Goal: Task Accomplishment & Management: Manage account settings

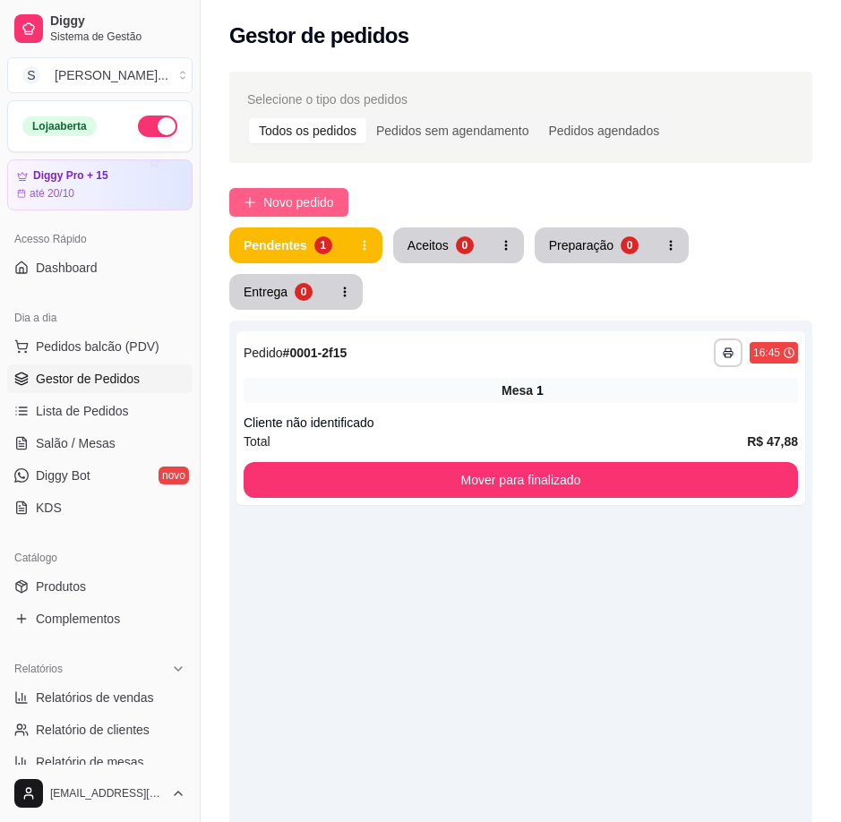
click at [315, 192] on span "Novo pedido" at bounding box center [298, 202] width 71 height 20
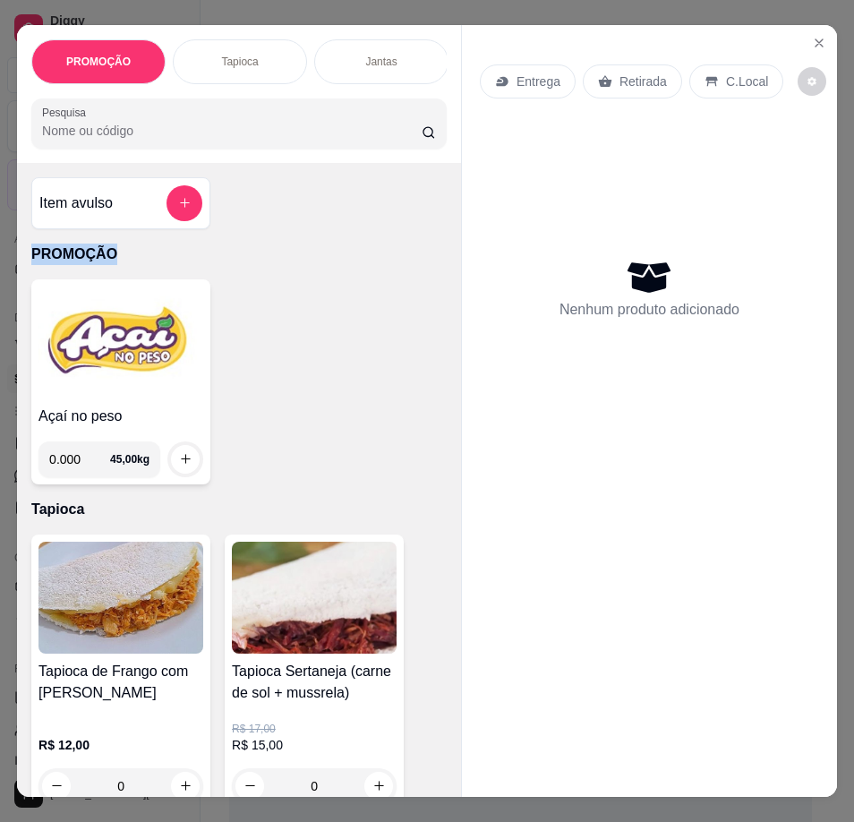
click at [150, 389] on img at bounding box center [120, 342] width 165 height 112
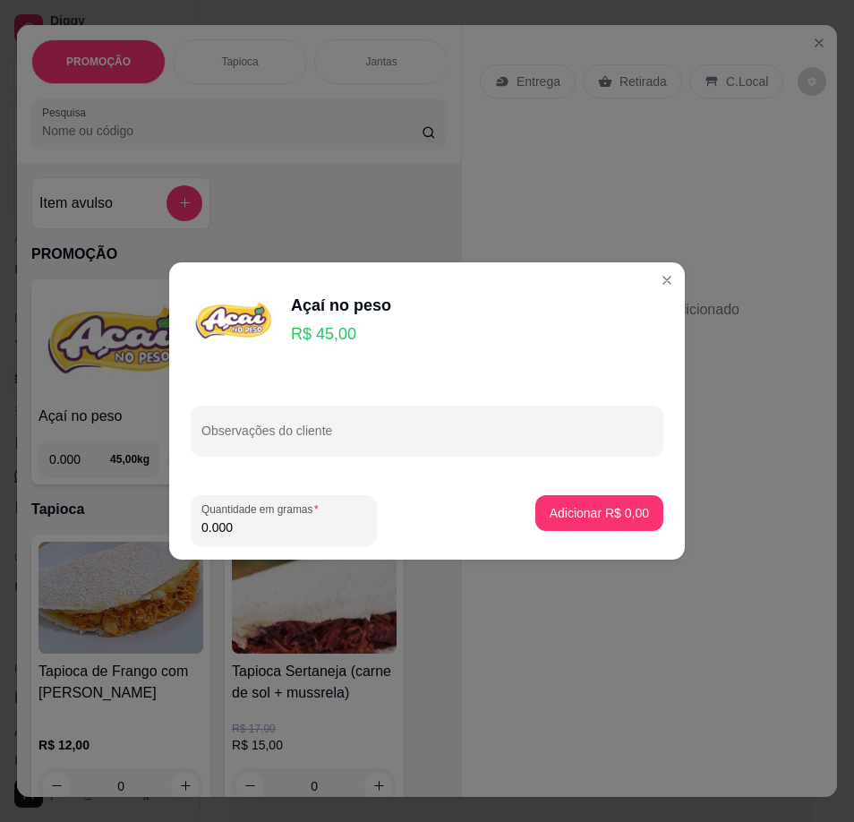
click at [284, 526] on input "0.000" at bounding box center [283, 527] width 165 height 18
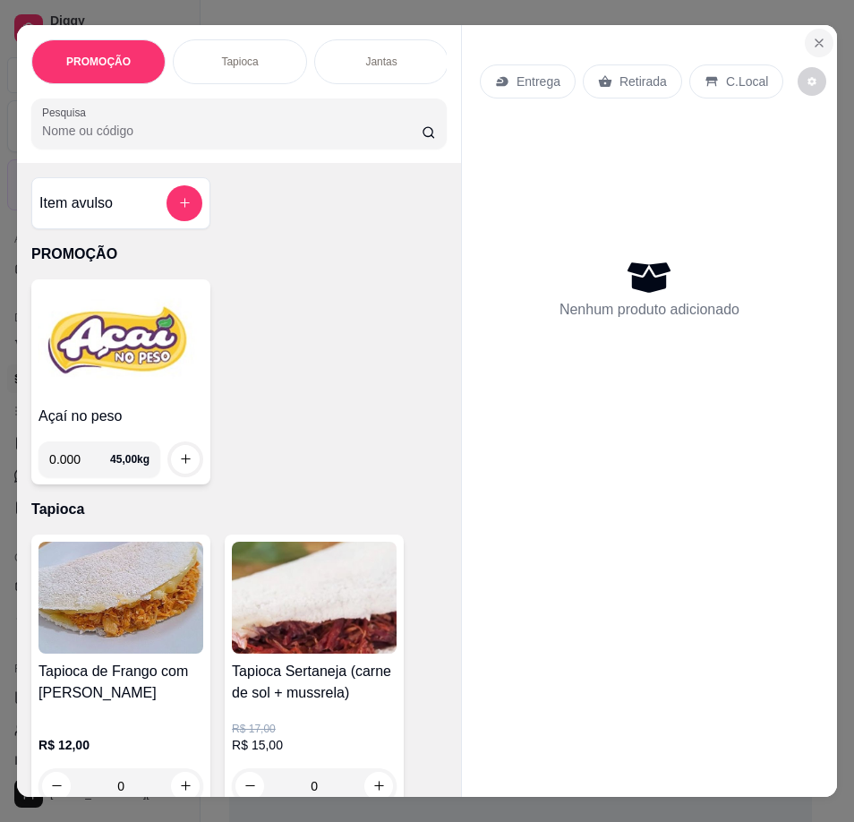
click at [817, 43] on icon "Close" at bounding box center [819, 43] width 14 height 14
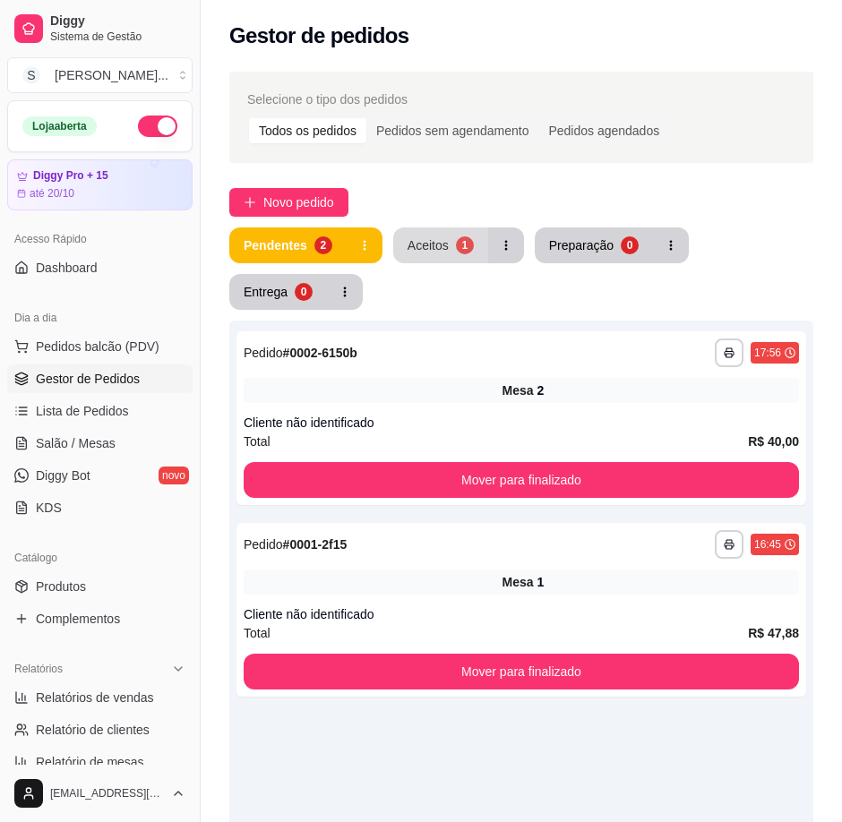
click at [421, 238] on div "Aceitos" at bounding box center [427, 245] width 41 height 18
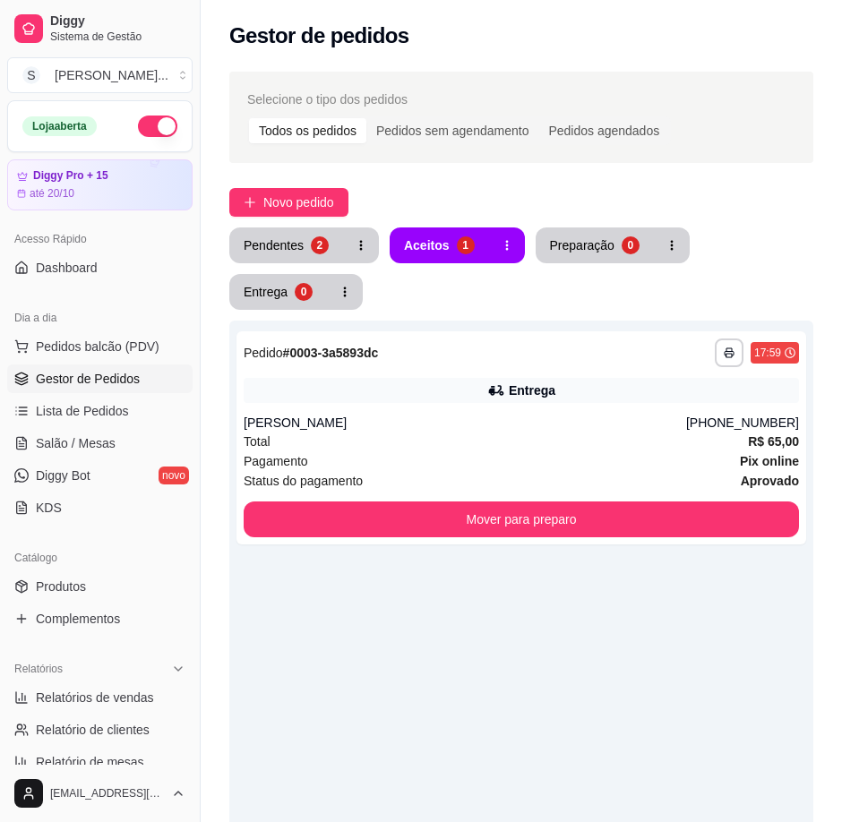
click at [301, 187] on div "**********" at bounding box center [521, 612] width 641 height 1103
click at [292, 196] on span "Novo pedido" at bounding box center [298, 202] width 71 height 20
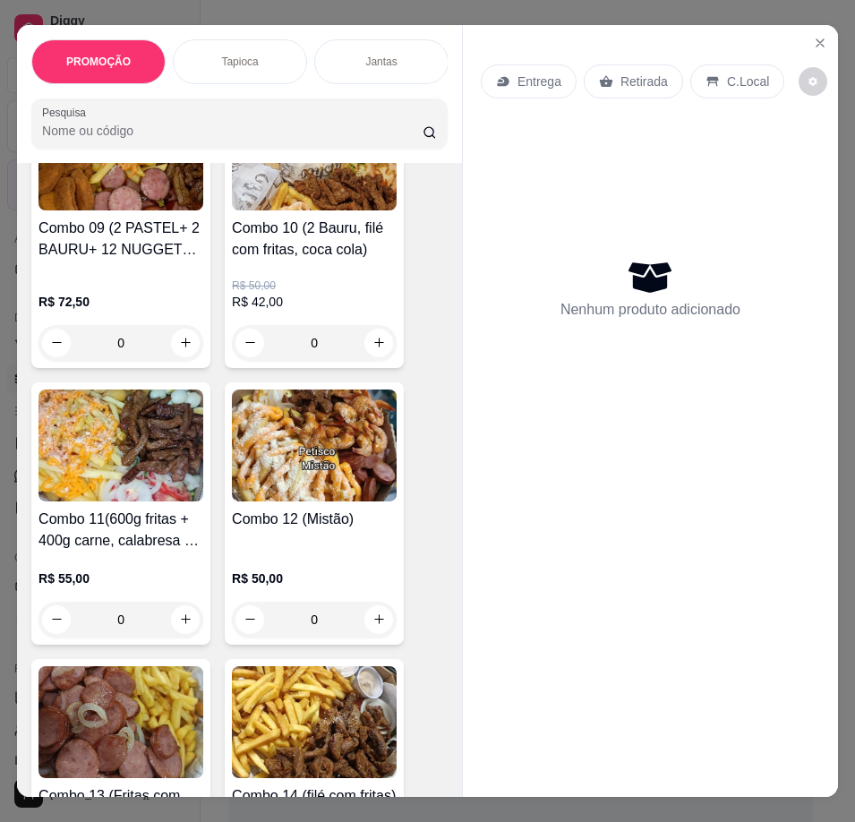
scroll to position [3223, 0]
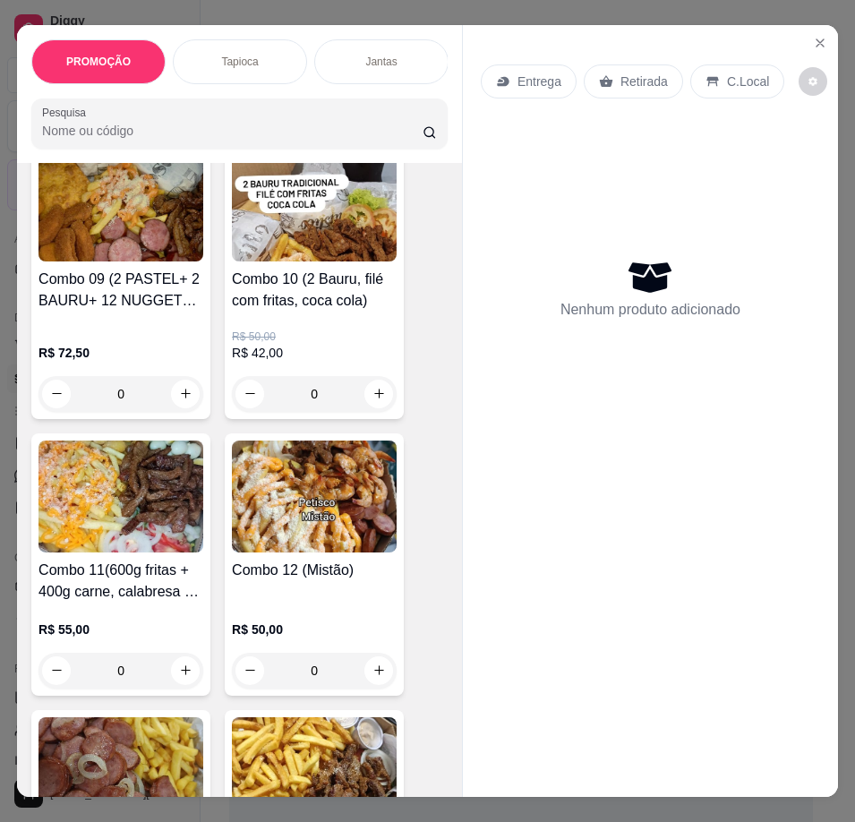
click at [240, 528] on img at bounding box center [314, 496] width 165 height 112
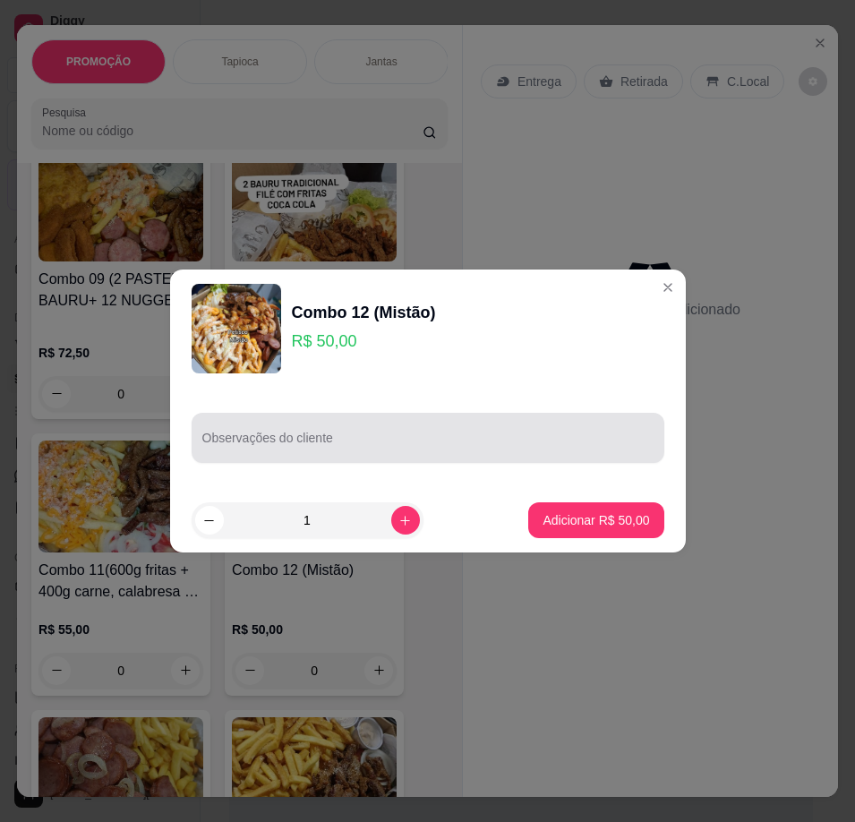
click at [388, 429] on div at bounding box center [427, 438] width 451 height 36
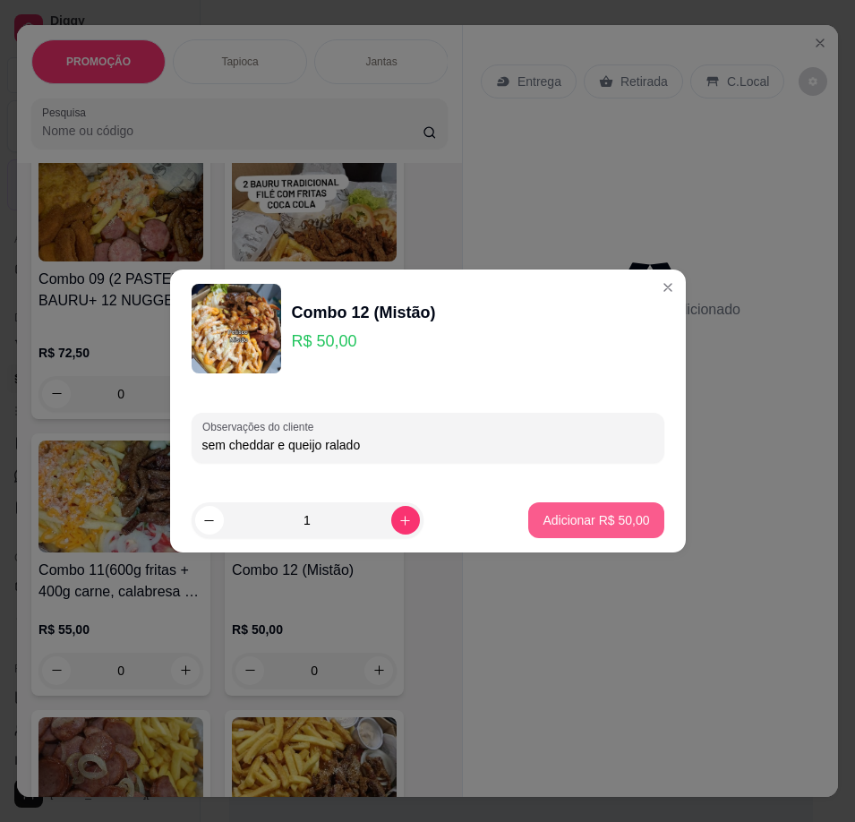
type input "sem cheddar e queijo ralado"
click at [615, 528] on p "Adicionar R$ 50,00" at bounding box center [596, 520] width 107 height 18
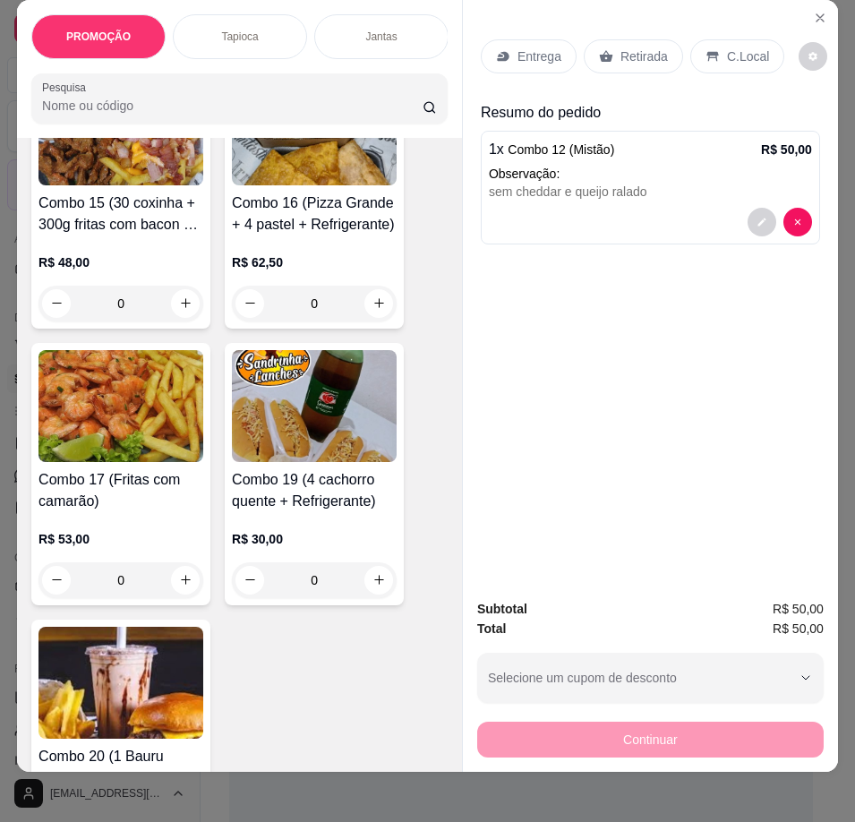
scroll to position [0, 0]
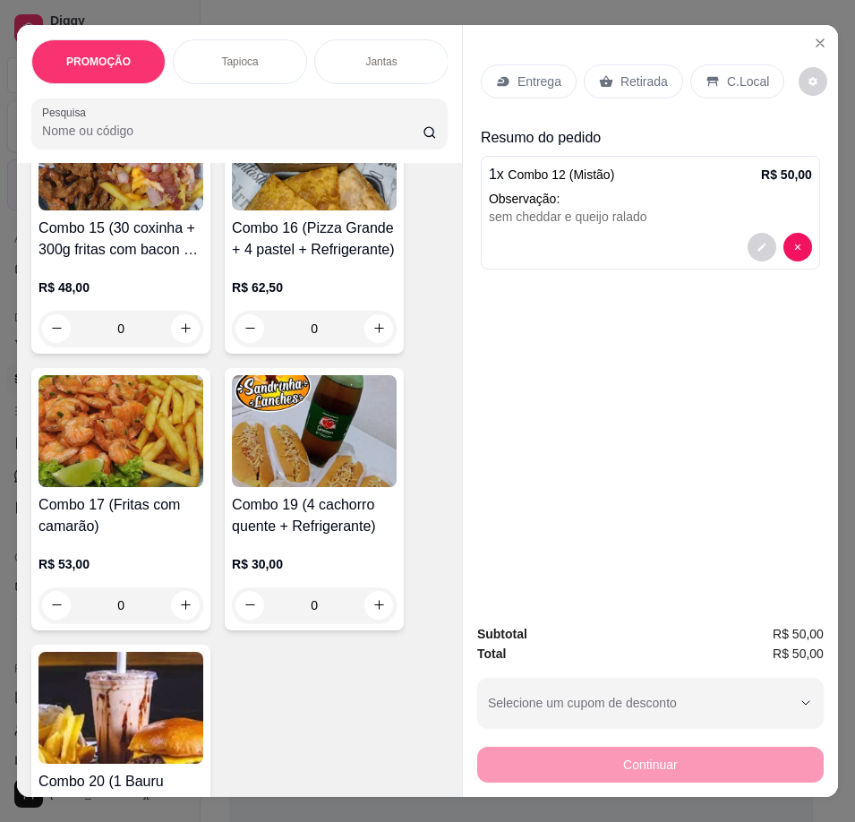
click at [512, 64] on div "Entrega" at bounding box center [529, 81] width 96 height 34
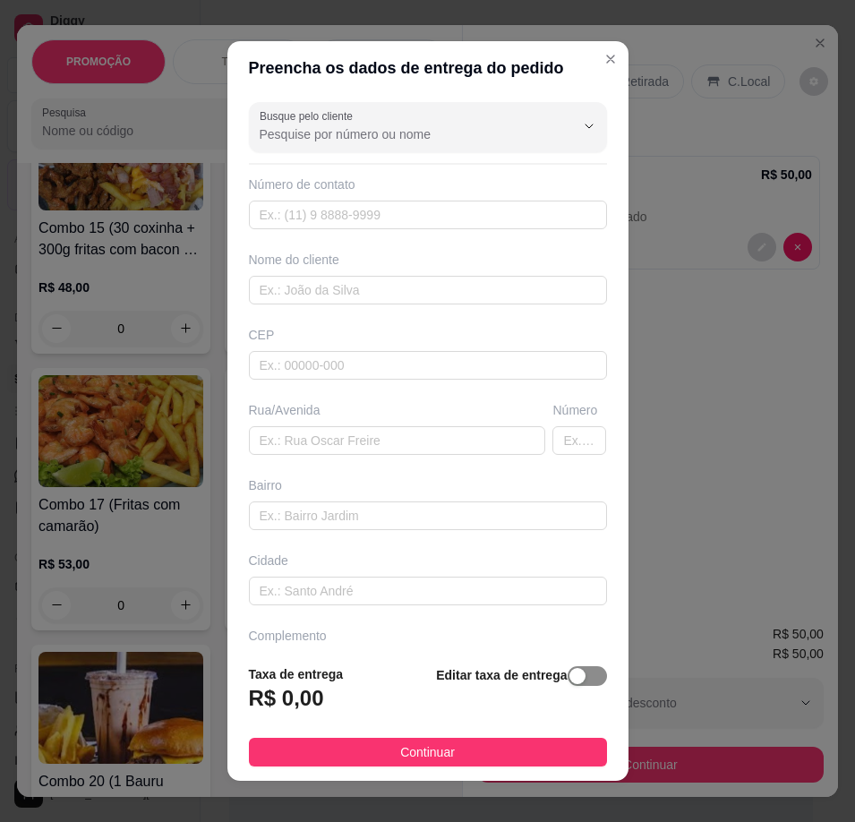
click at [569, 669] on div "button" at bounding box center [577, 676] width 16 height 16
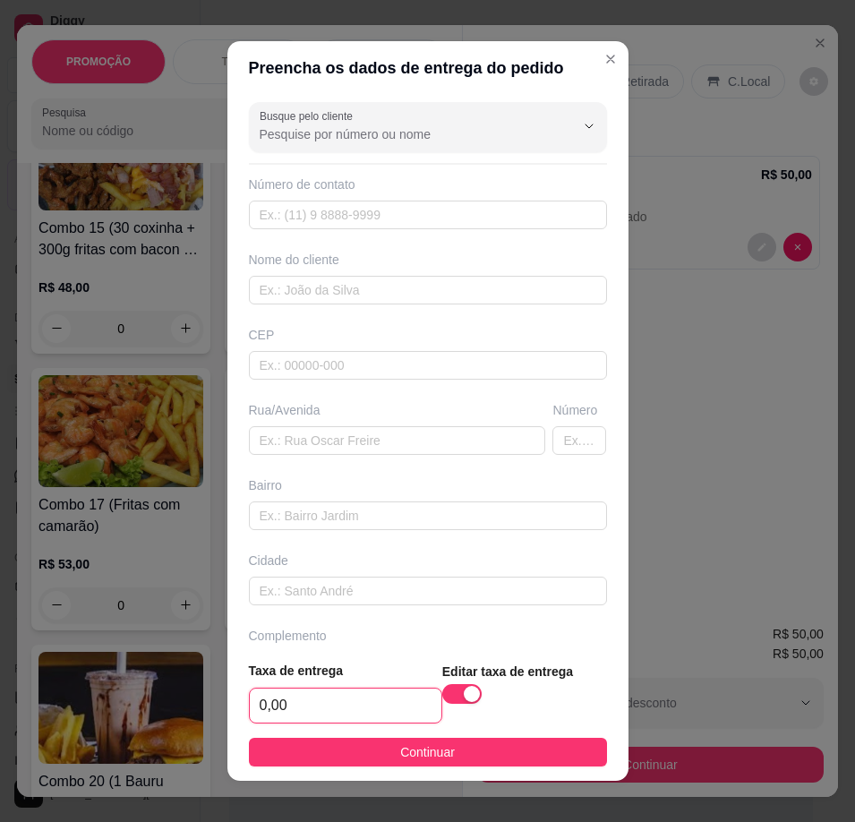
click at [383, 705] on input "0,00" at bounding box center [346, 705] width 192 height 34
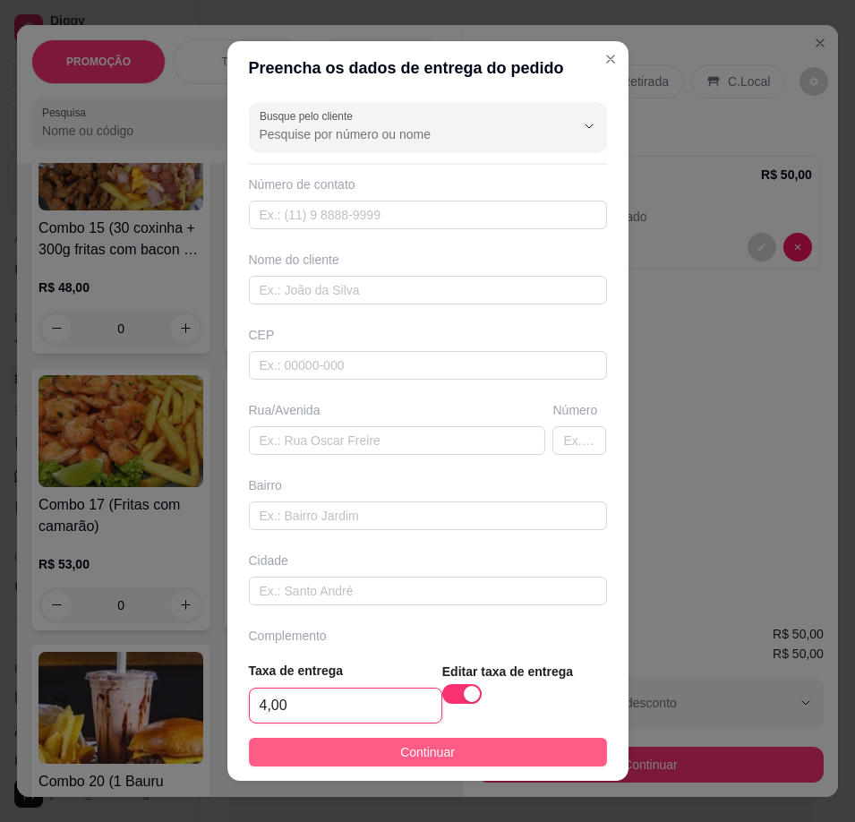
type input "4,00"
click at [409, 757] on span "Continuar" at bounding box center [427, 752] width 55 height 20
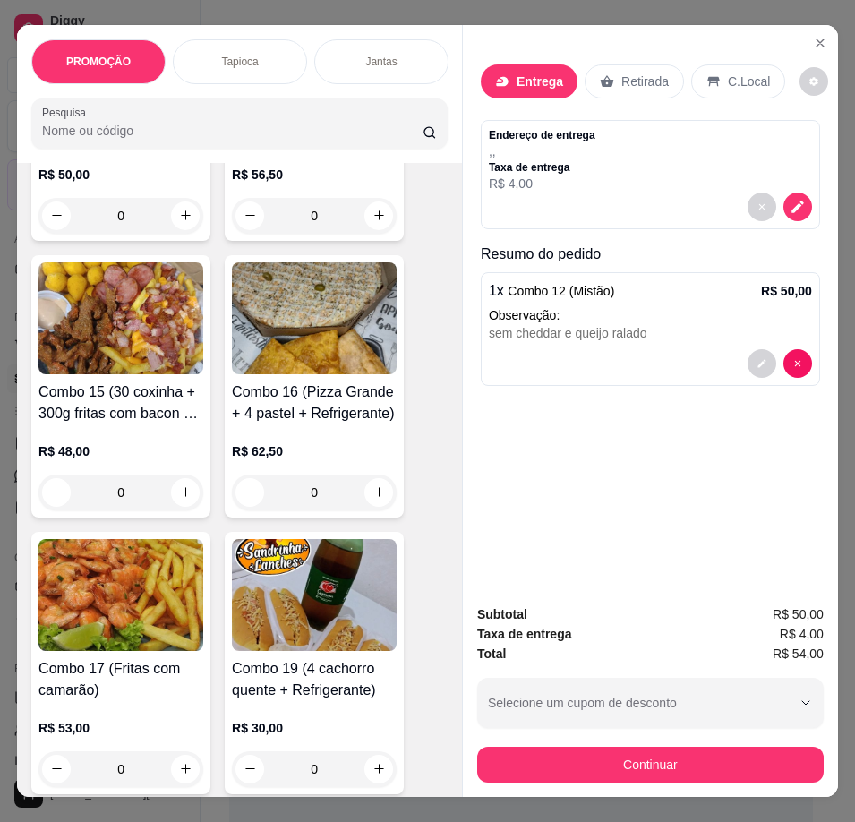
scroll to position [3939, 0]
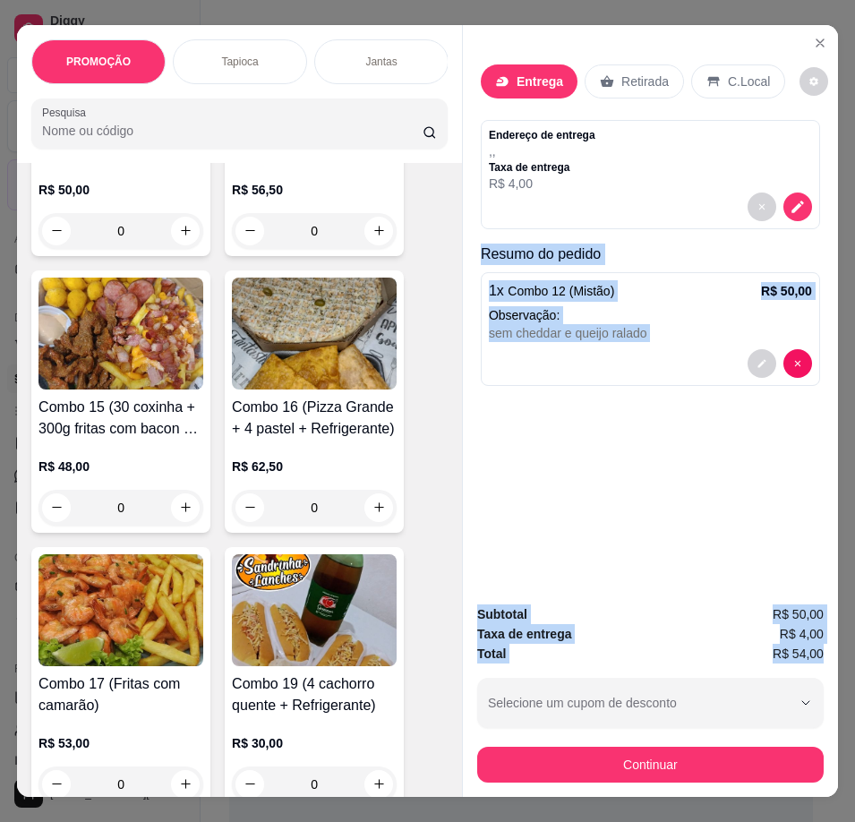
drag, startPoint x: 476, startPoint y: 242, endPoint x: 820, endPoint y: 654, distance: 536.5
click at [820, 654] on div "Entrega Retirada C.Local Endereço de entrega , , Taxa de entrega R$ 4,00 Resumo…" at bounding box center [650, 411] width 376 height 773
copy div "Resumo do pedido 1 x Combo 12 (Mistão) R$ 50,00 Observação: sem cheddar e queij…"
click at [790, 201] on icon "decrease-product-quantity" at bounding box center [798, 207] width 16 height 16
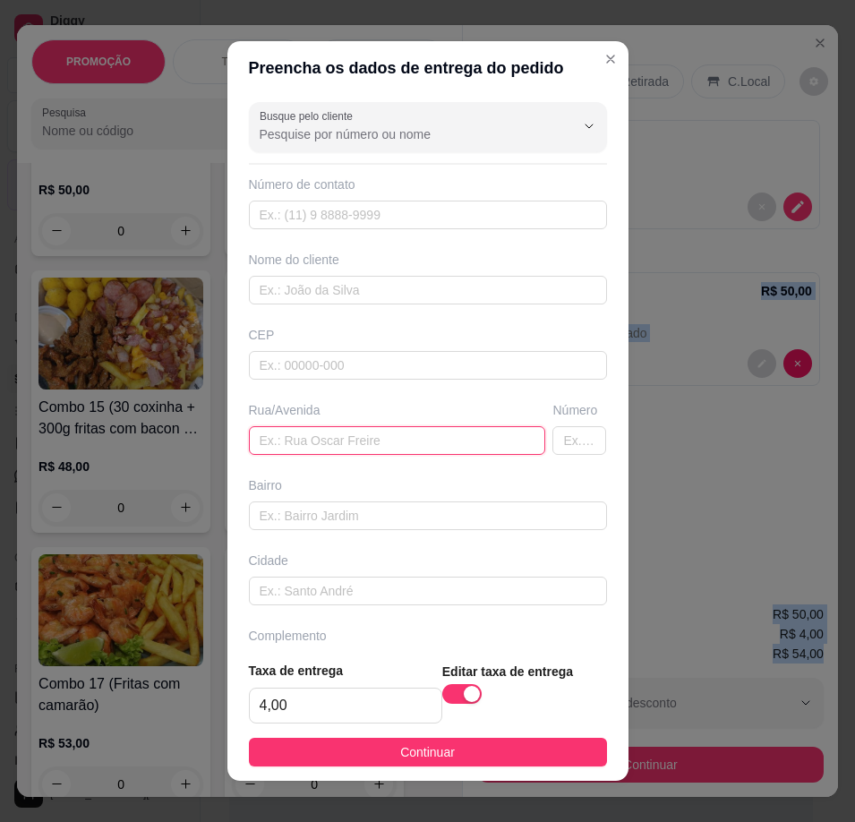
click at [358, 426] on input "text" at bounding box center [397, 440] width 297 height 29
paste input "[STREET_ADDRESS][PERSON_NAME]"
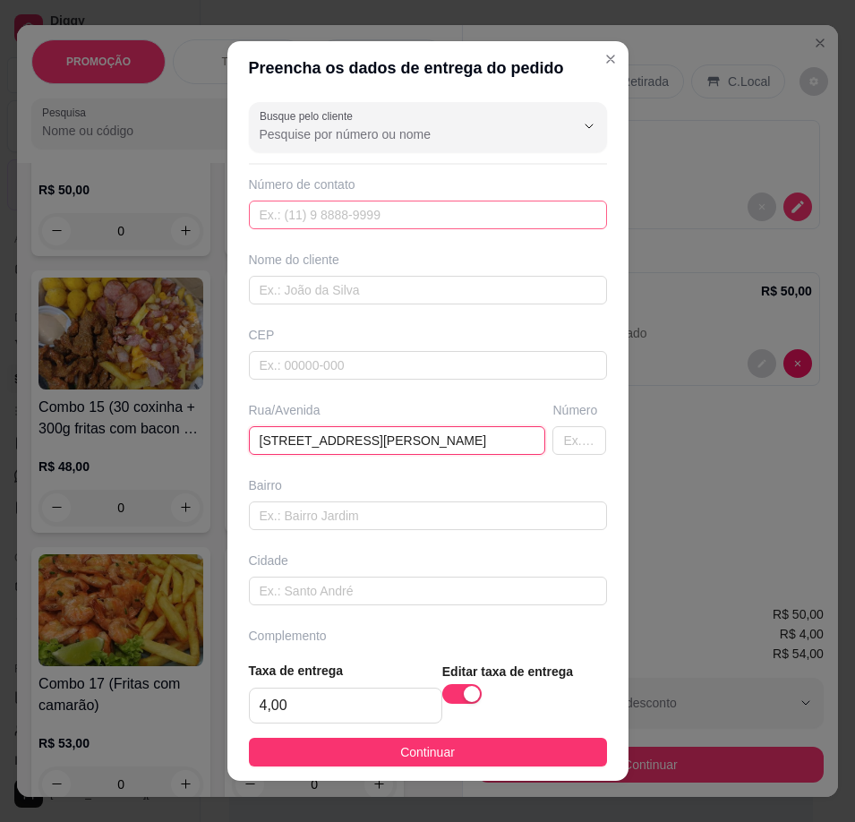
type input "[STREET_ADDRESS][PERSON_NAME]"
click at [360, 208] on input "text" at bounding box center [428, 215] width 358 height 29
type input "[PHONE_NUMBER]"
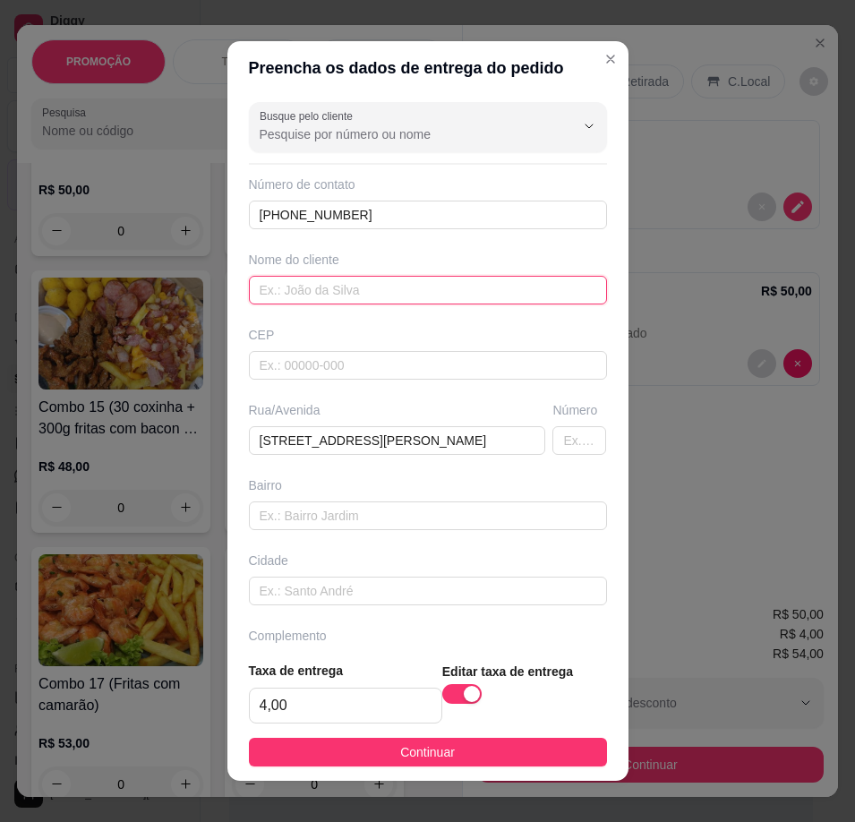
click at [381, 290] on input "text" at bounding box center [428, 290] width 358 height 29
click at [443, 300] on input "text" at bounding box center [428, 290] width 358 height 29
paste input "Rutilene"
type input "Rutilene"
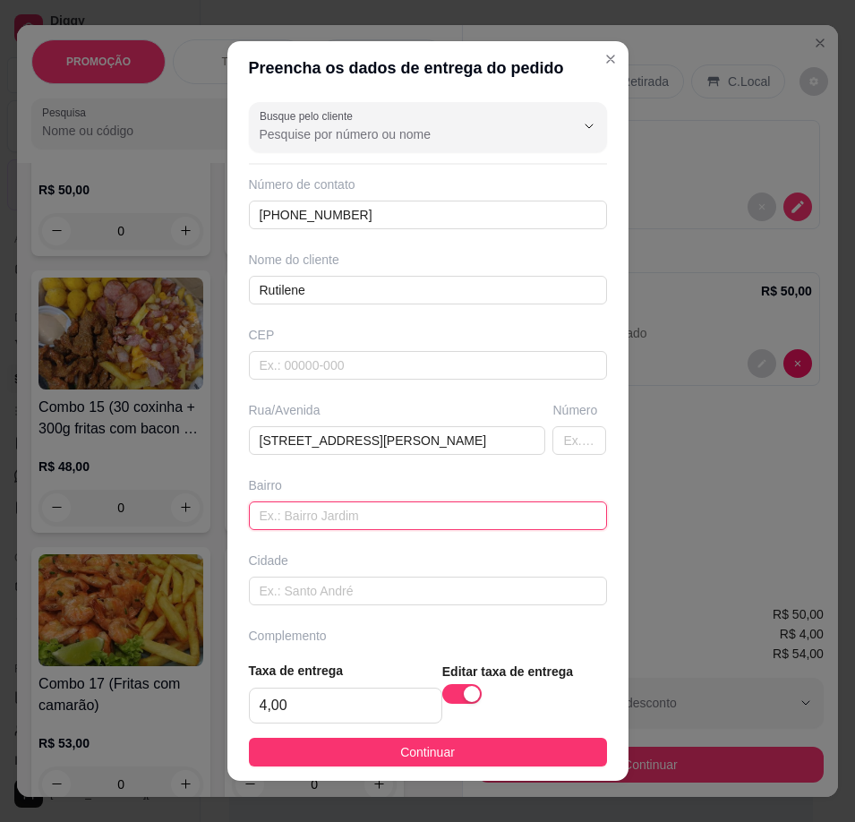
click at [286, 528] on input "text" at bounding box center [428, 515] width 358 height 29
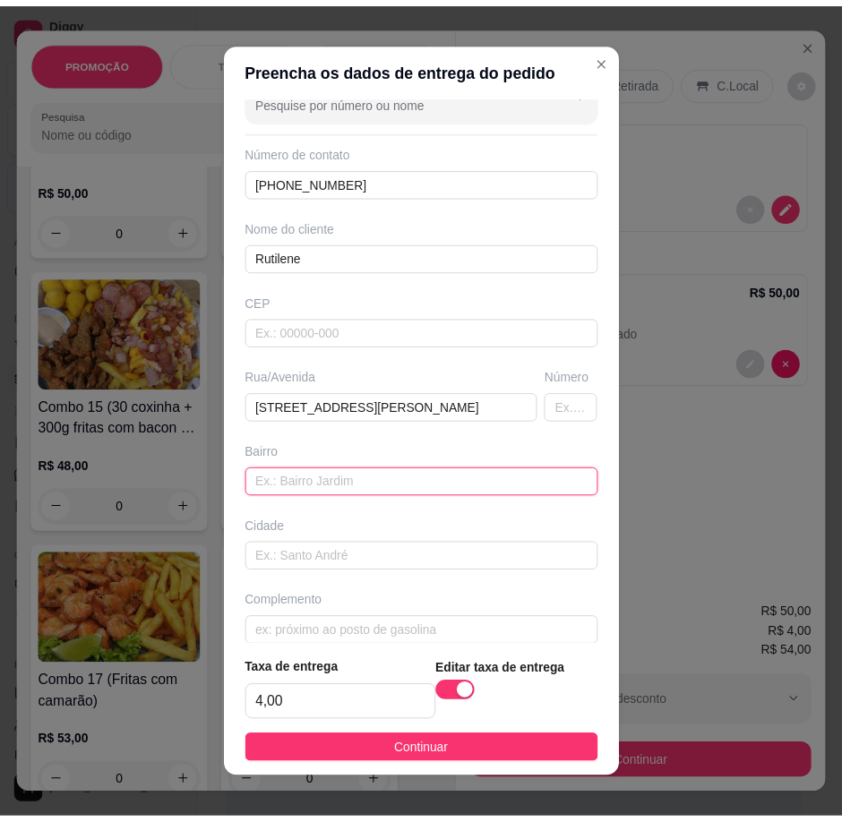
scroll to position [52, 0]
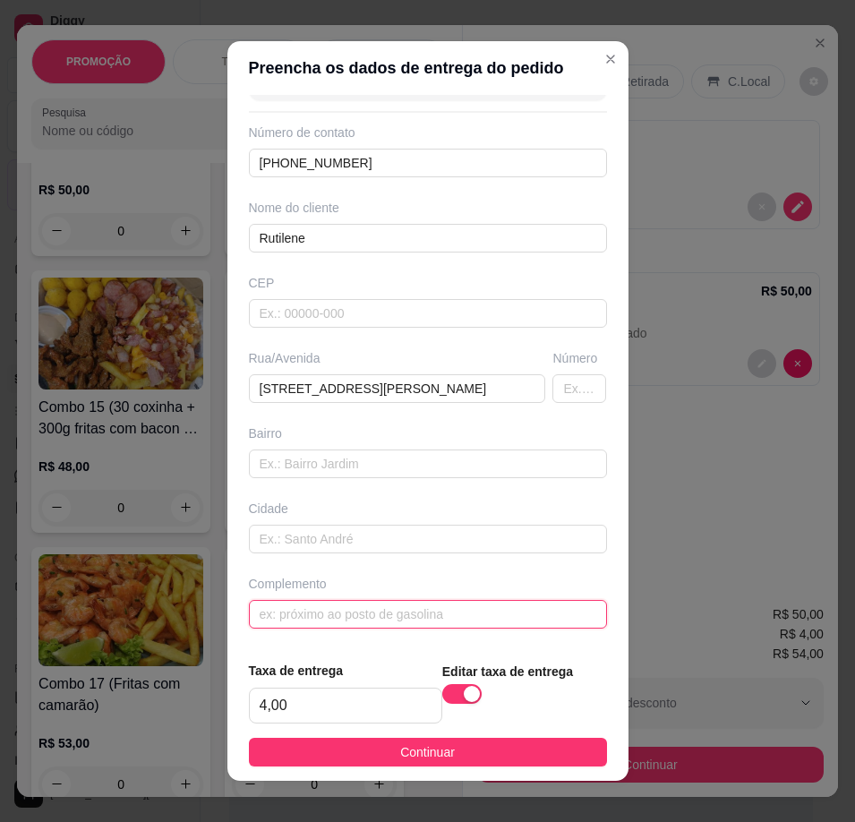
click at [281, 615] on input "text" at bounding box center [428, 614] width 358 height 29
paste input "Próximo ao campo bola 7"
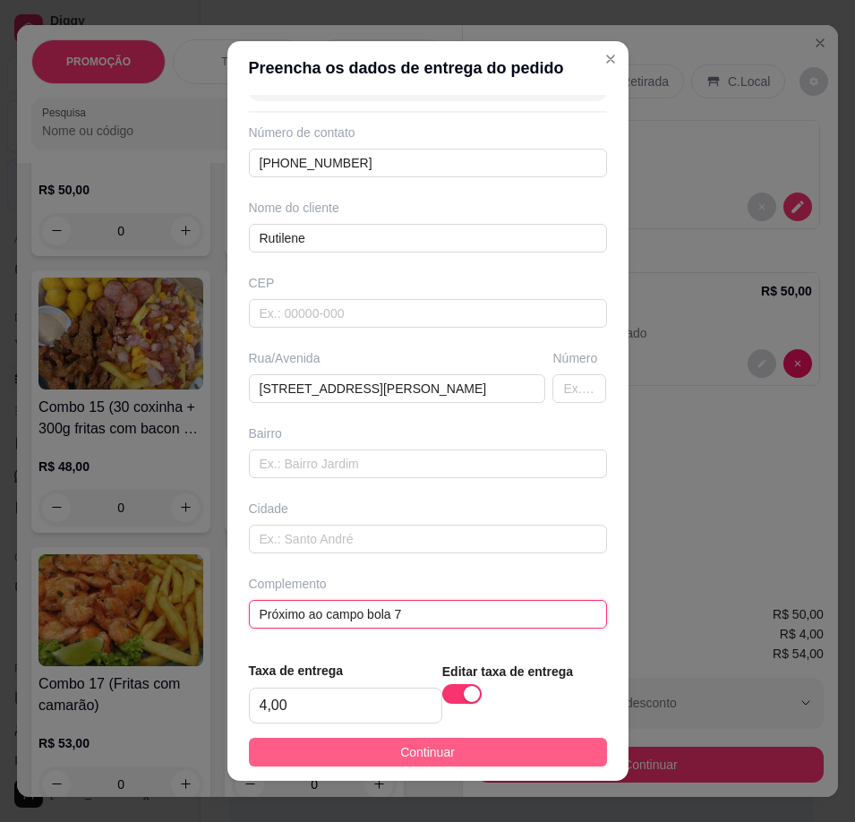
type input "Próximo ao campo bola 7"
click at [400, 751] on span "Continuar" at bounding box center [427, 752] width 55 height 20
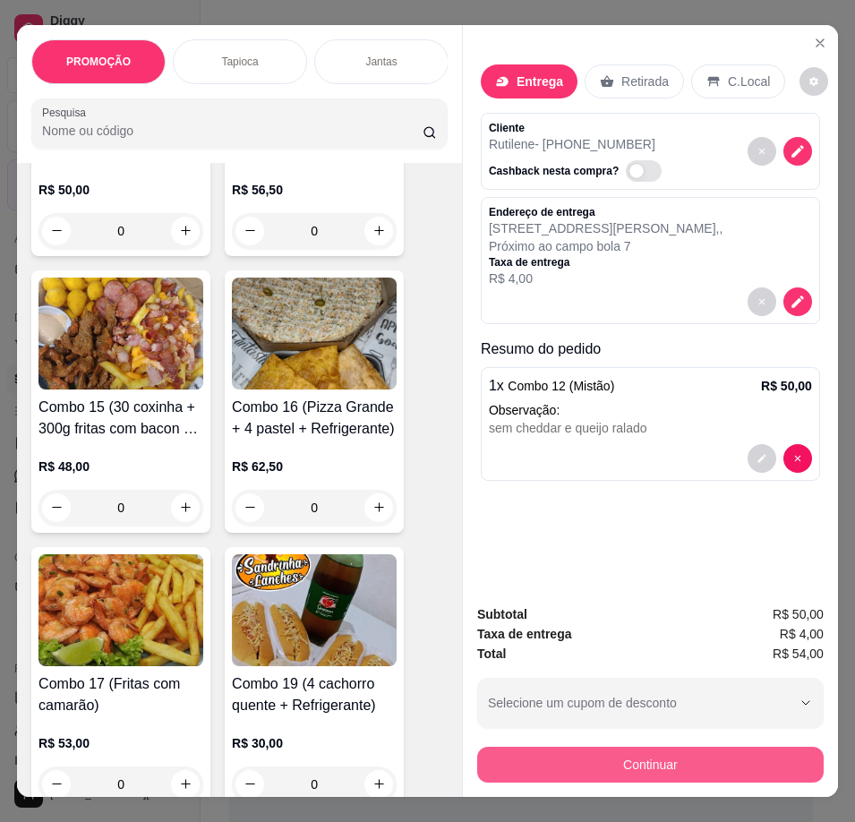
click at [517, 748] on button "Continuar" at bounding box center [650, 765] width 346 height 36
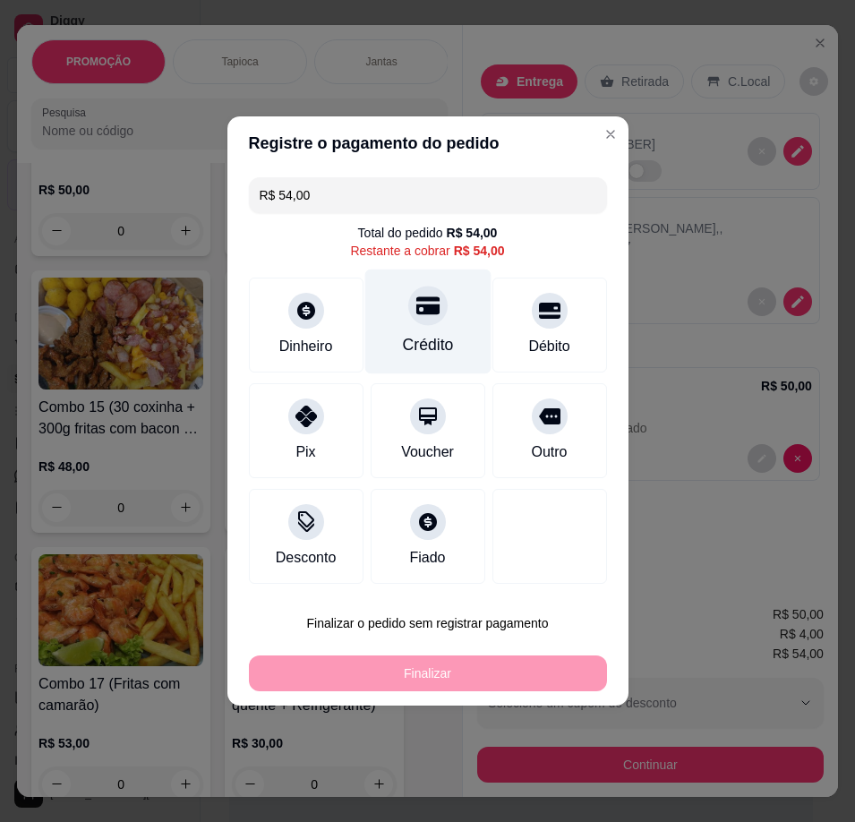
click at [436, 339] on div "Crédito" at bounding box center [427, 344] width 51 height 23
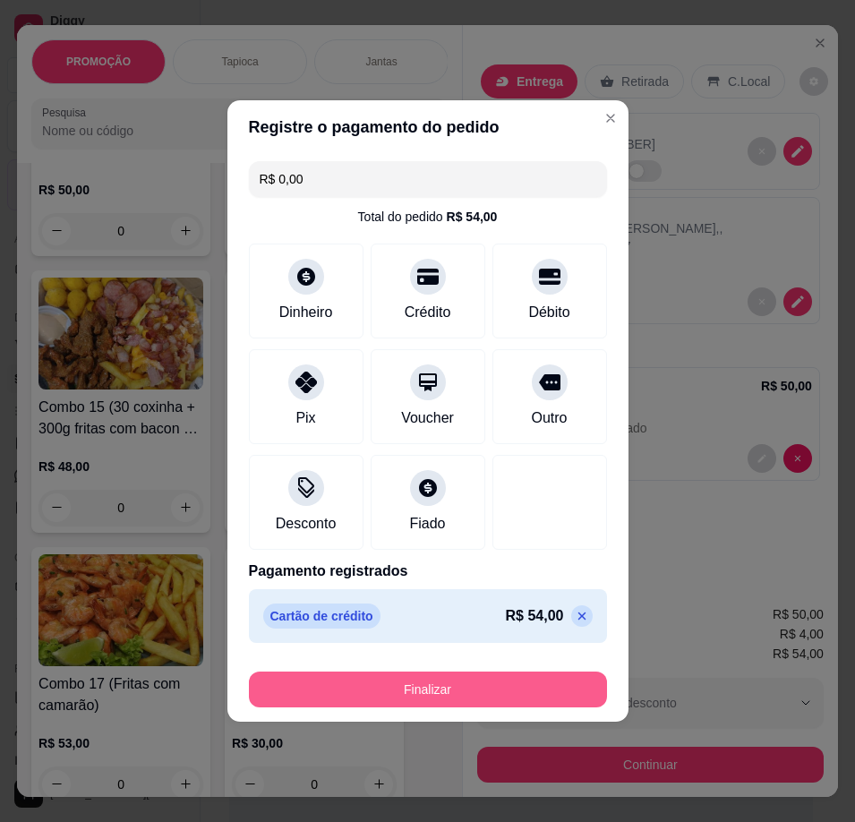
click at [510, 667] on div "Finalizar" at bounding box center [428, 685] width 358 height 43
click at [519, 676] on button "Finalizar" at bounding box center [427, 689] width 347 height 35
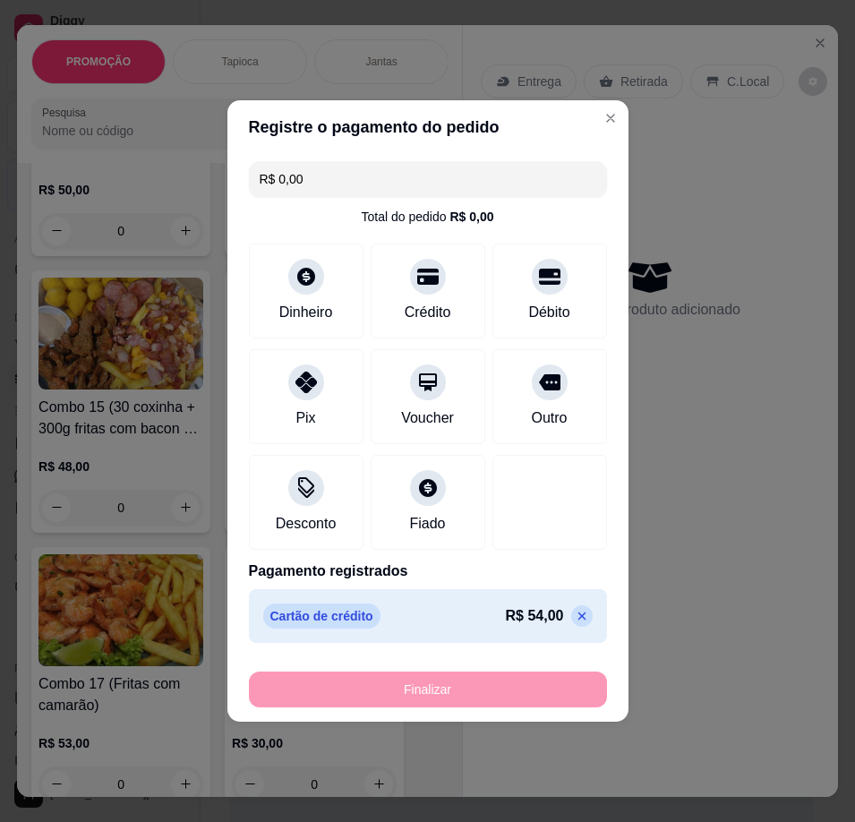
type input "-R$ 54,00"
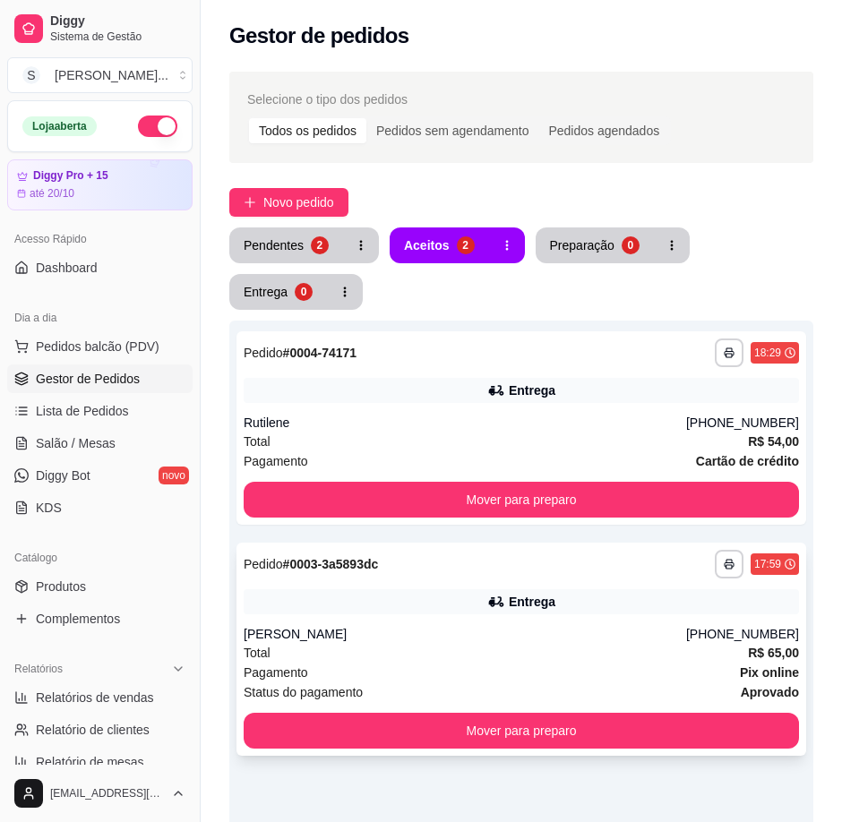
click at [627, 628] on div "[PERSON_NAME]" at bounding box center [465, 634] width 442 height 18
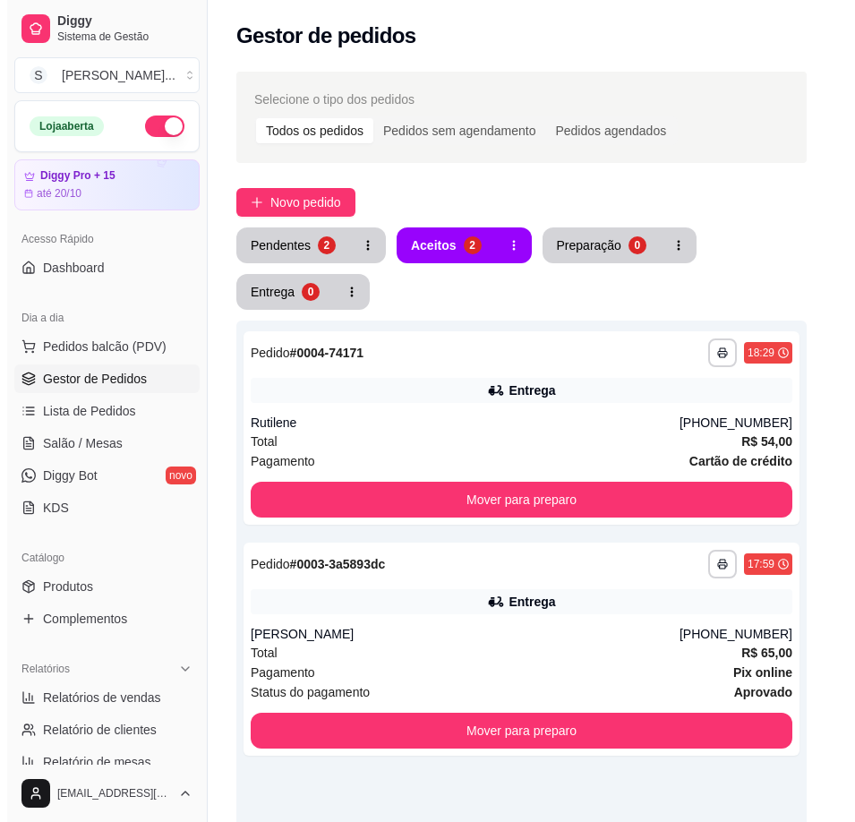
scroll to position [214, 0]
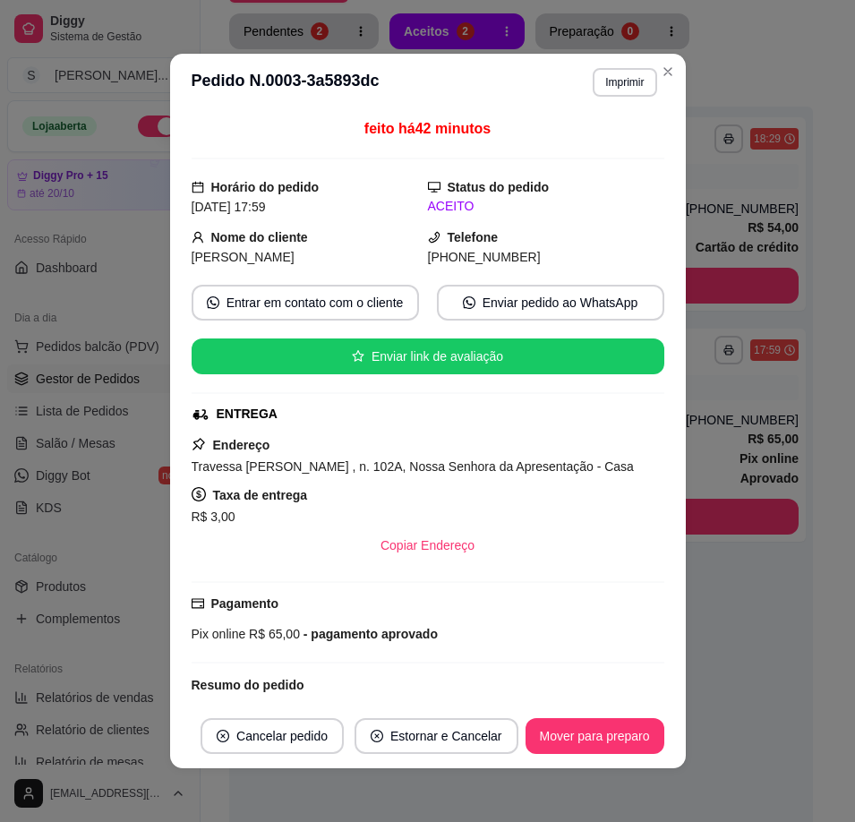
click at [552, 189] on div "Status do pedido ACEITO" at bounding box center [546, 196] width 236 height 39
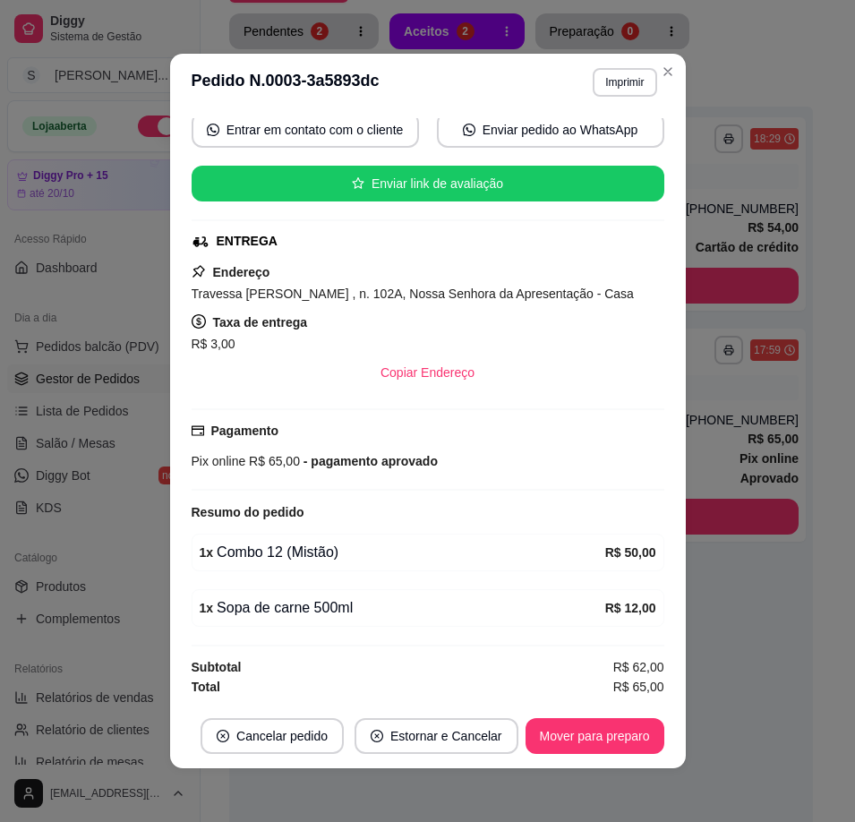
scroll to position [194, 0]
click at [591, 723] on button "Mover para preparo" at bounding box center [595, 736] width 139 height 36
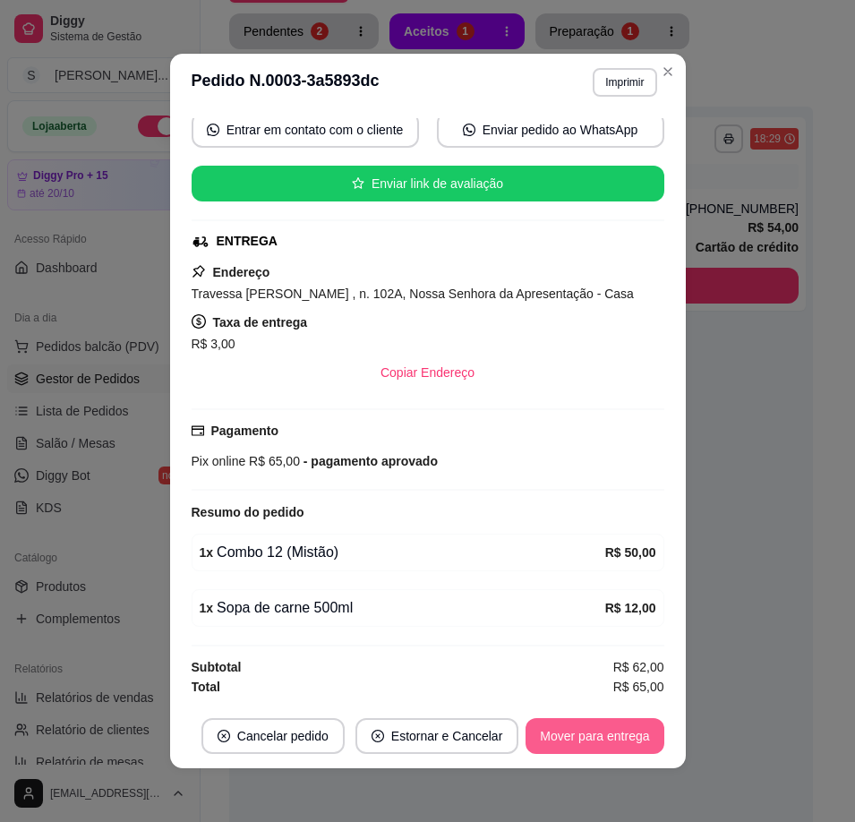
click at [603, 739] on button "Mover para entrega" at bounding box center [595, 736] width 138 height 36
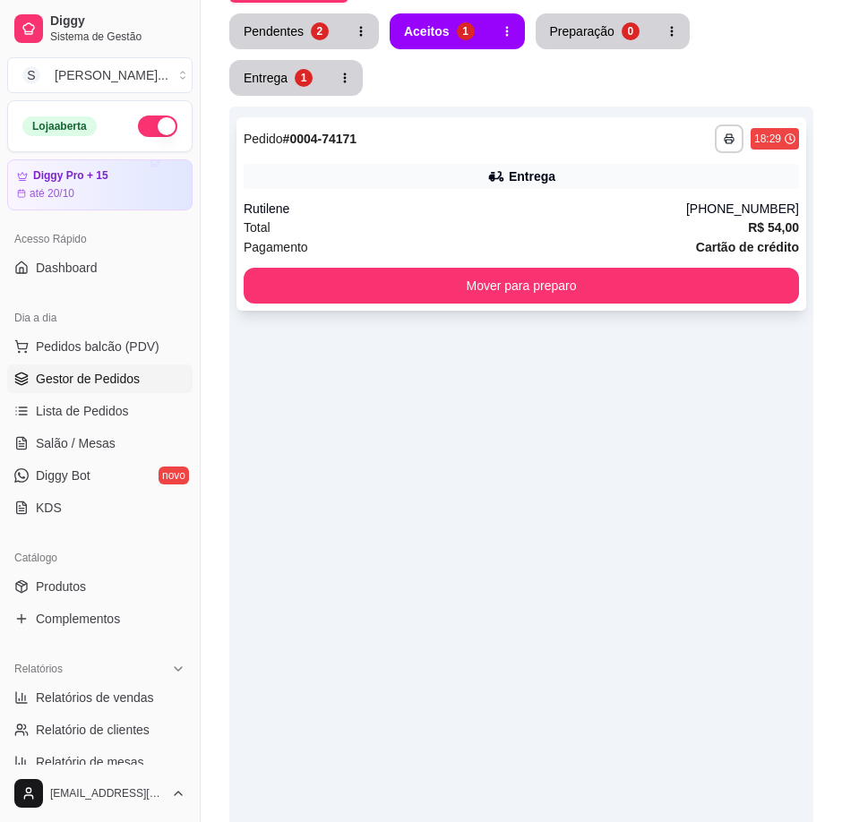
click at [629, 211] on div "Rutilene" at bounding box center [465, 209] width 442 height 18
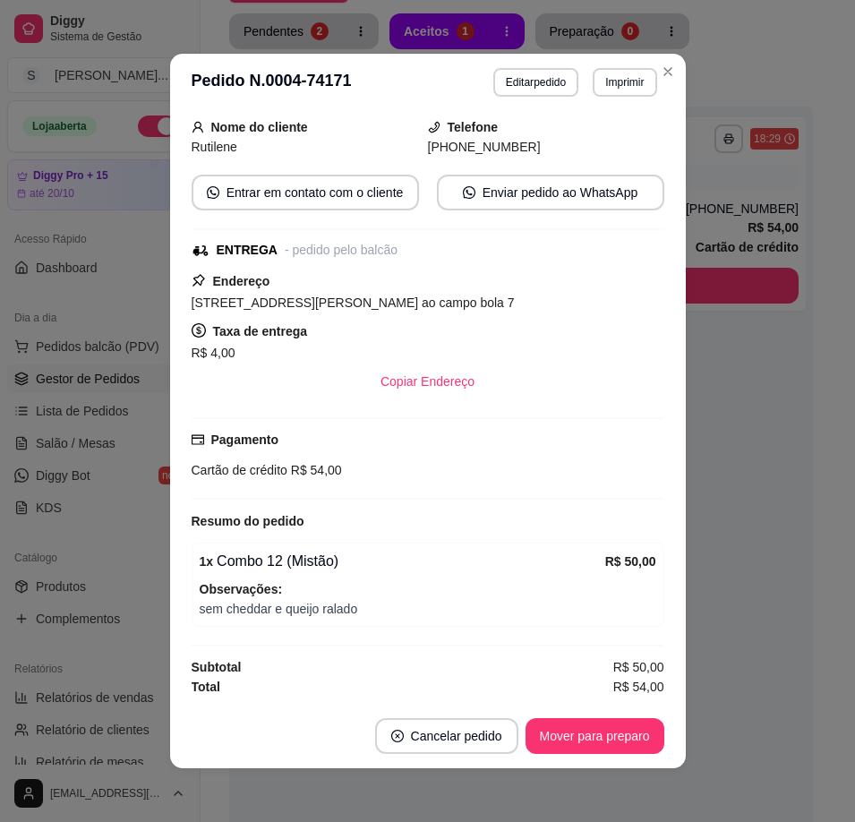
scroll to position [4, 0]
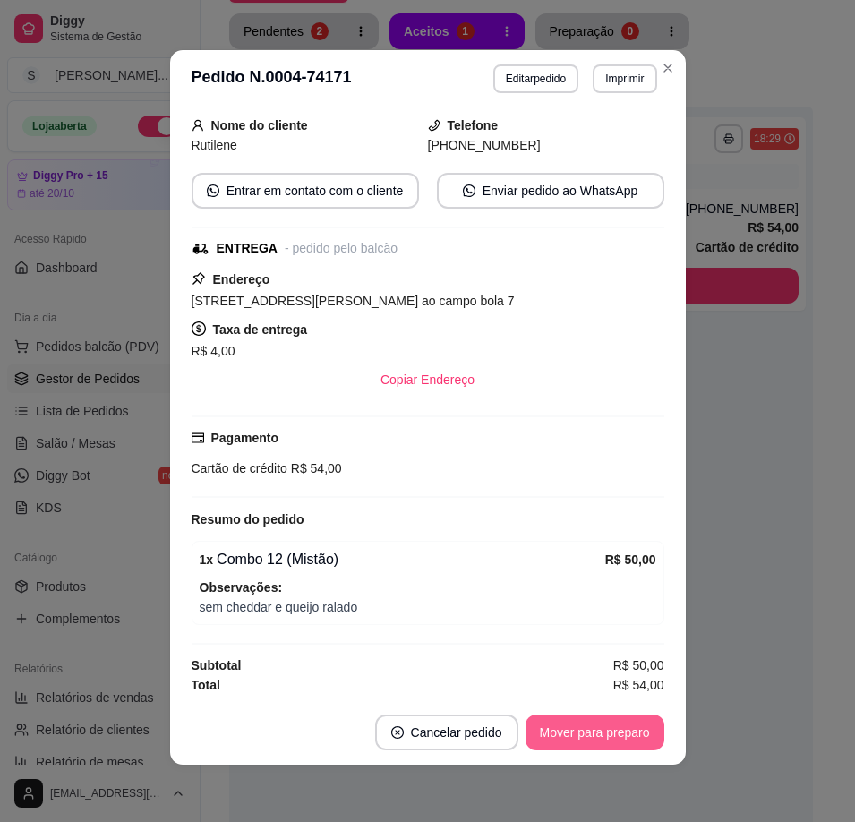
click at [574, 740] on button "Mover para preparo" at bounding box center [595, 732] width 139 height 36
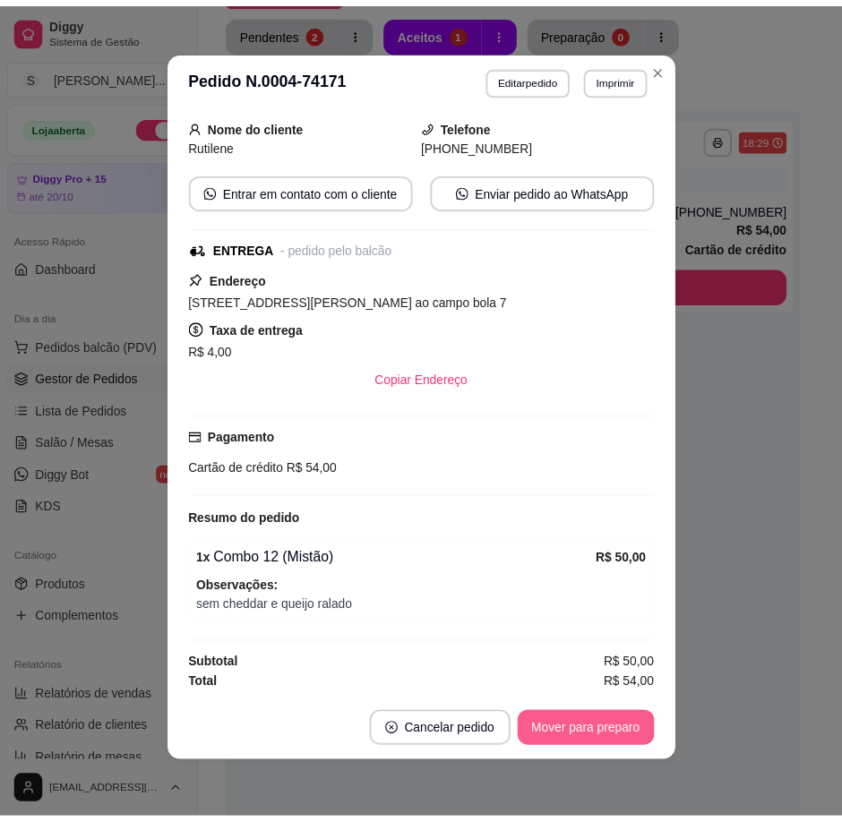
scroll to position [234, 0]
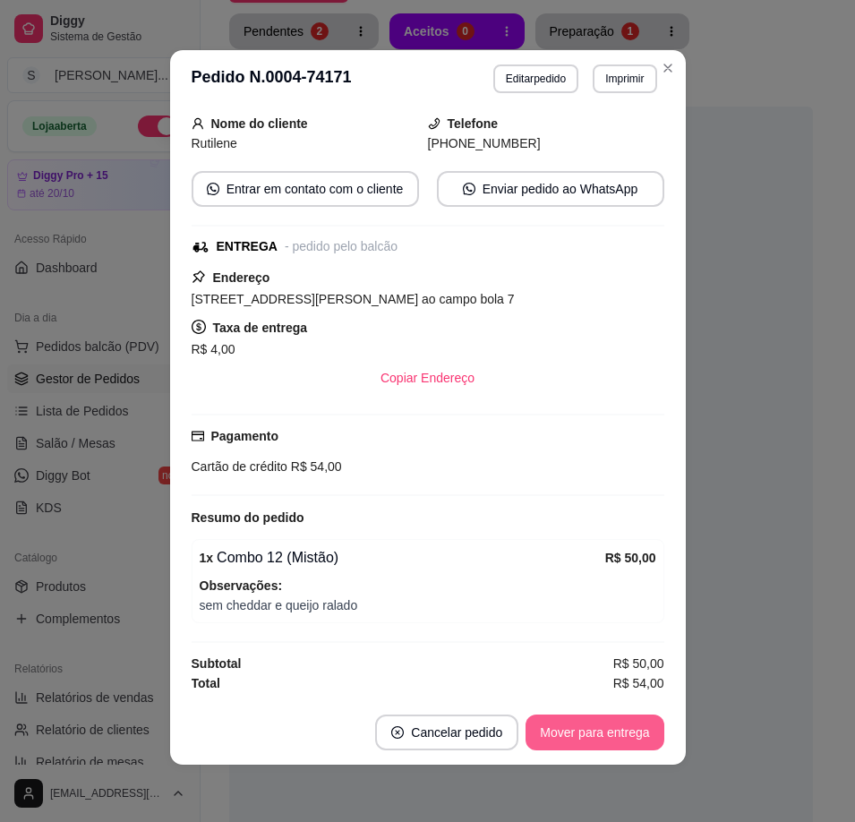
click at [592, 731] on button "Mover para entrega" at bounding box center [595, 732] width 138 height 36
click at [624, 83] on button "Imprimir" at bounding box center [625, 78] width 62 height 28
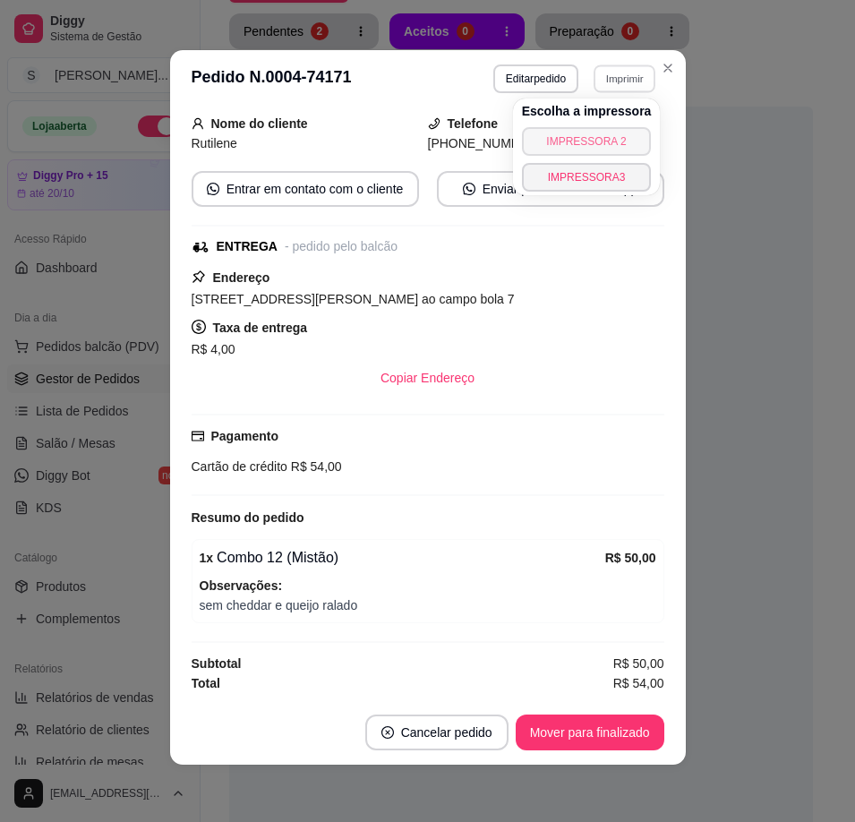
click at [610, 141] on button "IMPRESSORA 2" at bounding box center [587, 141] width 130 height 29
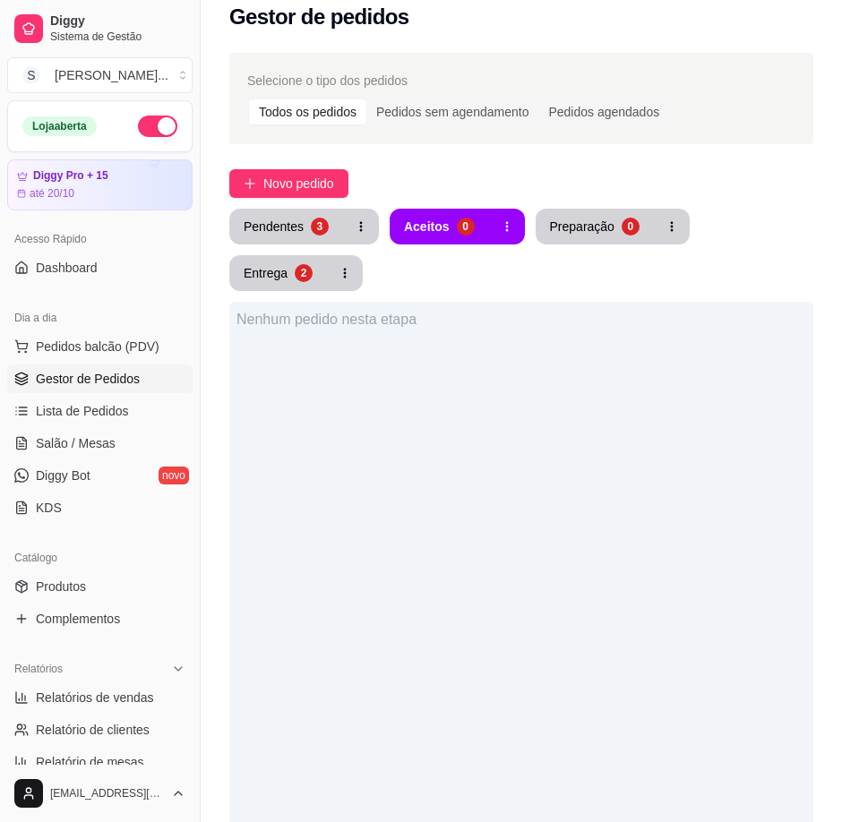
scroll to position [0, 0]
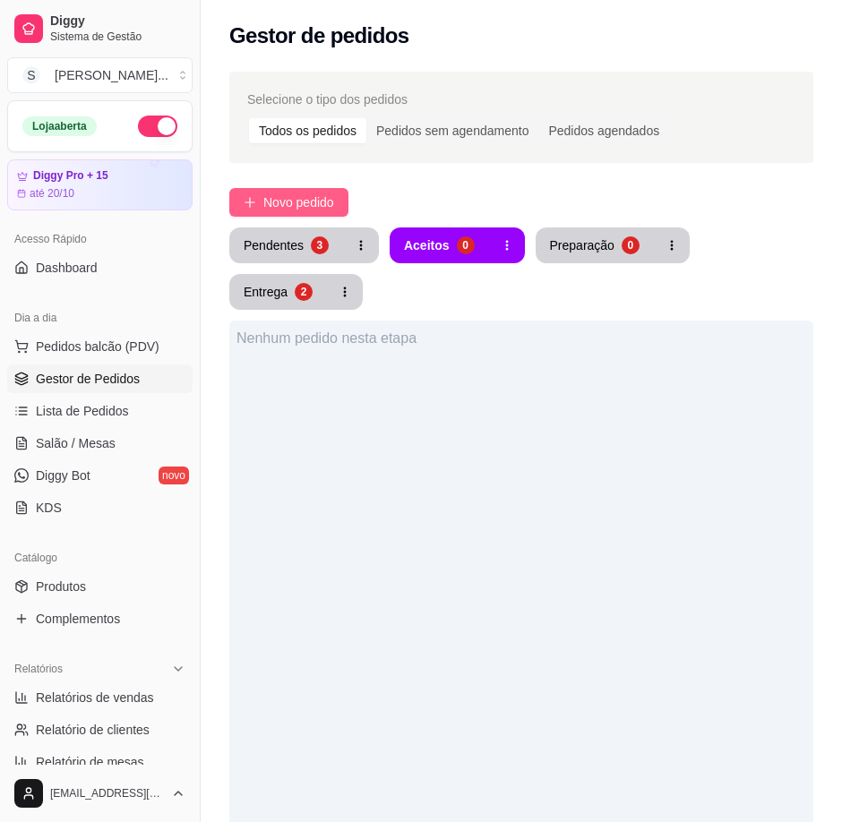
click at [330, 209] on span "Novo pedido" at bounding box center [298, 202] width 71 height 20
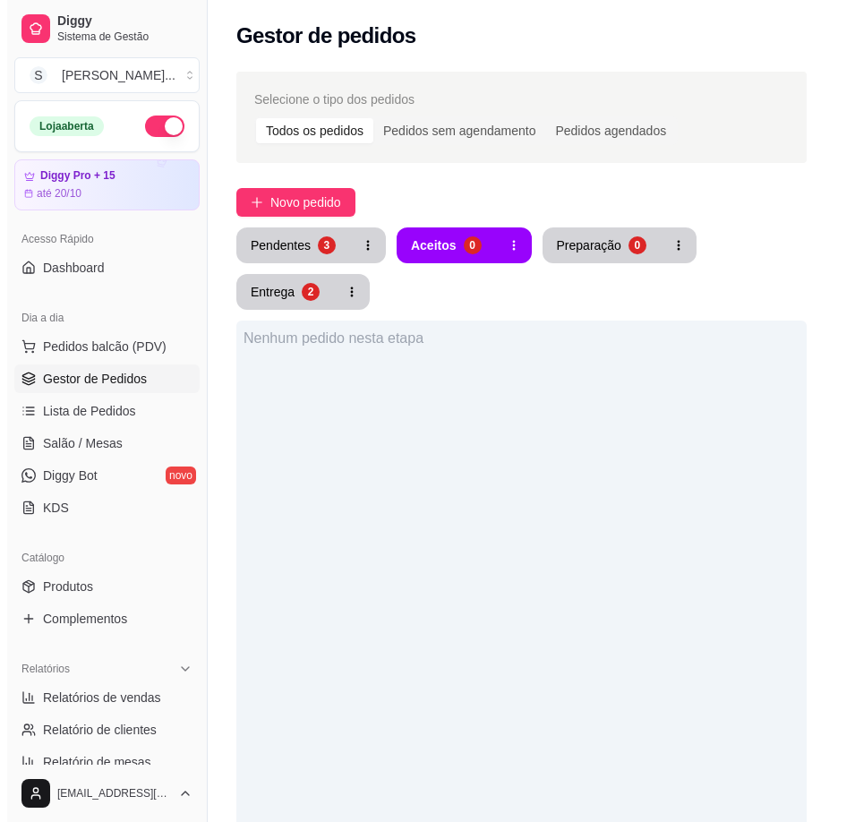
scroll to position [393, 0]
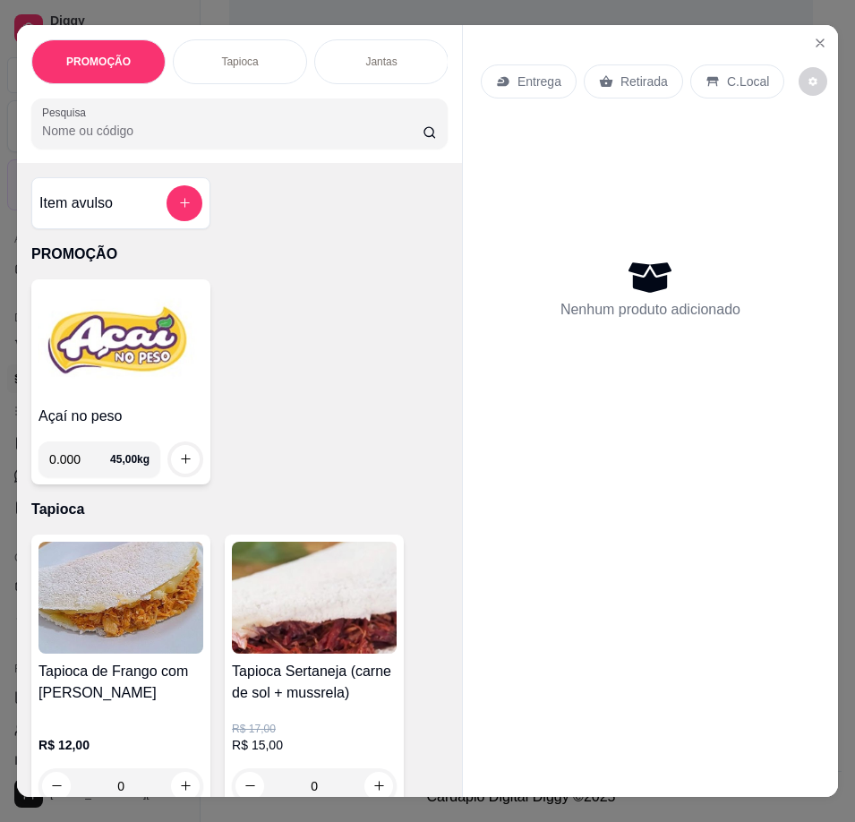
click at [94, 440] on div "0.000 45,00 kg" at bounding box center [120, 452] width 165 height 50
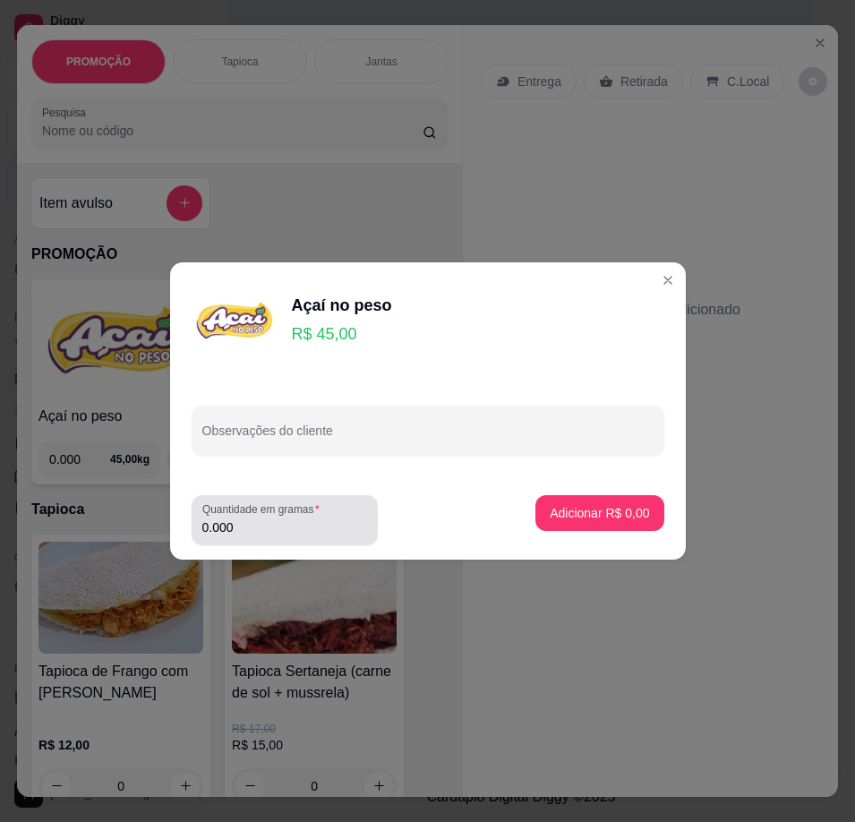
click at [271, 526] on input "0.000" at bounding box center [284, 527] width 165 height 18
click at [266, 539] on div "Quantidade em gramas 0.000" at bounding box center [285, 520] width 186 height 50
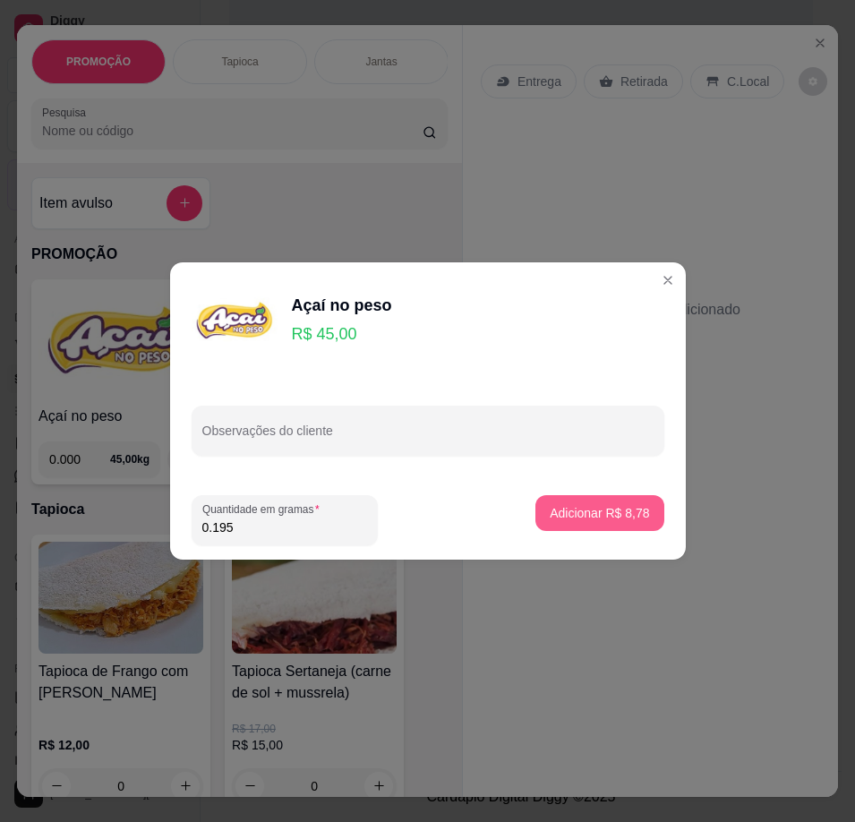
type input "0.195"
click at [601, 508] on p "Adicionar R$ 8,78" at bounding box center [600, 512] width 97 height 17
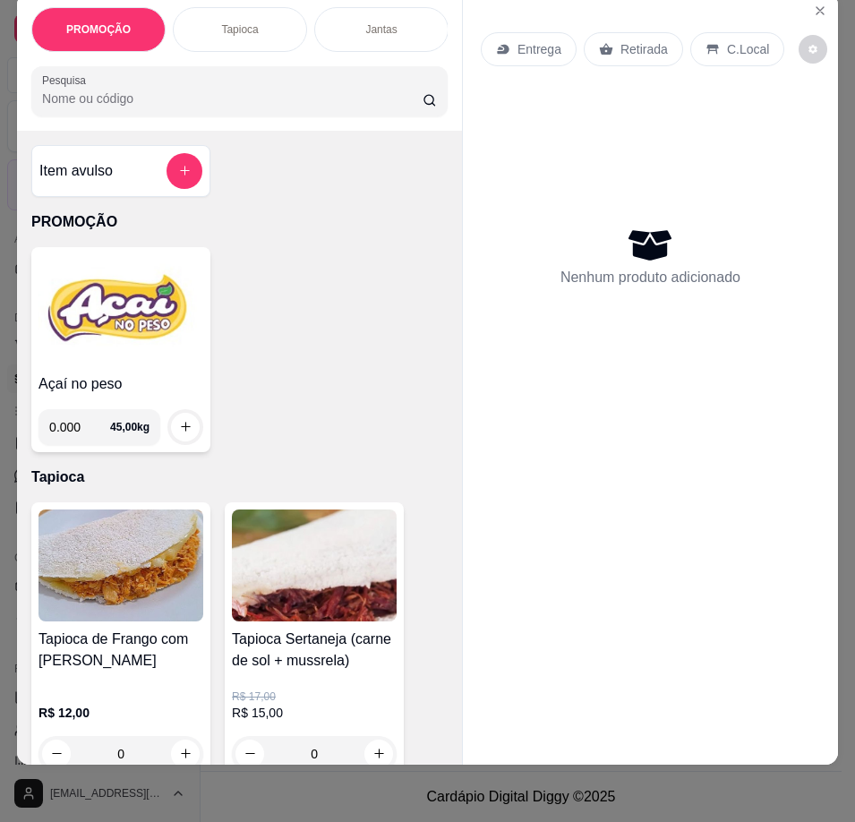
scroll to position [0, 0]
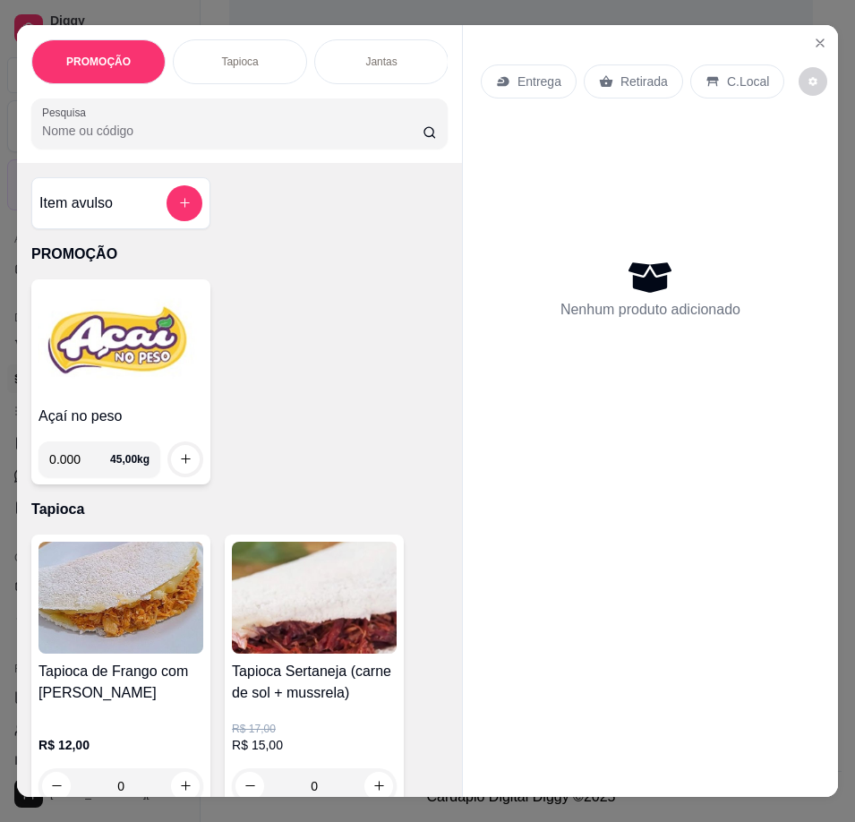
click at [689, 5] on div "PROMOÇÃO Tapioca Jantas Combos da casa Sanduíche é Bauru Cachorro quente 🌭 Pizz…" at bounding box center [427, 411] width 855 height 822
click at [813, 37] on icon "Close" at bounding box center [820, 43] width 14 height 14
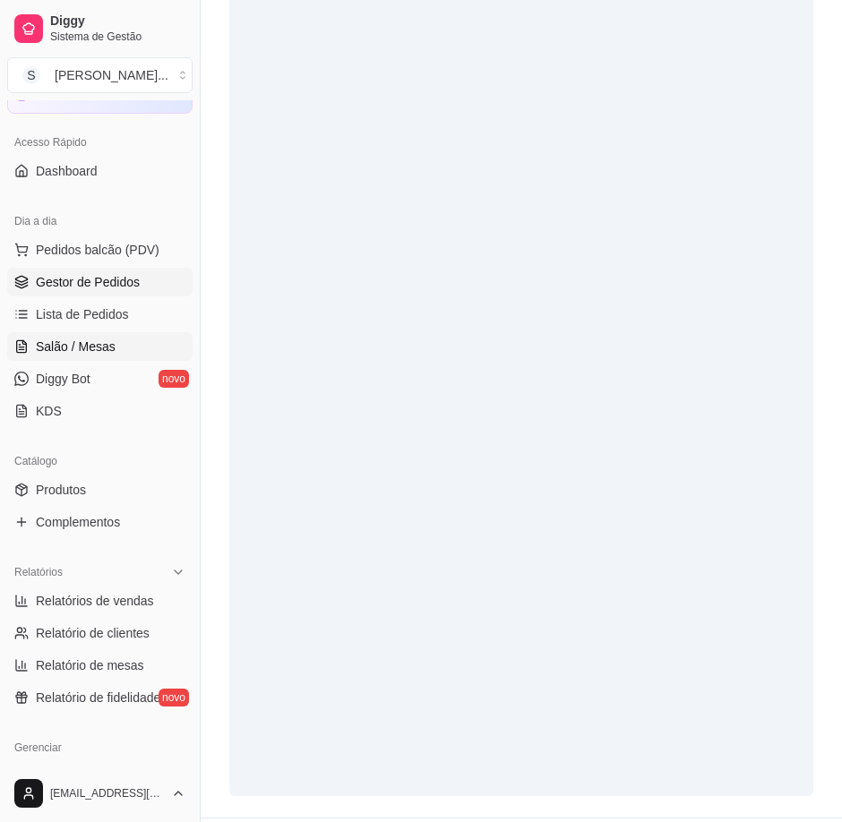
scroll to position [90, 0]
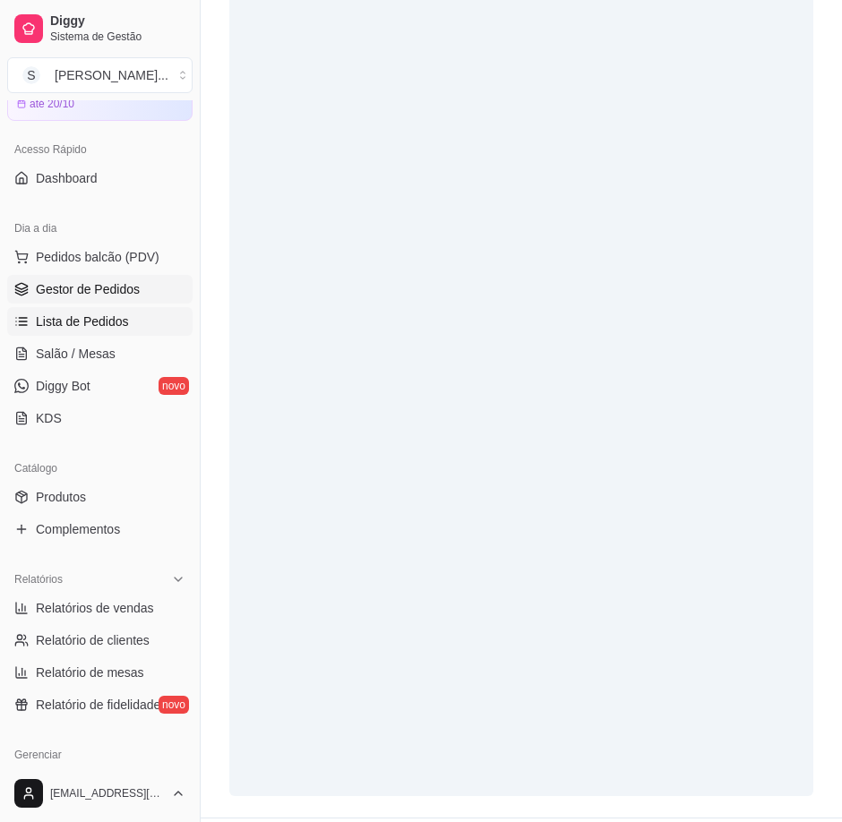
click at [52, 324] on span "Lista de Pedidos" at bounding box center [82, 321] width 93 height 18
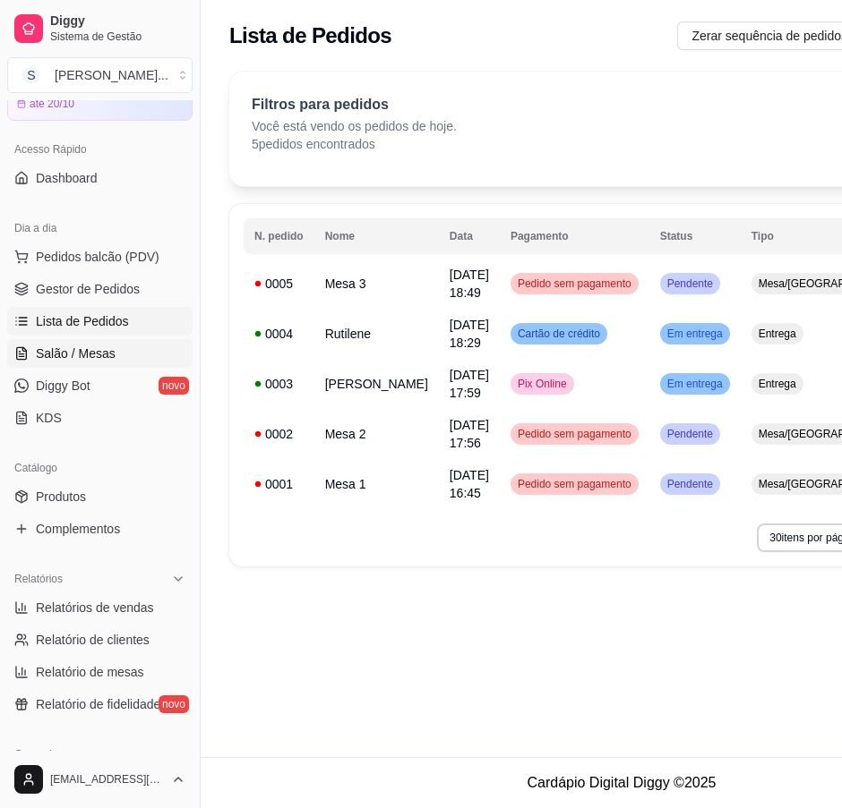
click at [90, 346] on span "Salão / Mesas" at bounding box center [76, 354] width 80 height 18
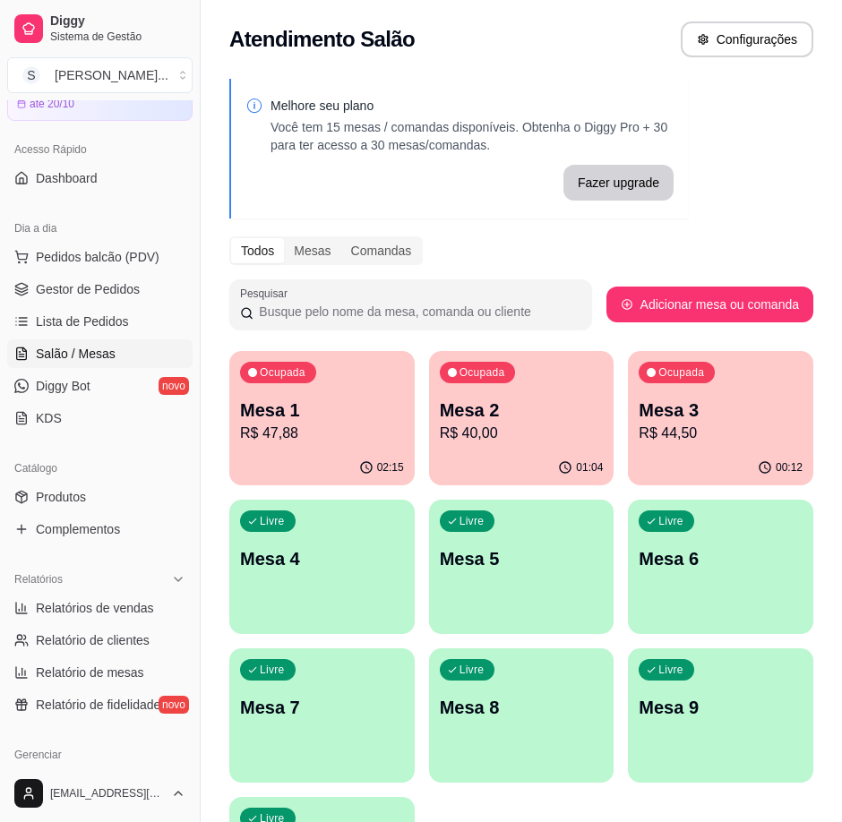
click at [508, 425] on p "R$ 40,00" at bounding box center [522, 433] width 164 height 21
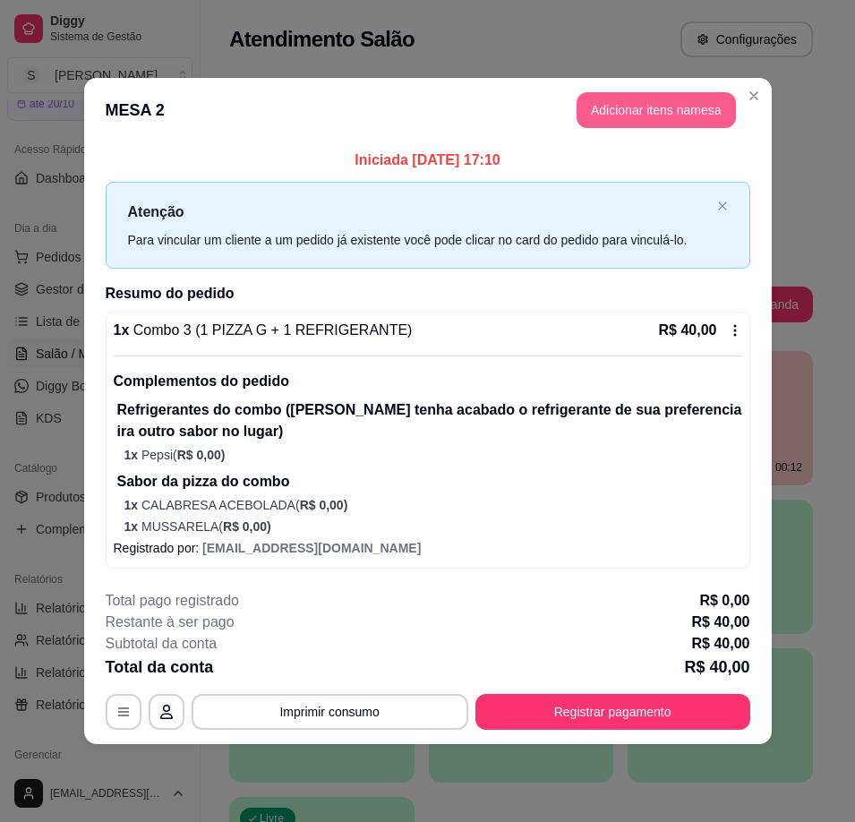
click at [687, 113] on button "Adicionar itens na mesa" at bounding box center [656, 110] width 159 height 36
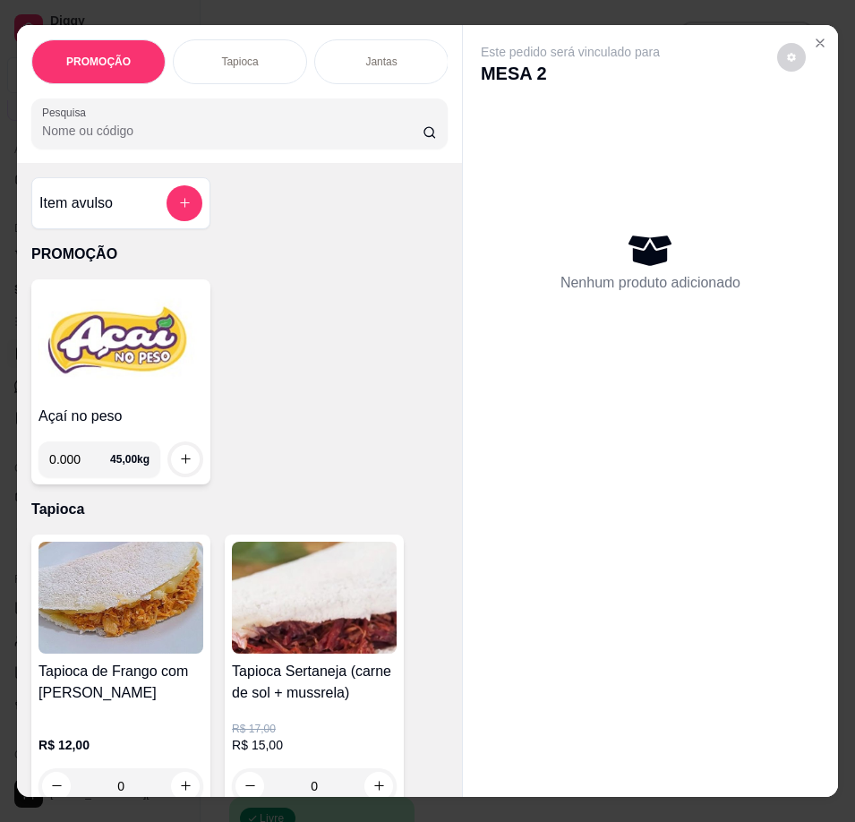
click at [103, 381] on img at bounding box center [120, 342] width 165 height 112
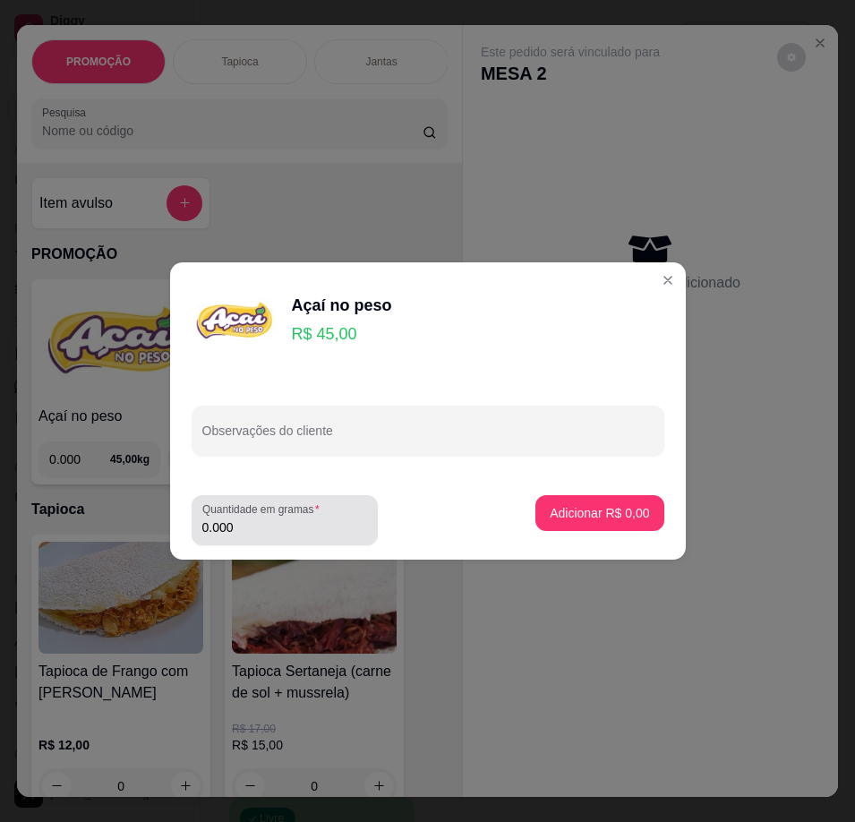
drag, startPoint x: 291, startPoint y: 534, endPoint x: 259, endPoint y: 522, distance: 34.3
click at [289, 534] on input "0.000" at bounding box center [284, 527] width 165 height 18
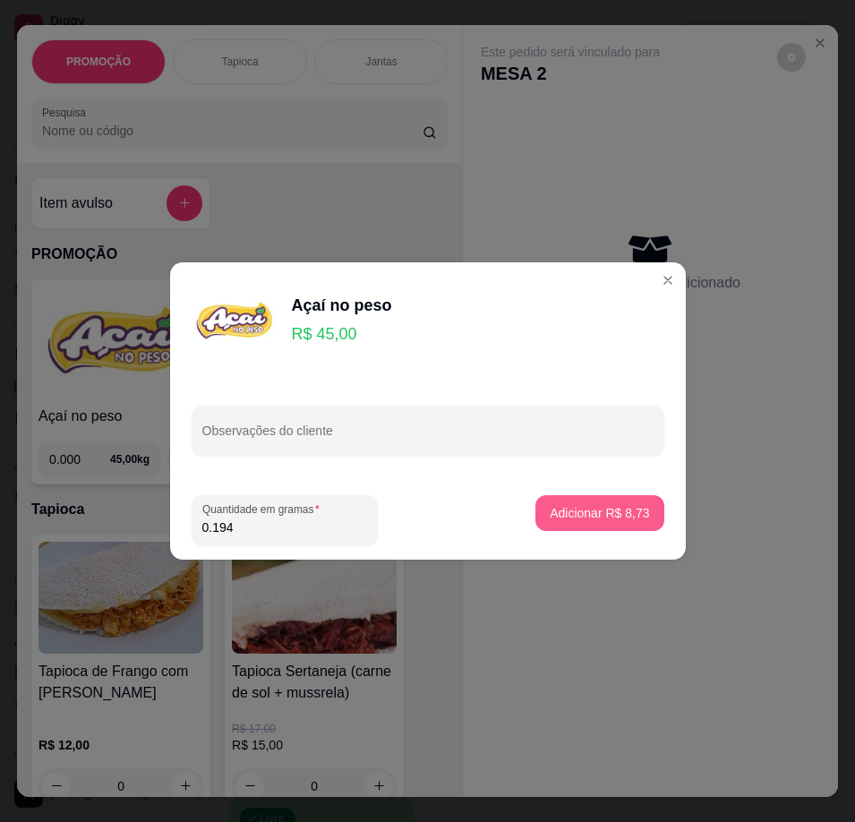
type input "0.194"
click at [576, 515] on p "Adicionar R$ 8,73" at bounding box center [599, 513] width 99 height 18
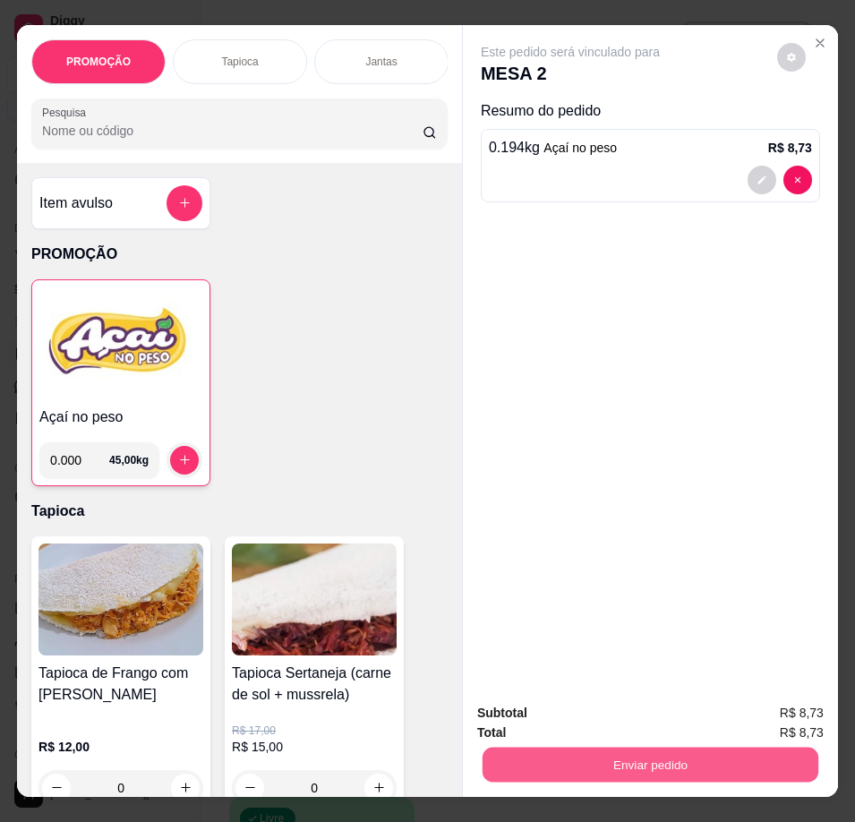
click at [691, 757] on button "Enviar pedido" at bounding box center [651, 765] width 336 height 35
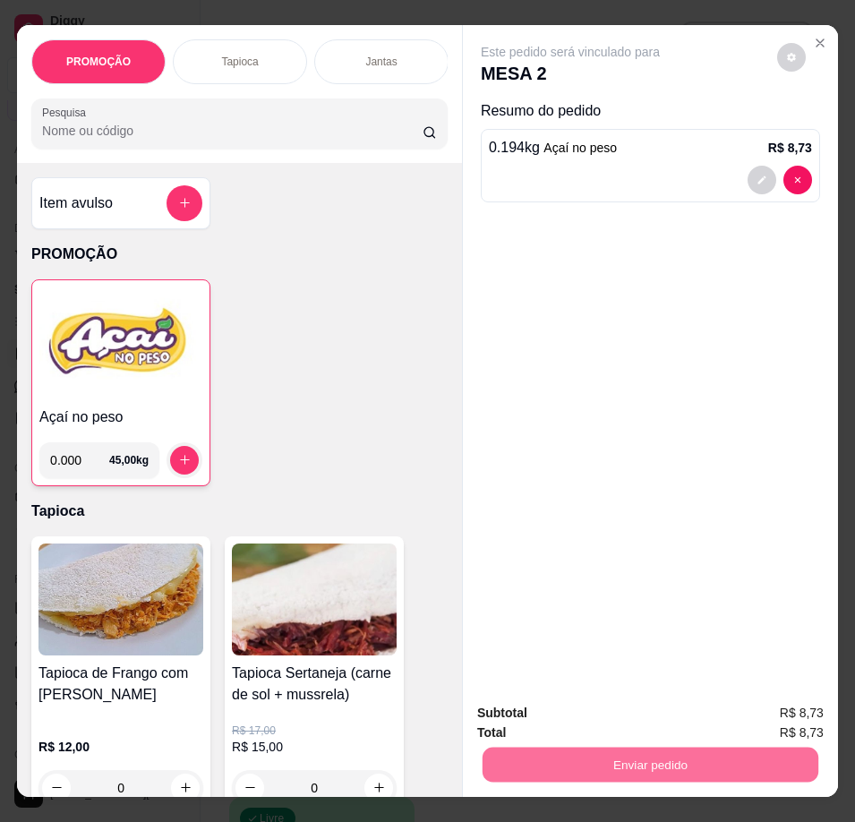
click at [768, 706] on button "Enviar pedido" at bounding box center [776, 714] width 101 height 34
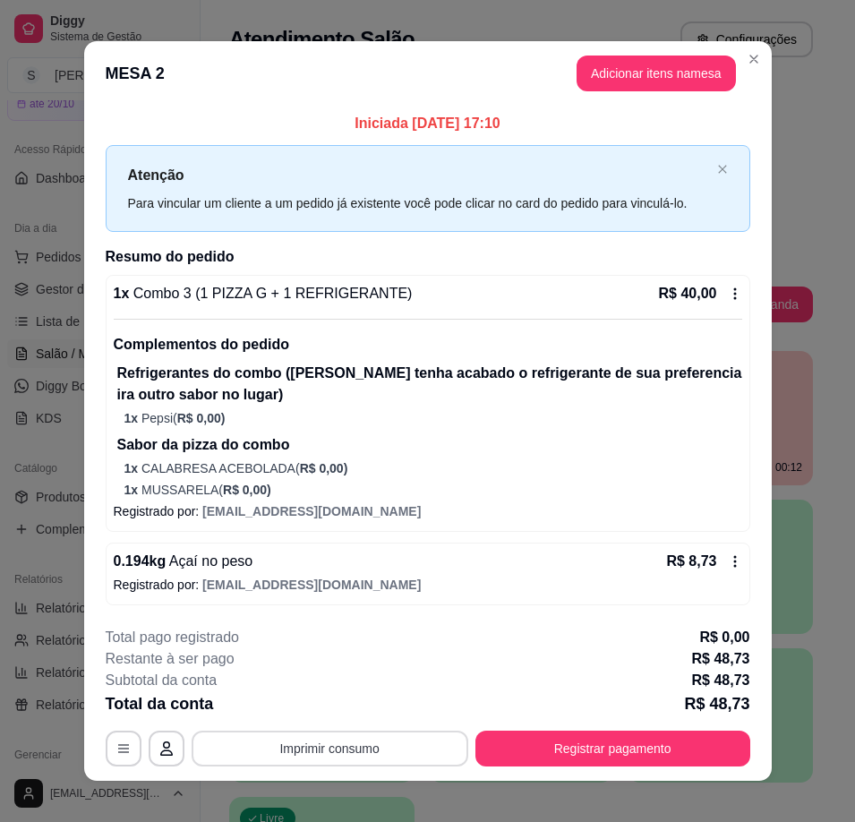
click at [342, 748] on button "Imprimir consumo" at bounding box center [330, 749] width 277 height 36
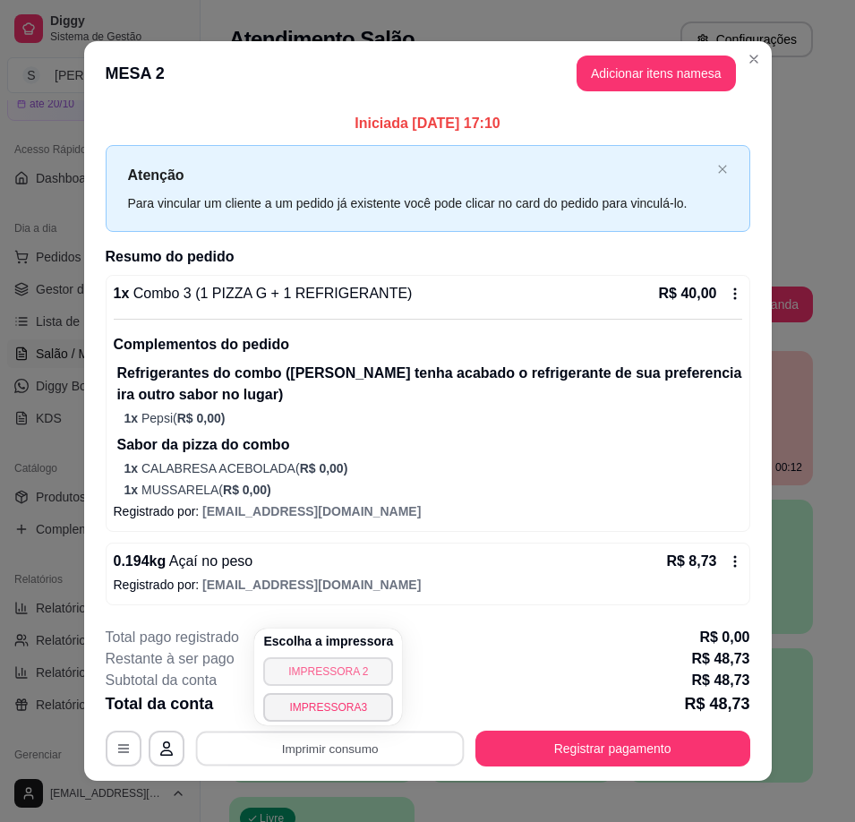
click at [346, 677] on button "IMPRESSORA 2" at bounding box center [328, 671] width 130 height 29
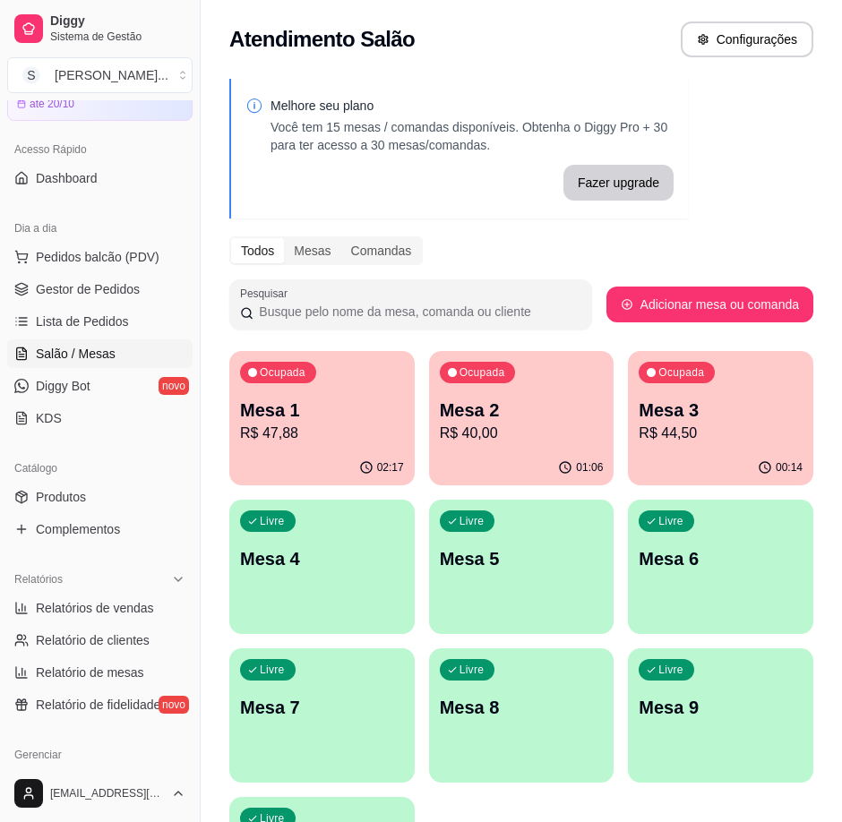
click at [339, 440] on p "R$ 47,88" at bounding box center [322, 433] width 164 height 21
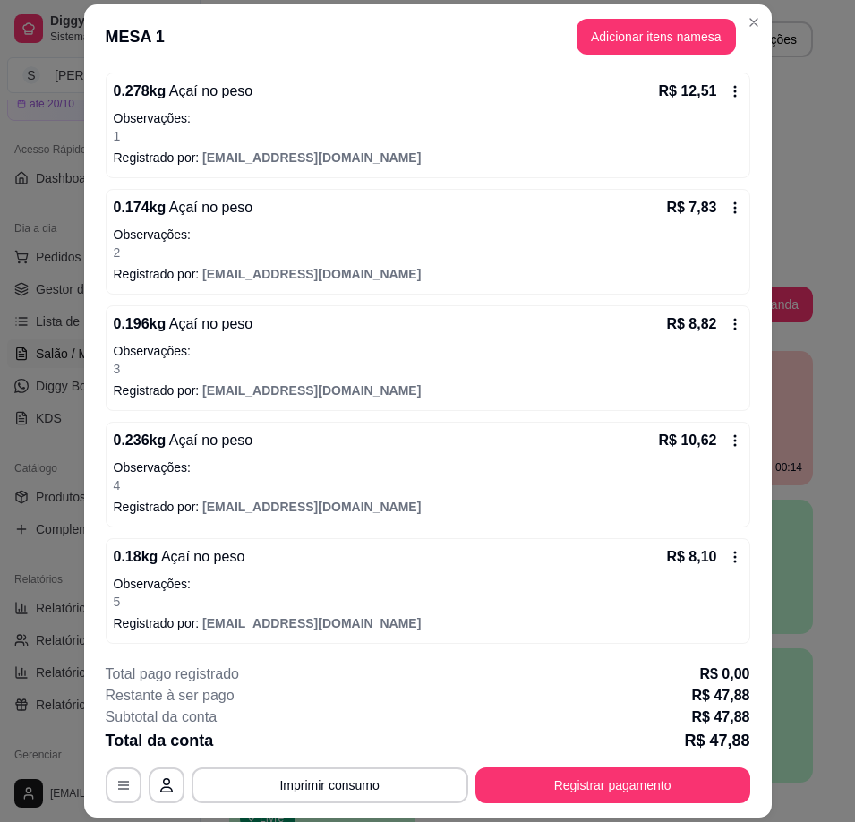
scroll to position [167, 0]
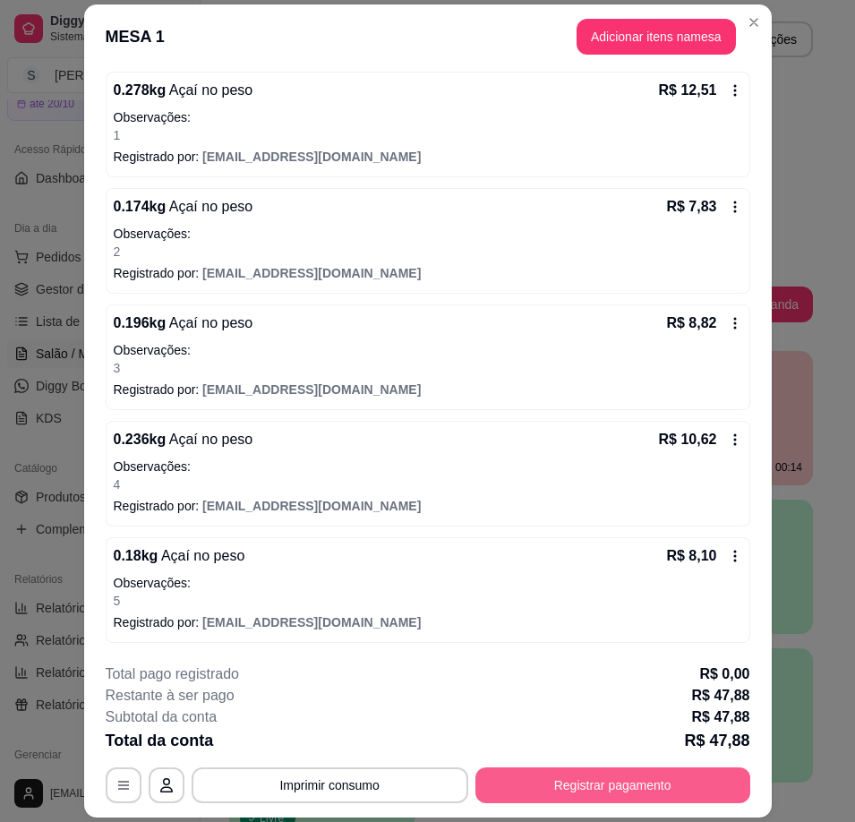
click at [599, 784] on button "Registrar pagamento" at bounding box center [612, 785] width 275 height 36
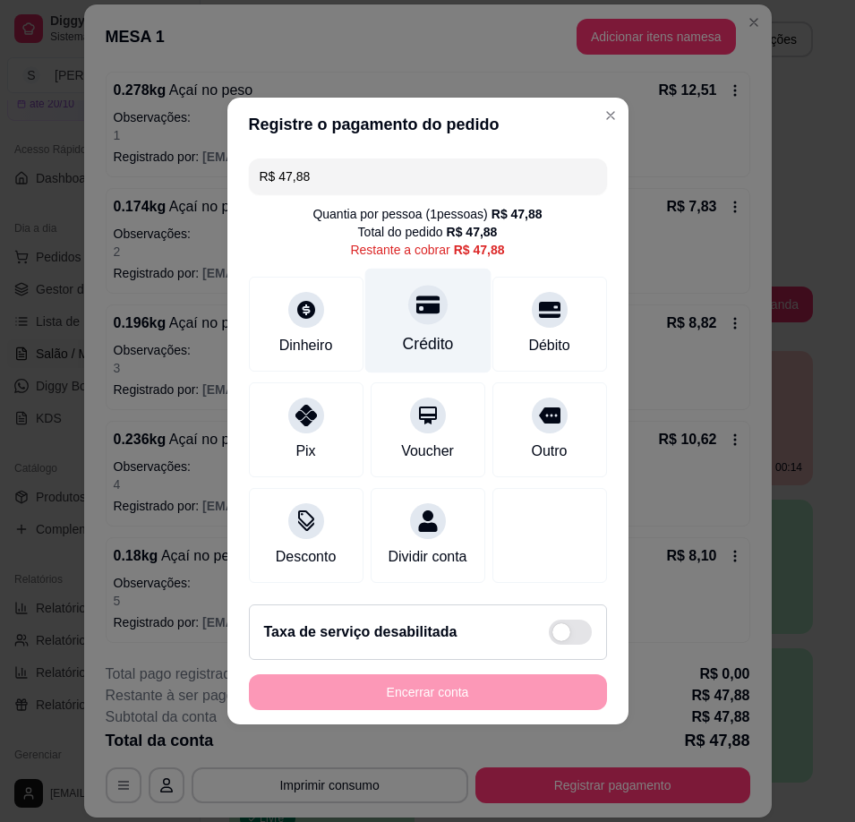
click at [416, 321] on div "Crédito" at bounding box center [427, 321] width 126 height 105
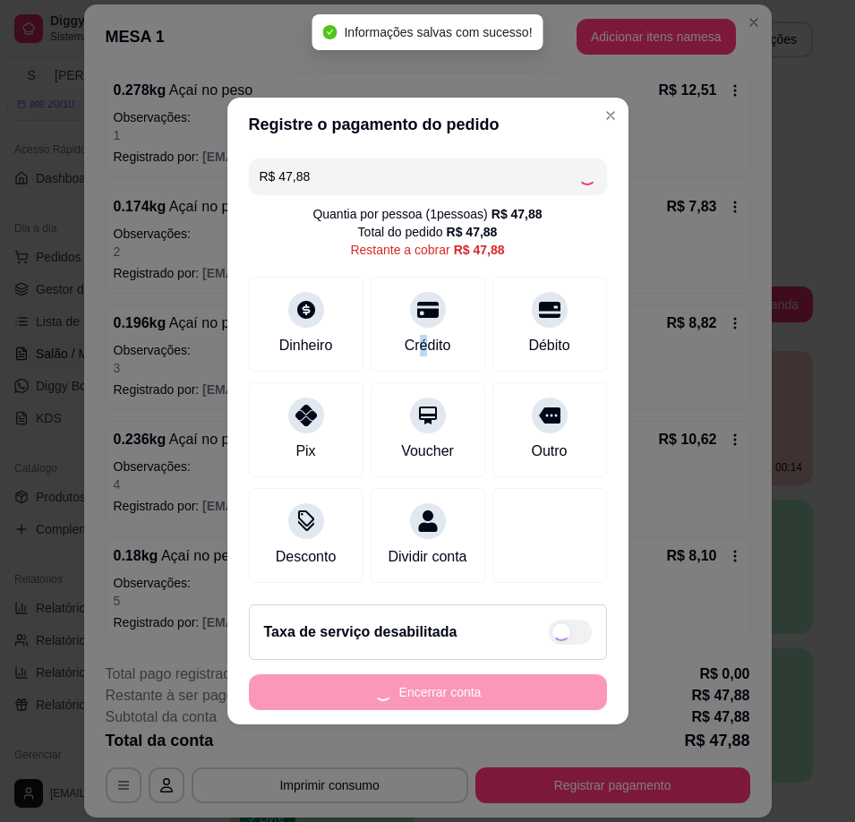
type input "R$ 0,00"
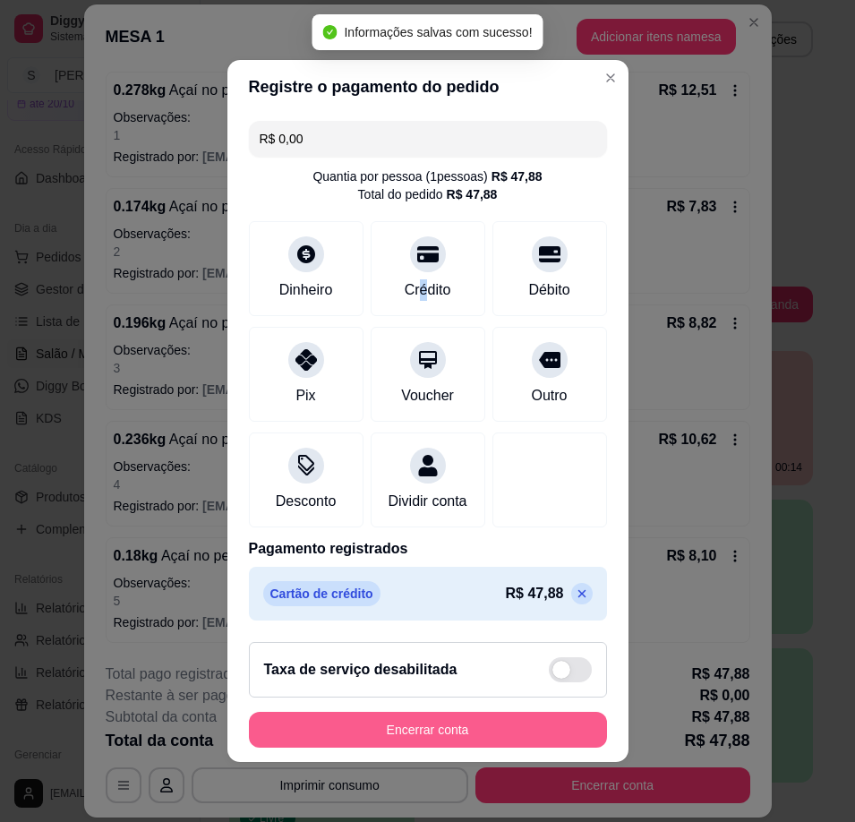
click at [498, 740] on button "Encerrar conta" at bounding box center [428, 730] width 358 height 36
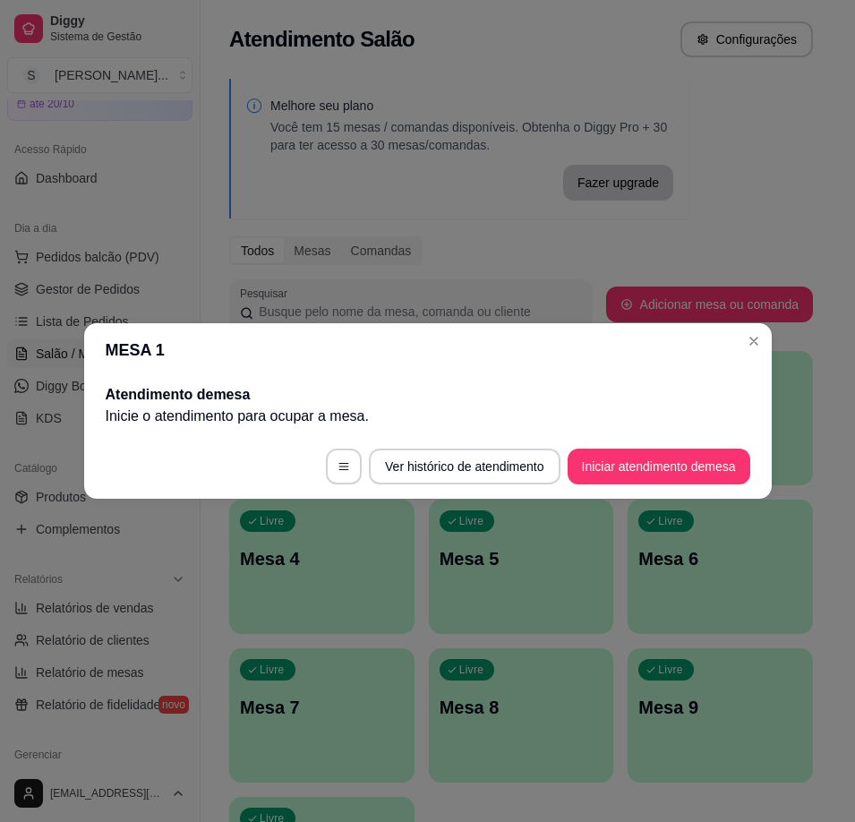
scroll to position [0, 0]
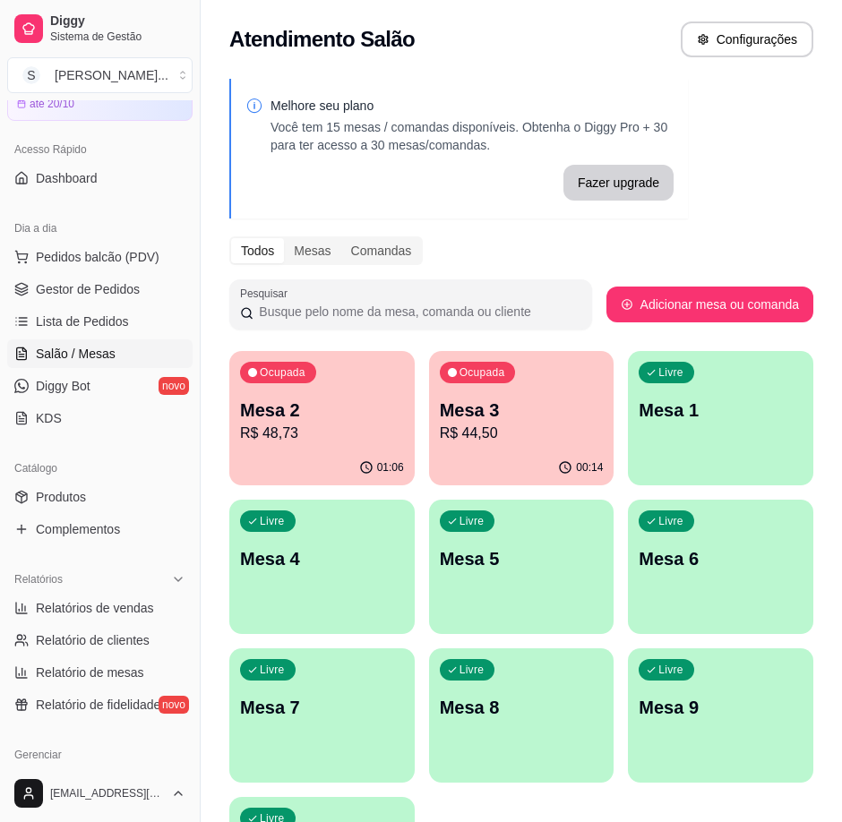
click at [526, 402] on p "Mesa 3" at bounding box center [522, 410] width 164 height 25
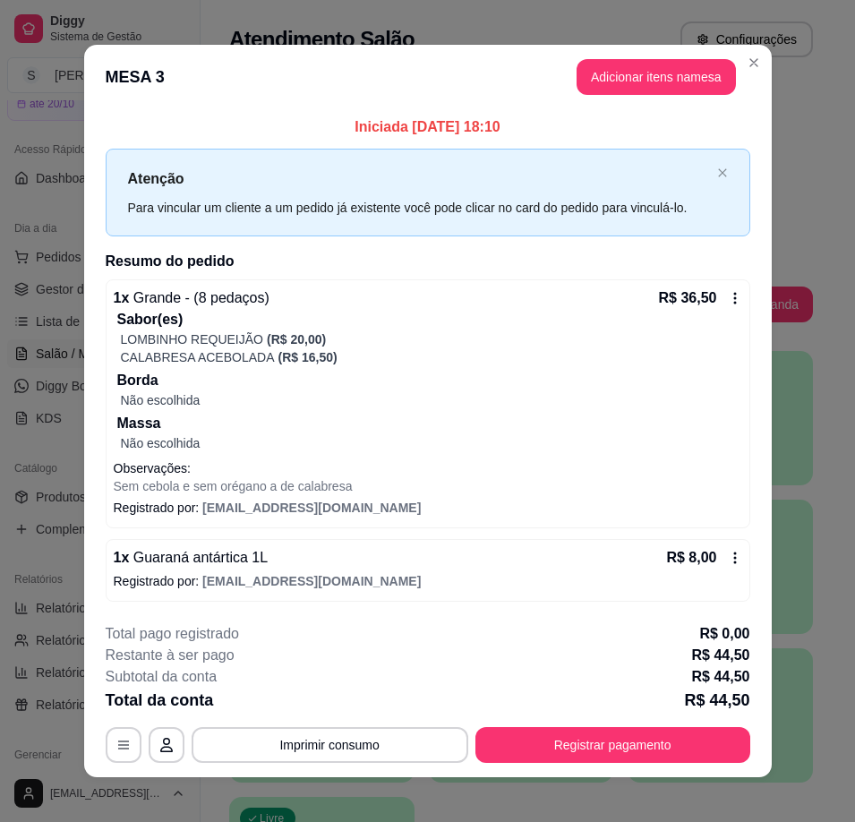
scroll to position [13, 0]
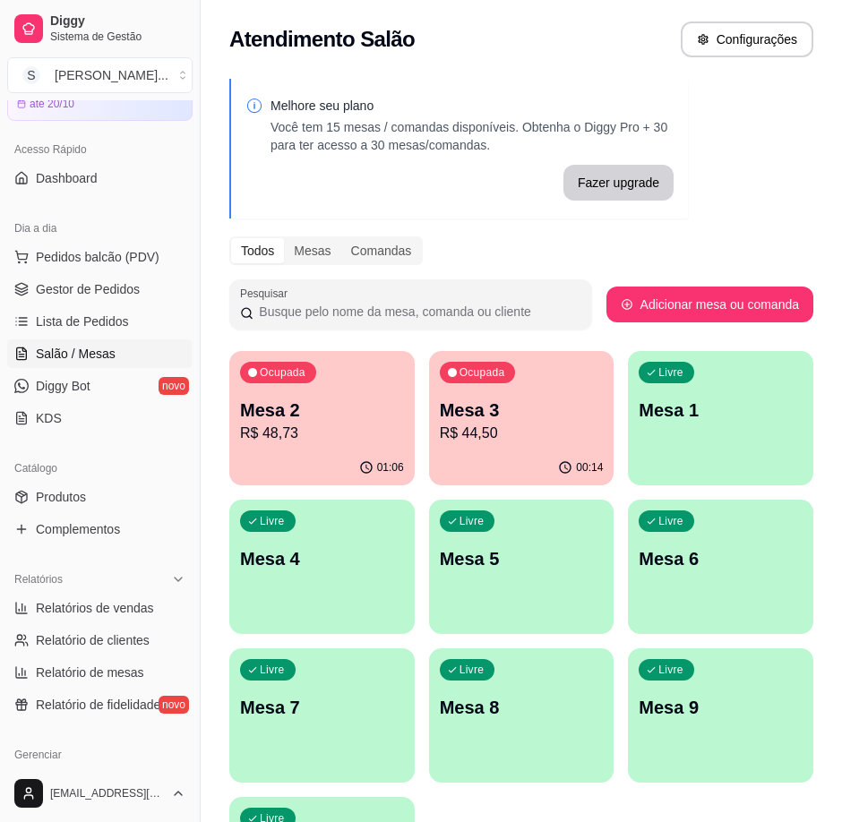
click at [363, 449] on div "Ocupada Mesa 2 R$ 48,73" at bounding box center [321, 400] width 185 height 99
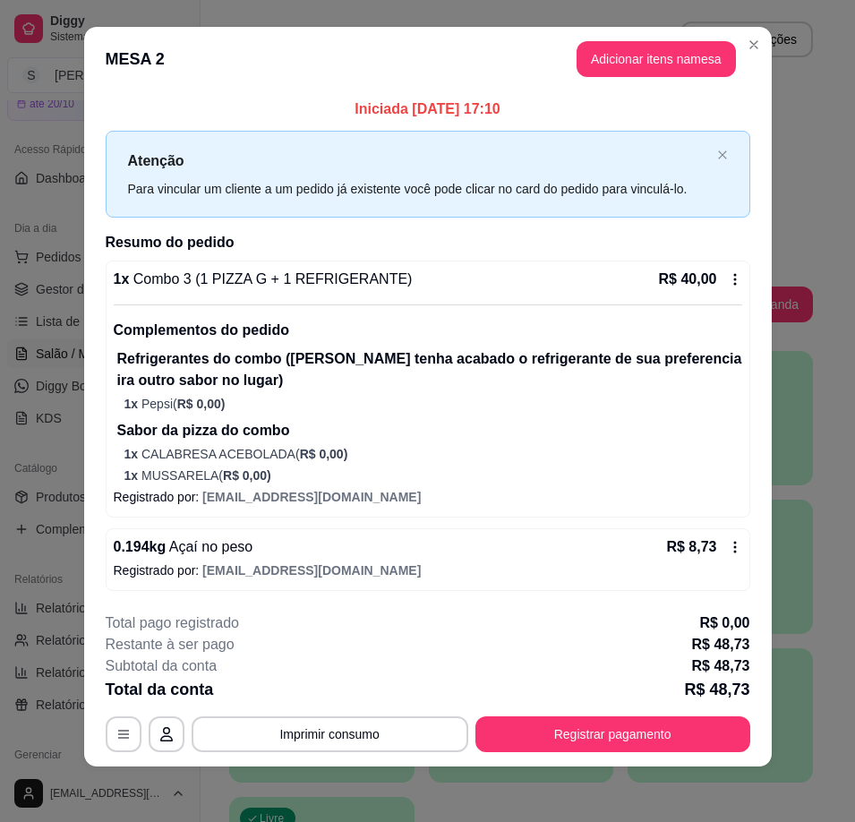
scroll to position [16, 0]
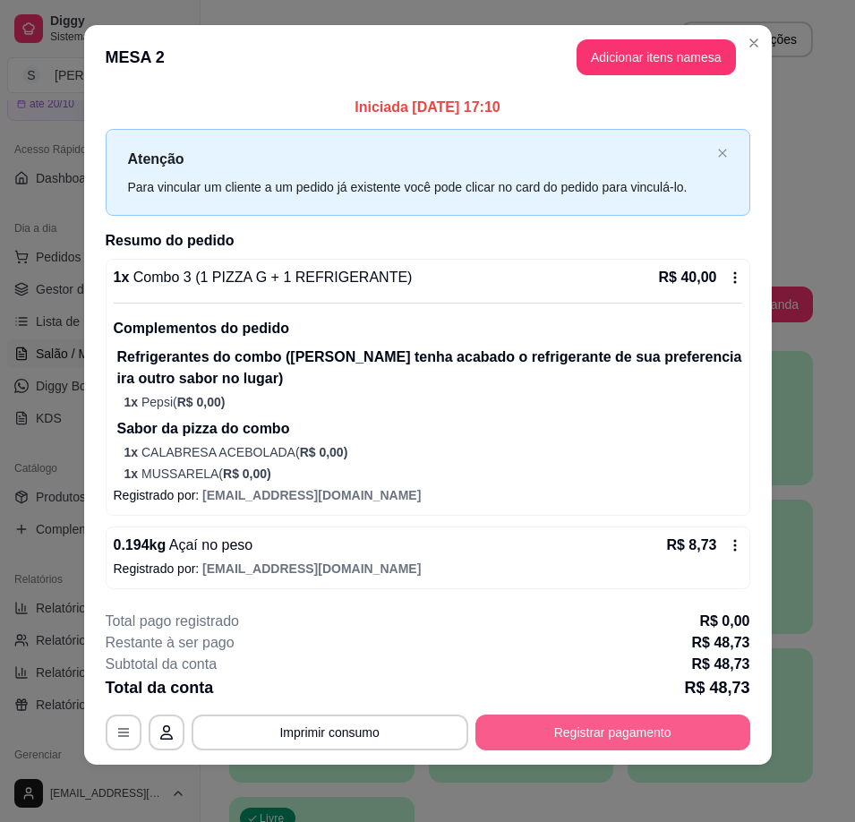
click at [568, 725] on button "Registrar pagamento" at bounding box center [612, 732] width 275 height 36
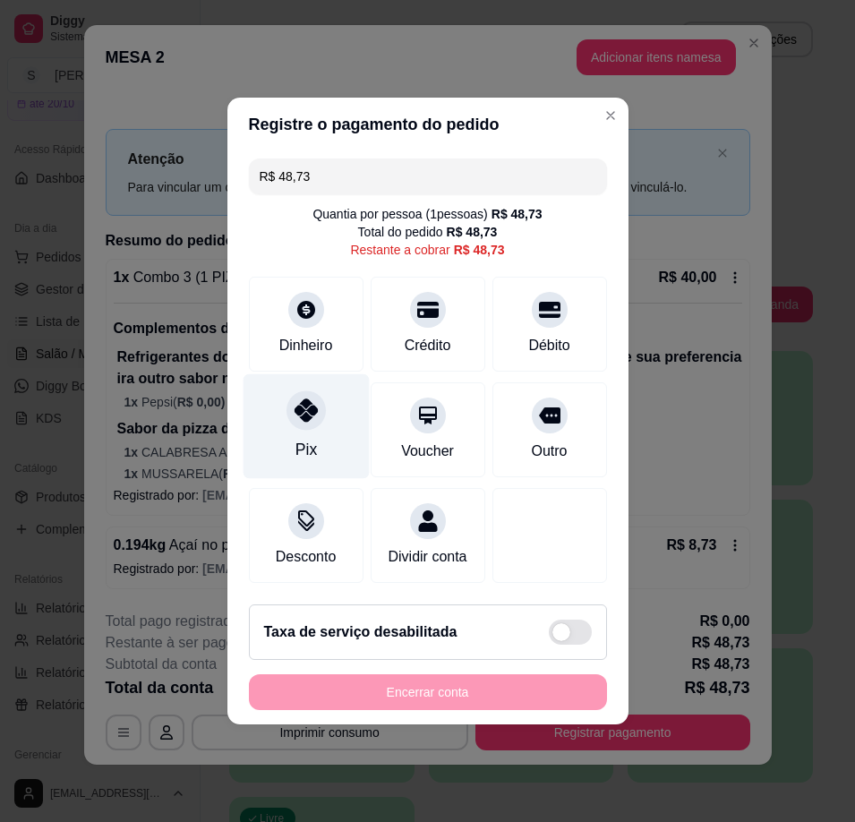
click at [328, 413] on div "Pix" at bounding box center [306, 426] width 126 height 105
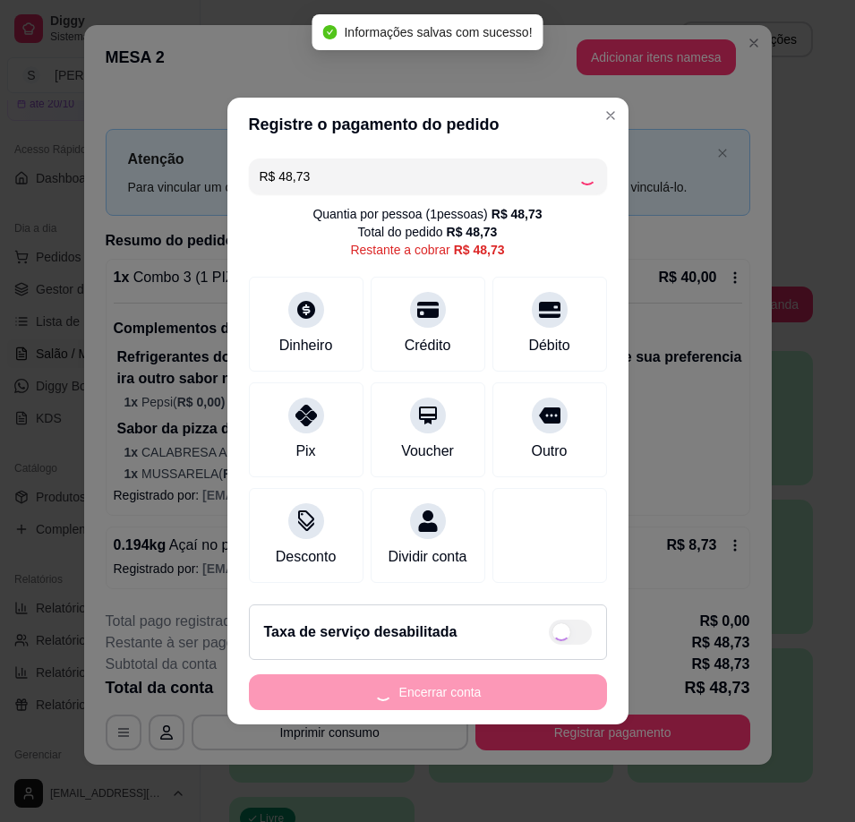
type input "R$ 0,00"
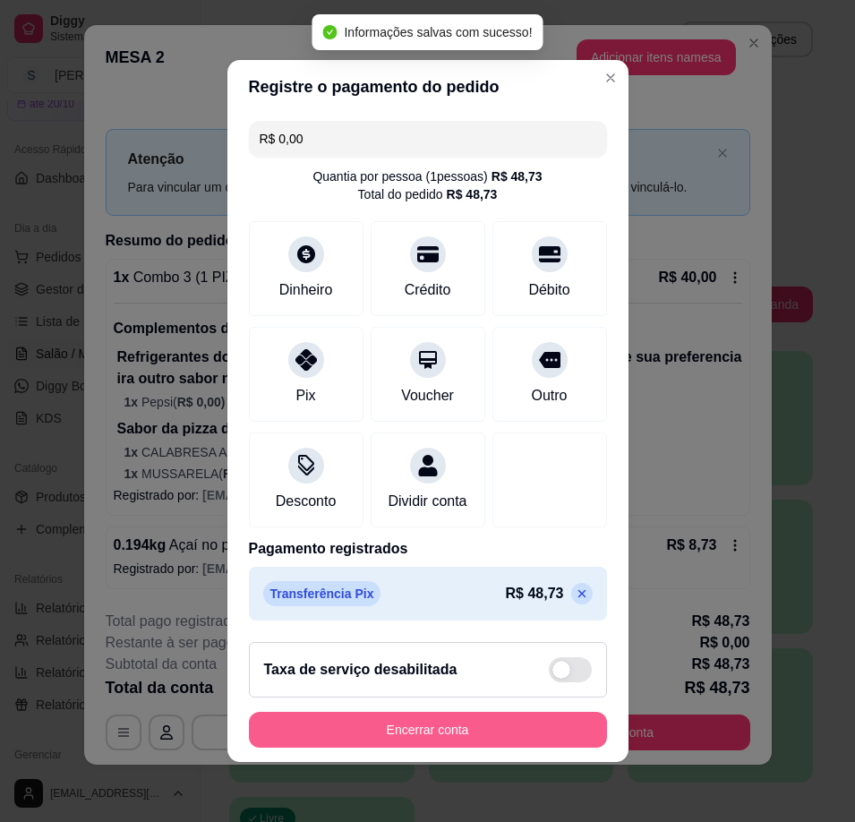
click at [516, 733] on button "Encerrar conta" at bounding box center [428, 730] width 358 height 36
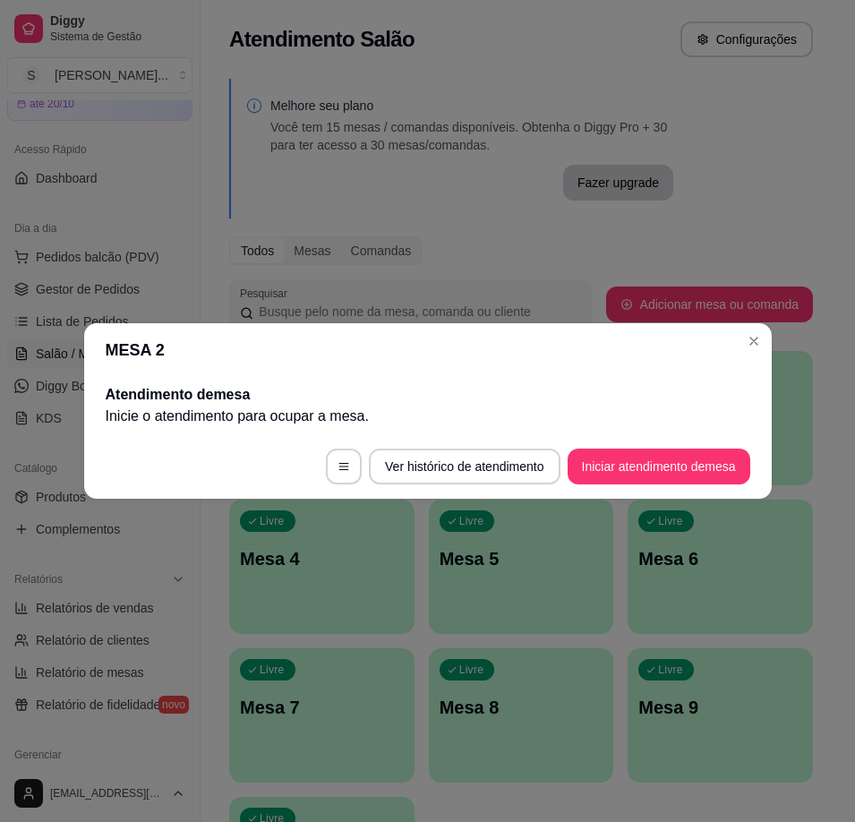
scroll to position [0, 0]
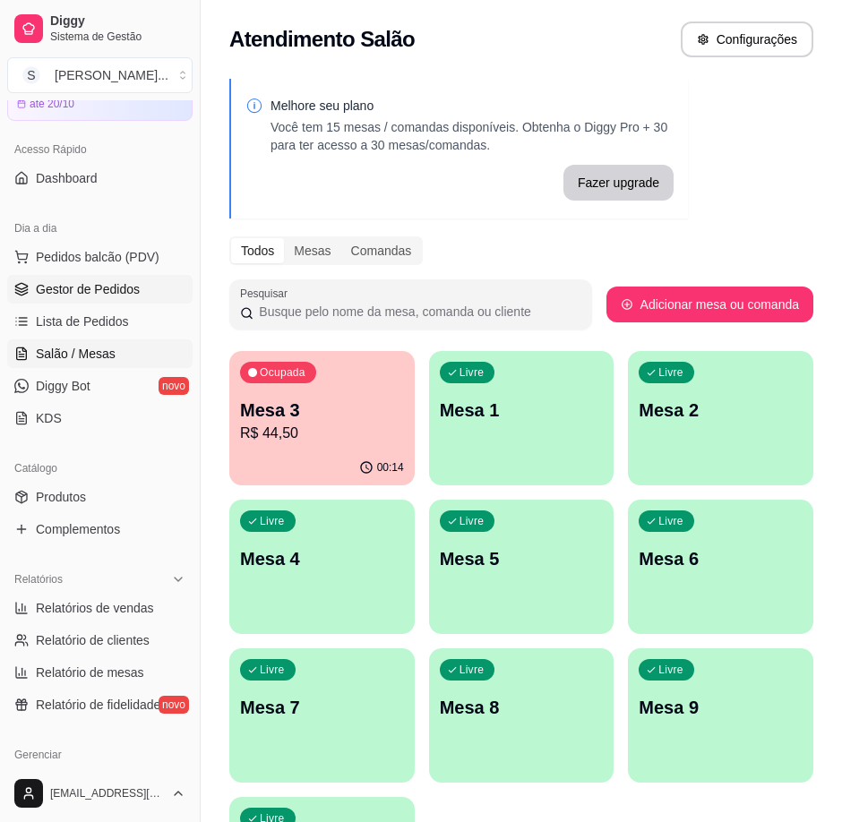
click at [50, 282] on span "Gestor de Pedidos" at bounding box center [88, 289] width 104 height 18
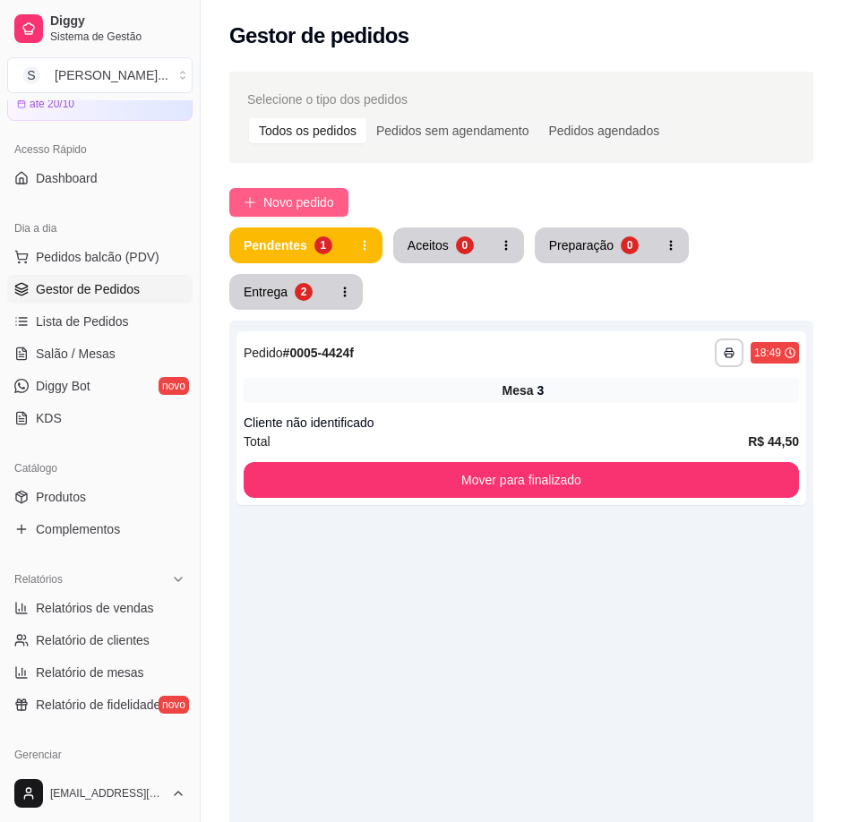
click at [301, 201] on span "Novo pedido" at bounding box center [298, 202] width 71 height 20
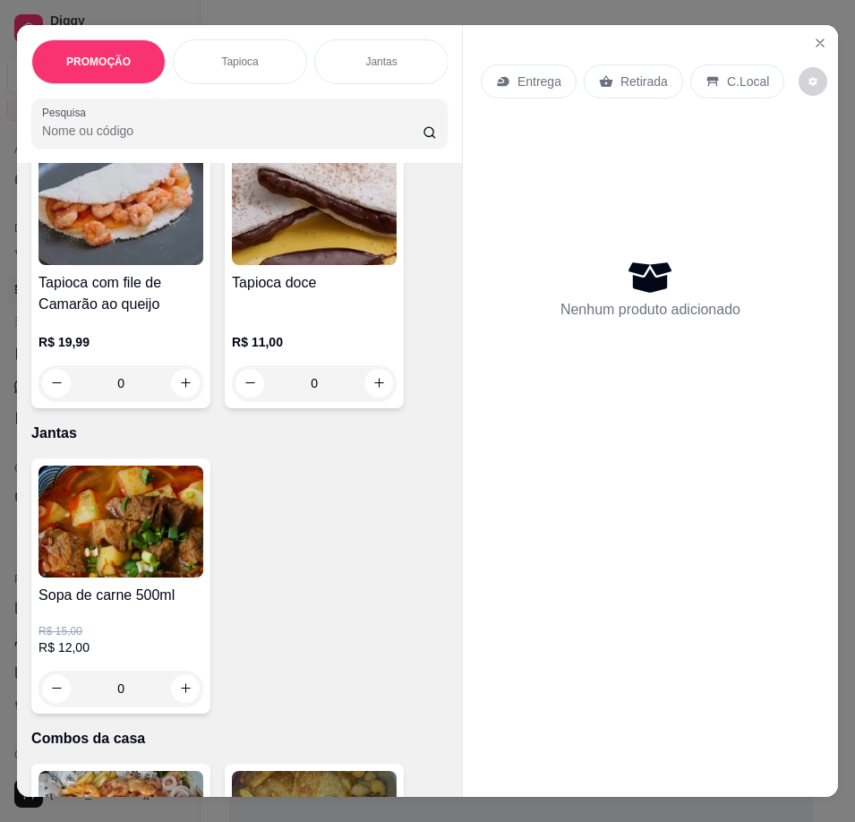
scroll to position [1612, 0]
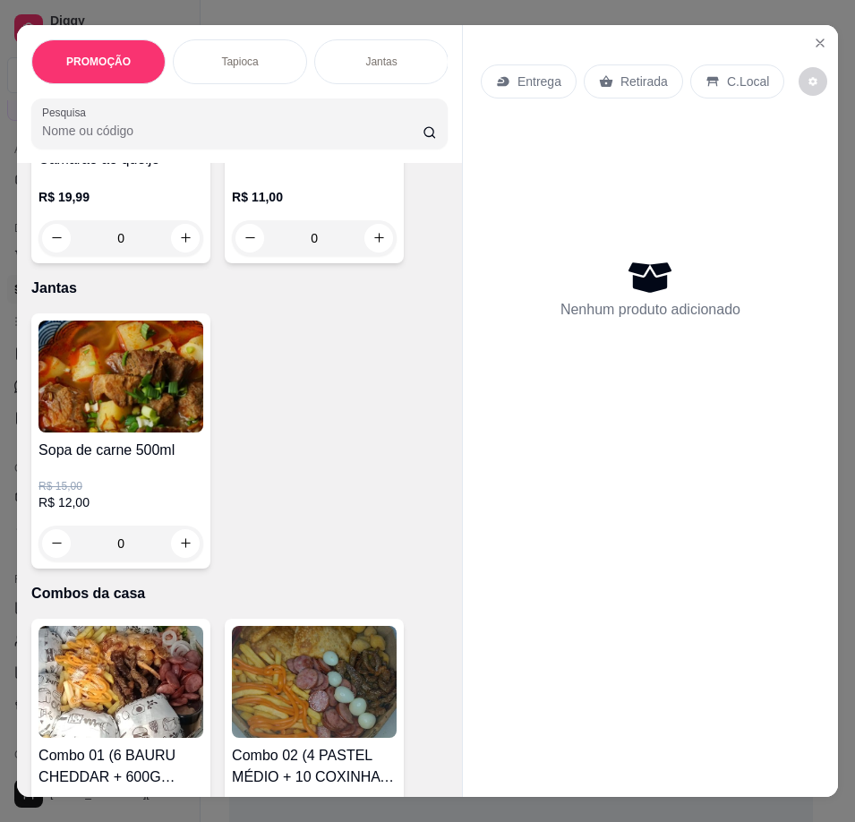
click at [98, 425] on img at bounding box center [120, 377] width 165 height 112
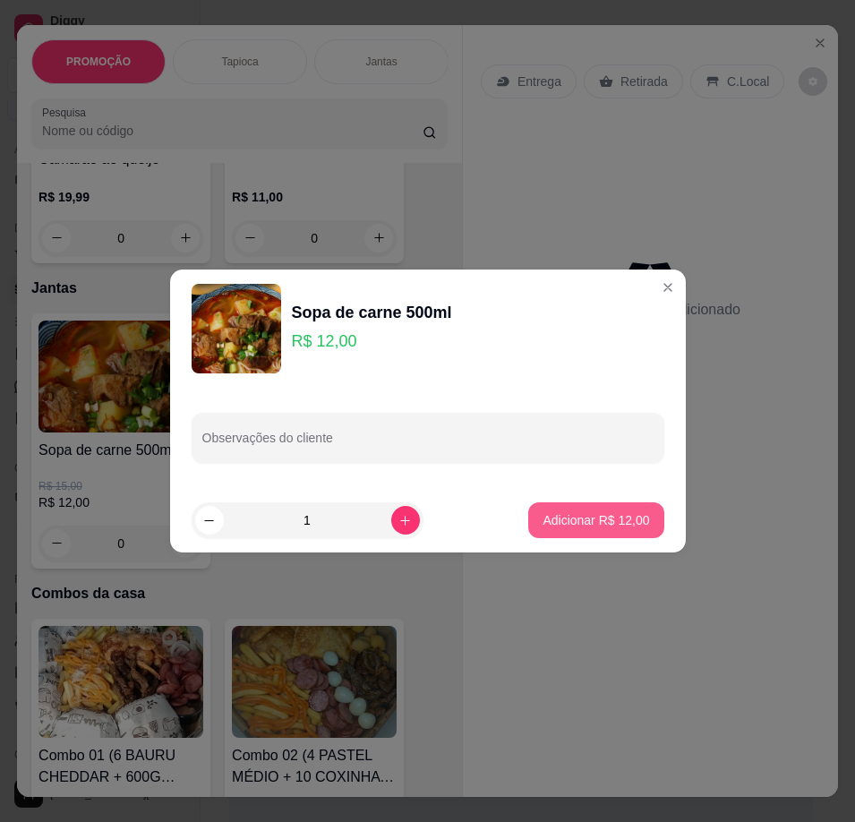
click at [563, 516] on p "Adicionar R$ 12,00" at bounding box center [596, 520] width 107 height 18
type input "1"
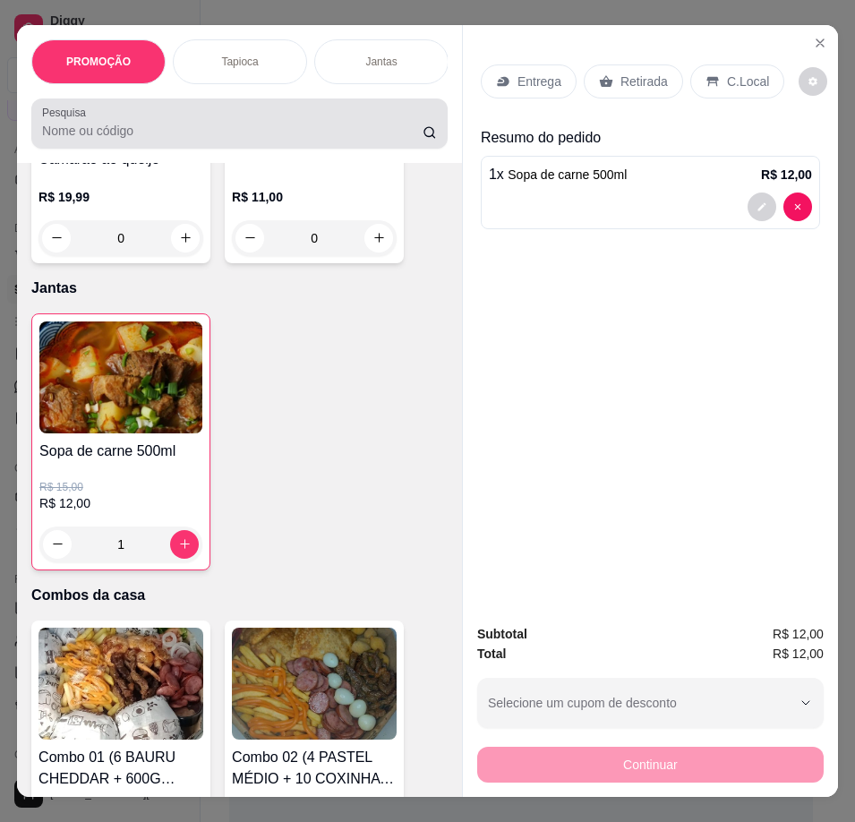
click at [162, 134] on input "Pesquisa" at bounding box center [232, 131] width 381 height 18
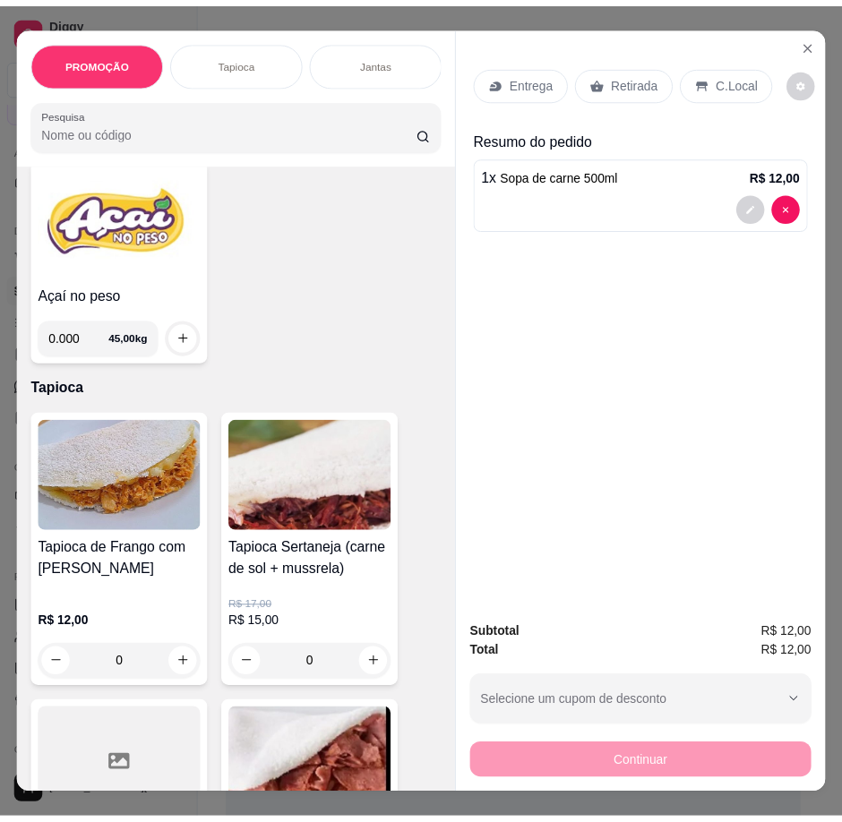
scroll to position [0, 0]
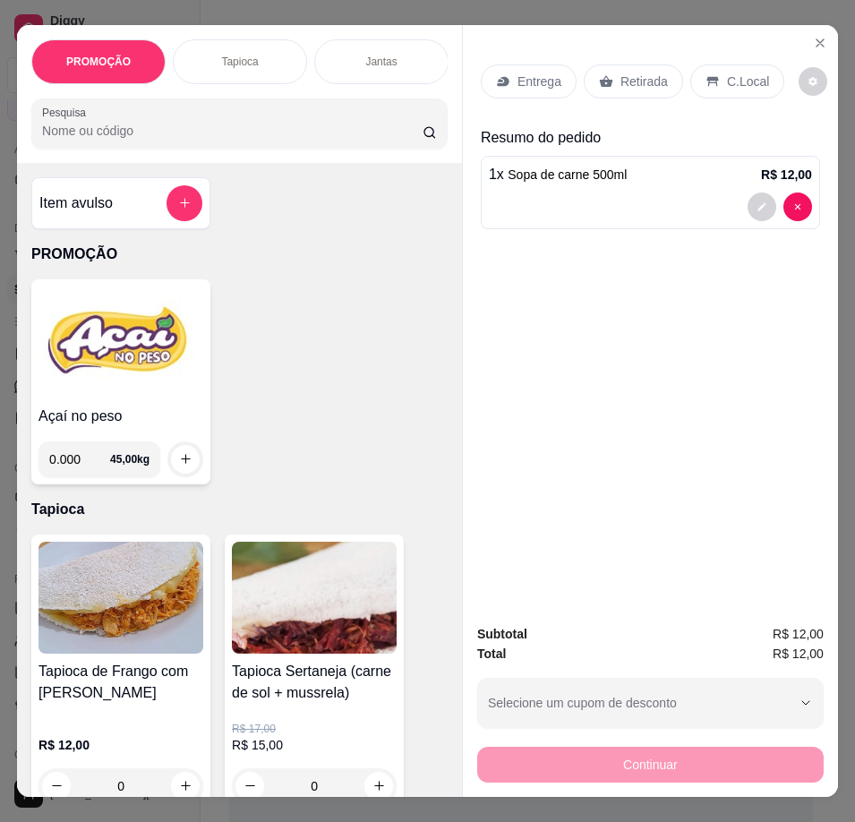
click at [124, 218] on div "Item avulso" at bounding box center [120, 203] width 163 height 36
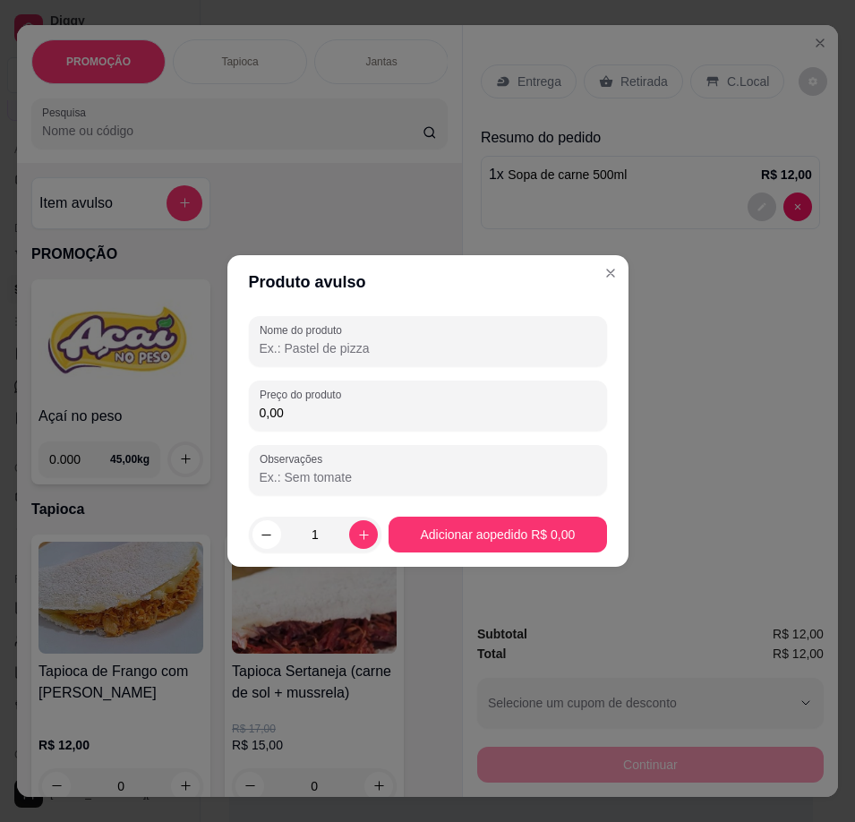
click at [335, 418] on input "0,00" at bounding box center [428, 413] width 337 height 18
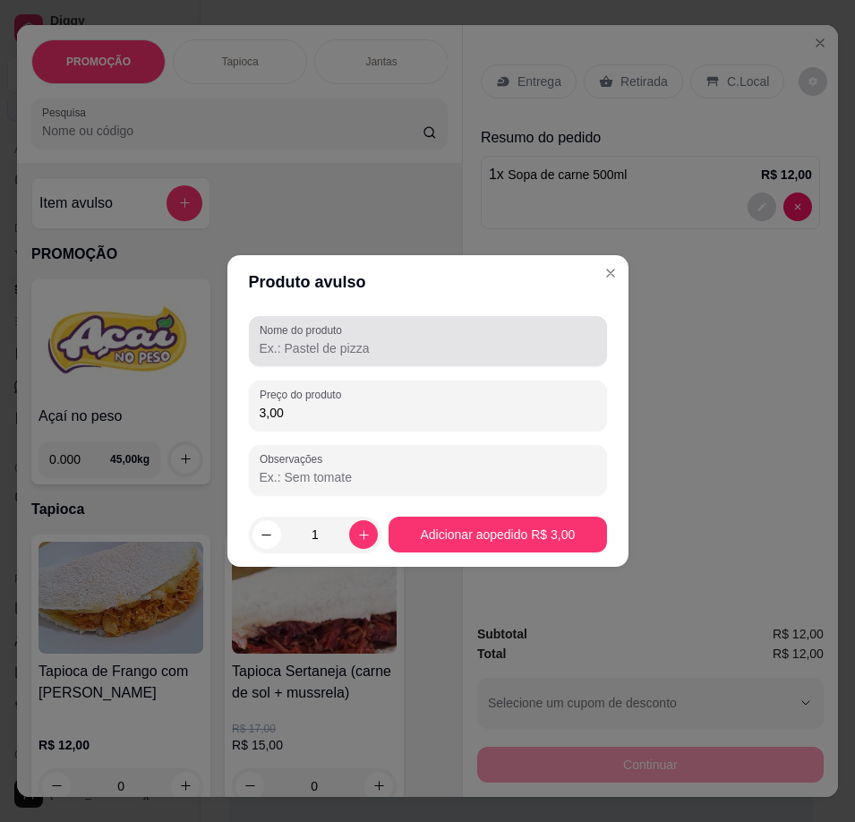
type input "3,00"
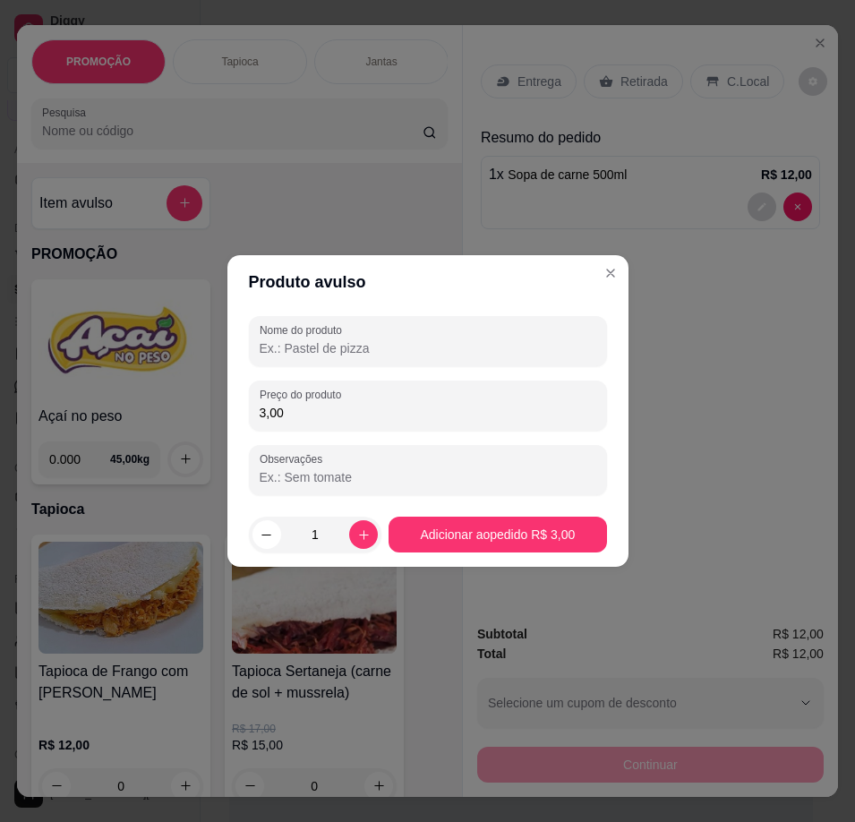
click at [343, 348] on input "Nome do produto" at bounding box center [428, 348] width 337 height 18
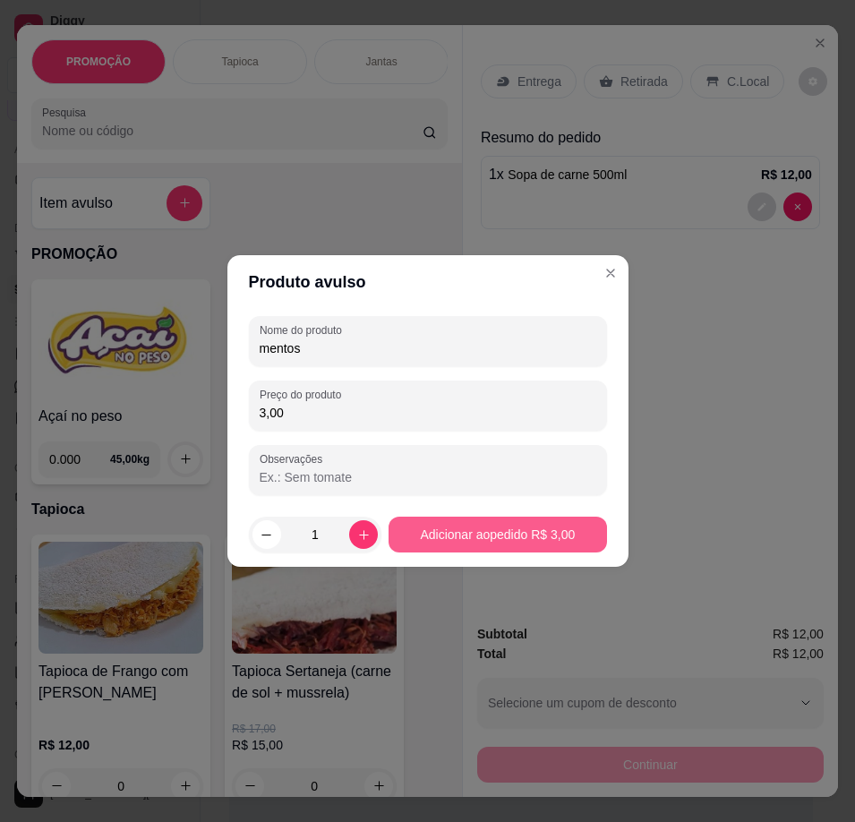
type input "mentos"
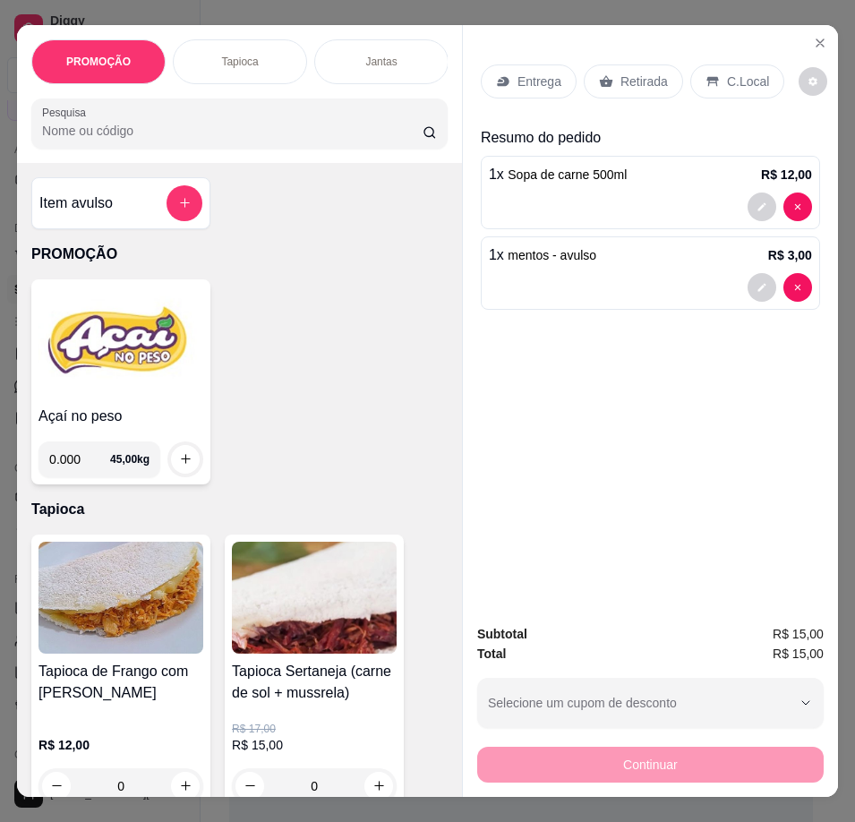
click at [634, 75] on p "Retirada" at bounding box center [643, 82] width 47 height 18
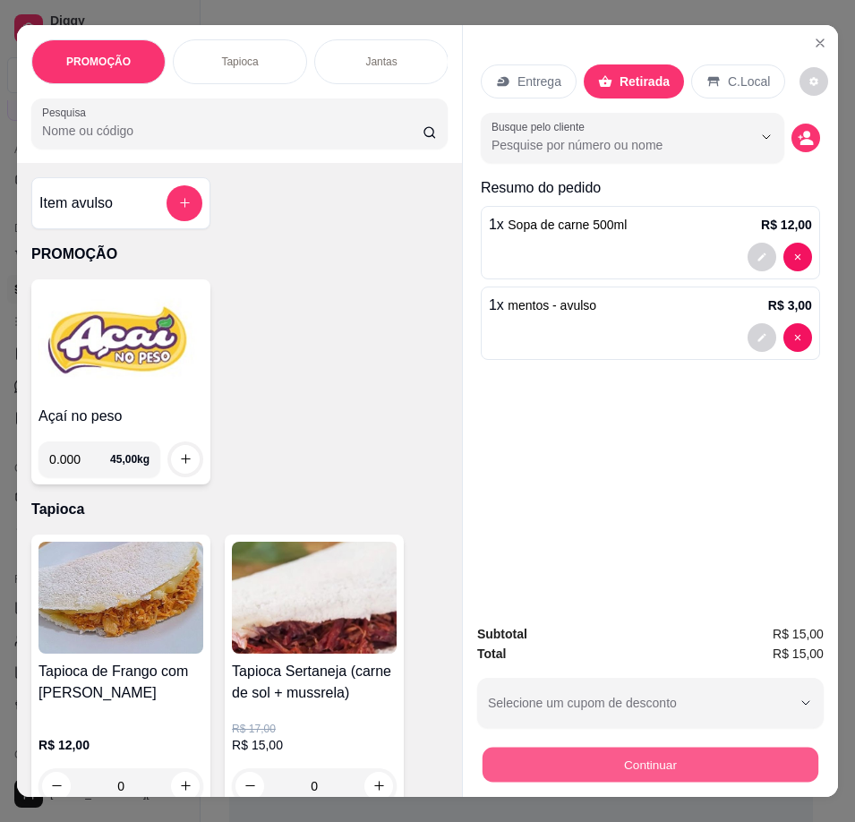
click at [727, 752] on button "Continuar" at bounding box center [651, 765] width 336 height 35
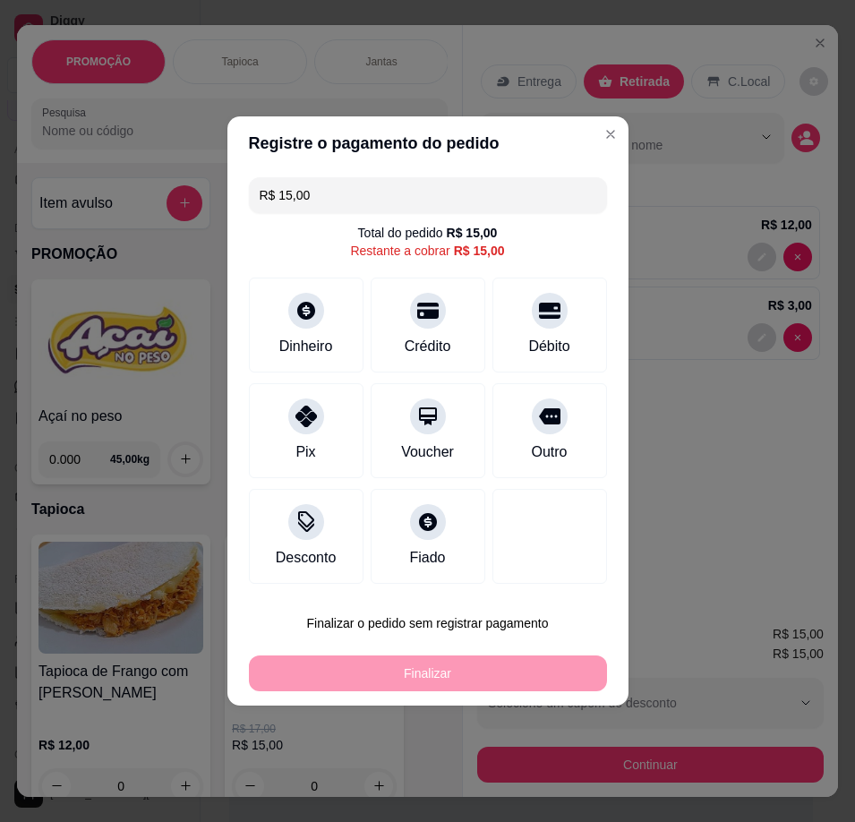
drag, startPoint x: 323, startPoint y: 427, endPoint x: 346, endPoint y: 452, distance: 34.2
click at [325, 427] on div "Pix" at bounding box center [306, 430] width 115 height 95
type input "R$ 0,00"
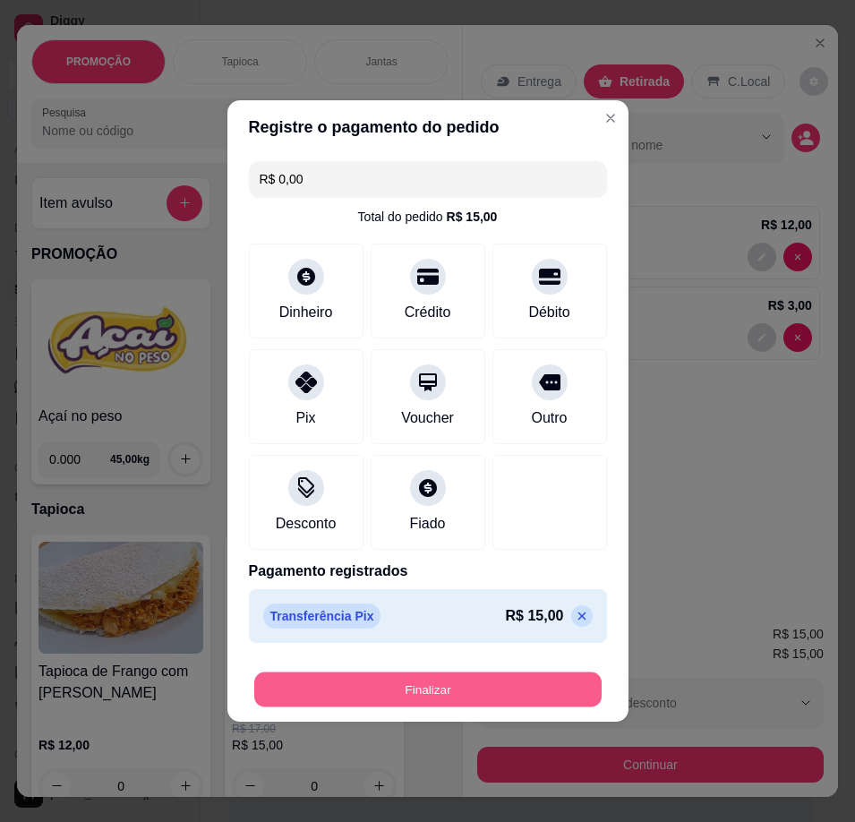
click at [444, 695] on button "Finalizar" at bounding box center [427, 689] width 347 height 35
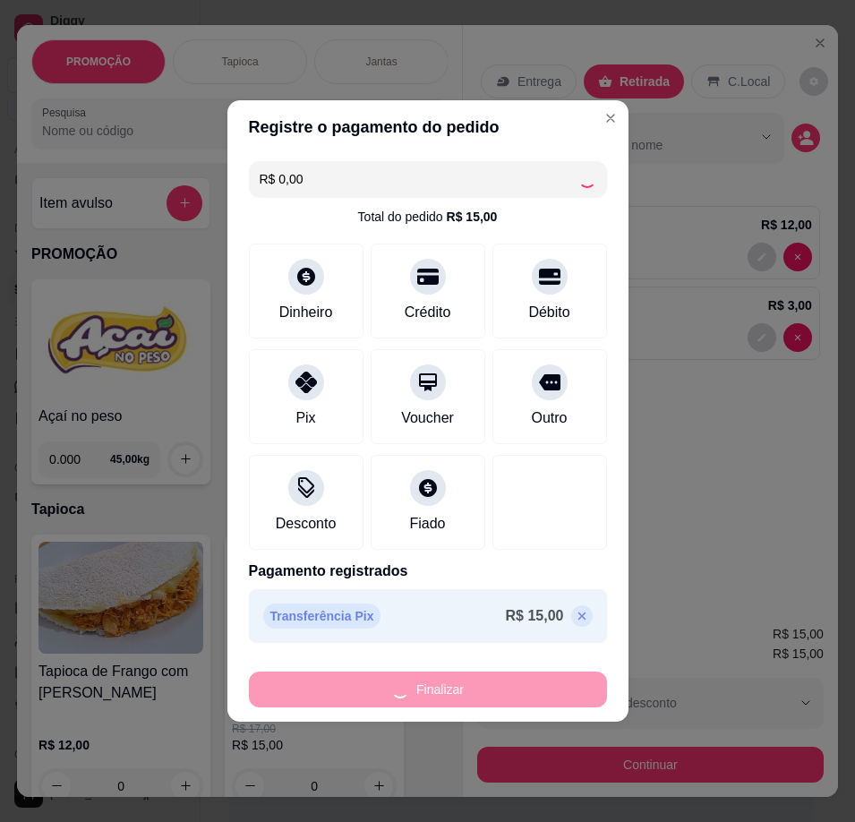
type input "0"
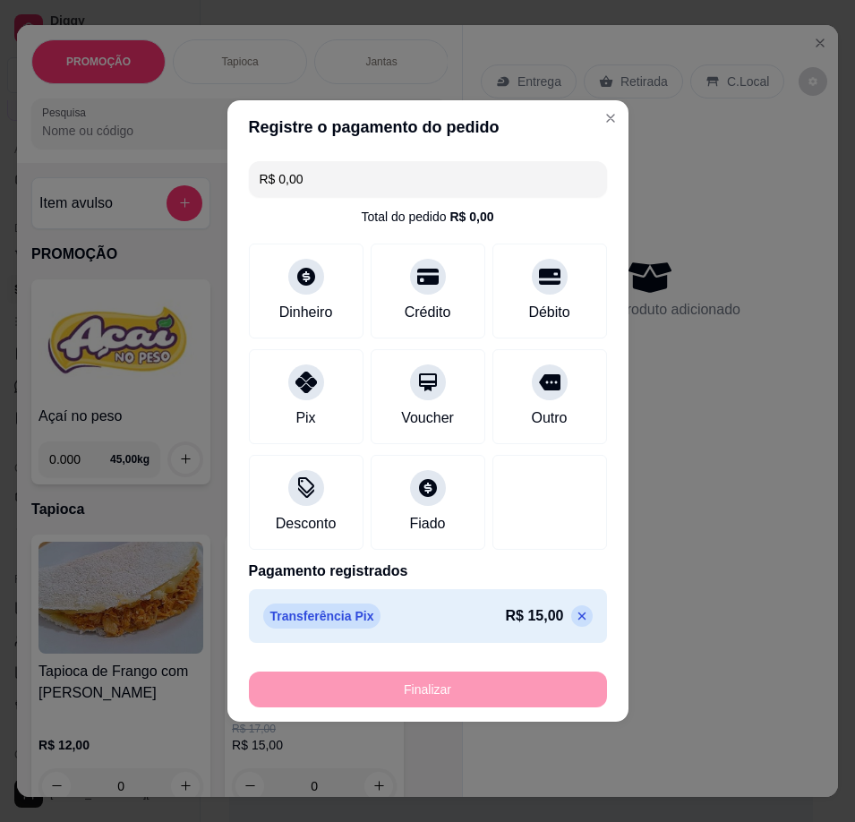
type input "-R$ 15,00"
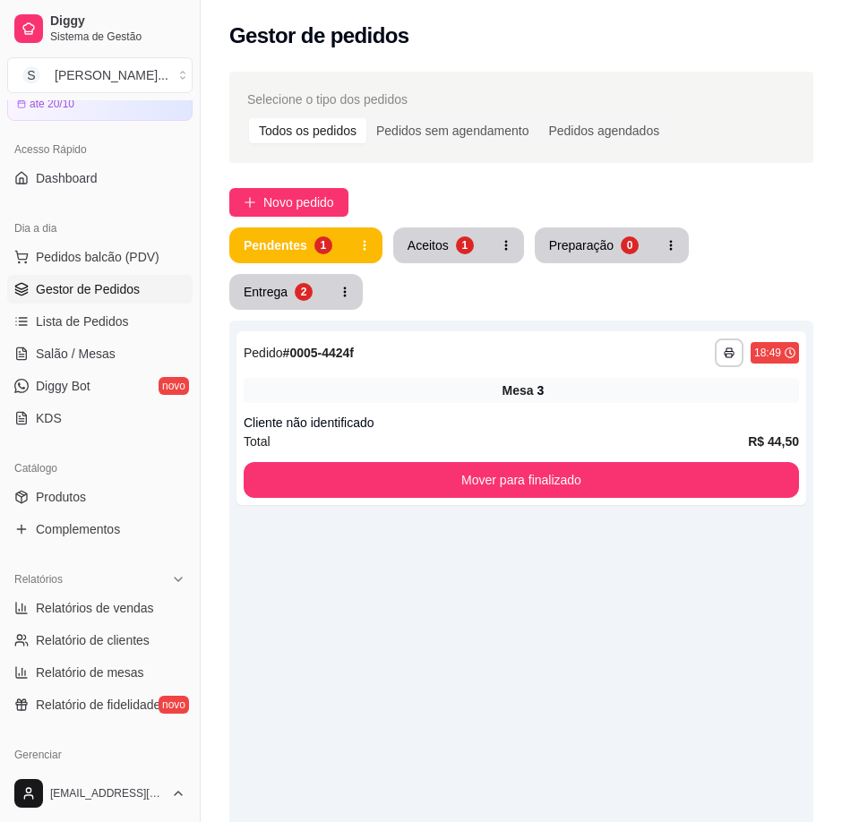
click at [443, 237] on div "Aceitos" at bounding box center [427, 245] width 41 height 18
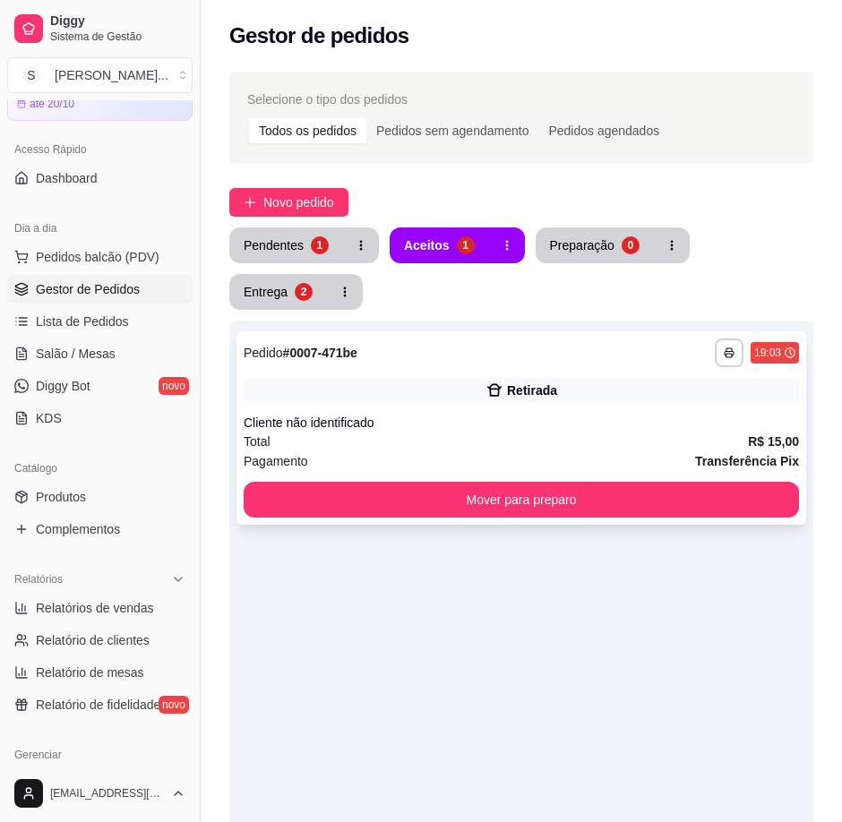
click at [494, 386] on icon at bounding box center [494, 390] width 18 height 18
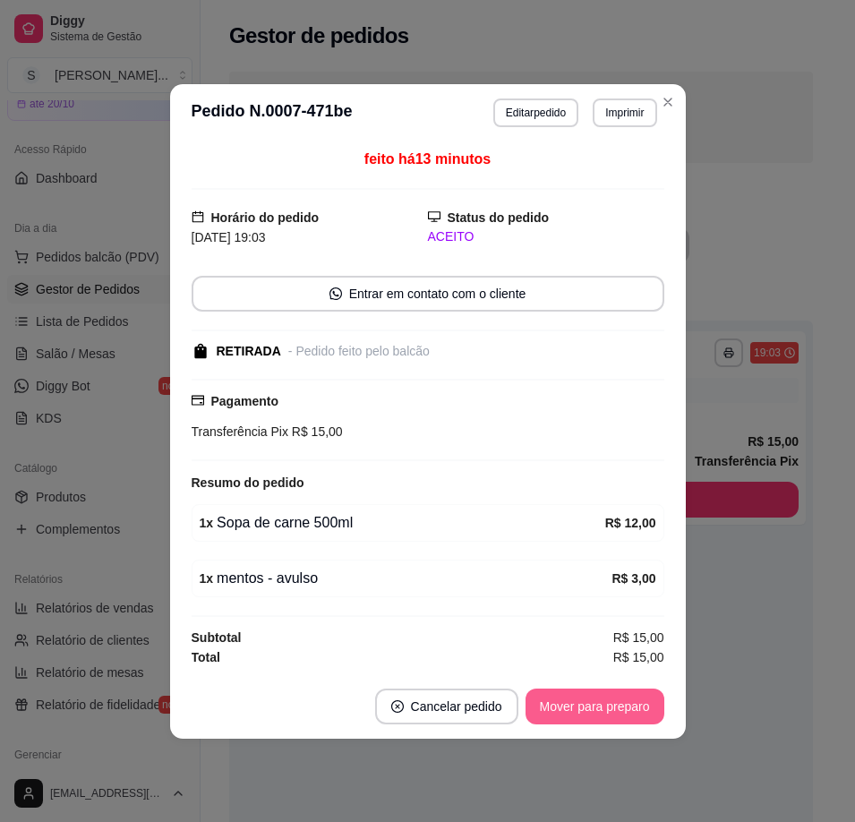
click at [651, 714] on button "Mover para preparo" at bounding box center [595, 706] width 139 height 36
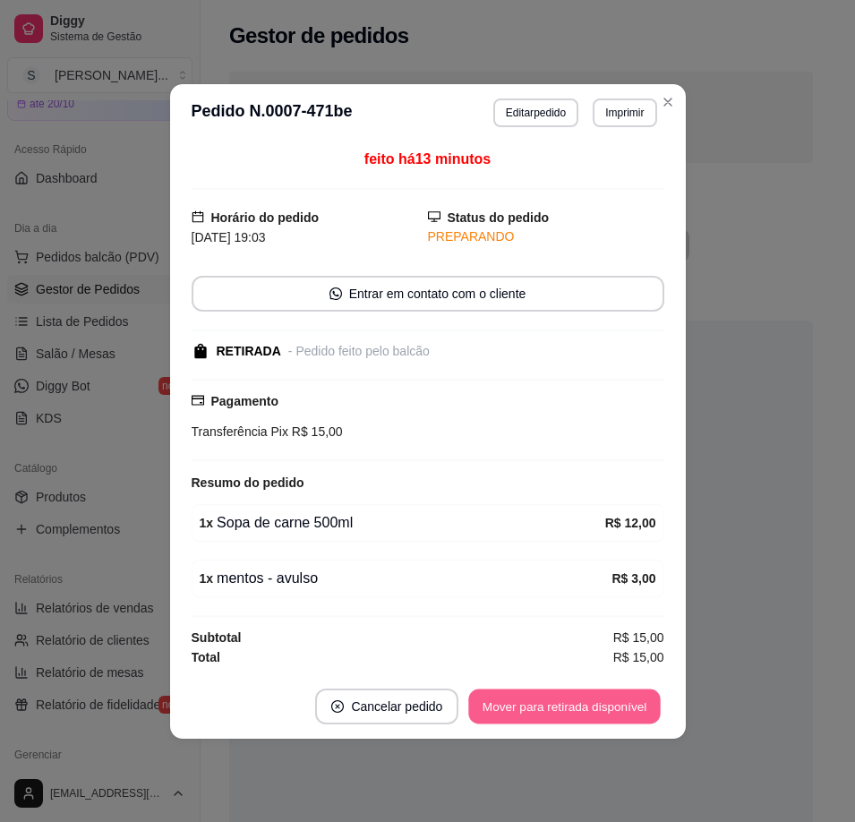
click at [648, 720] on button "Mover para retirada disponível" at bounding box center [565, 705] width 192 height 35
click at [648, 715] on button "Mover para finalizado" at bounding box center [590, 706] width 149 height 36
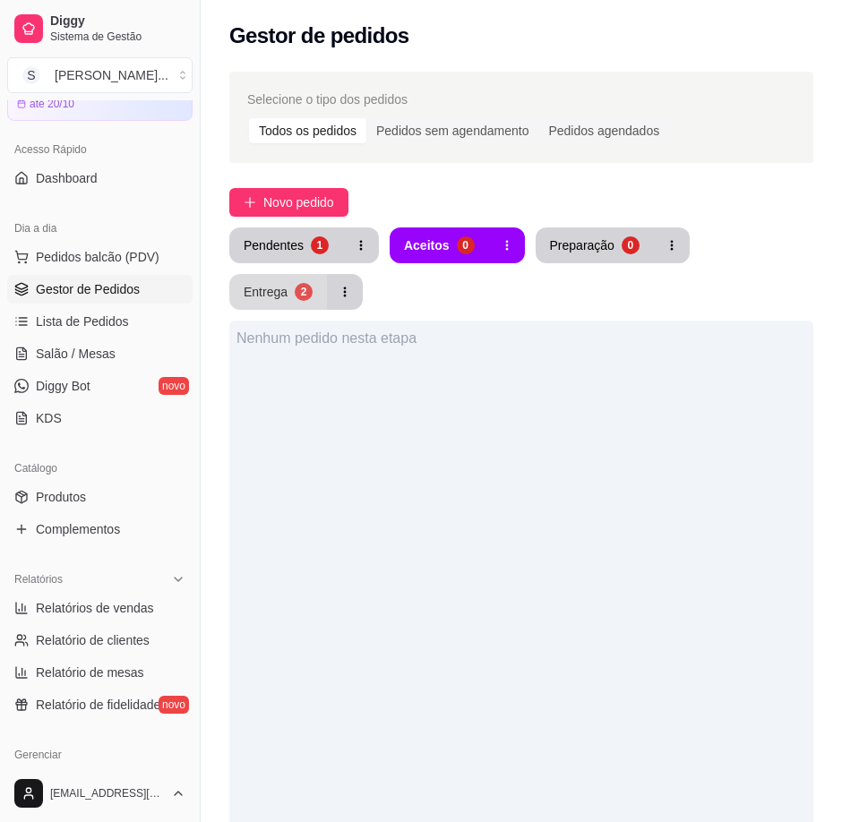
click at [297, 296] on div "2" at bounding box center [304, 292] width 18 height 18
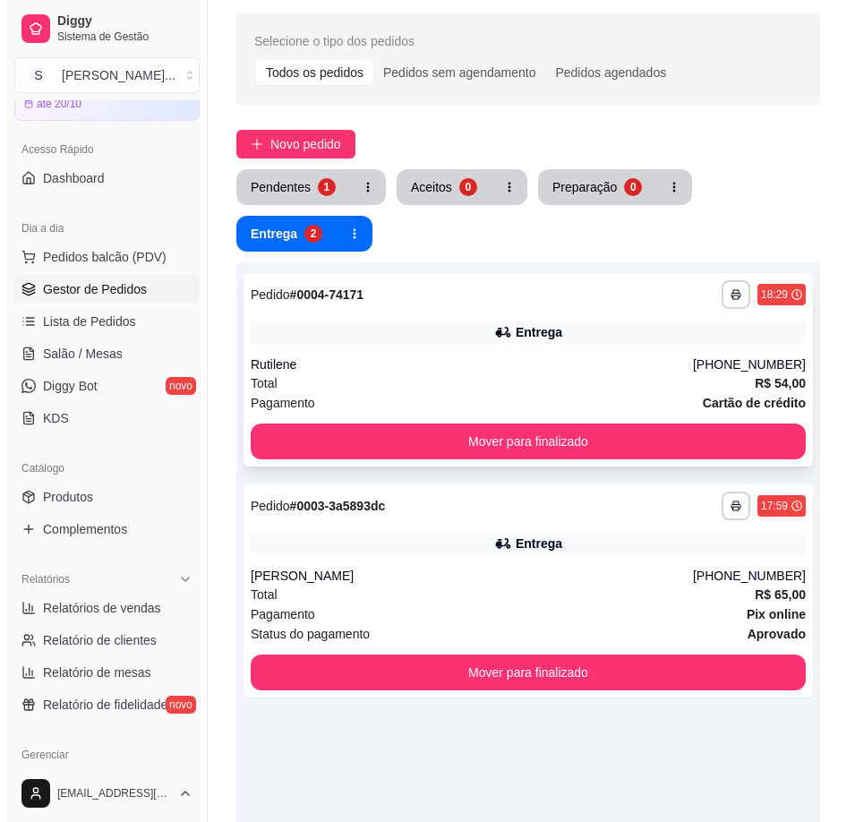
scroll to position [90, 0]
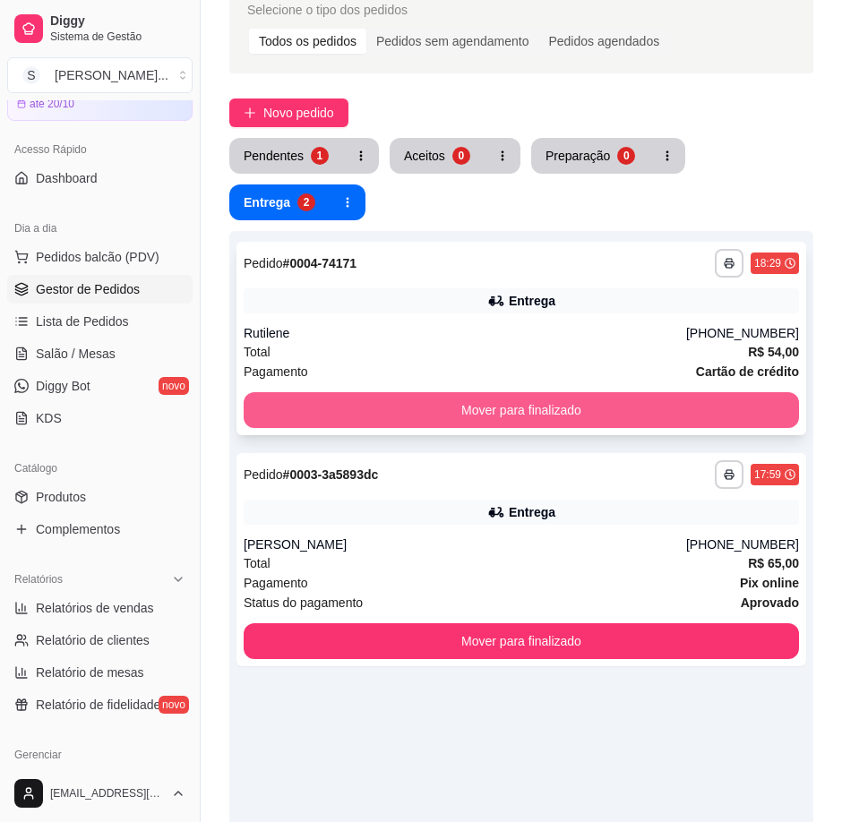
click at [481, 400] on button "Mover para finalizado" at bounding box center [521, 410] width 555 height 36
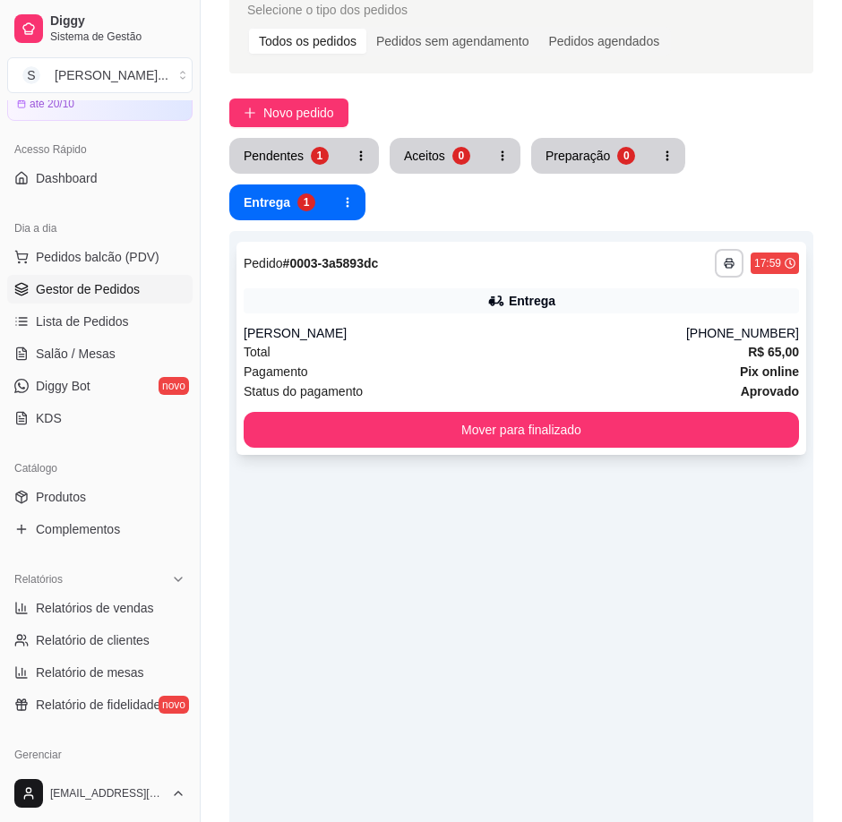
click at [448, 336] on div "[PERSON_NAME]" at bounding box center [465, 333] width 442 height 18
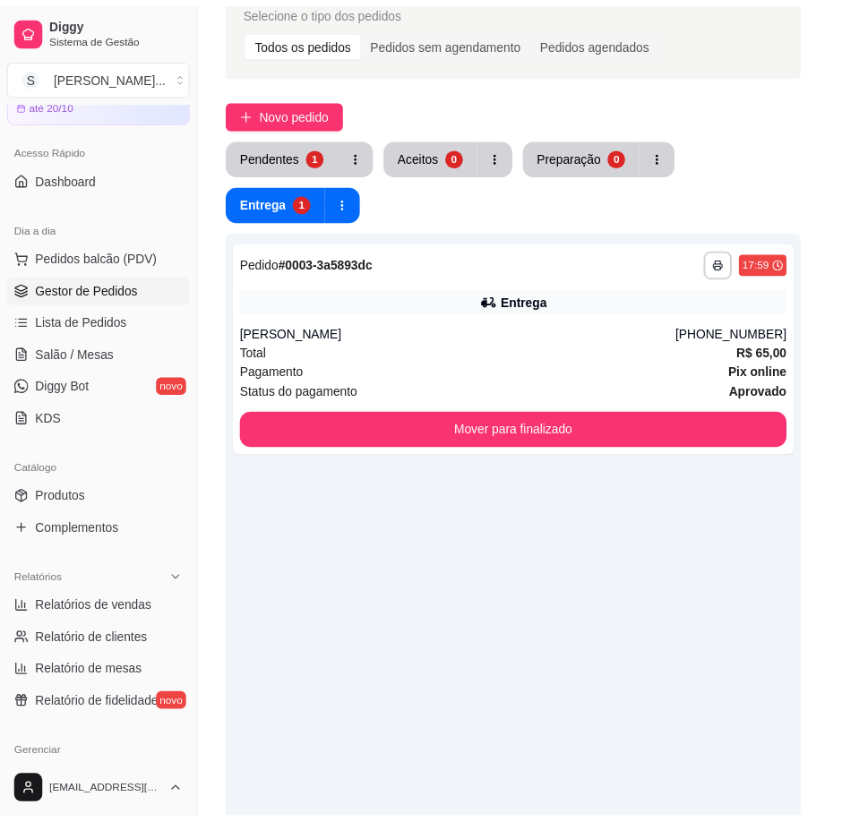
scroll to position [318, 0]
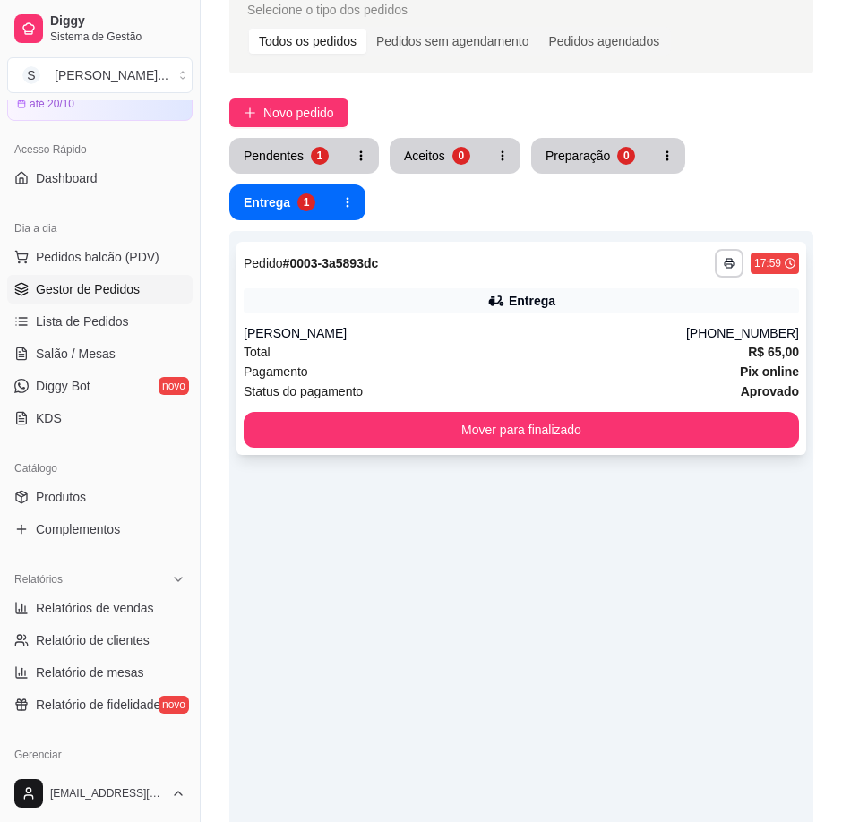
click at [672, 415] on button "Mover para finalizado" at bounding box center [521, 430] width 555 height 36
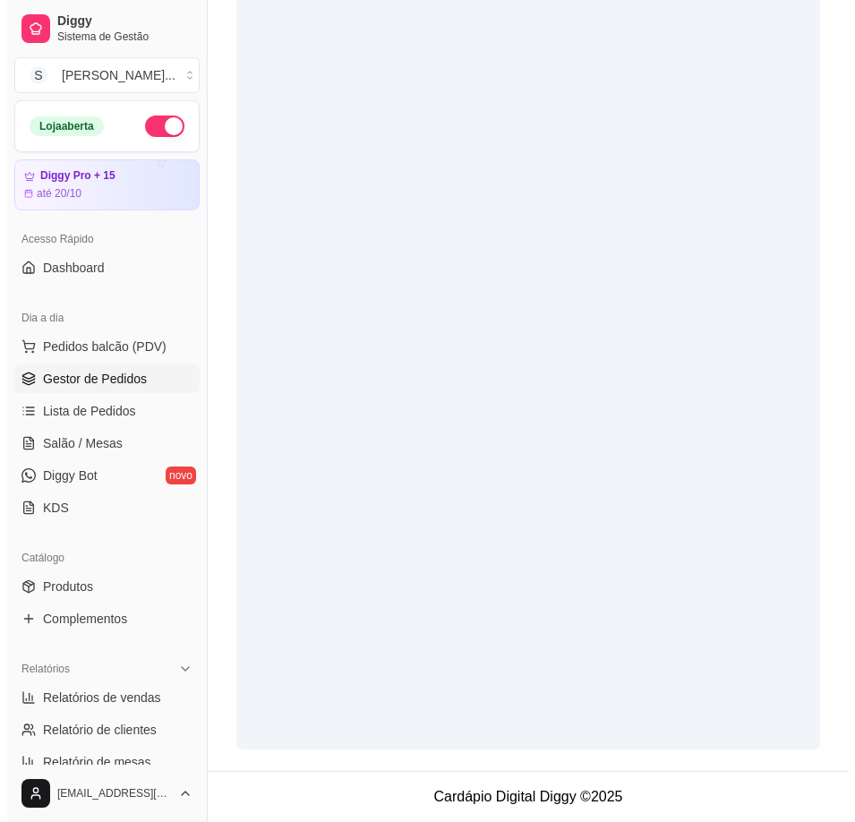
scroll to position [0, 0]
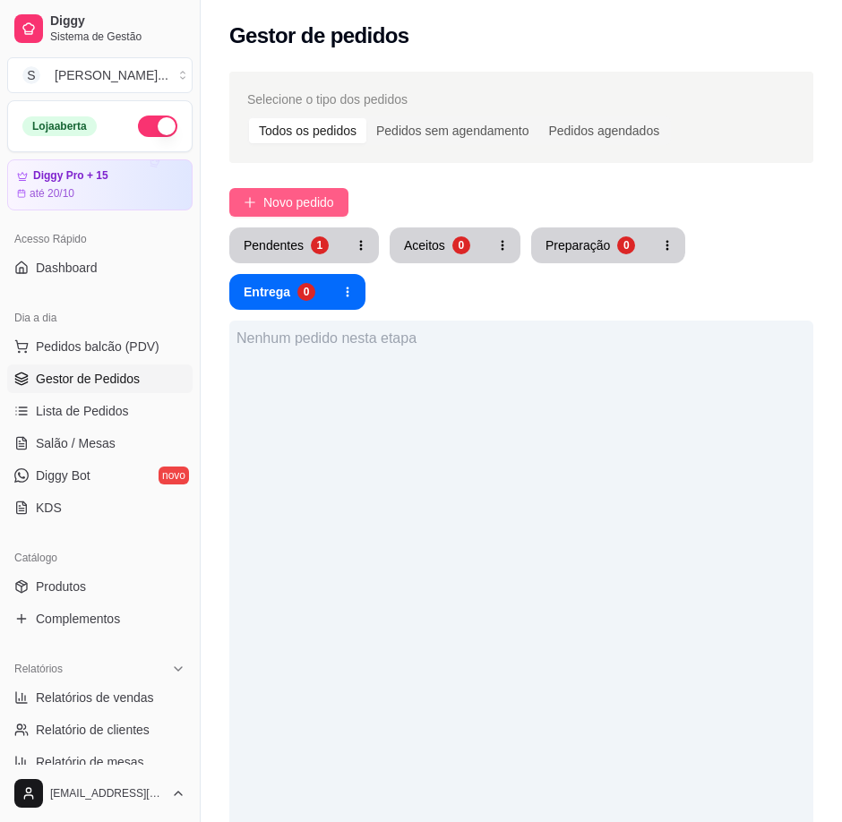
click at [252, 210] on button "Novo pedido" at bounding box center [288, 202] width 119 height 29
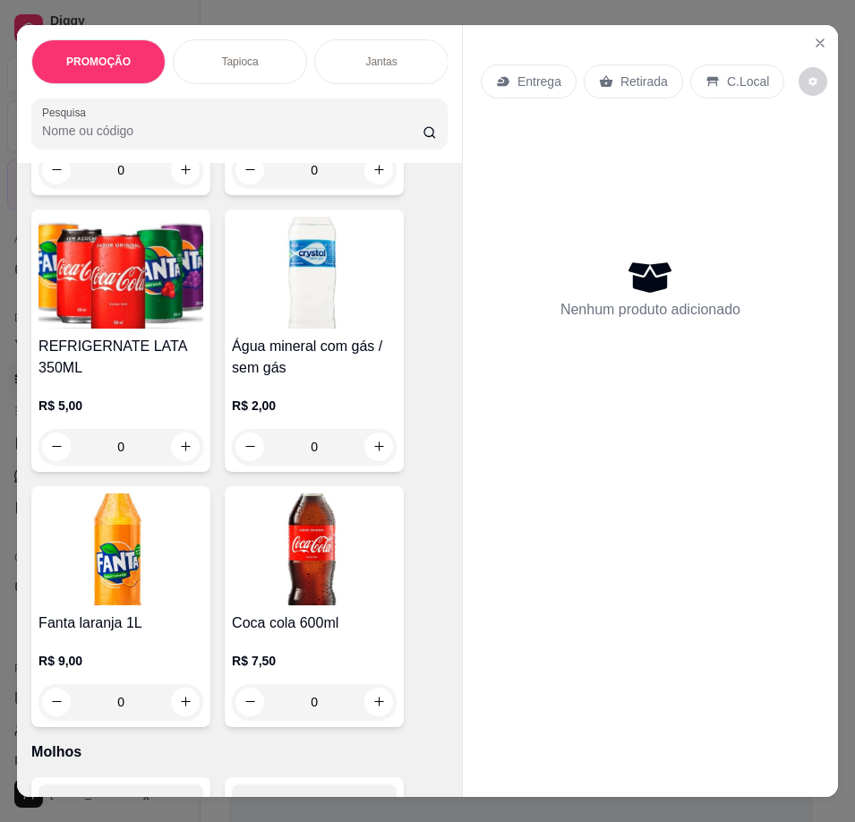
scroll to position [8237, 0]
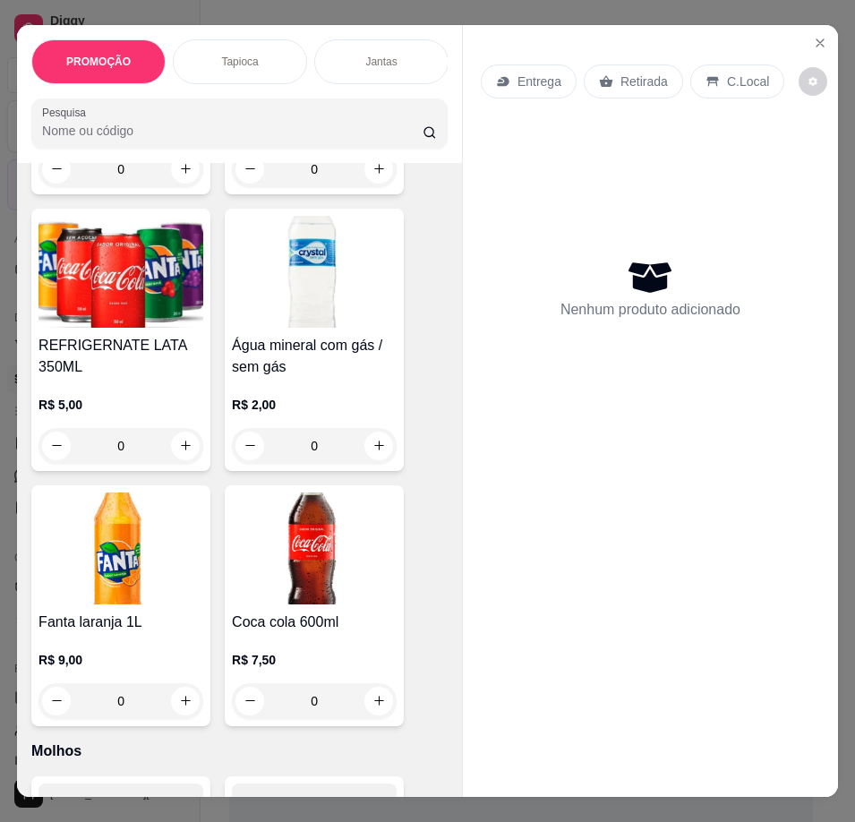
click at [305, 194] on div "Coca Cola 1L R$ 8,00 0" at bounding box center [314, 63] width 179 height 262
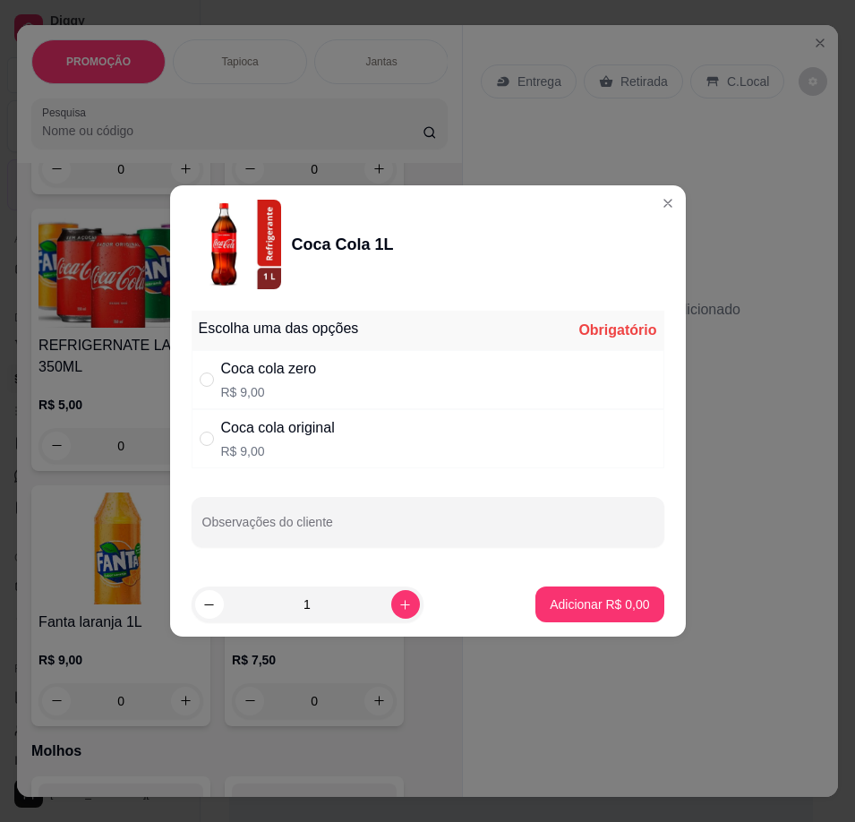
click at [439, 451] on div "Coca cola original R$ 9,00" at bounding box center [428, 438] width 473 height 59
radio input "true"
click at [400, 604] on icon "increase-product-quantity" at bounding box center [404, 604] width 9 height 9
type input "2"
click at [565, 605] on p "Adicionar R$ 18,00" at bounding box center [596, 604] width 107 height 18
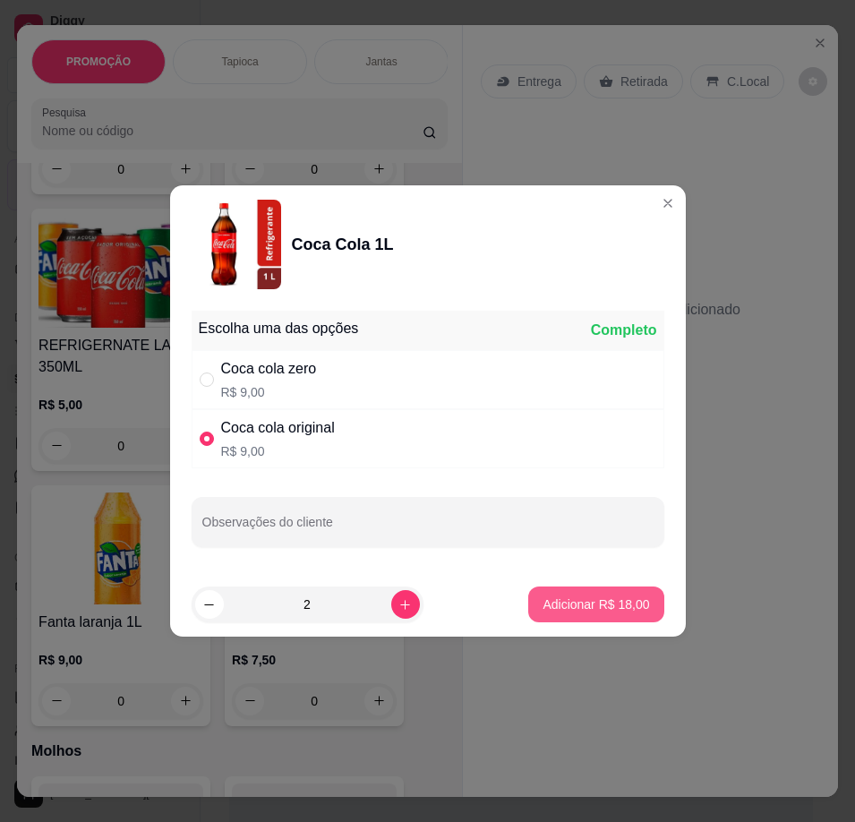
type input "2"
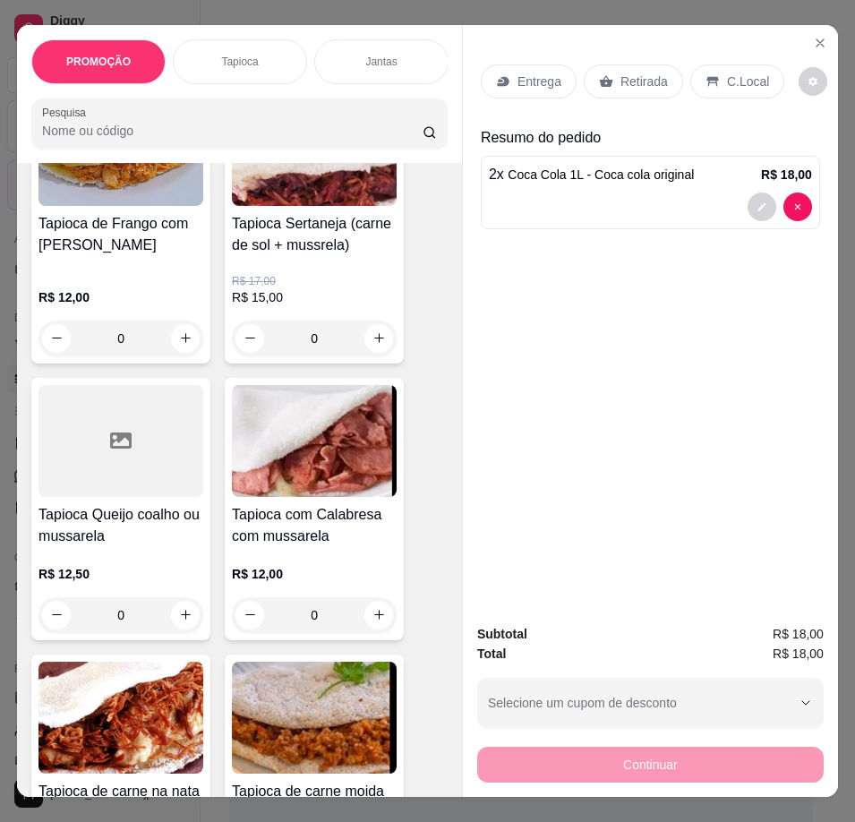
scroll to position [0, 0]
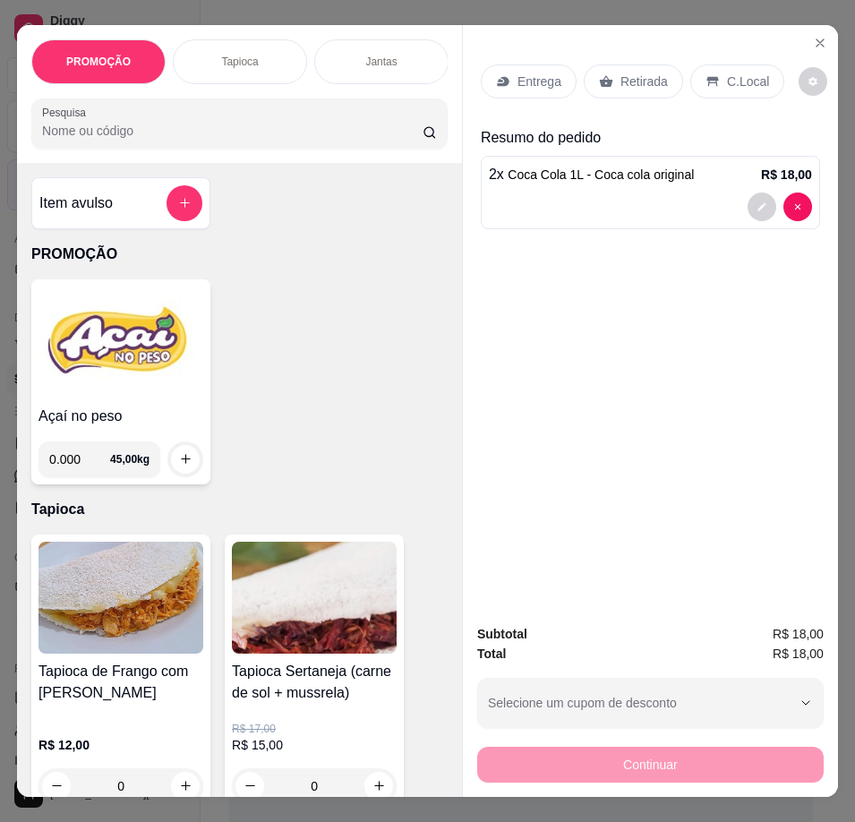
click at [107, 219] on div "Item avulso" at bounding box center [120, 203] width 163 height 36
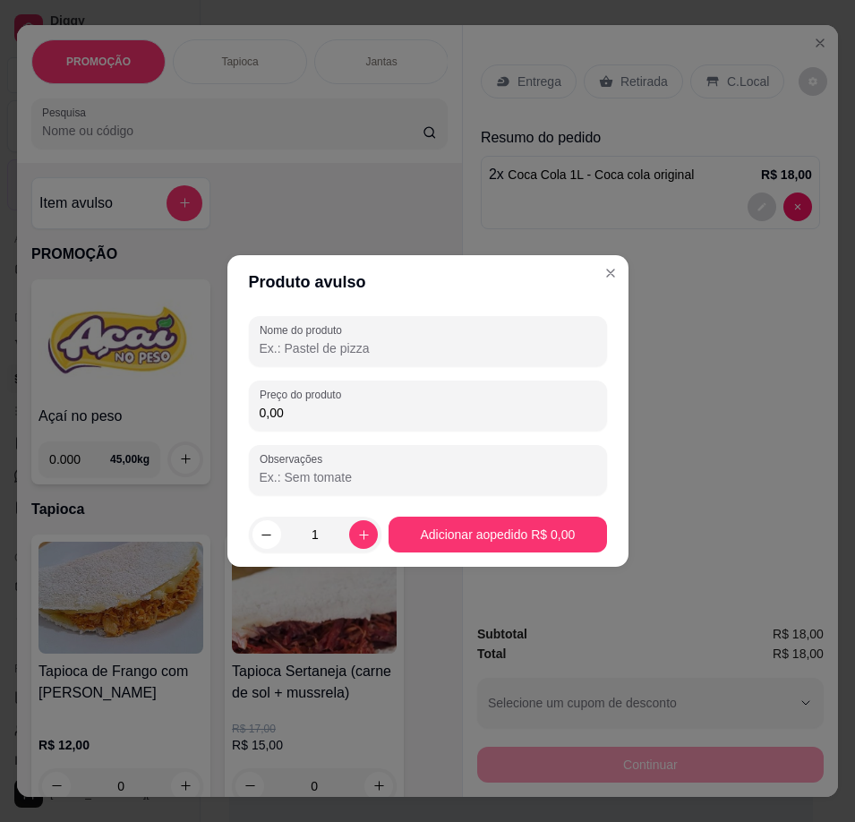
click at [330, 353] on input "Nome do produto" at bounding box center [428, 348] width 337 height 18
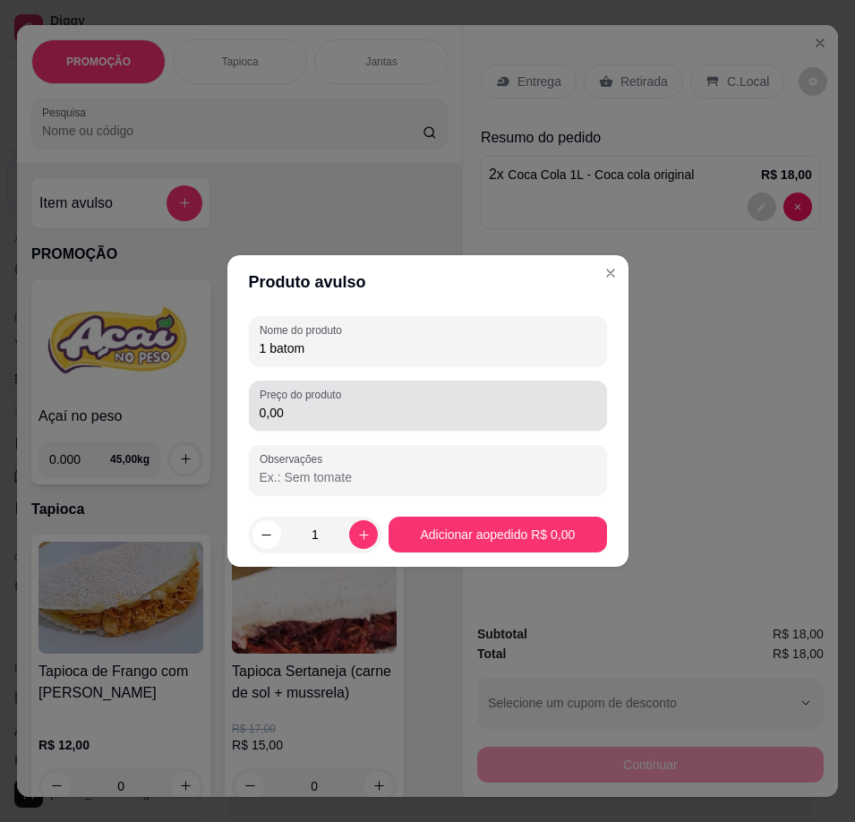
type input "1 batom"
click at [299, 407] on input "0,00" at bounding box center [428, 413] width 337 height 18
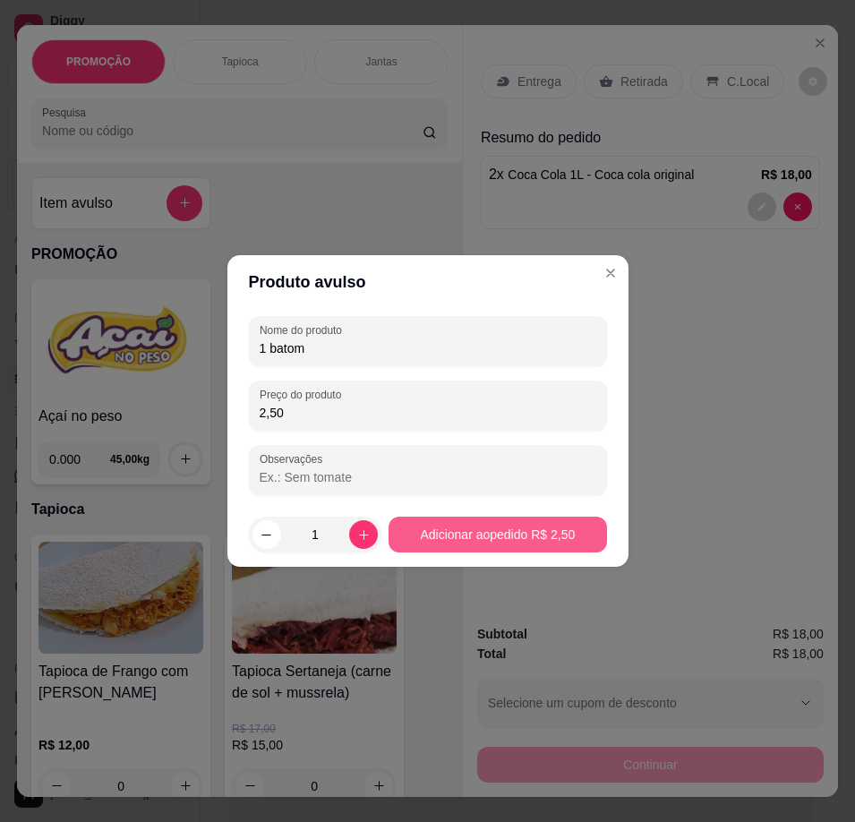
type input "2,50"
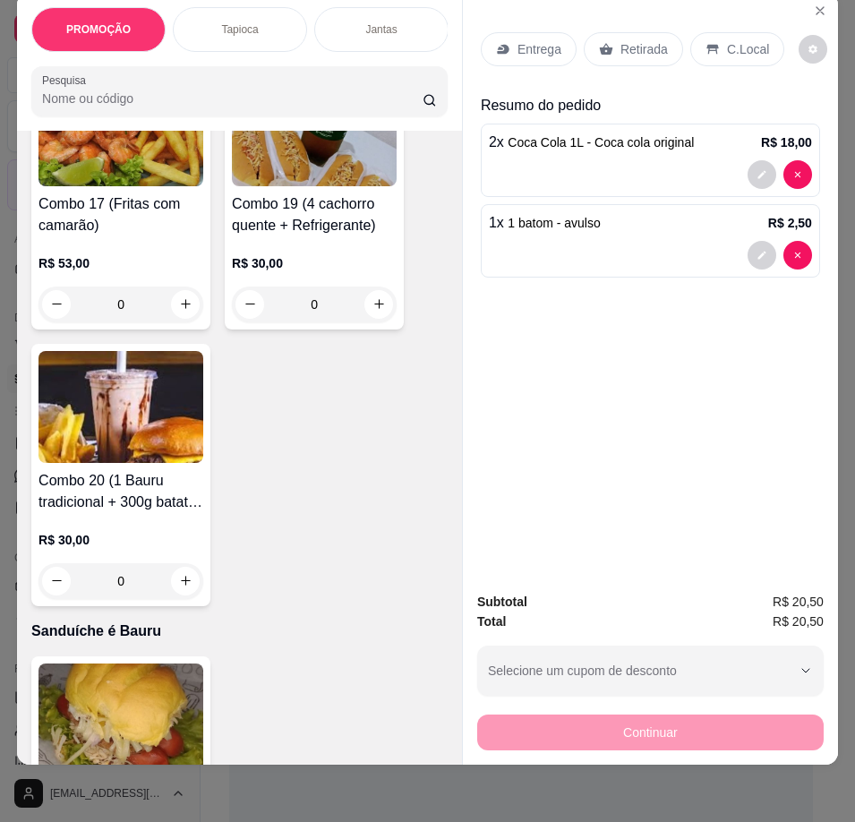
scroll to position [4835, 0]
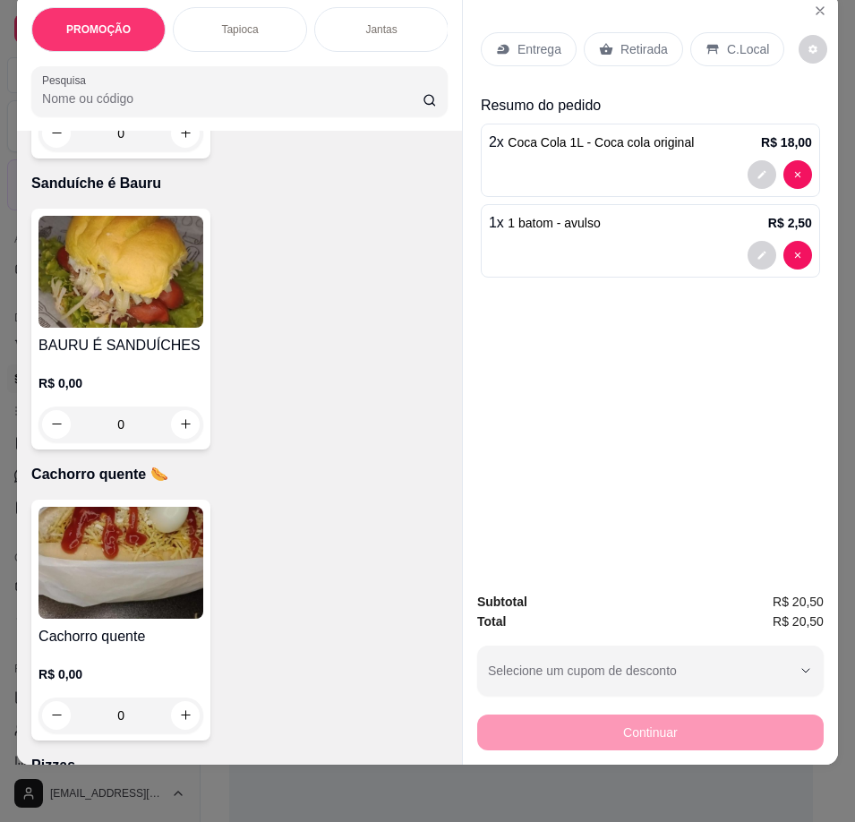
click at [174, 539] on img at bounding box center [120, 563] width 165 height 112
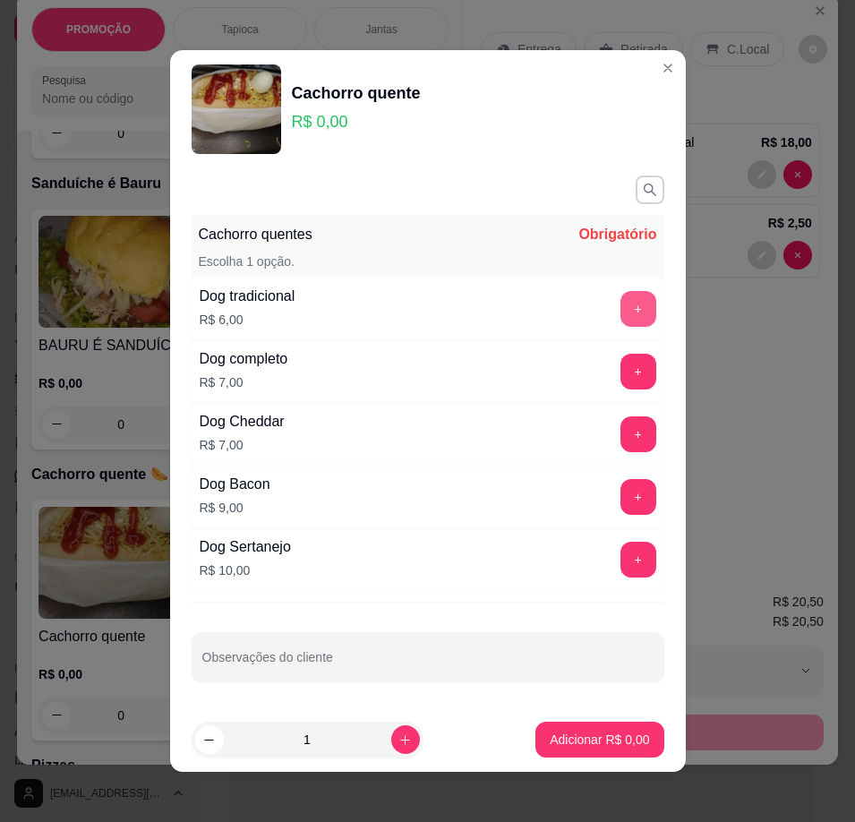
click at [620, 302] on button "+" at bounding box center [638, 309] width 36 height 36
click at [620, 303] on button "+" at bounding box center [638, 309] width 36 height 36
click at [620, 303] on button "+" at bounding box center [637, 309] width 35 height 35
click at [620, 303] on button "+" at bounding box center [638, 309] width 36 height 36
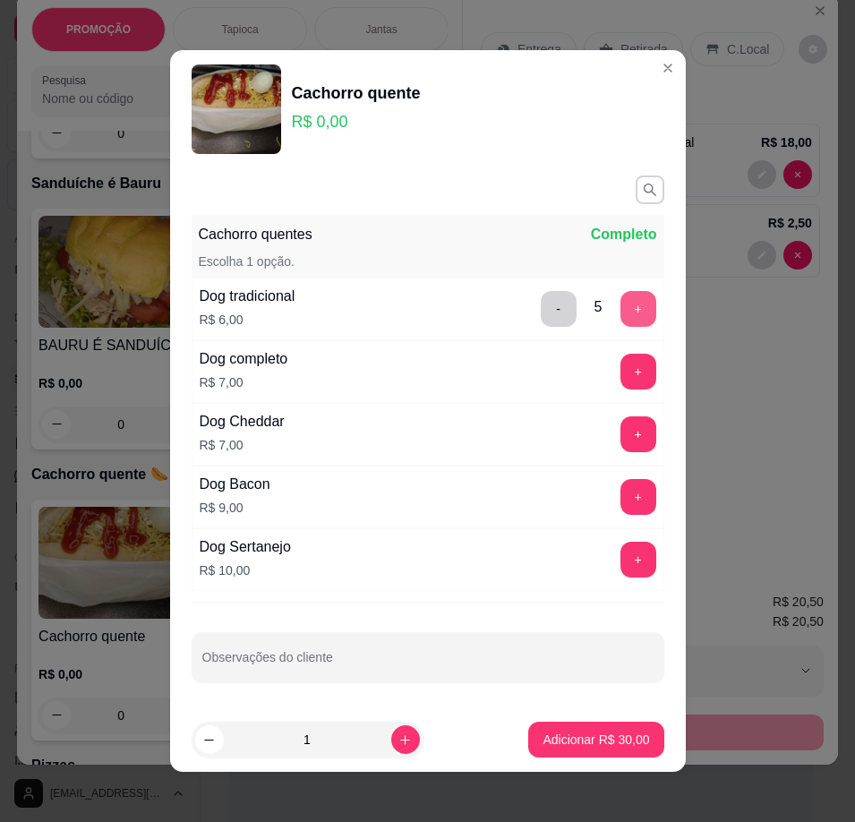
click at [620, 304] on button "+" at bounding box center [638, 309] width 36 height 36
click at [620, 299] on button "+" at bounding box center [638, 309] width 36 height 36
click at [620, 300] on button "+" at bounding box center [638, 309] width 36 height 36
click at [620, 299] on button "+" at bounding box center [638, 309] width 36 height 36
click at [620, 299] on button "+" at bounding box center [637, 309] width 35 height 35
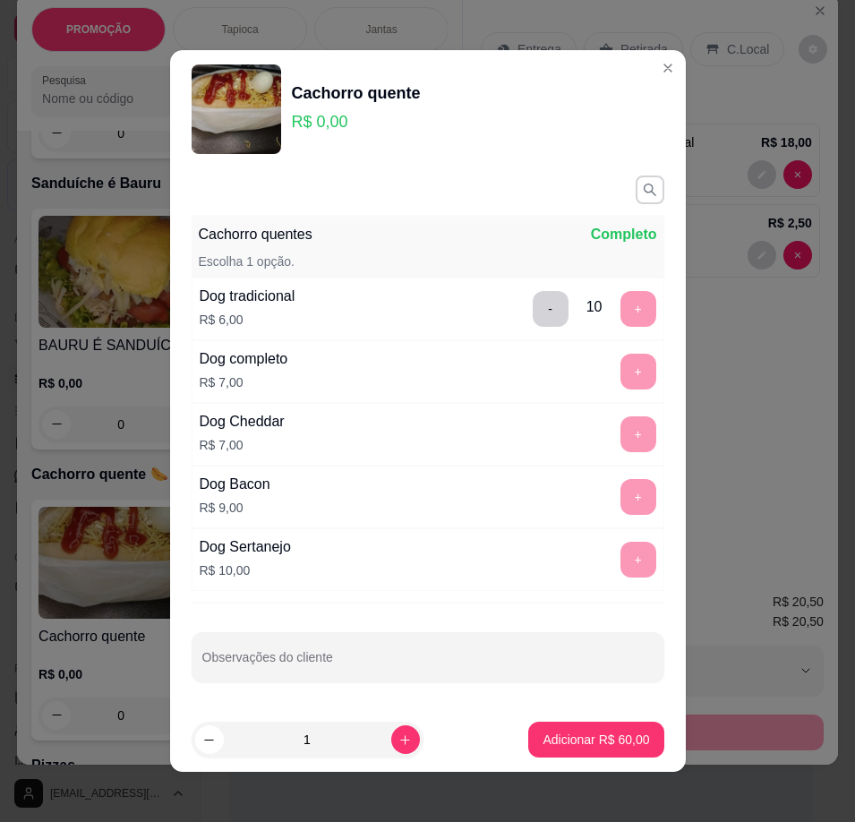
click at [611, 305] on div "- 10 +" at bounding box center [595, 309] width 138 height 36
click at [615, 730] on button "Adicionar R$ 60,00" at bounding box center [597, 740] width 132 height 35
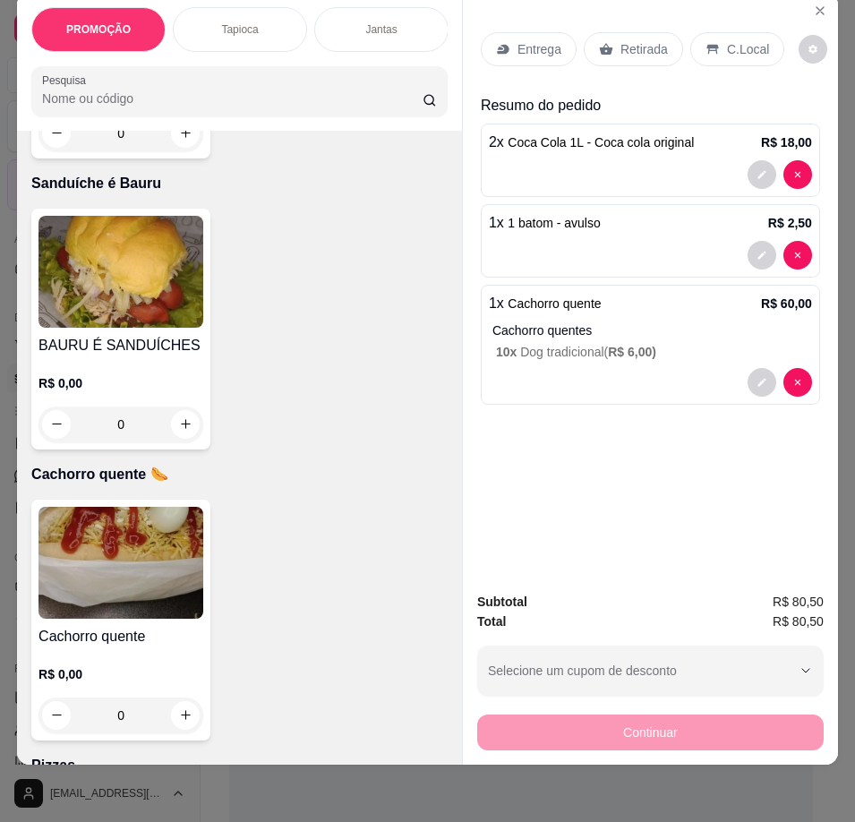
click at [132, 582] on img at bounding box center [120, 563] width 165 height 112
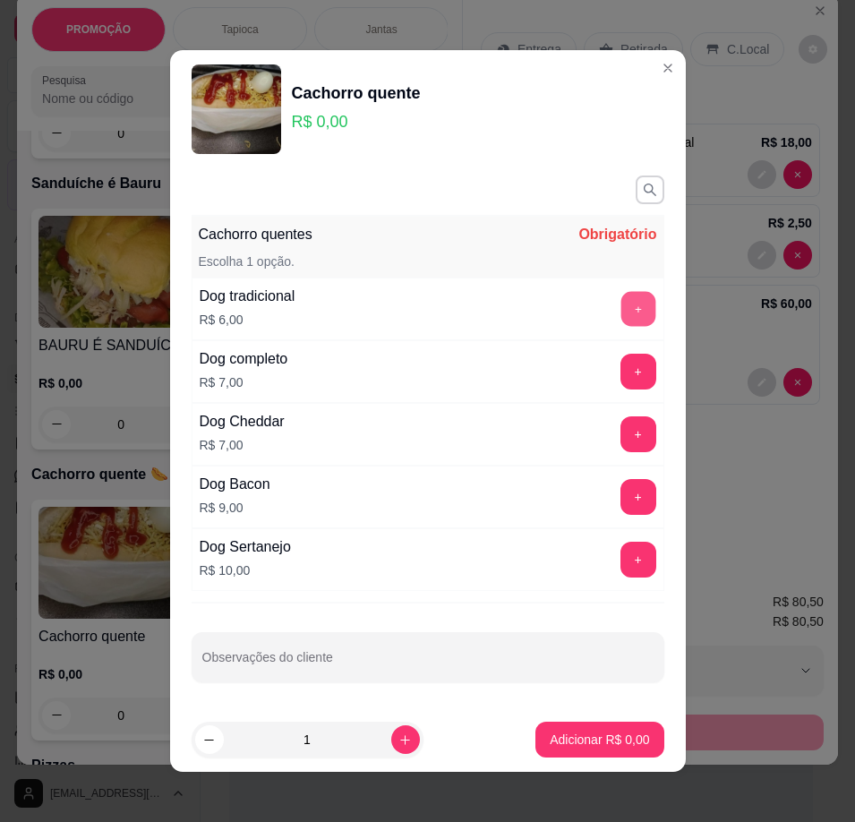
click at [620, 320] on button "+" at bounding box center [637, 309] width 35 height 35
click at [620, 320] on button "+" at bounding box center [638, 309] width 36 height 36
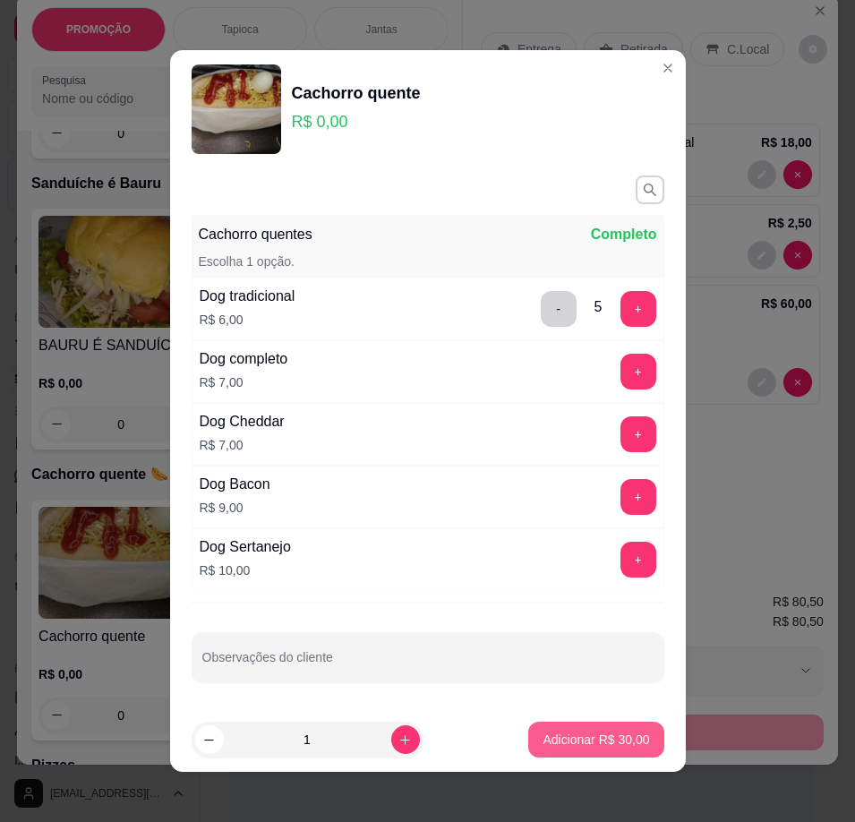
click at [605, 749] on button "Adicionar R$ 30,00" at bounding box center [595, 740] width 135 height 36
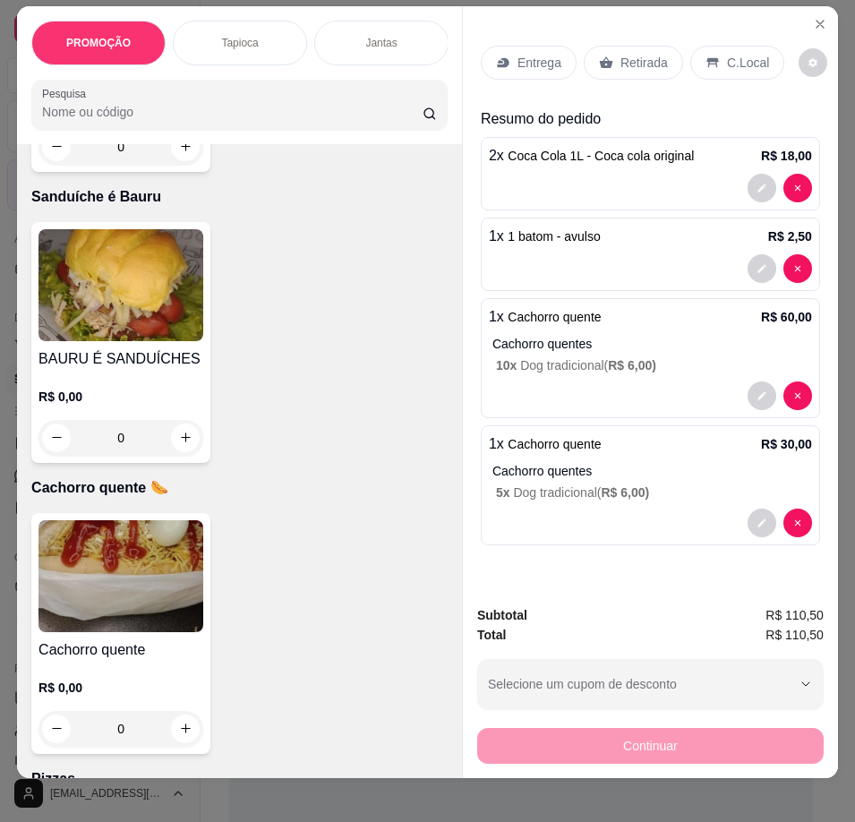
scroll to position [0, 0]
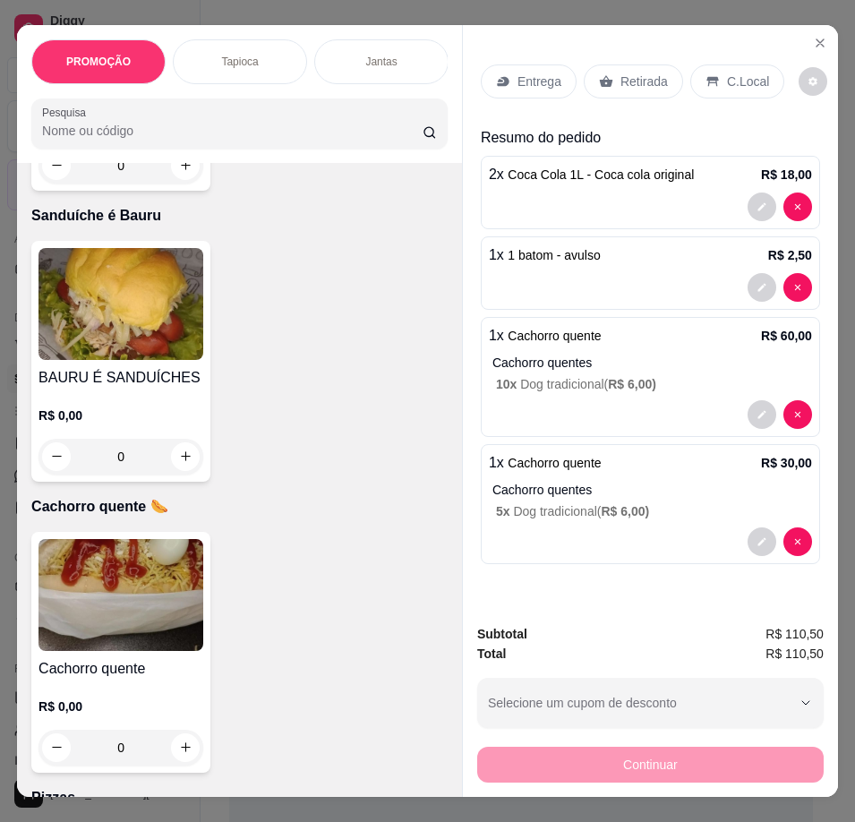
click at [636, 64] on div "Retirada" at bounding box center [633, 81] width 99 height 34
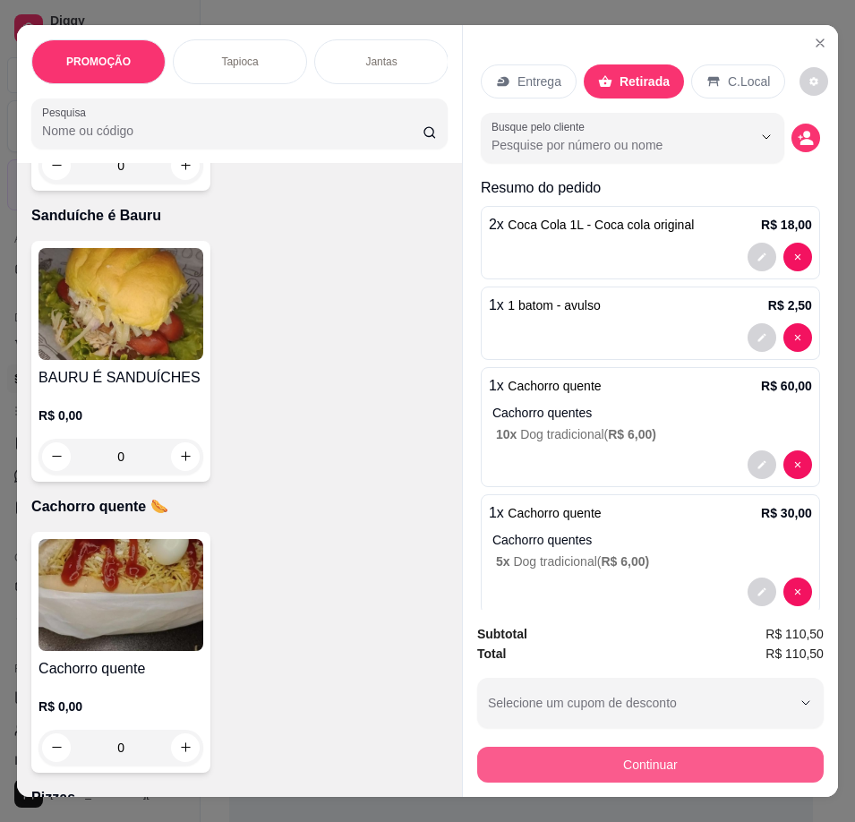
click at [690, 753] on button "Continuar" at bounding box center [650, 765] width 346 height 36
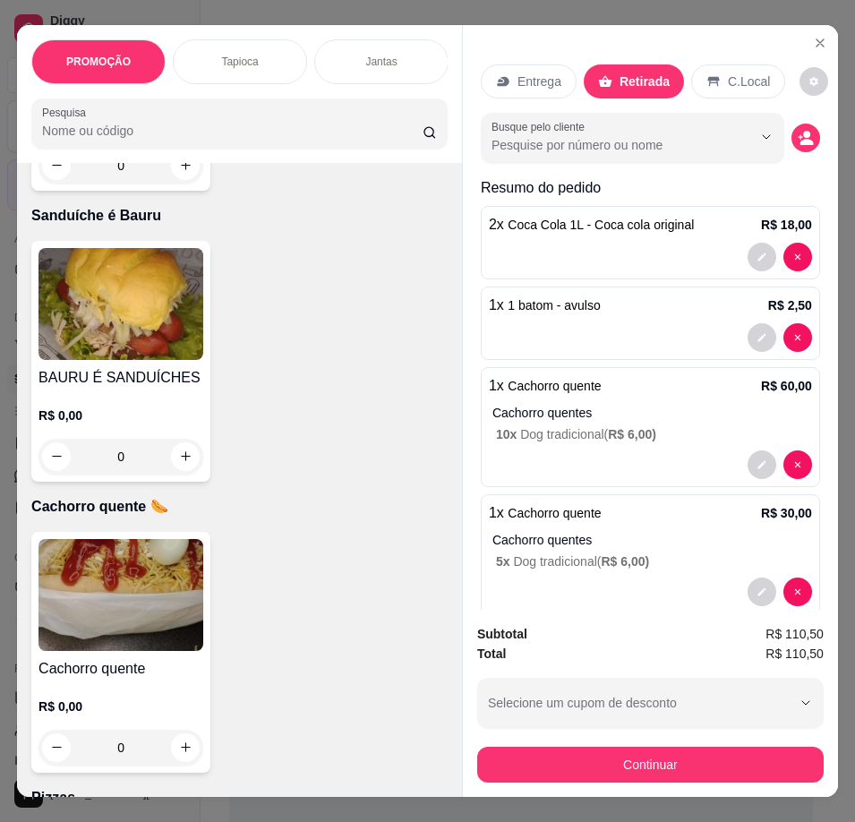
scroll to position [29, 0]
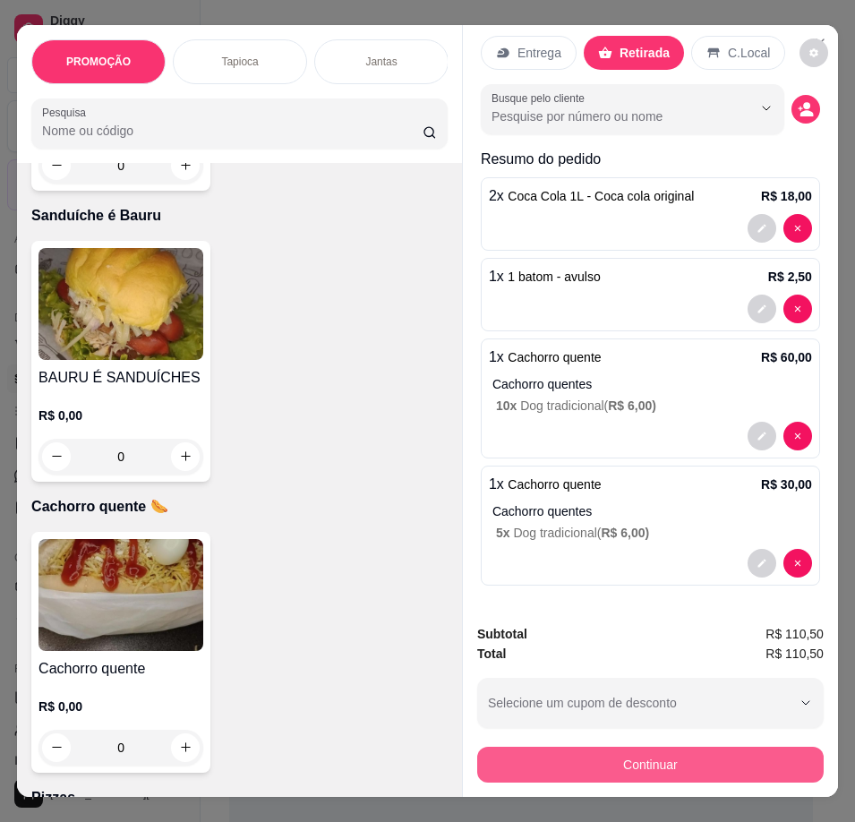
click at [719, 750] on button "Continuar" at bounding box center [650, 765] width 346 height 36
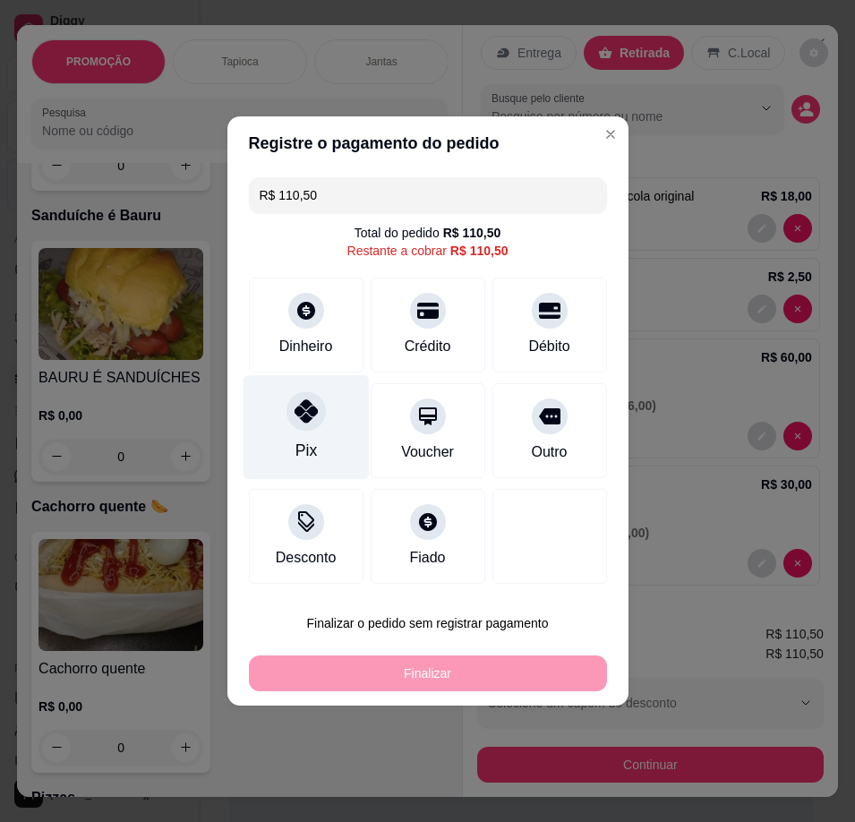
click at [306, 448] on div "Pix" at bounding box center [305, 450] width 21 height 23
type input "R$ 0,00"
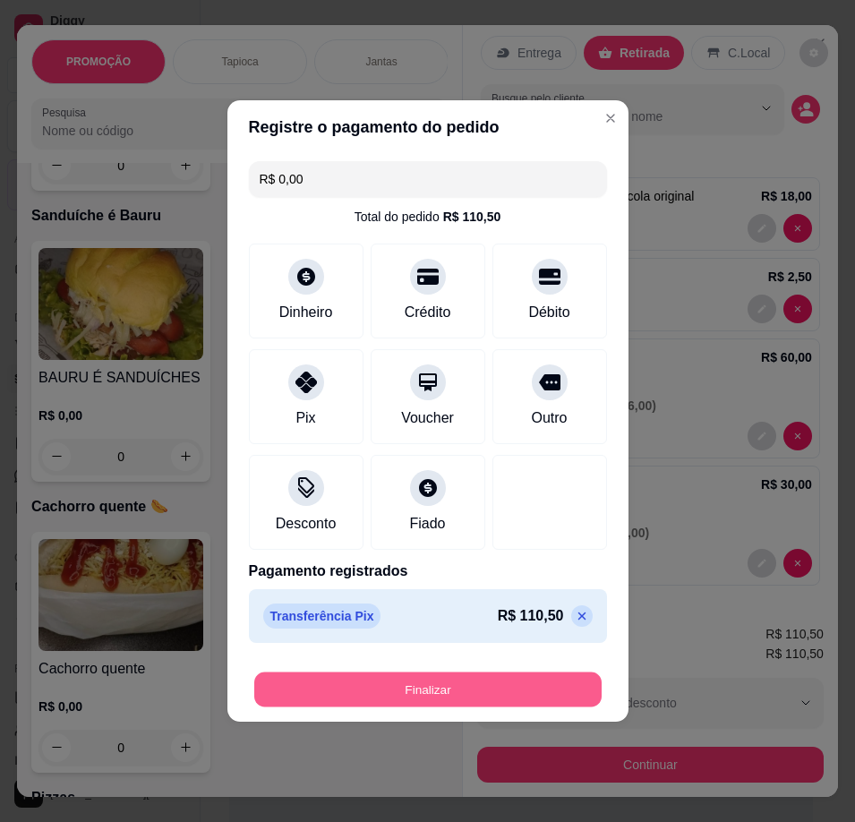
click at [442, 680] on button "Finalizar" at bounding box center [427, 689] width 347 height 35
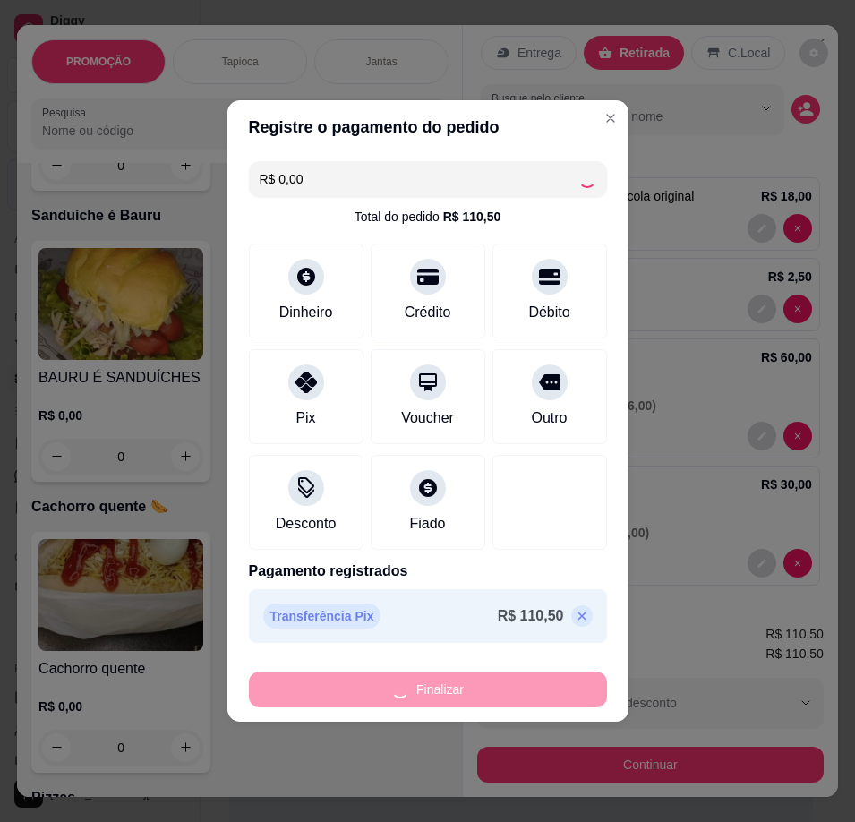
type input "0"
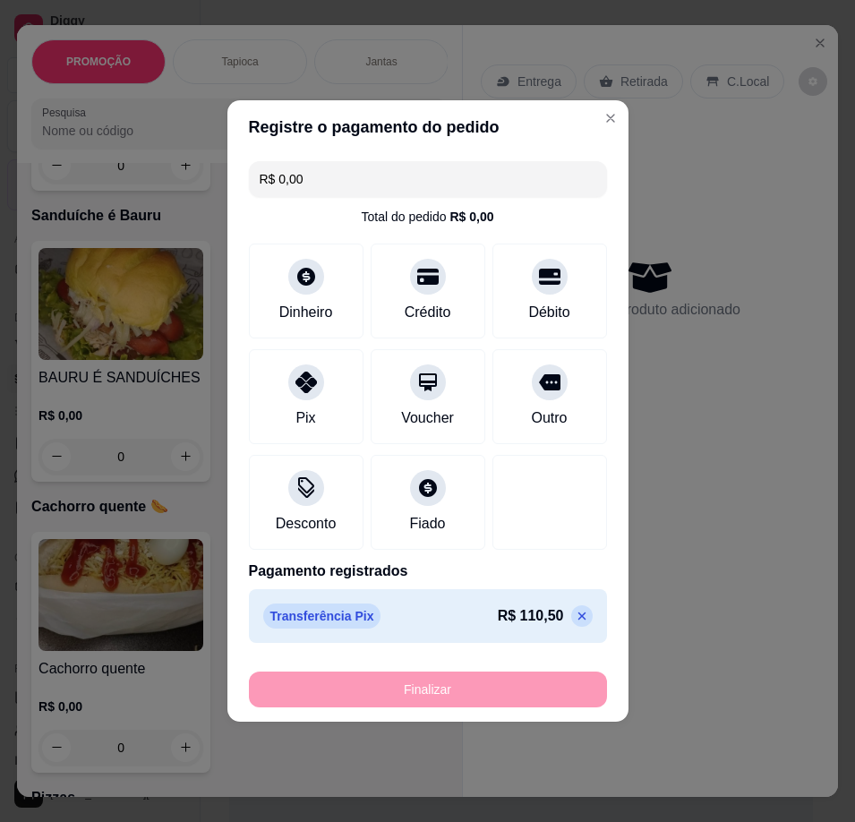
type input "-R$ 110,50"
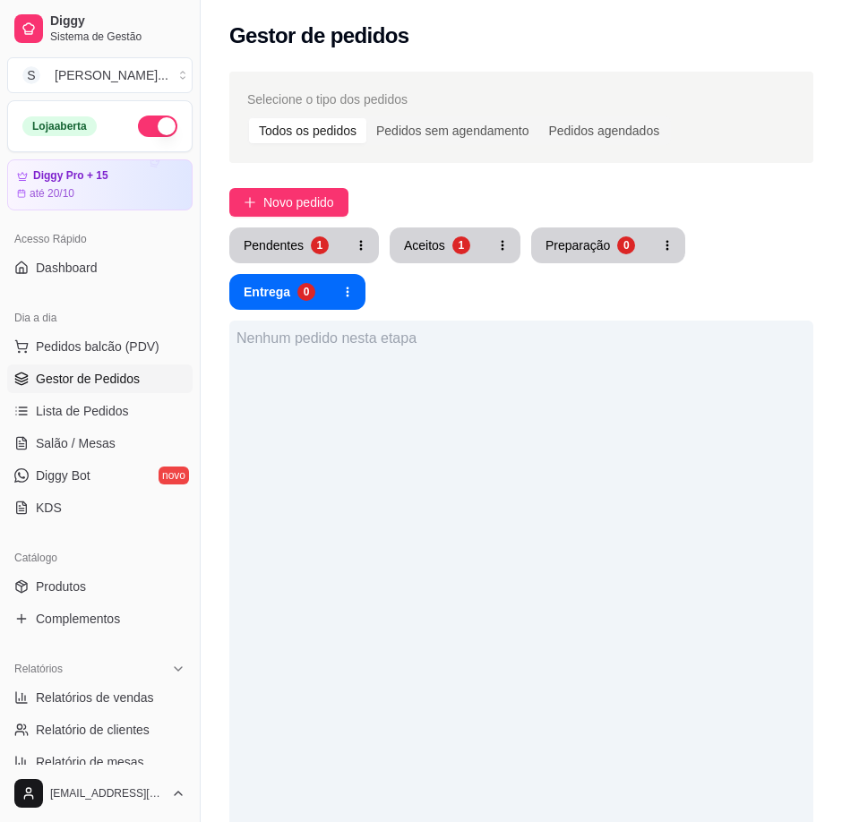
click at [421, 263] on div "Pendentes 1 Aceitos 1 Preparação 0 Entrega 0" at bounding box center [521, 268] width 584 height 82
click at [429, 242] on div "Aceitos" at bounding box center [425, 244] width 40 height 17
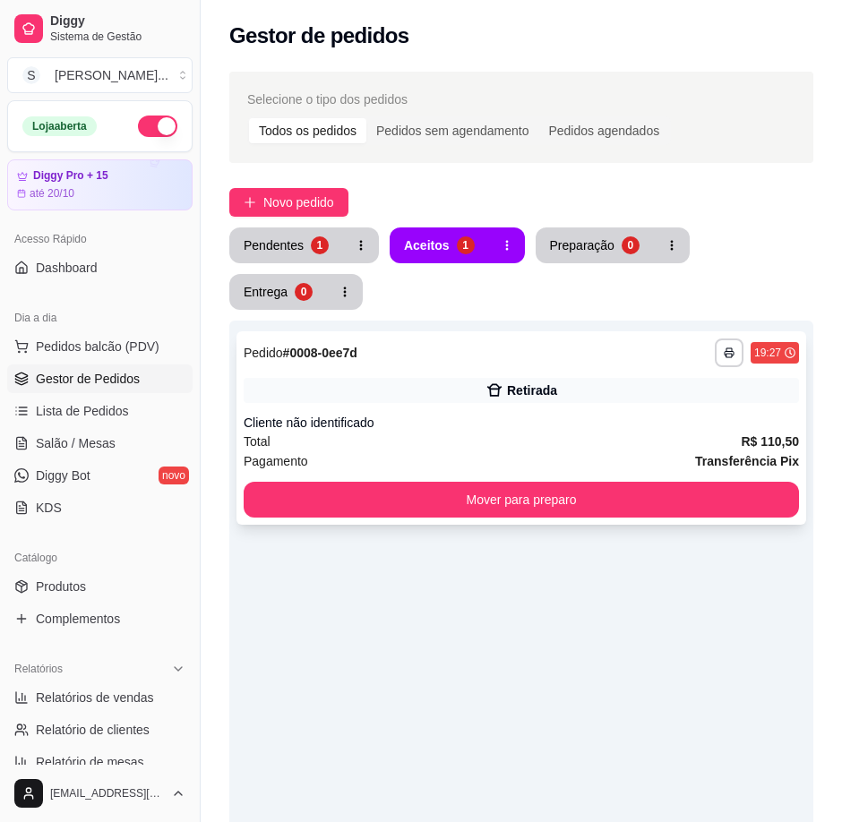
click at [475, 419] on div "Cliente não identificado" at bounding box center [521, 423] width 555 height 18
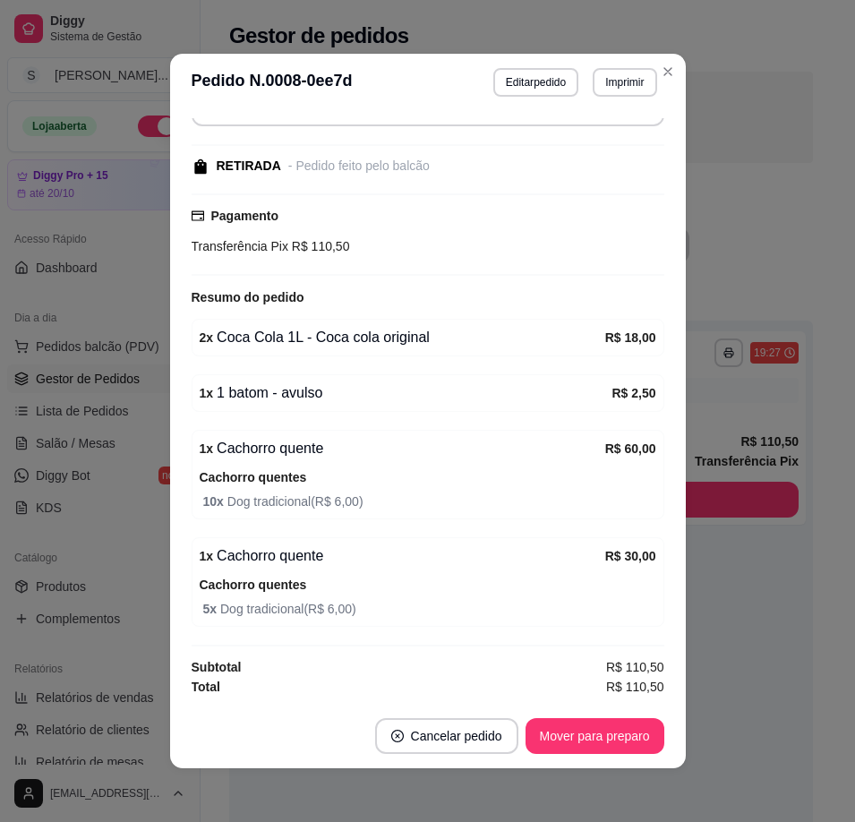
scroll to position [4, 0]
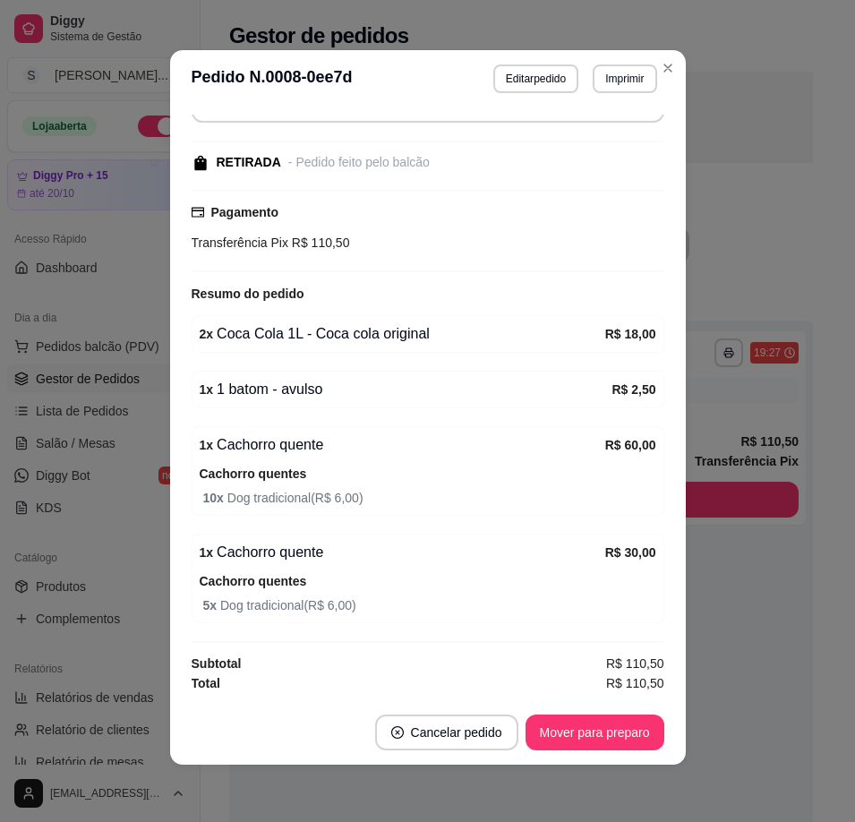
click at [637, 756] on footer "Cancelar pedido Mover para preparo" at bounding box center [428, 732] width 516 height 64
click at [618, 740] on button "Mover para preparo" at bounding box center [595, 732] width 139 height 36
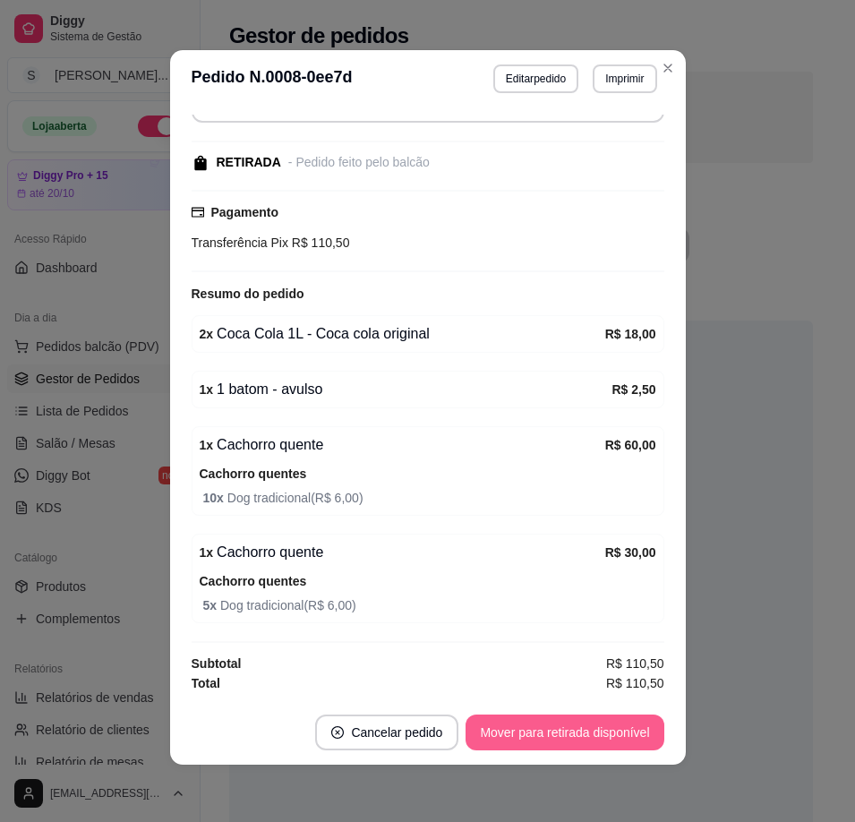
click at [604, 731] on button "Mover para retirada disponível" at bounding box center [565, 732] width 198 height 36
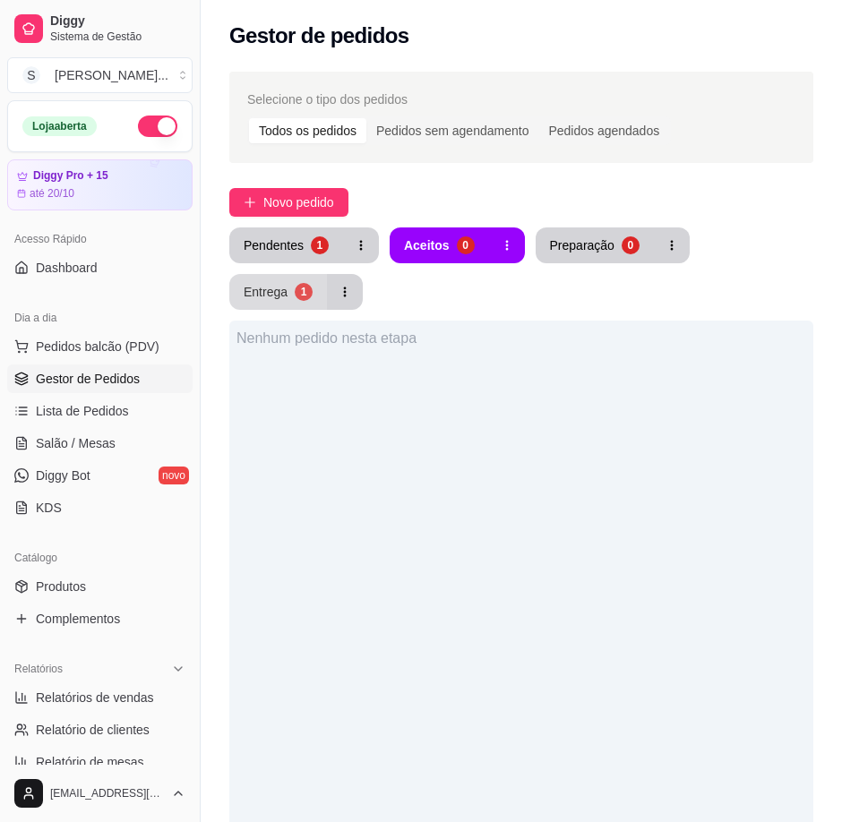
click at [287, 298] on button "Entrega 1" at bounding box center [278, 292] width 98 height 36
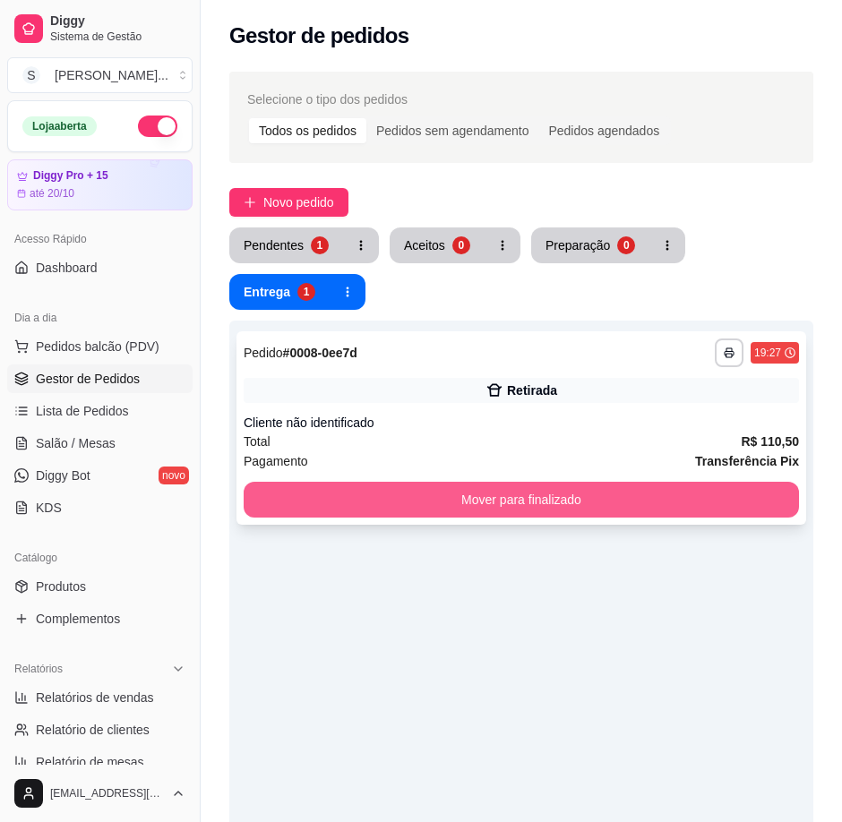
click at [507, 492] on button "Mover para finalizado" at bounding box center [521, 500] width 555 height 36
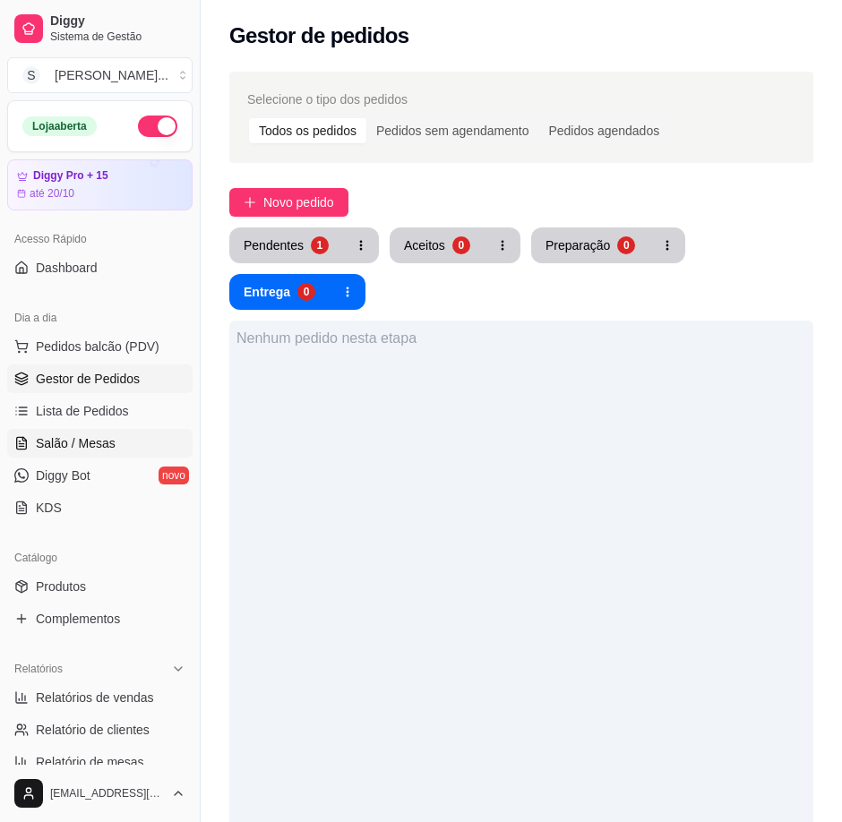
click at [71, 446] on span "Salão / Mesas" at bounding box center [76, 443] width 80 height 18
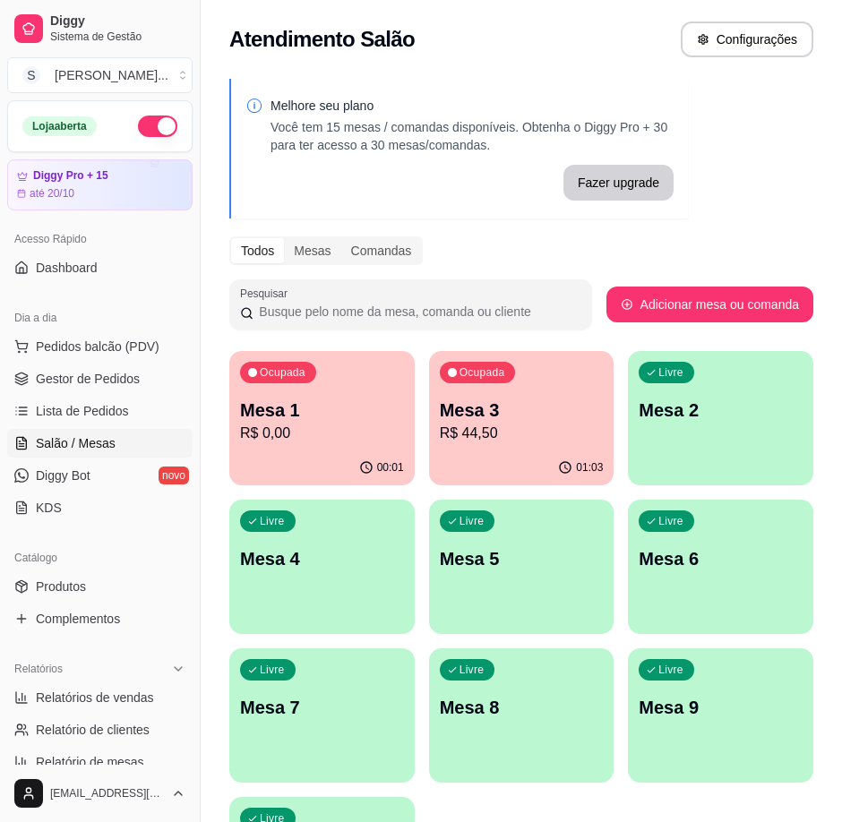
click at [572, 396] on div "Ocupada Mesa 3 R$ 44,50" at bounding box center [521, 400] width 185 height 99
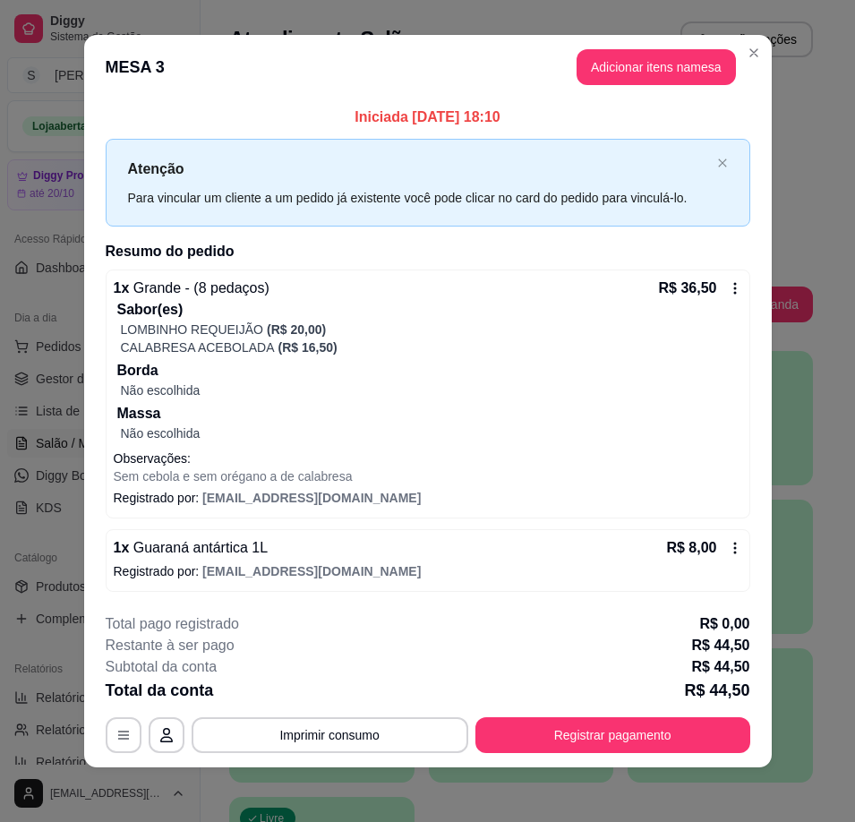
scroll to position [13, 0]
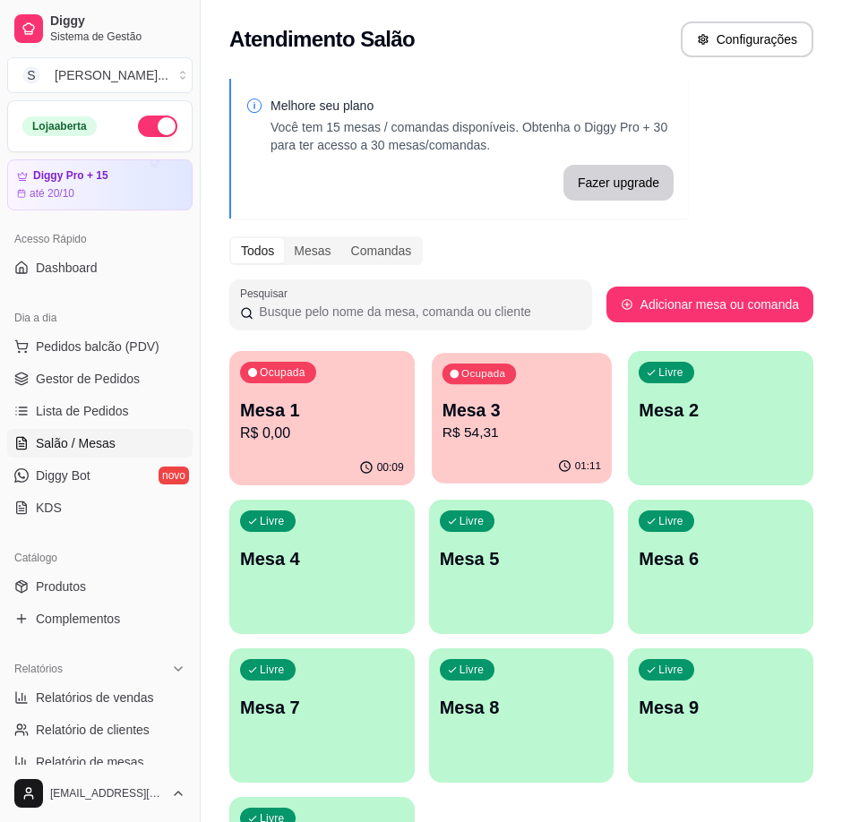
click at [559, 430] on p "R$ 54,31" at bounding box center [520, 433] width 158 height 21
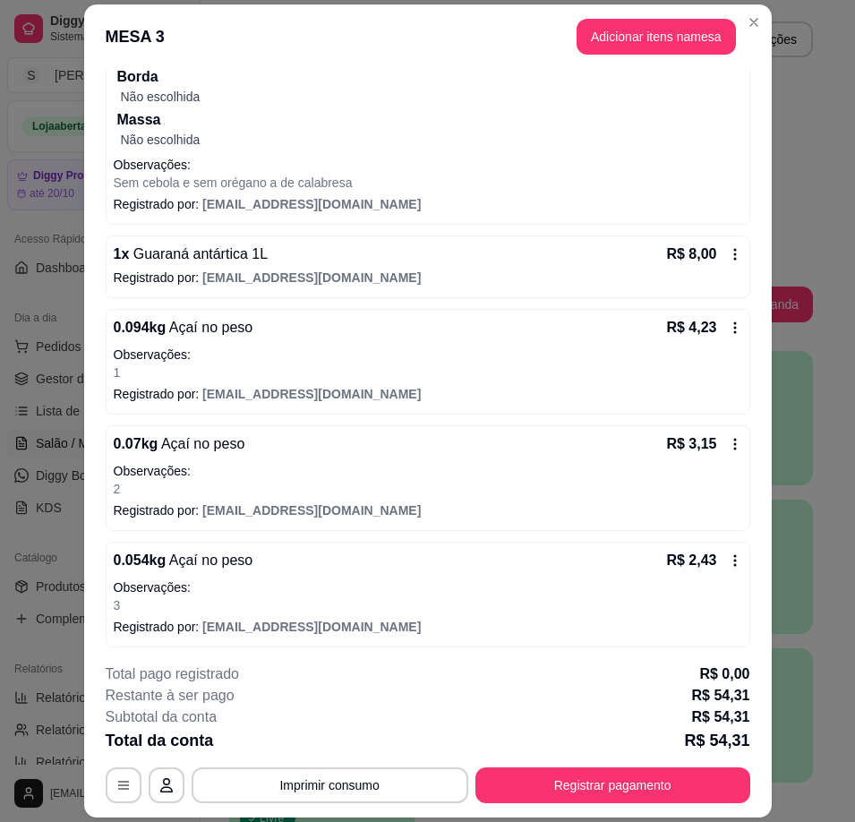
scroll to position [267, 0]
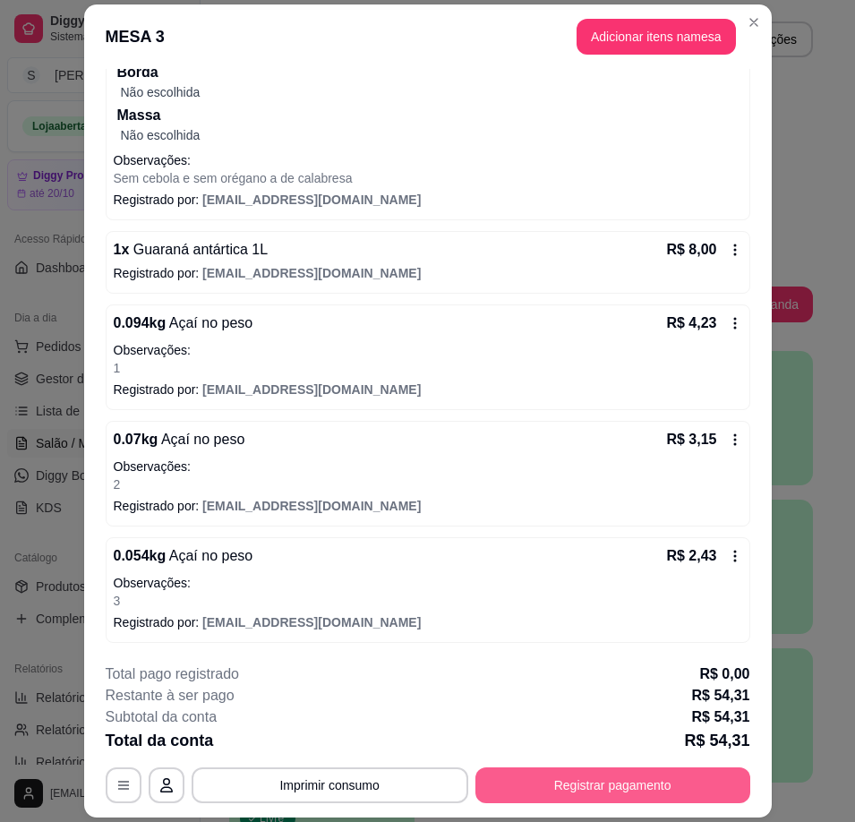
click at [633, 790] on button "Registrar pagamento" at bounding box center [612, 785] width 275 height 36
click at [672, 13] on header "MESA 3 Adicionar itens na mesa" at bounding box center [428, 36] width 688 height 64
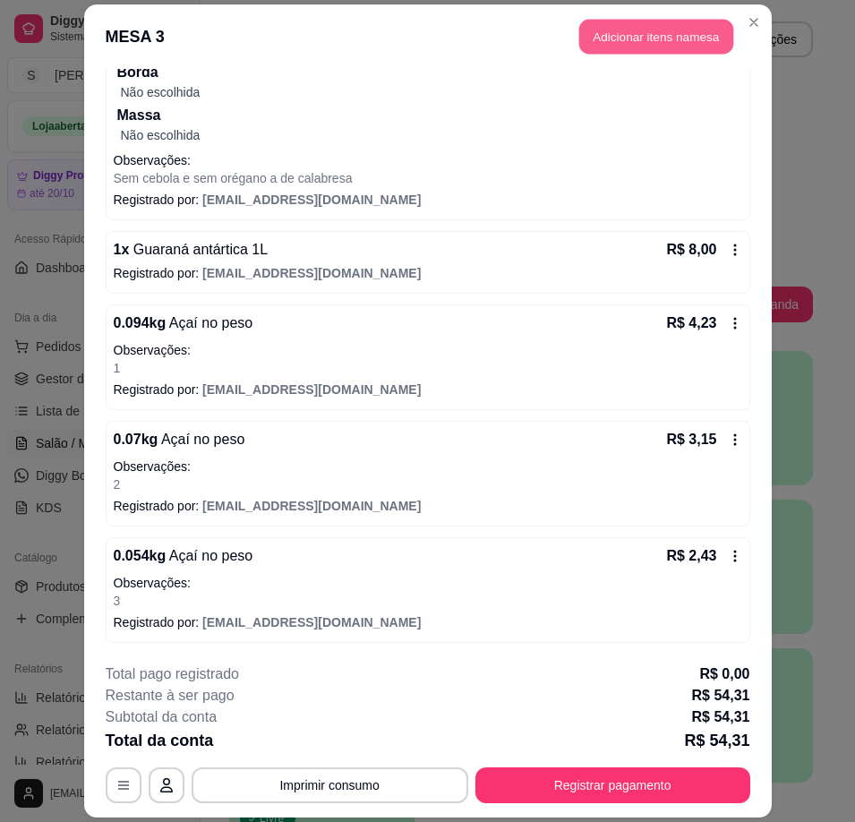
click at [671, 23] on button "Adicionar itens na mesa" at bounding box center [656, 36] width 154 height 35
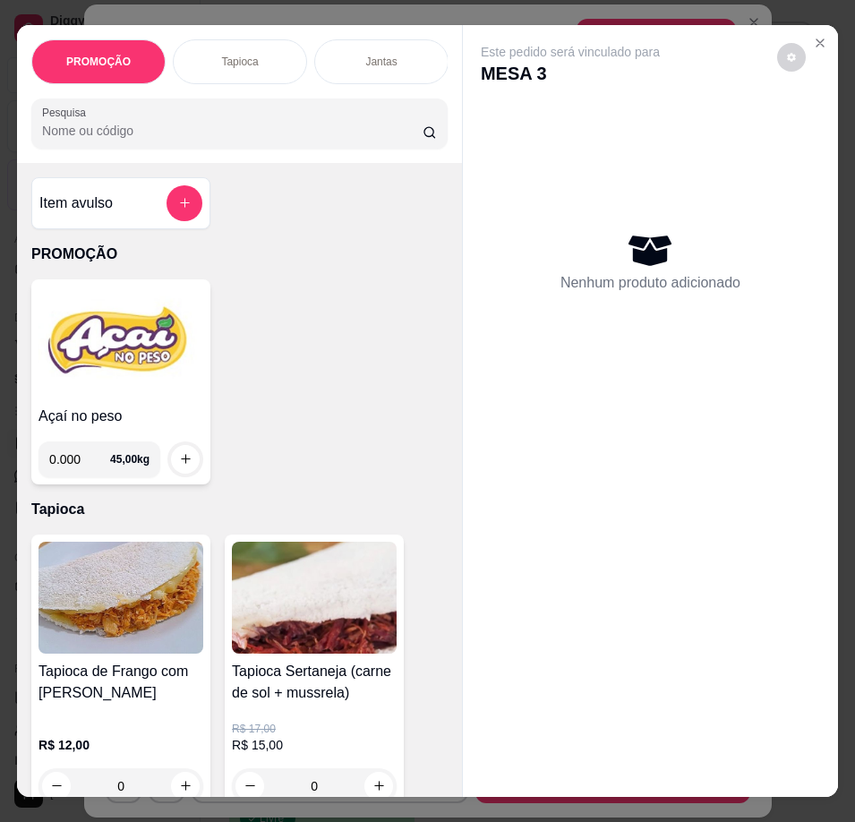
click at [105, 355] on img at bounding box center [120, 342] width 165 height 112
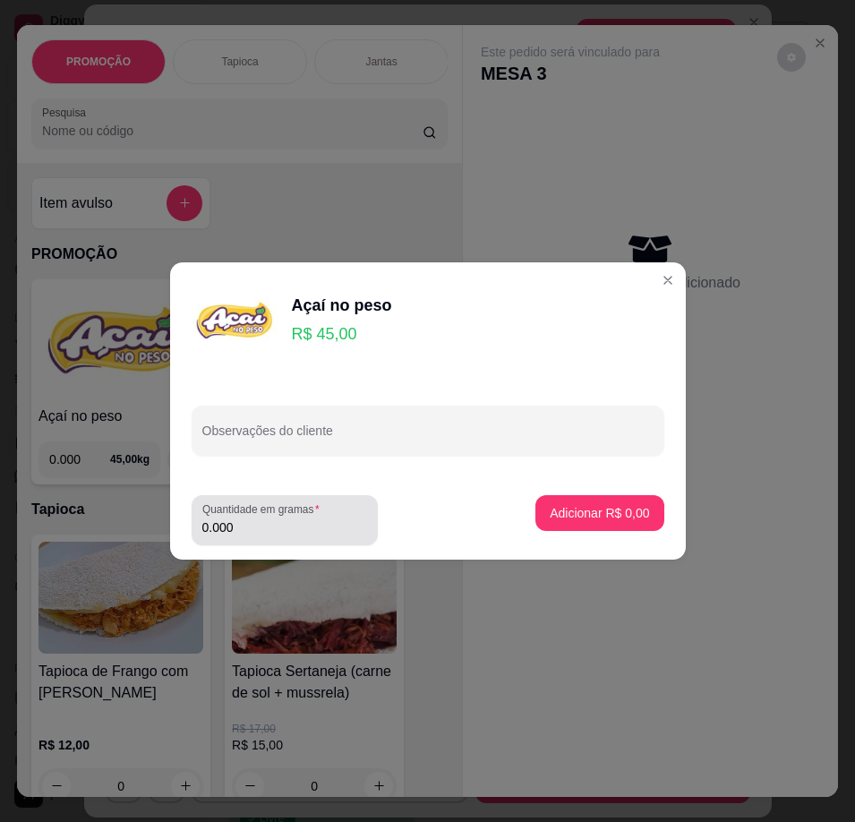
click at [317, 531] on input "0.000" at bounding box center [284, 527] width 165 height 18
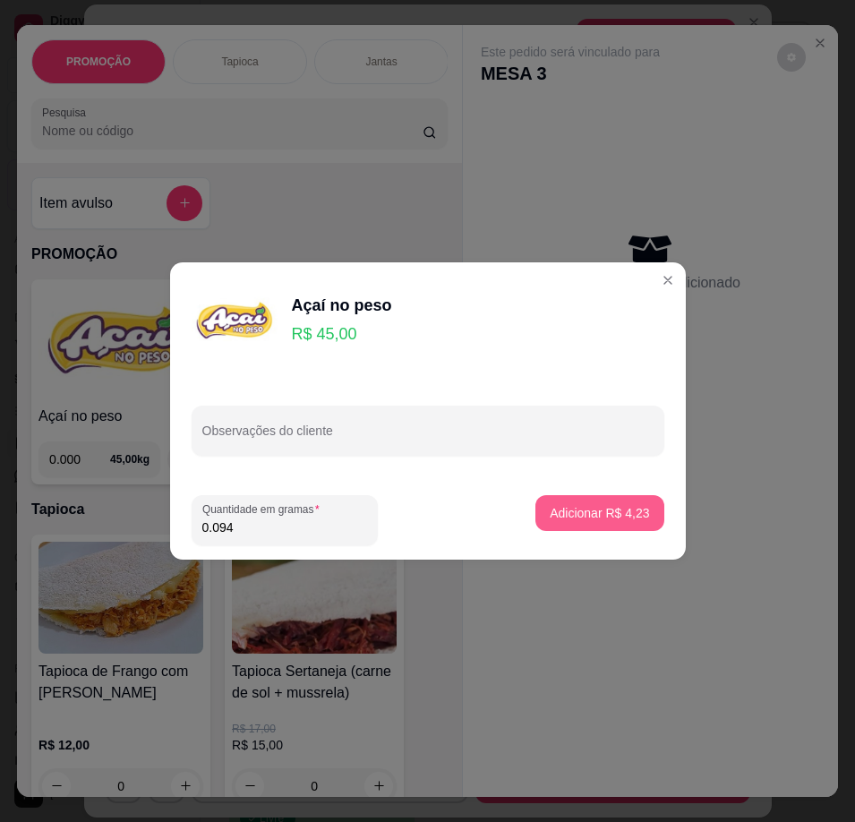
type input "0.094"
click at [571, 508] on p "Adicionar R$ 4,23" at bounding box center [599, 513] width 99 height 18
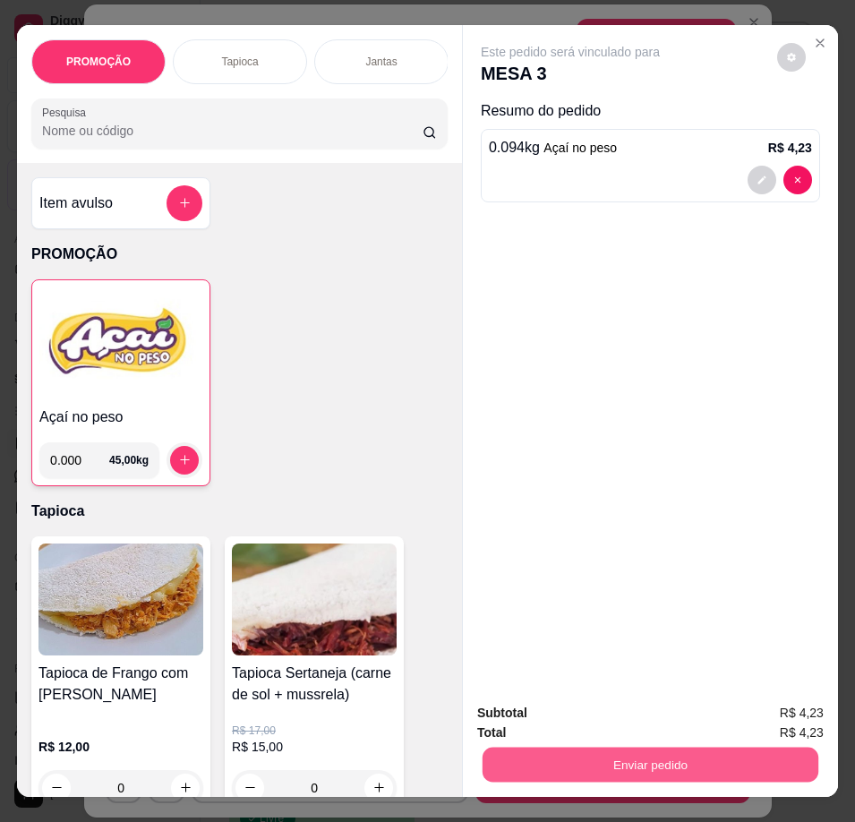
click at [713, 748] on button "Enviar pedido" at bounding box center [651, 765] width 336 height 35
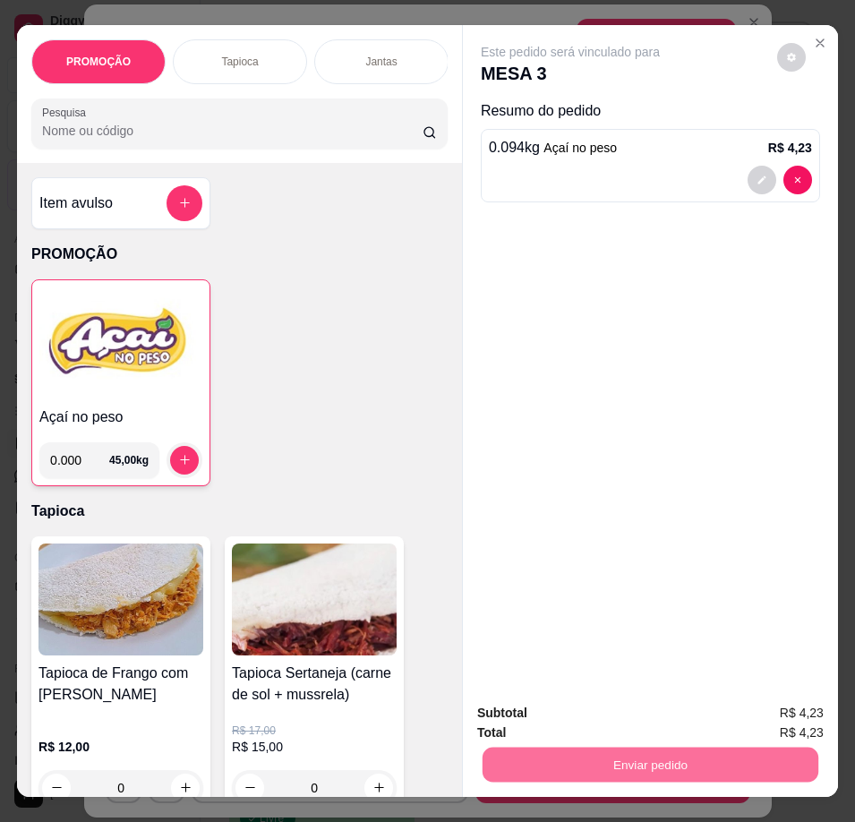
click at [787, 710] on button "Enviar pedido" at bounding box center [777, 713] width 98 height 33
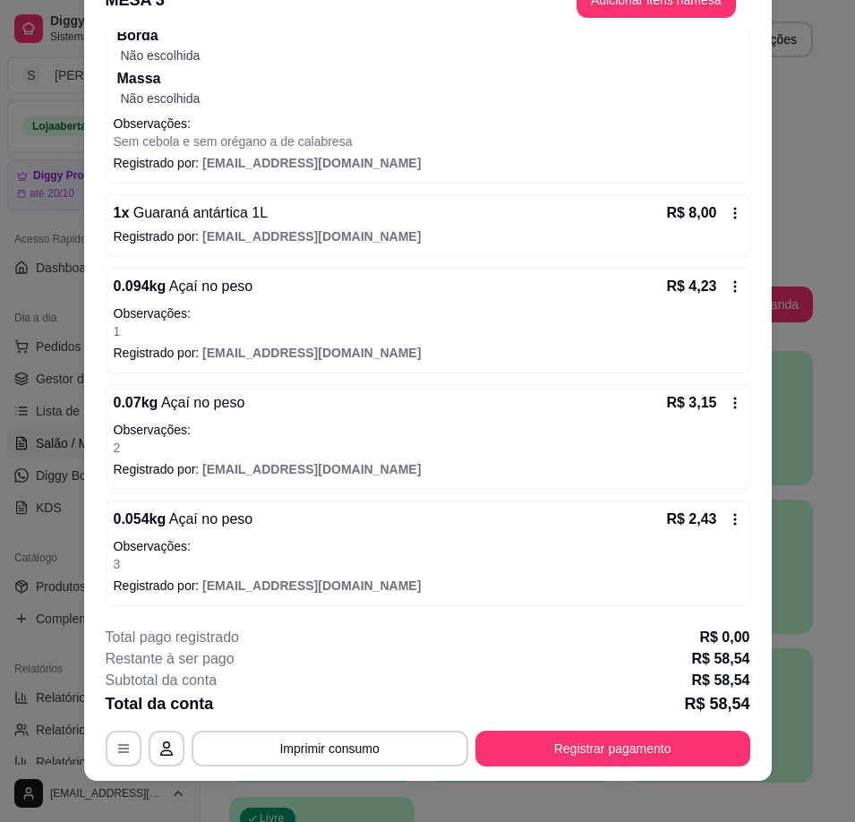
scroll to position [53, 0]
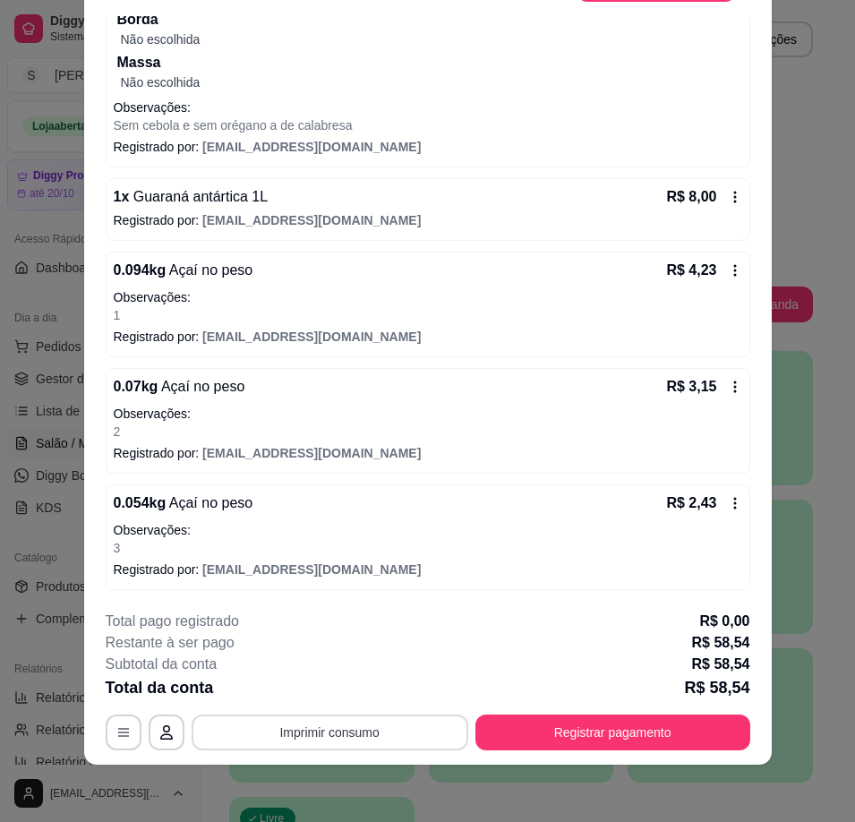
click at [376, 741] on button "Imprimir consumo" at bounding box center [330, 732] width 277 height 36
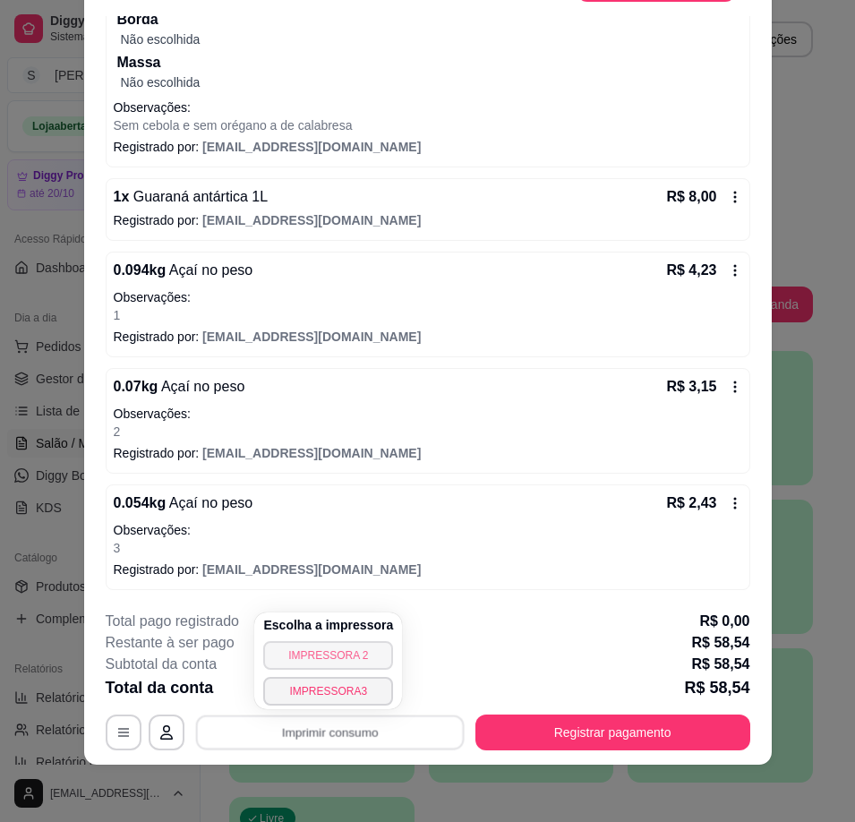
click at [374, 646] on button "IMPRESSORA 2" at bounding box center [328, 655] width 130 height 29
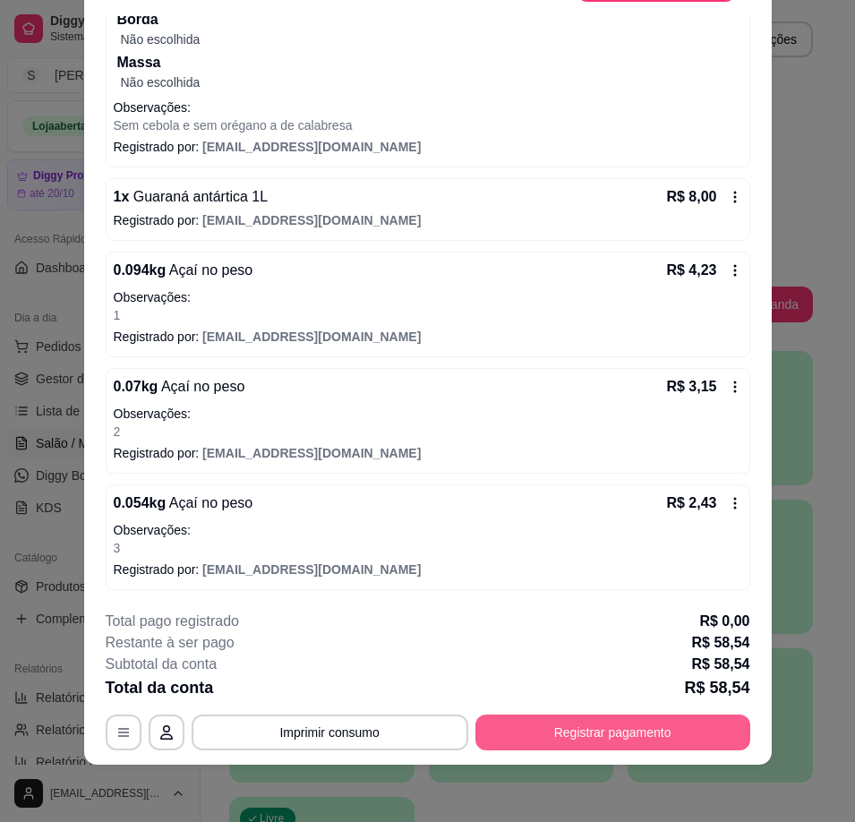
click at [542, 737] on button "Registrar pagamento" at bounding box center [612, 732] width 275 height 36
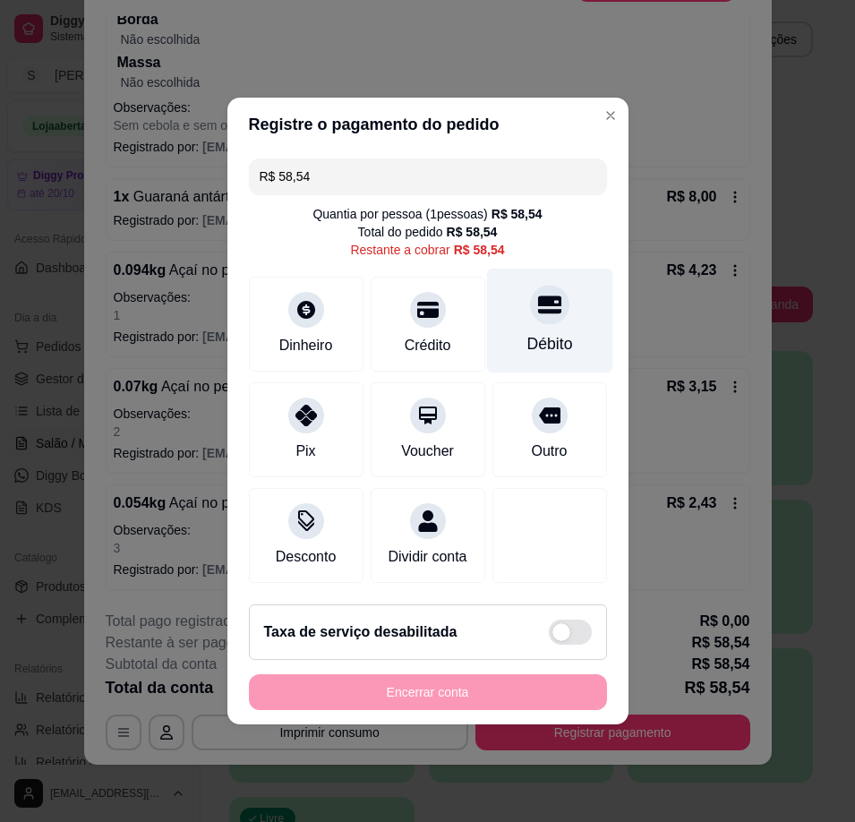
click at [533, 332] on div "Débito" at bounding box center [549, 343] width 46 height 23
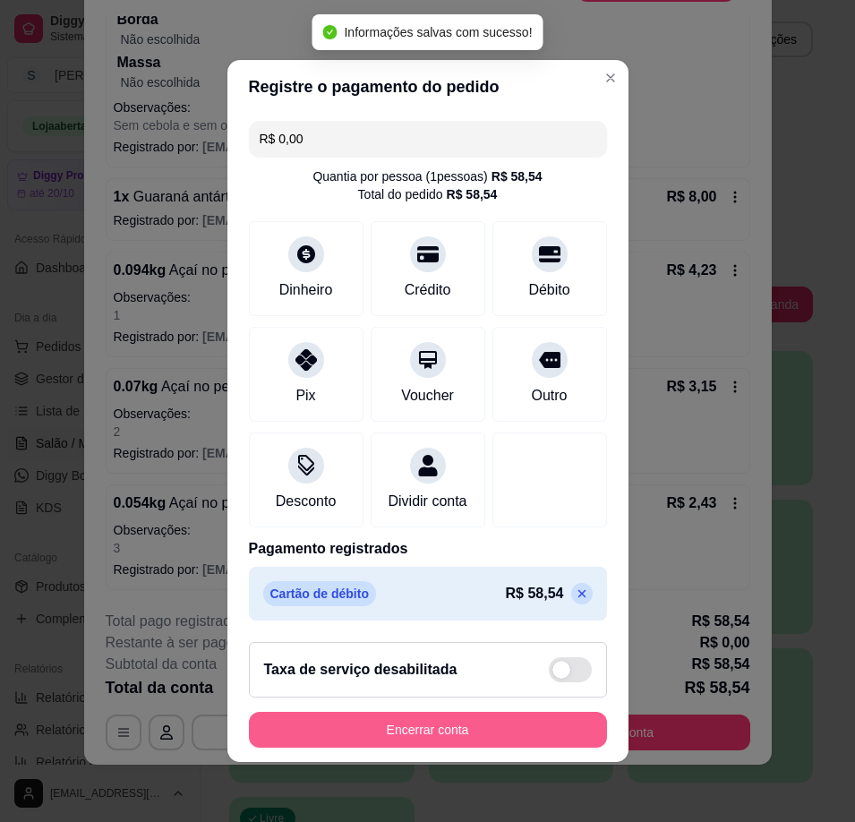
type input "R$ 0,00"
click at [517, 737] on button "Encerrar conta" at bounding box center [427, 730] width 347 height 35
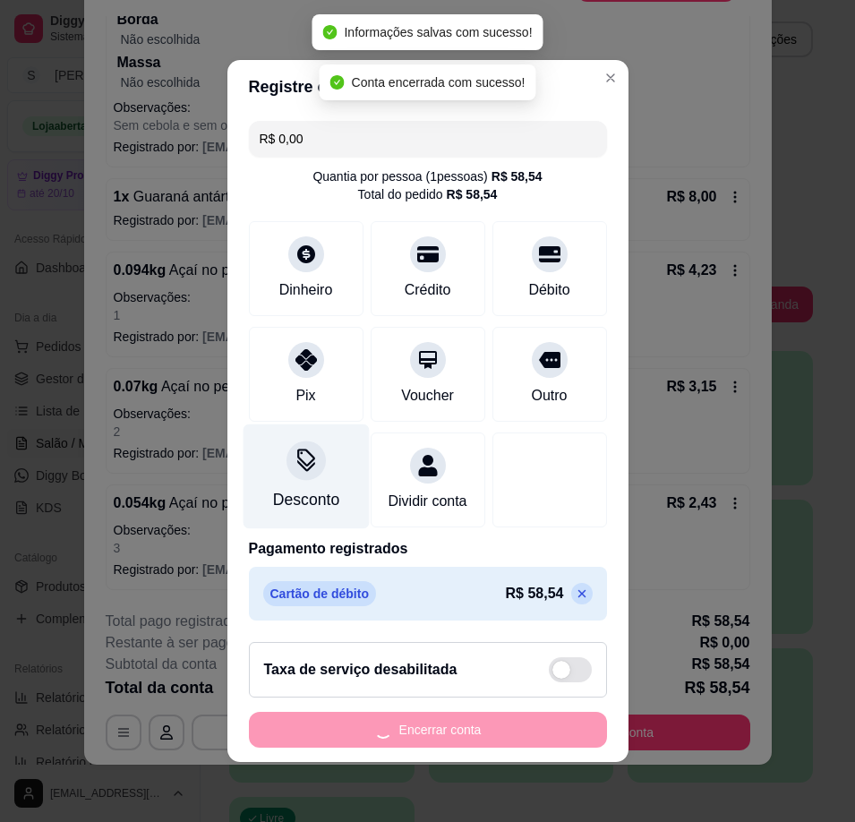
scroll to position [0, 0]
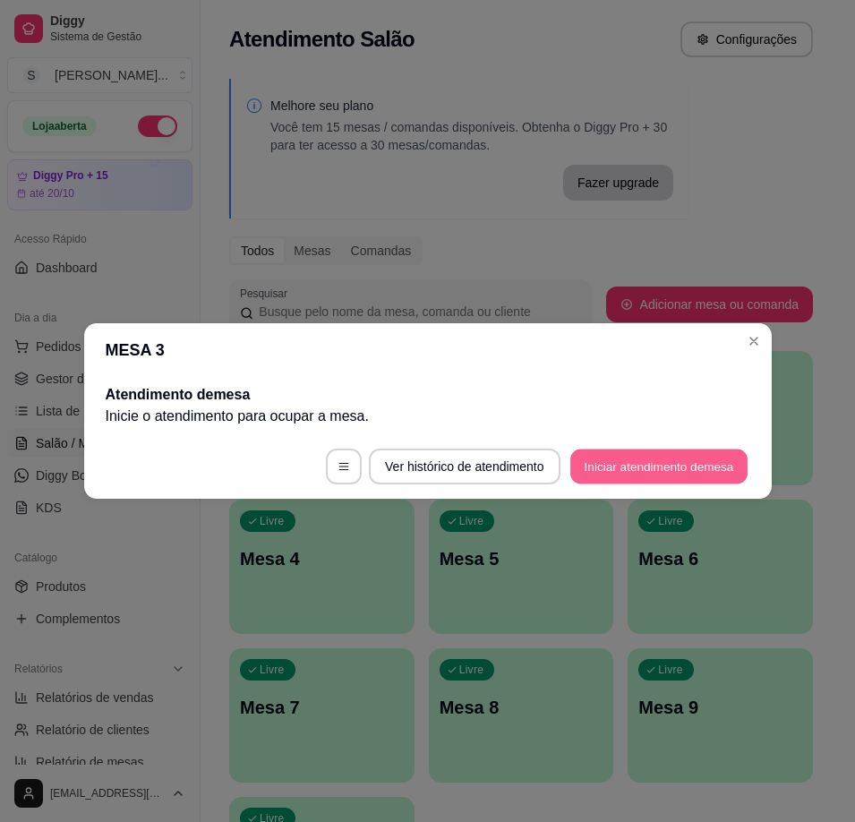
click at [669, 460] on button "Iniciar atendimento de mesa" at bounding box center [658, 466] width 177 height 35
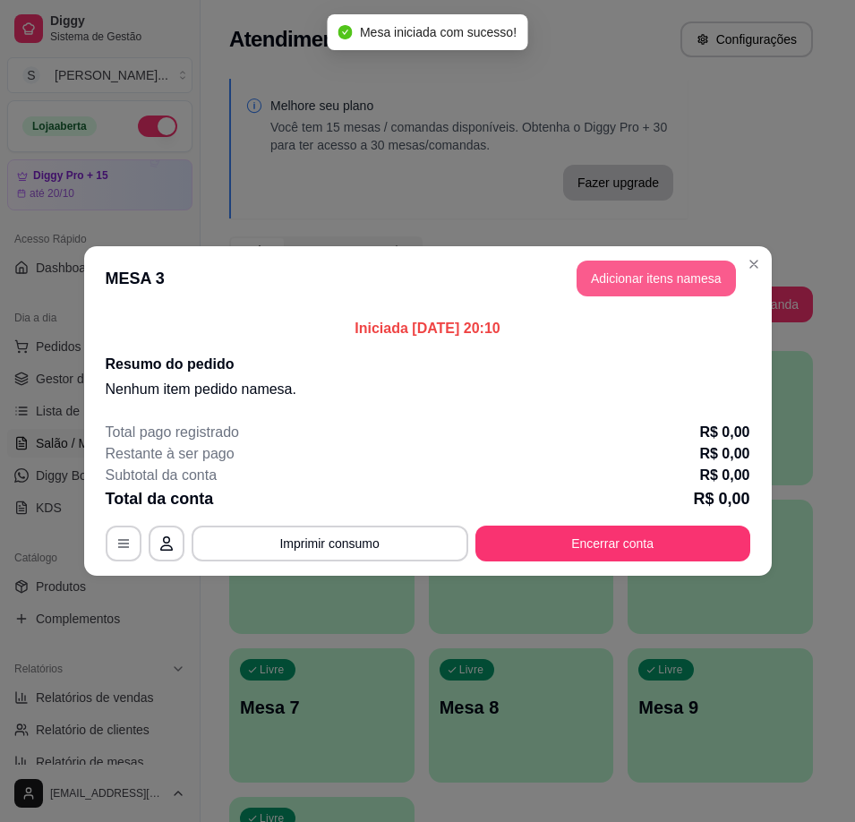
click at [699, 282] on button "Adicionar itens na mesa" at bounding box center [656, 279] width 159 height 36
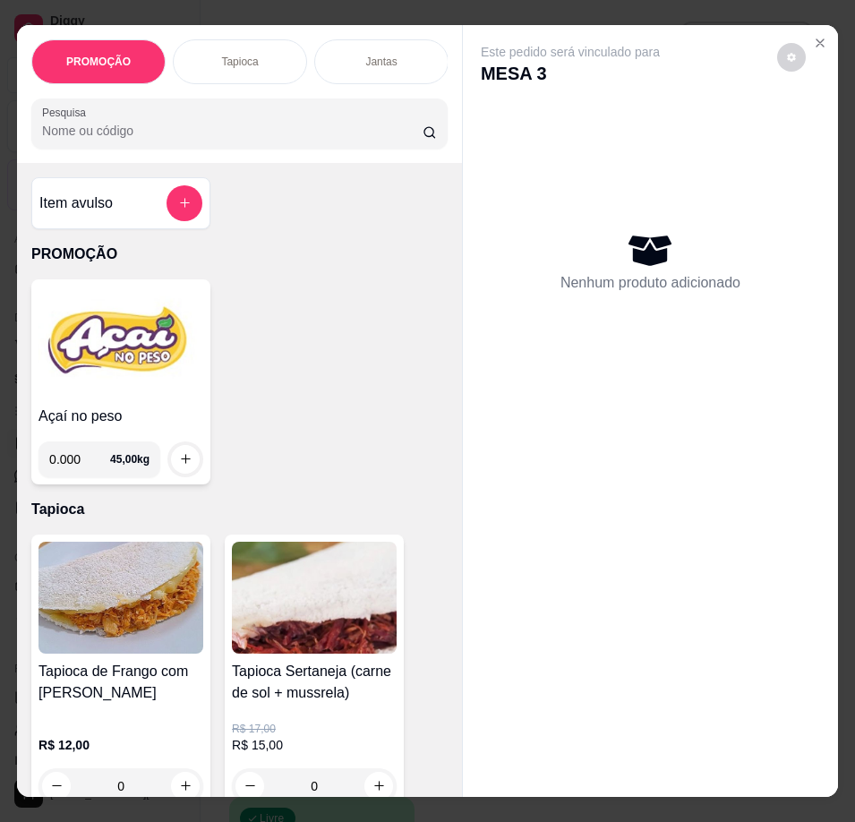
click at [160, 392] on img at bounding box center [120, 342] width 165 height 112
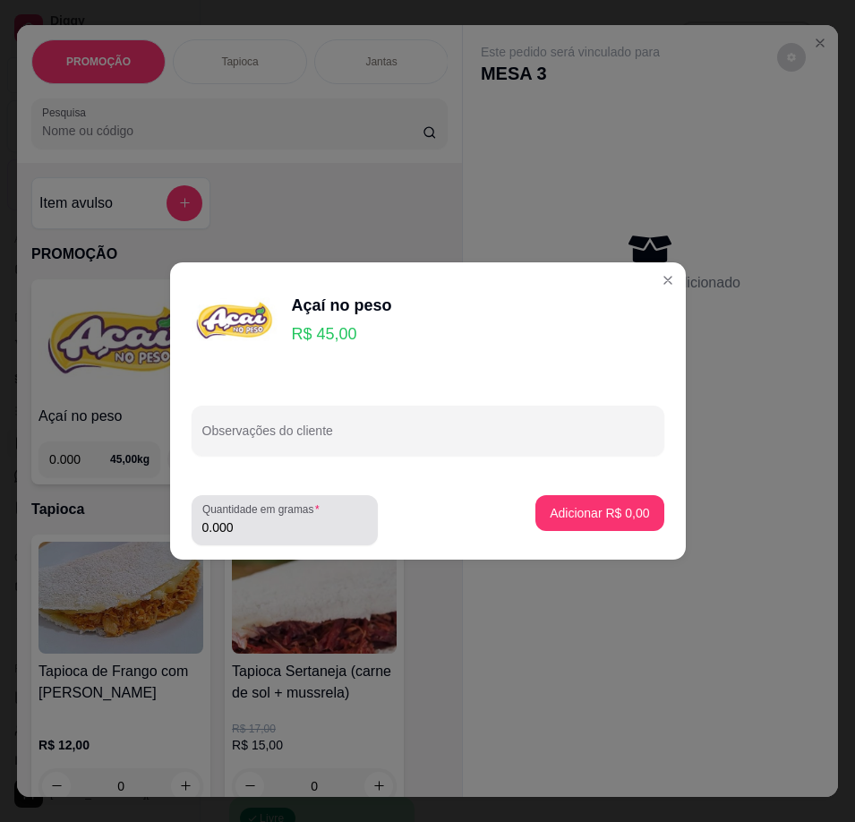
click at [256, 533] on input "0.000" at bounding box center [284, 527] width 165 height 18
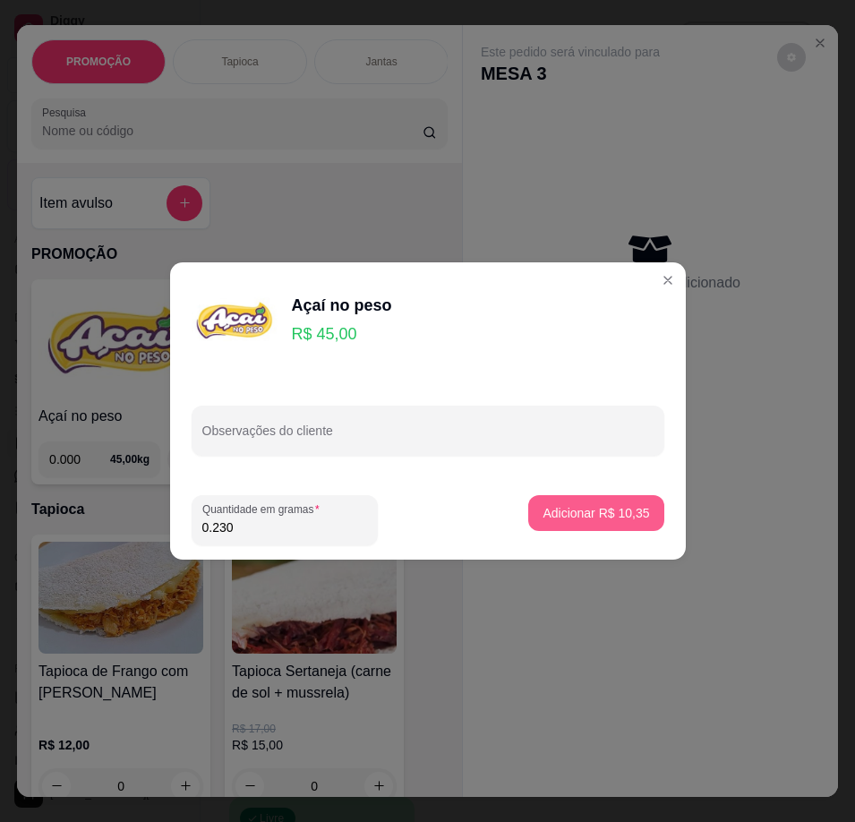
type input "0.230"
click at [588, 511] on p "Adicionar R$ 10,35" at bounding box center [596, 513] width 107 height 18
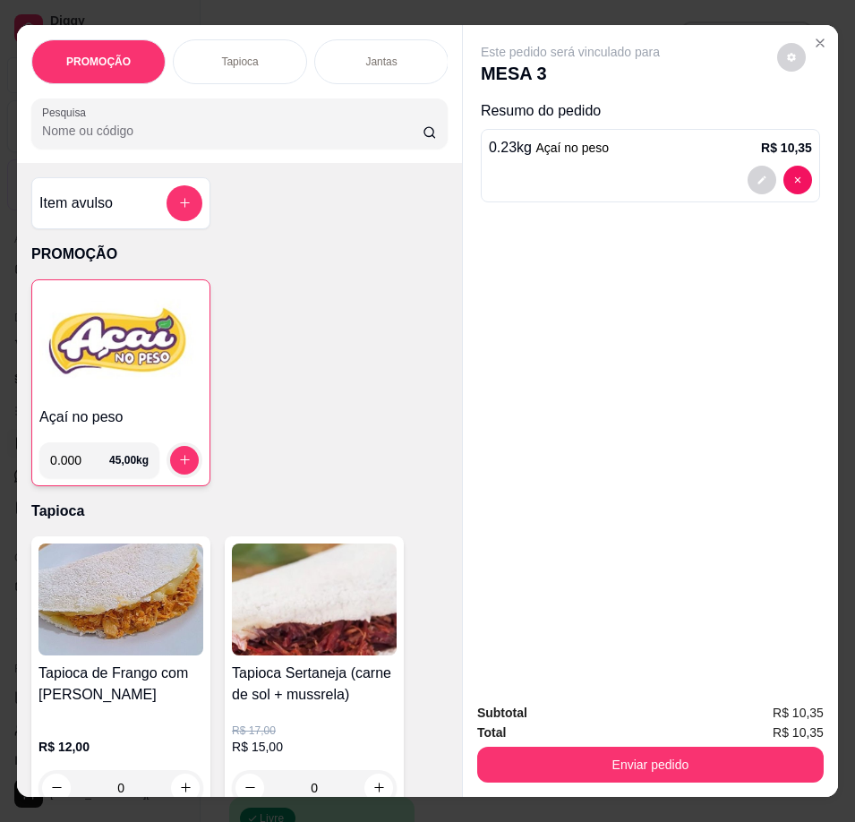
click at [125, 395] on img at bounding box center [120, 343] width 163 height 112
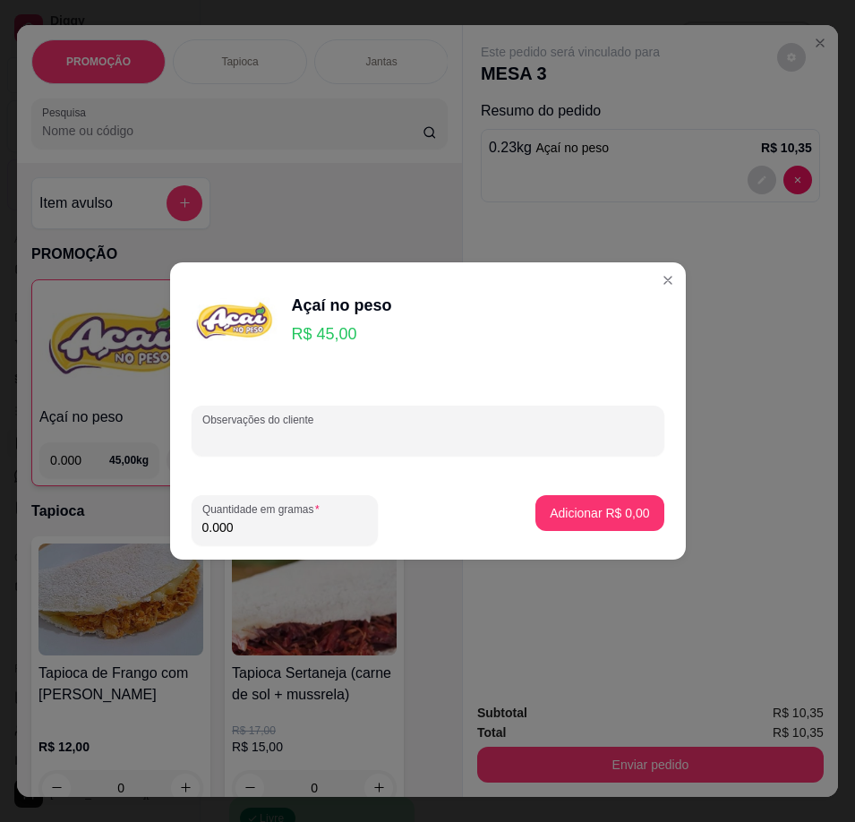
click at [374, 436] on input "Observações do cliente" at bounding box center [427, 438] width 451 height 18
type input "2"
click at [319, 535] on input "0.000" at bounding box center [284, 527] width 165 height 18
type input "0.280"
click at [595, 512] on p "Adicionar R$ 12,60" at bounding box center [596, 512] width 104 height 17
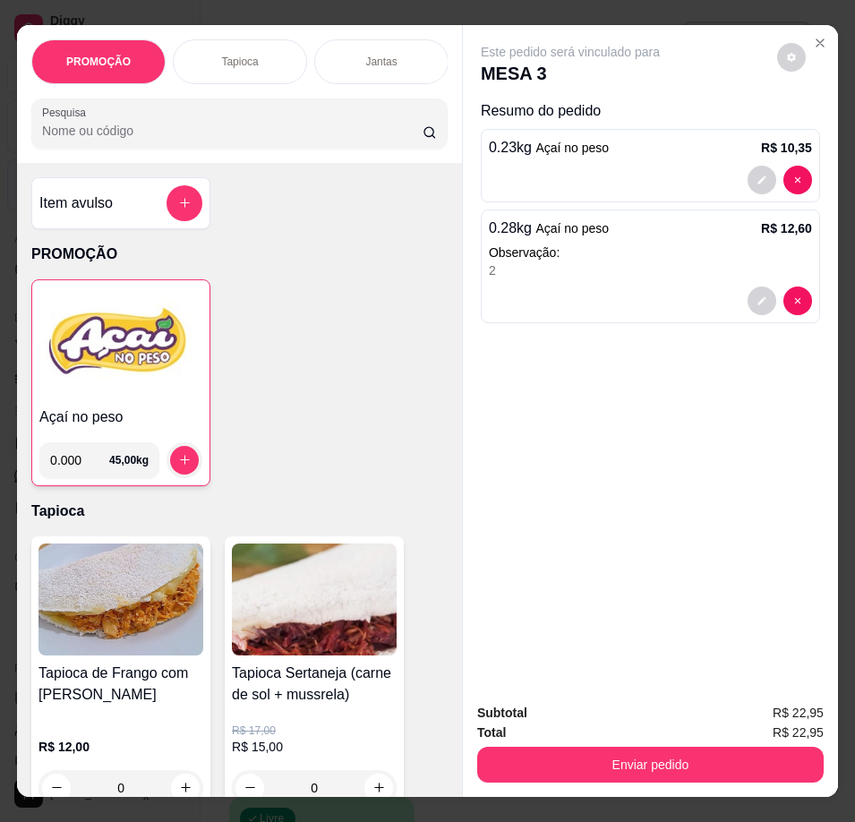
click at [141, 399] on img at bounding box center [120, 343] width 163 height 112
click at [126, 350] on img at bounding box center [120, 343] width 163 height 112
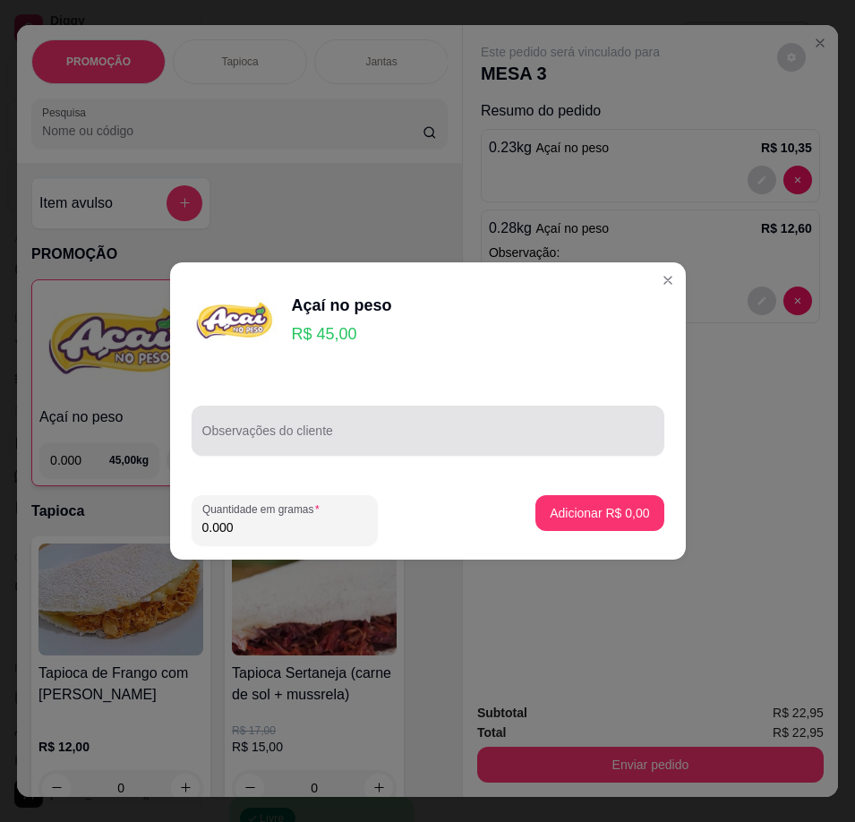
click at [293, 438] on input "Observações do cliente" at bounding box center [427, 438] width 451 height 18
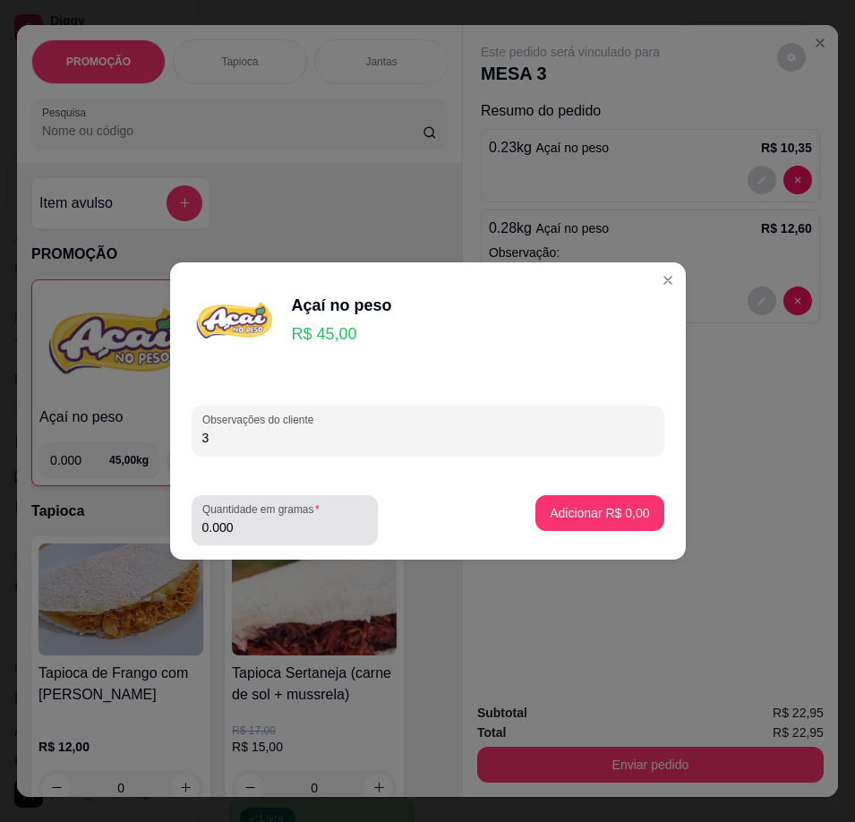
type input "3"
click at [308, 512] on label "Quantidade em gramas" at bounding box center [264, 508] width 124 height 15
click at [308, 518] on input "0.000" at bounding box center [284, 527] width 165 height 18
click at [286, 523] on input "0.000" at bounding box center [284, 527] width 165 height 18
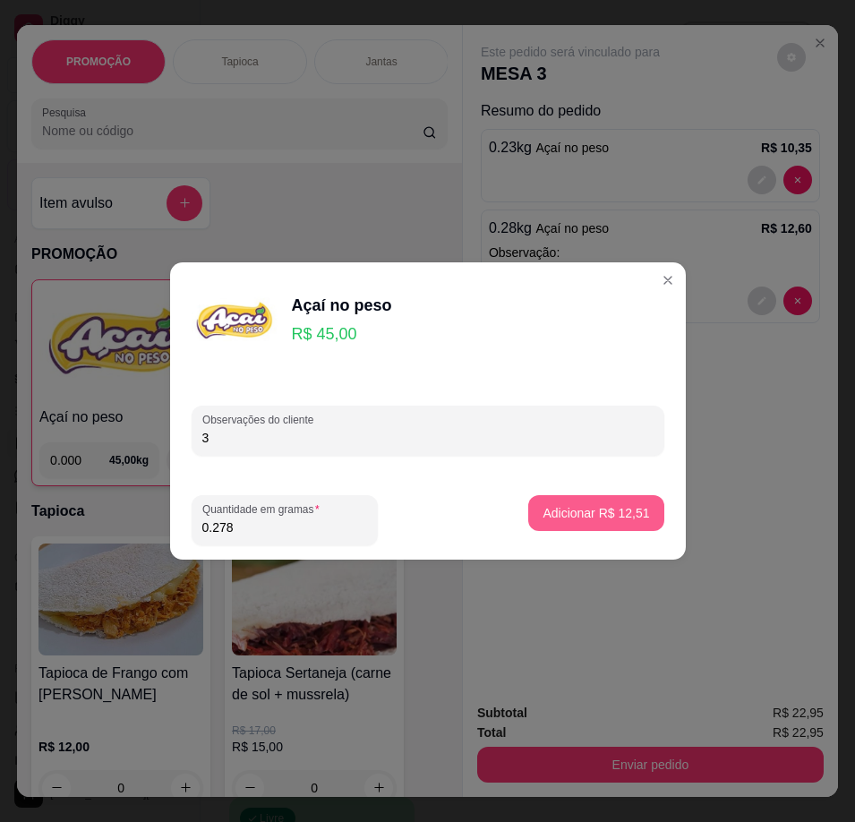
type input "0.278"
click at [605, 501] on button "Adicionar R$ 12,51" at bounding box center [595, 513] width 135 height 36
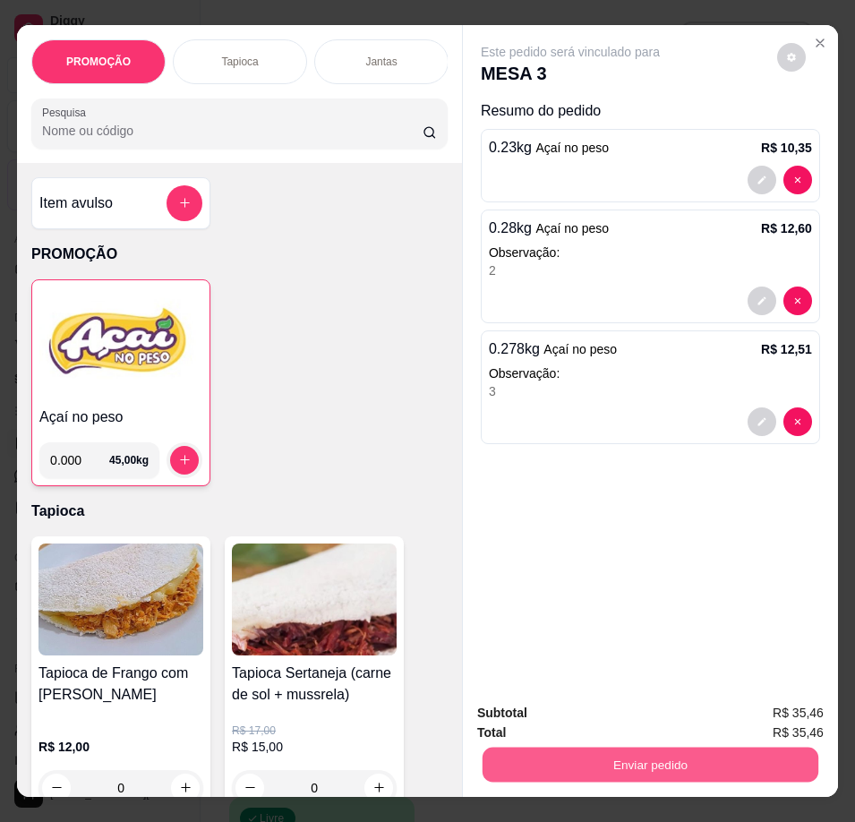
click at [703, 761] on button "Enviar pedido" at bounding box center [651, 765] width 336 height 35
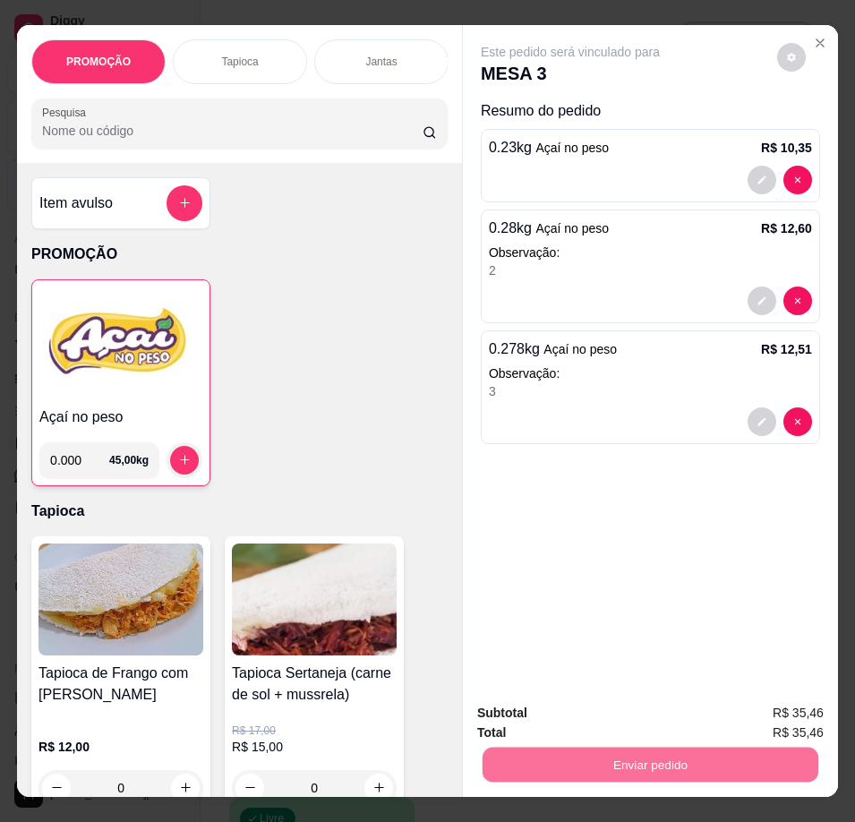
click at [773, 707] on button "Enviar pedido" at bounding box center [776, 714] width 101 height 34
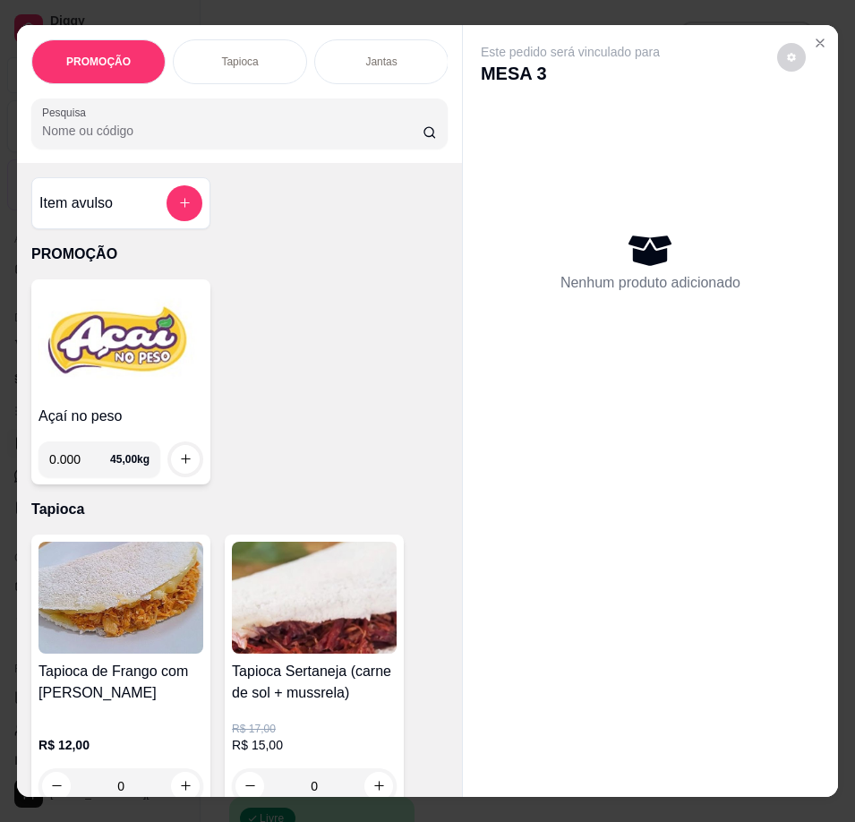
click at [674, 255] on div "Nenhum produto adicionado" at bounding box center [650, 261] width 180 height 64
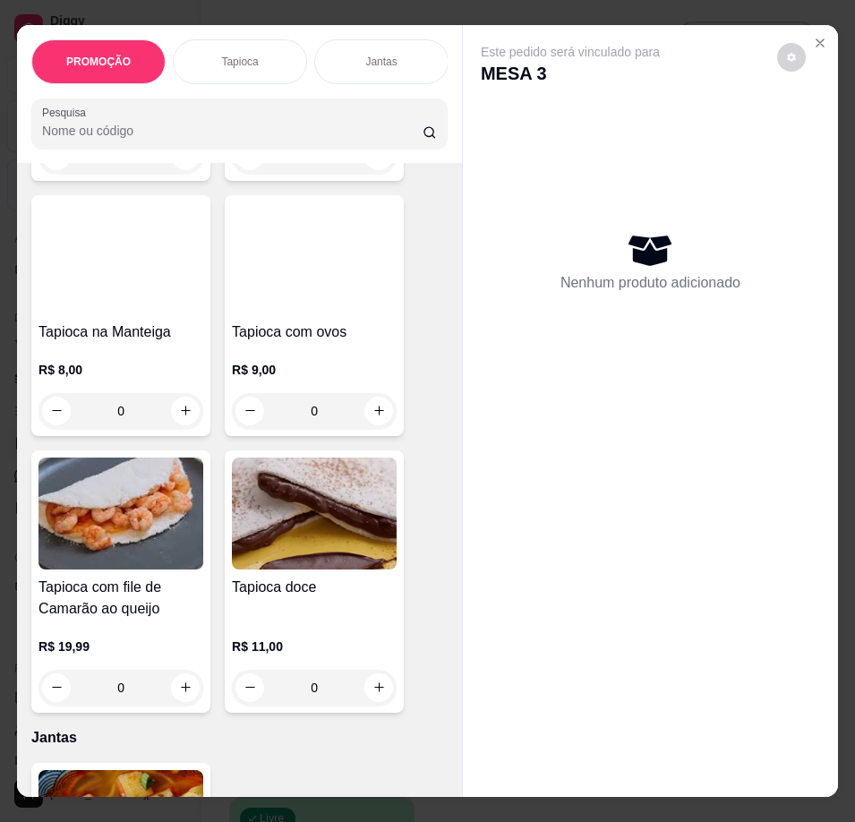
scroll to position [1432, 0]
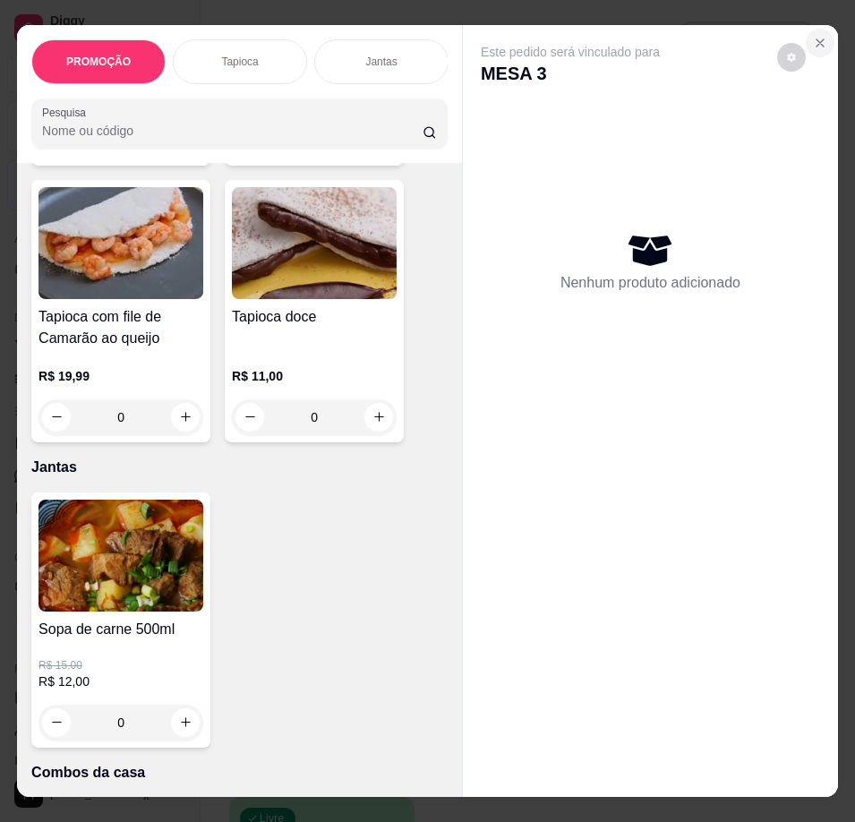
click at [806, 36] on button "Close" at bounding box center [820, 43] width 29 height 29
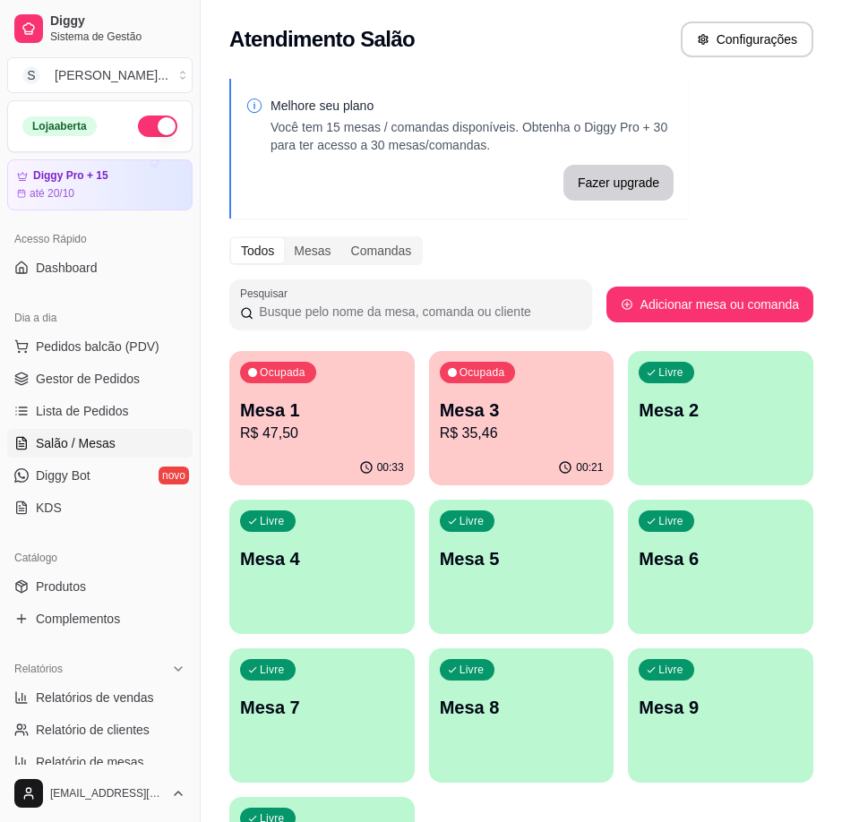
click at [697, 431] on div "Livre Mesa 2" at bounding box center [720, 407] width 185 height 113
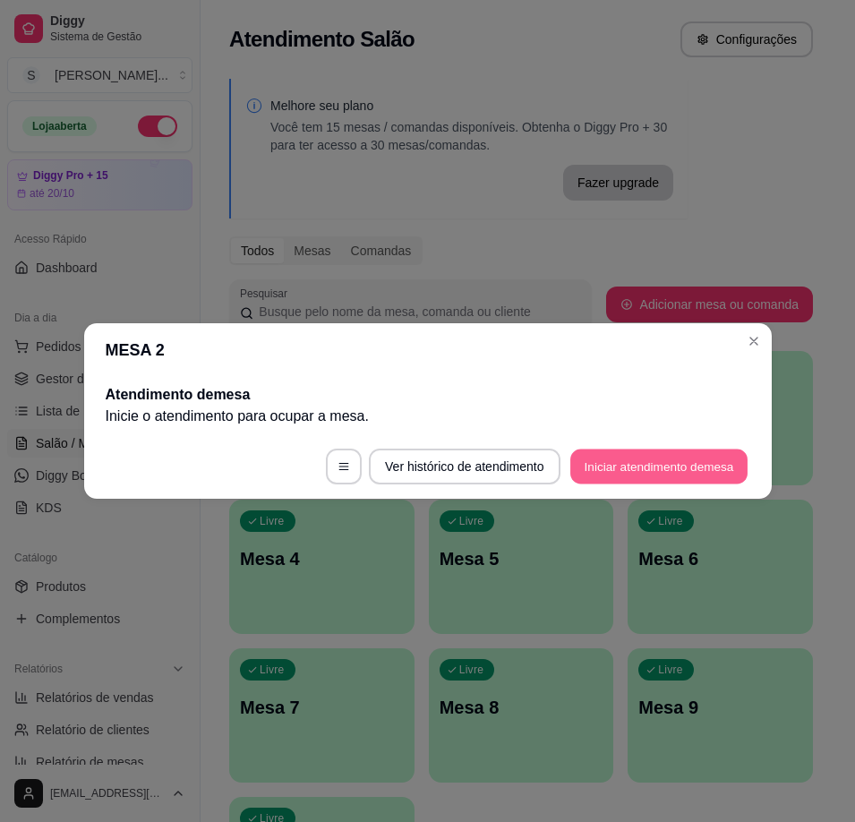
click at [687, 473] on button "Iniciar atendimento de mesa" at bounding box center [658, 466] width 177 height 35
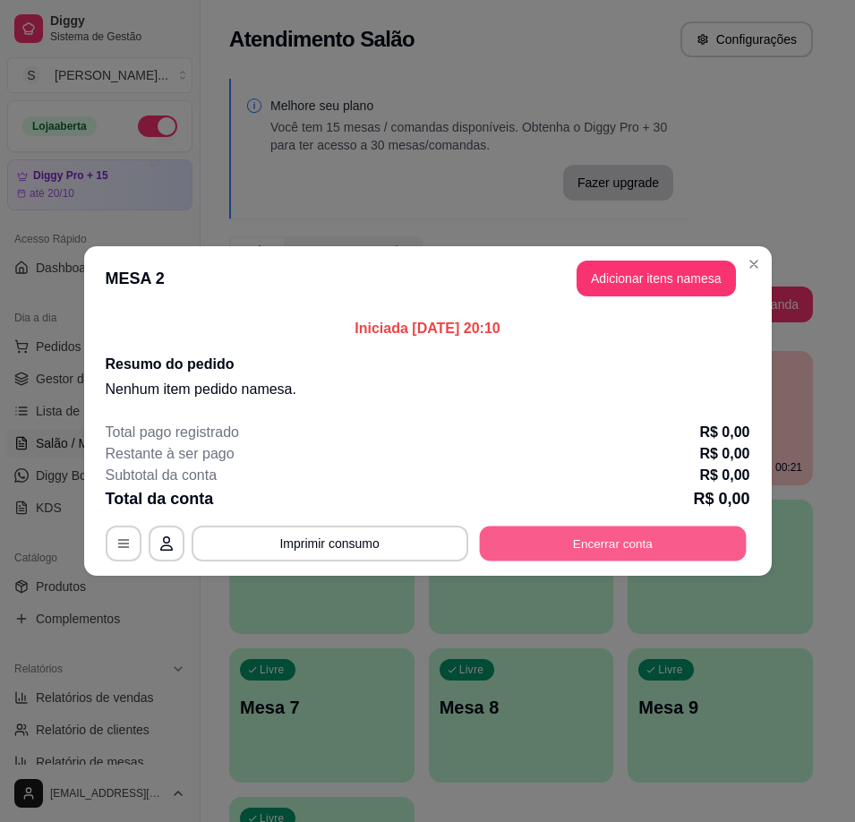
click at [700, 552] on button "Encerrar conta" at bounding box center [612, 543] width 267 height 35
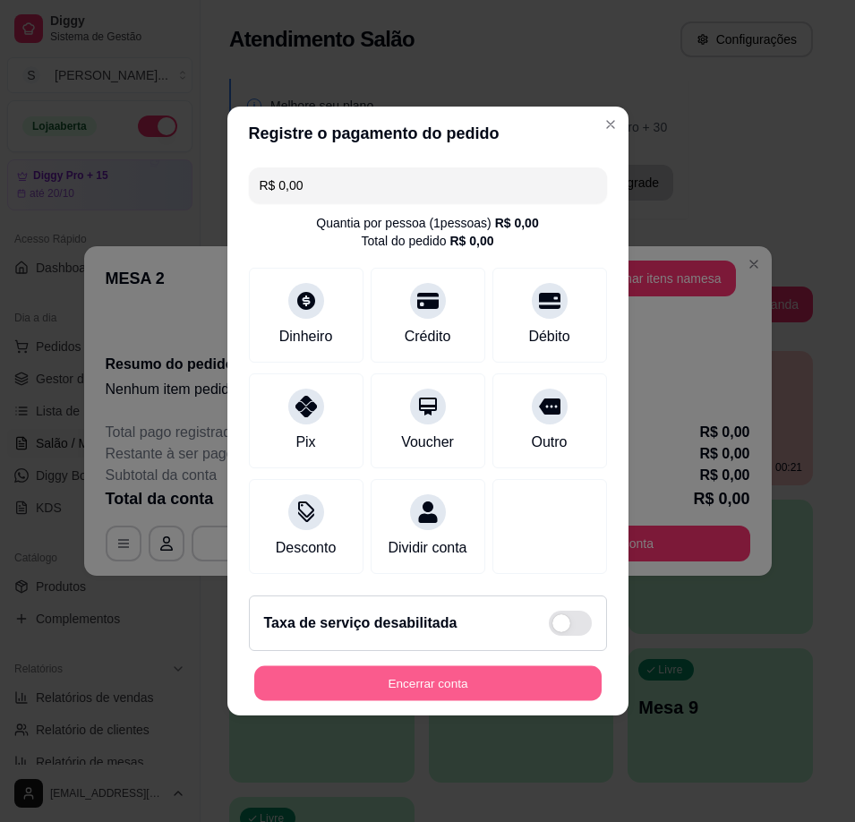
click at [489, 699] on button "Encerrar conta" at bounding box center [427, 683] width 347 height 35
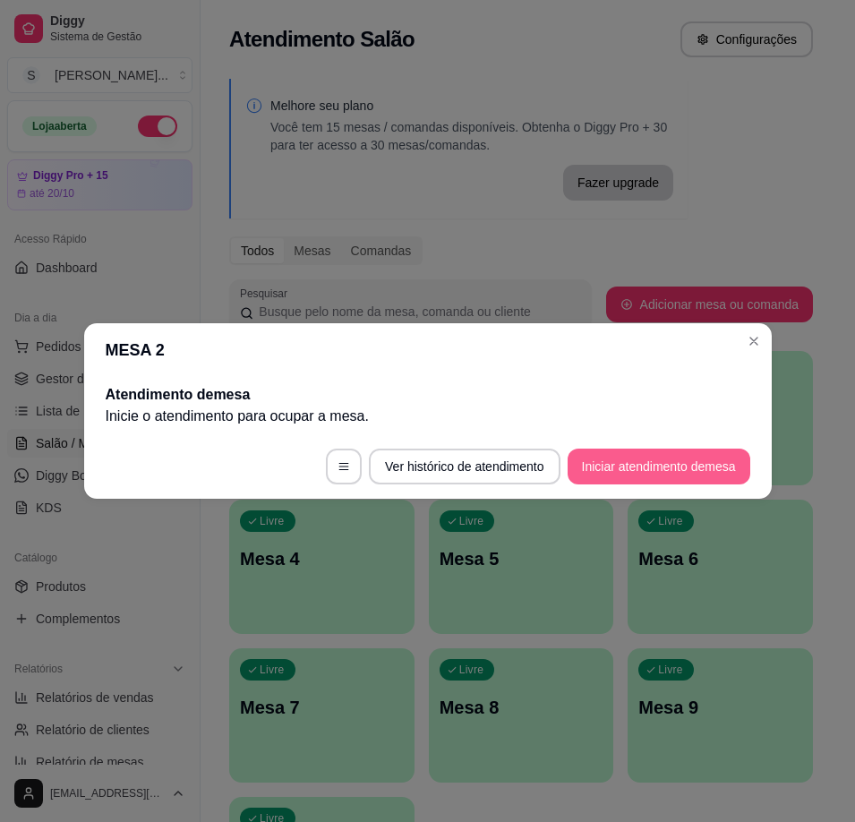
click at [680, 469] on button "Iniciar atendimento de mesa" at bounding box center [659, 467] width 183 height 36
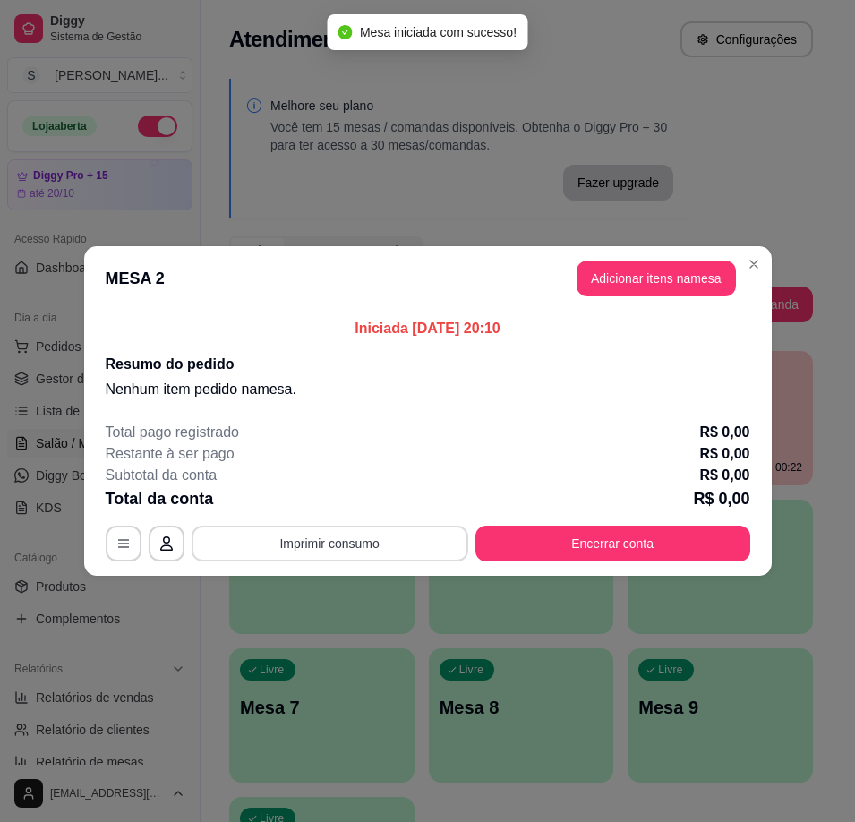
click at [333, 542] on button "Imprimir consumo" at bounding box center [330, 544] width 277 height 36
click at [497, 418] on footer "Total pago registrado R$ 0,00 Restante à ser pago R$ 0,00 Subtotal da conta R$ …" at bounding box center [428, 491] width 688 height 168
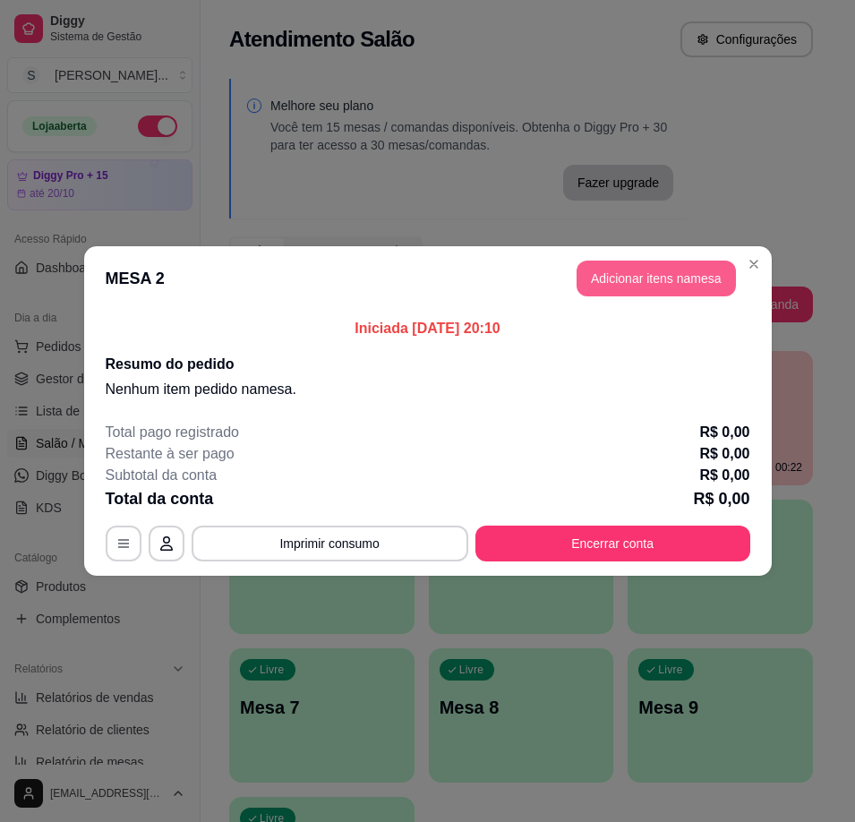
click at [618, 270] on button "Adicionar itens na mesa" at bounding box center [656, 279] width 159 height 36
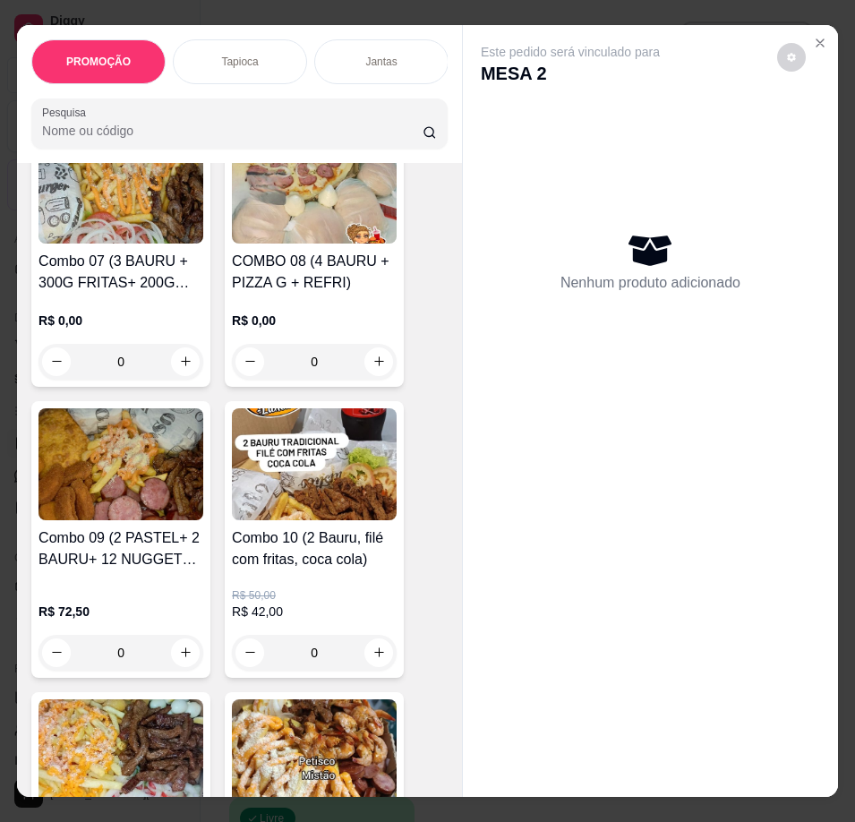
scroll to position [2686, 0]
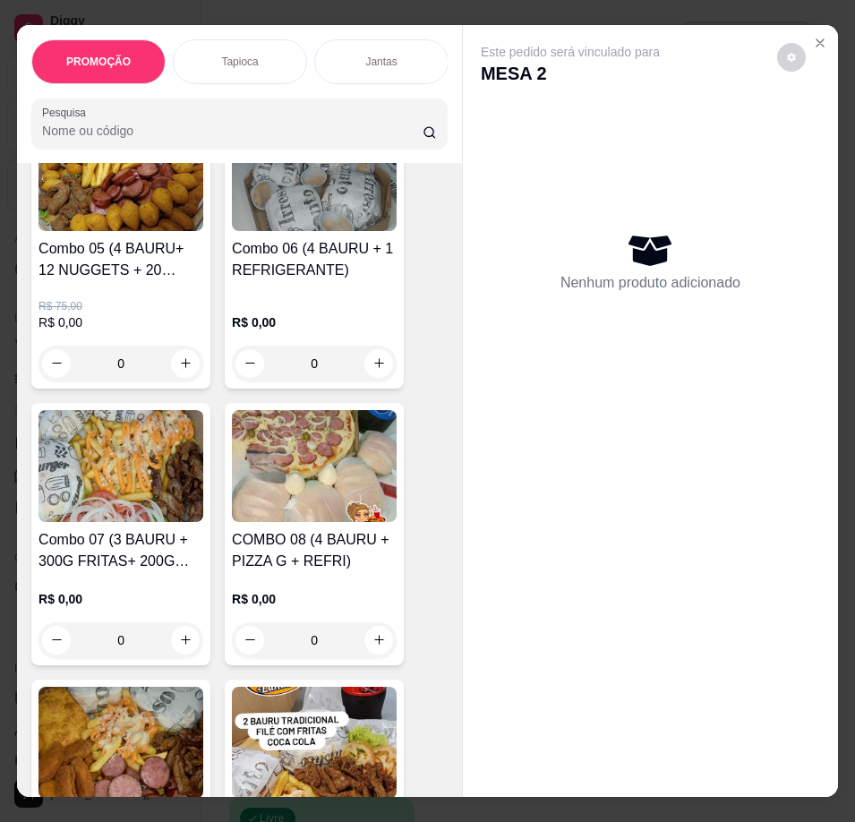
click at [149, 522] on img at bounding box center [120, 466] width 165 height 112
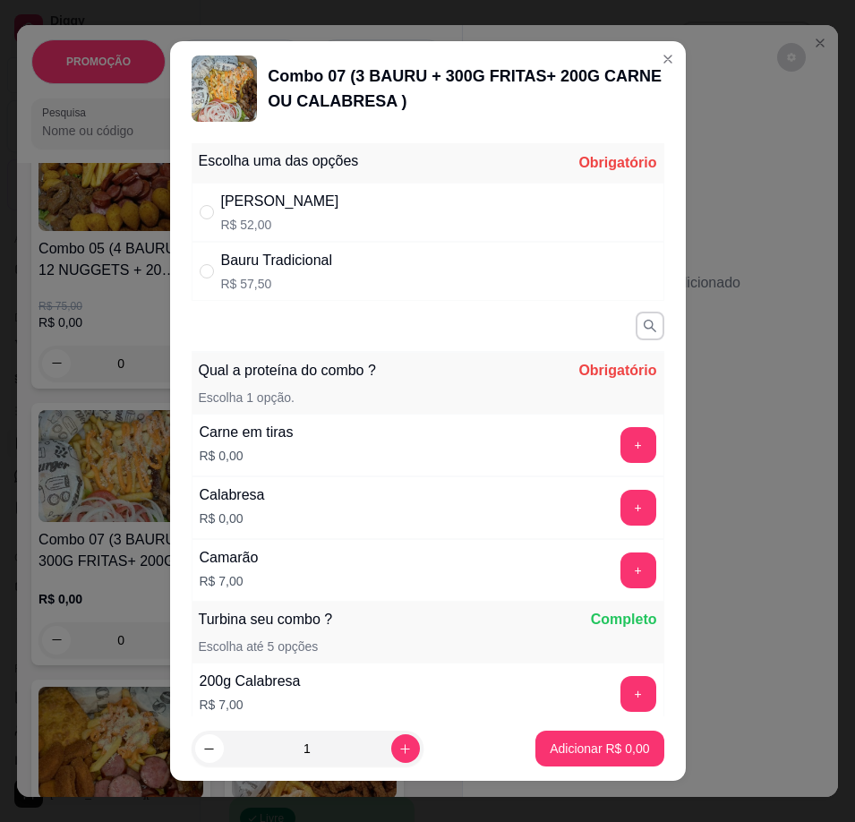
click at [425, 193] on div "Bauru Cheddar R$ 52,00" at bounding box center [428, 212] width 473 height 59
radio input "true"
click at [620, 509] on button "+" at bounding box center [638, 508] width 36 height 36
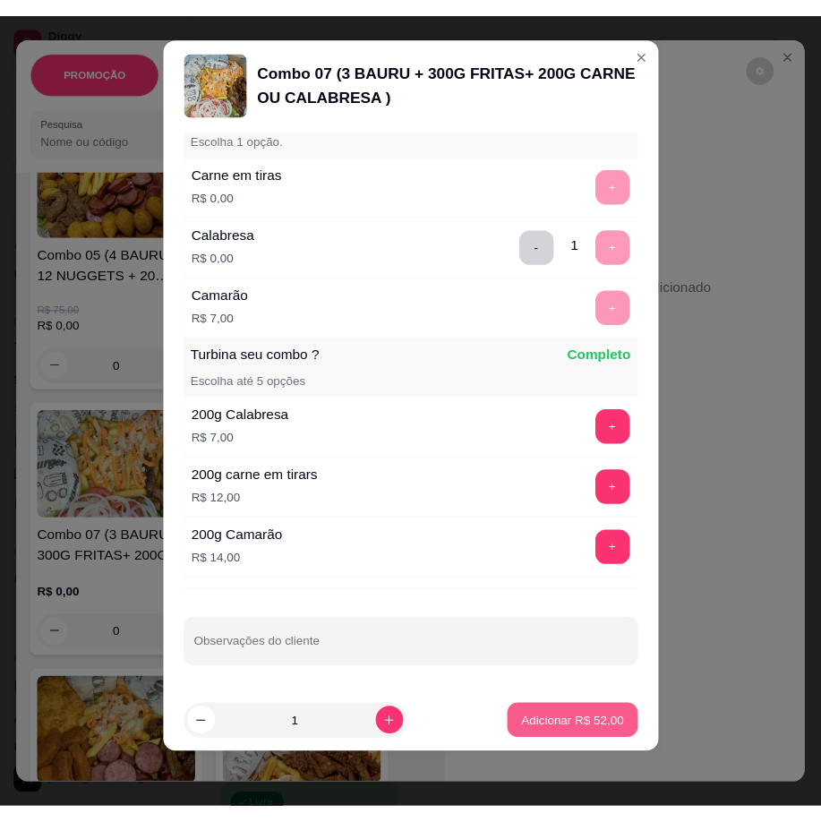
scroll to position [252, 0]
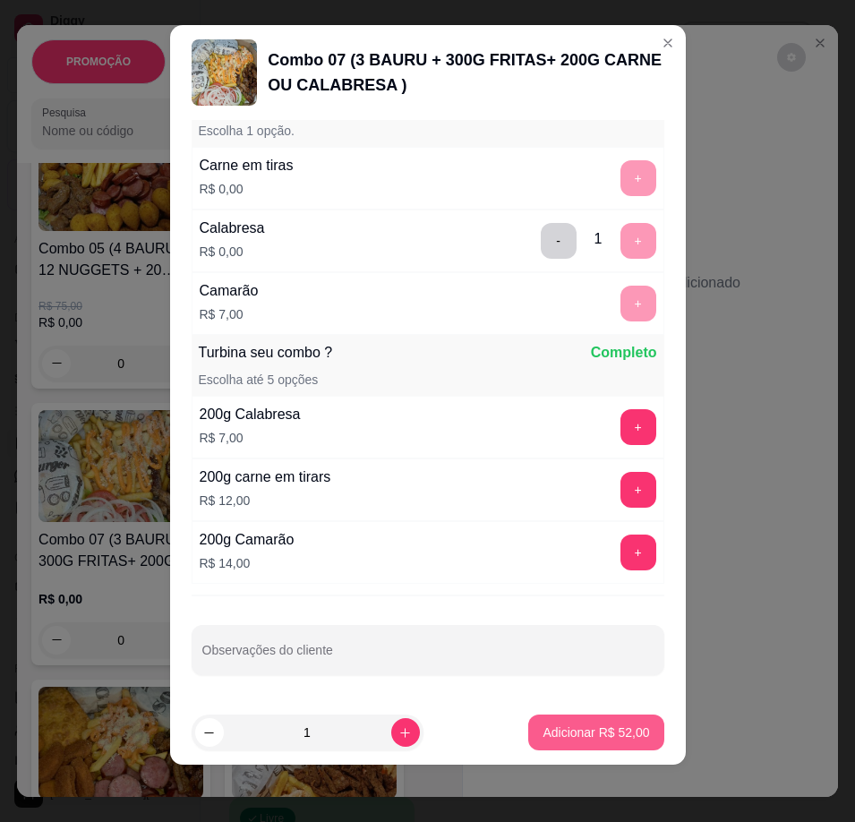
click at [592, 737] on p "Adicionar R$ 52,00" at bounding box center [596, 732] width 107 height 18
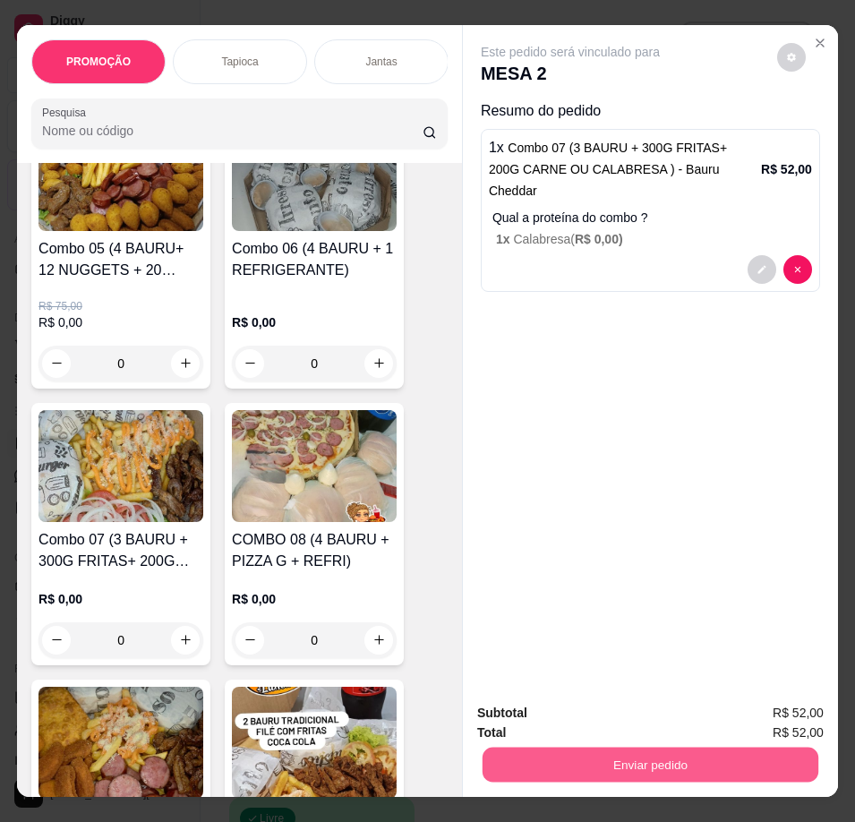
click at [687, 766] on button "Enviar pedido" at bounding box center [651, 765] width 336 height 35
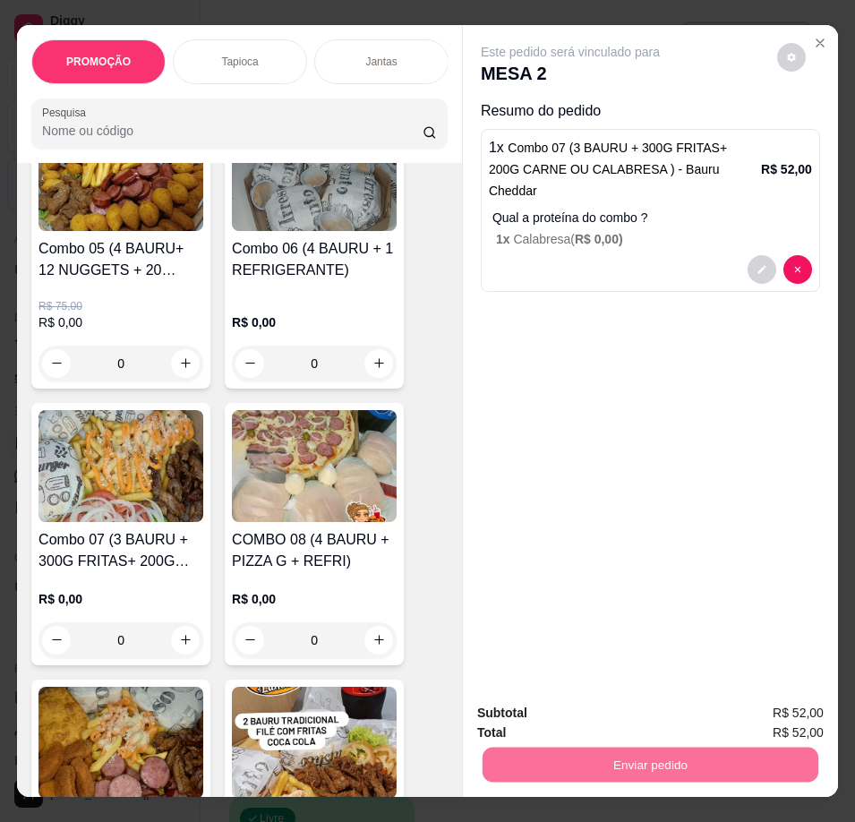
click at [768, 714] on button "Enviar pedido" at bounding box center [776, 714] width 101 height 34
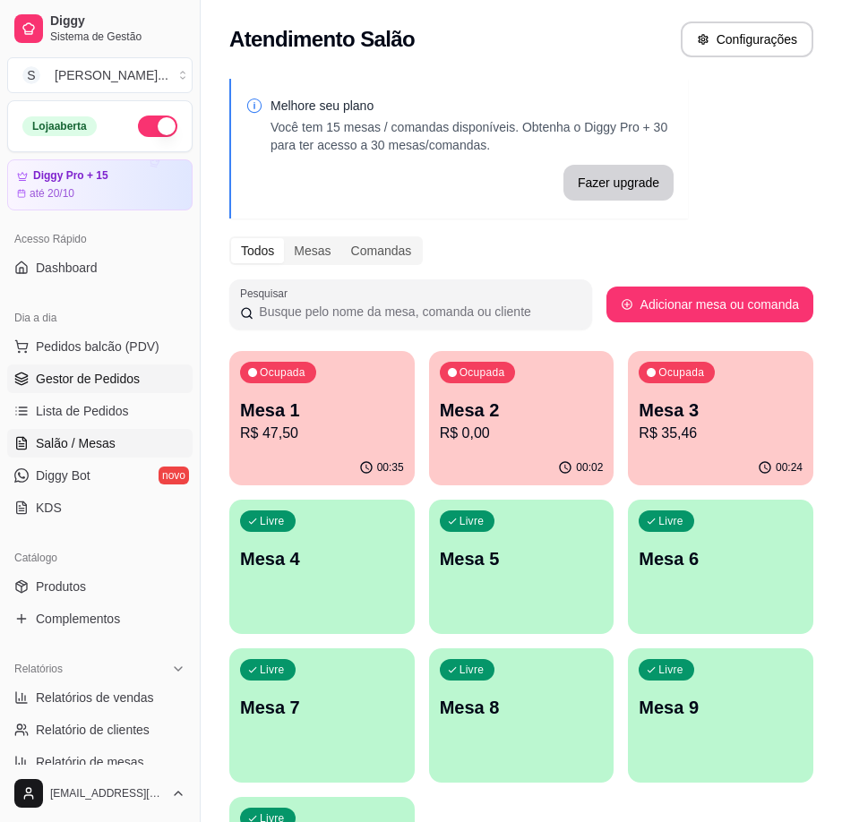
click at [71, 378] on span "Gestor de Pedidos" at bounding box center [88, 379] width 104 height 18
click at [95, 374] on span "Gestor de Pedidos" at bounding box center [88, 379] width 104 height 18
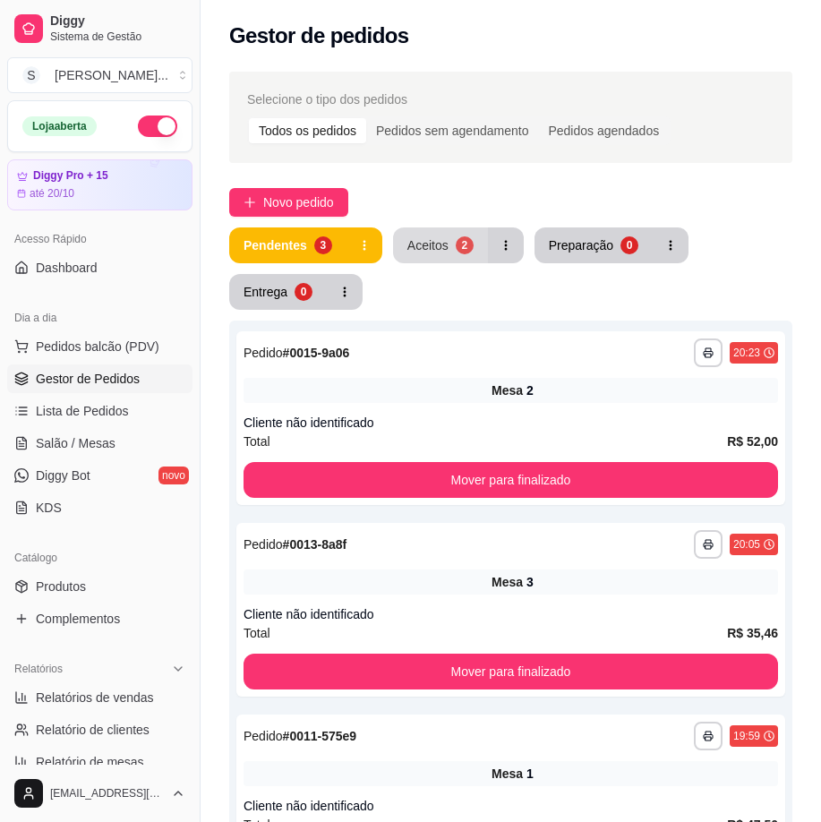
click at [437, 241] on div "Aceitos" at bounding box center [427, 245] width 41 height 18
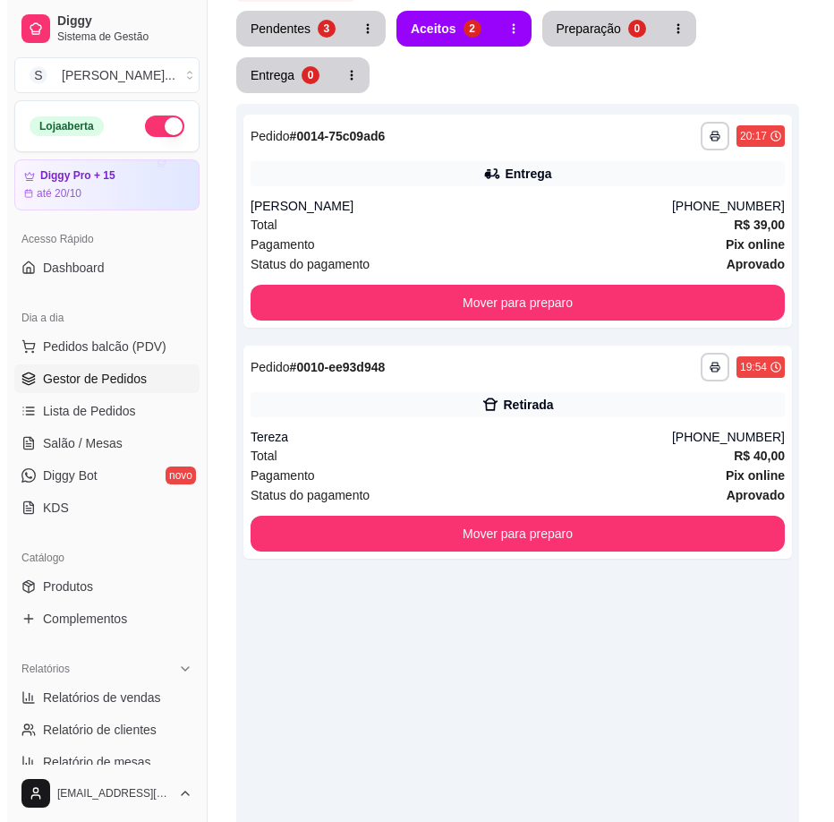
scroll to position [393, 0]
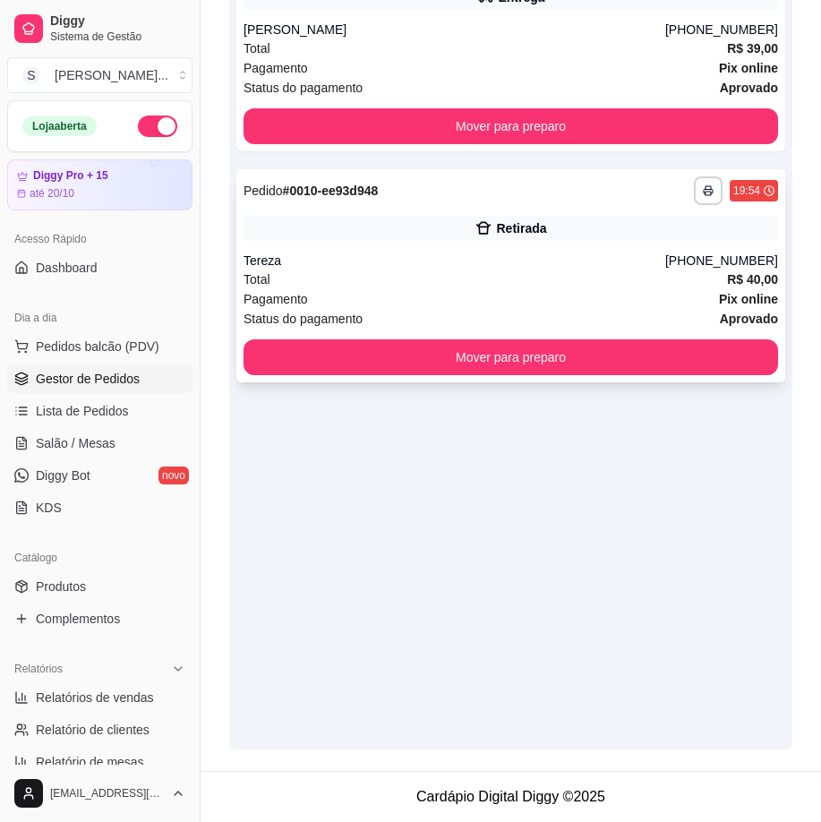
click at [490, 316] on div "Status do pagamento aprovado" at bounding box center [511, 319] width 534 height 20
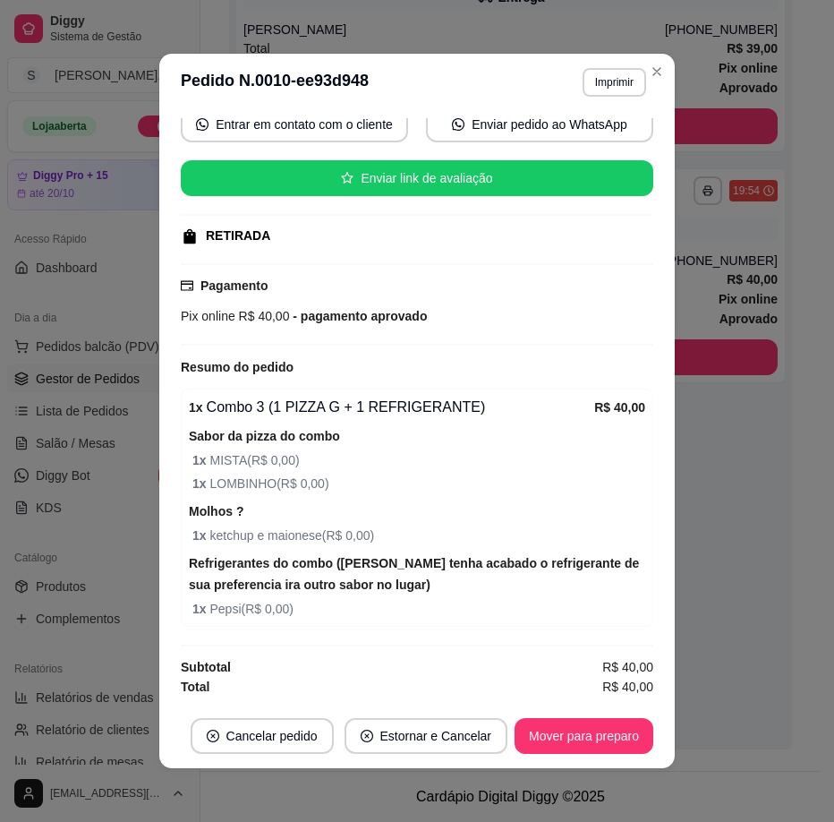
scroll to position [4, 0]
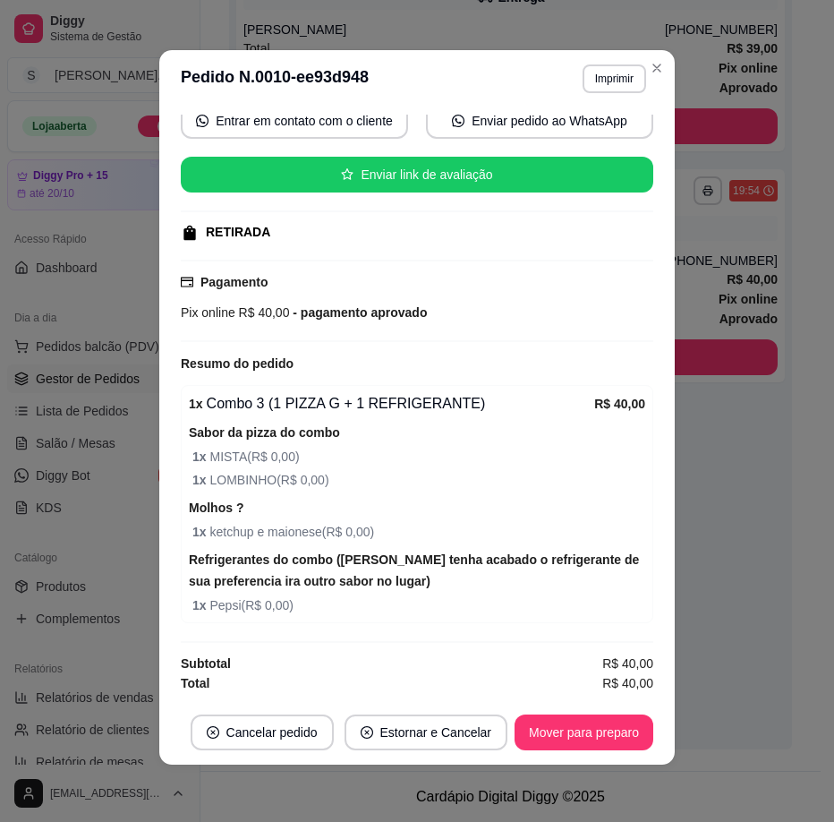
click at [567, 751] on footer "Cancelar pedido Estornar e Cancelar Mover para preparo" at bounding box center [417, 732] width 516 height 64
click at [571, 727] on button "Mover para preparo" at bounding box center [584, 732] width 139 height 36
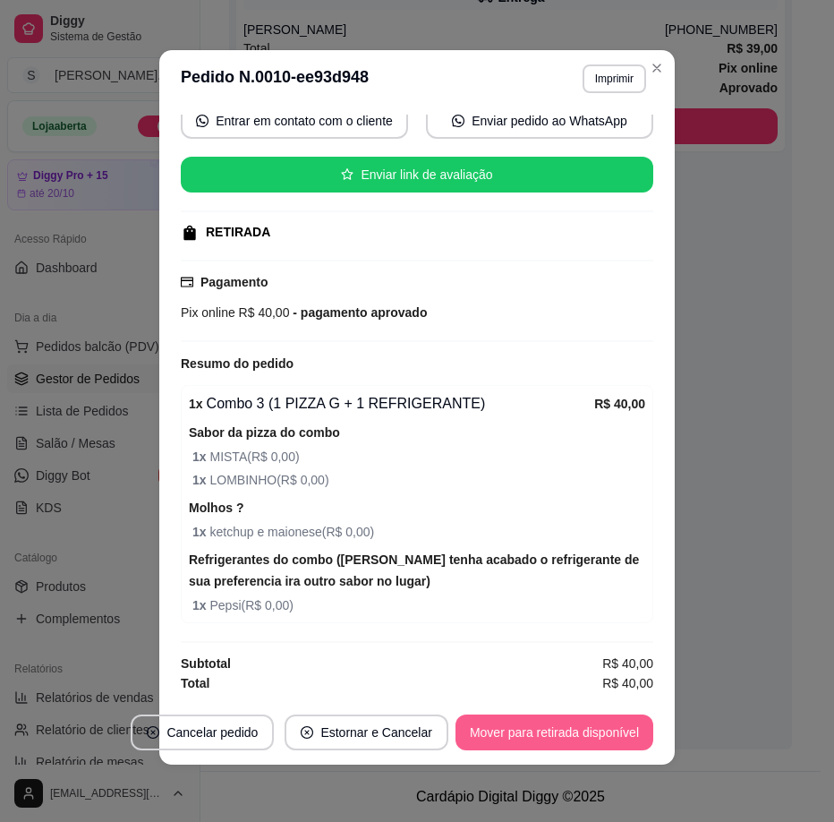
click at [590, 733] on button "Mover para retirada disponível" at bounding box center [555, 732] width 198 height 36
click at [585, 731] on button "Mover para finalizado" at bounding box center [579, 732] width 149 height 36
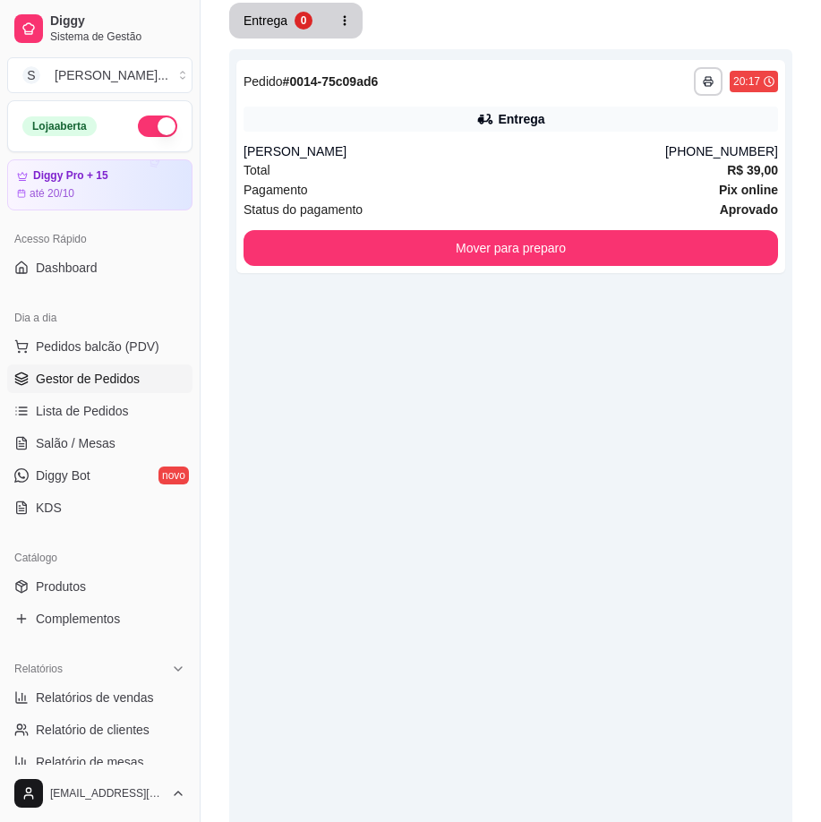
scroll to position [35, 0]
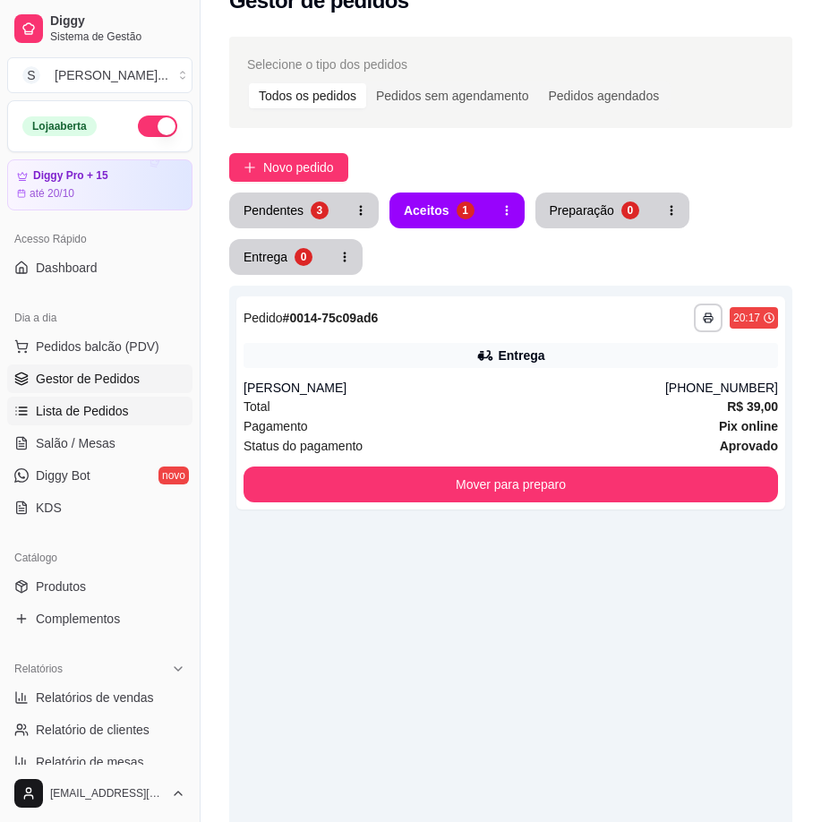
click at [70, 417] on span "Lista de Pedidos" at bounding box center [82, 411] width 93 height 18
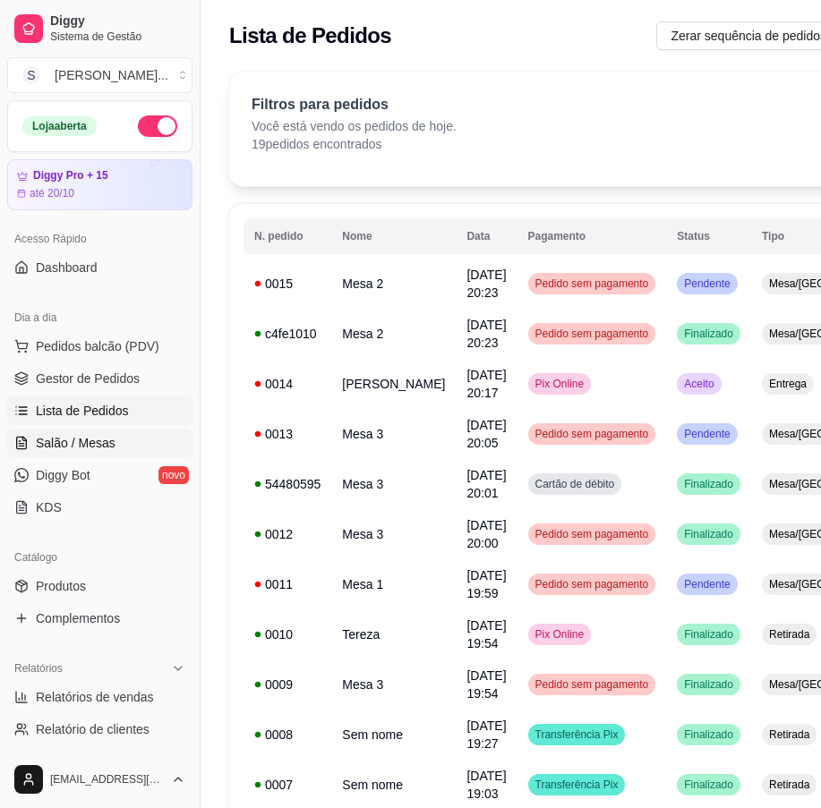
click at [59, 437] on span "Salão / Mesas" at bounding box center [76, 443] width 80 height 18
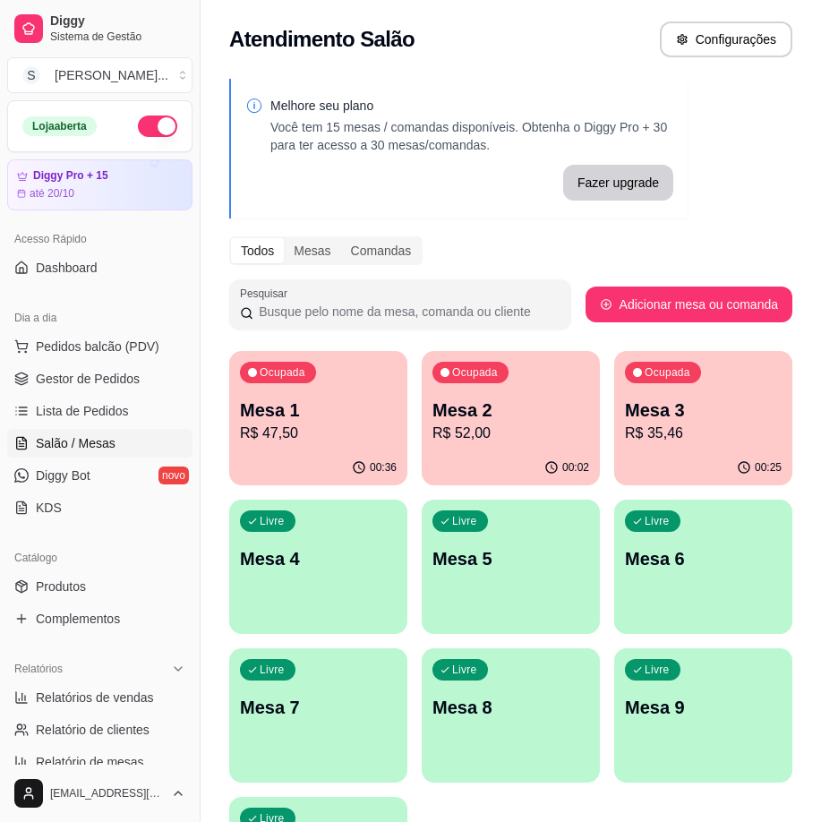
click at [720, 418] on p "Mesa 3" at bounding box center [703, 410] width 157 height 25
click at [313, 444] on div "Ocupada Mesa 1 R$ 47,50" at bounding box center [318, 400] width 178 height 99
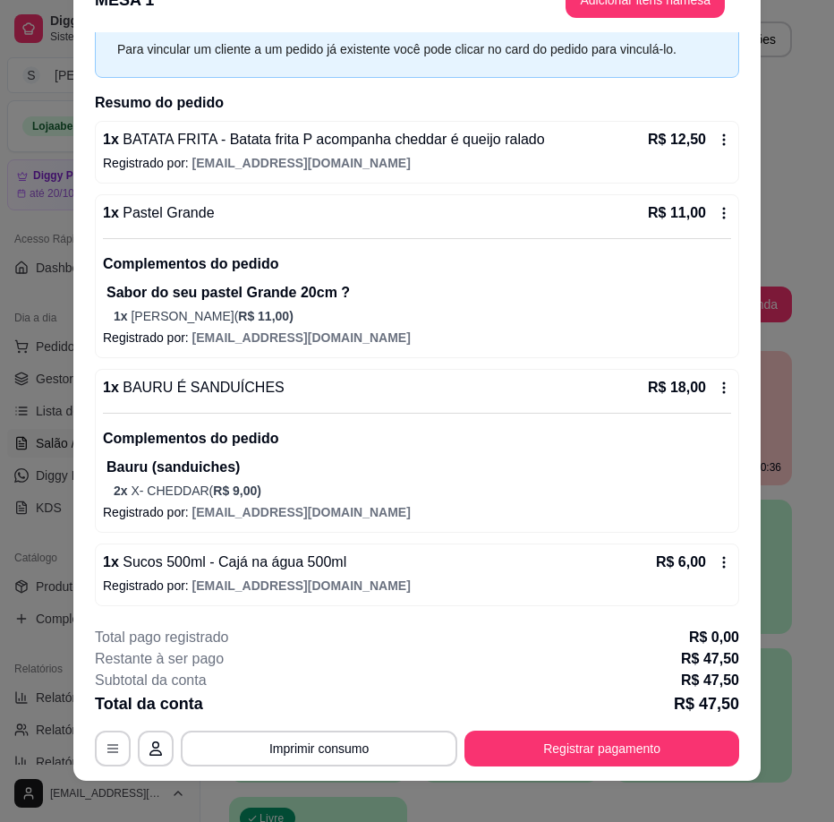
scroll to position [53, 0]
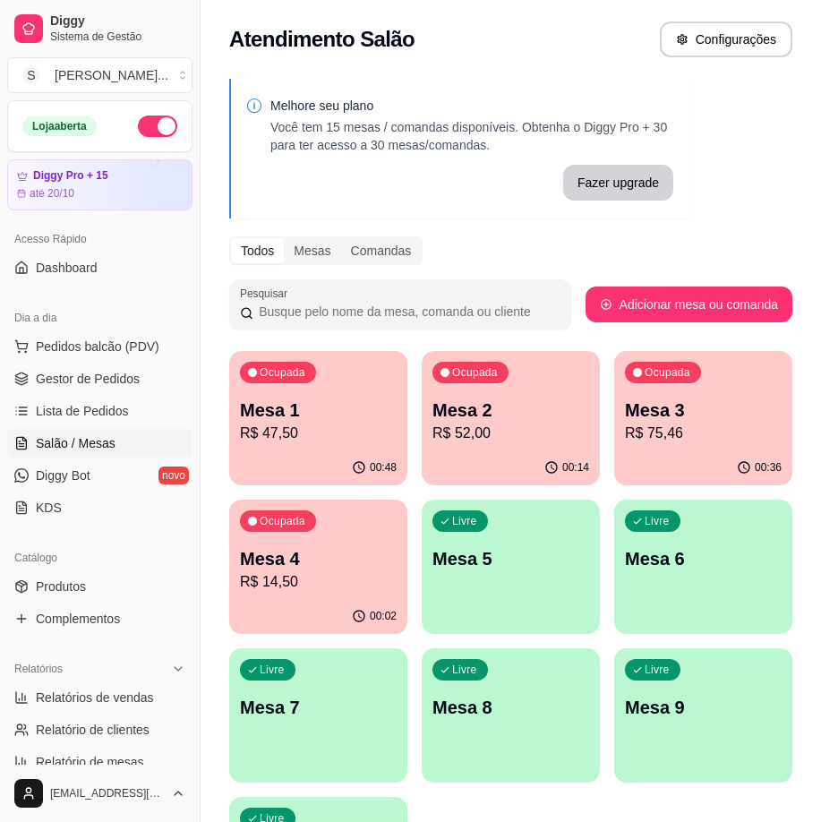
click at [520, 437] on p "R$ 52,00" at bounding box center [510, 433] width 157 height 21
click at [59, 382] on span "Gestor de Pedidos" at bounding box center [88, 379] width 104 height 18
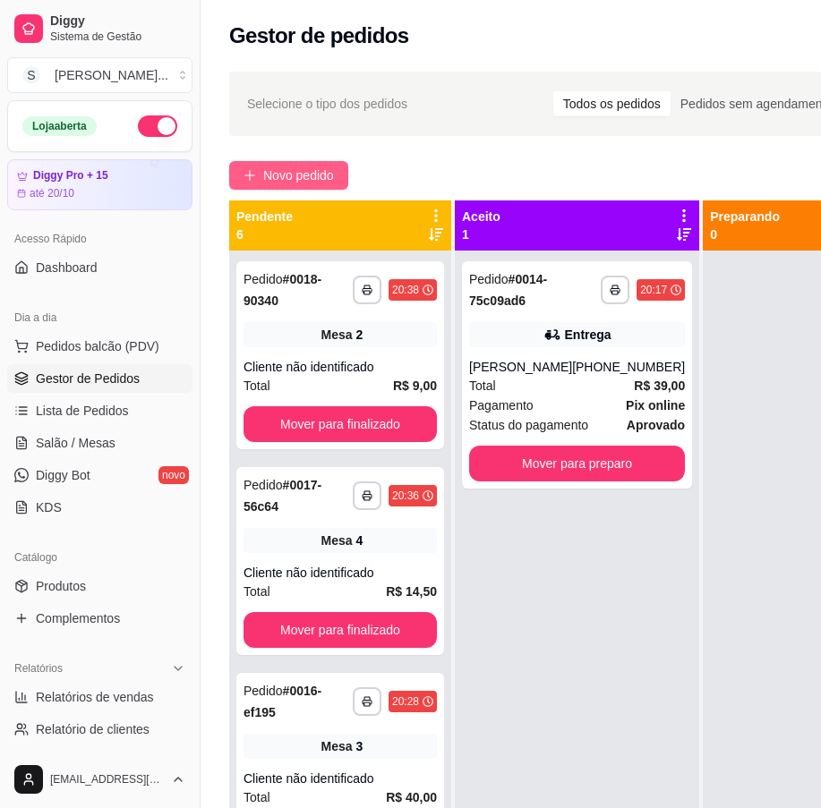
click at [325, 178] on span "Novo pedido" at bounding box center [298, 176] width 71 height 20
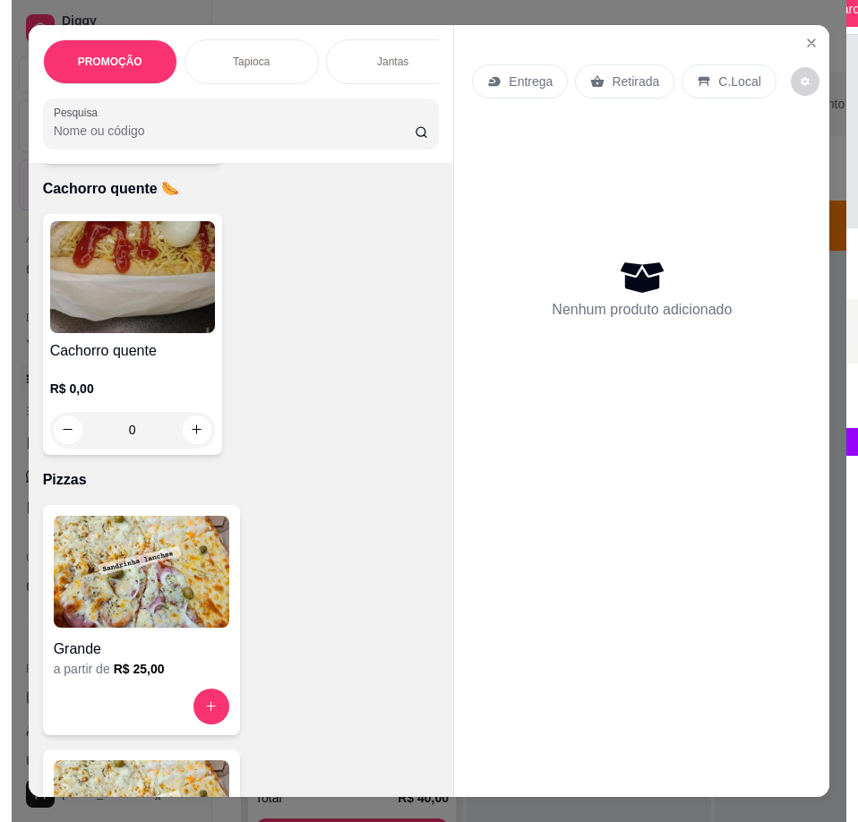
scroll to position [5193, 0]
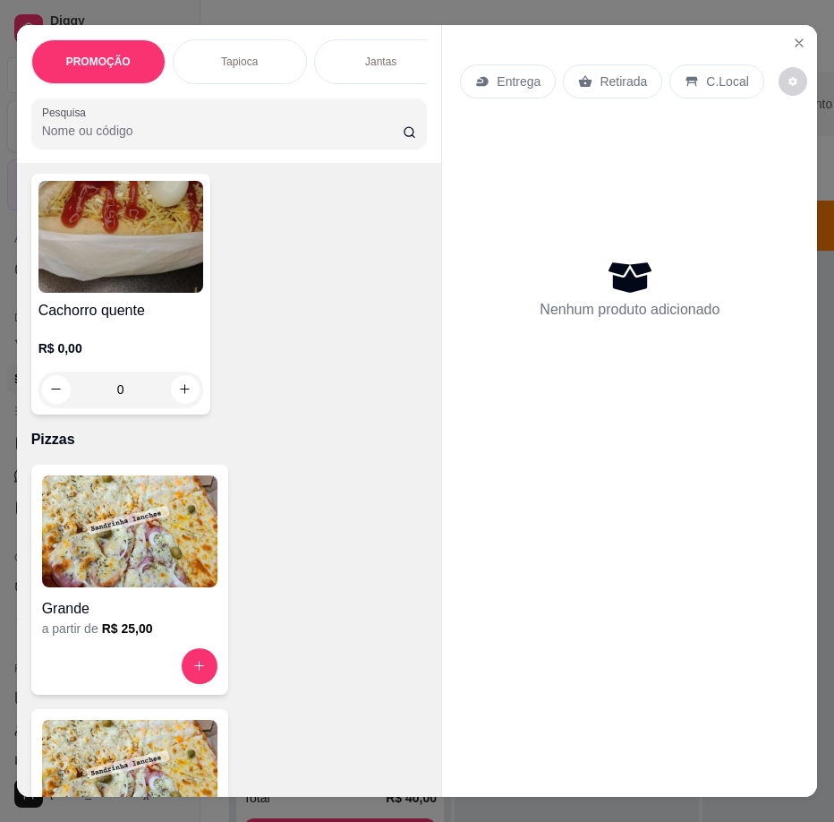
click at [136, 286] on img at bounding box center [120, 237] width 165 height 112
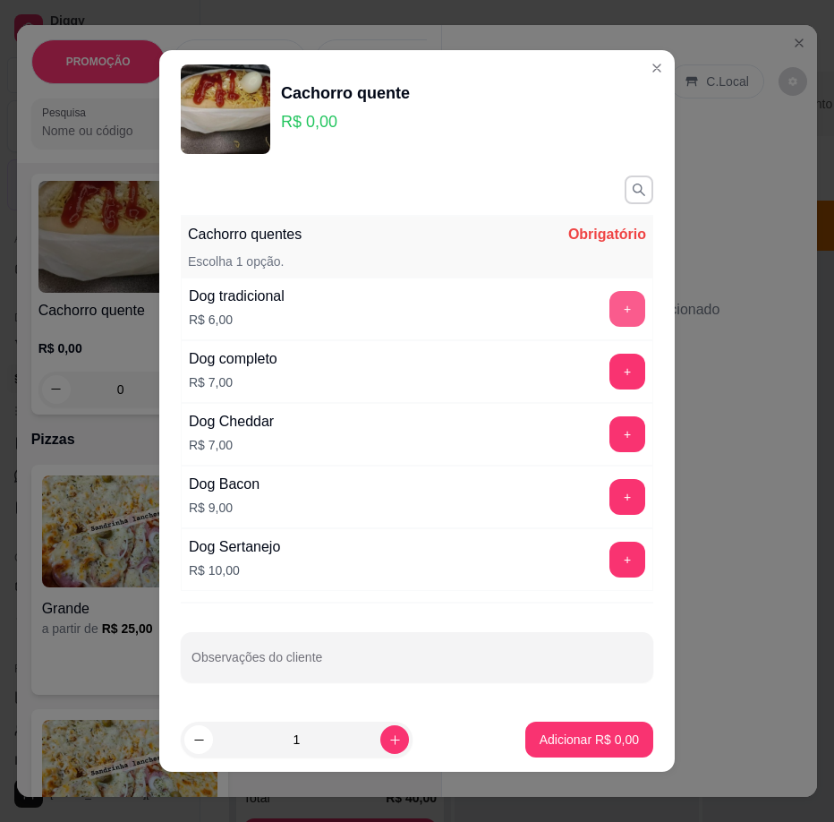
click at [610, 304] on button "+" at bounding box center [628, 309] width 36 height 36
click at [610, 307] on button "+" at bounding box center [628, 309] width 36 height 36
click at [588, 305] on div "- 3 +" at bounding box center [588, 309] width 130 height 36
click at [610, 305] on button "+" at bounding box center [628, 309] width 36 height 36
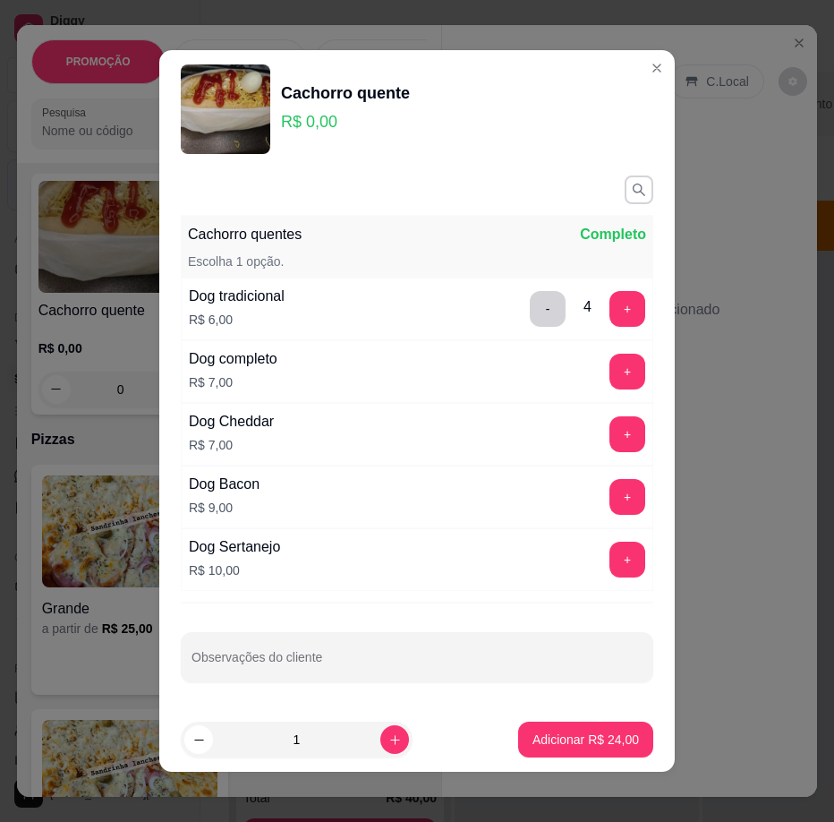
click at [585, 730] on button "Adicionar R$ 24,00" at bounding box center [585, 740] width 135 height 36
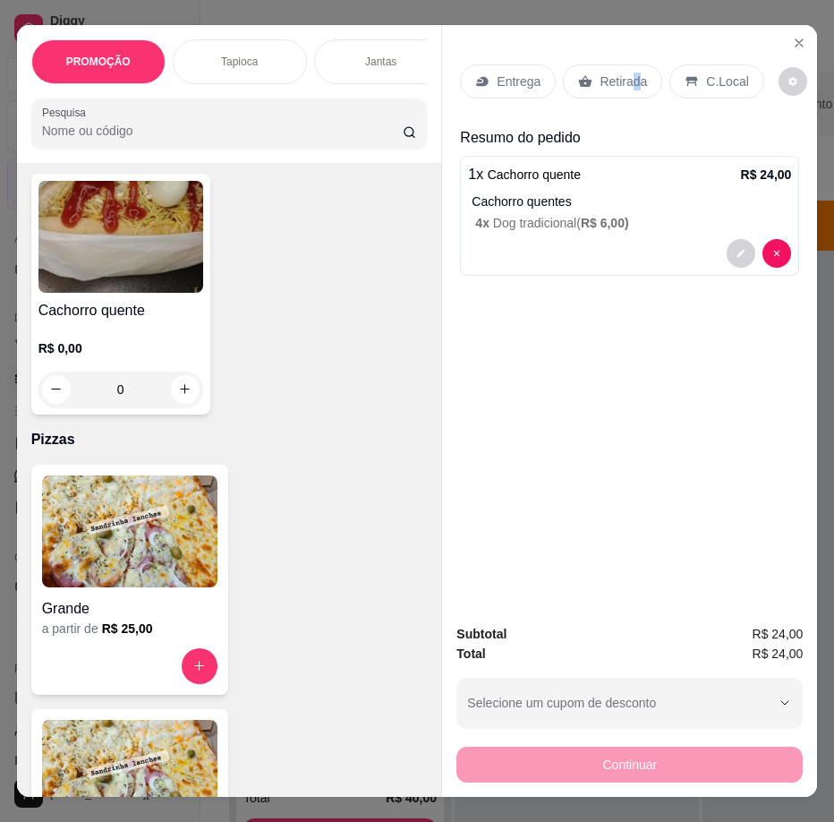
click at [628, 82] on p "Retirada" at bounding box center [623, 82] width 47 height 18
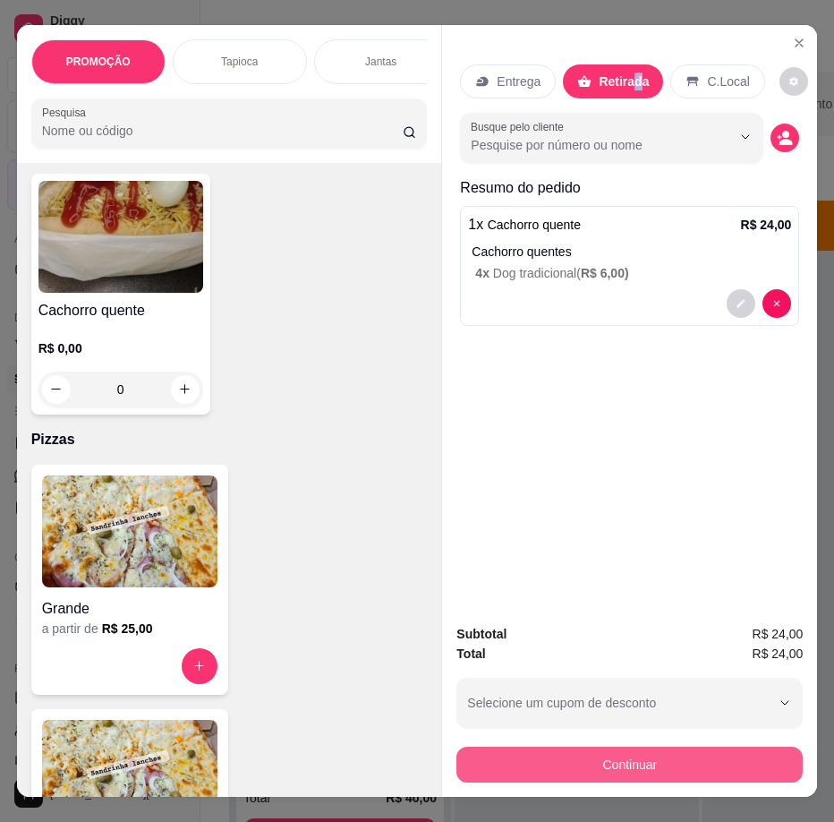
click at [691, 770] on button "Continuar" at bounding box center [630, 765] width 346 height 36
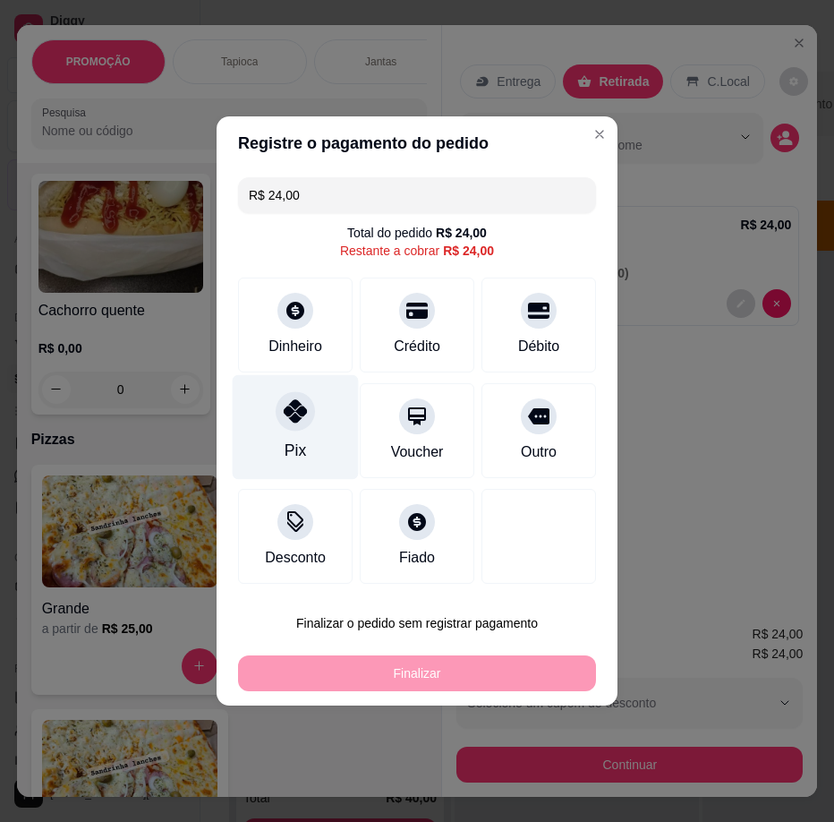
click at [304, 436] on div "Pix" at bounding box center [296, 427] width 126 height 105
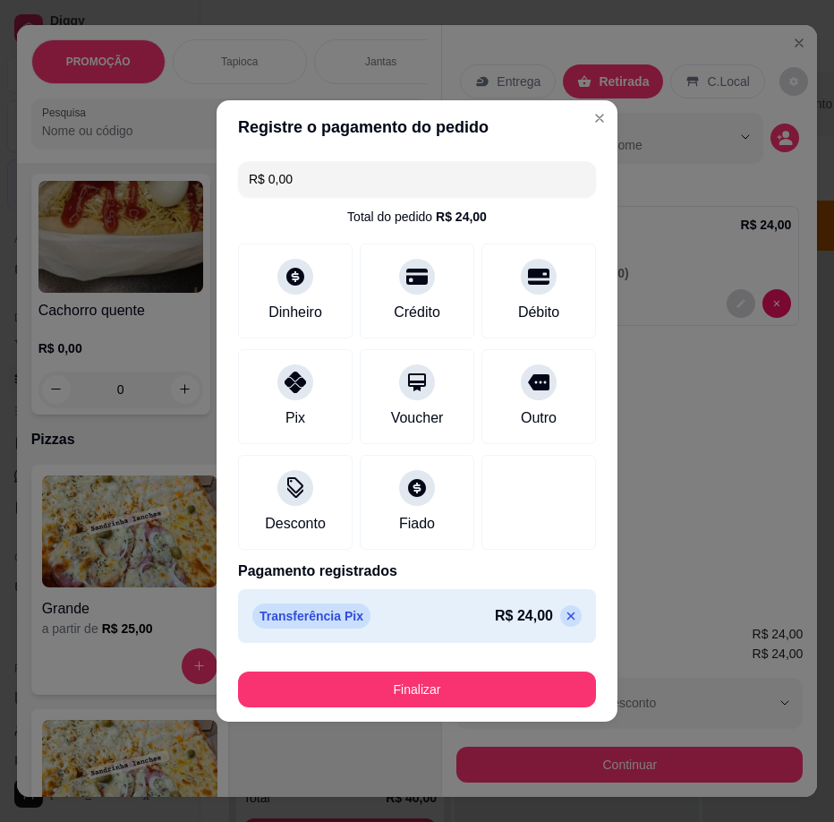
click at [509, 707] on footer "Finalizar" at bounding box center [417, 686] width 401 height 72
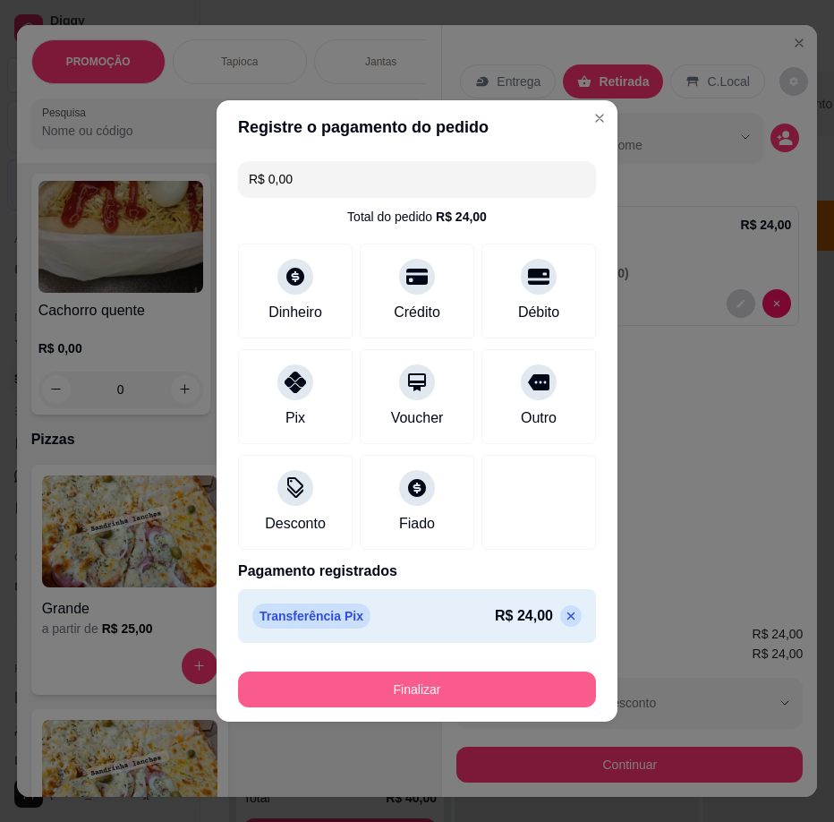
click at [501, 688] on button "Finalizar" at bounding box center [417, 689] width 358 height 36
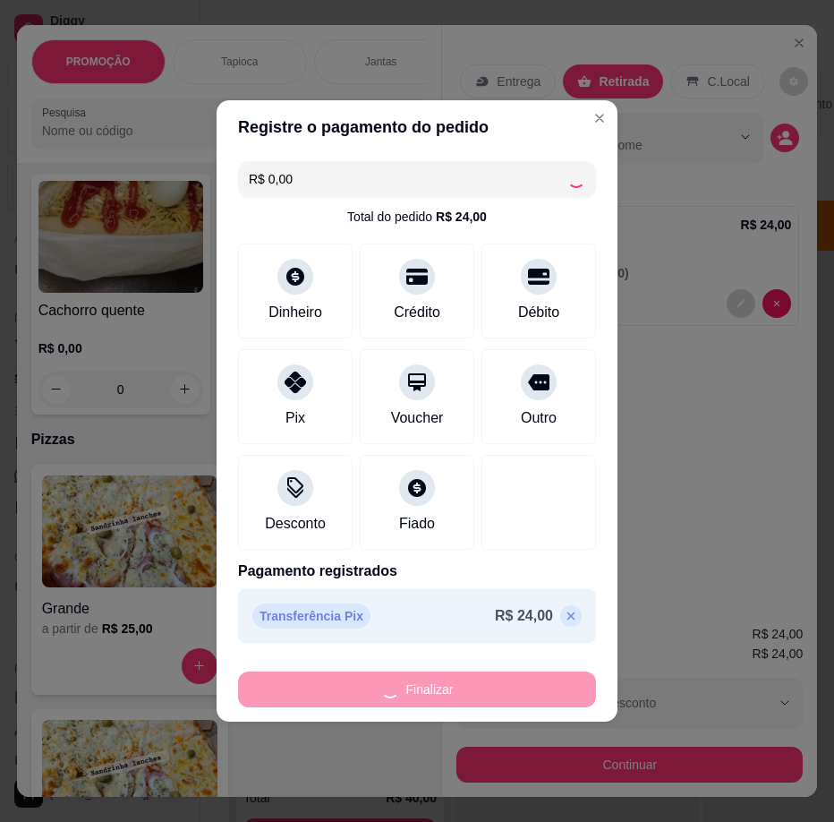
type input "-R$ 24,00"
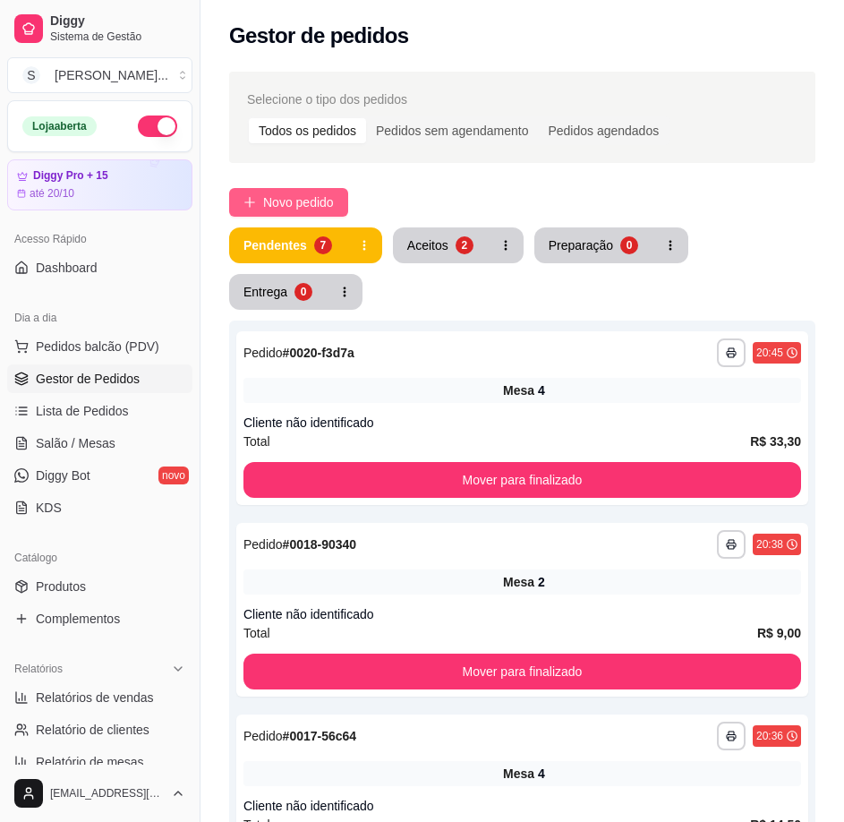
click at [326, 207] on span "Novo pedido" at bounding box center [298, 202] width 71 height 20
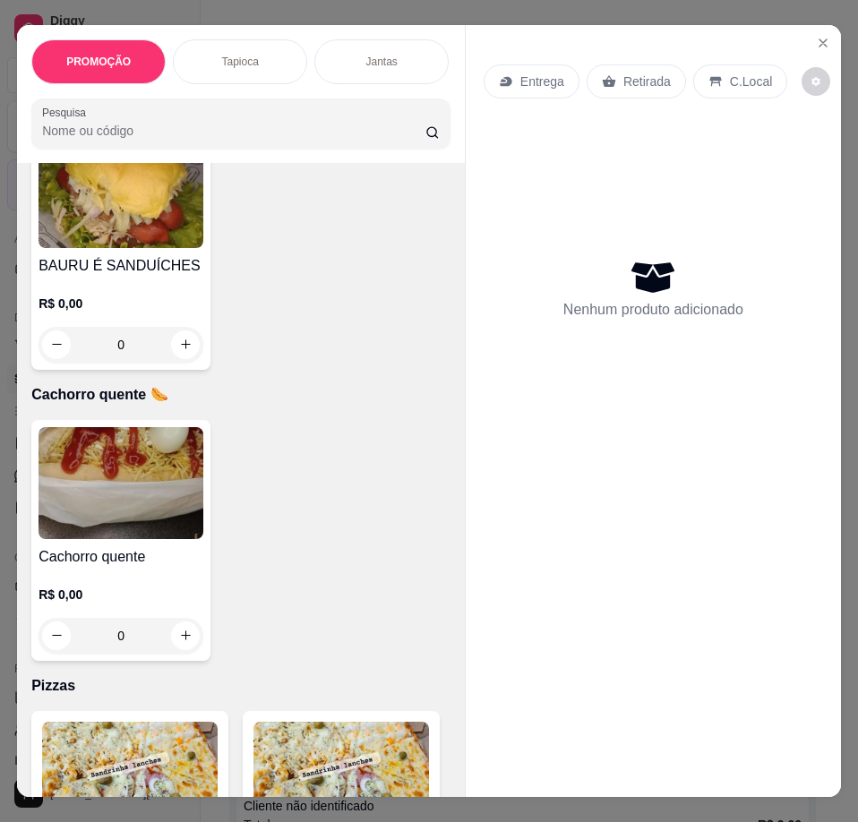
scroll to position [4588, 0]
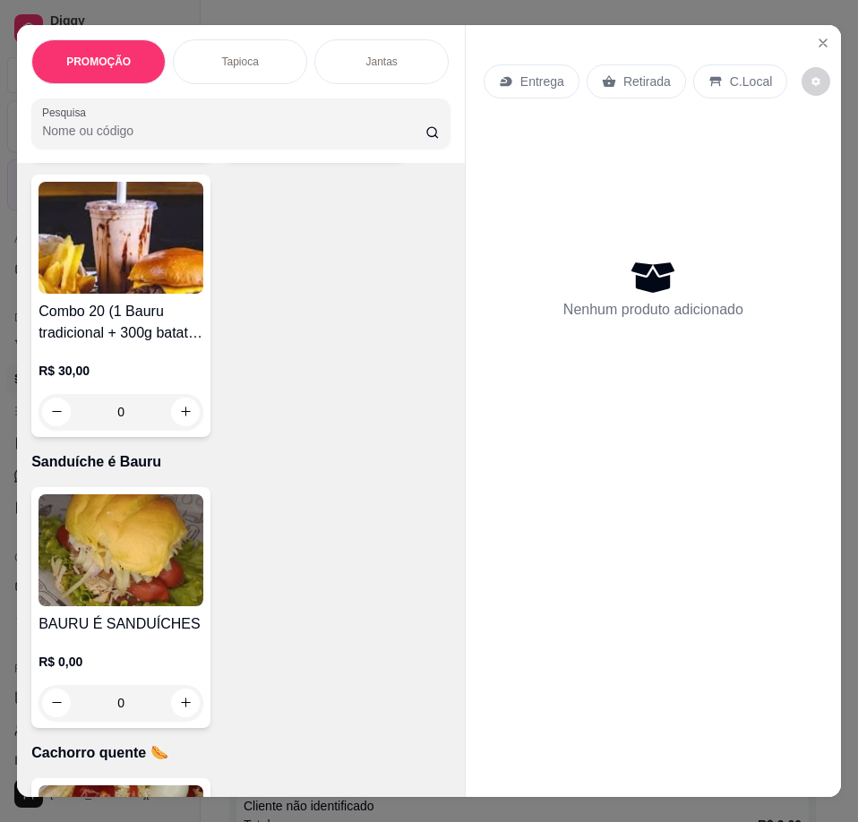
click at [123, 553] on img at bounding box center [120, 550] width 165 height 112
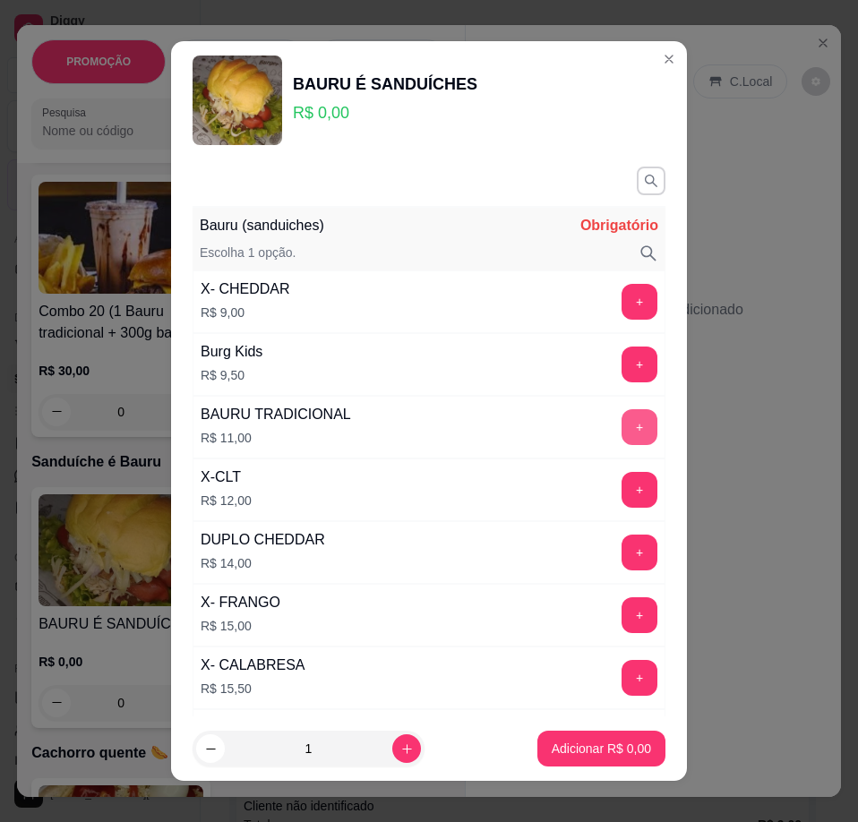
click at [621, 425] on button "+" at bounding box center [639, 427] width 36 height 36
click at [622, 425] on button "+" at bounding box center [639, 426] width 35 height 35
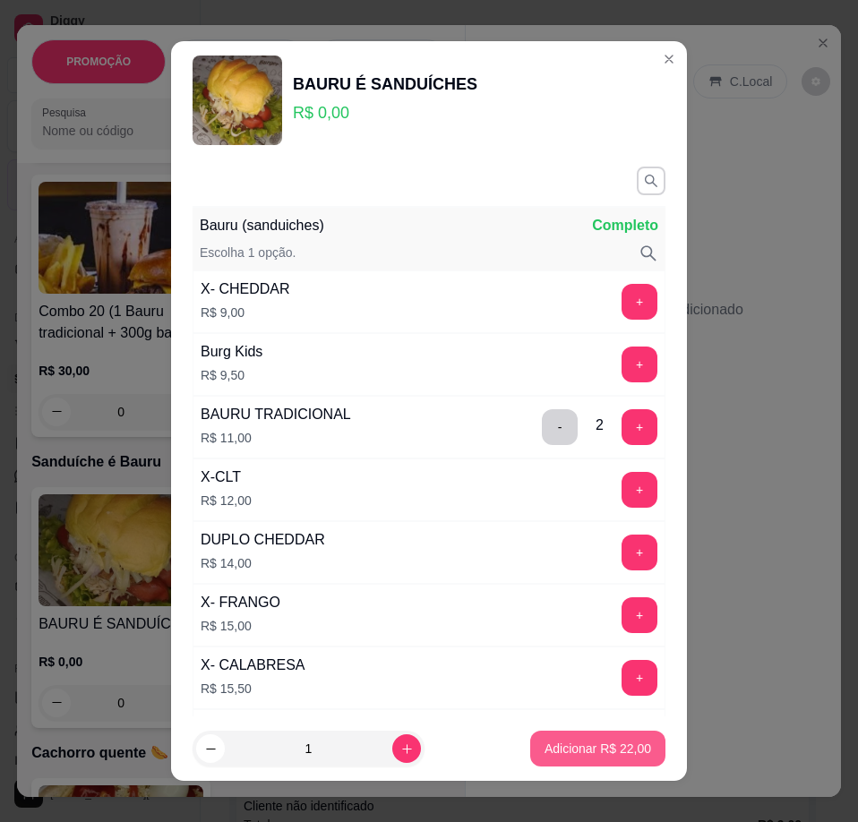
click at [571, 749] on p "Adicionar R$ 22,00" at bounding box center [597, 749] width 107 height 18
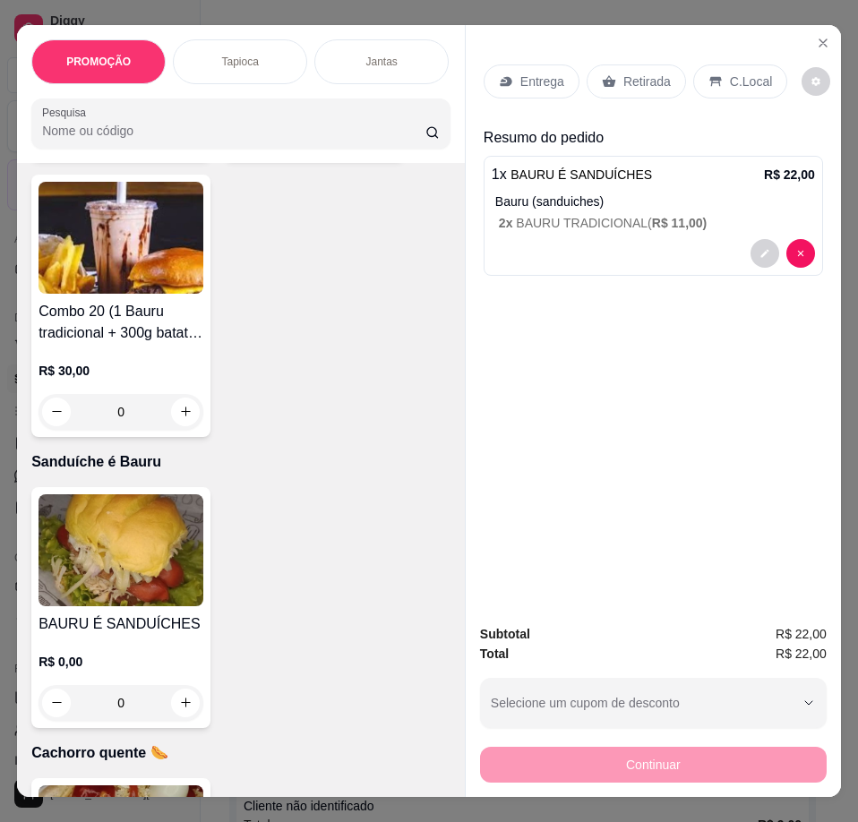
click at [541, 80] on p "Entrega" at bounding box center [542, 82] width 44 height 18
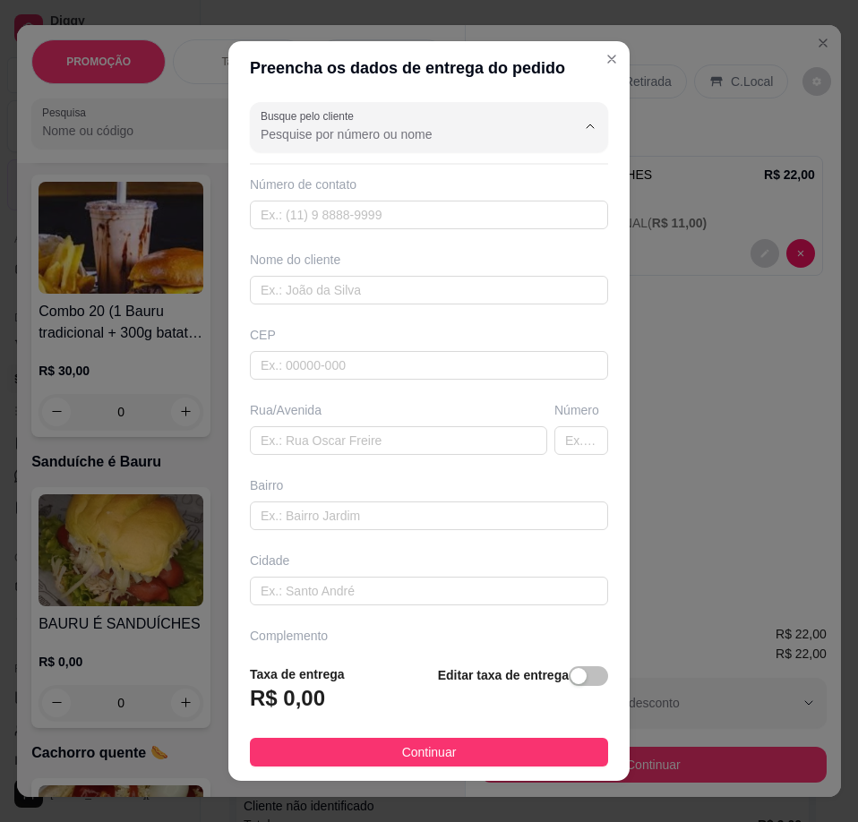
click at [364, 133] on input "Busque pelo cliente" at bounding box center [404, 134] width 286 height 18
type input "84986447647"
click at [298, 130] on input "84986447647" at bounding box center [404, 134] width 286 height 18
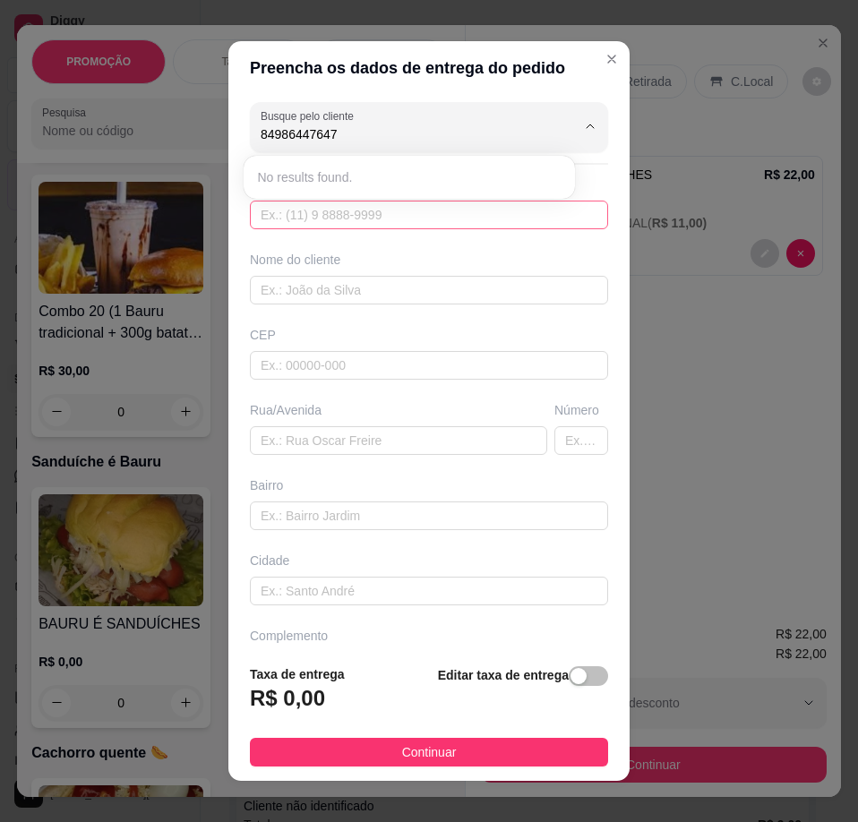
click at [309, 212] on input "text" at bounding box center [429, 215] width 358 height 29
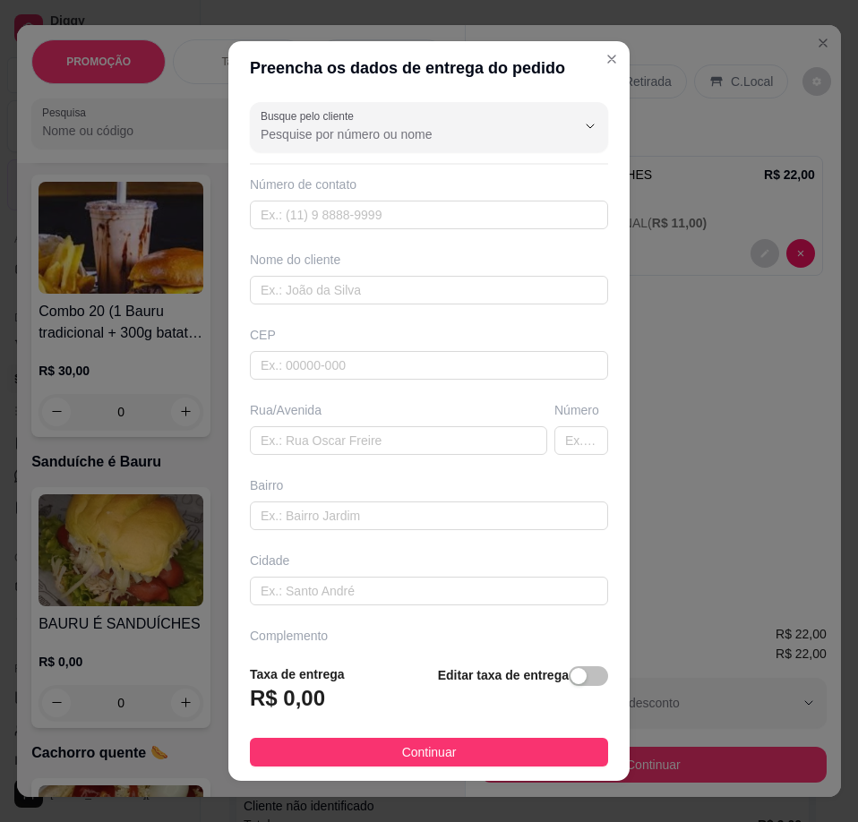
paste input "84986447647"
type input "84986447647"
click at [313, 371] on input "text" at bounding box center [429, 365] width 358 height 29
click at [299, 207] on input "text" at bounding box center [429, 215] width 358 height 29
paste input "[PHONE_NUMBER]"
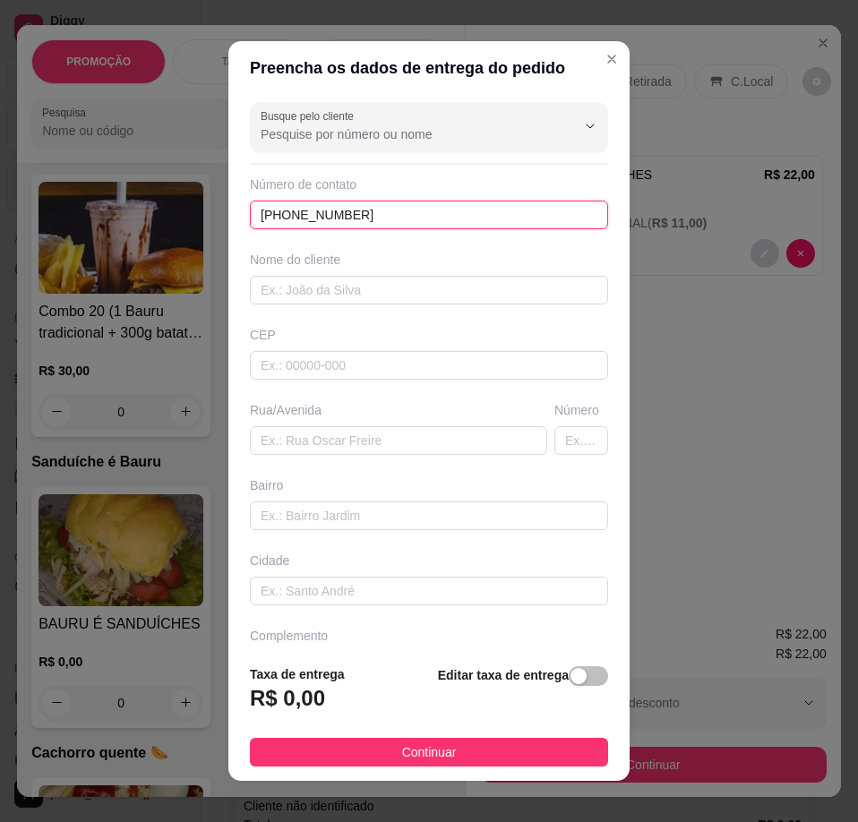
type input "[PHONE_NUMBER]"
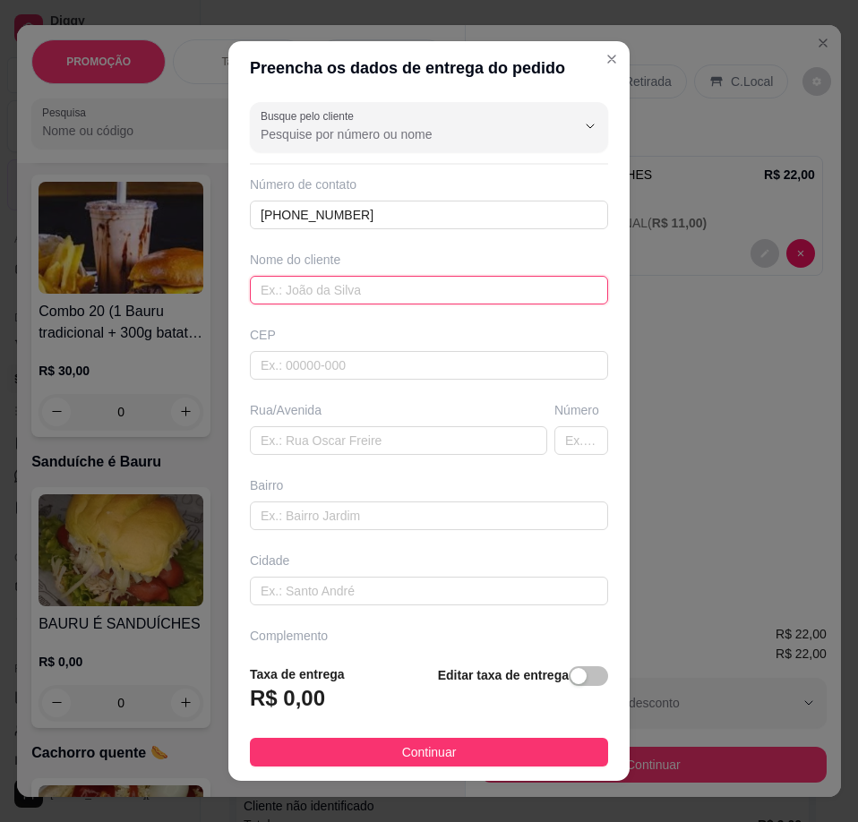
click at [279, 285] on input "text" at bounding box center [429, 290] width 358 height 29
click at [285, 286] on input "text" at bounding box center [429, 290] width 358 height 29
paste input "Patriciana"
type input "Patriciana"
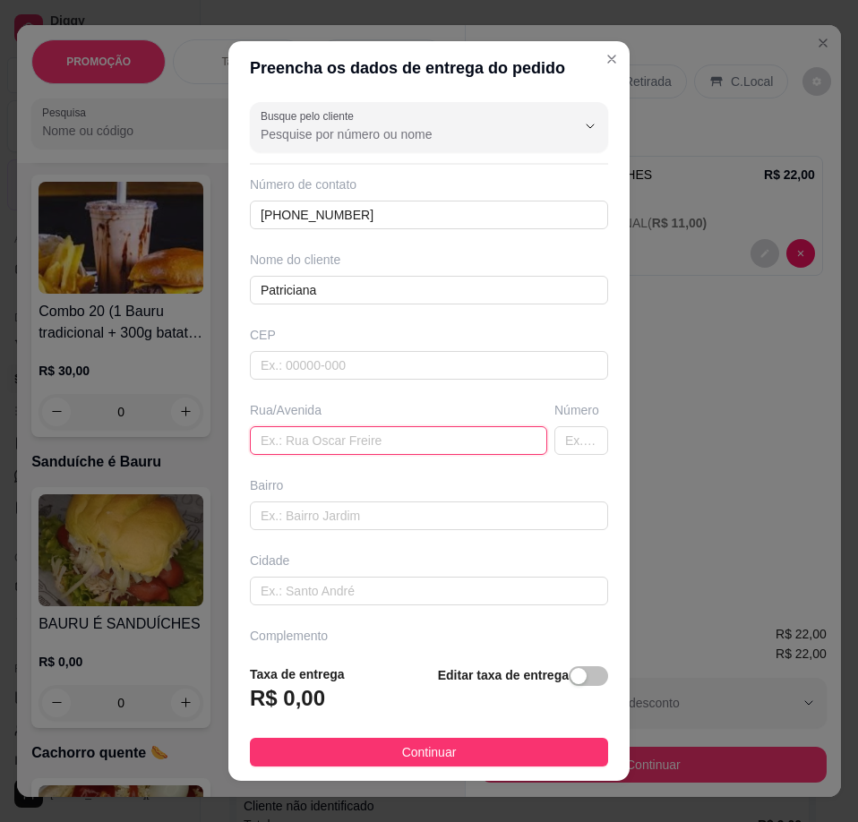
click at [331, 426] on input "text" at bounding box center [398, 440] width 297 height 29
click at [328, 435] on input "text" at bounding box center [398, 440] width 297 height 29
paste input "Rua [PERSON_NAME] nossa senhora da apresentação Número 637"
type input "Rua [PERSON_NAME] nossa senhora da apresentação Número 637"
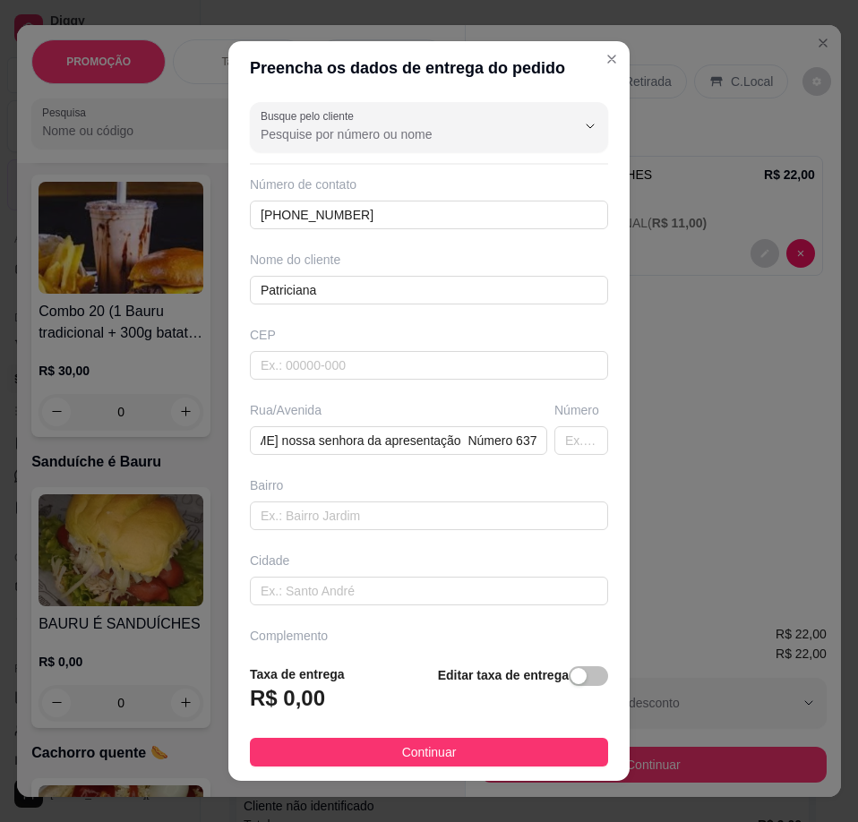
click at [569, 680] on span "button" at bounding box center [588, 676] width 39 height 20
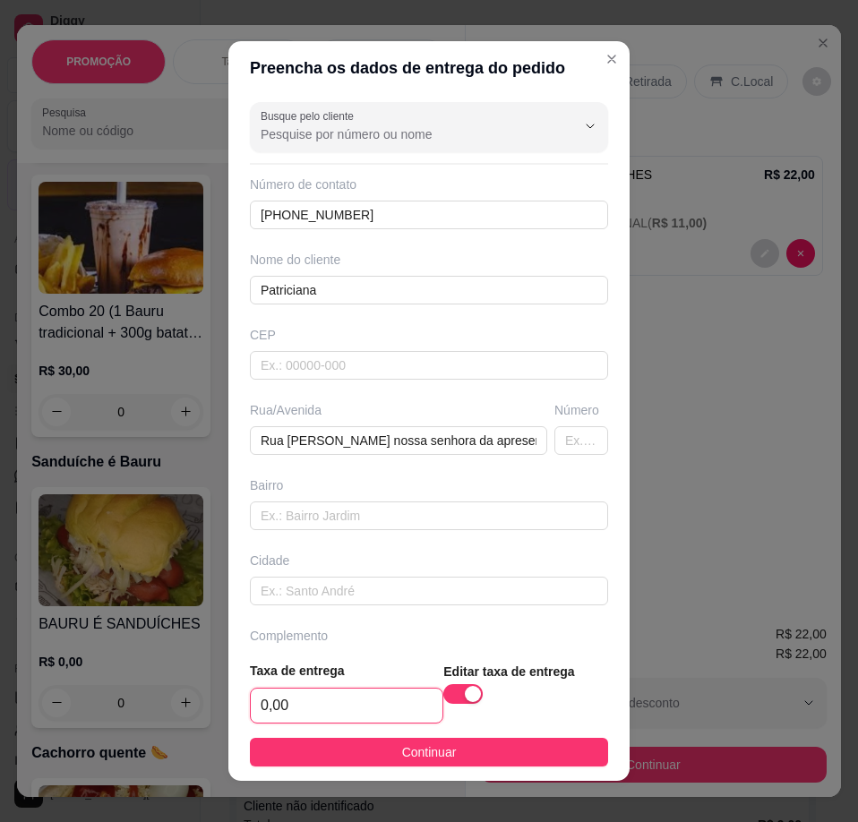
click at [372, 705] on input "0,00" at bounding box center [347, 705] width 192 height 34
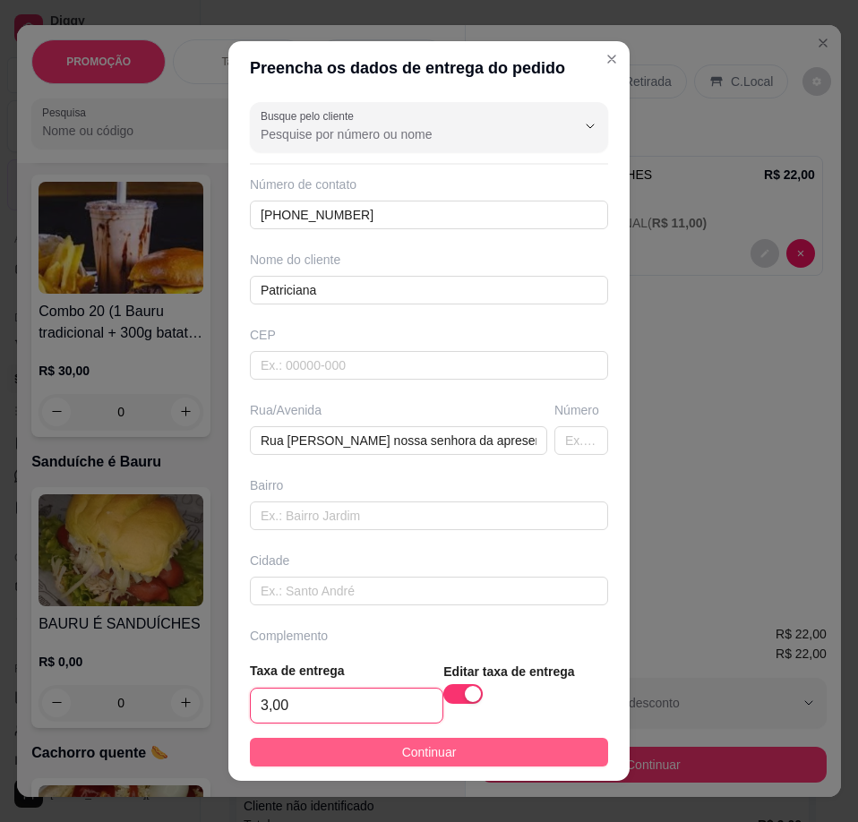
type input "3,00"
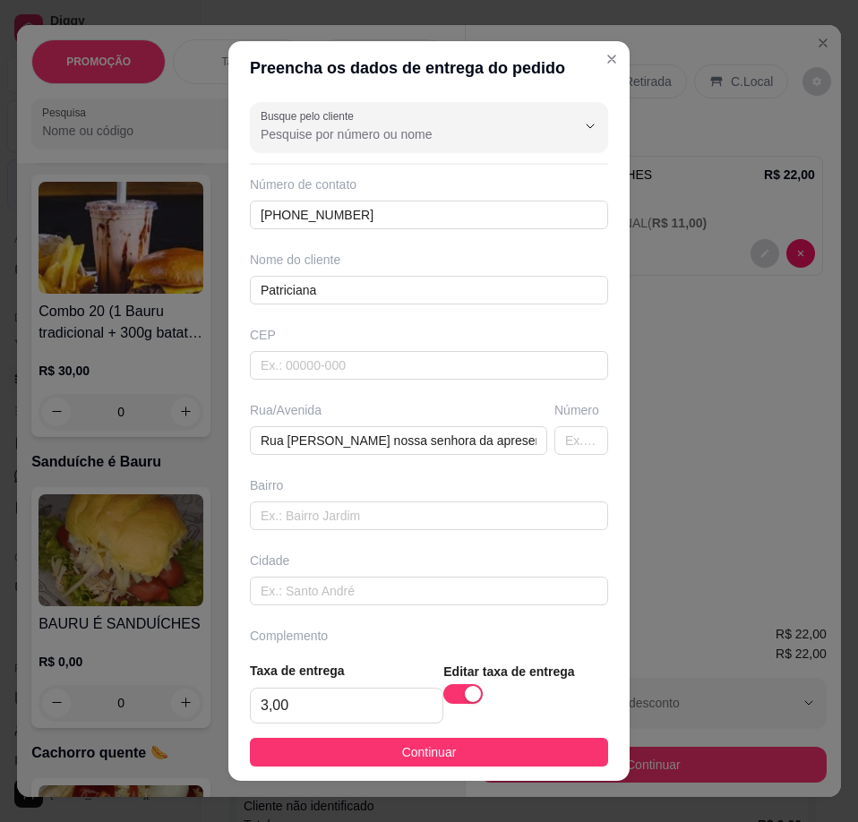
drag, startPoint x: 459, startPoint y: 757, endPoint x: 481, endPoint y: 757, distance: 21.5
click at [461, 757] on button "Continuar" at bounding box center [429, 752] width 358 height 29
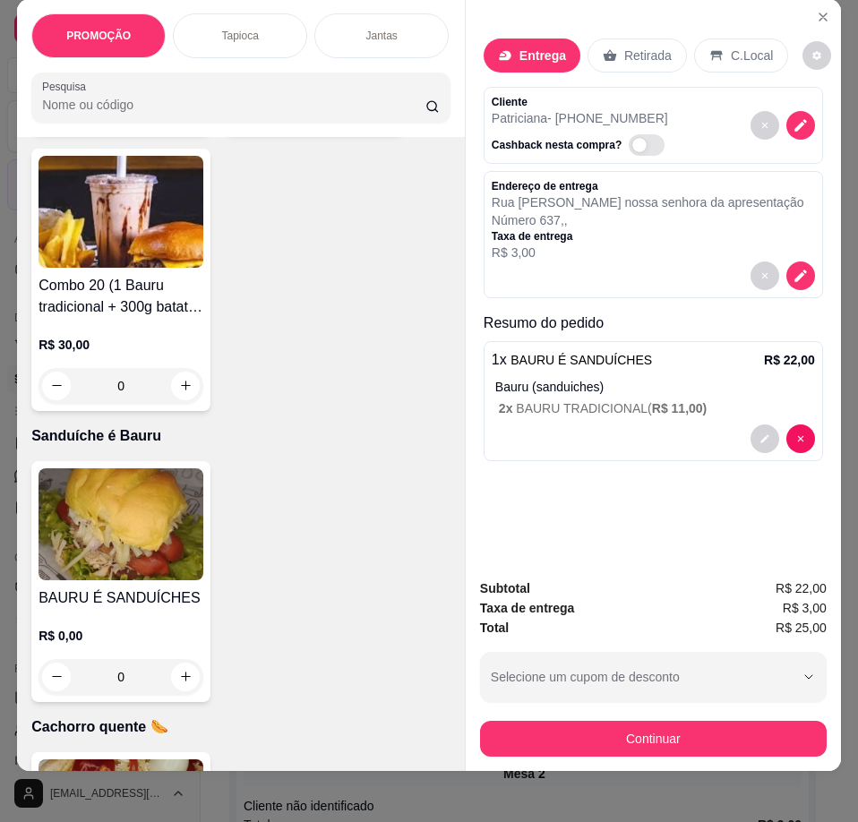
scroll to position [39, 0]
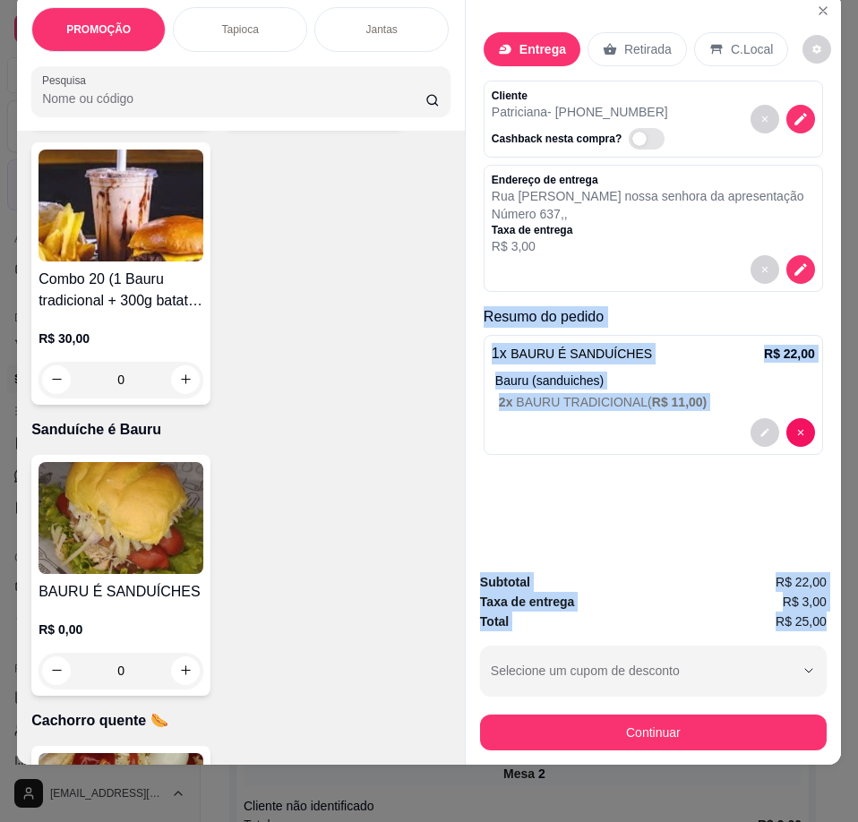
drag, startPoint x: 477, startPoint y: 307, endPoint x: 813, endPoint y: 594, distance: 441.9
click at [824, 605] on div "Entrega Retirada C.Local Cliente Patriciana - [PHONE_NUMBER] Cashback nesta com…" at bounding box center [653, 379] width 376 height 773
copy div "Resumo do pedido 1 x BAURU É SANDUÍCHES R$ 22,00 Bauru (sanduiches) 2 x BAURU T…"
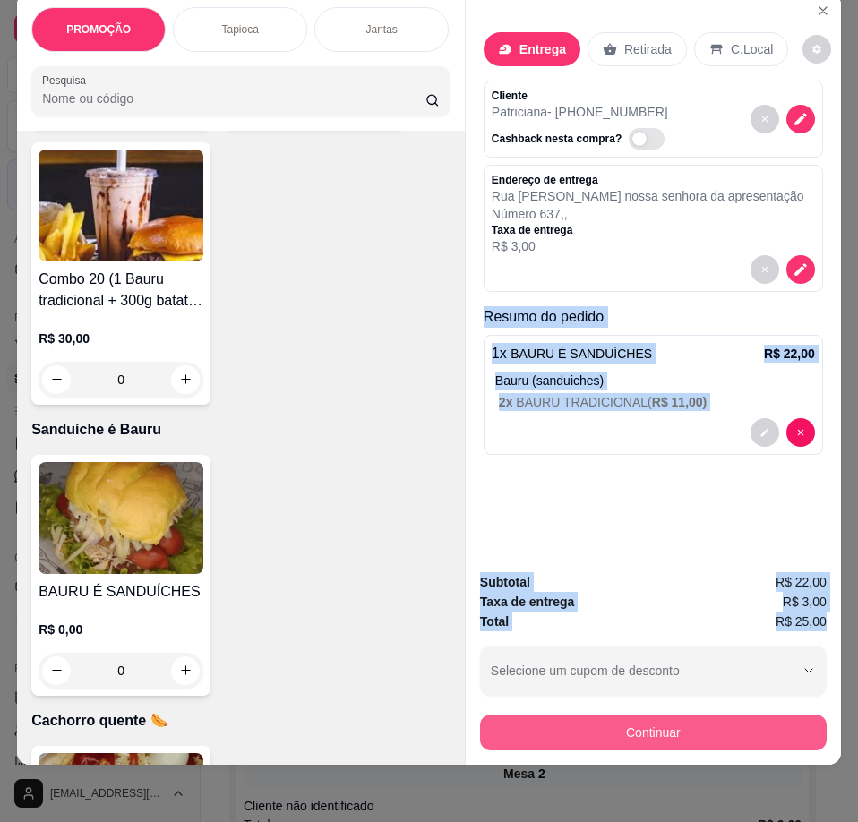
click at [670, 714] on button "Continuar" at bounding box center [653, 732] width 346 height 36
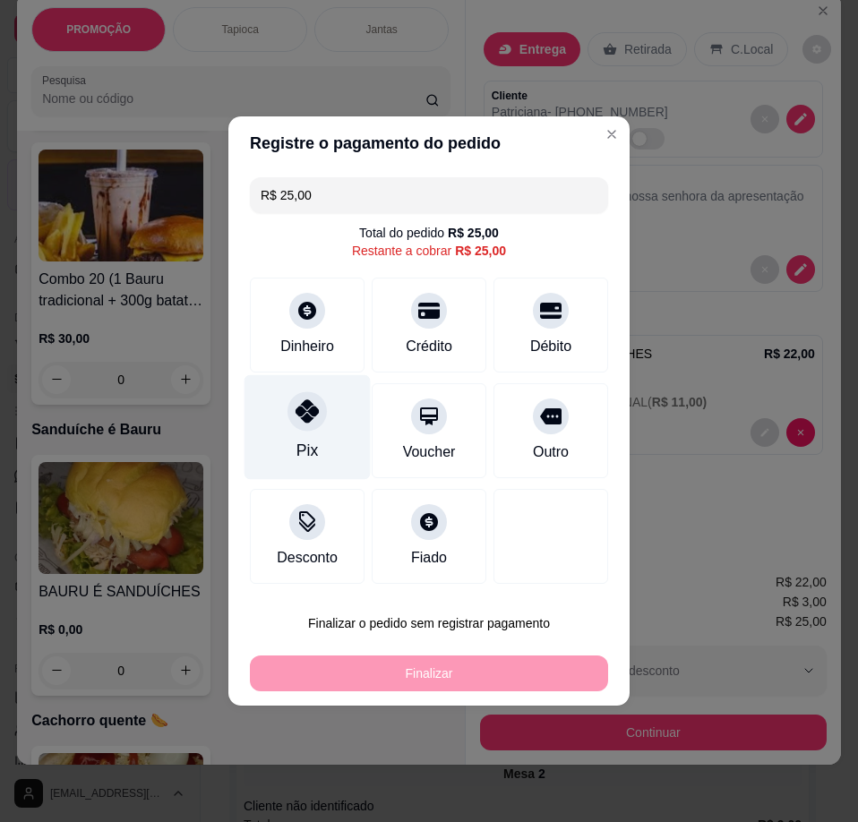
click at [302, 433] on div "Pix" at bounding box center [307, 427] width 126 height 105
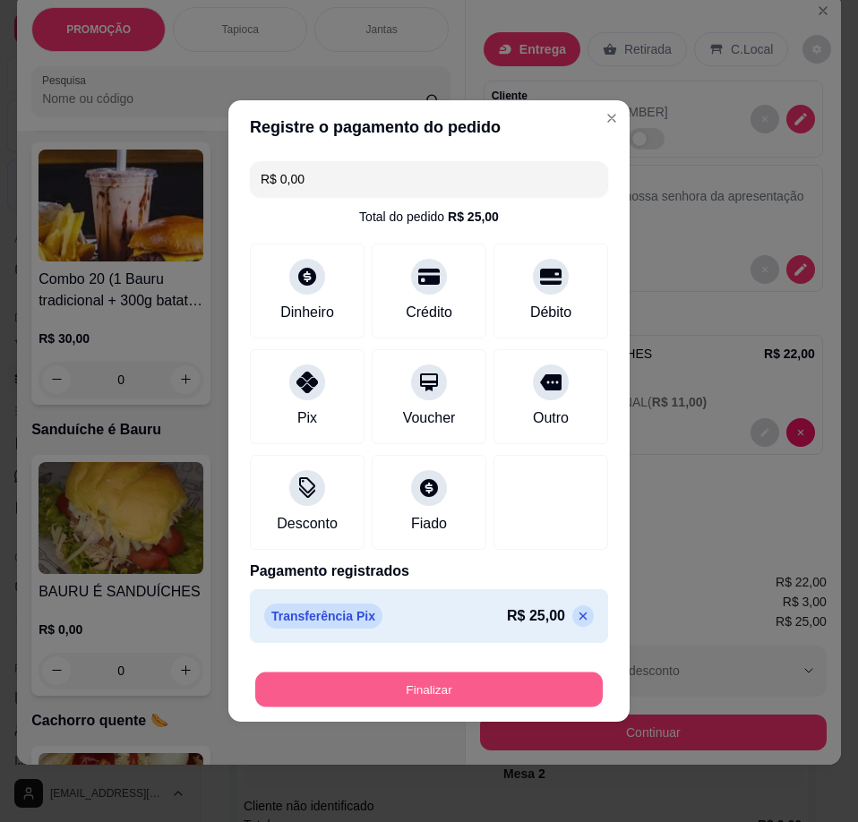
click at [461, 696] on button "Finalizar" at bounding box center [428, 689] width 347 height 35
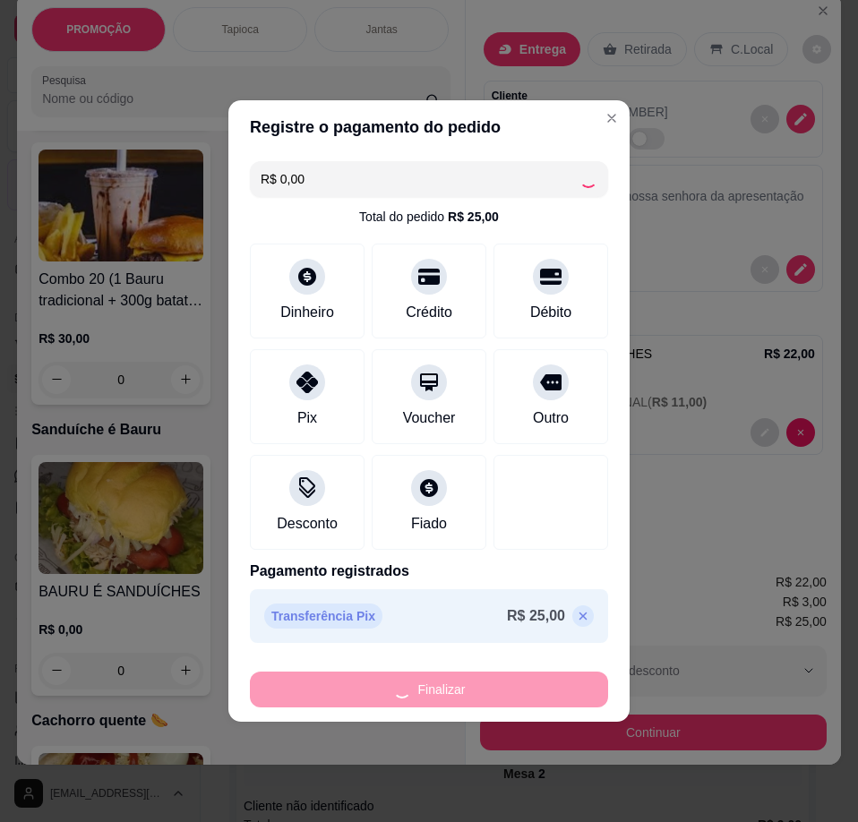
type input "-R$ 25,00"
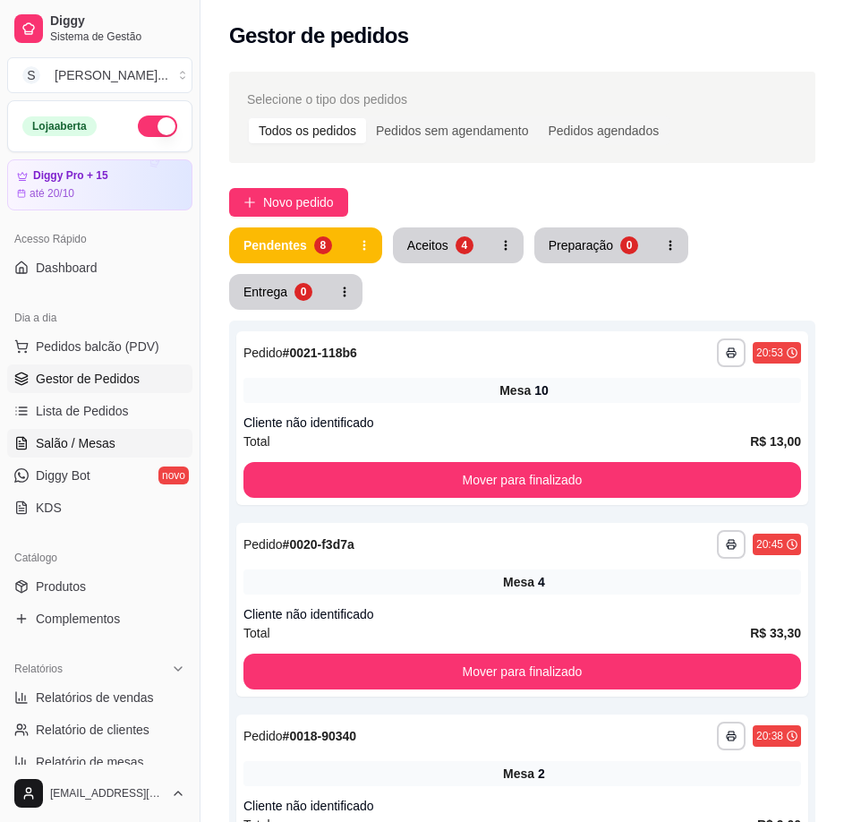
click at [74, 432] on link "Salão / Mesas" at bounding box center [99, 443] width 185 height 29
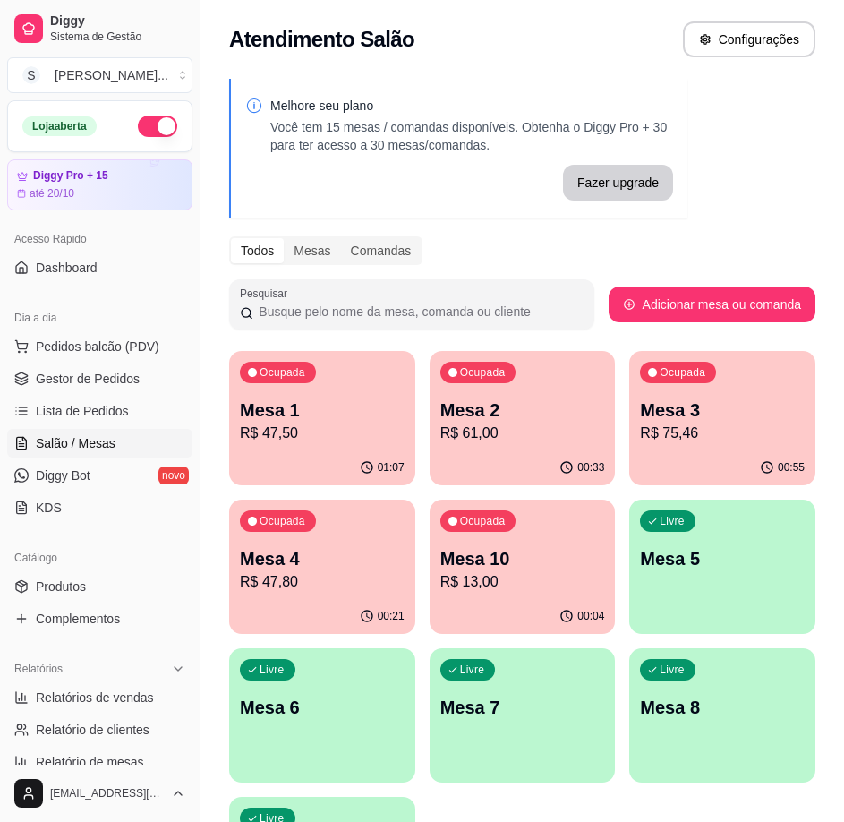
click at [365, 432] on p "R$ 47,50" at bounding box center [322, 433] width 165 height 21
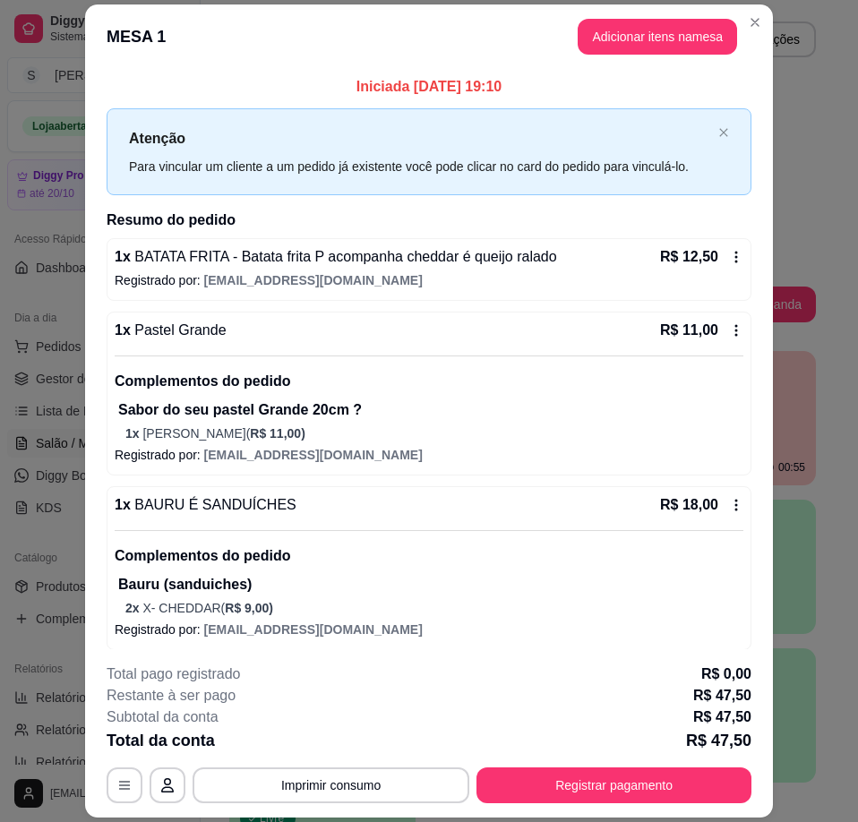
scroll to position [81, 0]
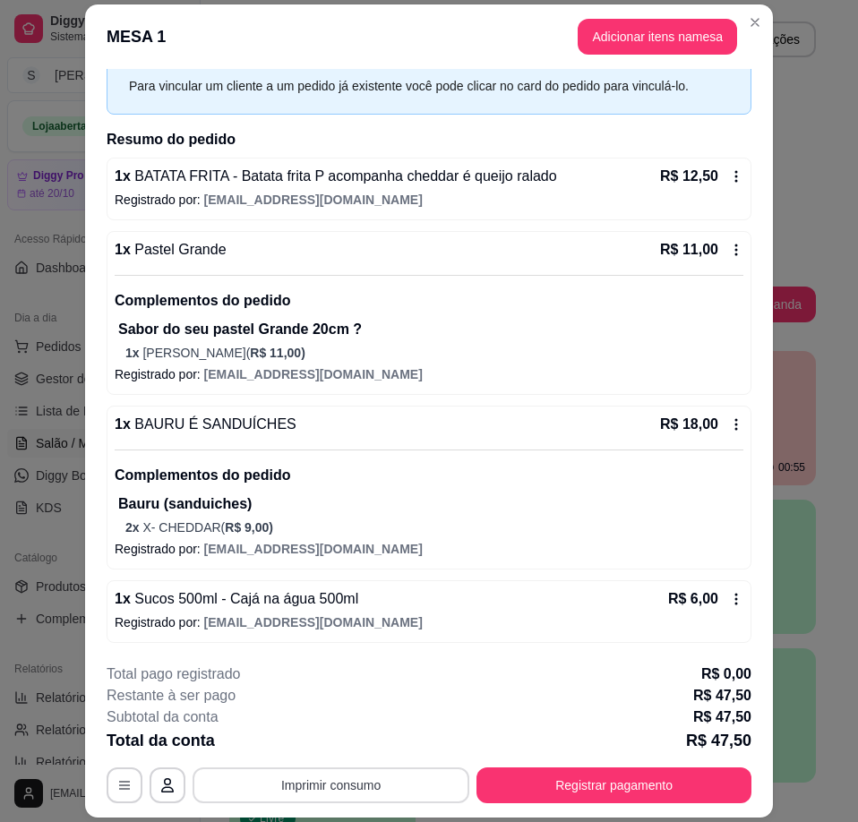
click at [409, 778] on button "Imprimir consumo" at bounding box center [330, 785] width 277 height 36
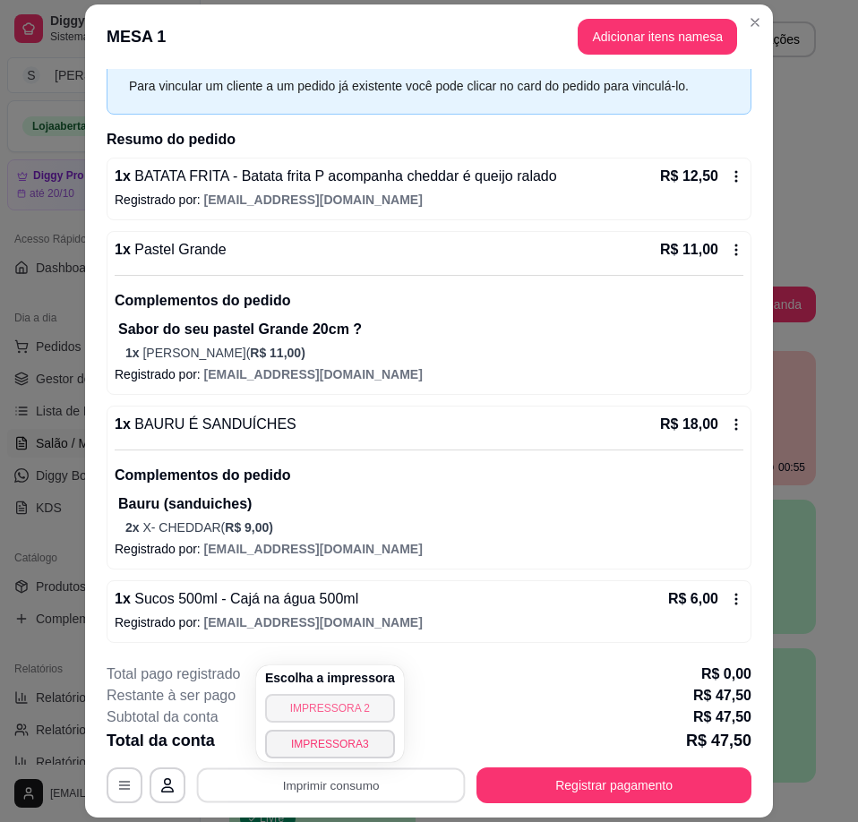
click at [377, 705] on button "IMPRESSORA 2" at bounding box center [330, 708] width 130 height 29
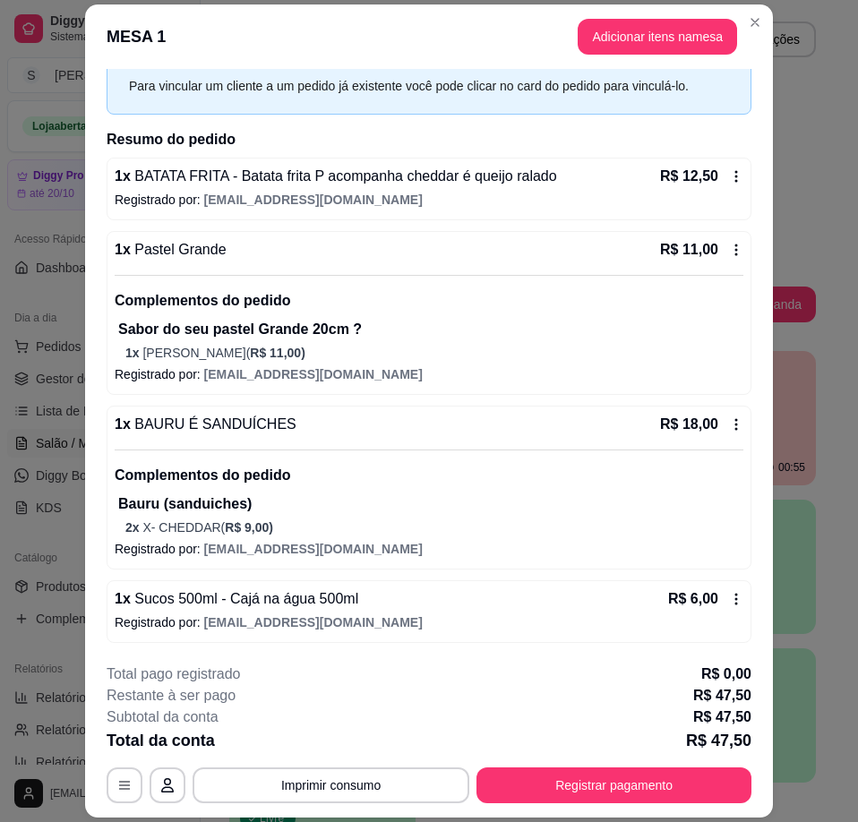
scroll to position [53, 0]
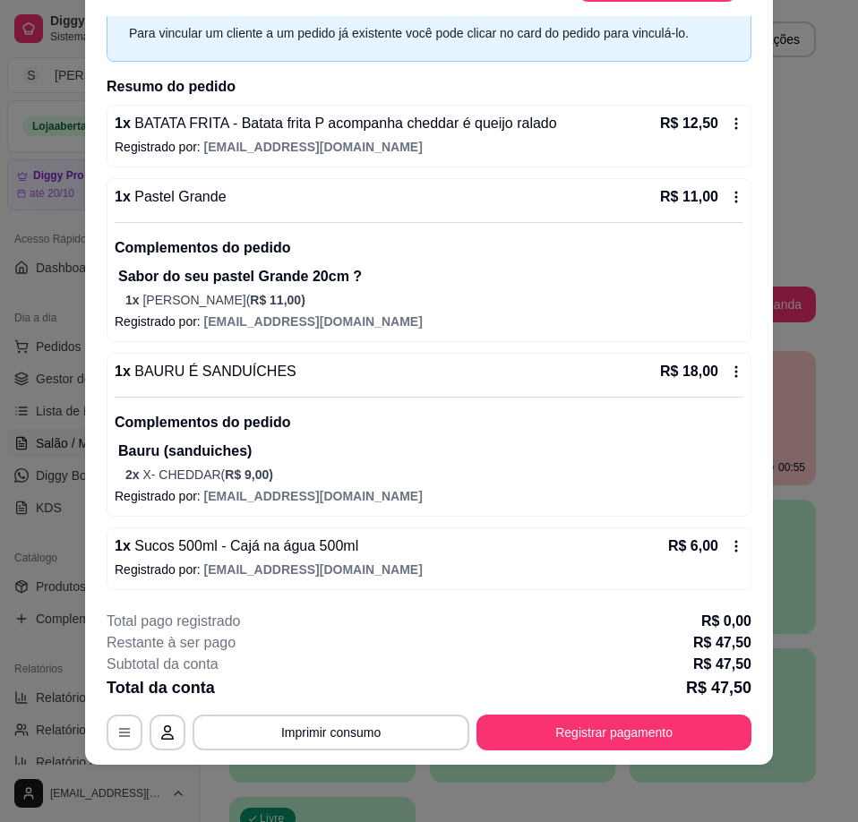
click at [727, 269] on div "1 x Pastel Grande R$ 11,00 Complementos do pedido Sabor do seu pastel Grande 20…" at bounding box center [429, 260] width 645 height 164
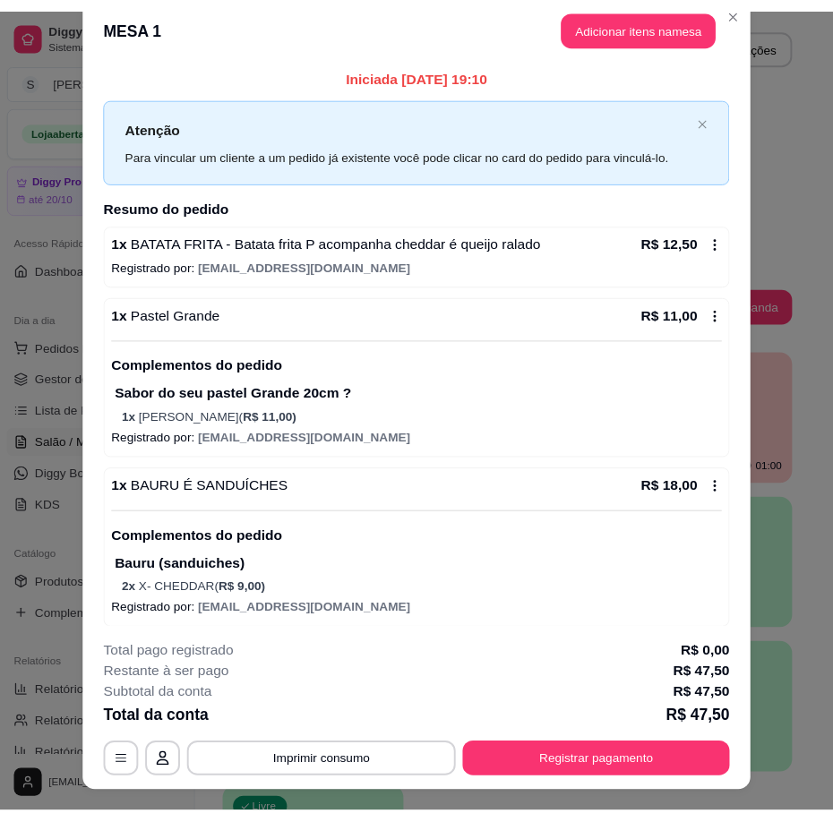
scroll to position [0, 0]
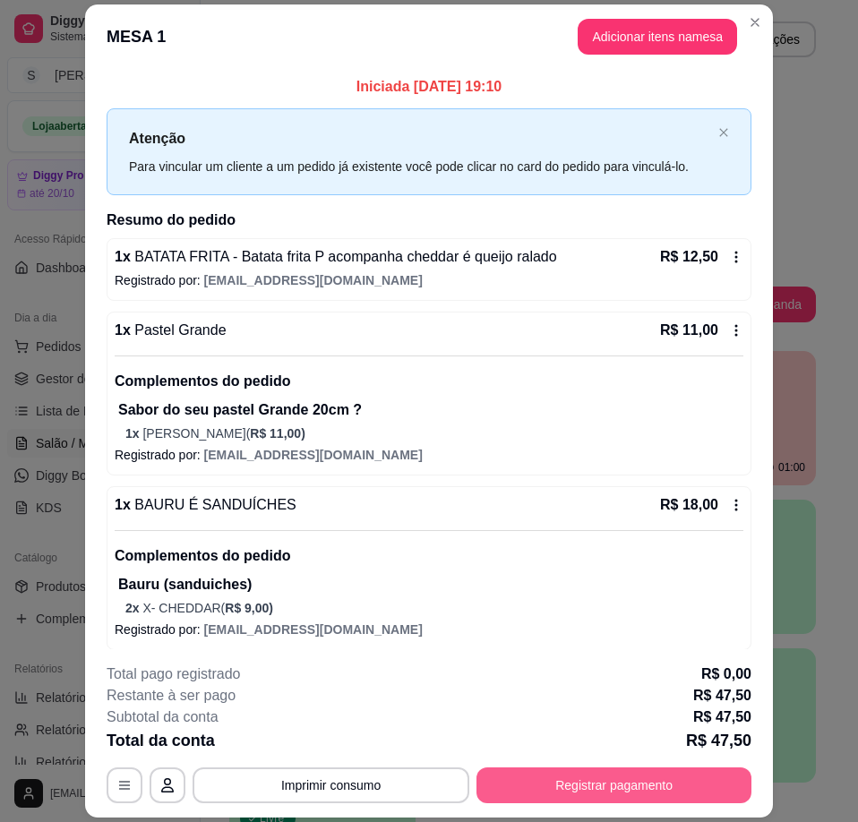
click at [658, 789] on button "Registrar pagamento" at bounding box center [613, 785] width 275 height 36
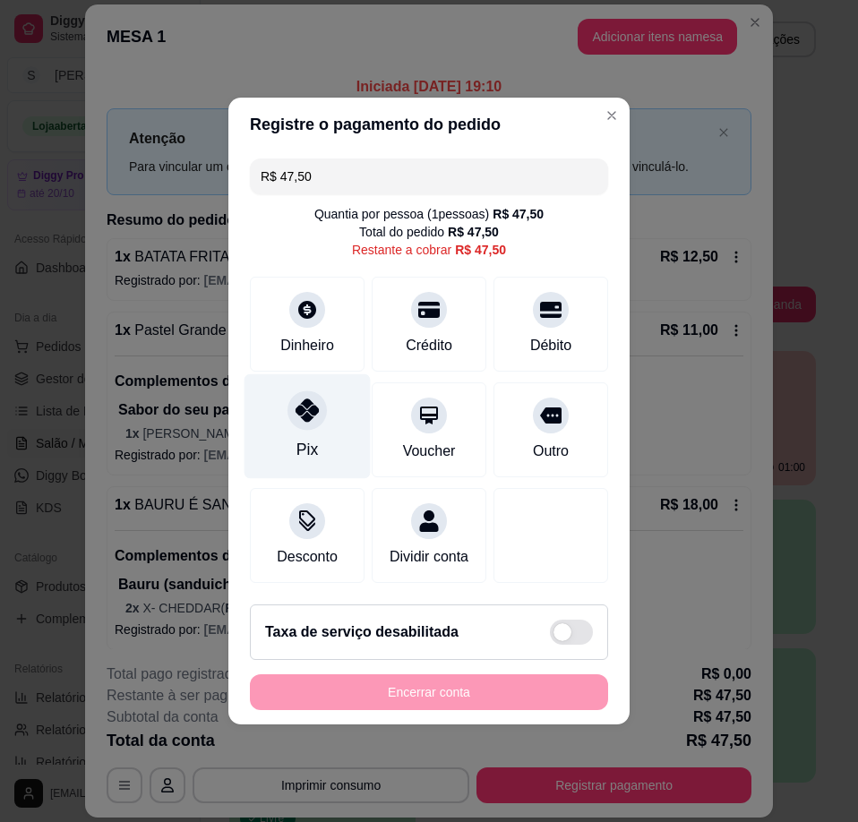
click at [300, 424] on div "Pix" at bounding box center [307, 426] width 126 height 105
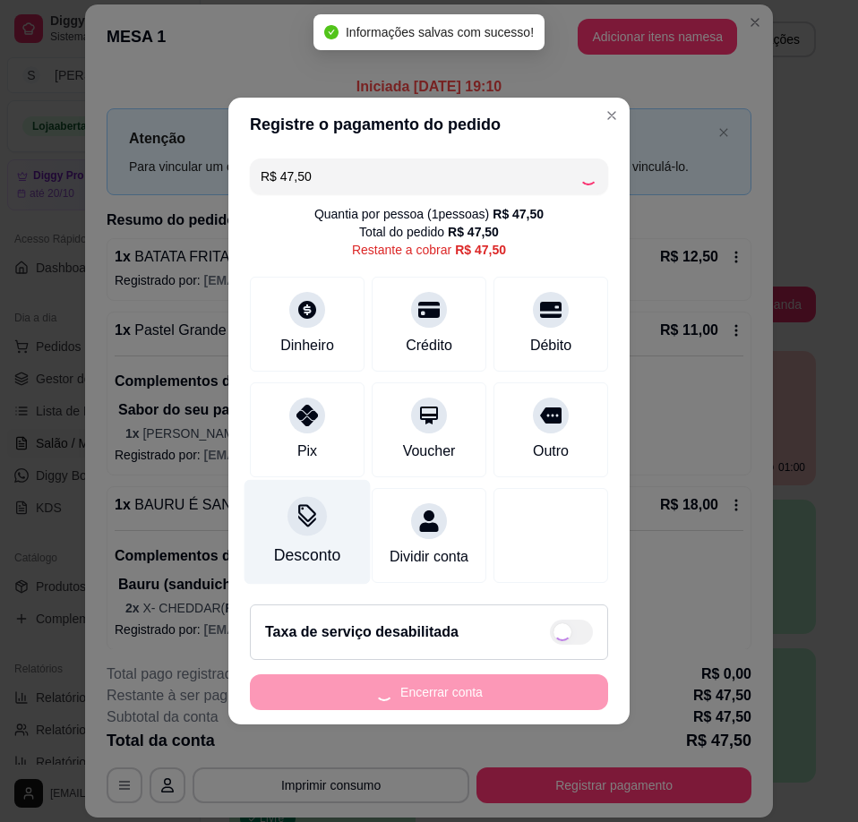
type input "R$ 0,00"
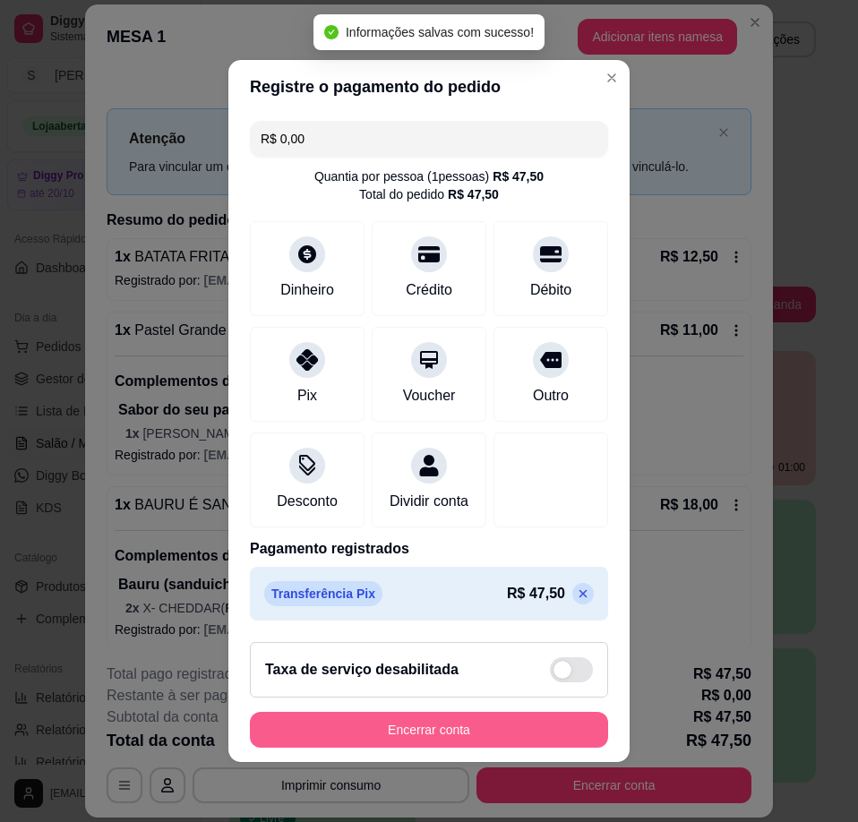
click at [537, 740] on button "Encerrar conta" at bounding box center [429, 730] width 358 height 36
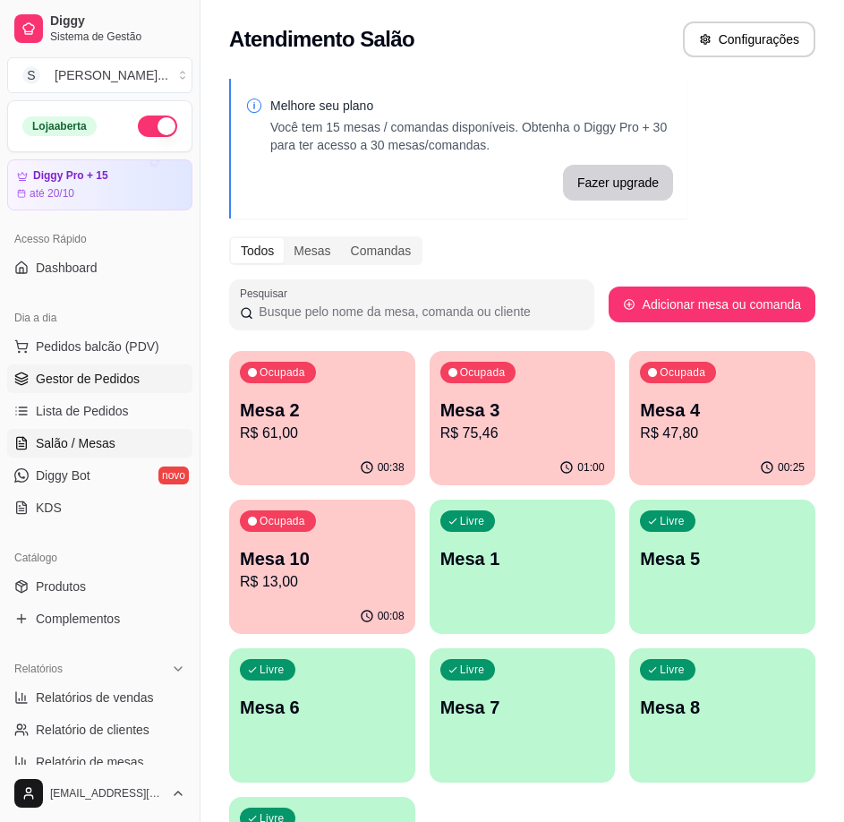
click at [114, 376] on span "Gestor de Pedidos" at bounding box center [88, 379] width 104 height 18
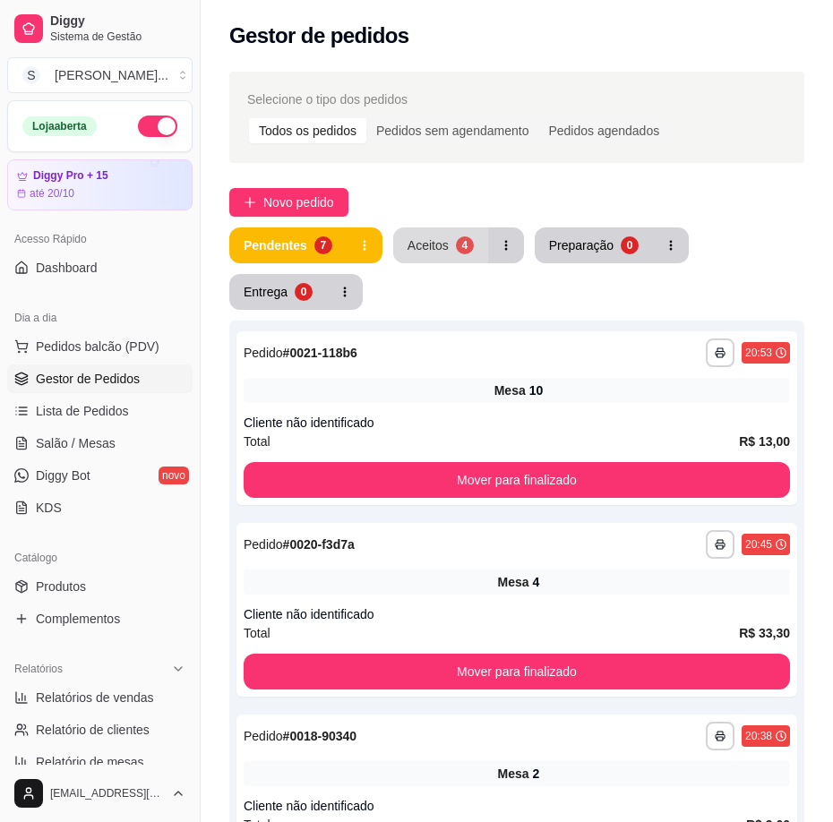
click at [444, 240] on div "Aceitos" at bounding box center [427, 245] width 41 height 18
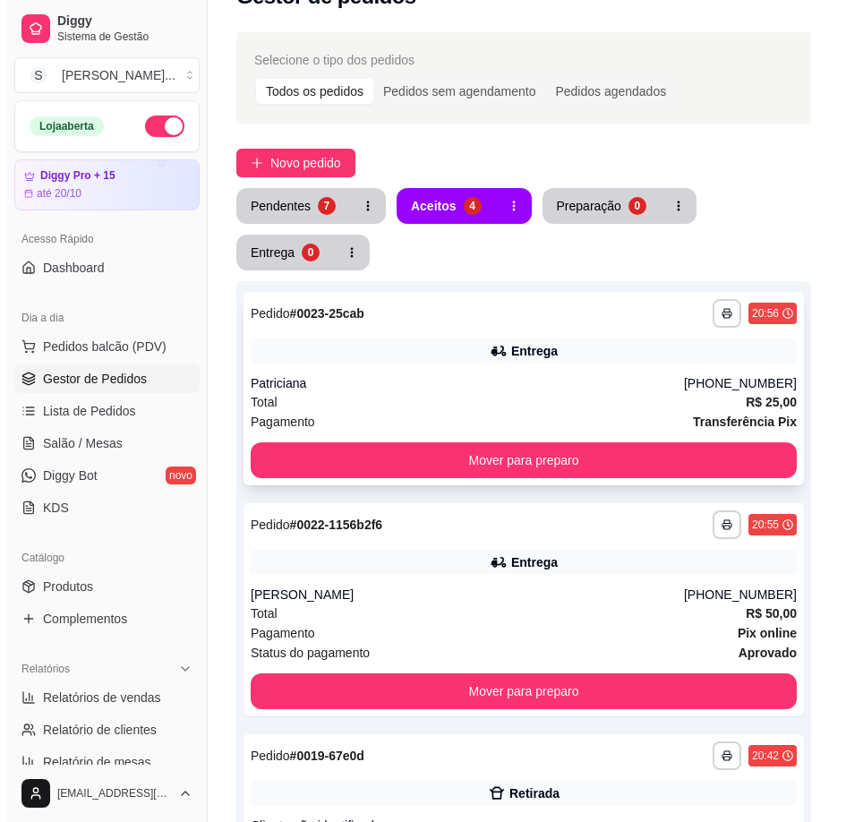
scroll to position [474, 0]
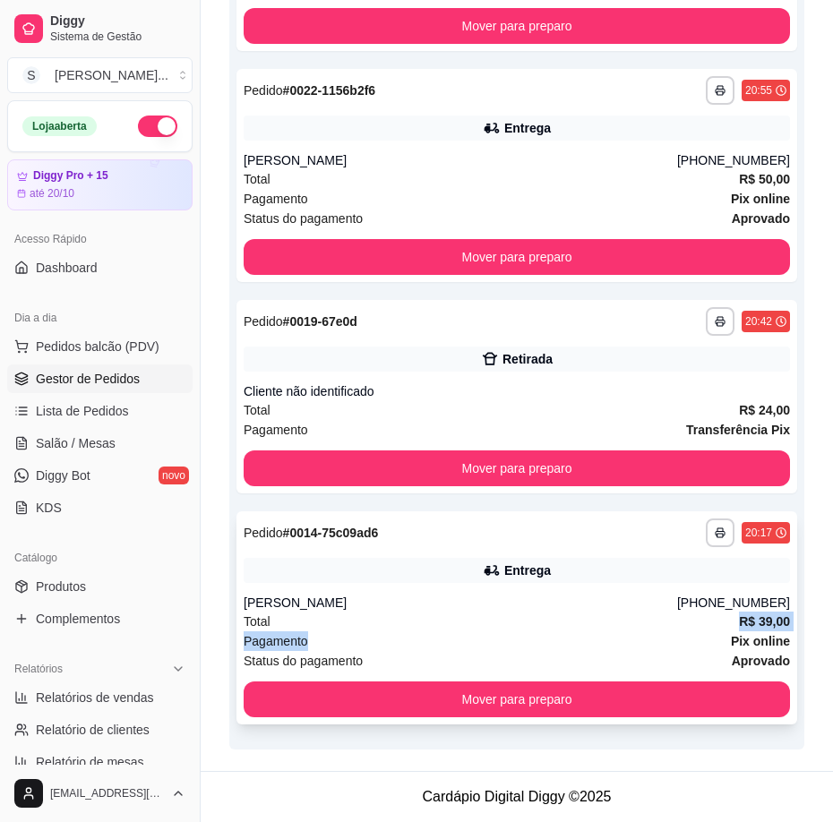
click at [583, 637] on div "**********" at bounding box center [516, 617] width 560 height 213
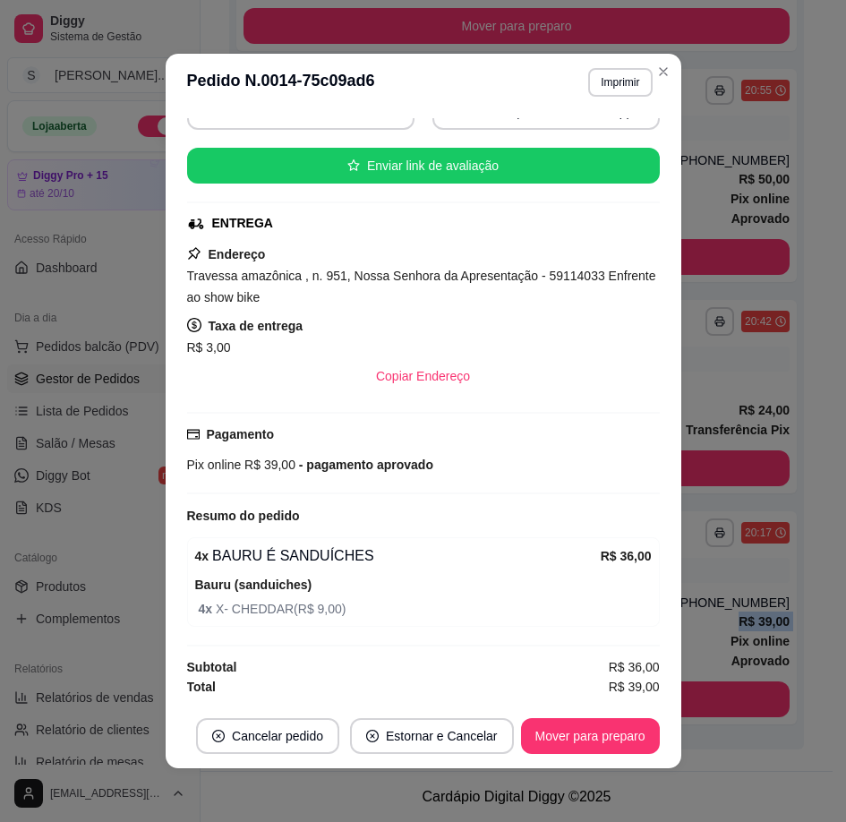
scroll to position [4, 0]
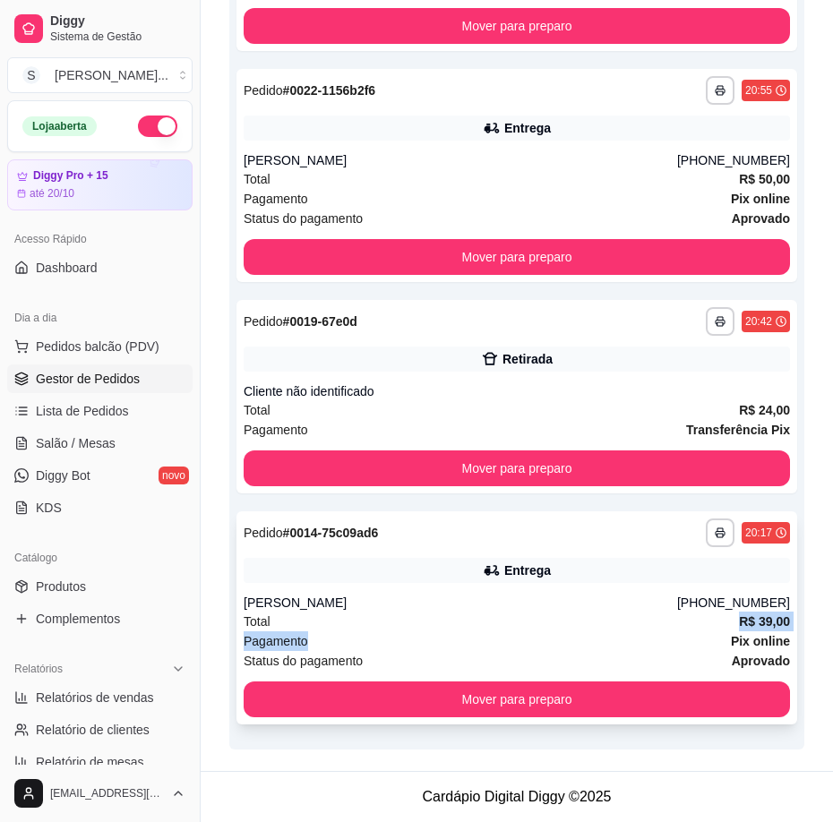
click at [636, 615] on div "Total R$ 39,00" at bounding box center [517, 621] width 546 height 20
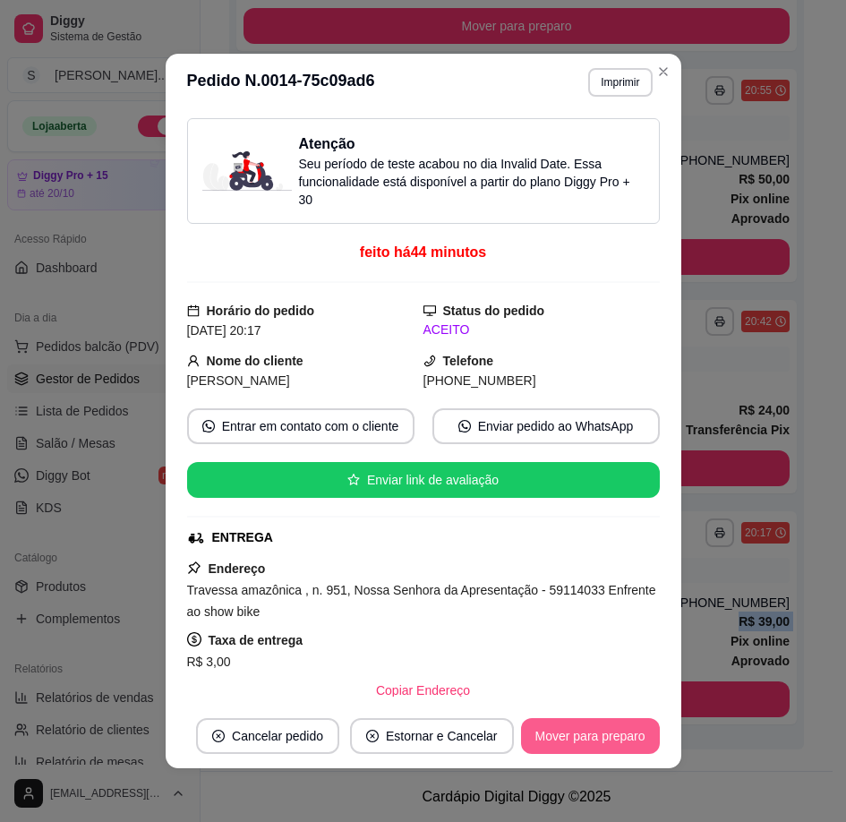
click at [627, 733] on button "Mover para preparo" at bounding box center [590, 736] width 139 height 36
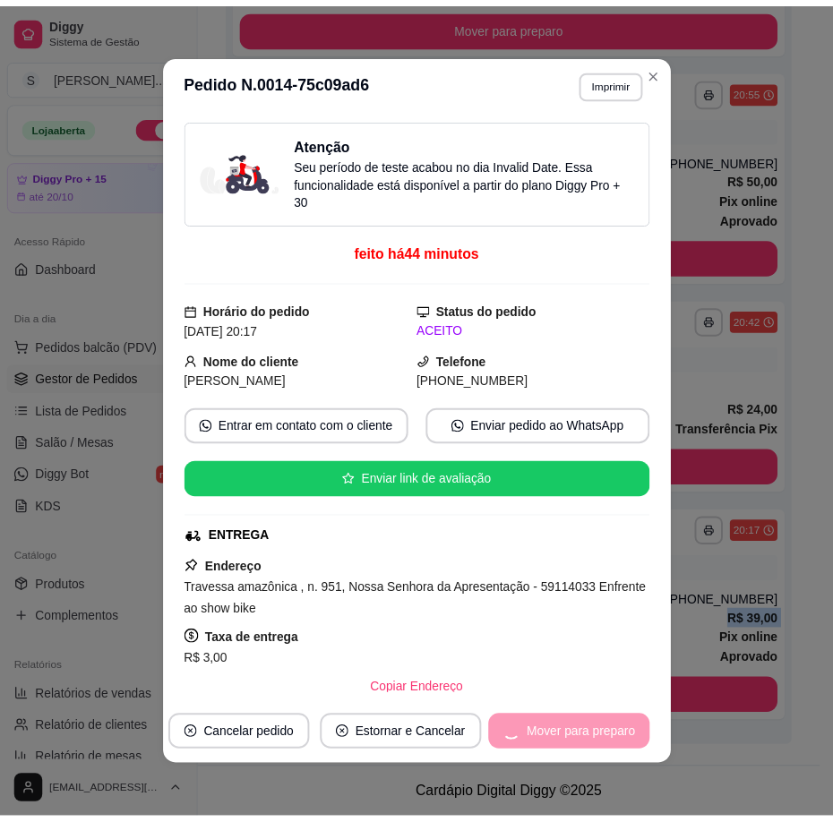
scroll to position [393, 0]
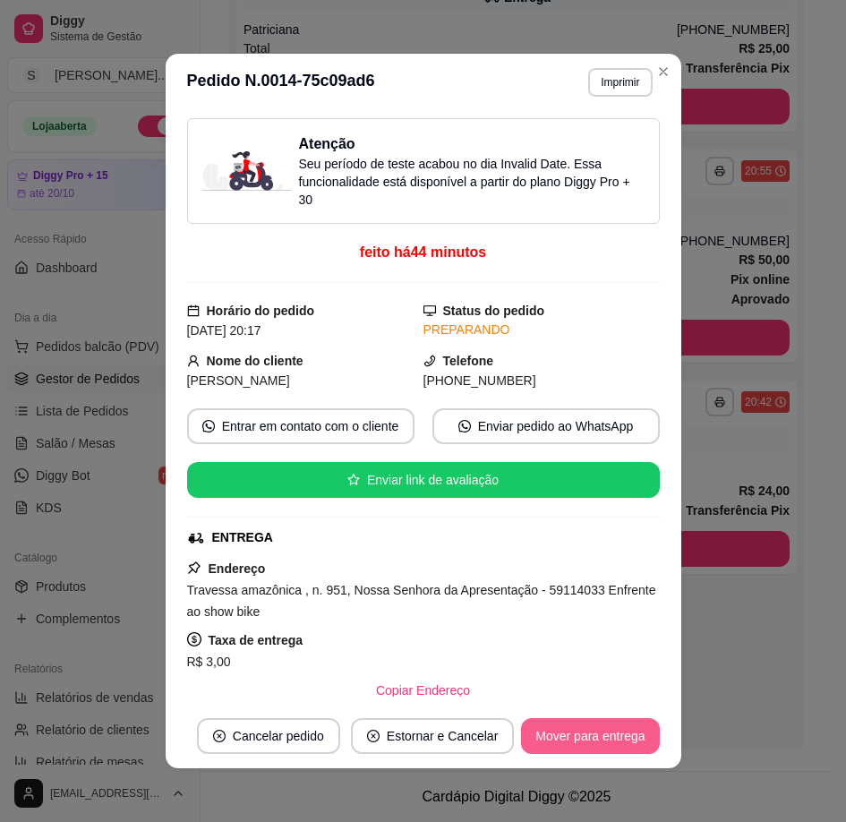
click at [611, 730] on button "Mover para entrega" at bounding box center [590, 736] width 138 height 36
click at [621, 731] on button "Mover para finalizado" at bounding box center [585, 736] width 149 height 36
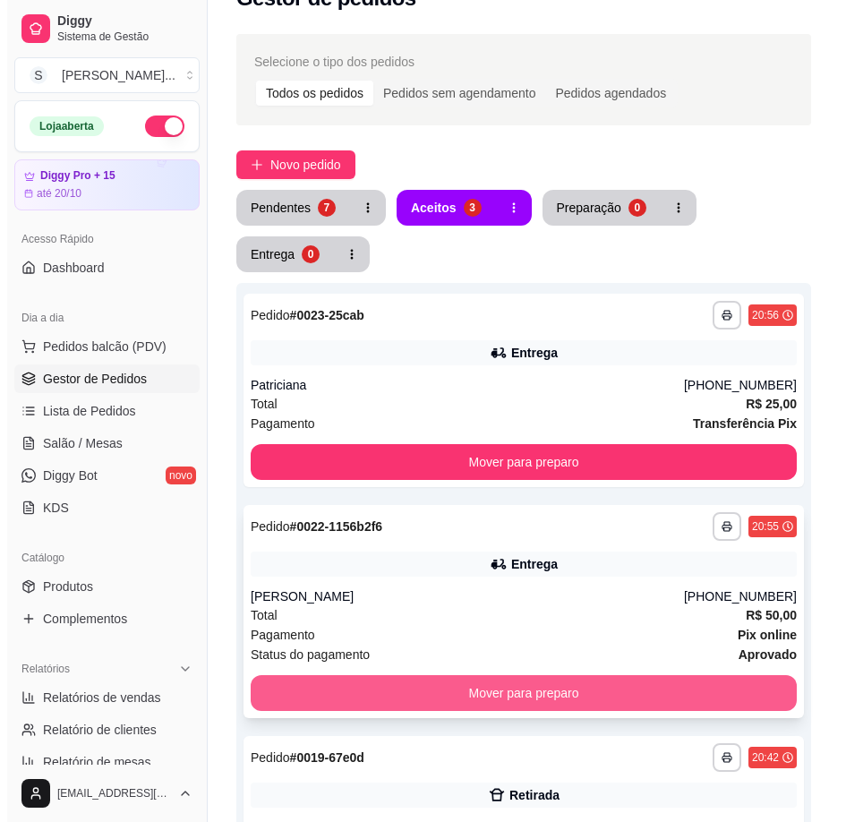
scroll to position [0, 0]
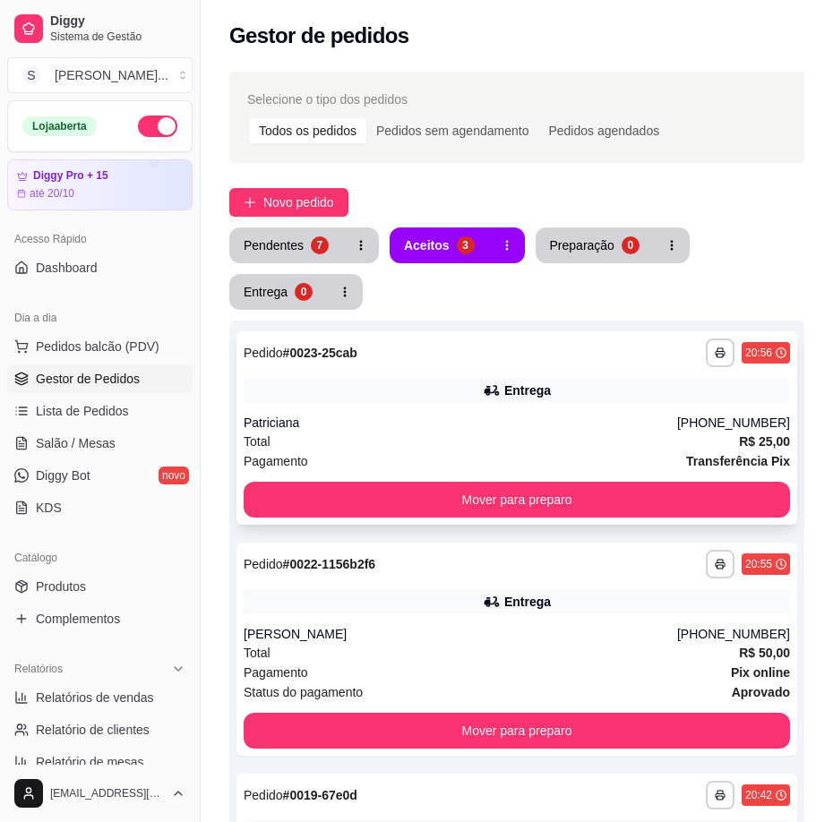
click at [569, 440] on div "Total R$ 25,00" at bounding box center [517, 442] width 546 height 20
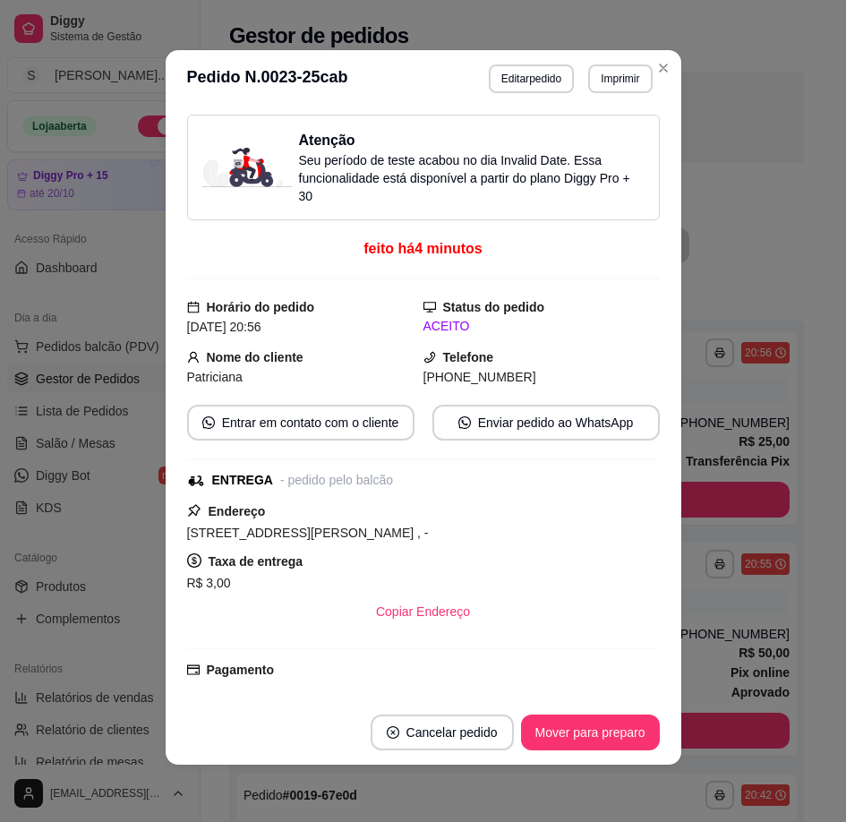
click at [536, 70] on button "Editar pedido" at bounding box center [531, 78] width 85 height 29
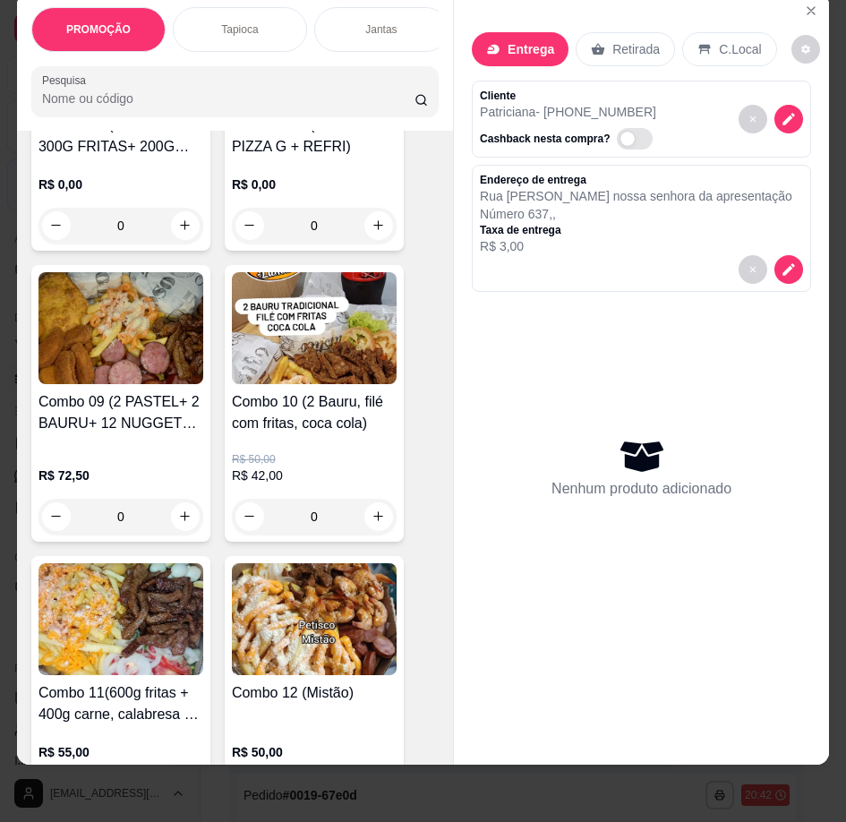
scroll to position [2954, 0]
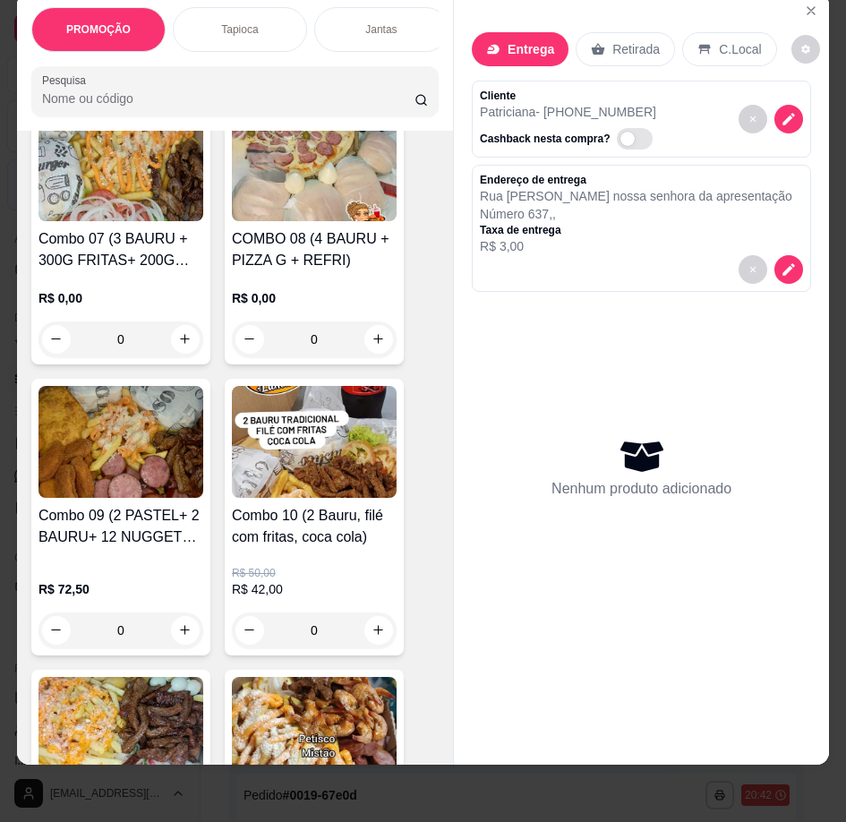
click at [294, 496] on img at bounding box center [314, 442] width 165 height 112
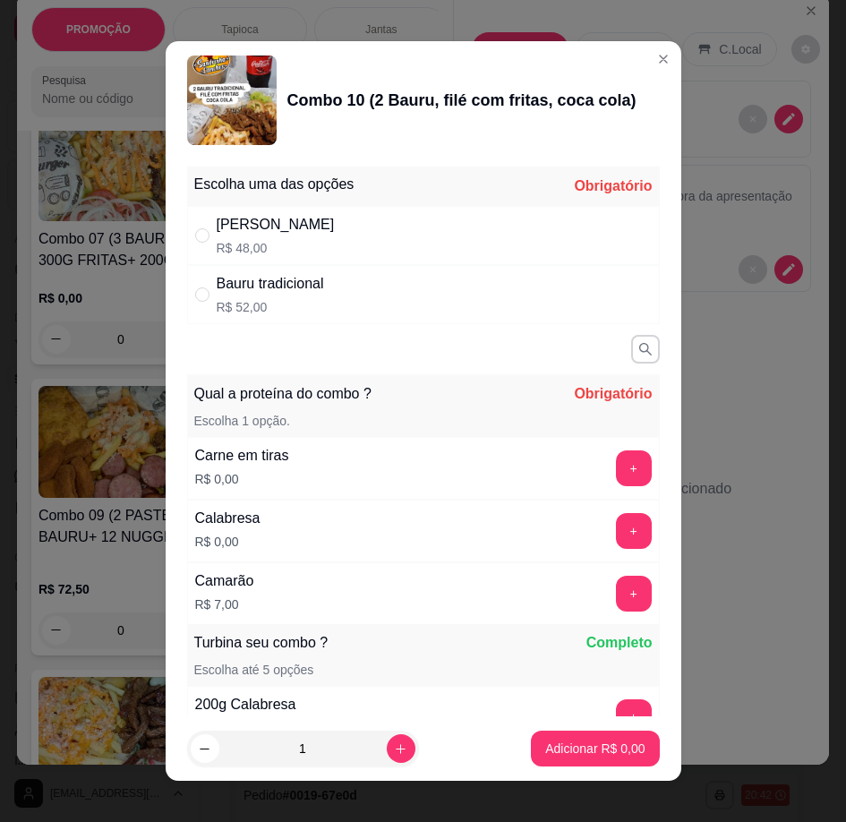
click at [482, 225] on div "Bauru cheddar R$ 48,00" at bounding box center [423, 235] width 473 height 59
click at [449, 323] on div "Bauru tradicional R$ 52,00" at bounding box center [423, 294] width 473 height 59
radio input "false"
radio input "true"
click at [616, 468] on button "+" at bounding box center [634, 468] width 36 height 36
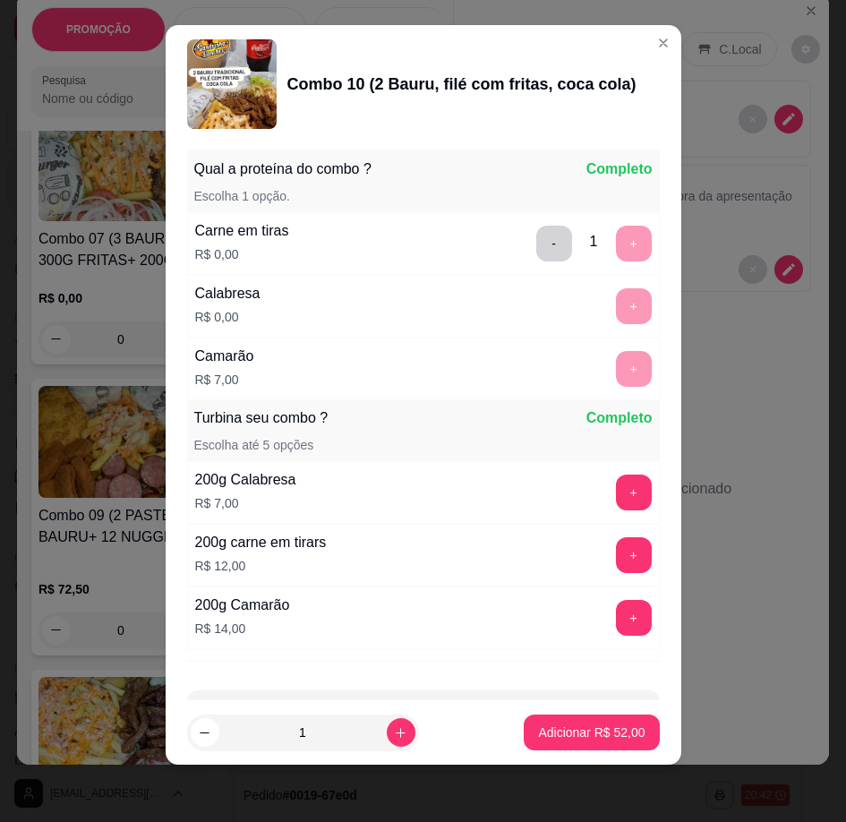
scroll to position [274, 0]
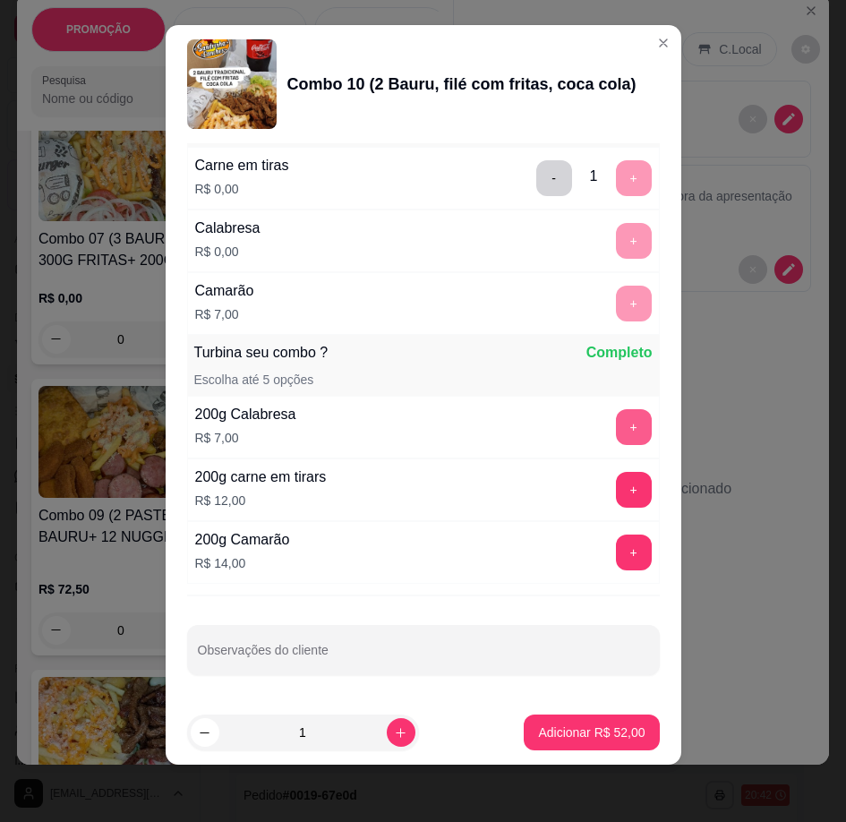
click at [616, 421] on button "+" at bounding box center [634, 427] width 36 height 36
click at [580, 732] on p "Adicionar R$ 59,00" at bounding box center [592, 731] width 104 height 17
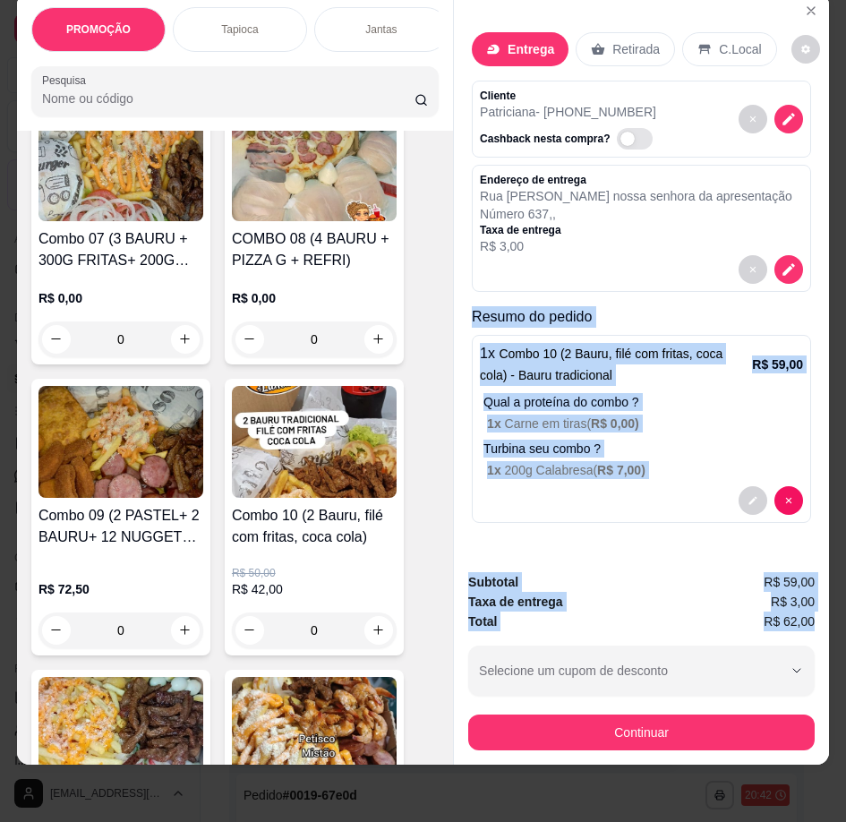
drag, startPoint x: 466, startPoint y: 299, endPoint x: 810, endPoint y: 609, distance: 462.8
click at [810, 609] on div "Entrega Retirada C.Local Cliente Patriciana - [PHONE_NUMBER] Cashback nesta com…" at bounding box center [641, 379] width 376 height 773
copy div "Resumo do pedido 1 x Combo 10 (2 Bauru, filé com fritas, coca cola) - Bauru tra…"
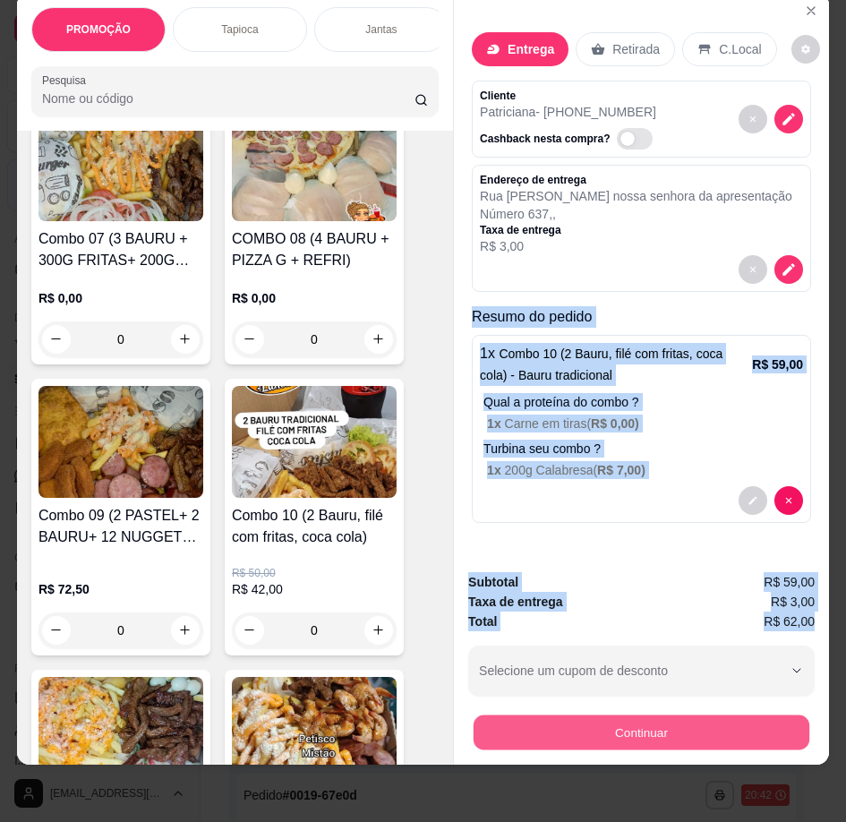
click at [676, 715] on button "Continuar" at bounding box center [642, 732] width 336 height 35
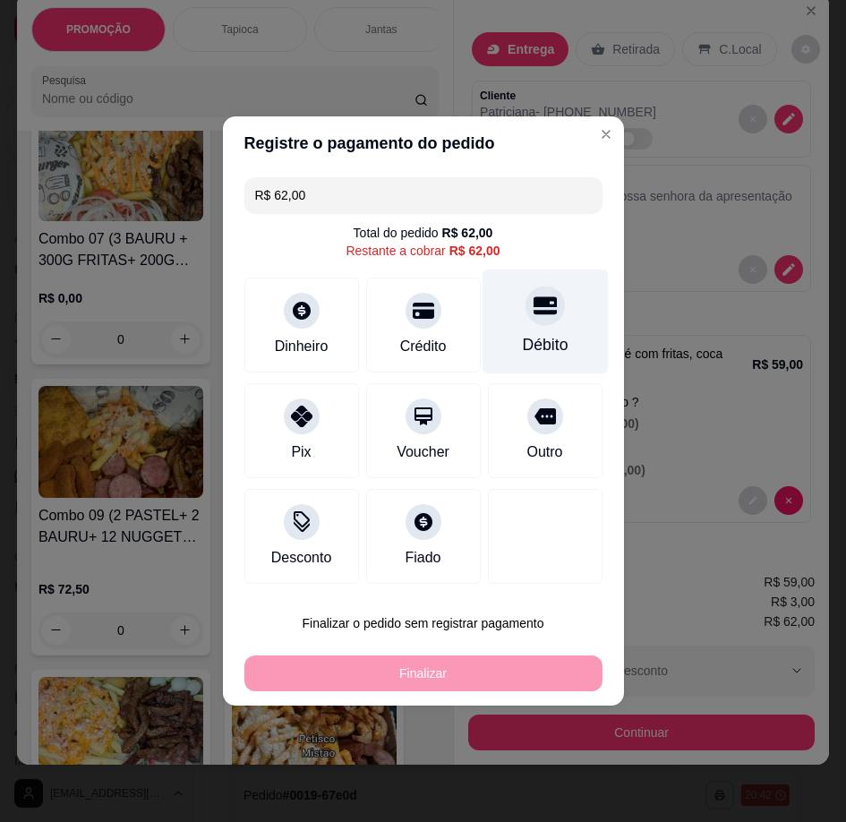
click at [560, 331] on div "Débito" at bounding box center [545, 321] width 126 height 105
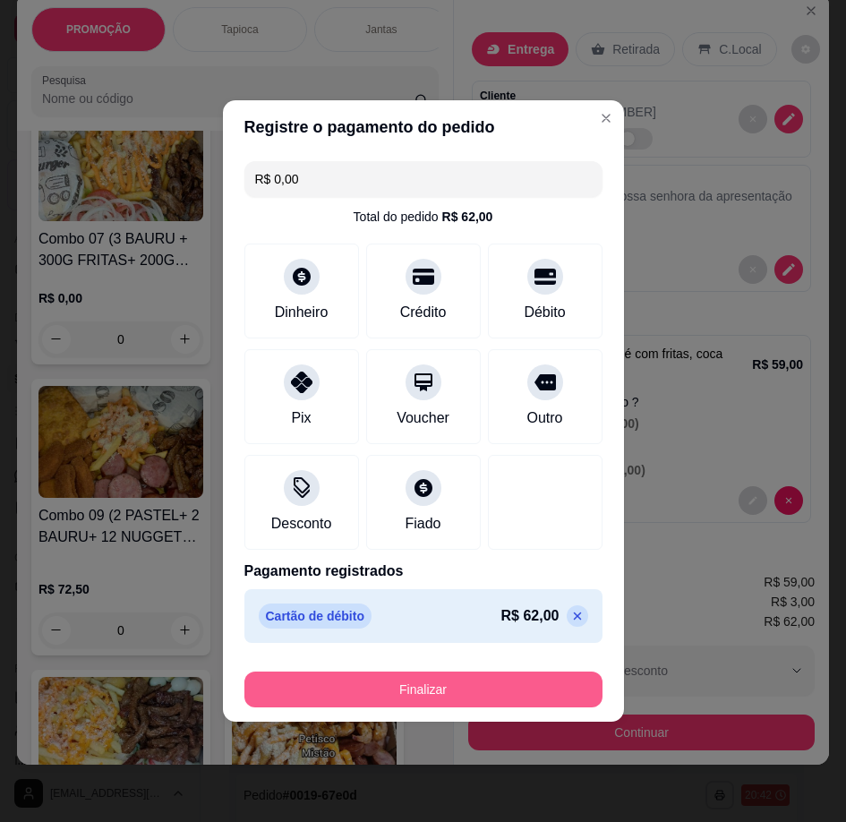
click at [507, 676] on button "Finalizar" at bounding box center [423, 689] width 358 height 36
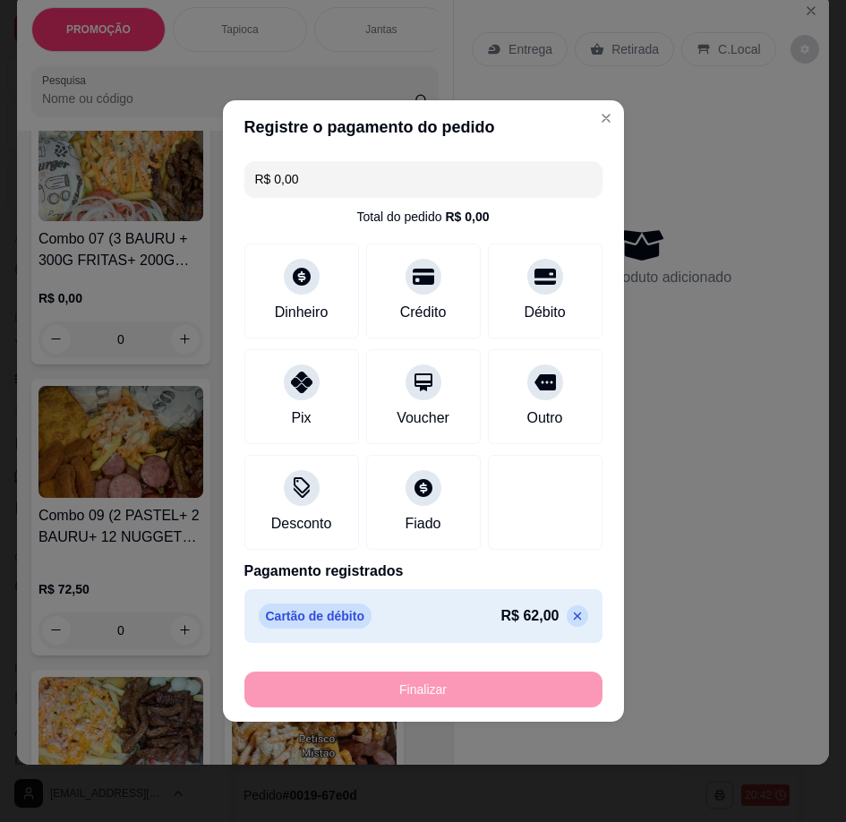
type input "-R$ 62,00"
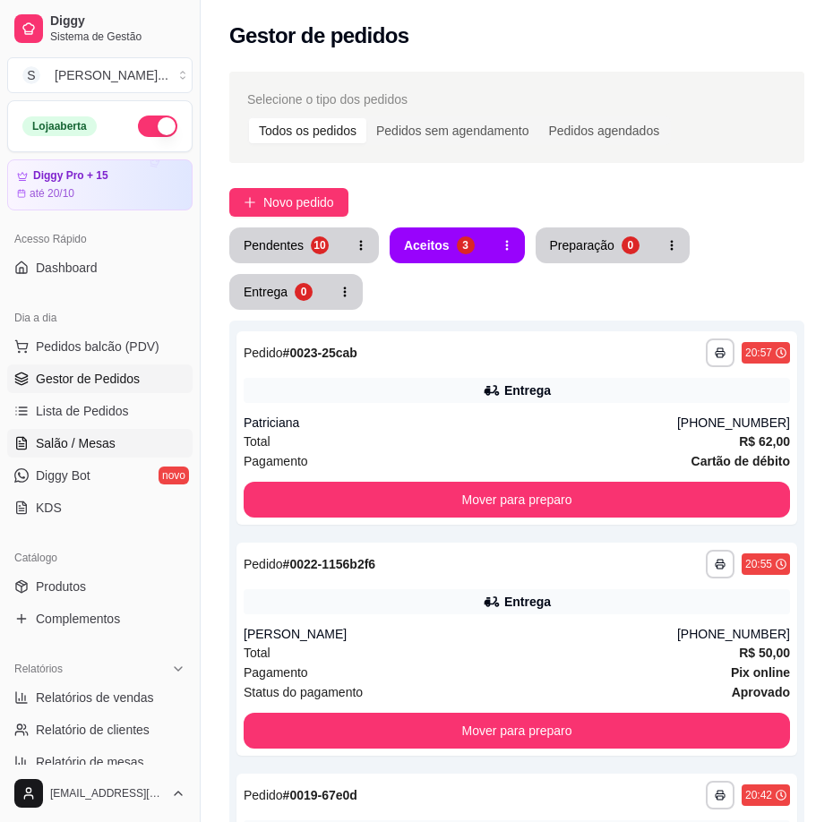
click at [55, 448] on span "Salão / Mesas" at bounding box center [76, 443] width 80 height 18
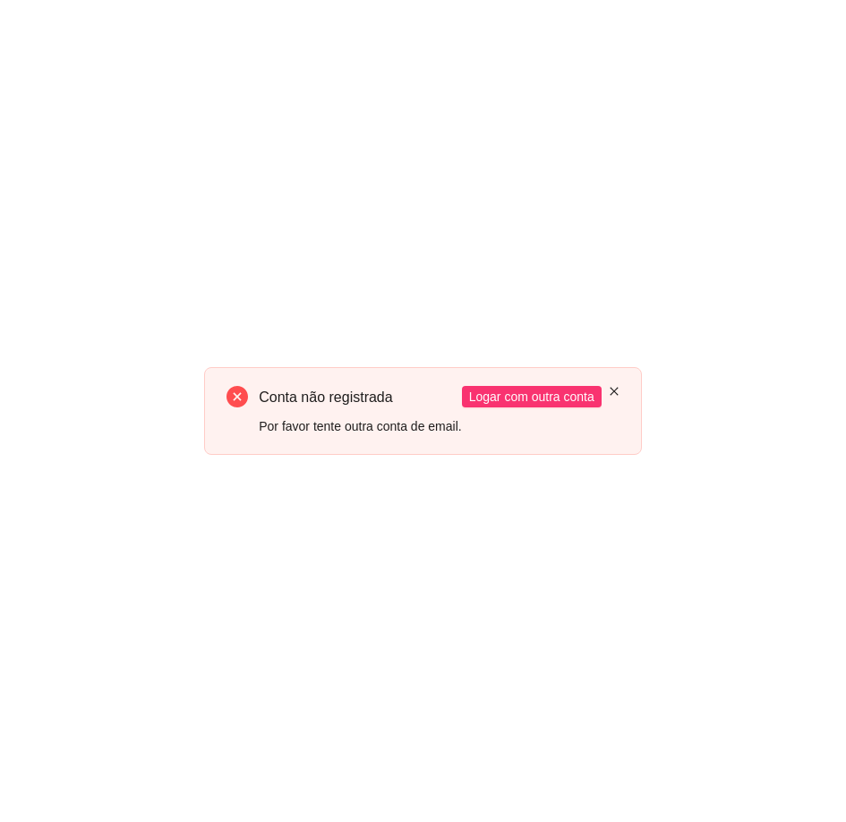
click at [617, 394] on icon "close" at bounding box center [614, 392] width 8 height 8
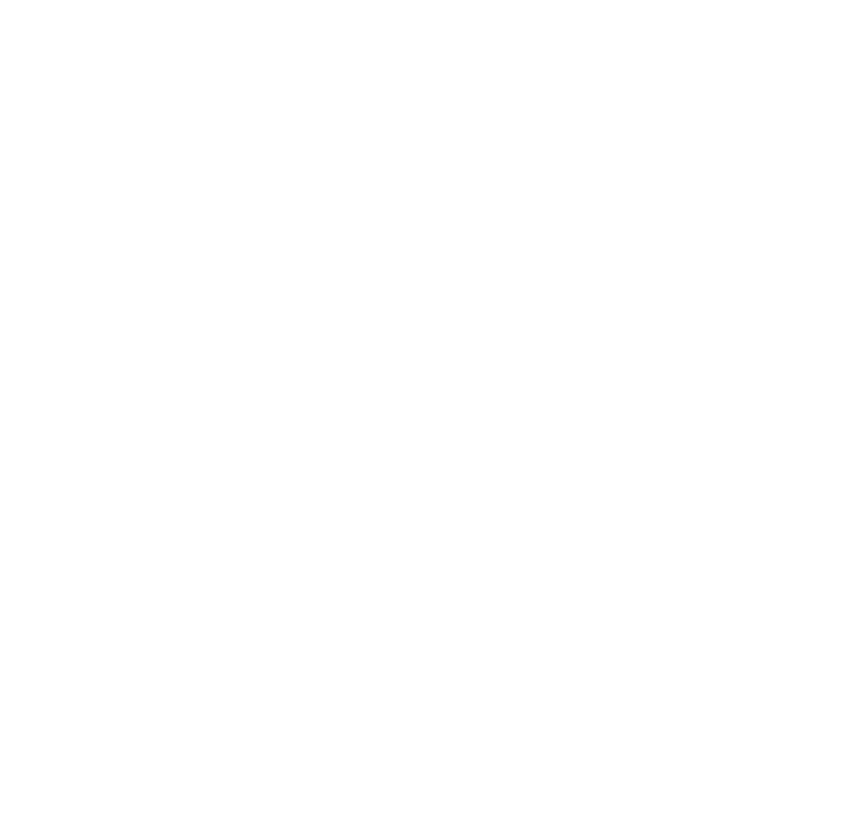
drag, startPoint x: 598, startPoint y: 691, endPoint x: 572, endPoint y: 546, distance: 147.3
click at [598, 690] on div at bounding box center [423, 411] width 846 height 822
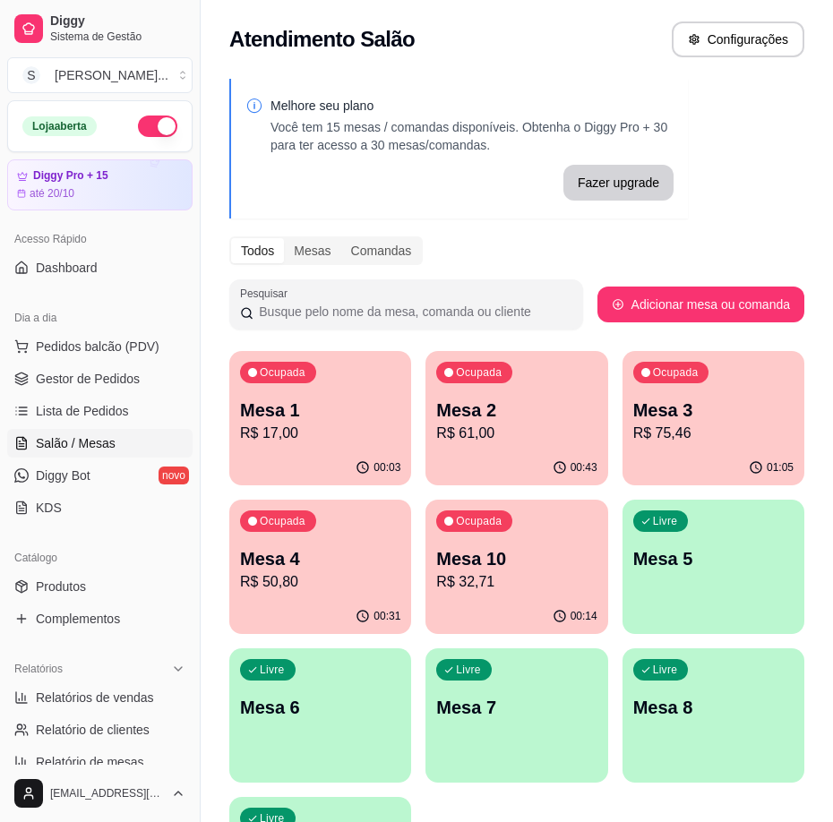
click at [510, 446] on div "Ocupada Mesa 2 R$ 61,00" at bounding box center [516, 400] width 182 height 99
click at [741, 448] on div "Ocupada Mesa 3 R$ 75,46" at bounding box center [713, 400] width 182 height 99
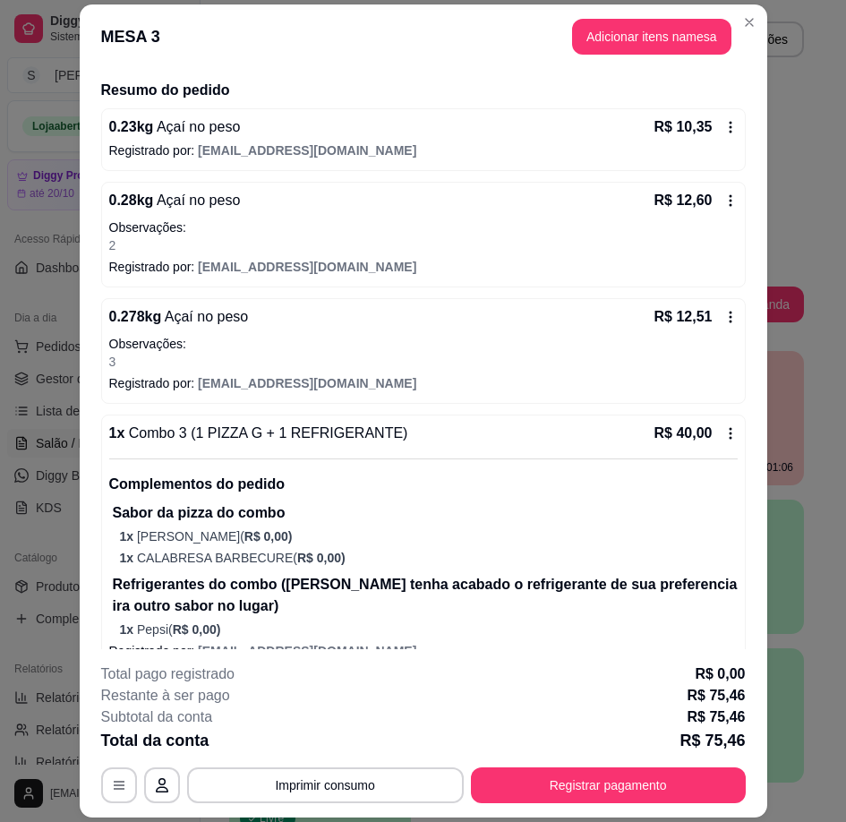
scroll to position [158, 0]
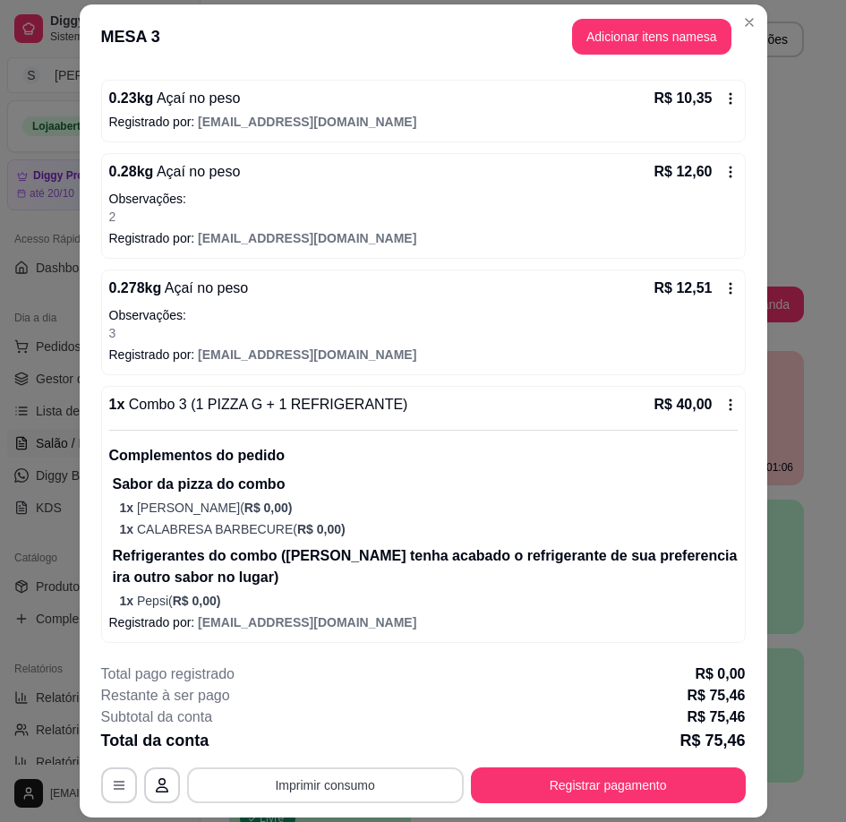
click at [391, 781] on button "Imprimir consumo" at bounding box center [325, 785] width 277 height 36
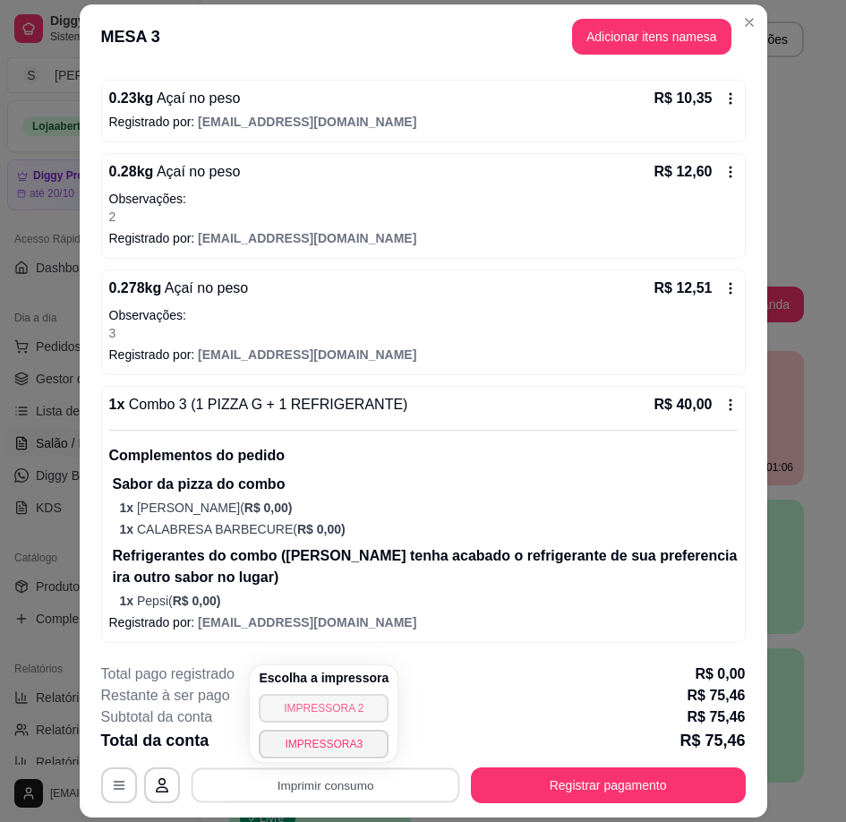
click at [365, 714] on button "IMPRESSORA 2" at bounding box center [324, 708] width 130 height 29
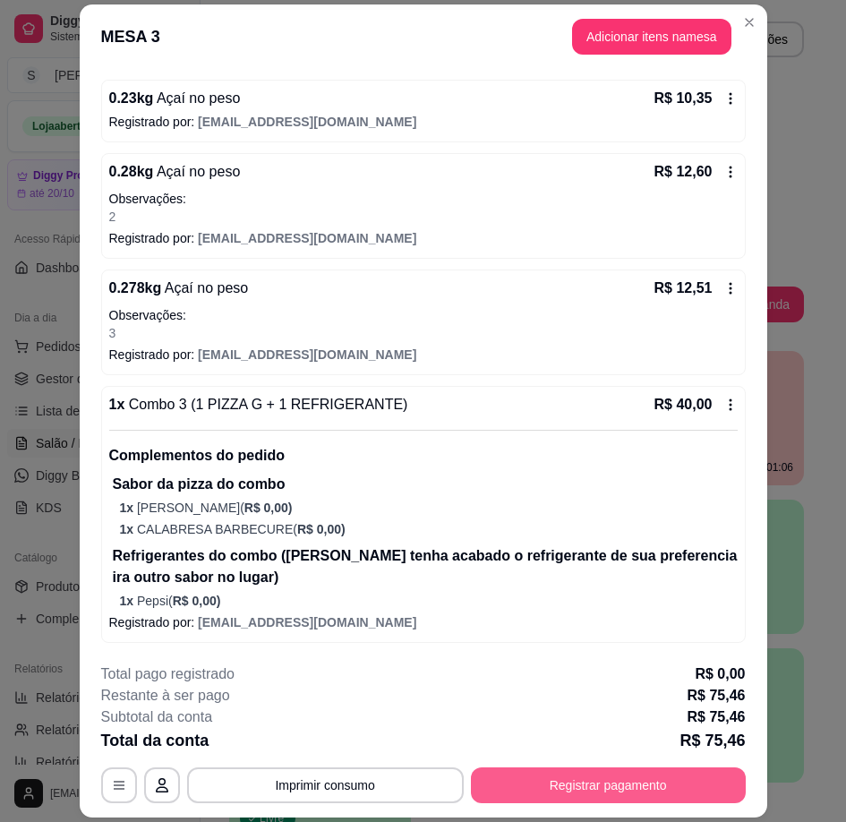
click at [549, 780] on button "Registrar pagamento" at bounding box center [608, 785] width 275 height 36
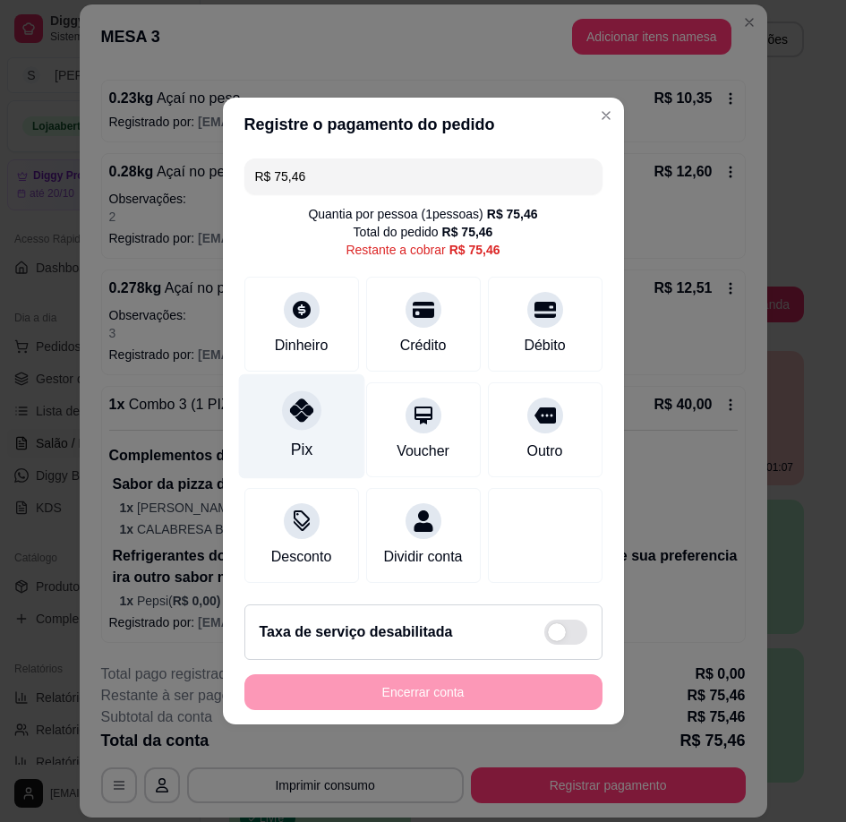
click at [304, 407] on icon at bounding box center [300, 409] width 23 height 23
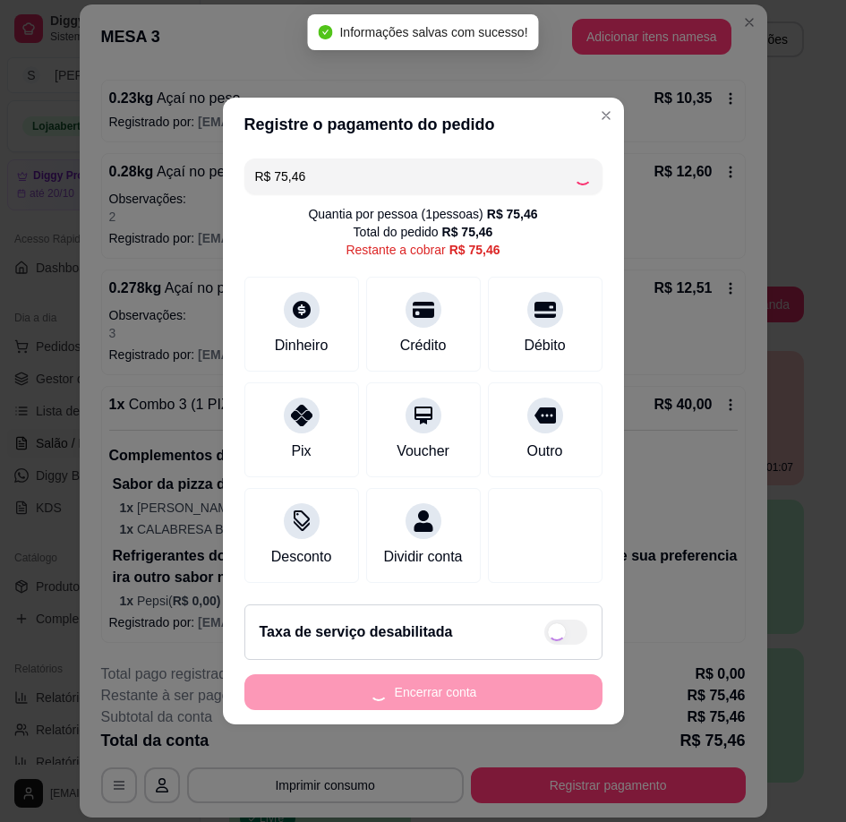
type input "R$ 0,00"
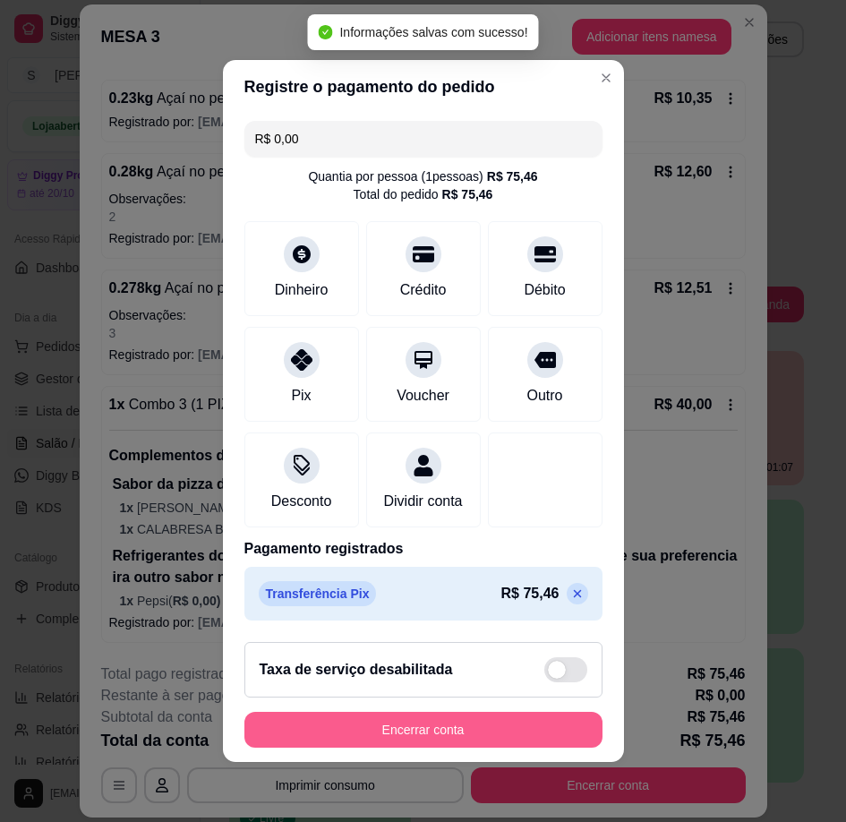
click at [413, 745] on button "Encerrar conta" at bounding box center [423, 730] width 358 height 36
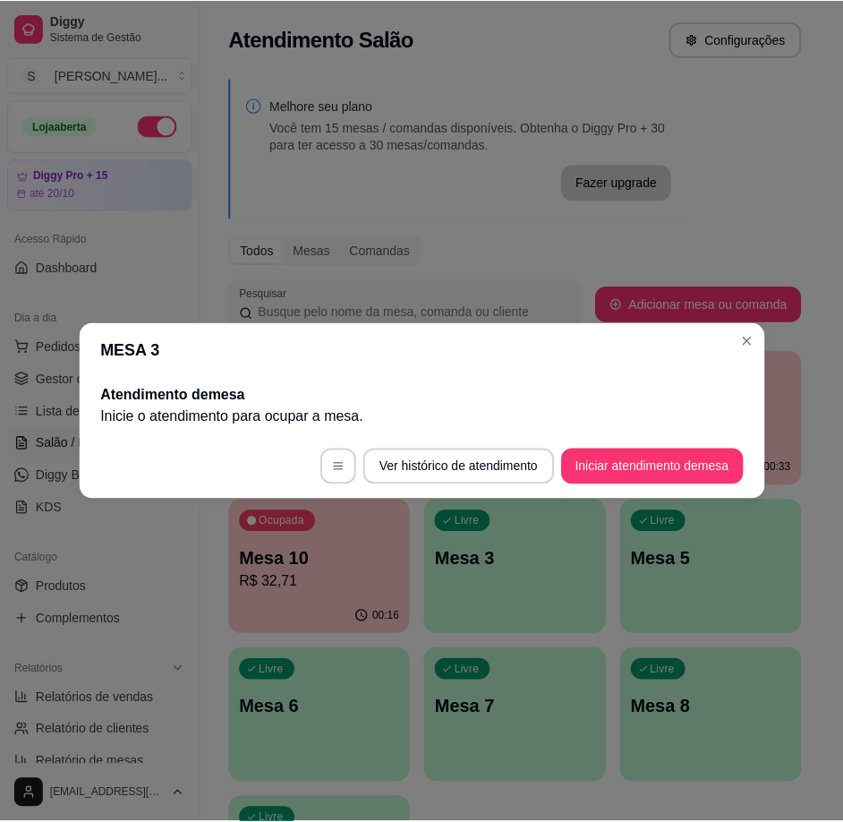
scroll to position [0, 0]
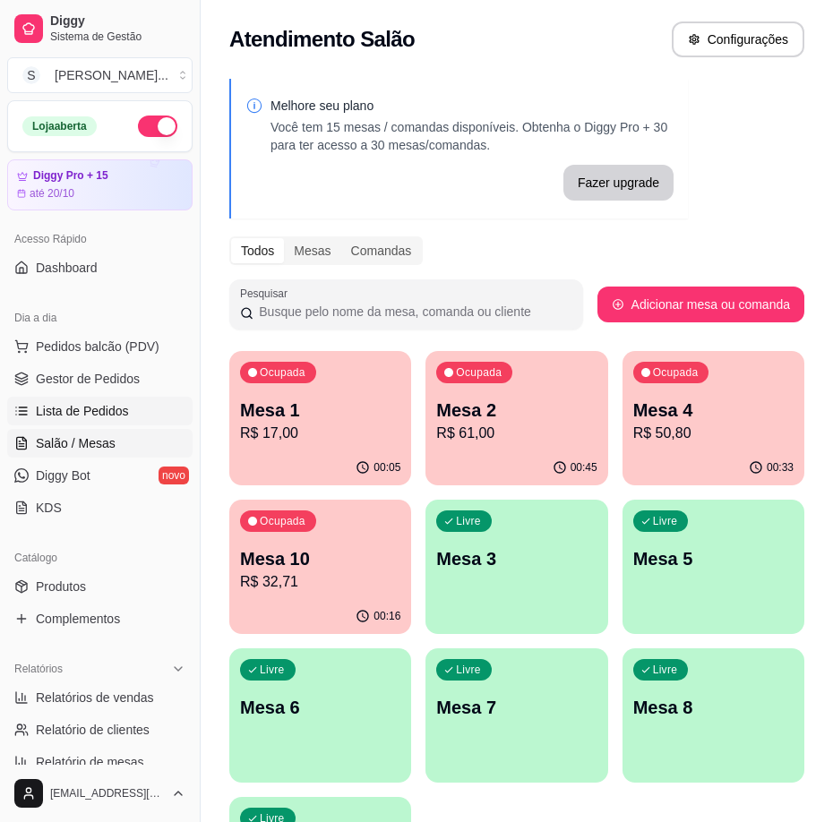
click at [85, 412] on span "Lista de Pedidos" at bounding box center [82, 411] width 93 height 18
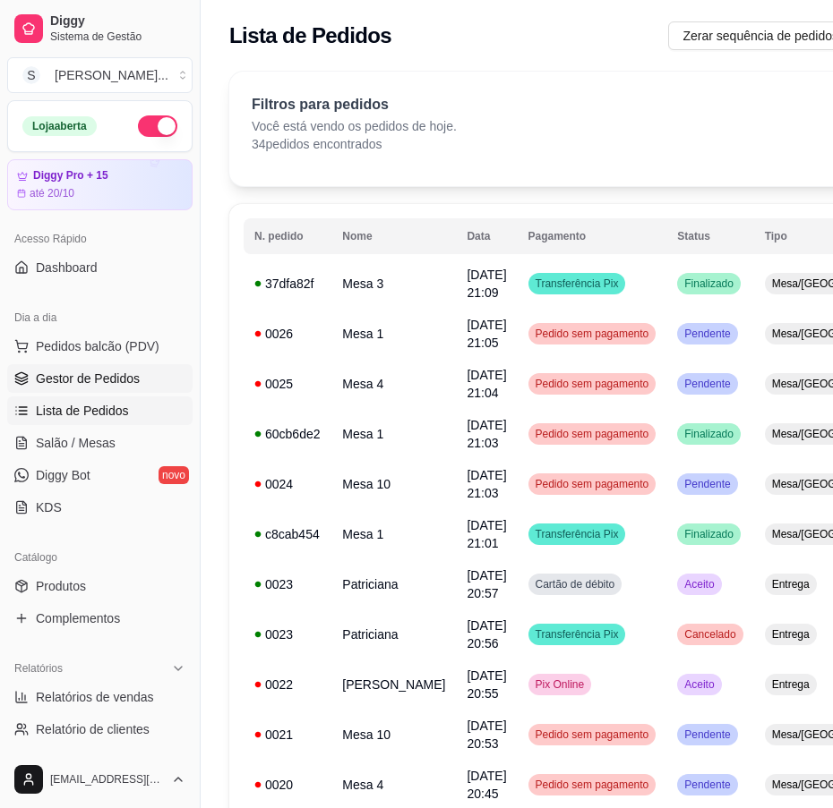
click at [49, 378] on span "Gestor de Pedidos" at bounding box center [88, 379] width 104 height 18
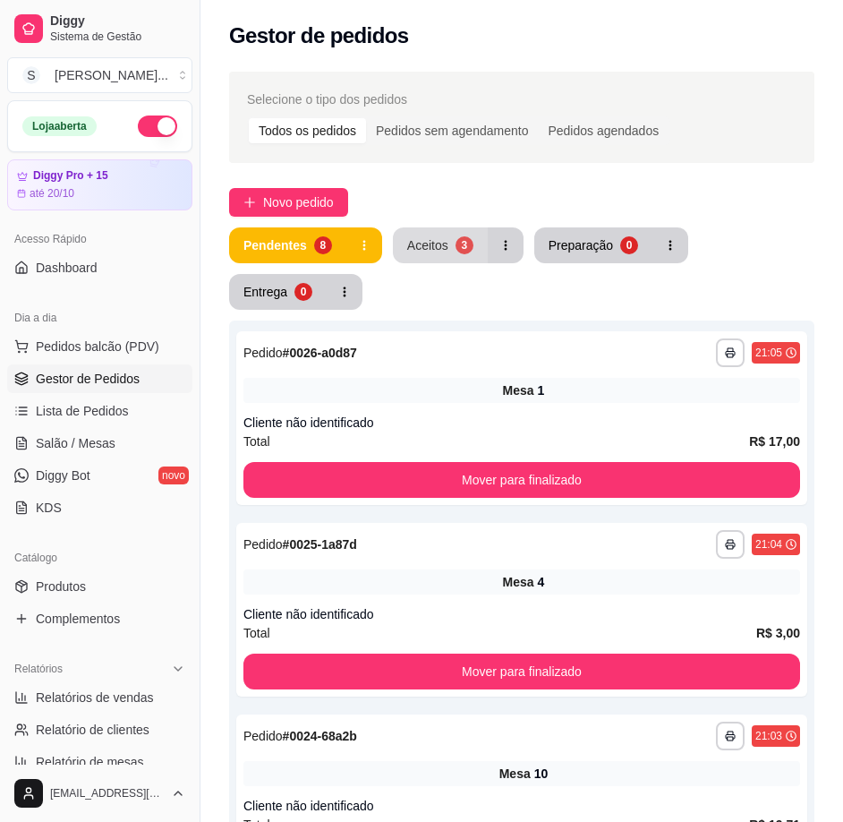
click at [436, 242] on div "Aceitos" at bounding box center [427, 245] width 41 height 18
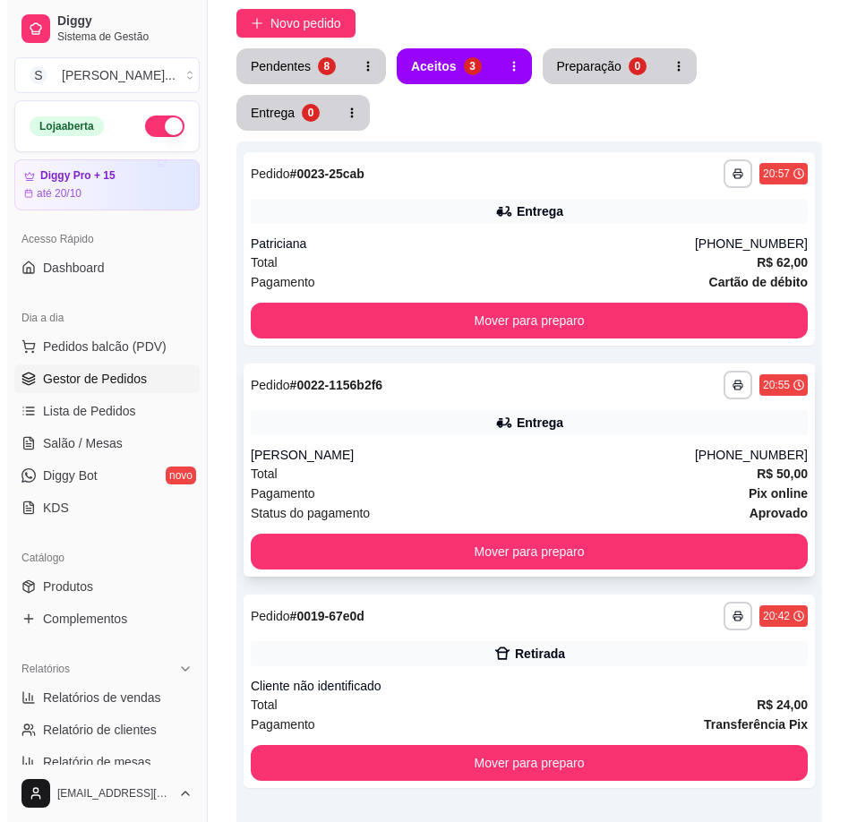
scroll to position [358, 0]
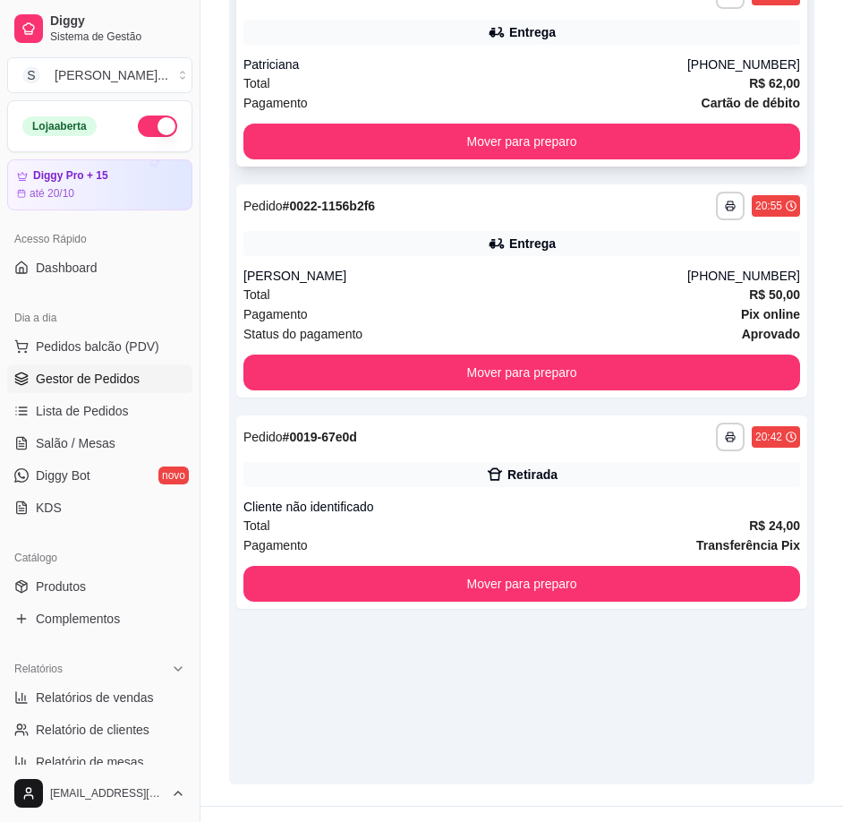
click at [559, 63] on div "Patriciana" at bounding box center [466, 65] width 444 height 18
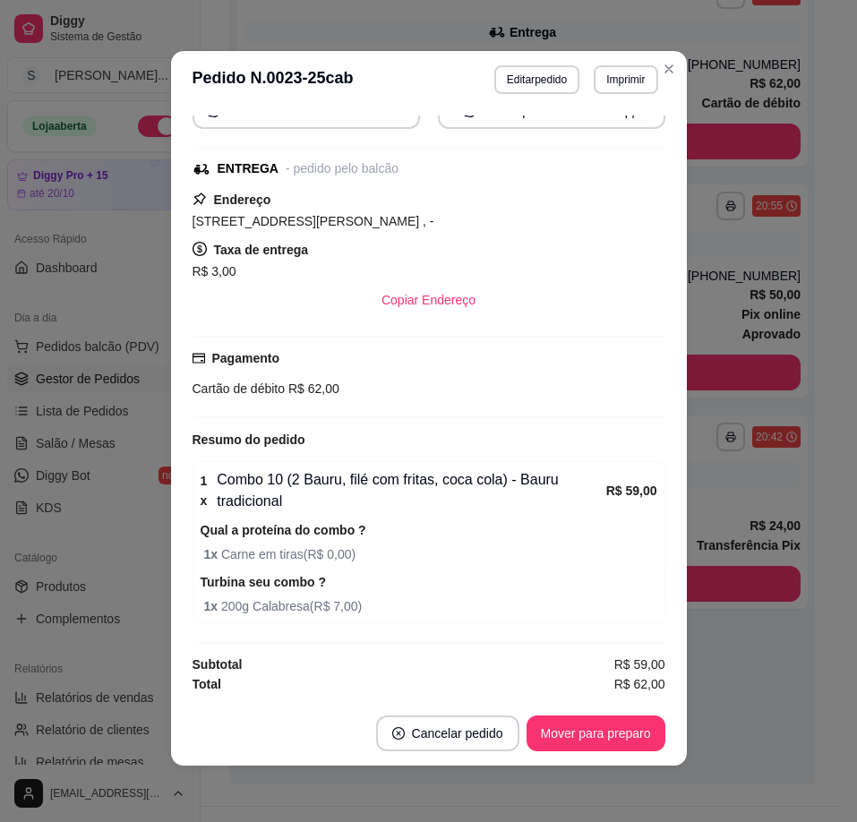
scroll to position [4, 0]
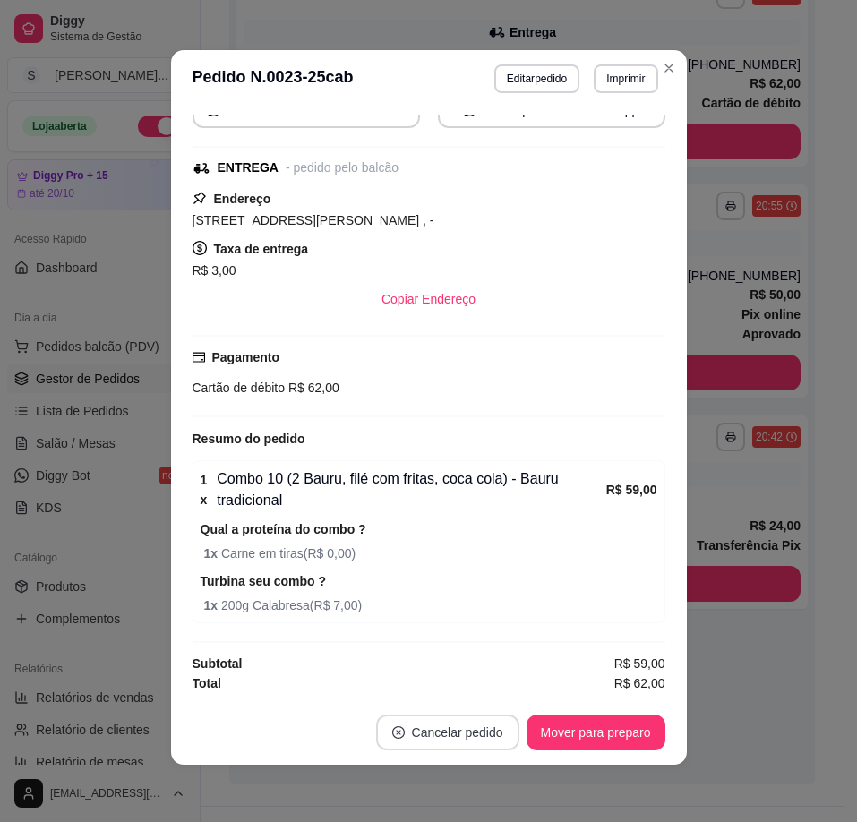
click at [482, 738] on button "Cancelar pedido" at bounding box center [447, 732] width 143 height 36
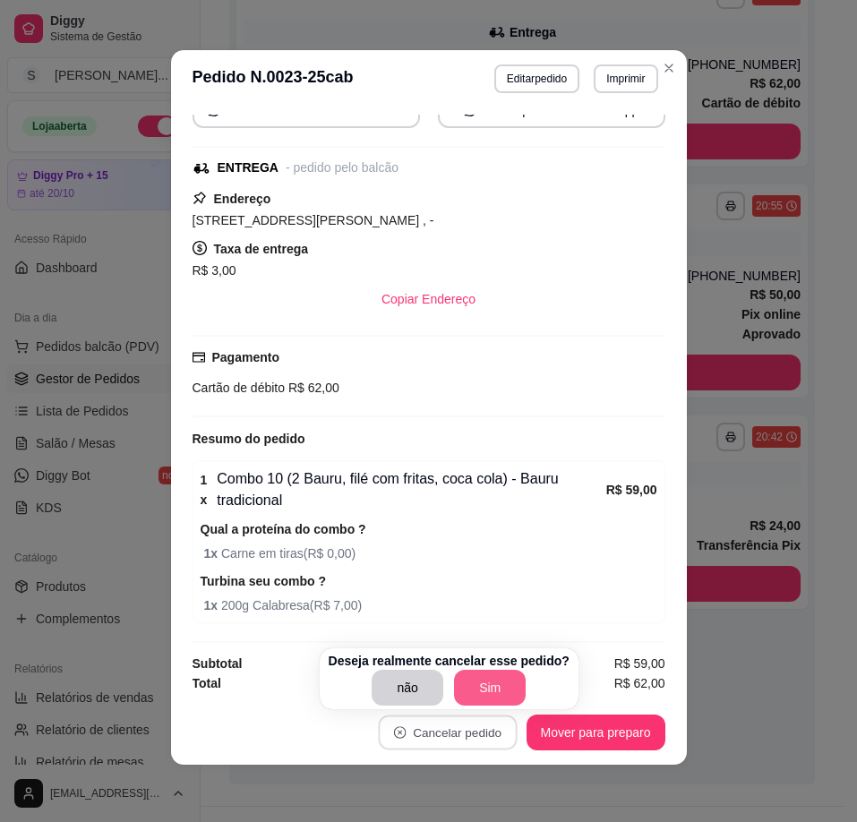
click at [487, 687] on button "Sim" at bounding box center [490, 688] width 72 height 36
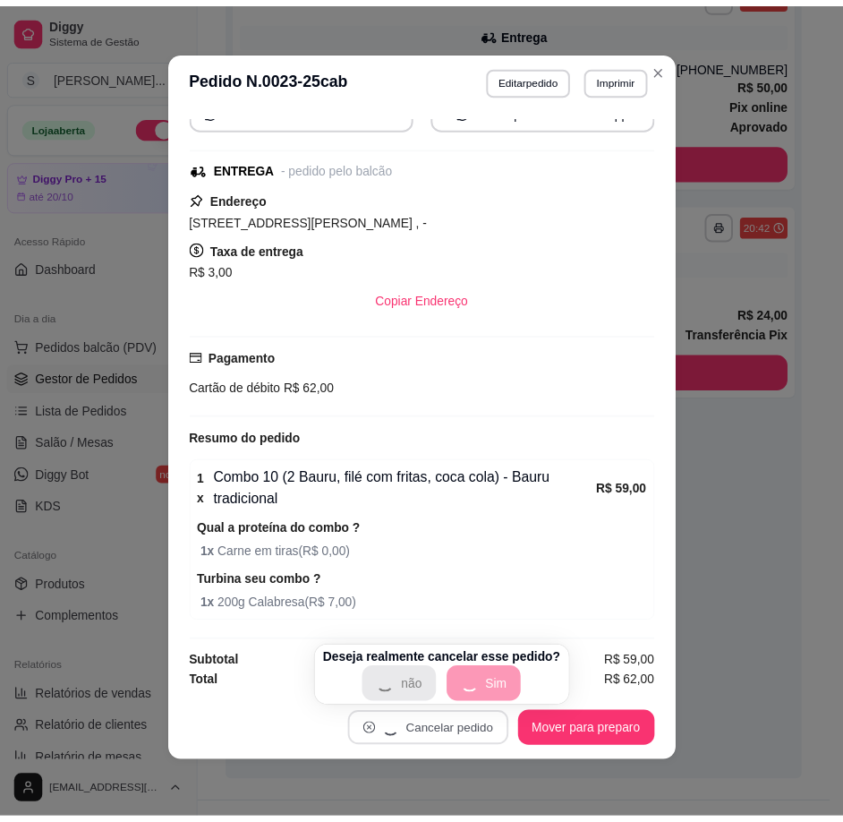
scroll to position [346, 0]
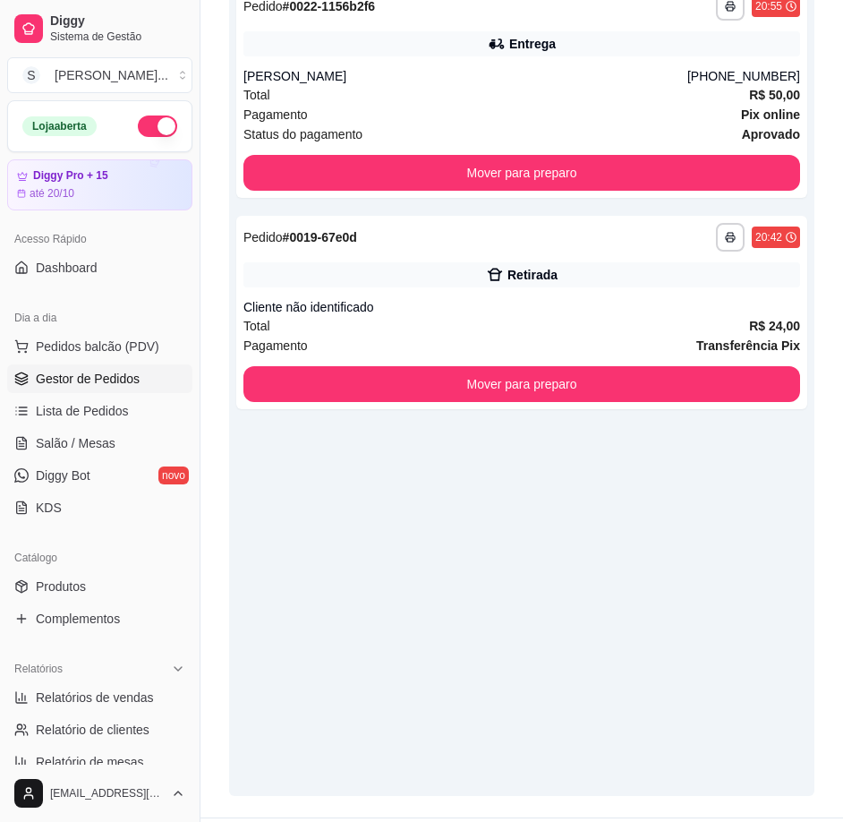
click at [278, 469] on div "**********" at bounding box center [522, 385] width 586 height 822
click at [78, 410] on span "Lista de Pedidos" at bounding box center [82, 411] width 93 height 18
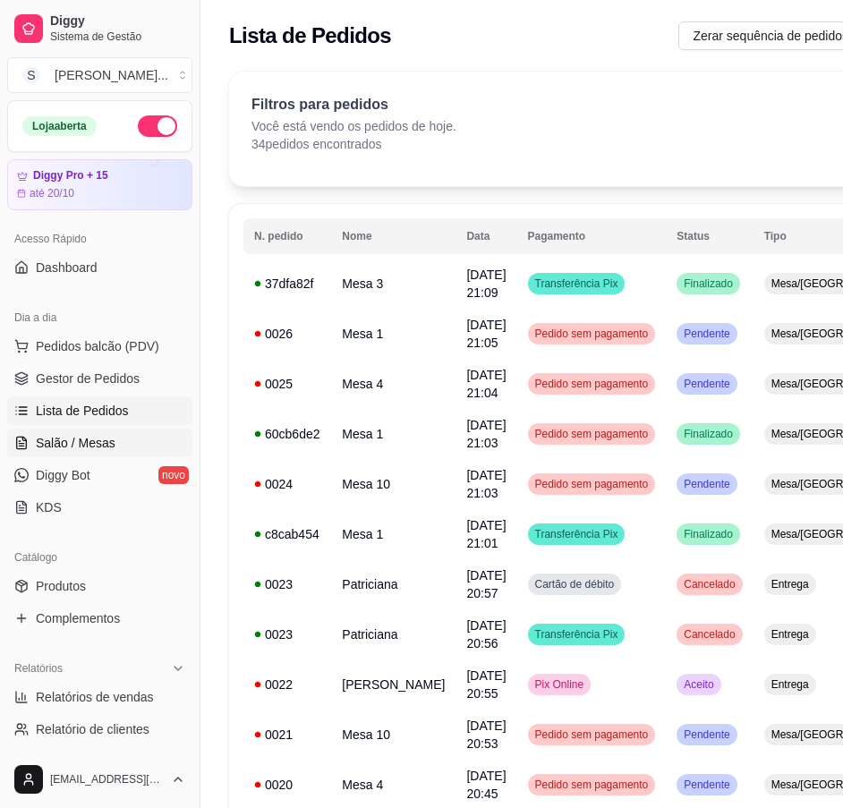
click at [63, 448] on span "Salão / Mesas" at bounding box center [76, 443] width 80 height 18
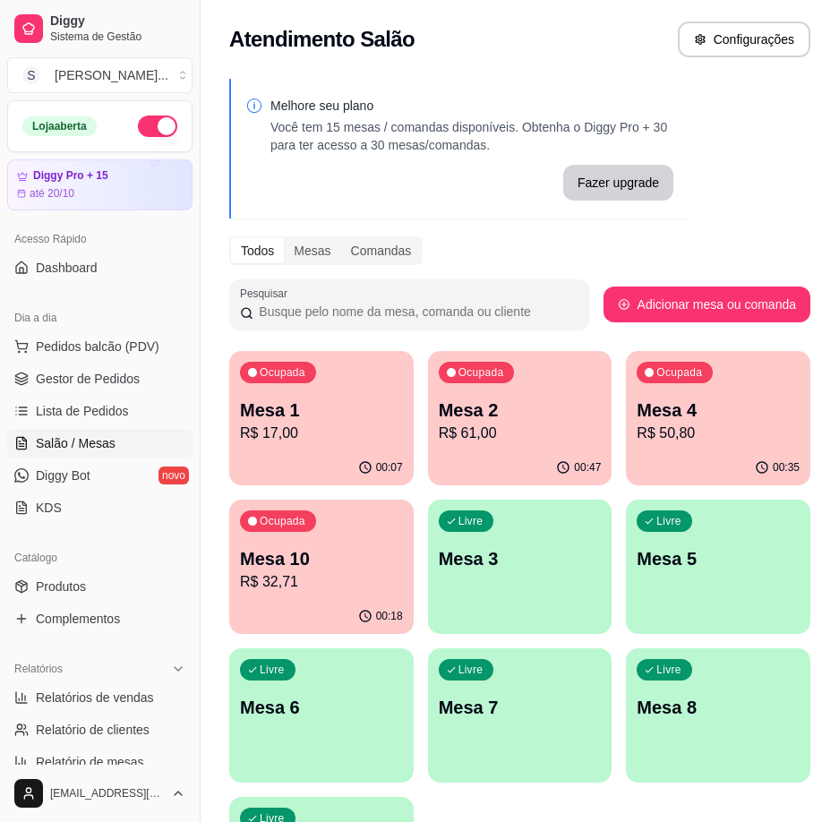
click at [699, 433] on p "R$ 50,80" at bounding box center [718, 433] width 163 height 21
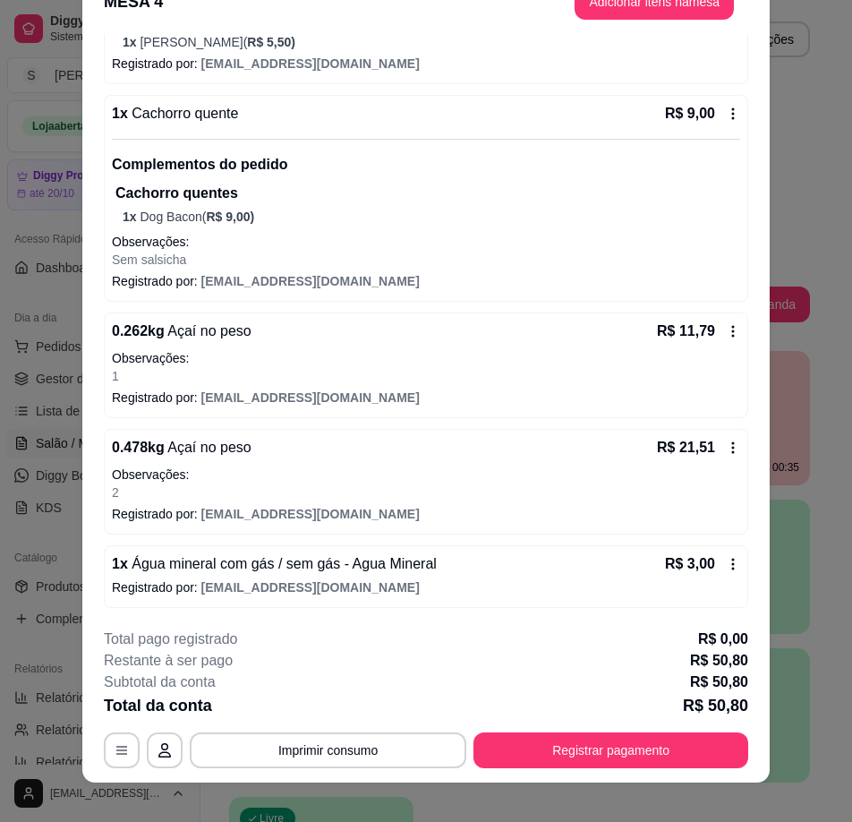
scroll to position [53, 0]
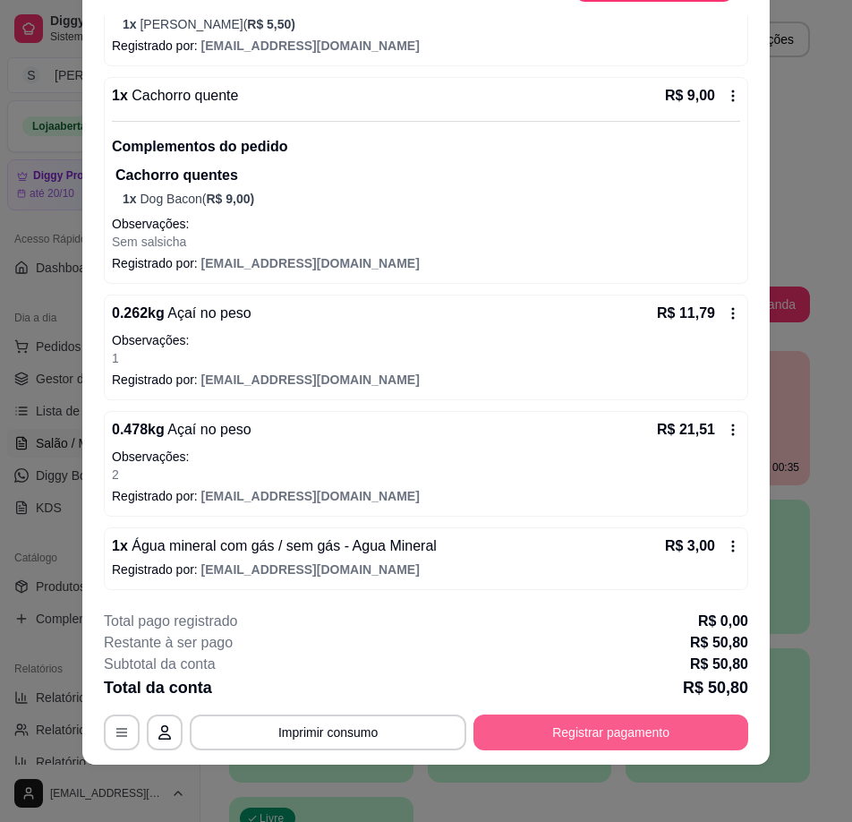
click at [551, 731] on button "Registrar pagamento" at bounding box center [611, 732] width 275 height 36
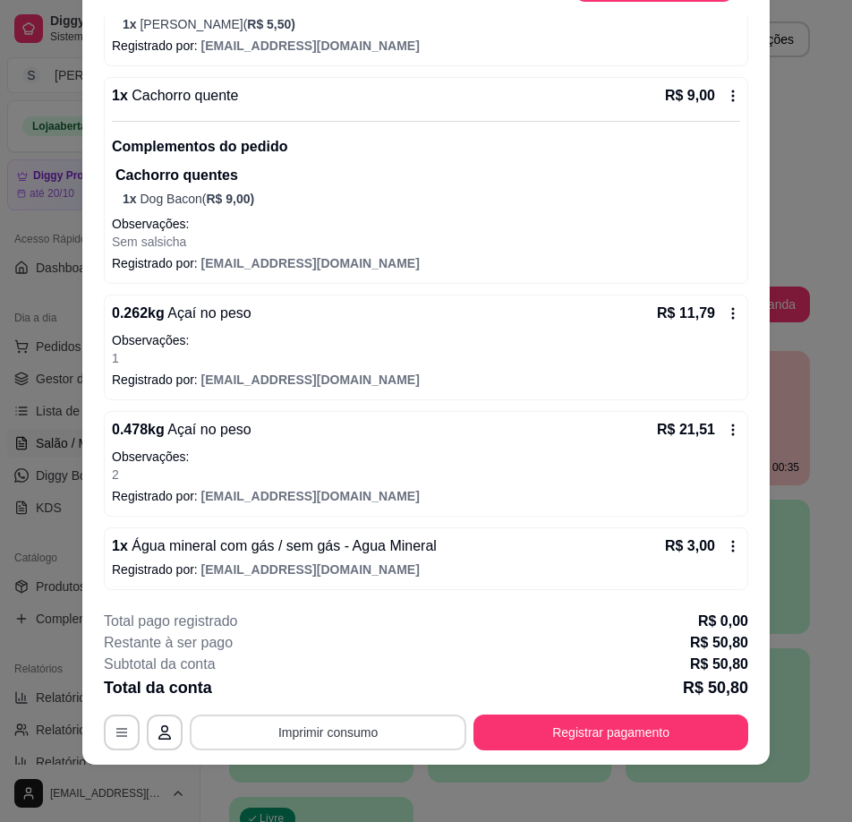
click at [428, 724] on button "Imprimir consumo" at bounding box center [328, 732] width 277 height 36
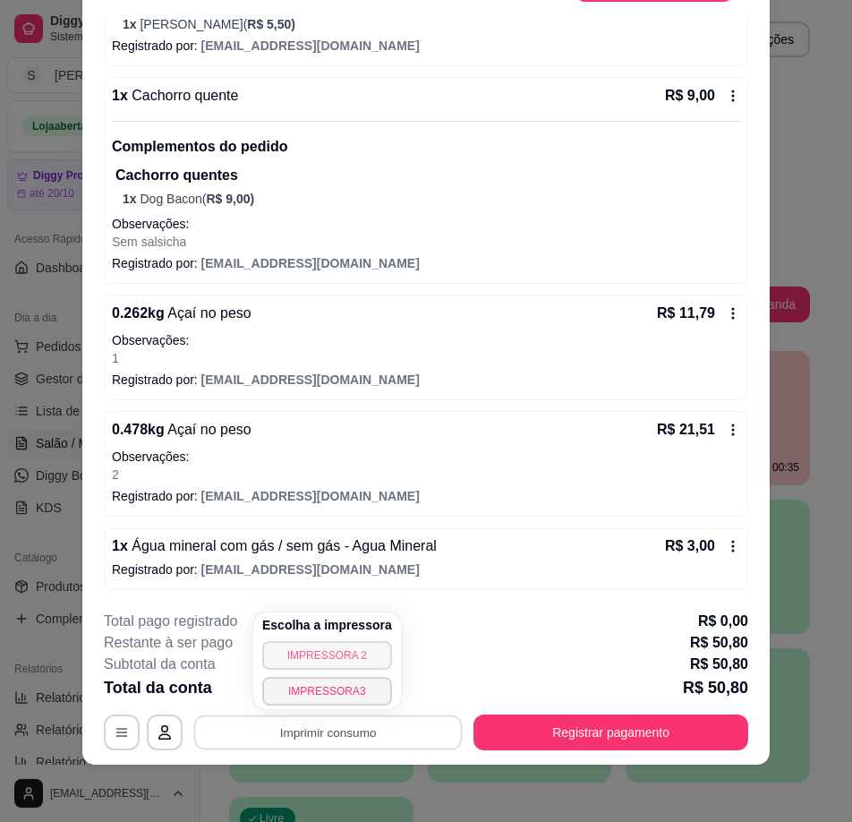
click at [360, 663] on button "IMPRESSORA 2" at bounding box center [327, 655] width 130 height 29
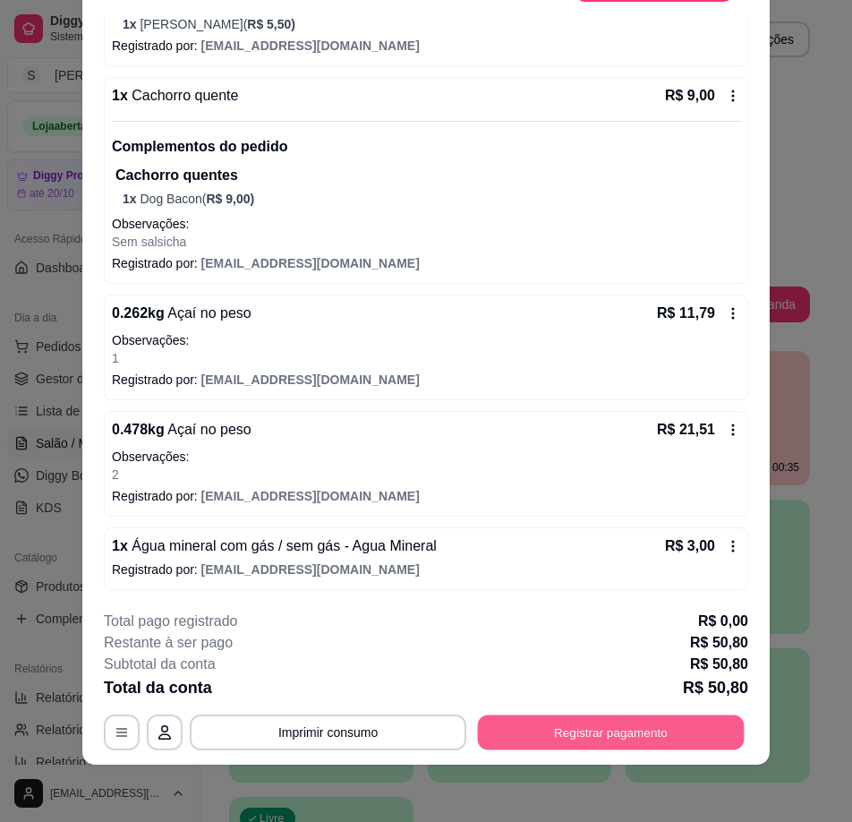
click at [588, 719] on button "Registrar pagamento" at bounding box center [611, 732] width 267 height 35
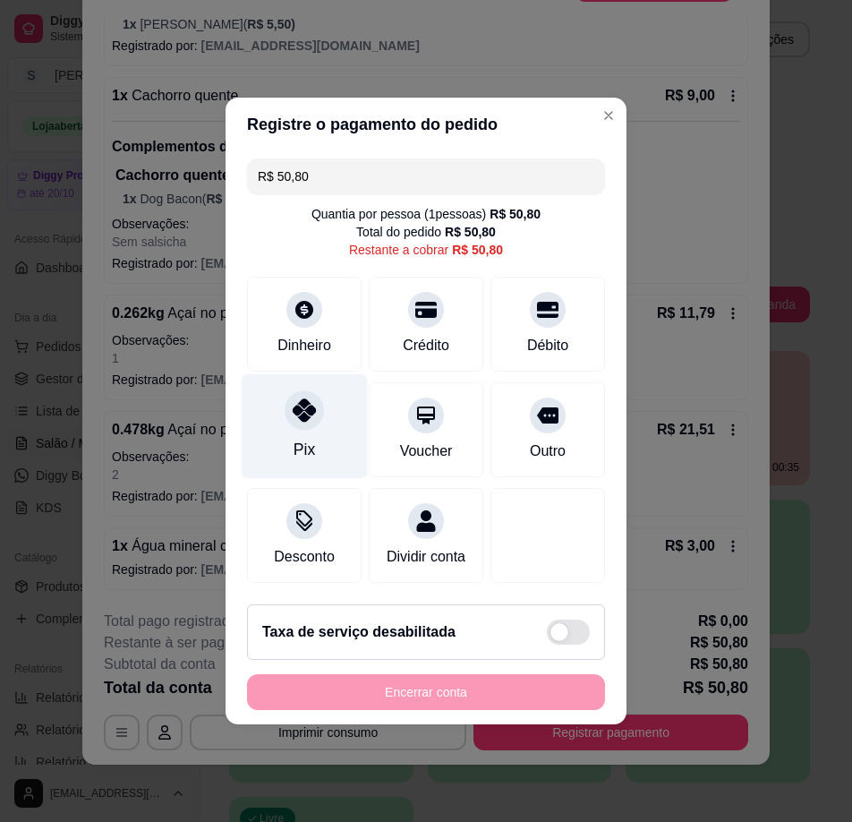
click at [319, 406] on div at bounding box center [304, 409] width 39 height 39
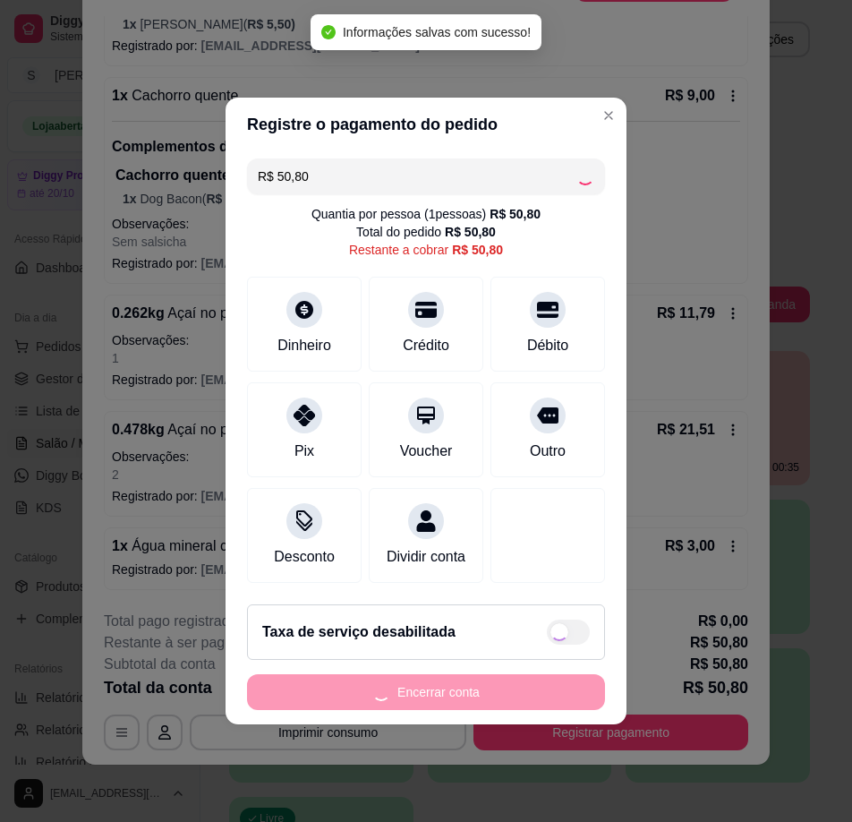
type input "R$ 0,00"
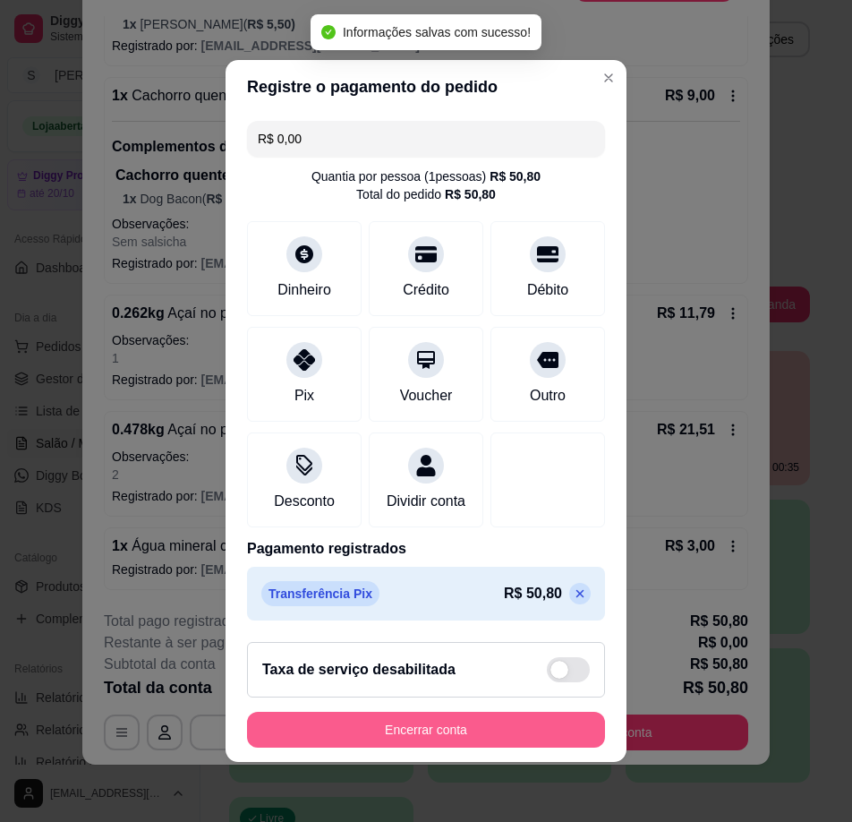
click at [511, 731] on button "Encerrar conta" at bounding box center [426, 730] width 358 height 36
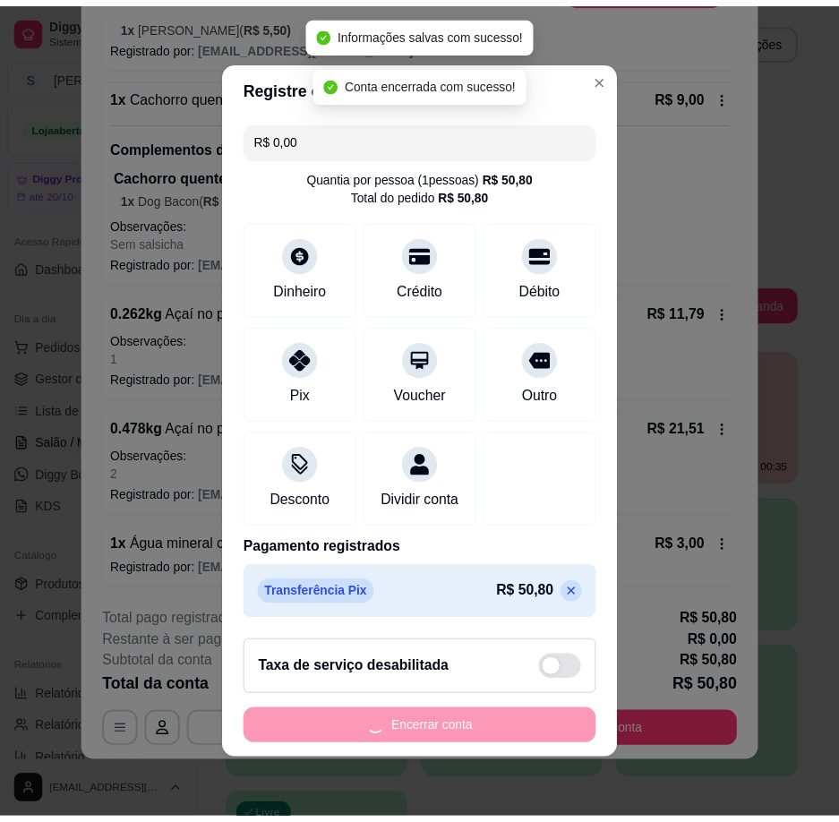
scroll to position [0, 0]
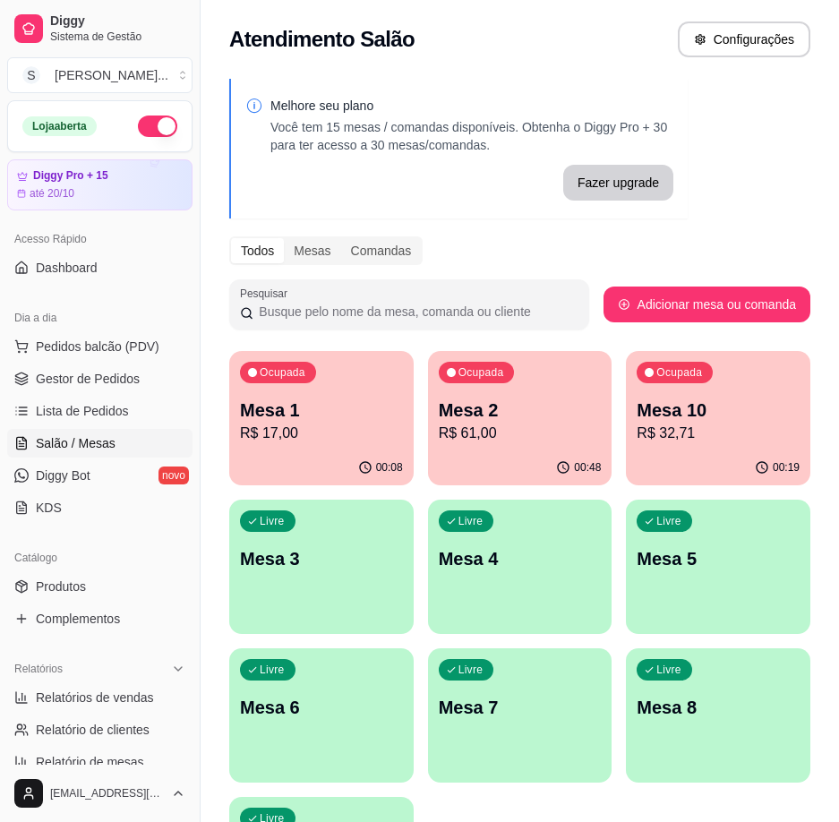
click at [483, 432] on p "R$ 61,00" at bounding box center [520, 433] width 163 height 21
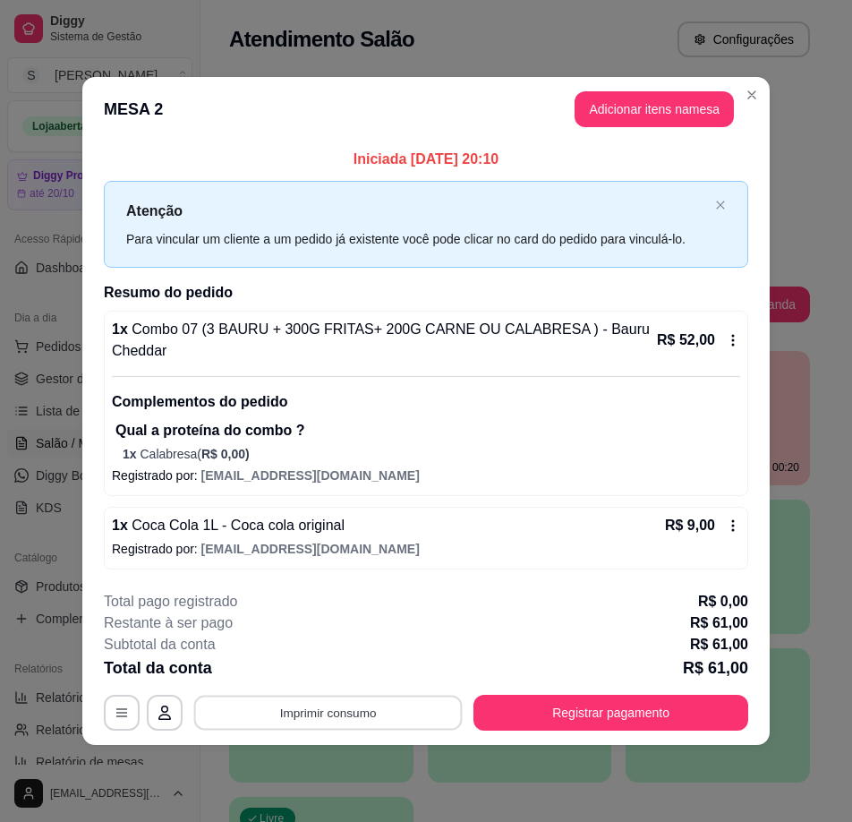
click at [391, 712] on button "Imprimir consumo" at bounding box center [328, 713] width 269 height 35
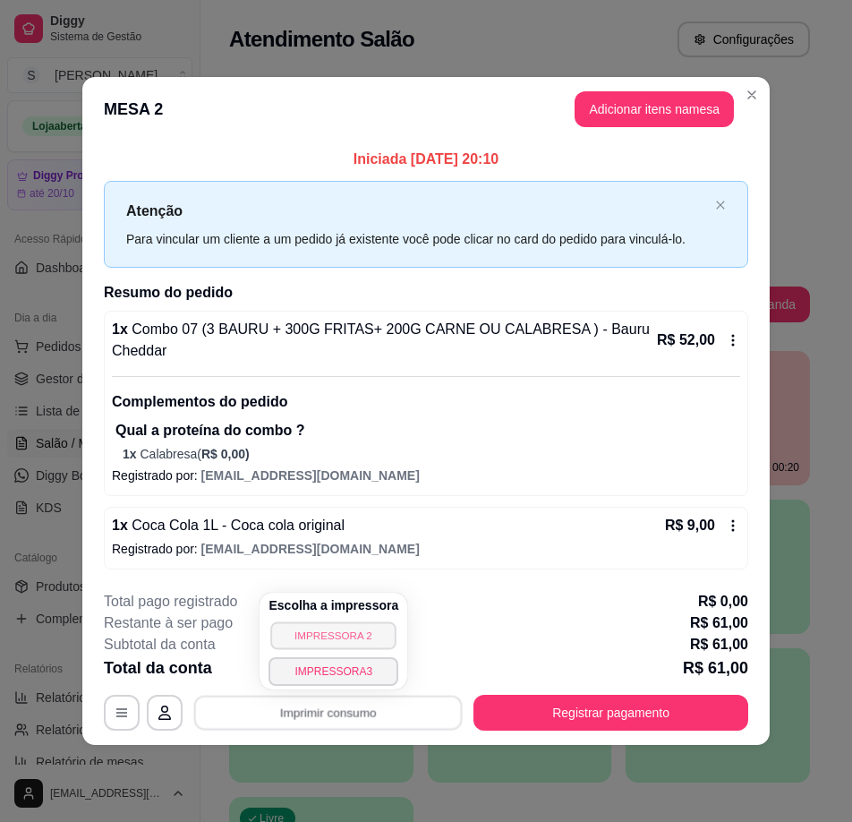
click at [375, 636] on button "IMPRESSORA 2" at bounding box center [333, 635] width 125 height 28
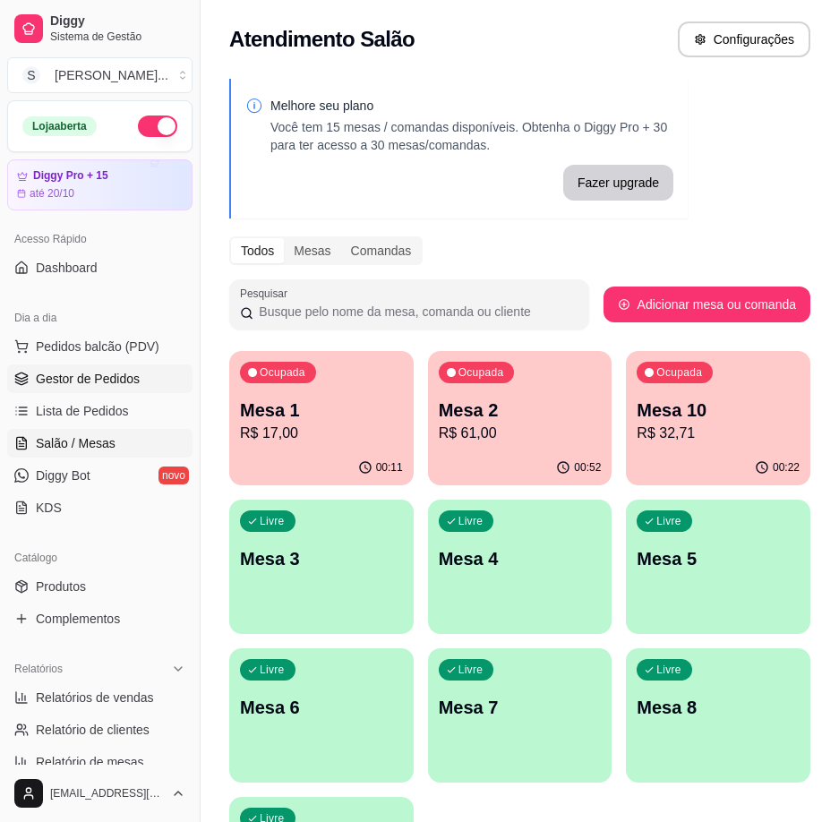
click at [48, 378] on span "Gestor de Pedidos" at bounding box center [88, 379] width 104 height 18
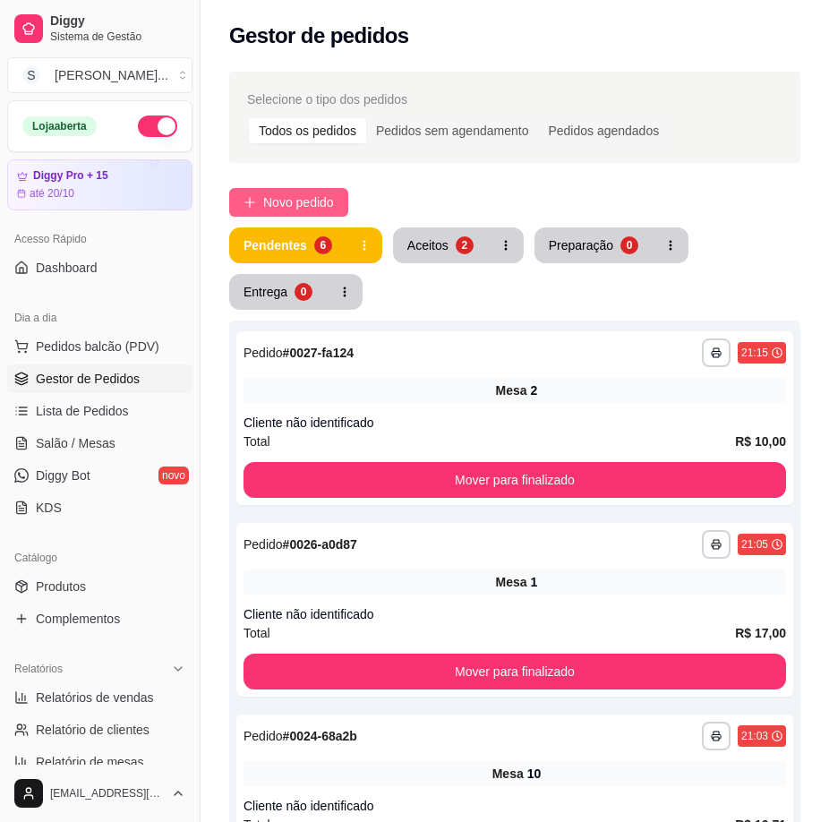
click at [297, 207] on span "Novo pedido" at bounding box center [298, 202] width 71 height 20
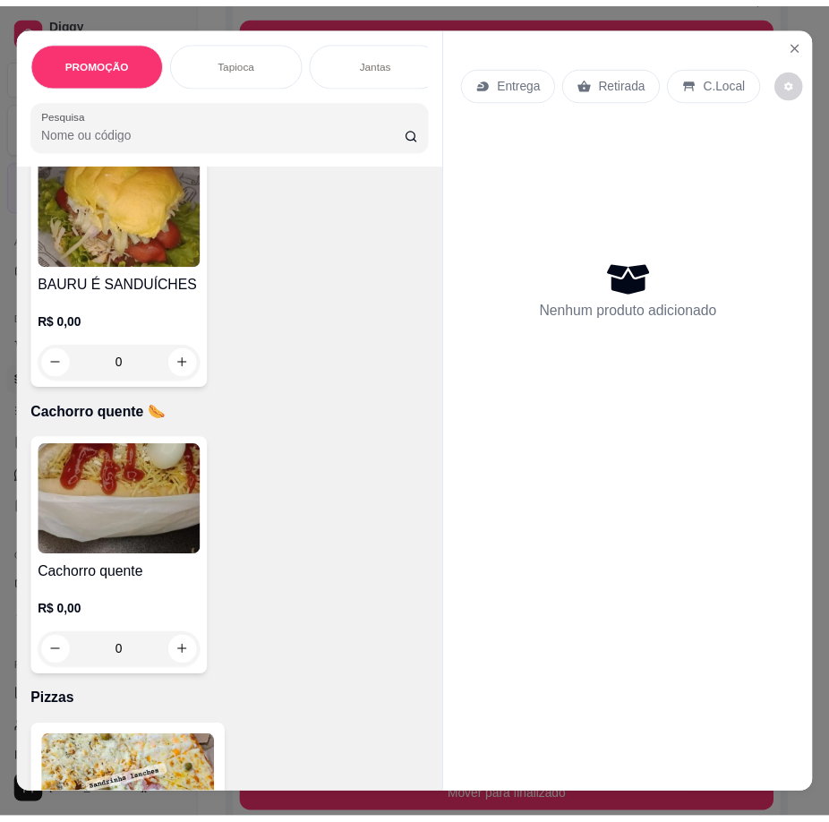
scroll to position [4924, 0]
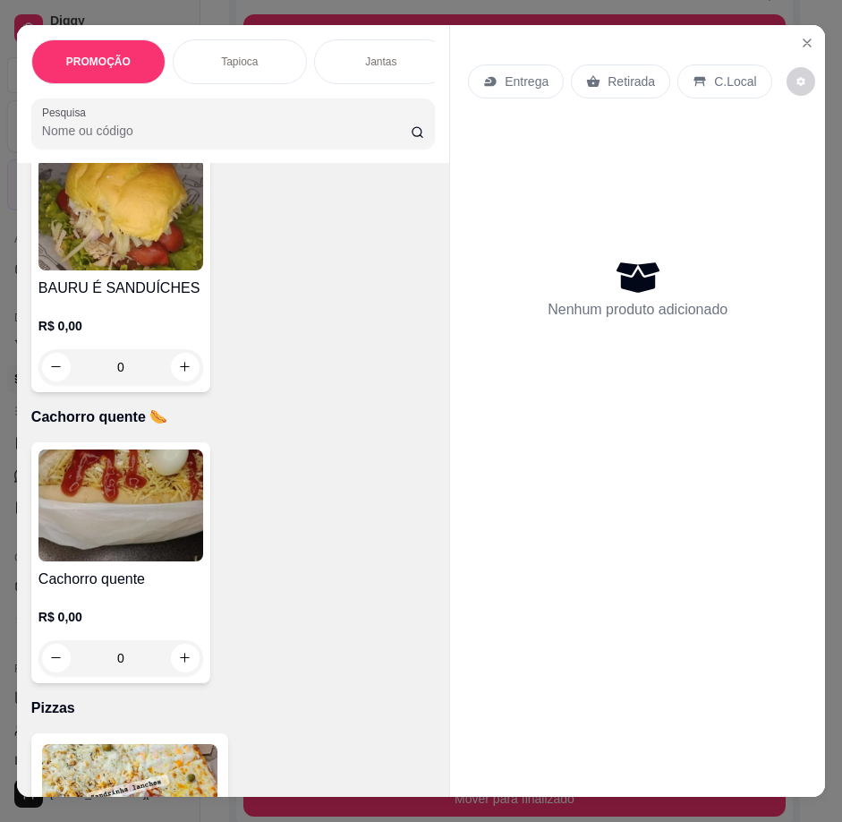
click at [81, 269] on img at bounding box center [120, 214] width 165 height 112
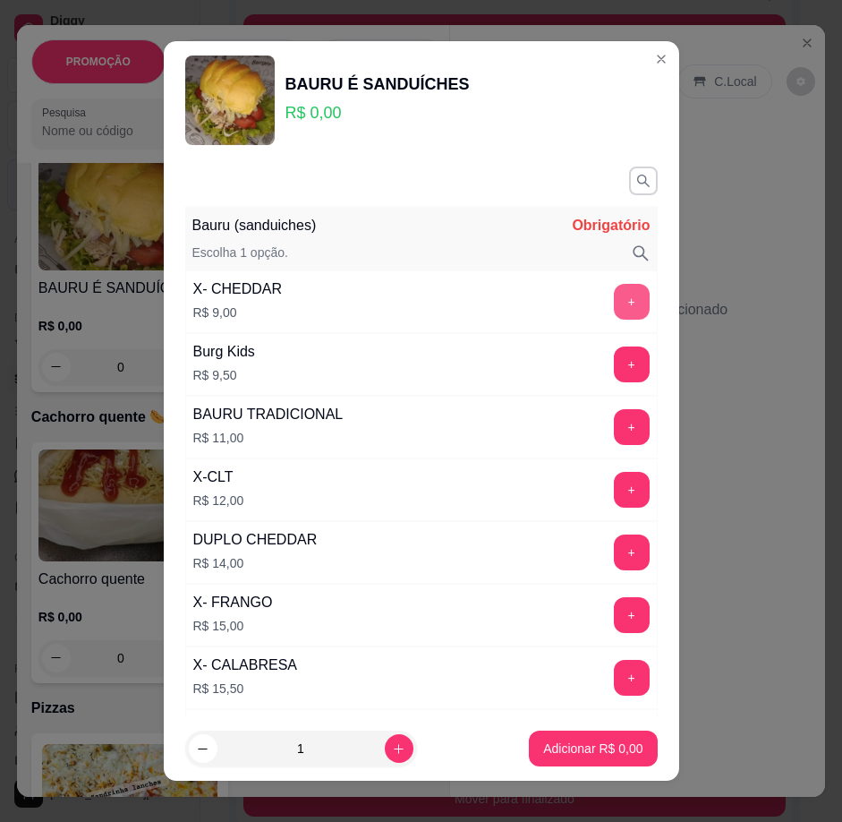
click at [614, 296] on button "+" at bounding box center [632, 302] width 36 height 36
click at [568, 757] on p "Adicionar R$ 9,00" at bounding box center [592, 749] width 99 height 18
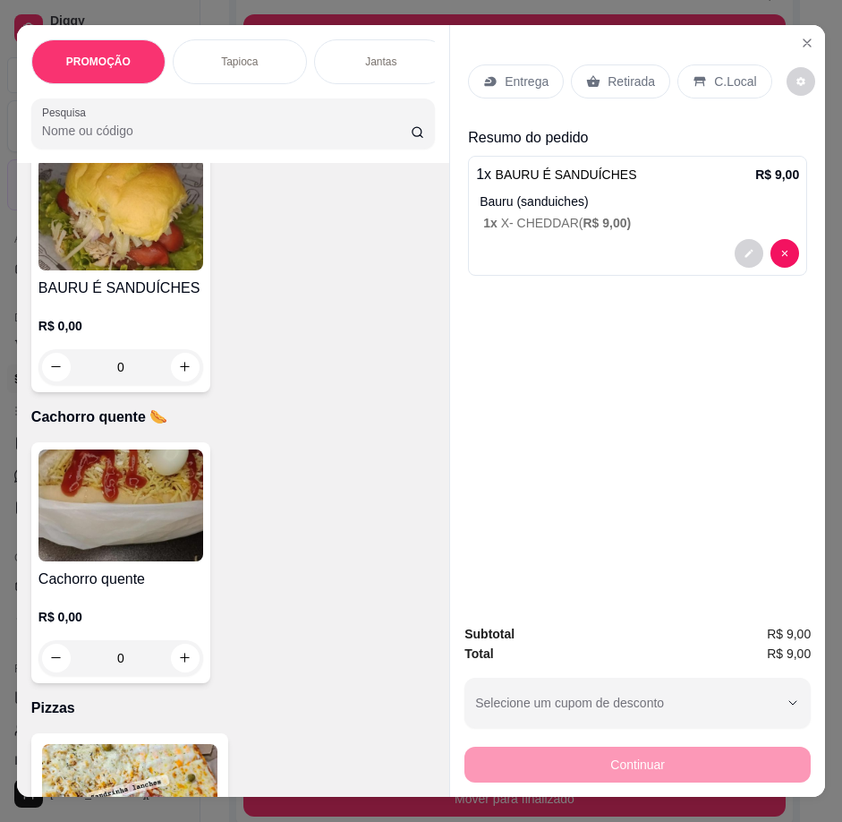
click at [618, 73] on p "Retirada" at bounding box center [631, 82] width 47 height 18
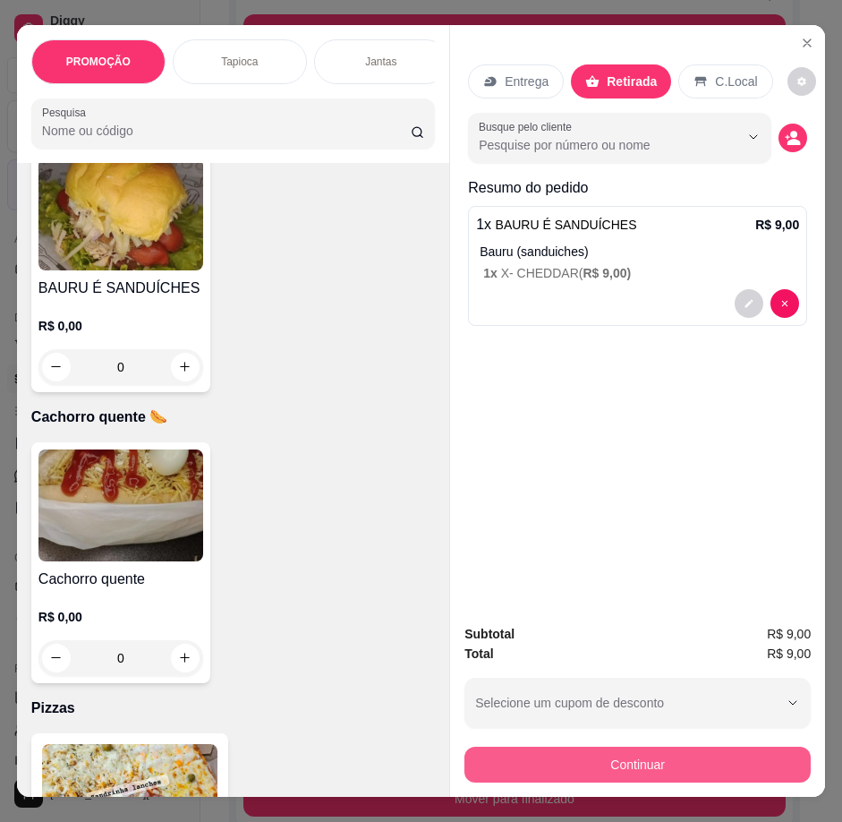
click at [594, 763] on button "Continuar" at bounding box center [638, 765] width 346 height 36
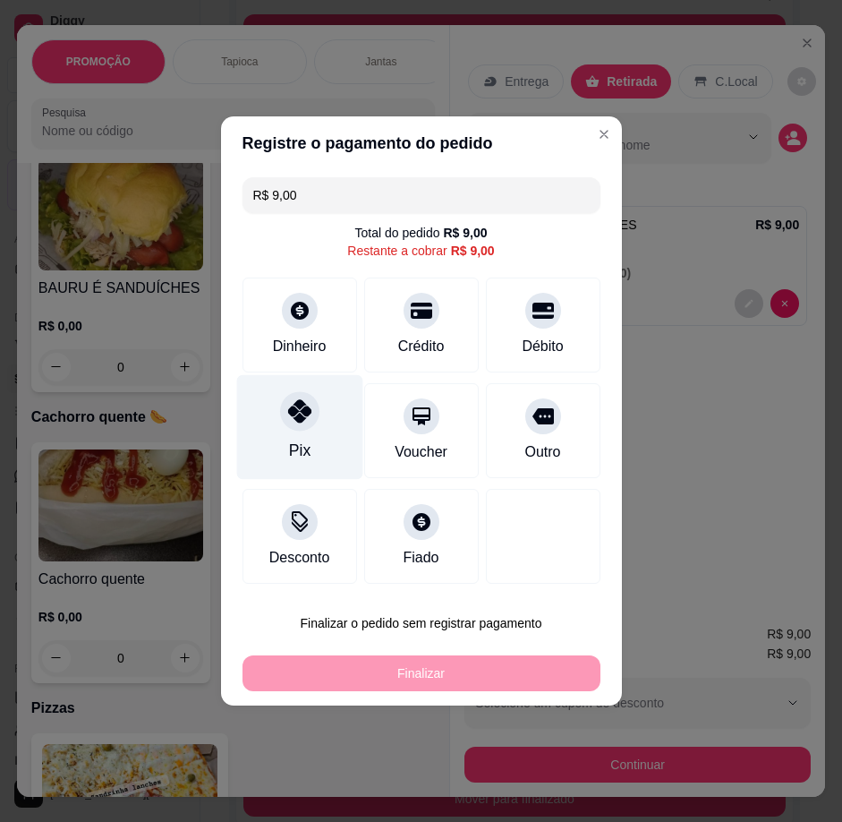
click at [302, 449] on div "Pix" at bounding box center [298, 450] width 21 height 23
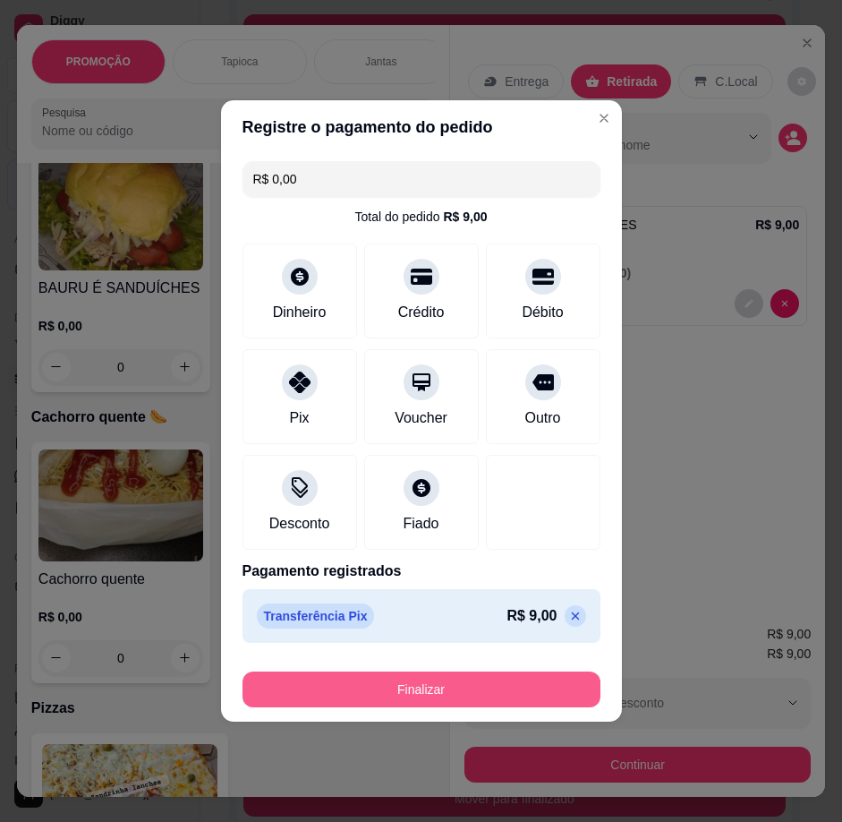
click at [464, 688] on button "Finalizar" at bounding box center [422, 689] width 358 height 36
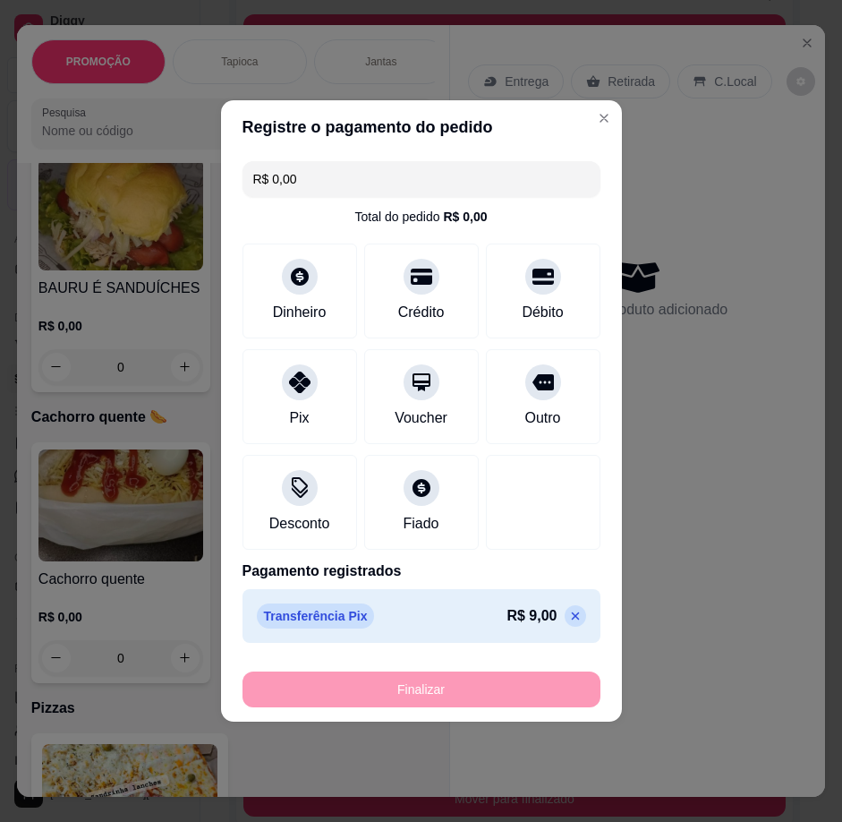
type input "-R$ 9,00"
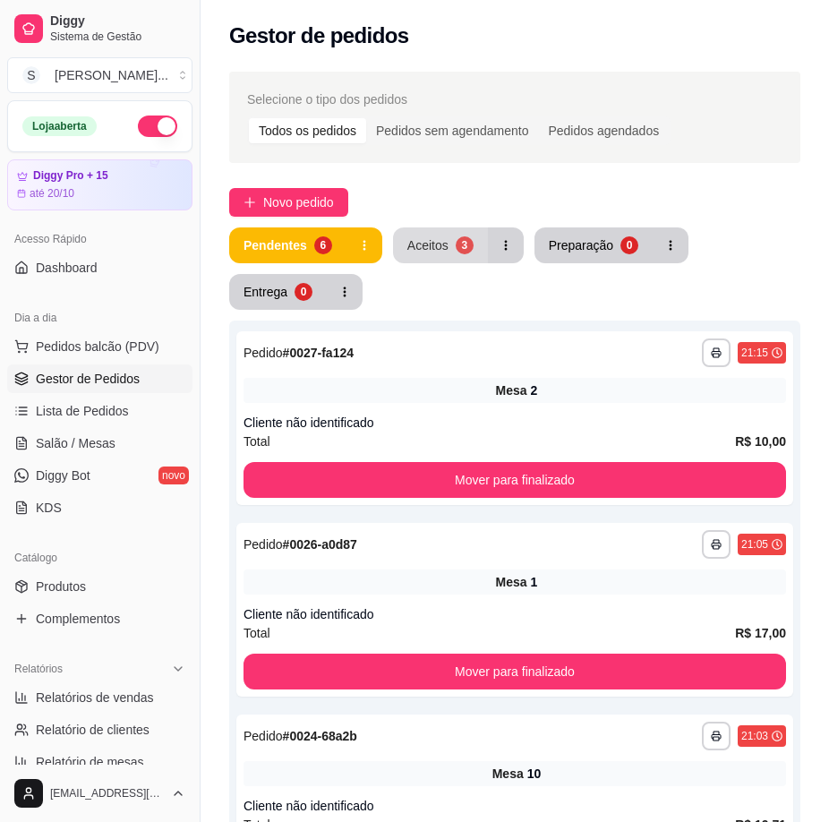
click at [450, 240] on button "Aceitos 3" at bounding box center [440, 245] width 95 height 36
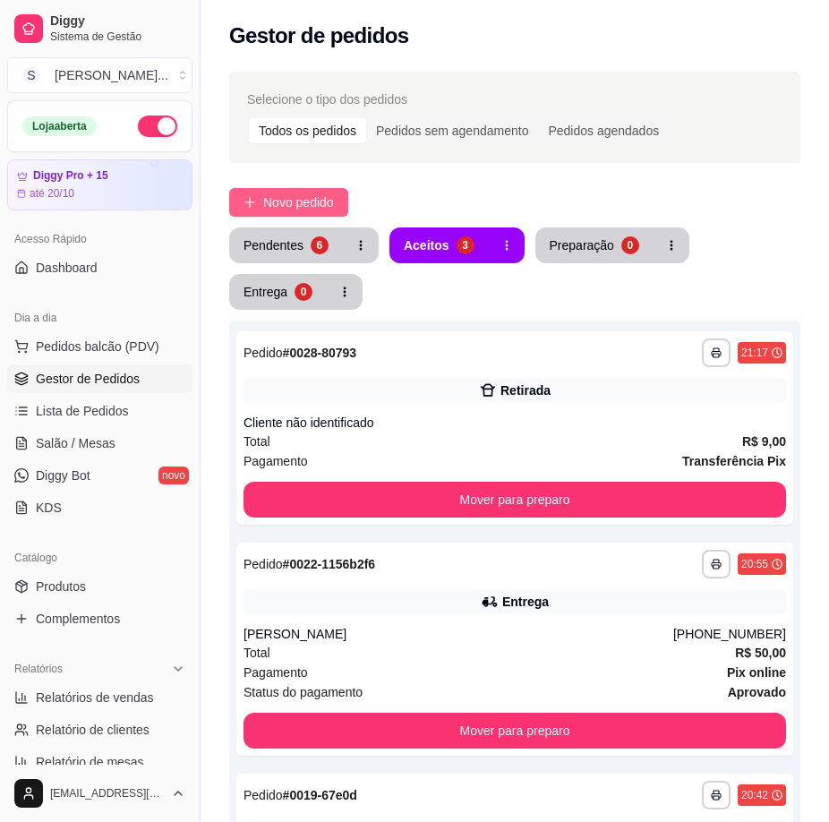
click at [299, 202] on span "Novo pedido" at bounding box center [298, 202] width 71 height 20
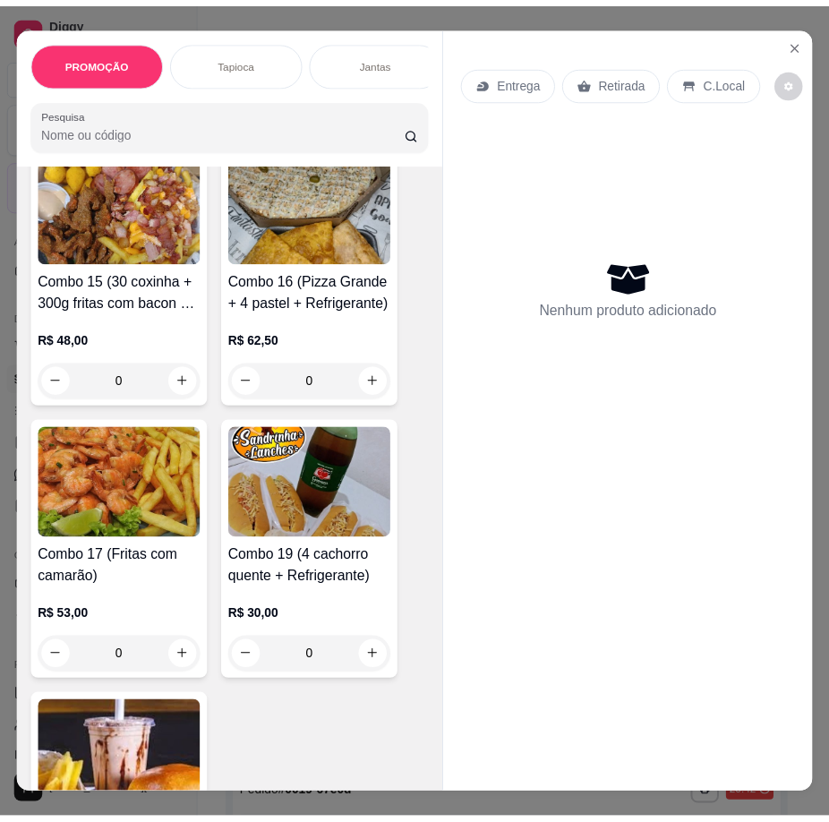
scroll to position [4387, 0]
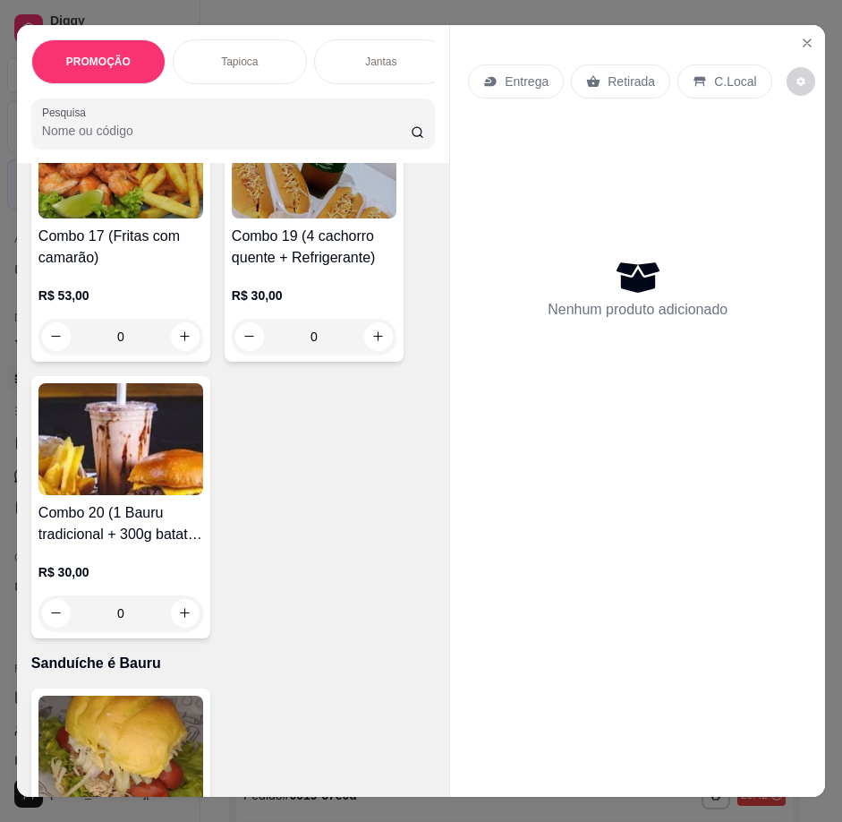
click at [105, 748] on img at bounding box center [120, 752] width 165 height 112
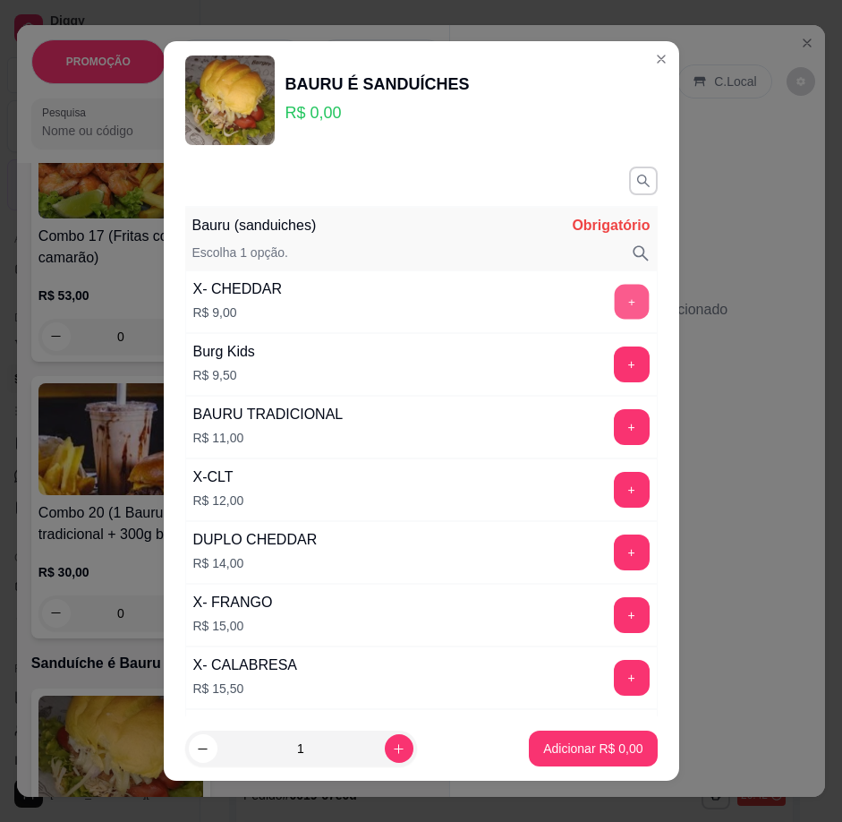
click at [614, 300] on button "+" at bounding box center [631, 301] width 35 height 35
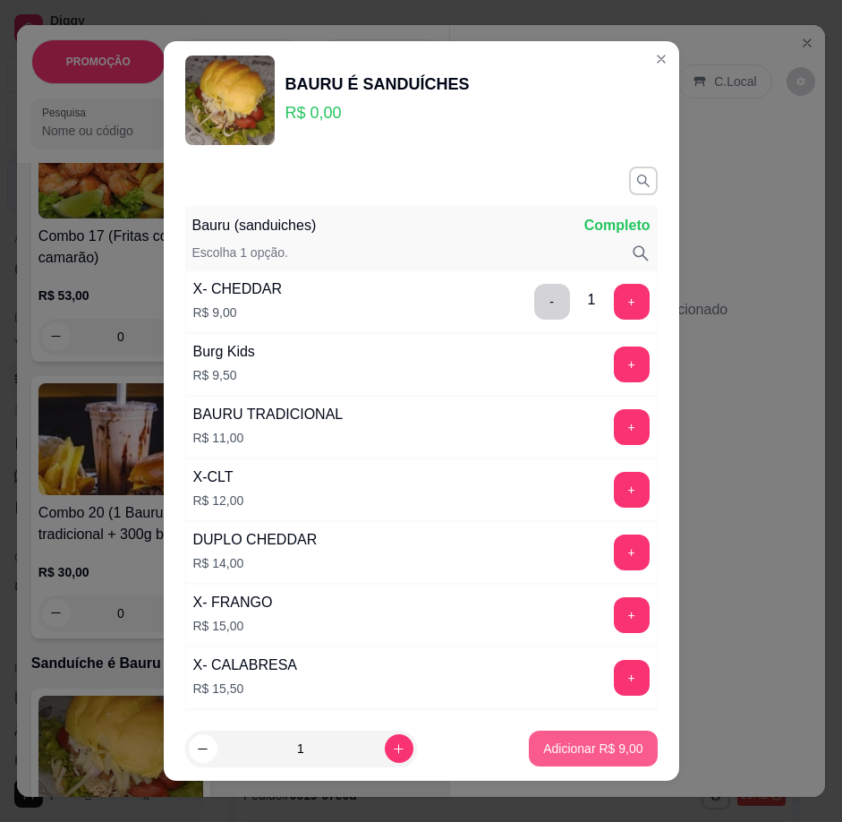
click at [605, 748] on p "Adicionar R$ 9,00" at bounding box center [592, 749] width 99 height 18
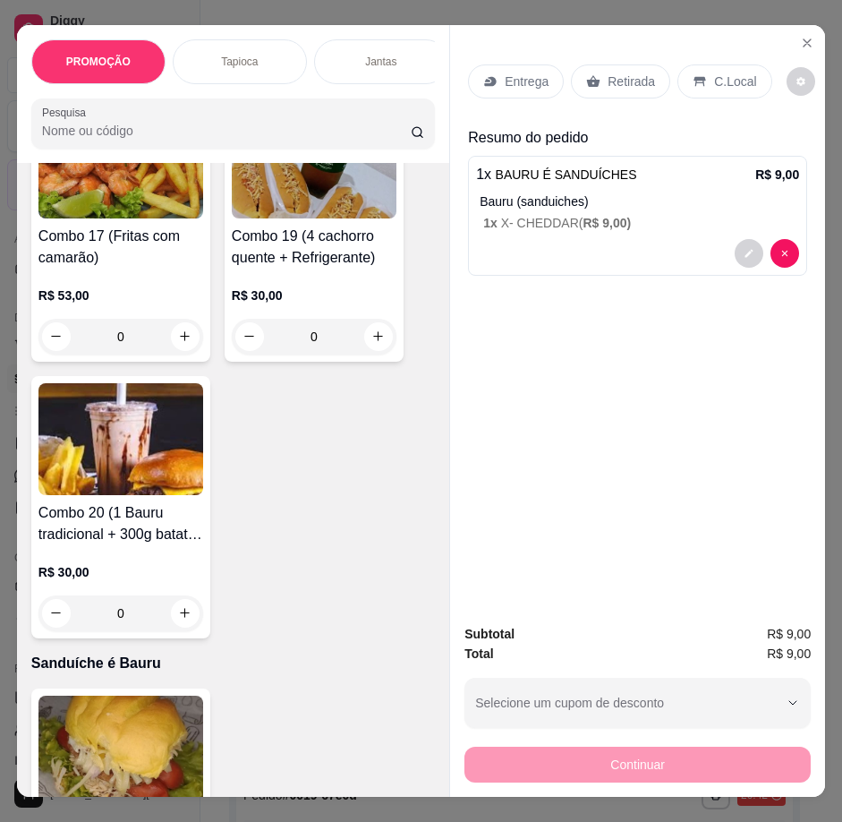
click at [608, 77] on p "Retirada" at bounding box center [631, 82] width 47 height 18
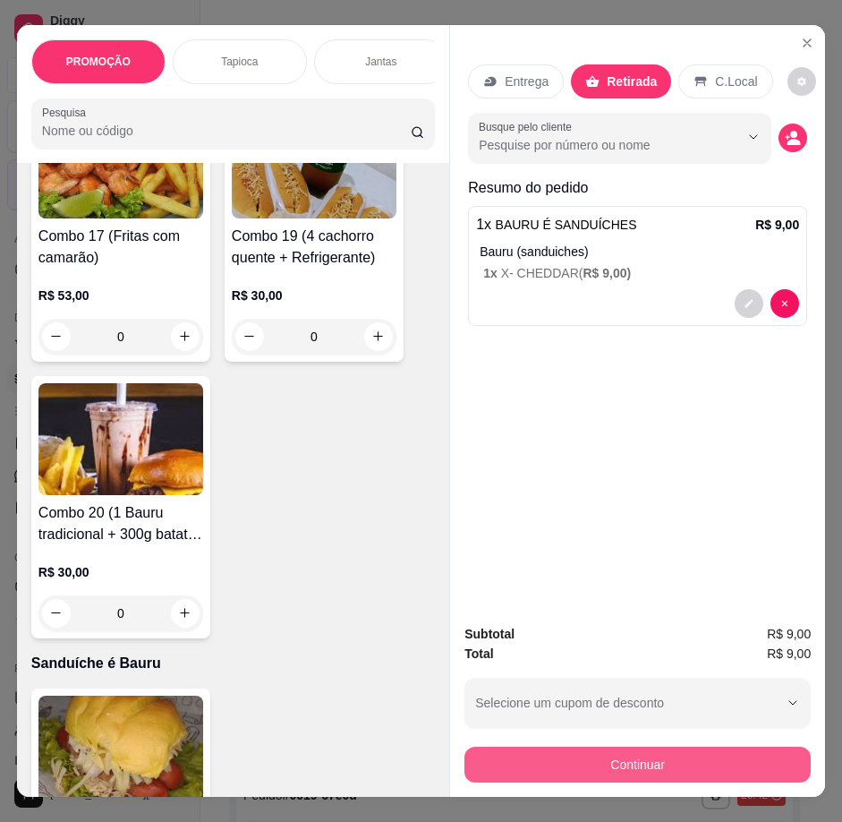
click at [657, 750] on button "Continuar" at bounding box center [638, 765] width 346 height 36
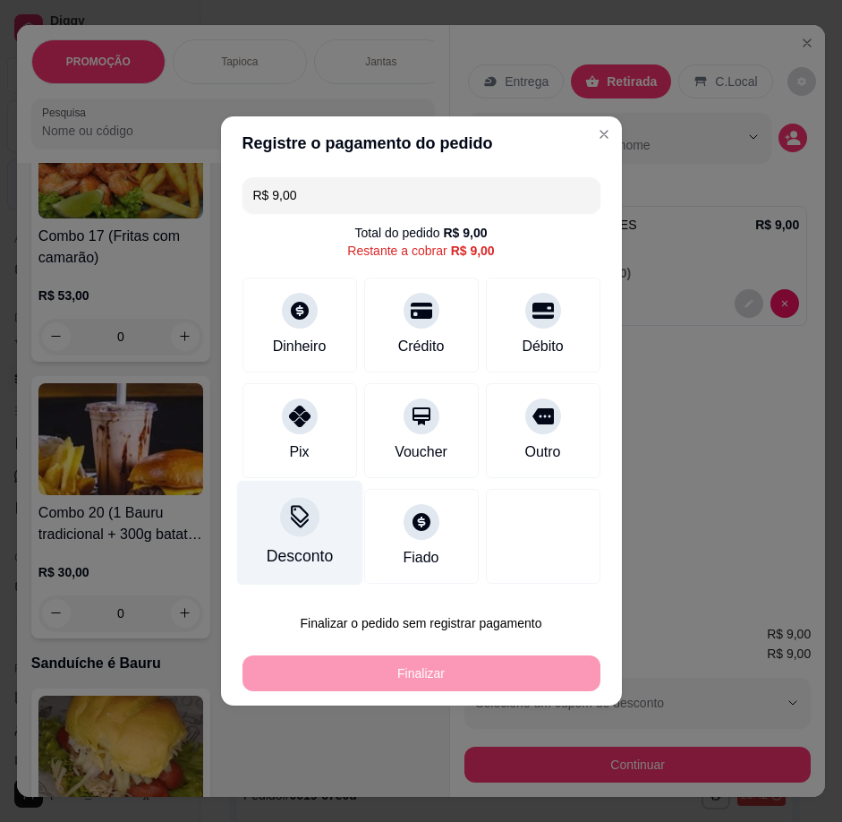
click at [312, 408] on div at bounding box center [300, 416] width 36 height 36
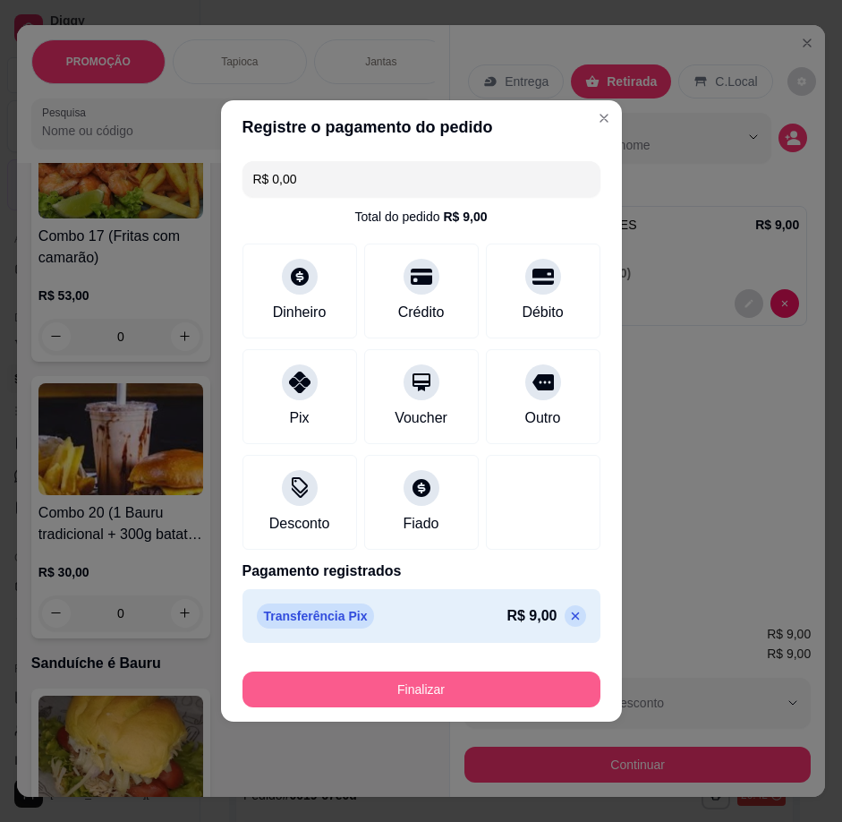
click at [462, 688] on button "Finalizar" at bounding box center [422, 689] width 358 height 36
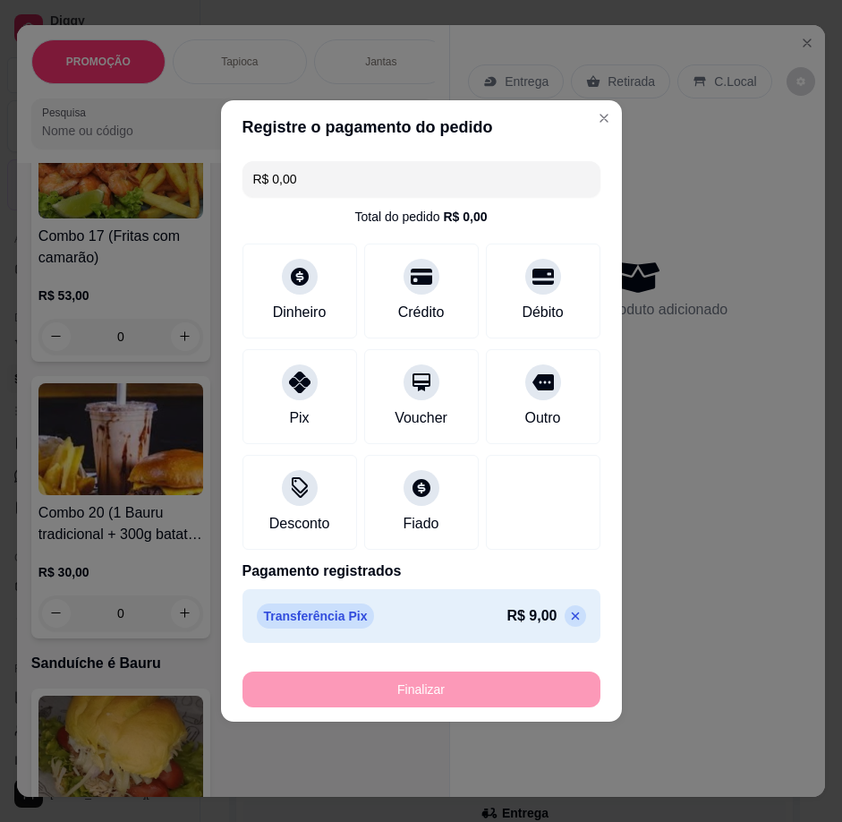
type input "-R$ 9,00"
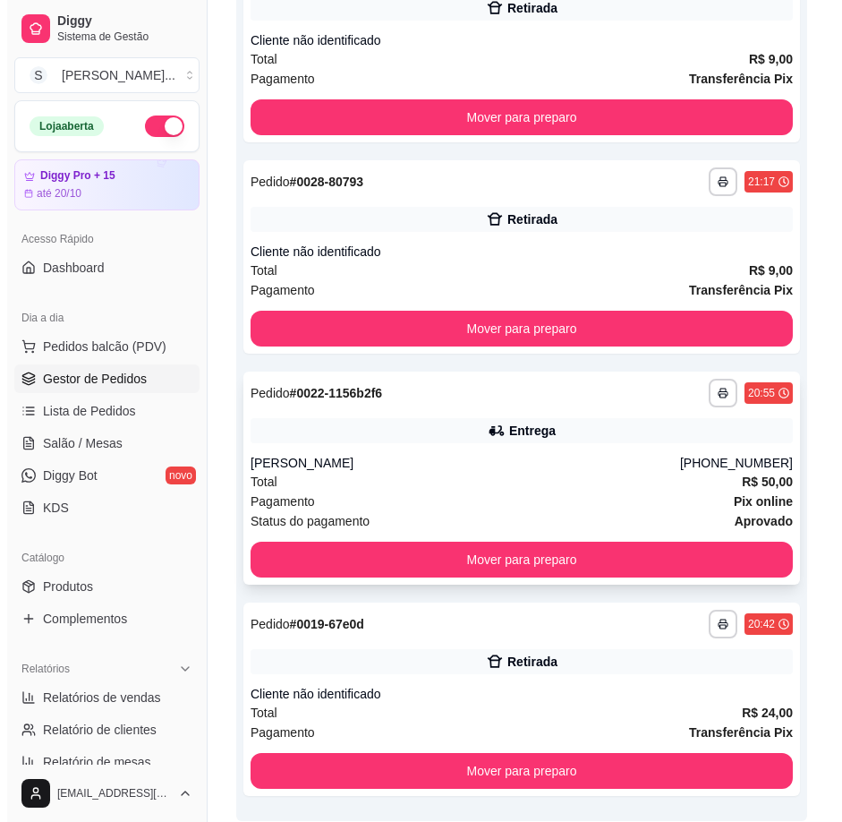
scroll to position [454, 0]
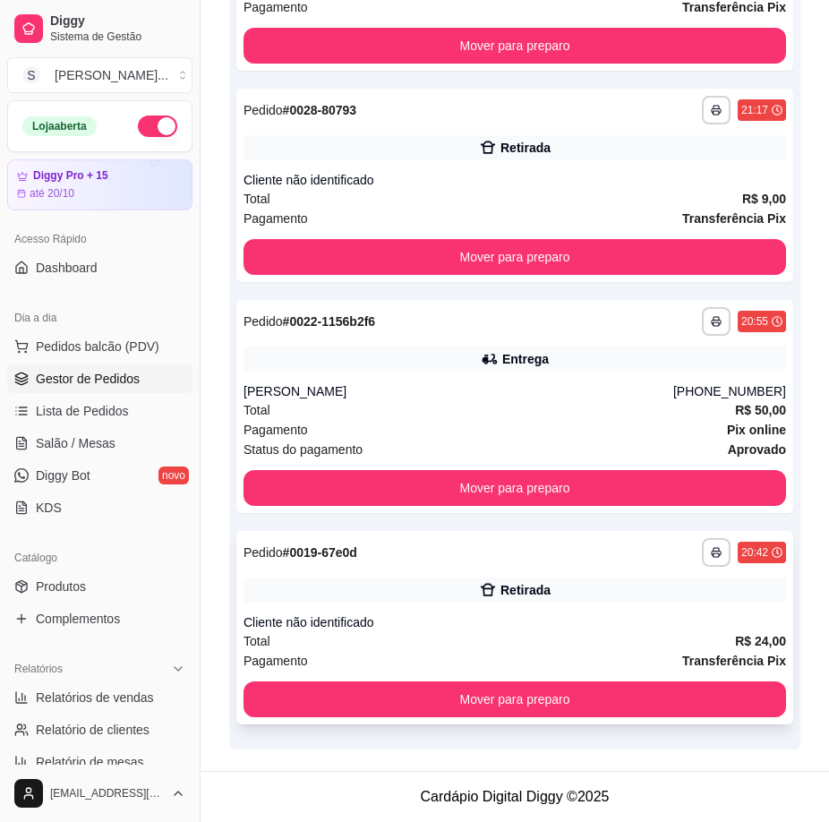
click at [603, 625] on div "Cliente não identificado" at bounding box center [515, 622] width 543 height 18
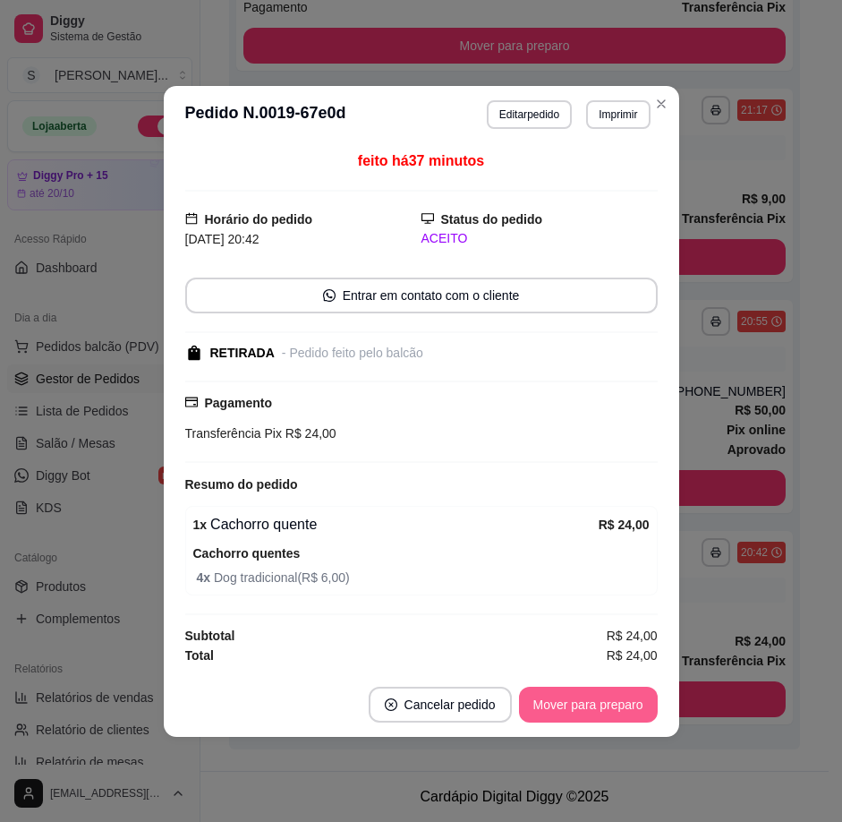
click at [606, 706] on button "Mover para preparo" at bounding box center [588, 705] width 139 height 36
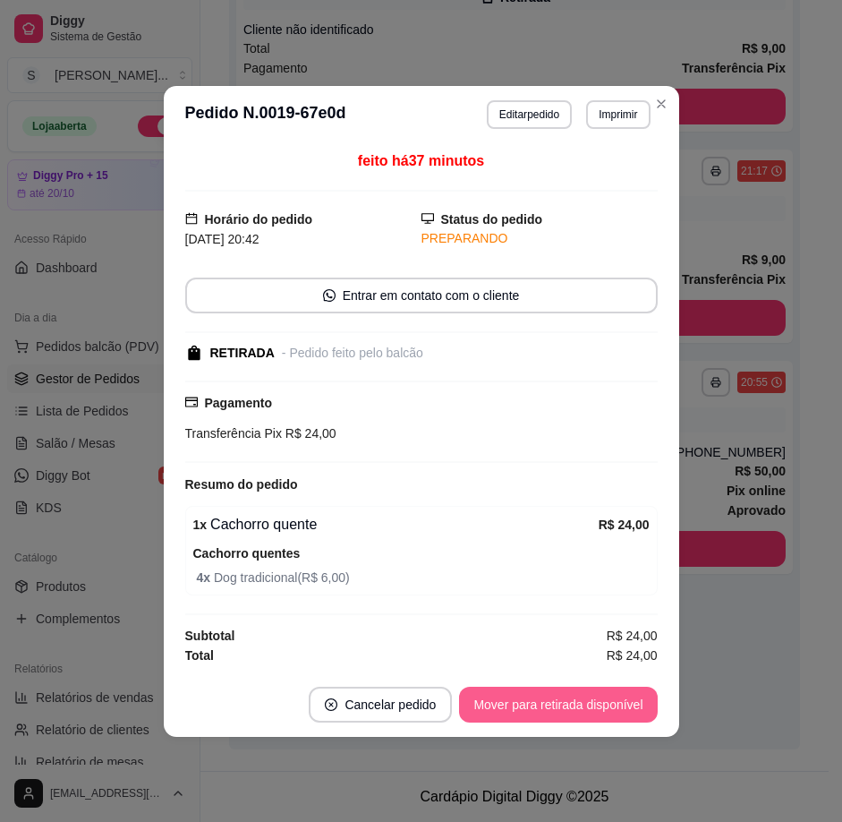
scroll to position [393, 0]
click at [599, 712] on button "Mover para retirada disponível" at bounding box center [558, 705] width 198 height 36
click at [631, 706] on button "Mover para finalizado" at bounding box center [583, 705] width 149 height 36
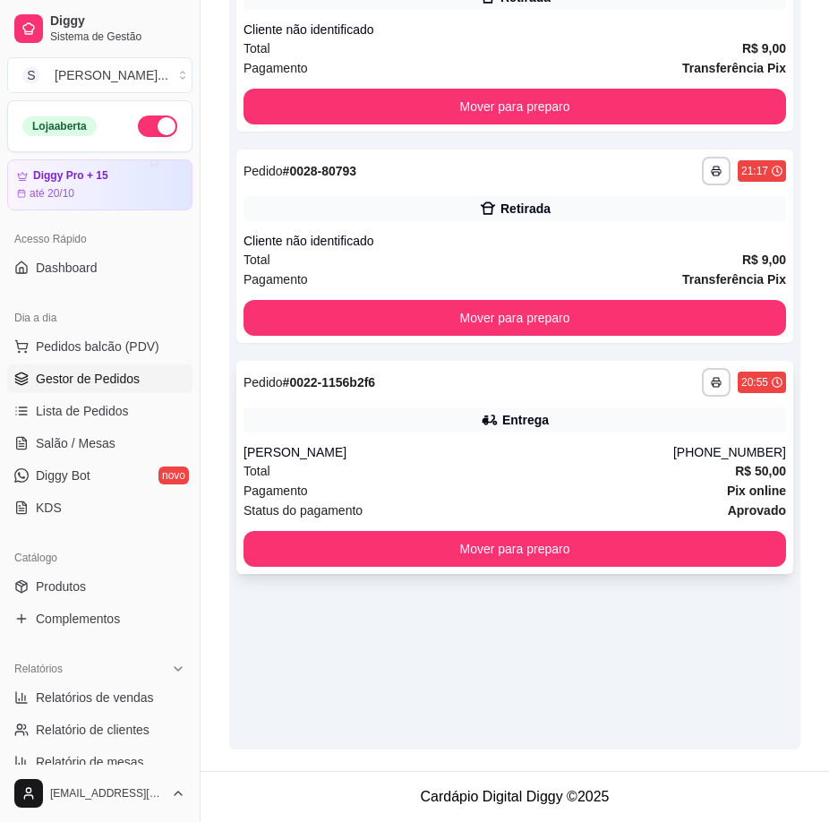
click at [573, 481] on div "Pagamento Pix online" at bounding box center [515, 491] width 543 height 20
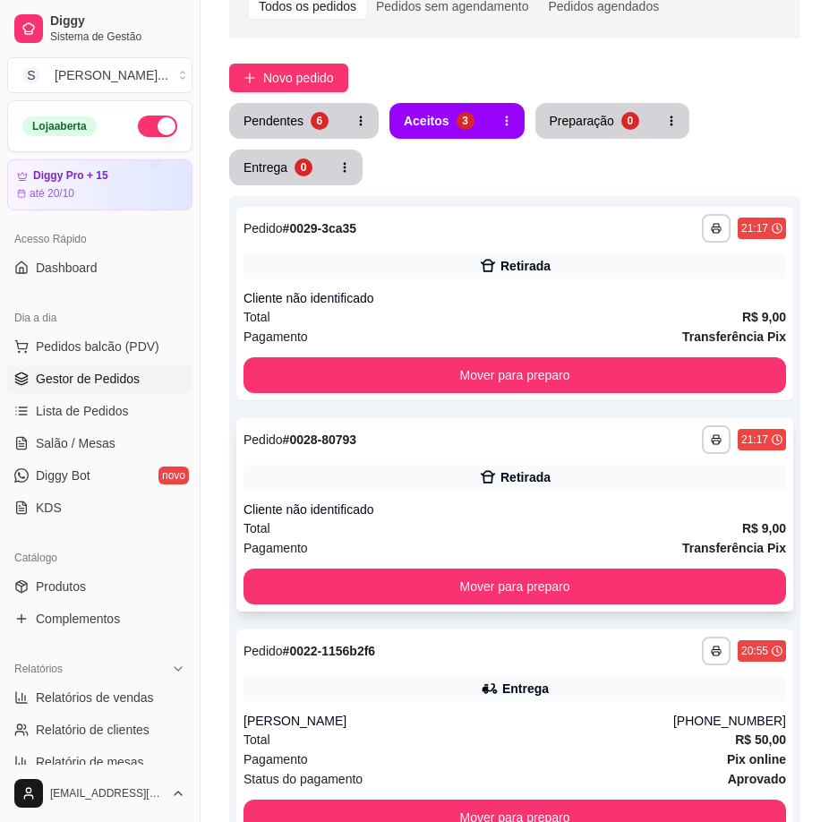
click at [531, 488] on div "Retirada" at bounding box center [515, 477] width 543 height 25
click at [97, 438] on span "Salão / Mesas" at bounding box center [76, 443] width 80 height 18
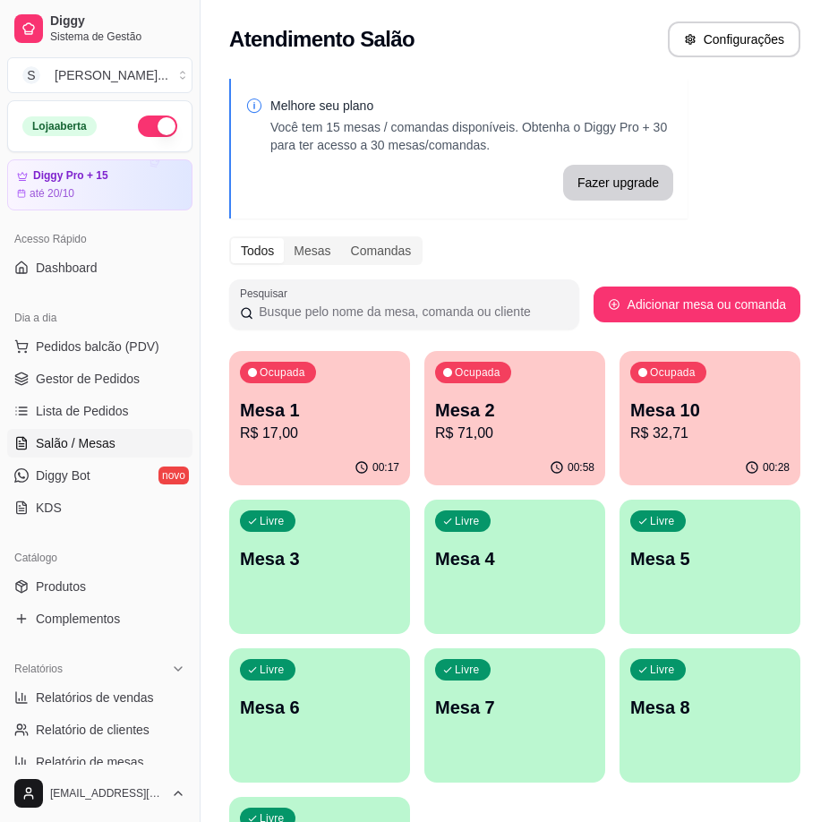
click at [363, 409] on p "Mesa 1" at bounding box center [319, 410] width 159 height 25
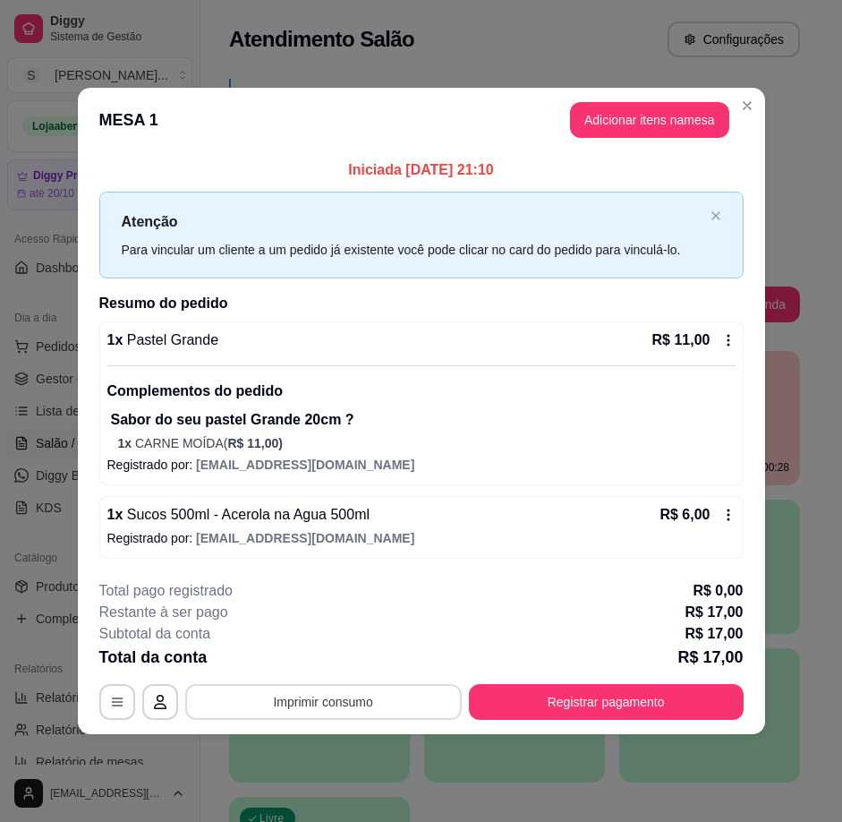
click at [380, 697] on button "Imprimir consumo" at bounding box center [323, 702] width 277 height 36
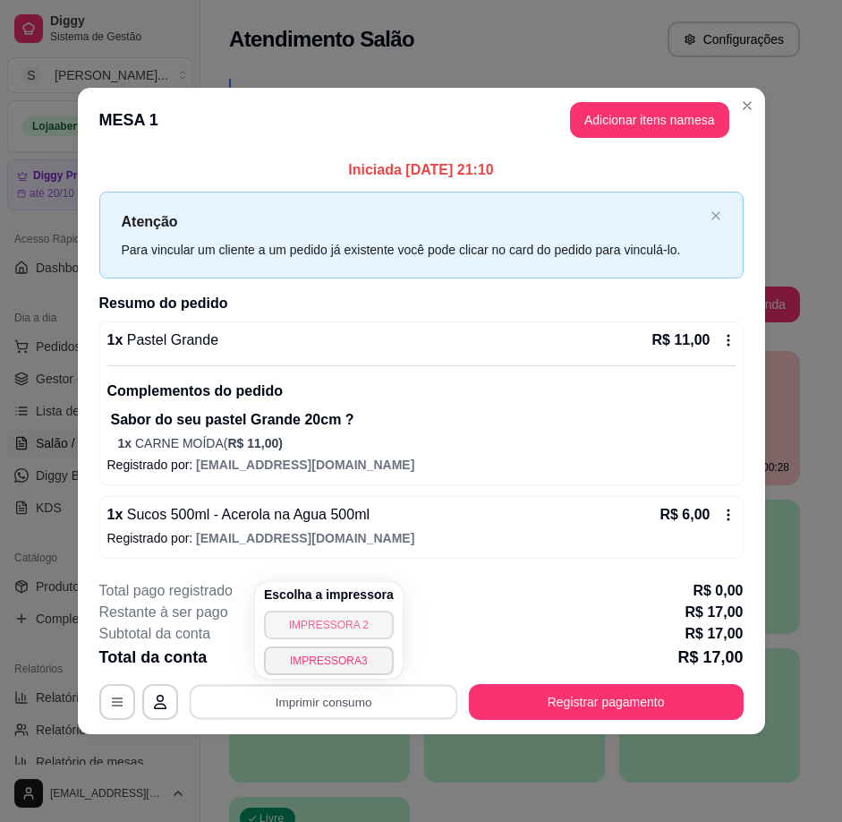
click at [358, 626] on button "IMPRESSORA 2" at bounding box center [329, 625] width 130 height 29
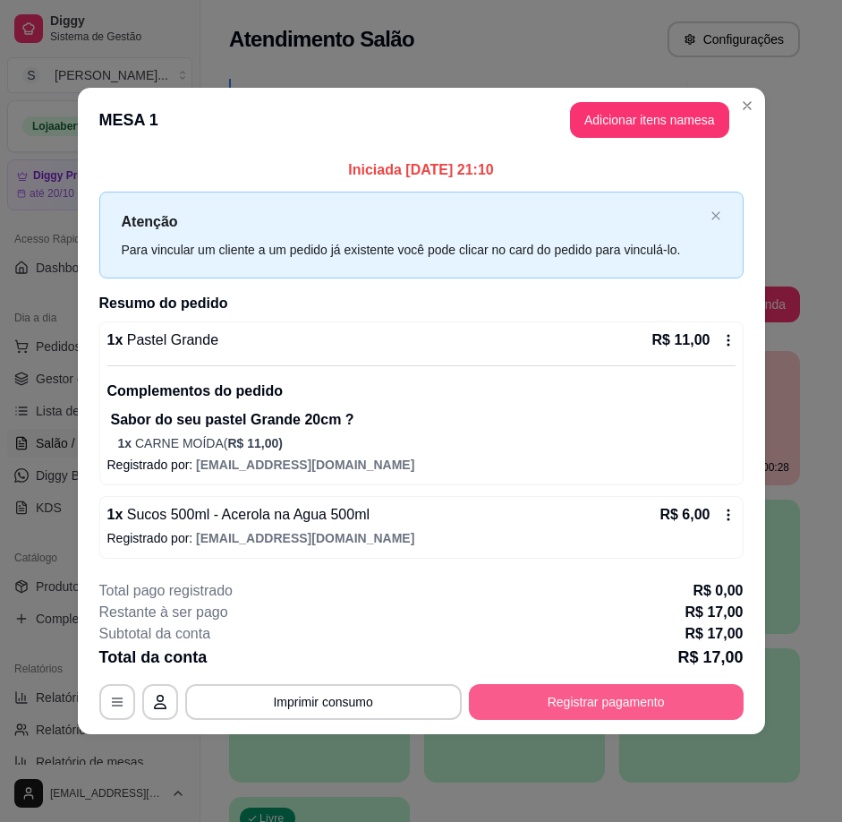
click at [631, 693] on button "Registrar pagamento" at bounding box center [606, 702] width 275 height 36
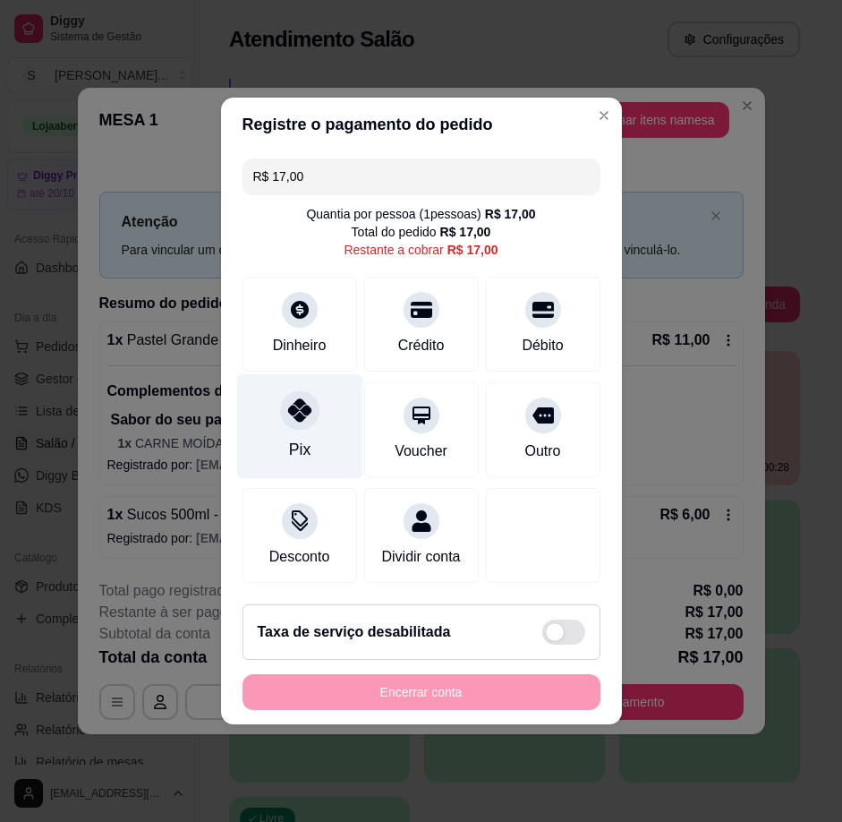
click at [295, 439] on div "Pix" at bounding box center [298, 449] width 21 height 23
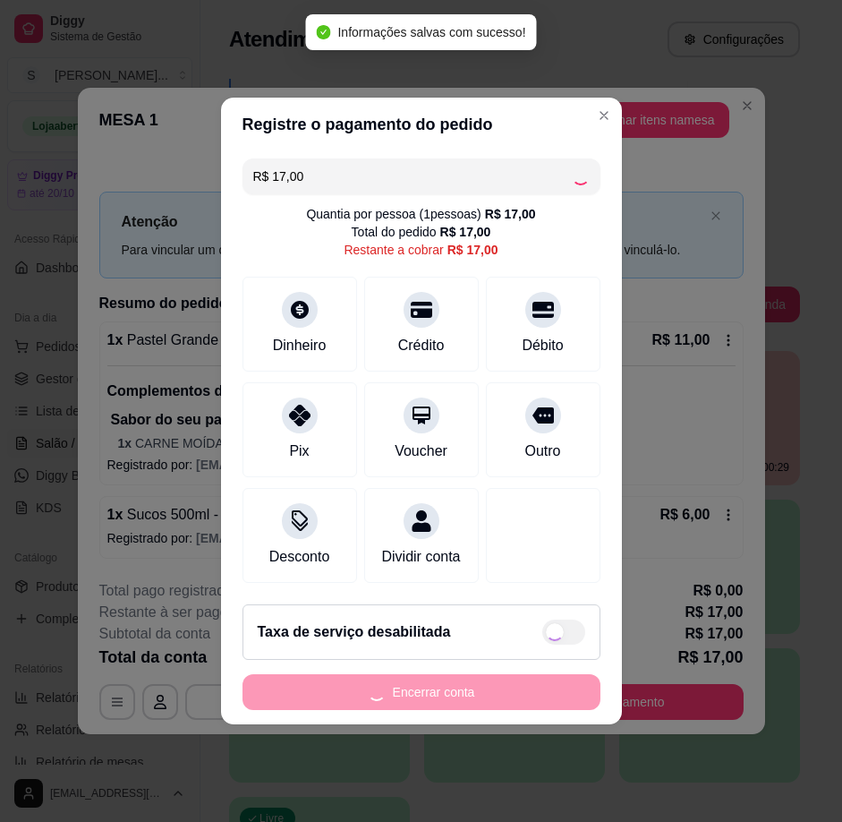
type input "R$ 0,00"
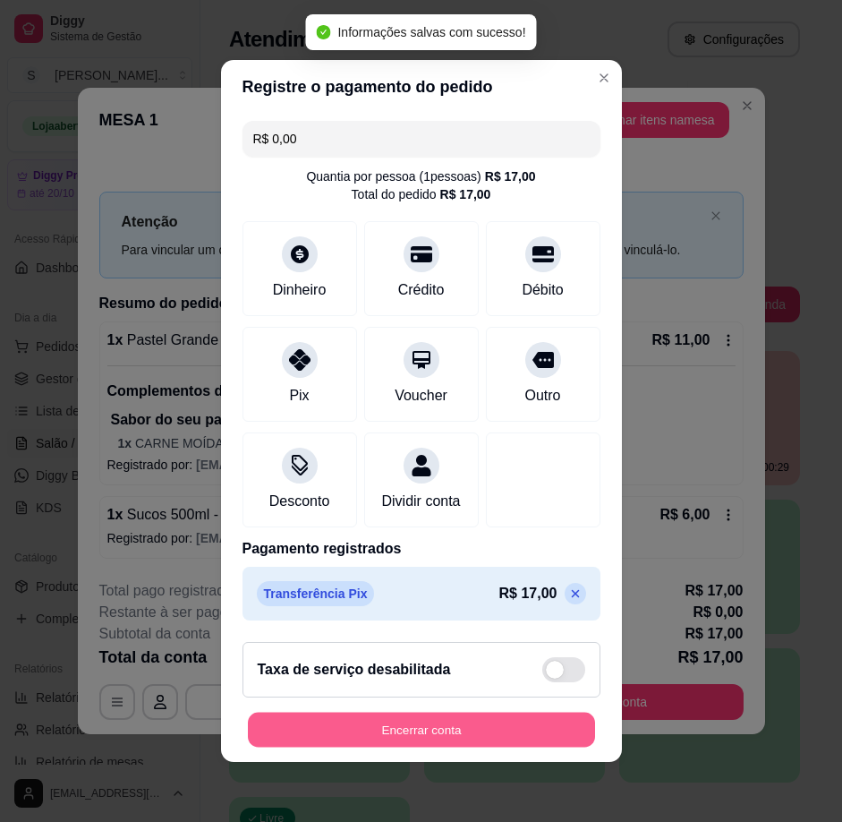
click at [473, 739] on button "Encerrar conta" at bounding box center [421, 730] width 347 height 35
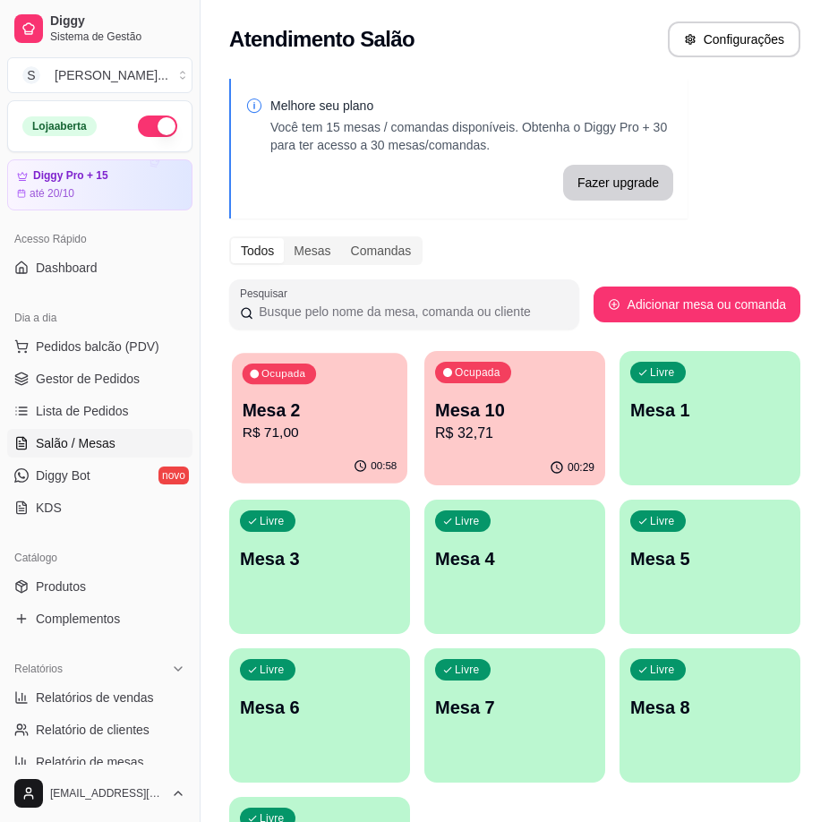
click at [305, 440] on p "R$ 71,00" at bounding box center [320, 433] width 155 height 21
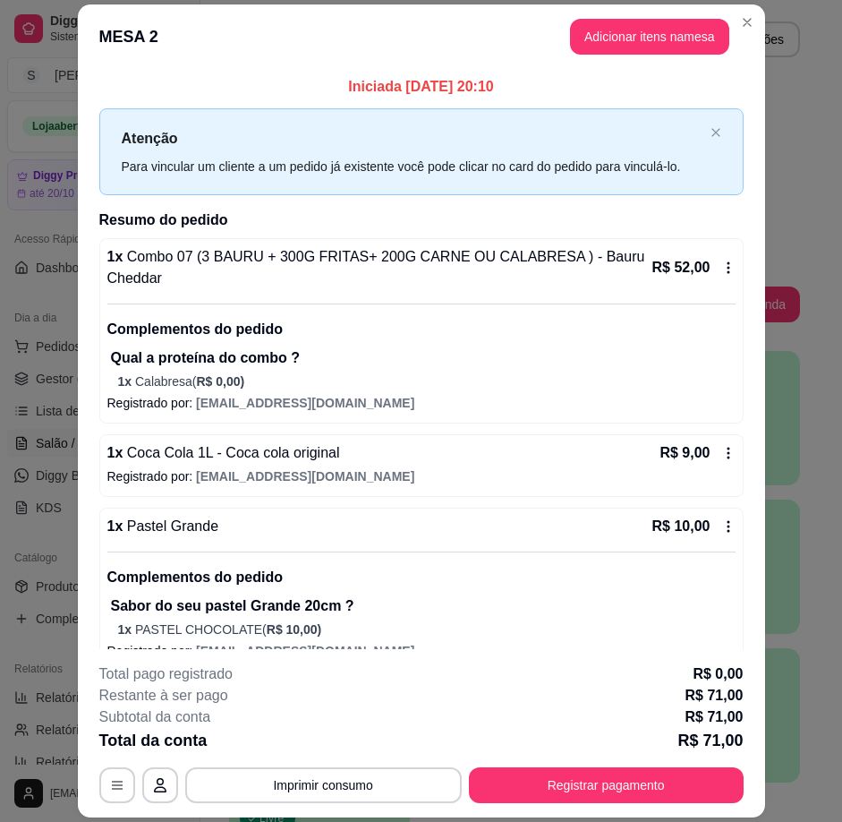
scroll to position [29, 0]
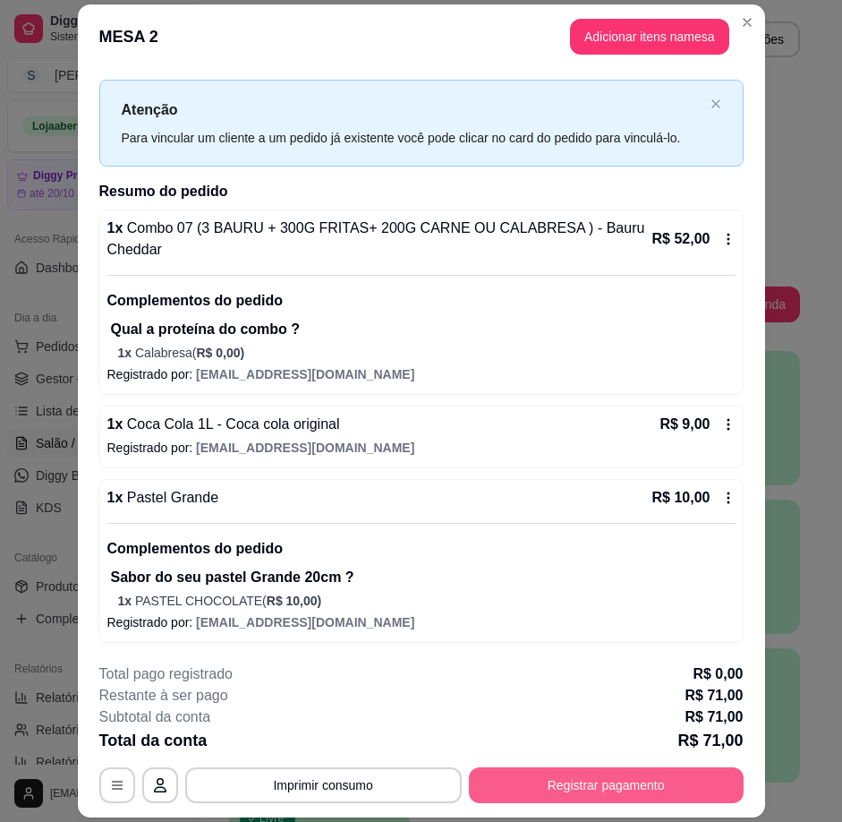
click at [528, 786] on button "Registrar pagamento" at bounding box center [606, 785] width 275 height 36
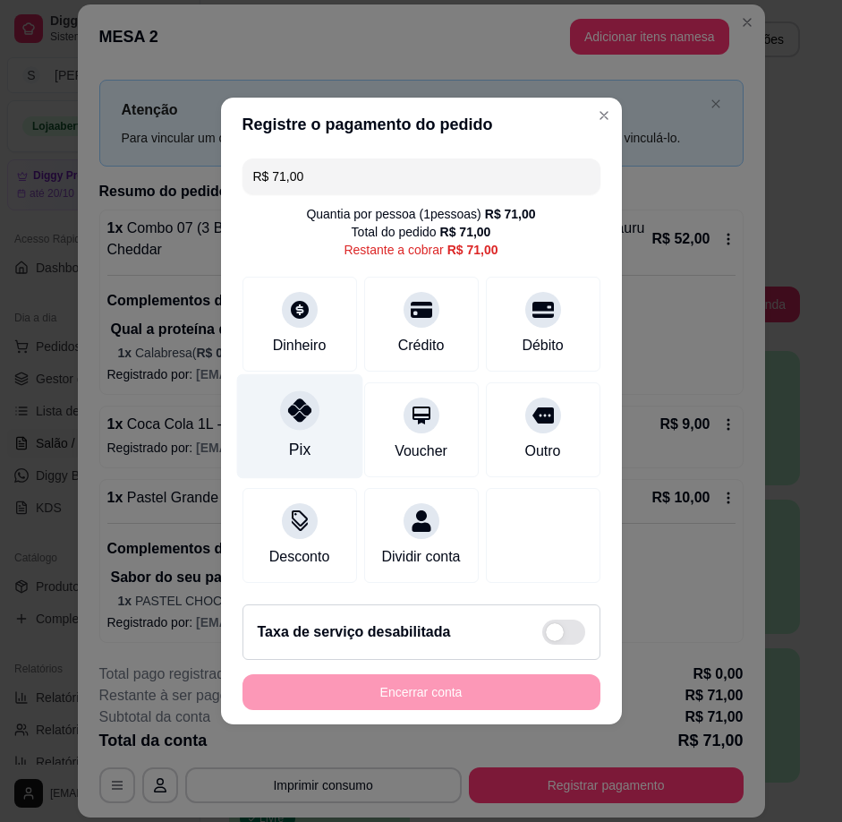
click at [283, 411] on div at bounding box center [299, 409] width 39 height 39
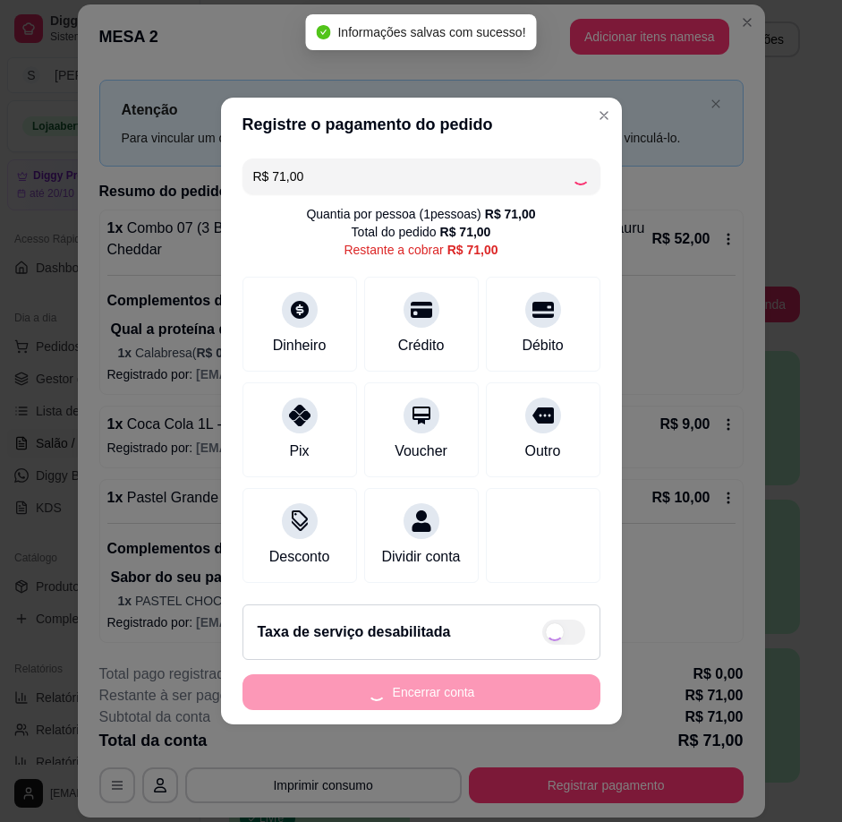
type input "R$ 0,00"
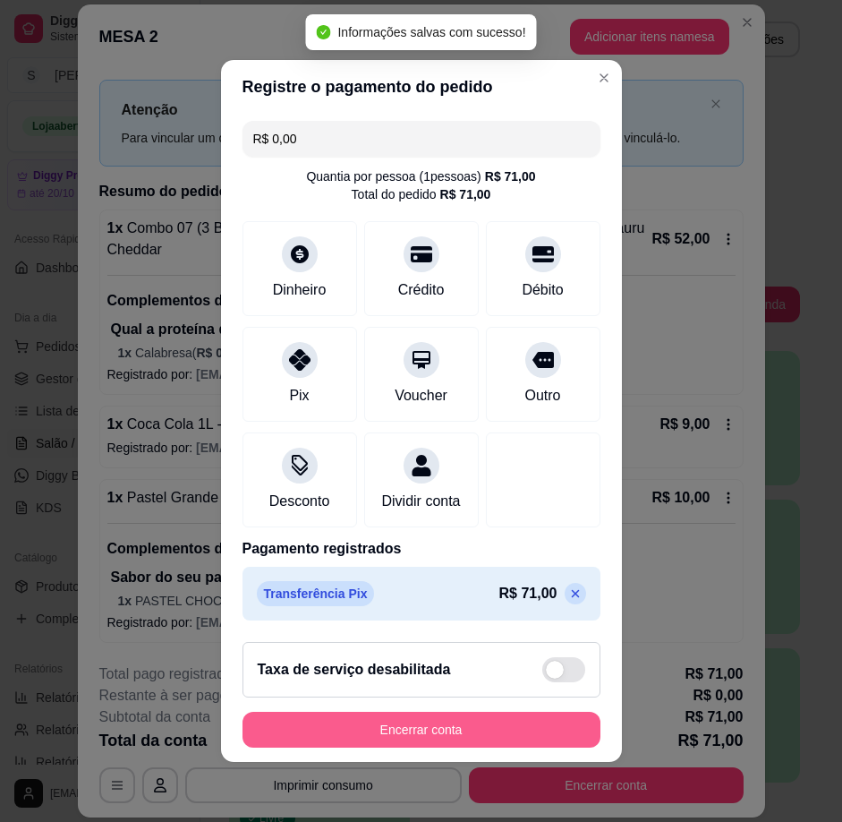
click at [434, 740] on button "Encerrar conta" at bounding box center [422, 730] width 358 height 36
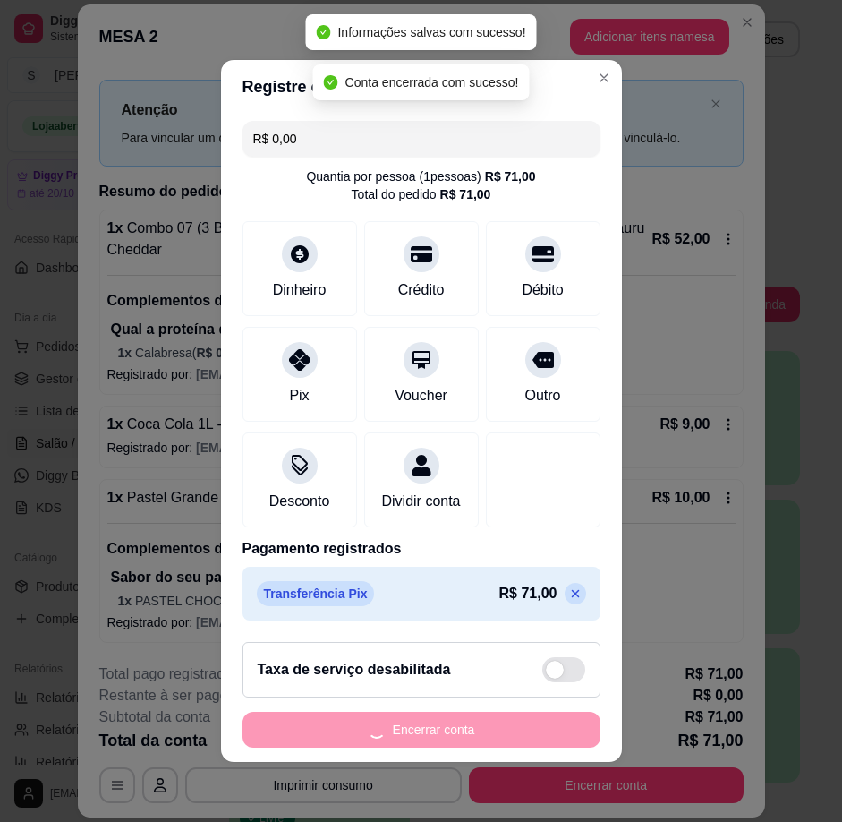
scroll to position [0, 0]
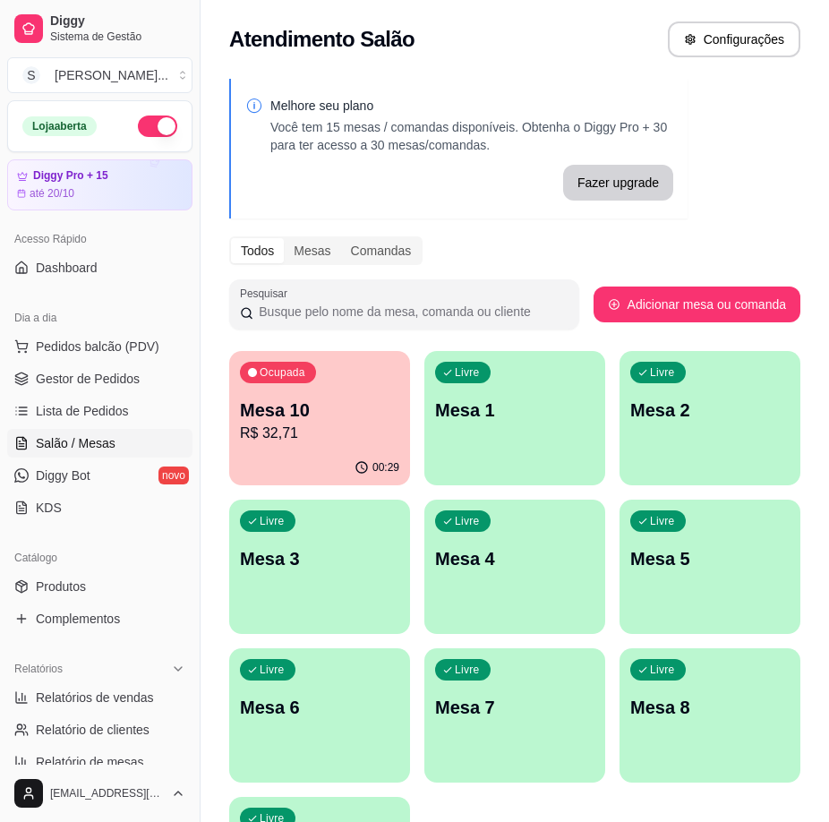
click at [225, 432] on div "Melhore seu plano Você tem 15 mesas / comandas disponíveis. Obtenha o Diggy Pro…" at bounding box center [515, 510] width 628 height 885
click at [267, 432] on p "R$ 32,71" at bounding box center [320, 433] width 155 height 21
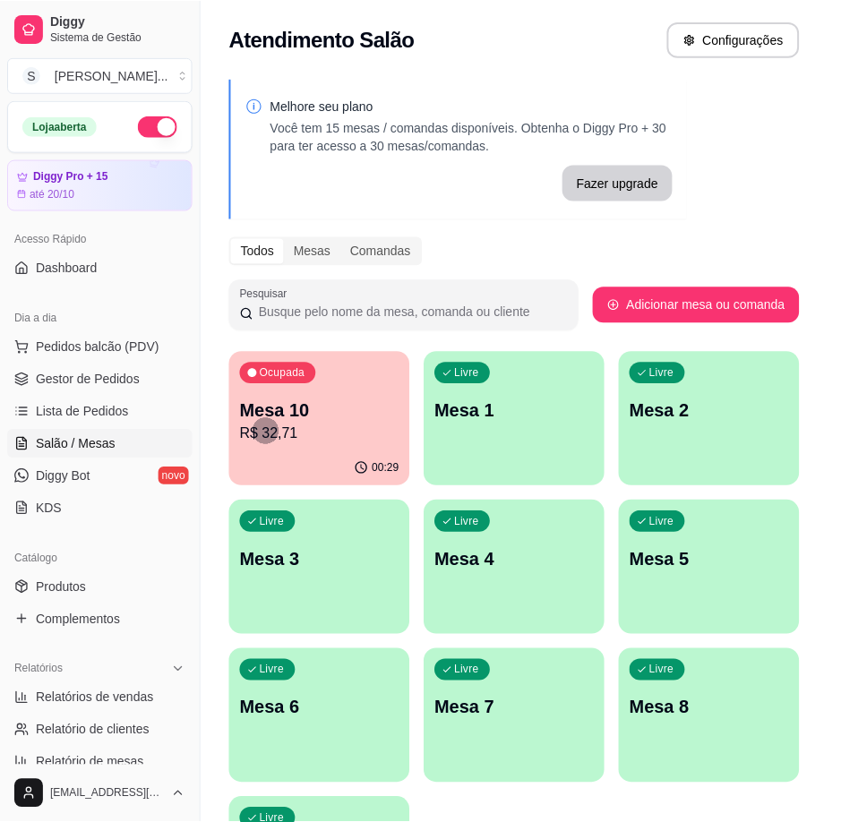
scroll to position [28, 0]
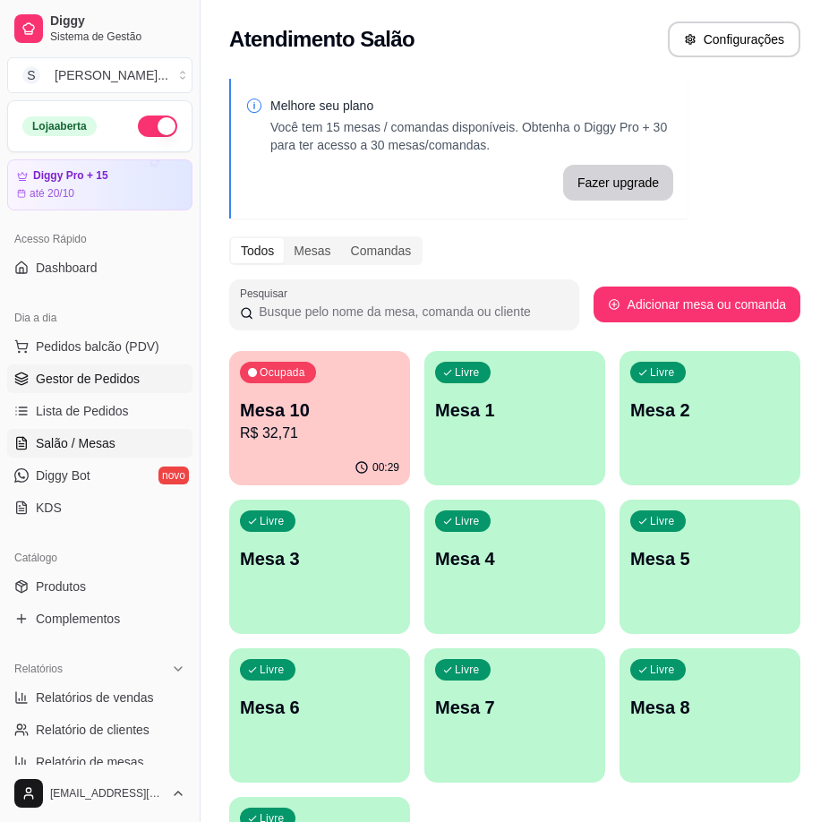
drag, startPoint x: 82, startPoint y: 386, endPoint x: 46, endPoint y: 378, distance: 37.6
click at [81, 385] on span "Gestor de Pedidos" at bounding box center [88, 379] width 104 height 18
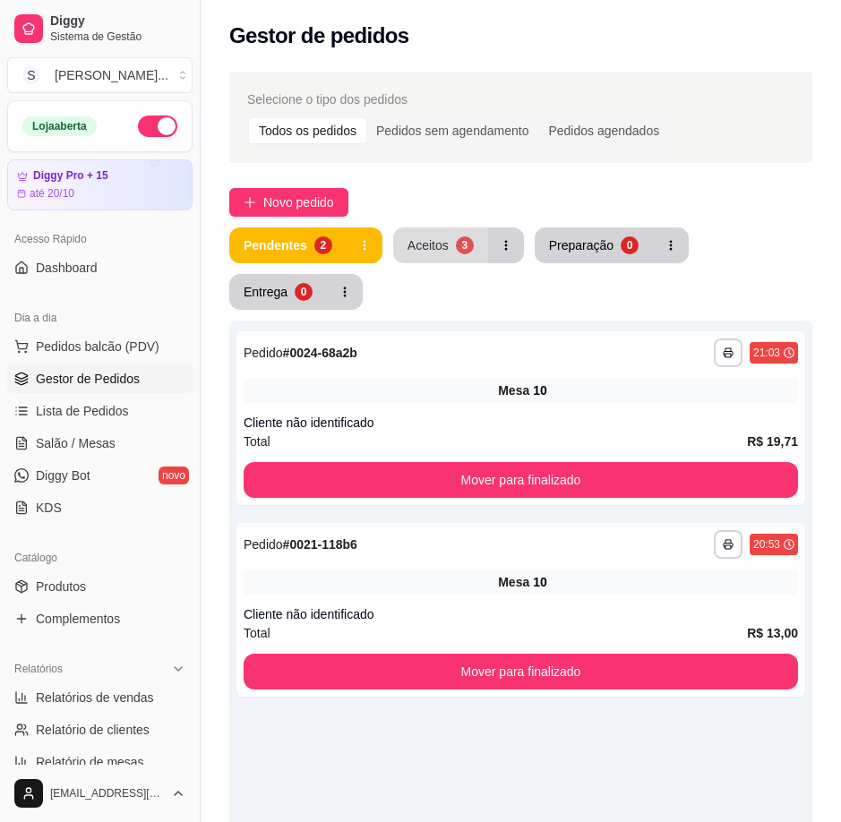
click at [446, 244] on button "Aceitos 3" at bounding box center [440, 245] width 95 height 36
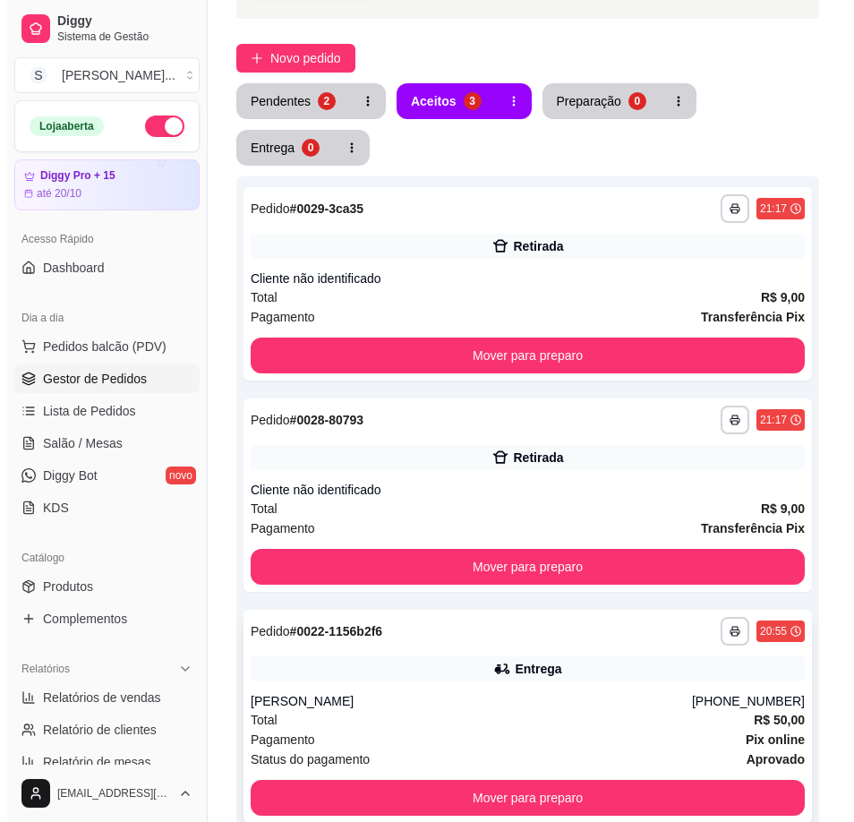
scroll to position [393, 0]
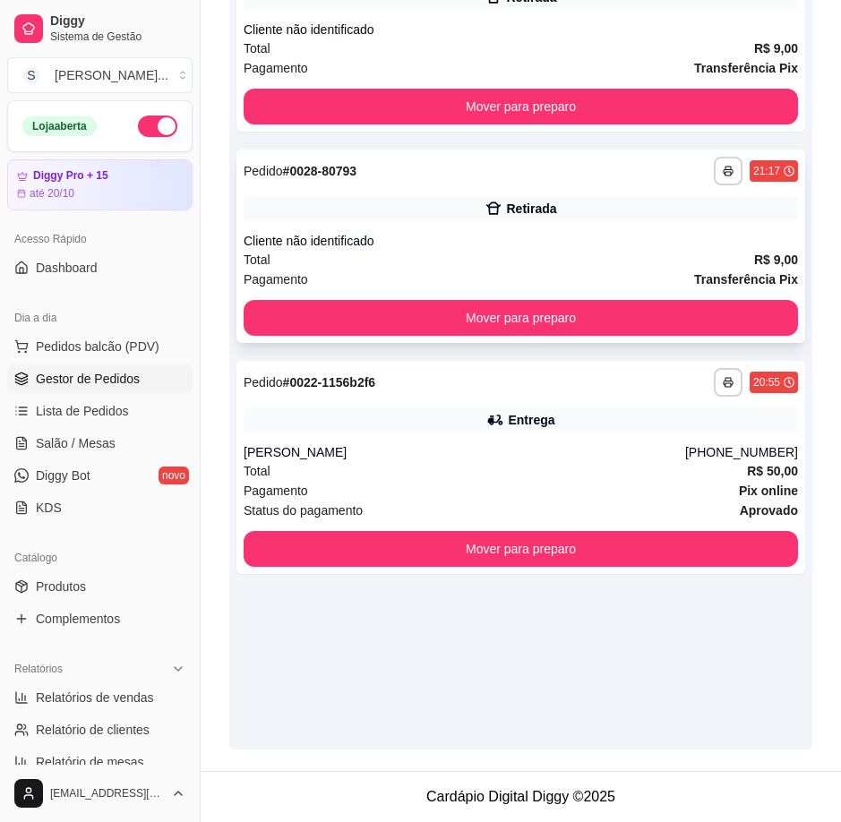
click at [534, 235] on div "Cliente não identificado" at bounding box center [521, 241] width 554 height 18
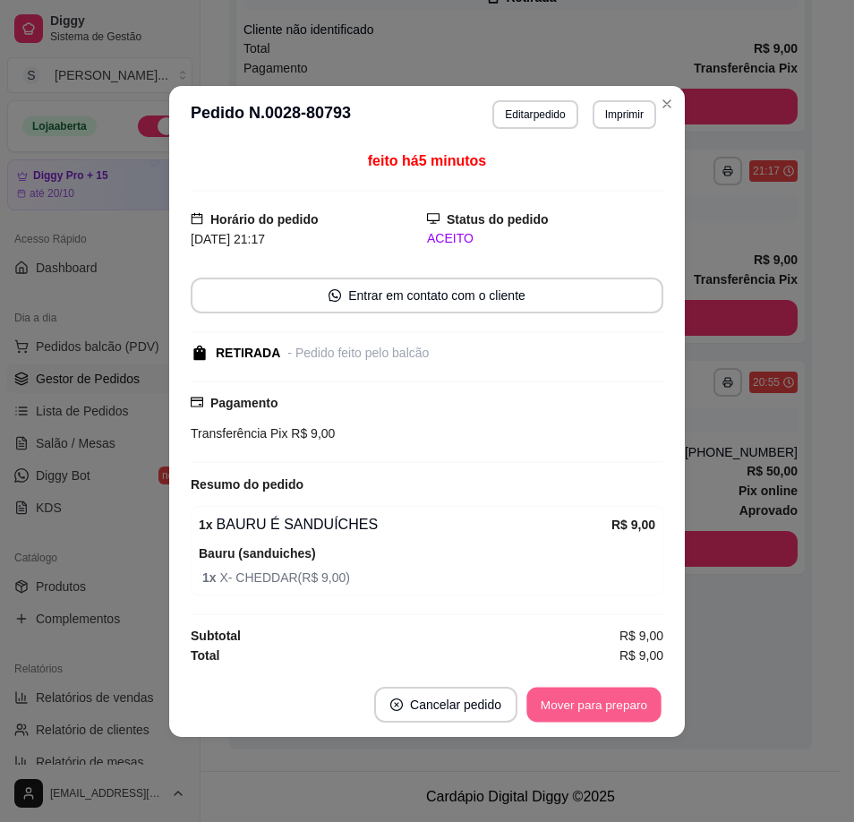
click at [623, 698] on button "Mover para preparo" at bounding box center [593, 704] width 134 height 35
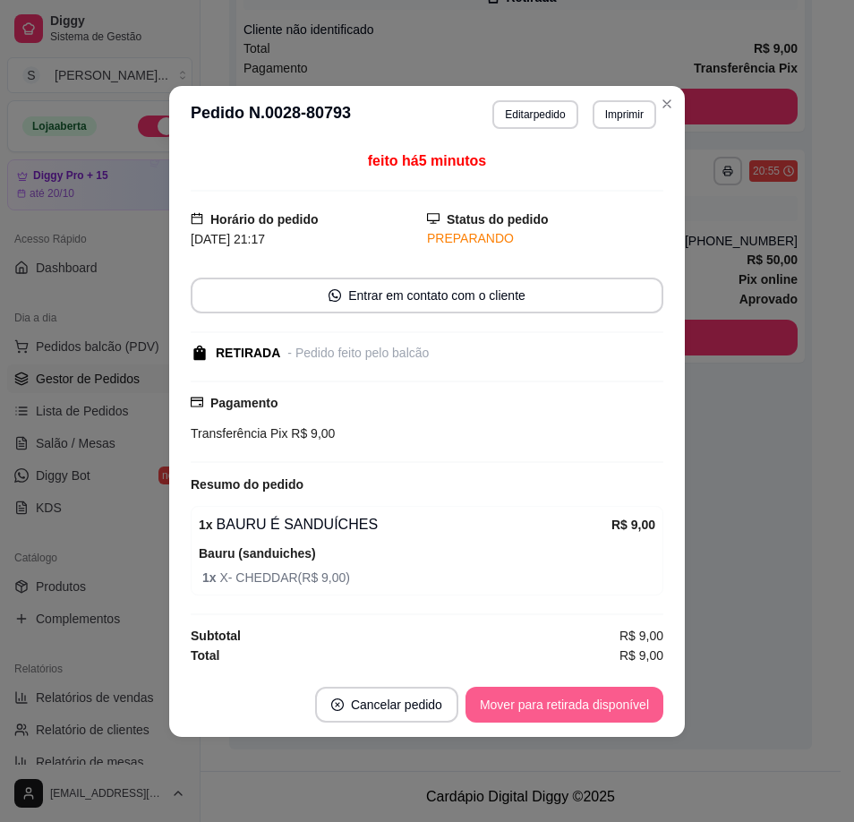
click at [637, 709] on button "Mover para retirada disponível" at bounding box center [565, 705] width 198 height 36
click at [577, 715] on button "Mover para finalizado" at bounding box center [589, 705] width 149 height 36
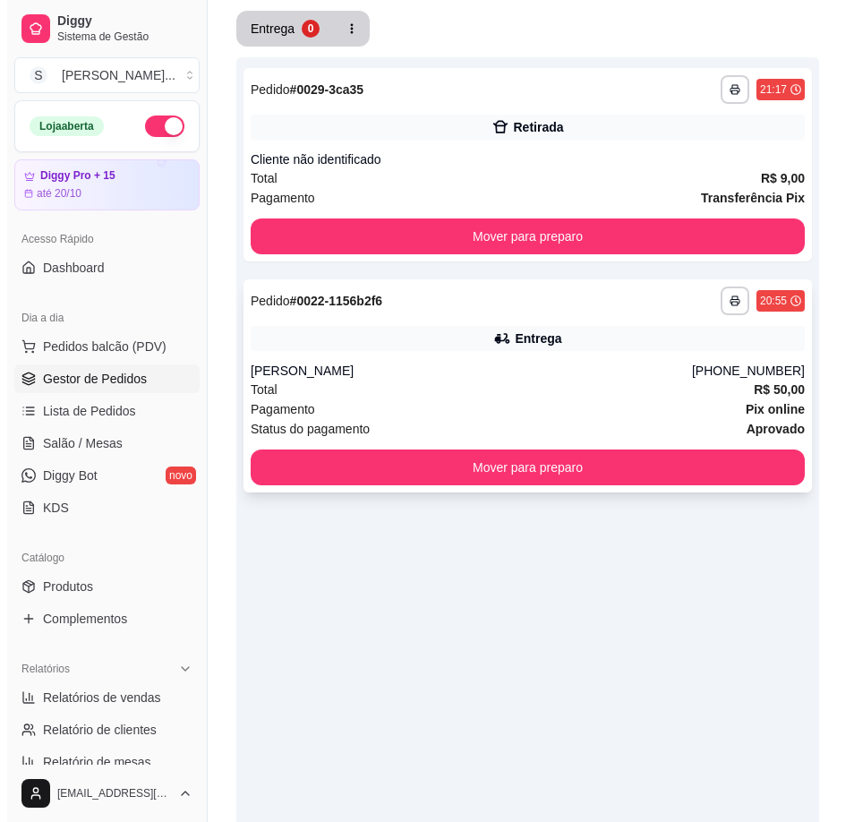
scroll to position [269, 0]
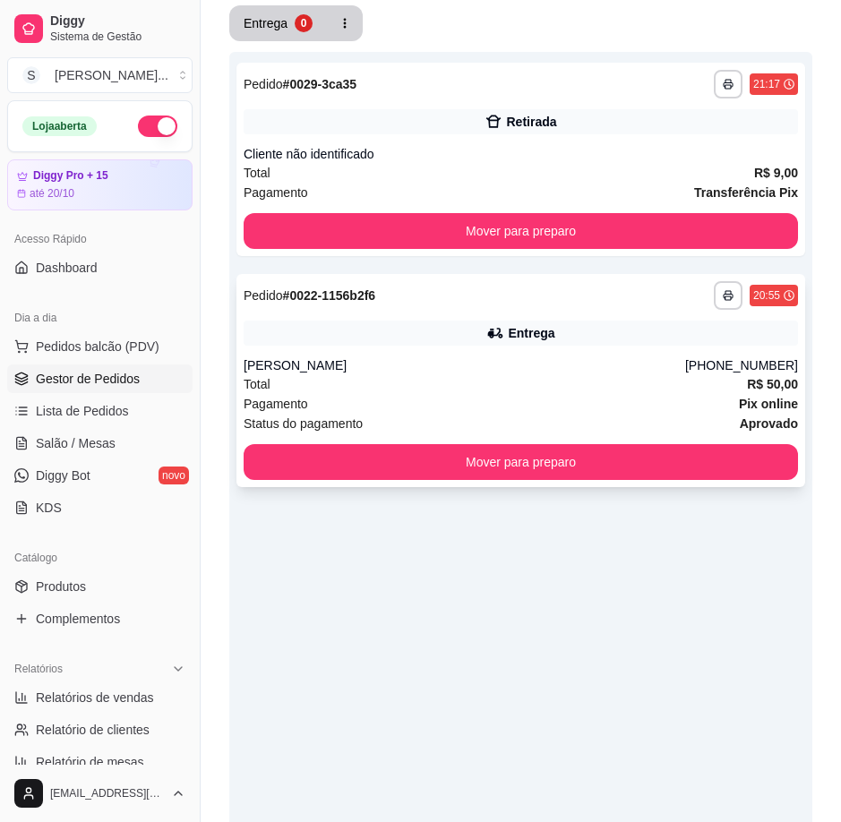
click at [615, 376] on div "Total R$ 50,00" at bounding box center [521, 384] width 554 height 20
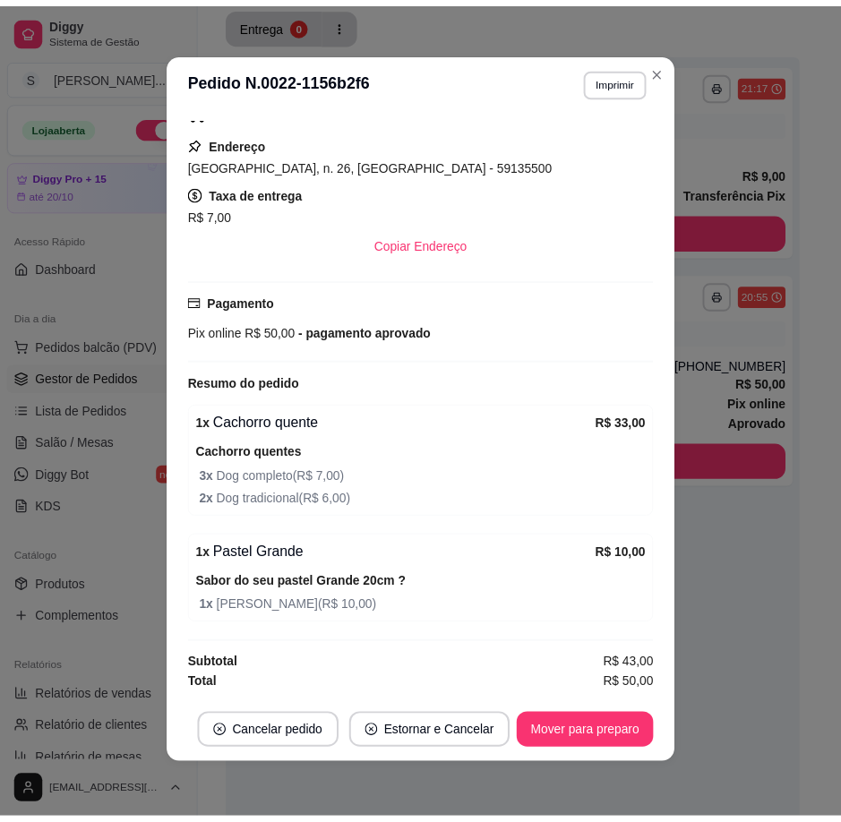
scroll to position [4, 0]
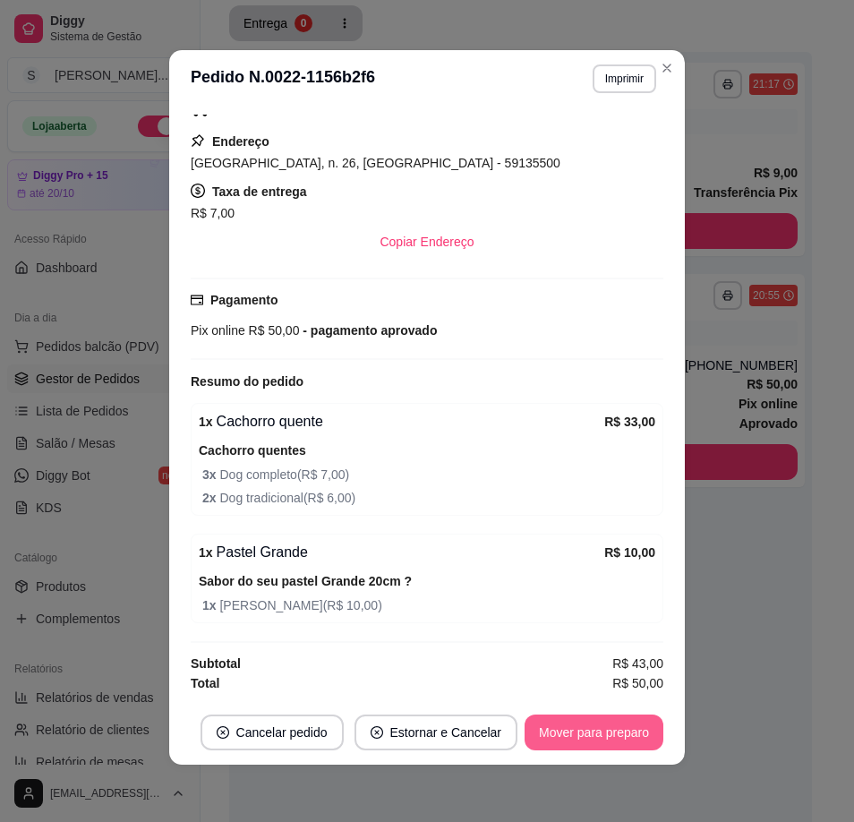
click at [607, 731] on button "Mover para preparo" at bounding box center [594, 732] width 139 height 36
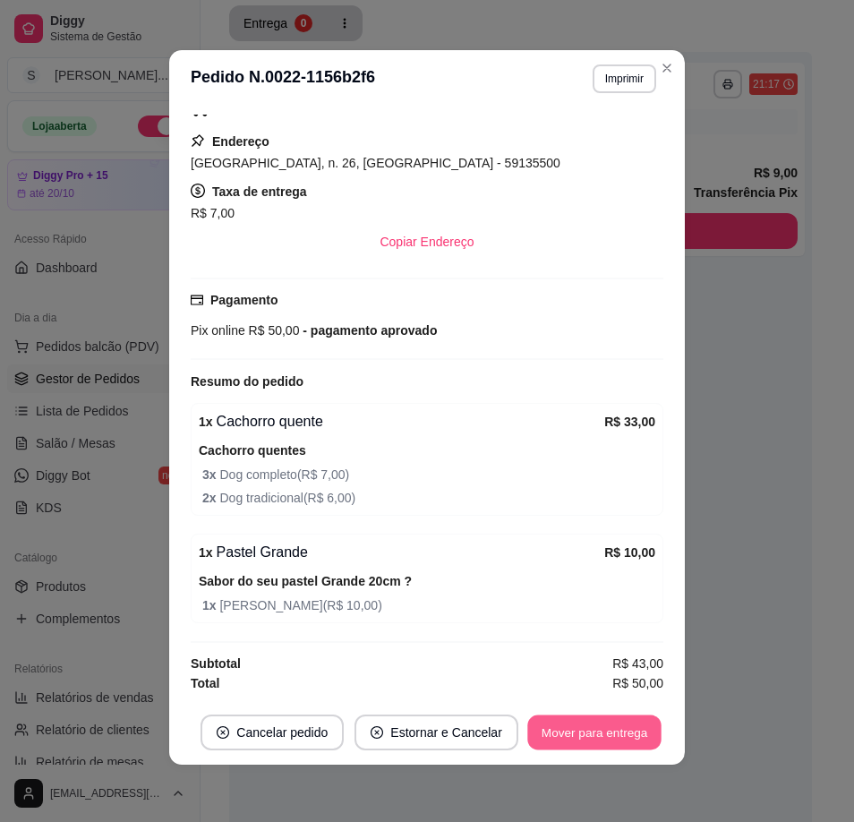
click at [606, 734] on button "Mover para entrega" at bounding box center [594, 732] width 134 height 35
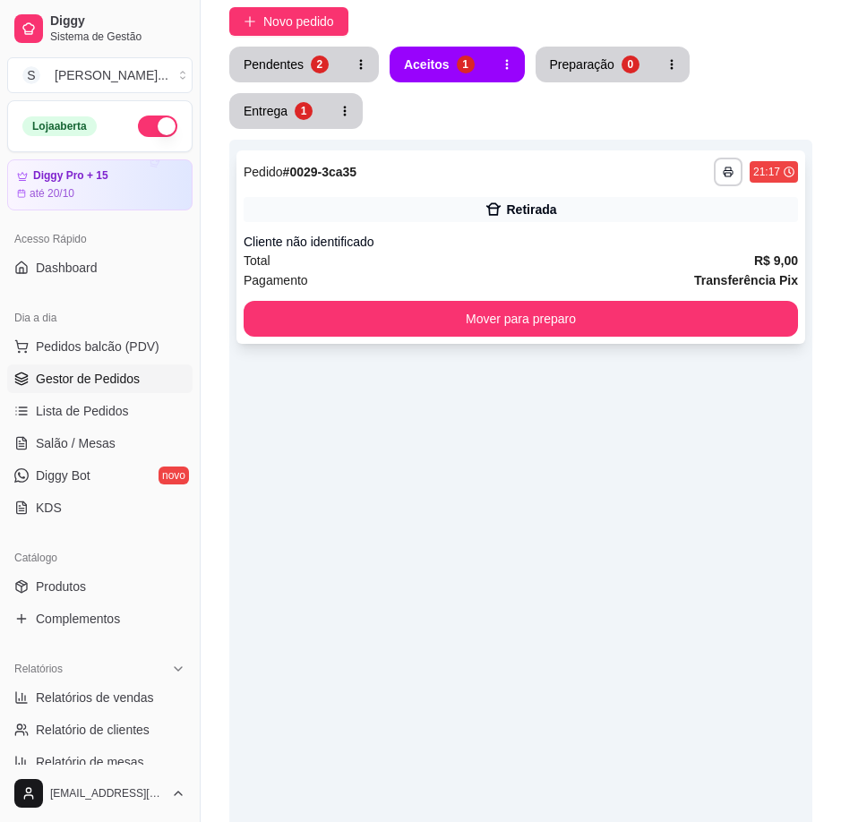
scroll to position [0, 0]
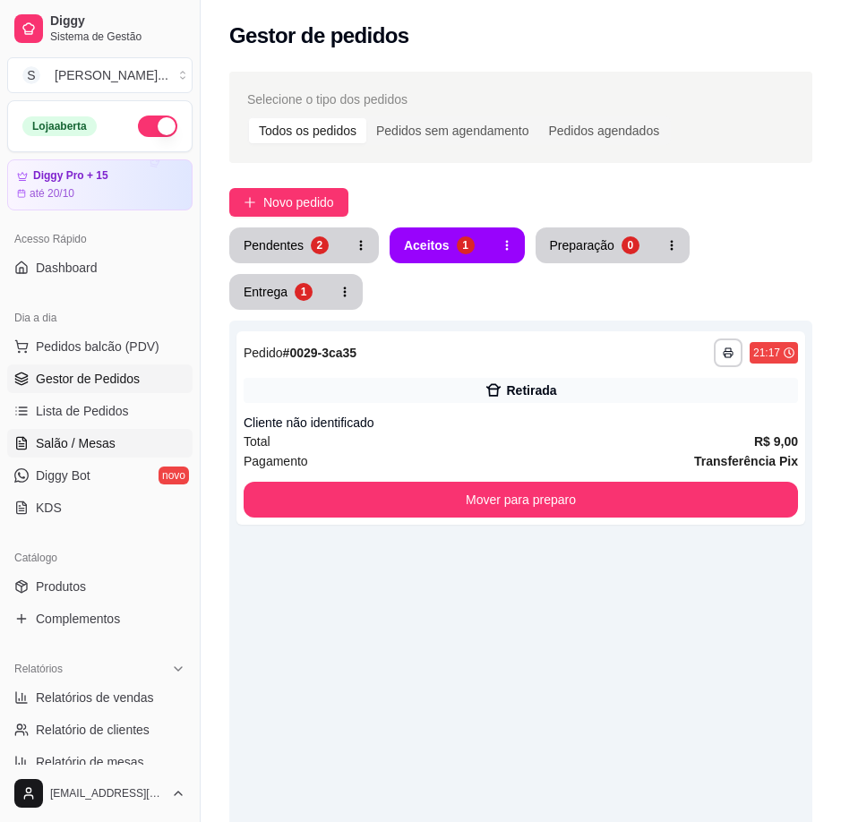
click at [87, 445] on span "Salão / Mesas" at bounding box center [76, 443] width 80 height 18
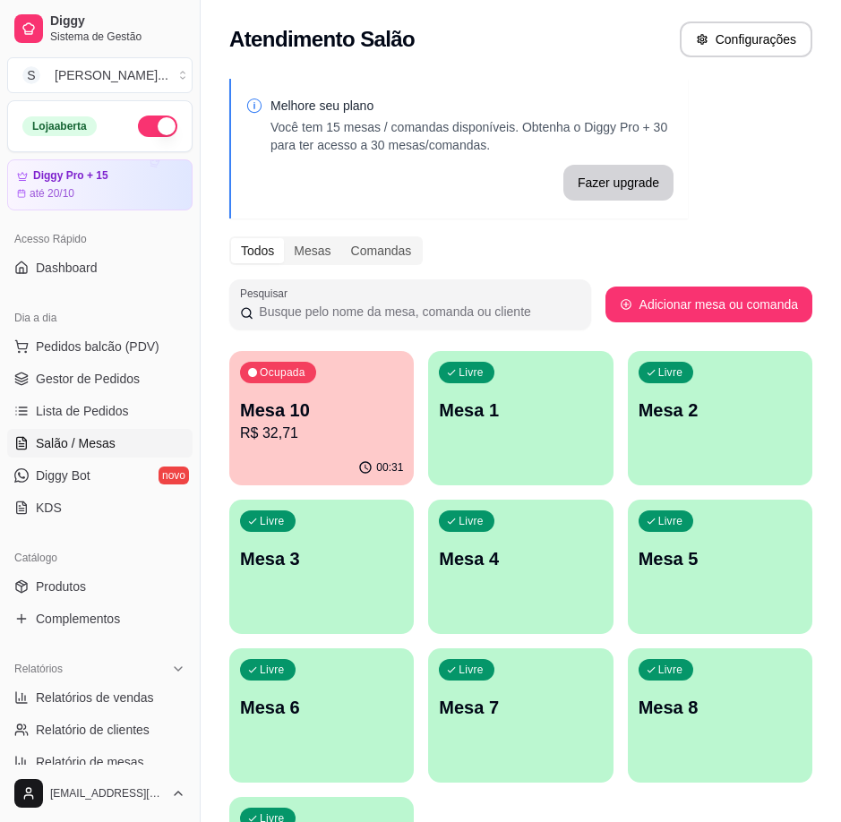
click at [267, 432] on p "R$ 32,71" at bounding box center [321, 433] width 163 height 21
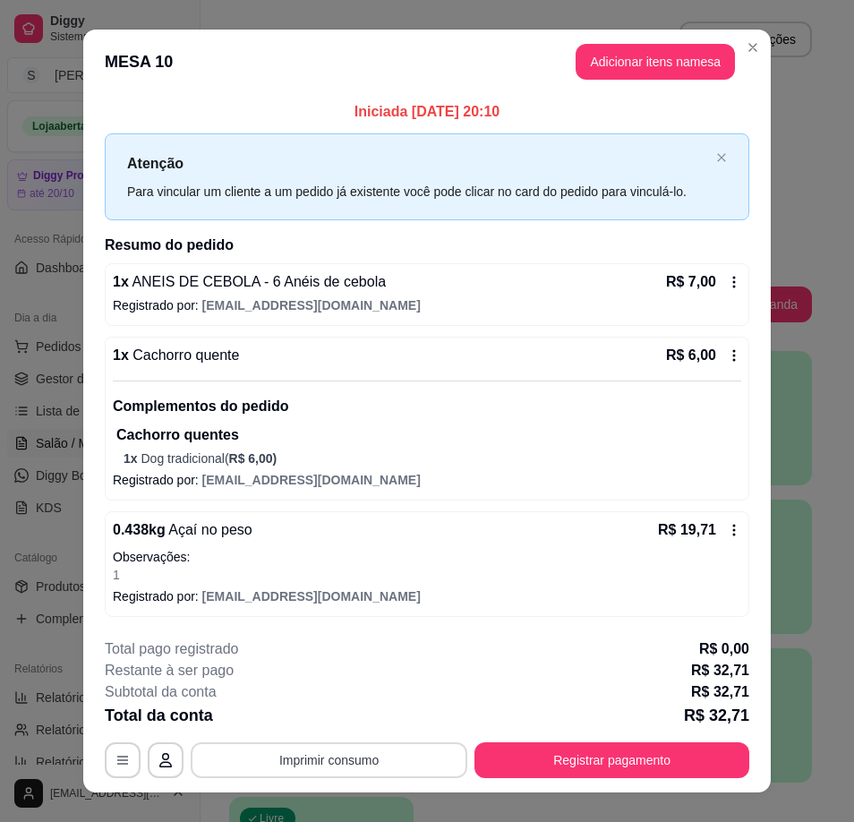
click at [374, 752] on button "Imprimir consumo" at bounding box center [329, 760] width 277 height 36
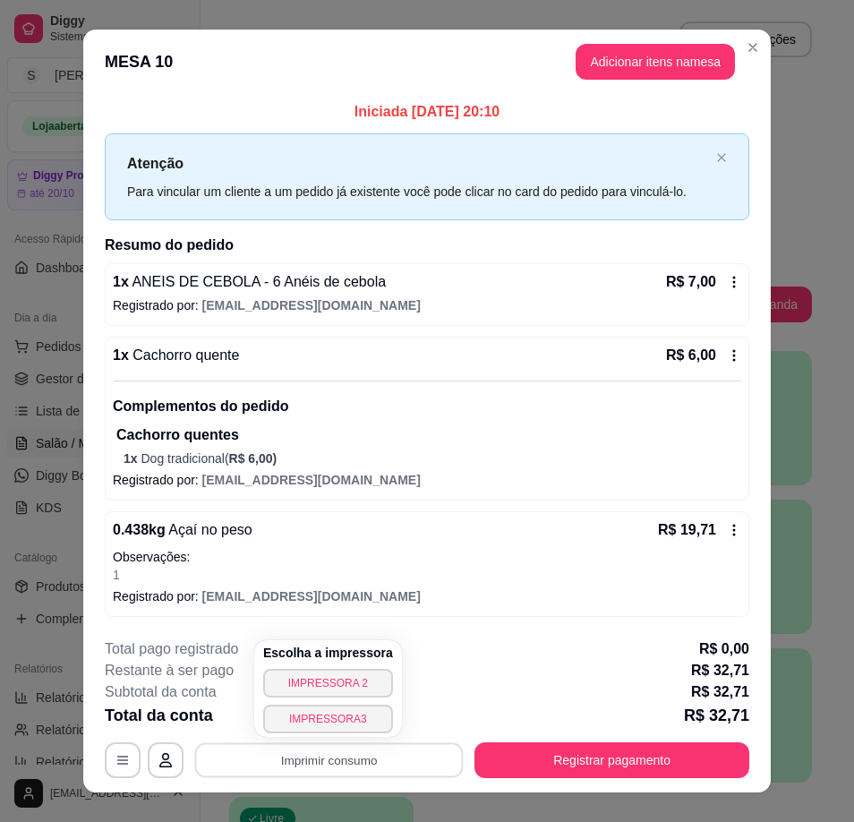
click at [383, 685] on div "Escolha a impressora IMPRESSORA 2 IMPRESSORA3" at bounding box center [328, 688] width 148 height 97
click at [346, 688] on button "IMPRESSORA 2" at bounding box center [328, 683] width 130 height 29
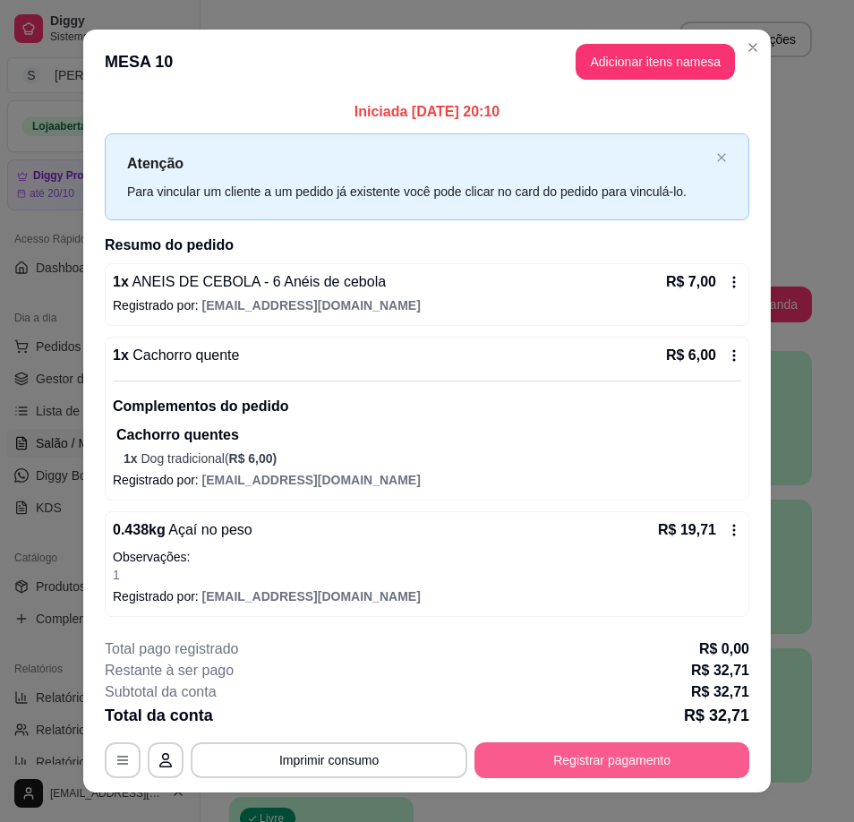
click at [690, 757] on button "Registrar pagamento" at bounding box center [612, 760] width 275 height 36
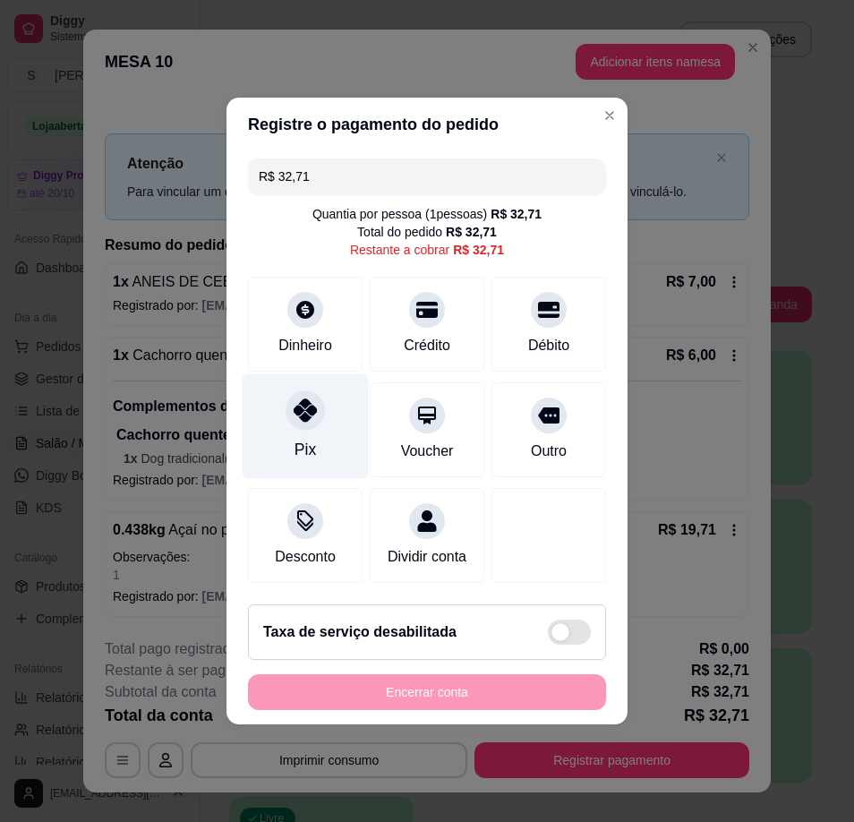
click at [309, 438] on div "Pix" at bounding box center [305, 449] width 21 height 23
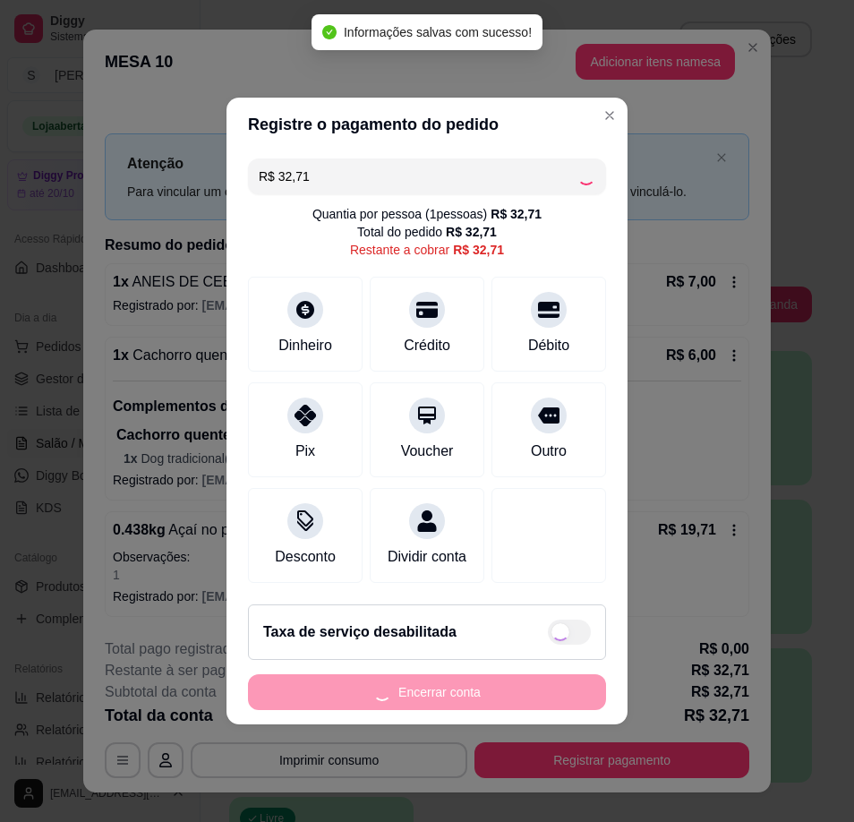
type input "R$ 0,00"
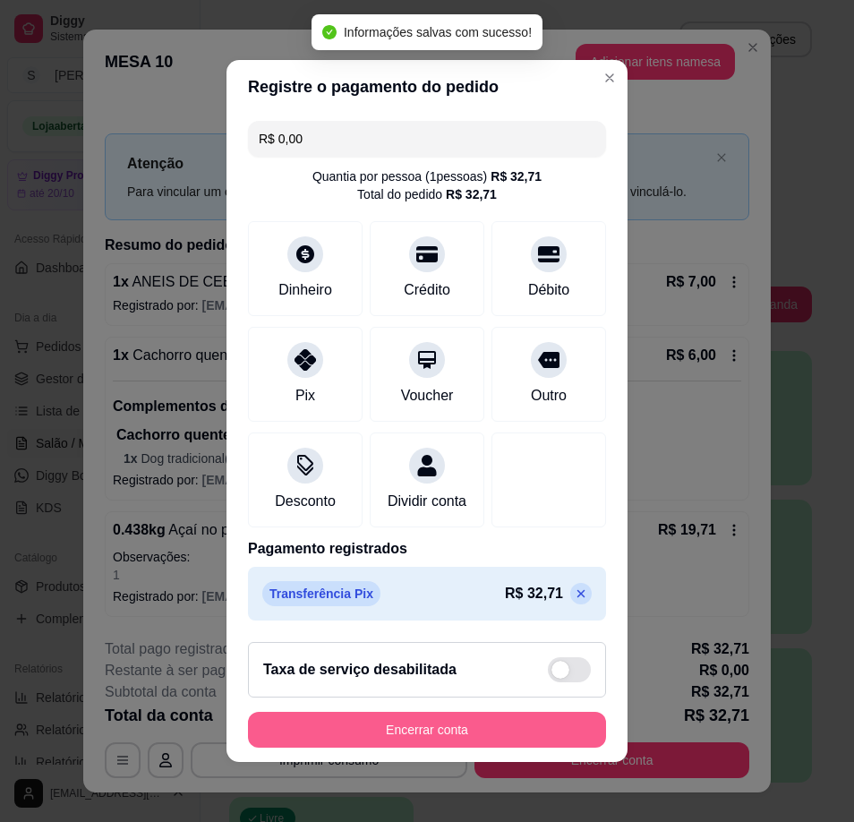
click at [547, 740] on button "Encerrar conta" at bounding box center [427, 730] width 358 height 36
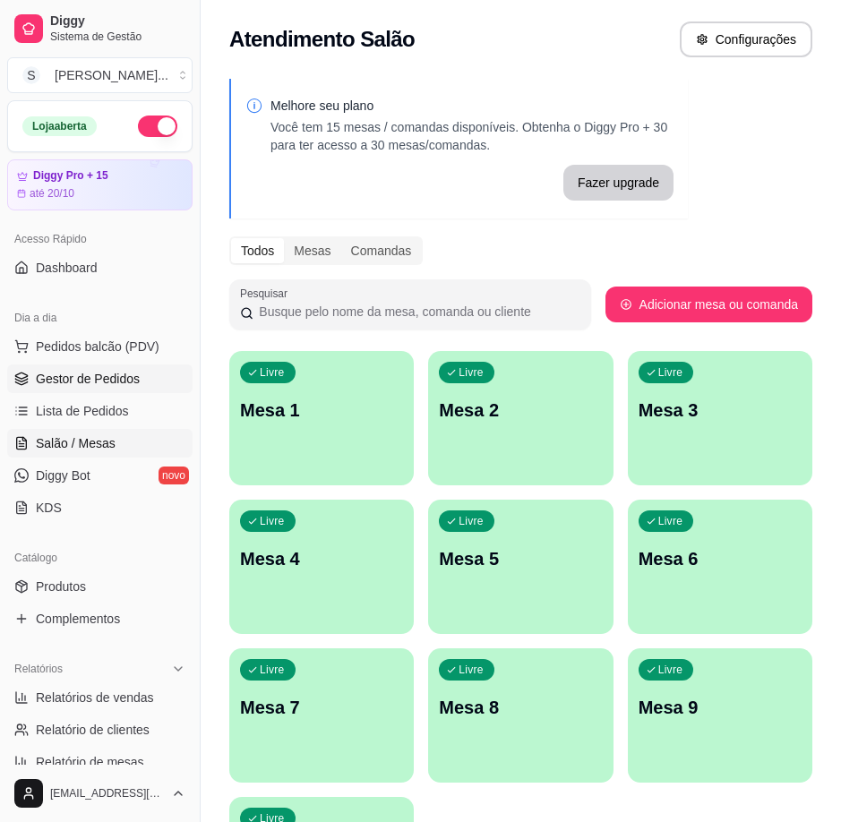
click at [13, 382] on link "Gestor de Pedidos" at bounding box center [99, 378] width 185 height 29
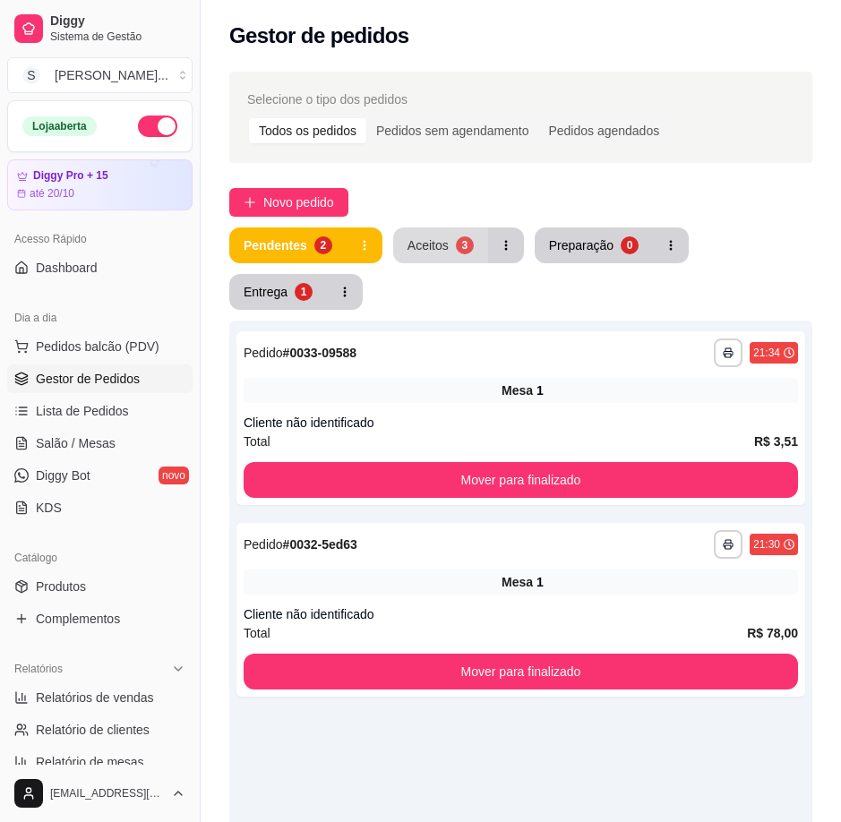
click at [430, 239] on div "Aceitos" at bounding box center [427, 245] width 41 height 18
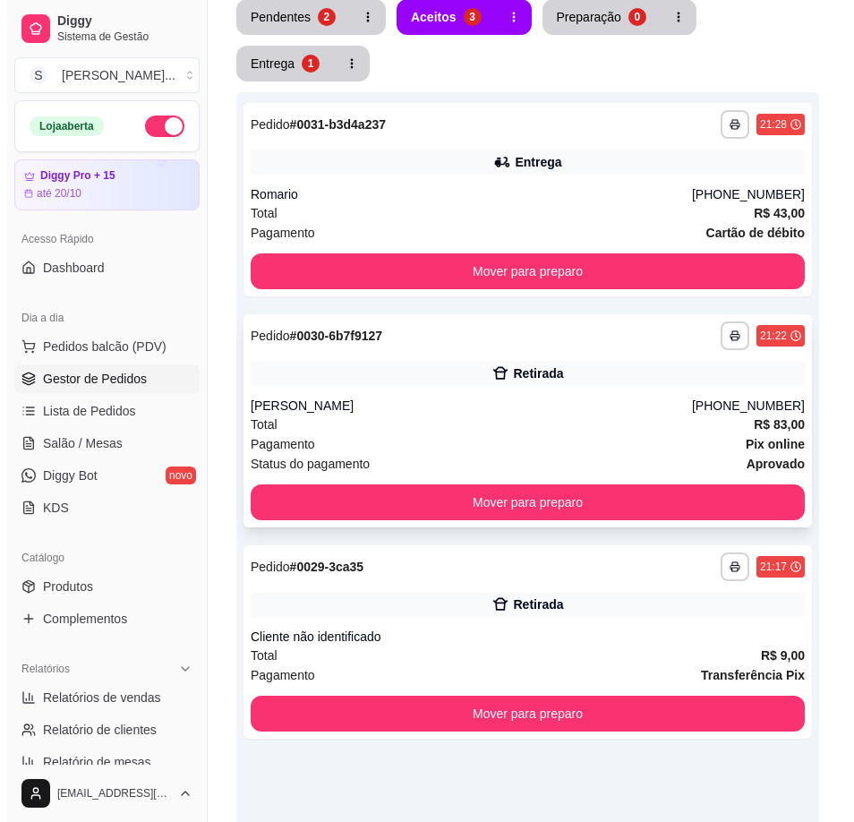
scroll to position [214, 0]
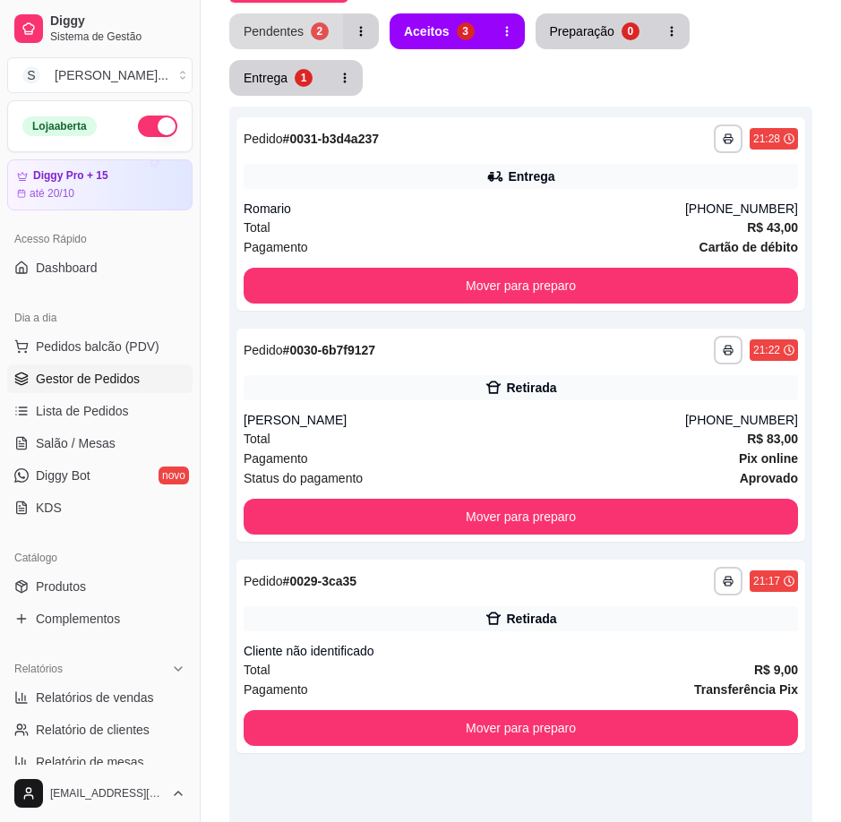
click at [295, 48] on button "Pendentes 2" at bounding box center [286, 31] width 114 height 36
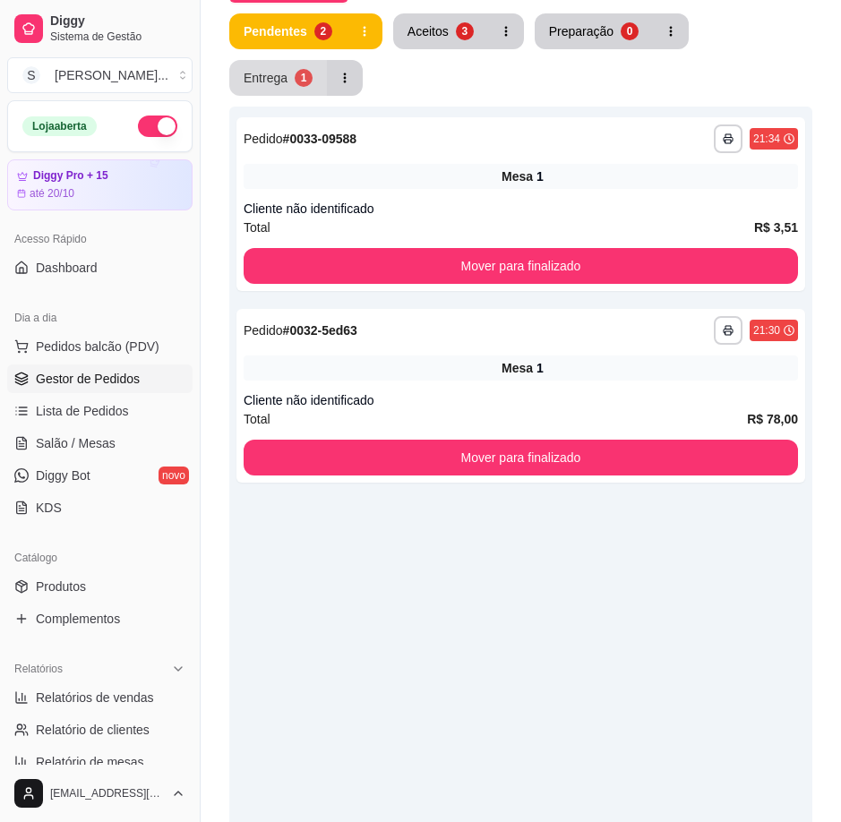
click at [299, 73] on div "1" at bounding box center [304, 78] width 18 height 18
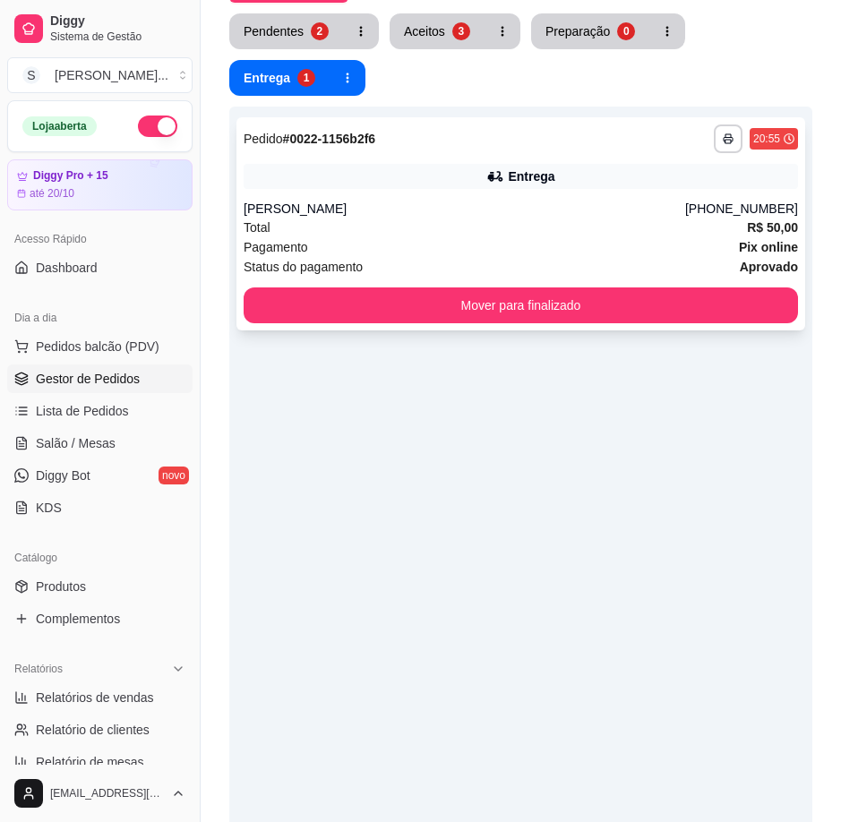
click at [430, 248] on div "Pagamento Pix online" at bounding box center [521, 247] width 554 height 20
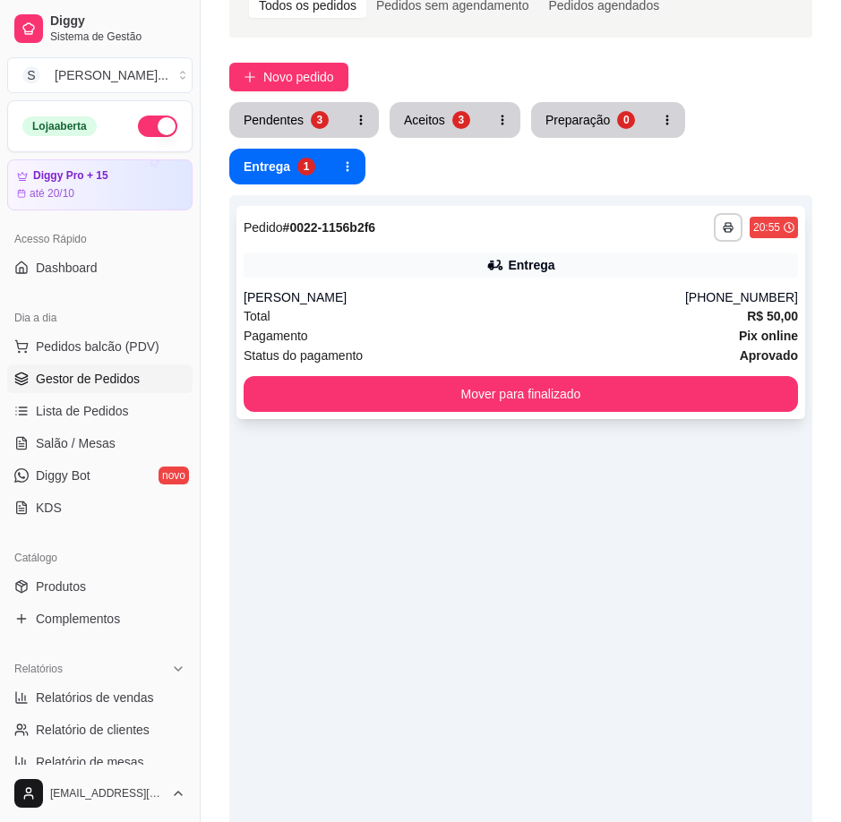
scroll to position [0, 0]
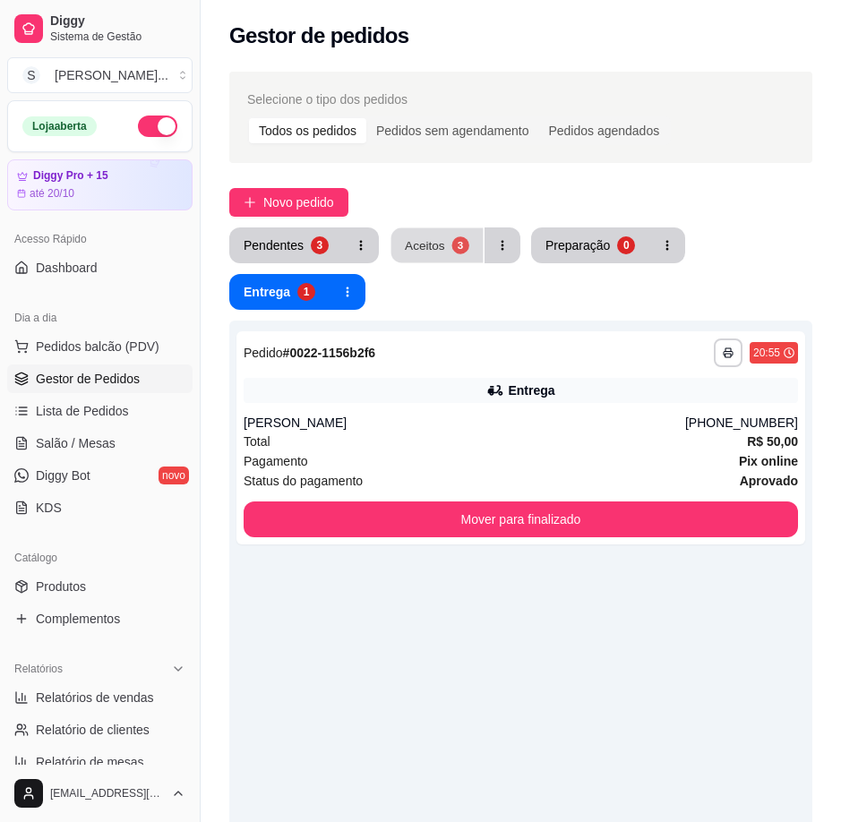
click at [460, 233] on button "Aceitos 3" at bounding box center [437, 245] width 92 height 35
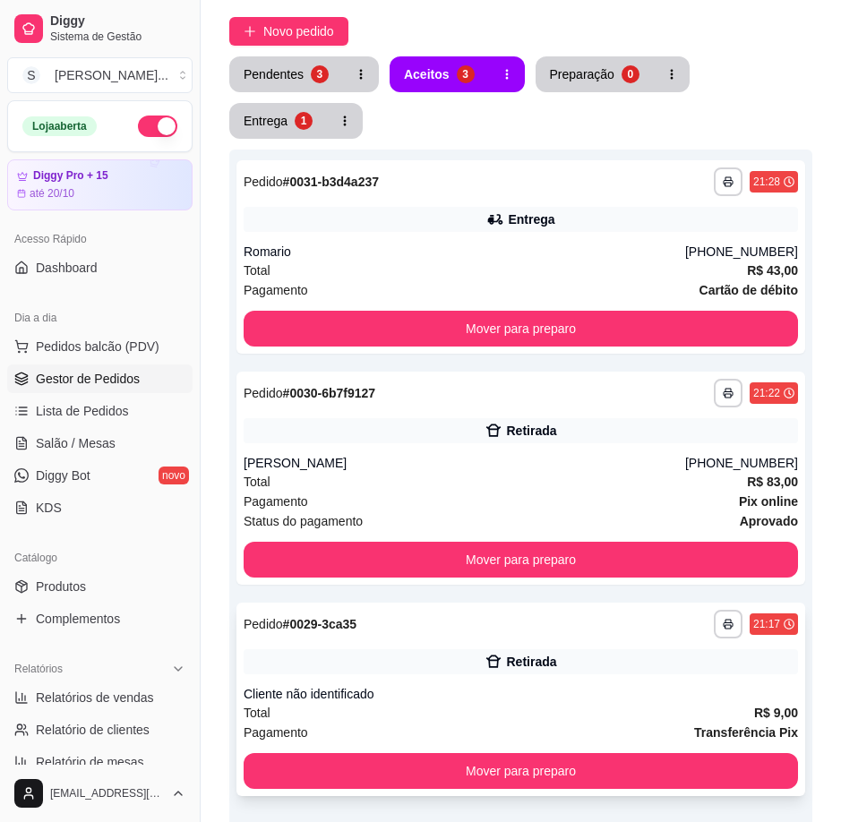
scroll to position [179, 0]
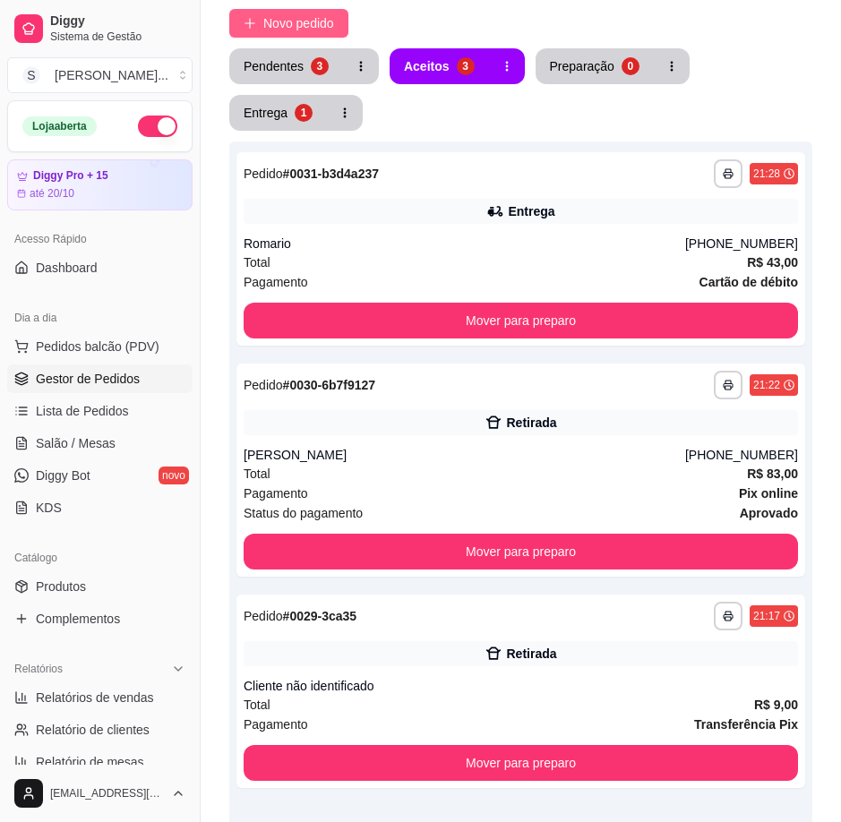
click at [282, 16] on span "Novo pedido" at bounding box center [298, 23] width 71 height 20
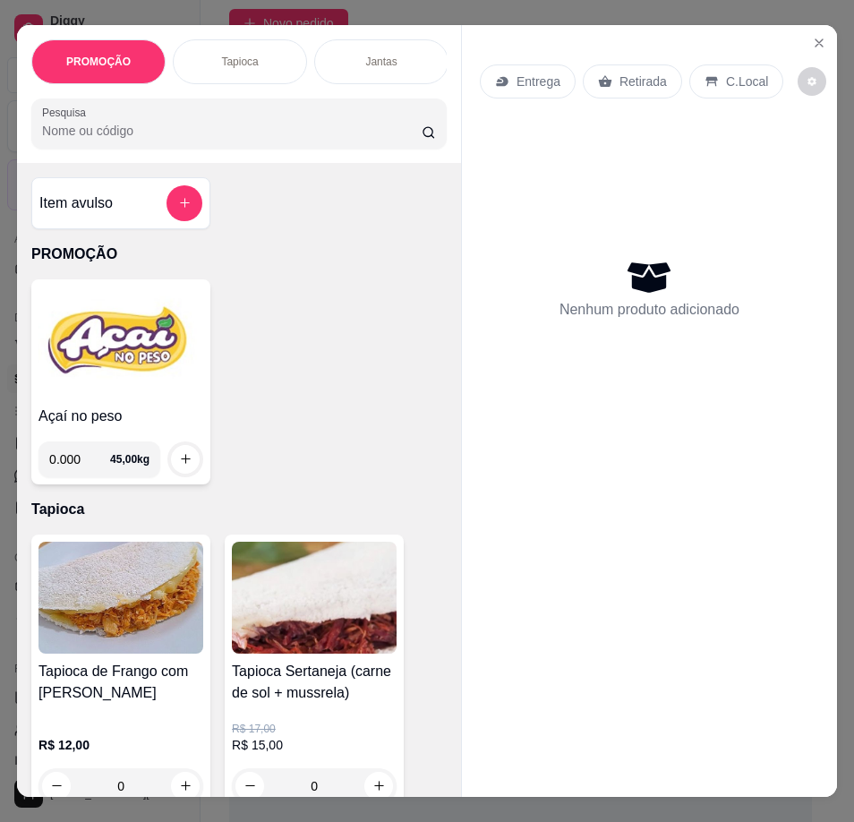
click at [145, 355] on img at bounding box center [120, 342] width 165 height 112
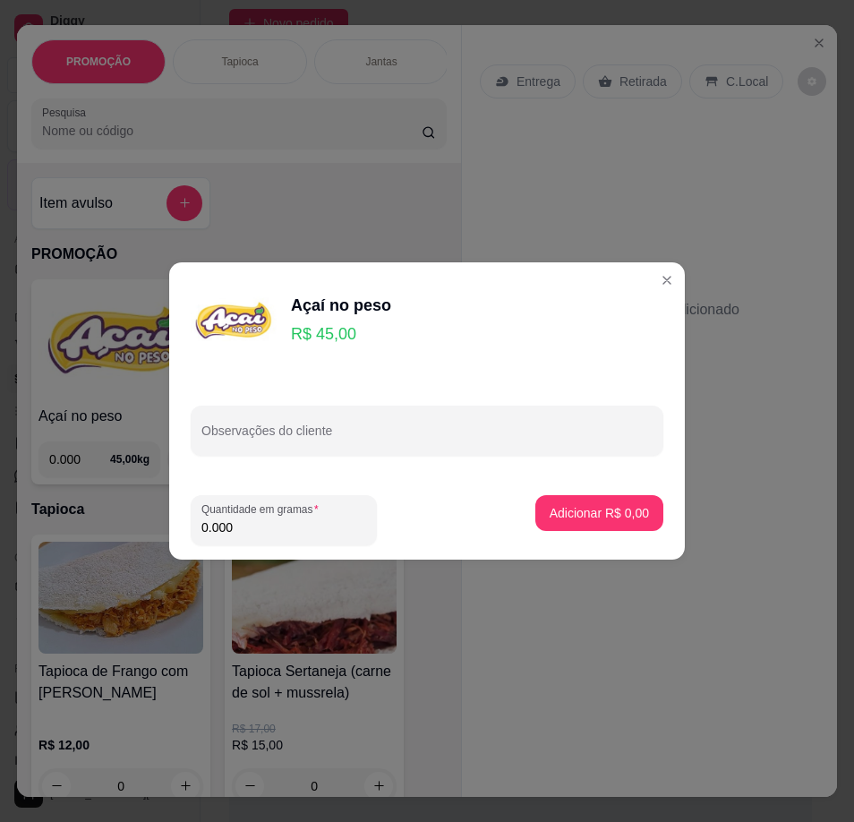
click at [242, 534] on input "0.000" at bounding box center [283, 527] width 165 height 18
type input "0.170"
click at [582, 514] on p "Adicionar R$ 7,65" at bounding box center [599, 513] width 99 height 18
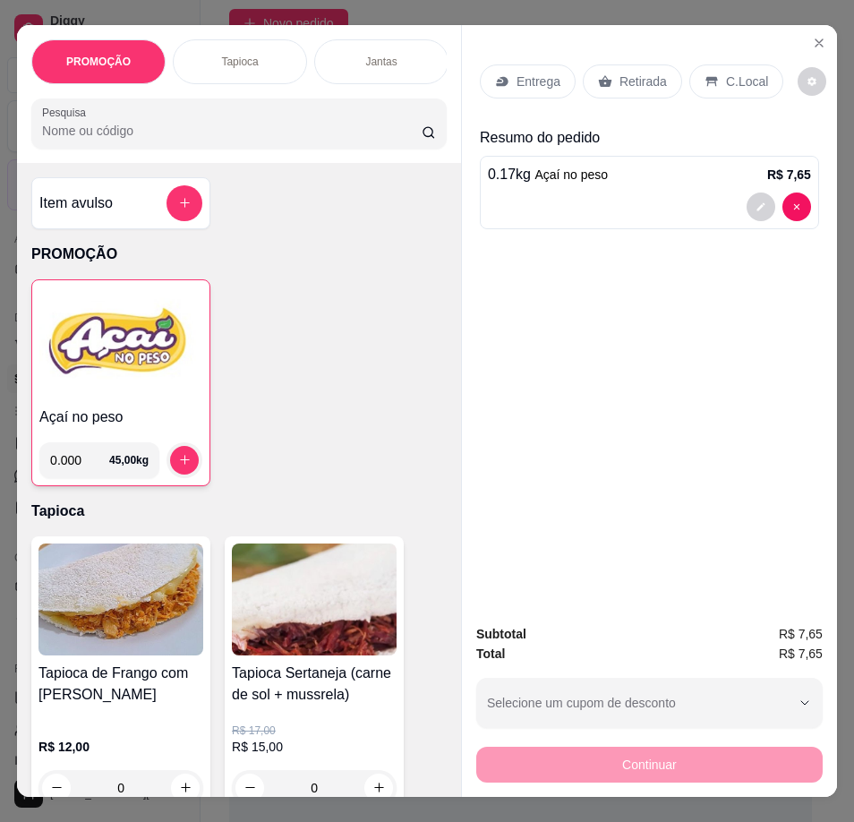
click at [127, 390] on img at bounding box center [120, 343] width 163 height 112
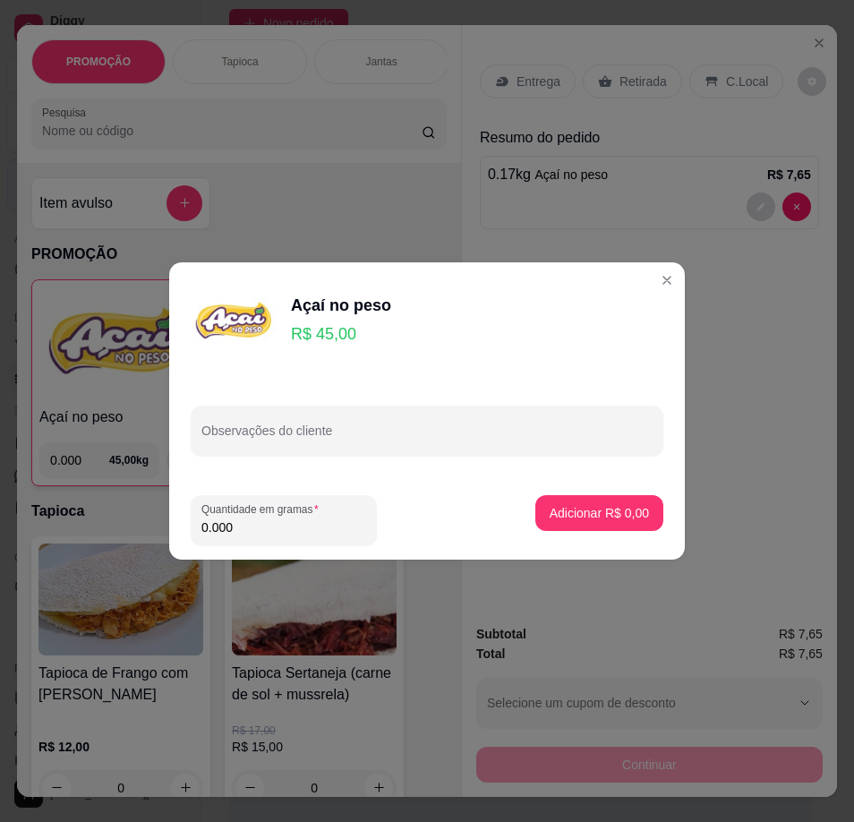
click at [281, 534] on input "0.000" at bounding box center [283, 527] width 165 height 18
type input "0.204"
click at [605, 500] on button "Adicionar R$ 9,18" at bounding box center [599, 513] width 128 height 36
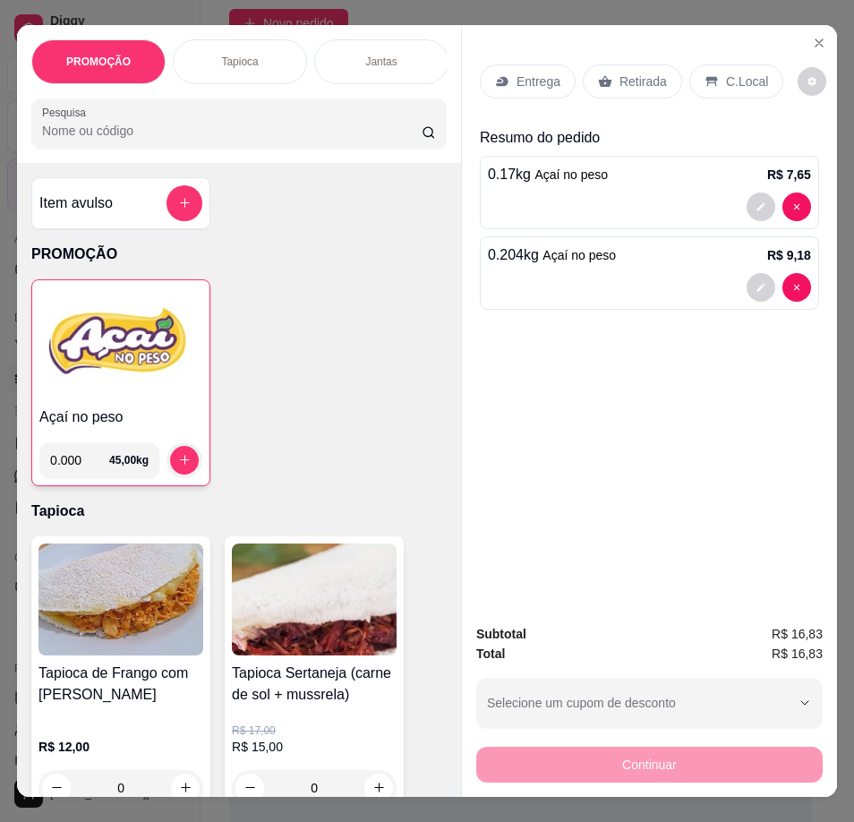
click at [620, 78] on p "Retirada" at bounding box center [643, 82] width 47 height 18
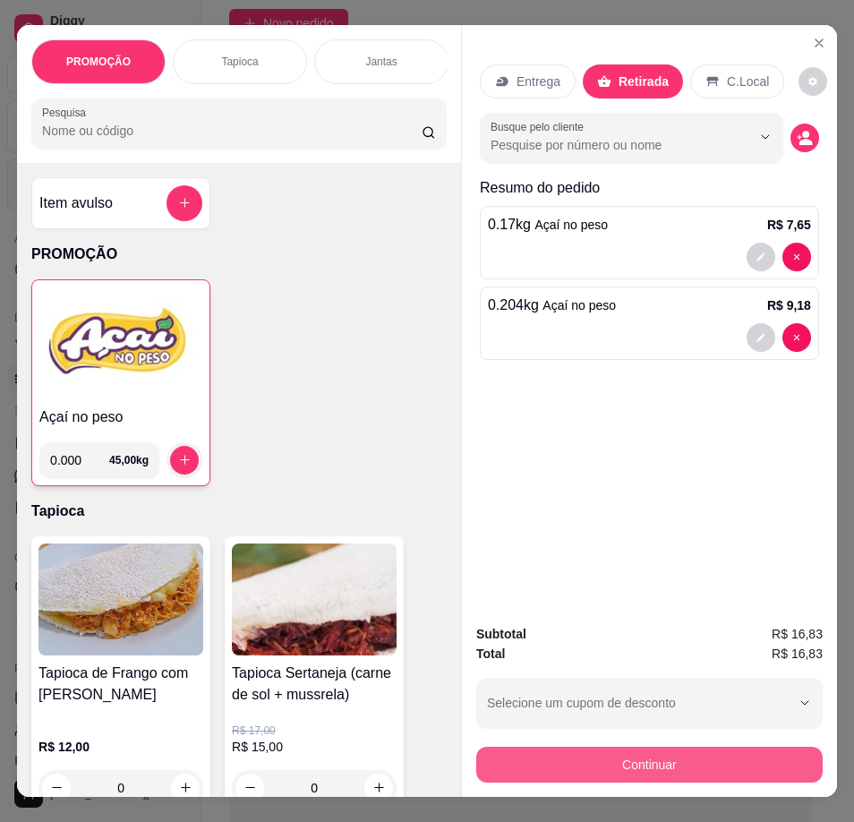
click at [672, 758] on button "Continuar" at bounding box center [649, 765] width 346 height 36
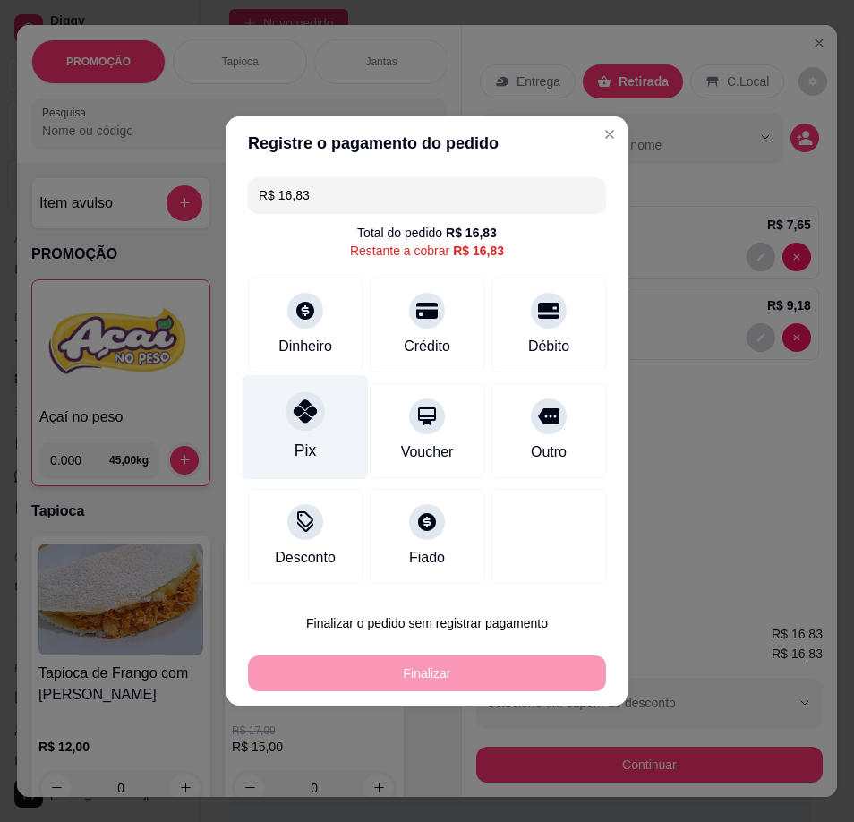
click at [307, 433] on div "Pix" at bounding box center [306, 427] width 126 height 105
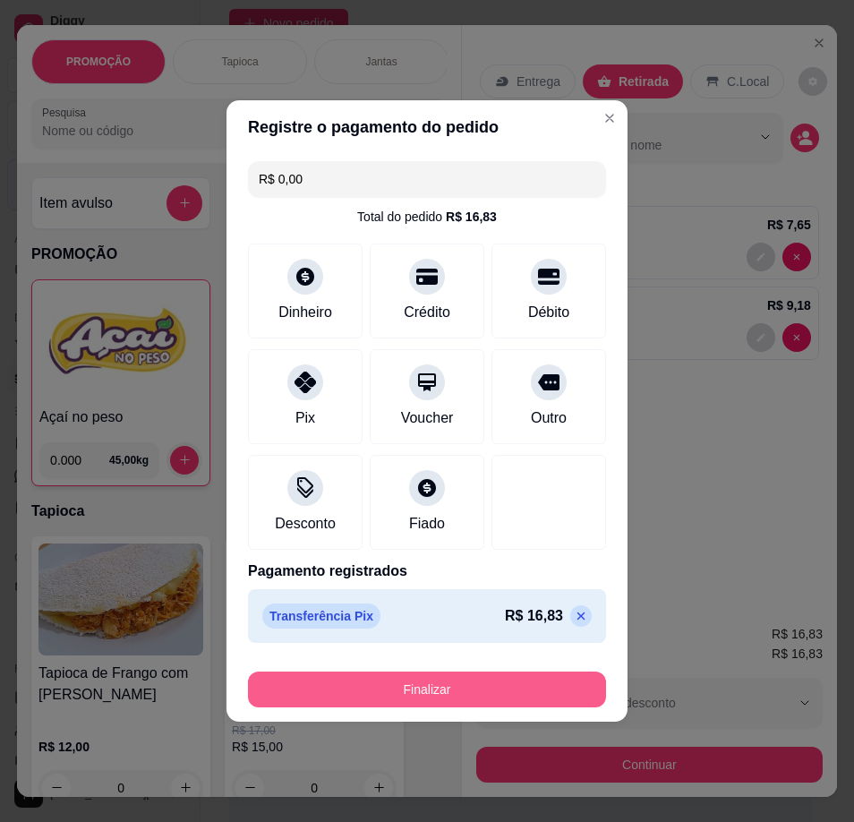
click at [427, 688] on button "Finalizar" at bounding box center [427, 689] width 358 height 36
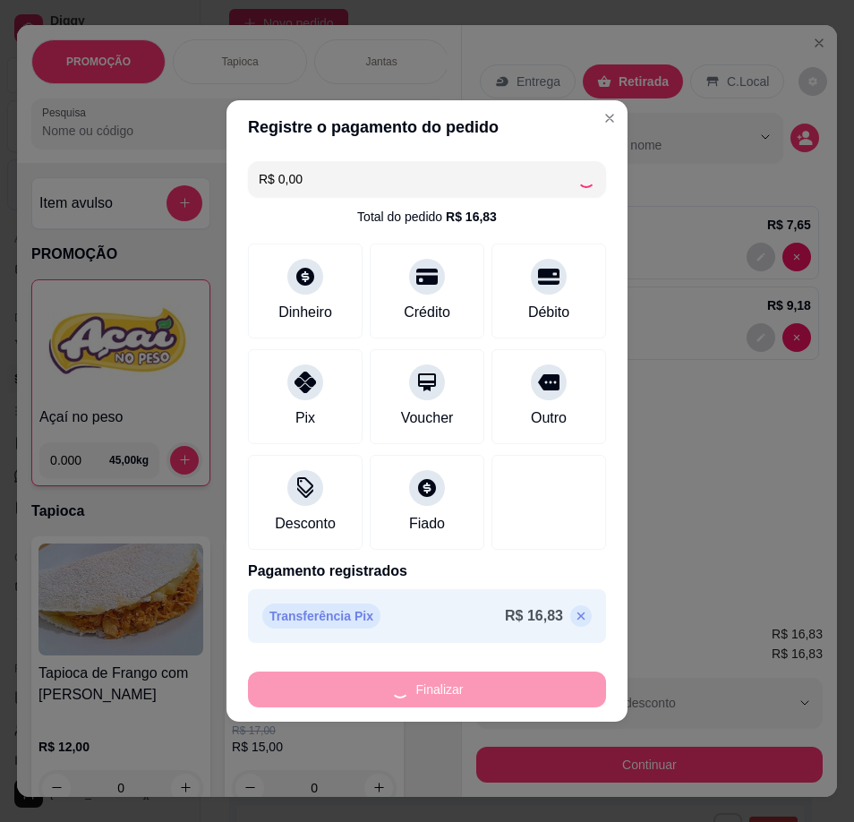
type input "-R$ 16,83"
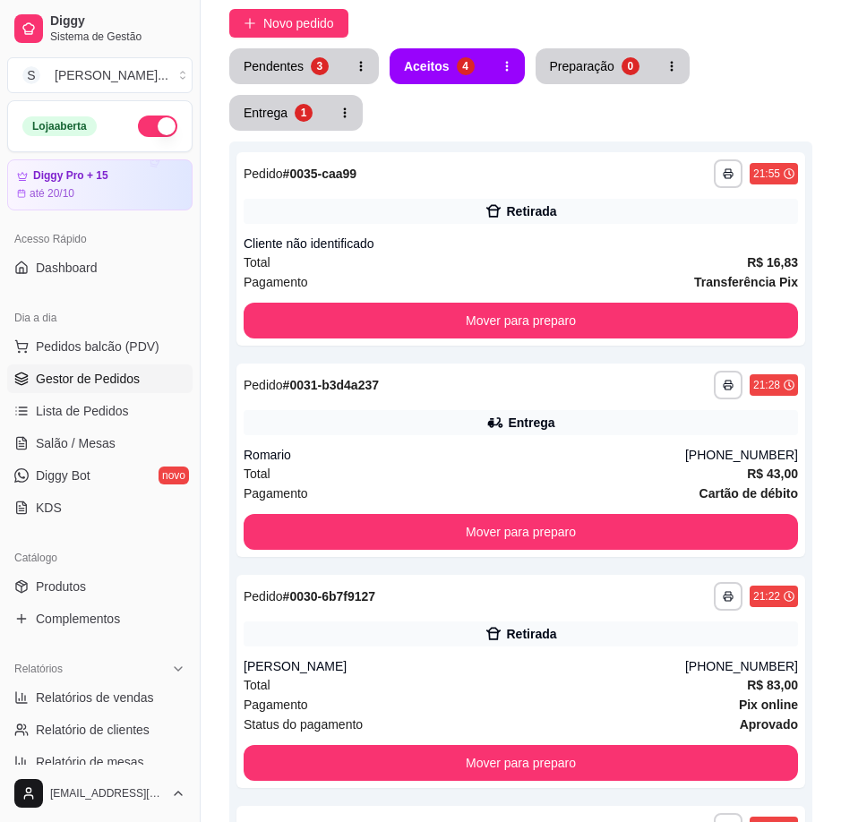
click at [631, 143] on div "**********" at bounding box center [520, 582] width 583 height 883
click at [619, 227] on div "**********" at bounding box center [520, 248] width 569 height 193
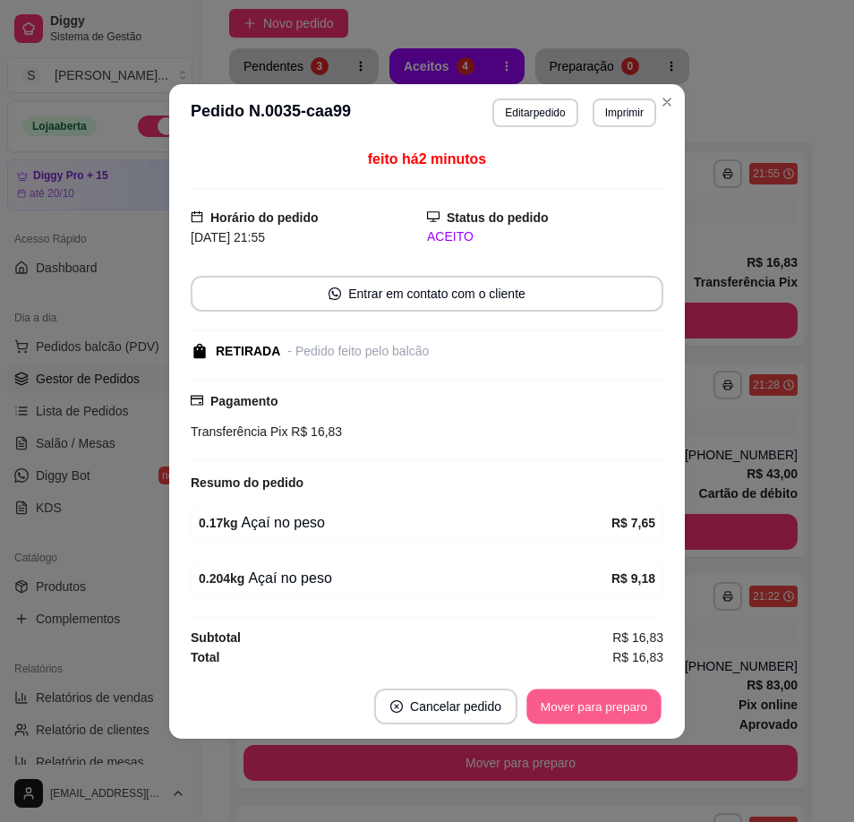
click at [625, 715] on button "Mover para preparo" at bounding box center [593, 705] width 134 height 35
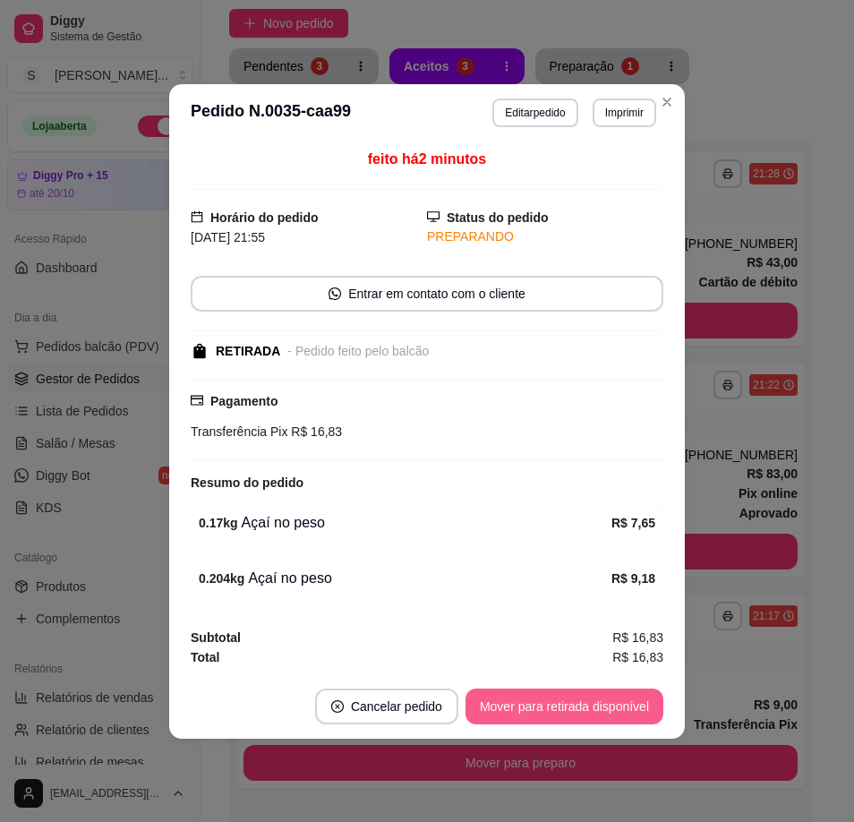
click at [636, 703] on button "Mover para retirada disponível" at bounding box center [565, 706] width 198 height 36
click at [635, 707] on button "Mover para finalizado" at bounding box center [589, 705] width 144 height 35
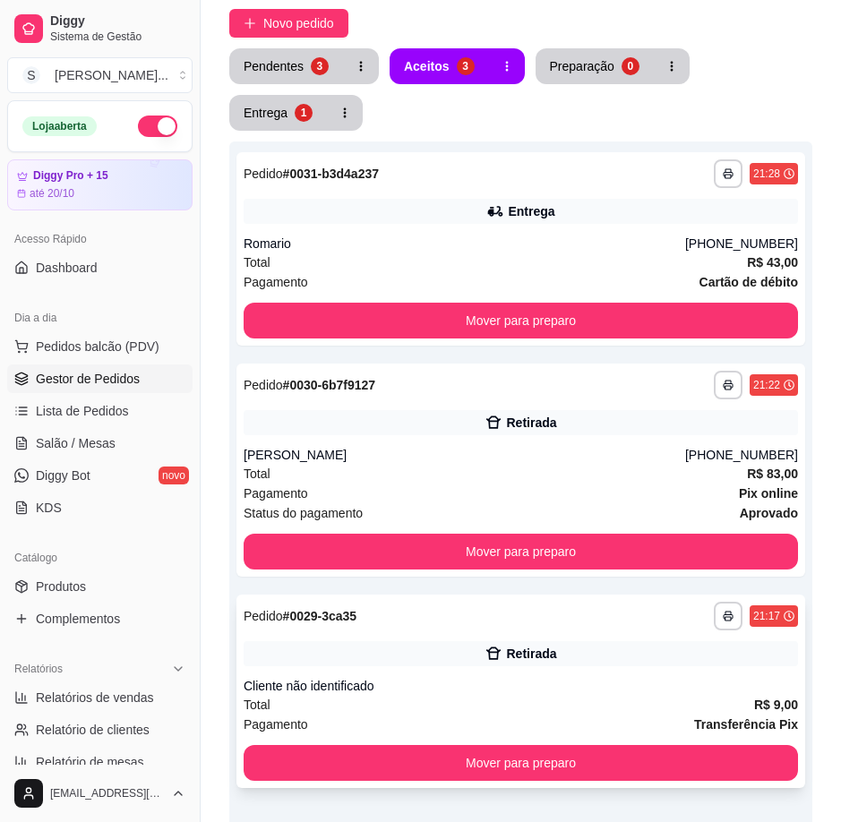
click at [715, 680] on div "Cliente não identificado" at bounding box center [521, 686] width 554 height 18
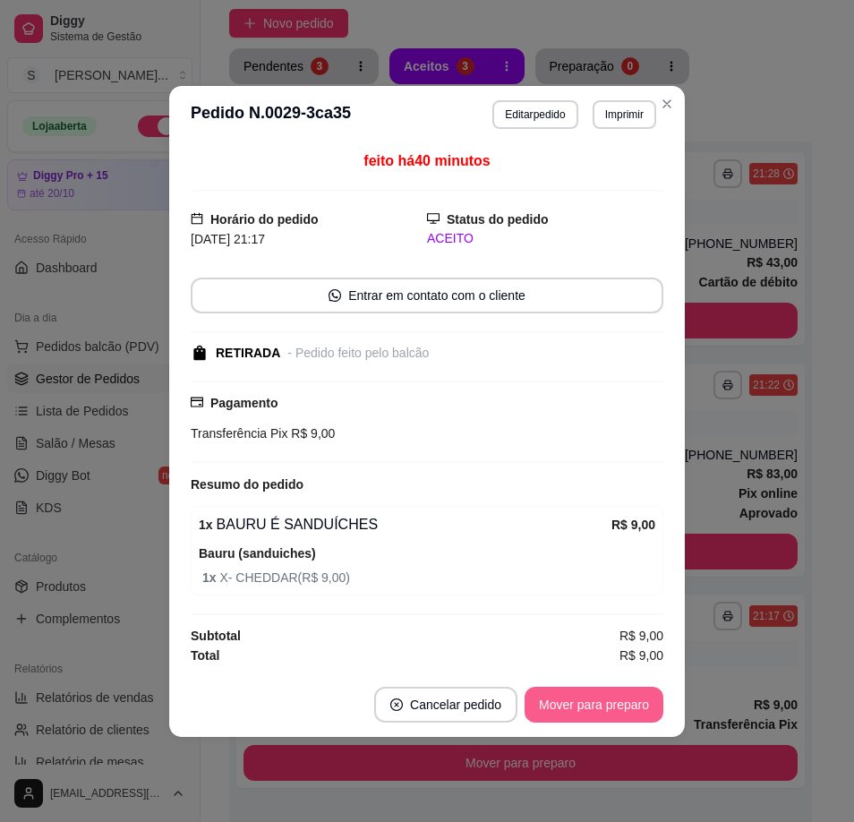
click at [584, 704] on button "Mover para preparo" at bounding box center [594, 705] width 139 height 36
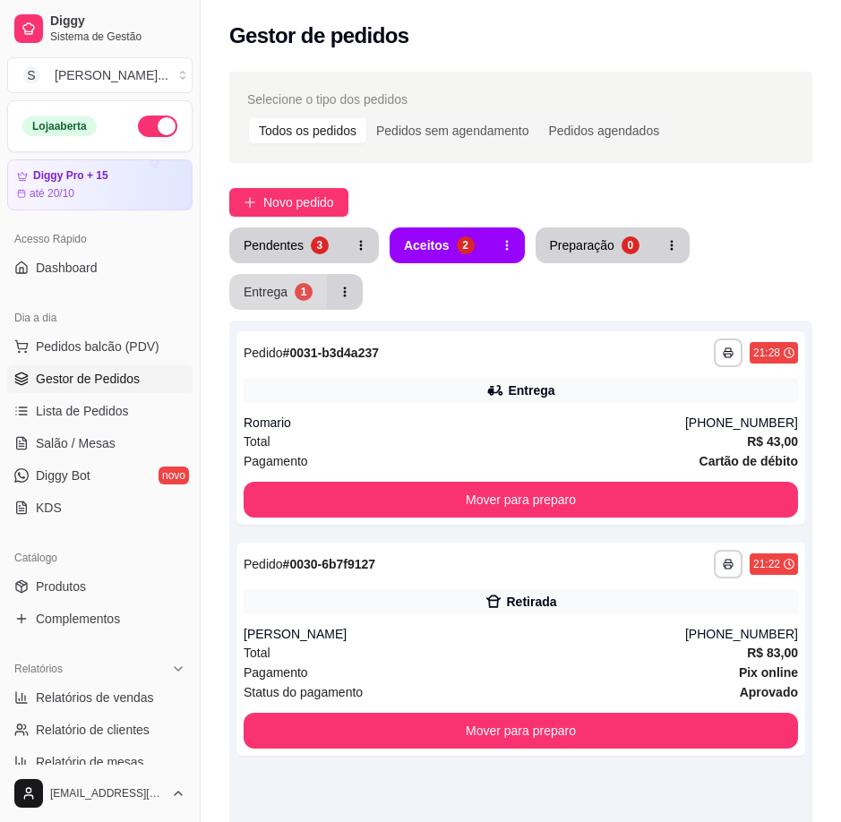
click at [295, 294] on div "1" at bounding box center [304, 292] width 18 height 18
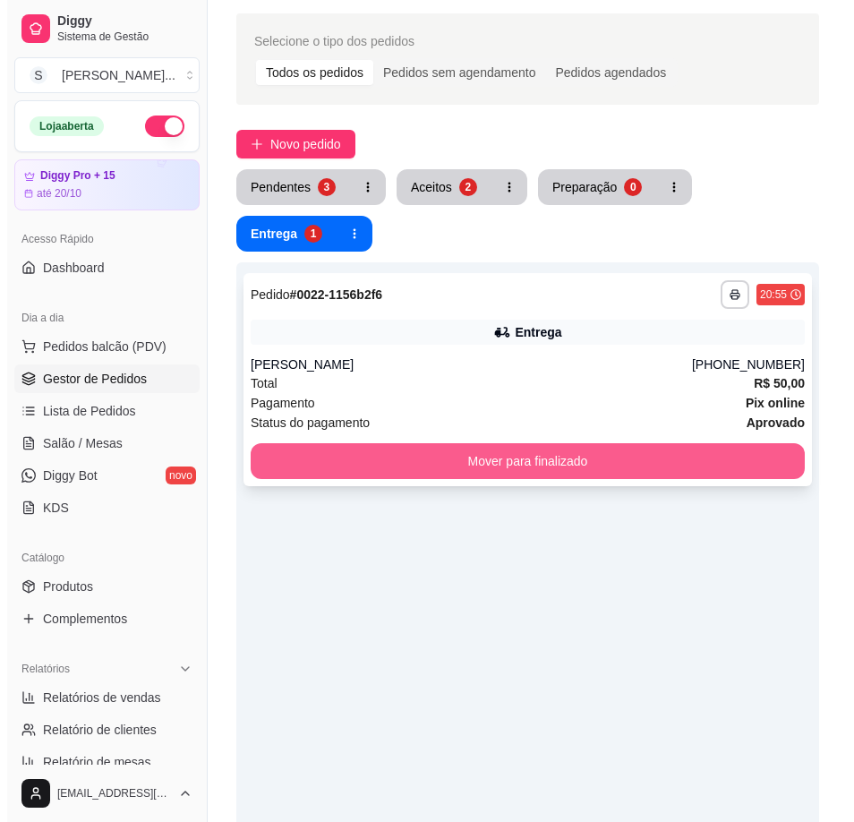
scroll to position [90, 0]
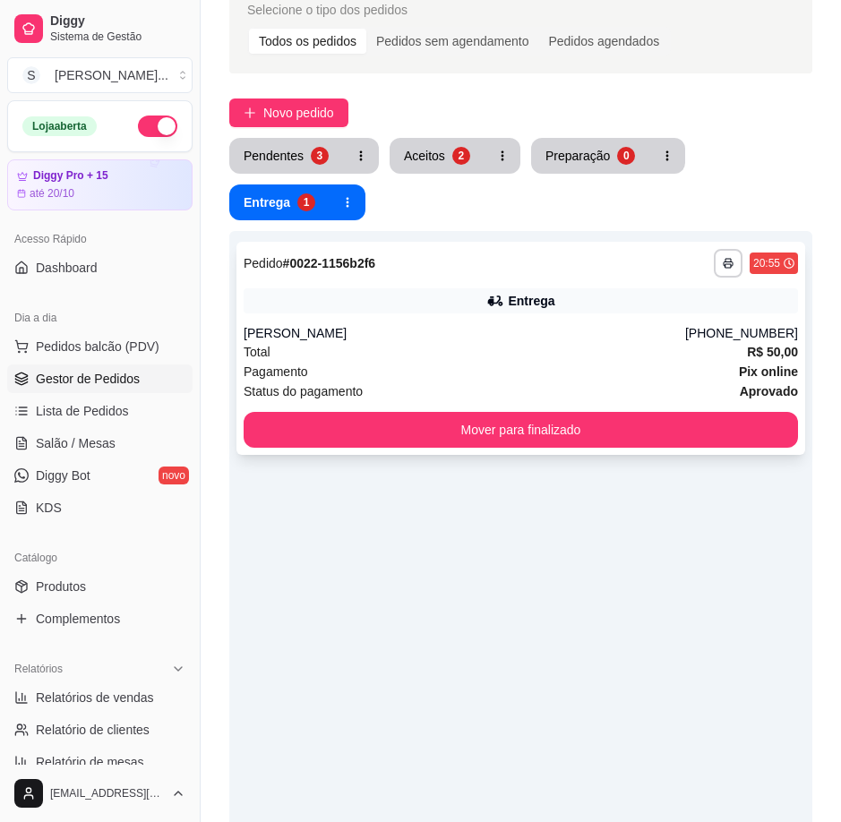
click at [462, 386] on div "Status do pagamento aprovado" at bounding box center [521, 391] width 554 height 20
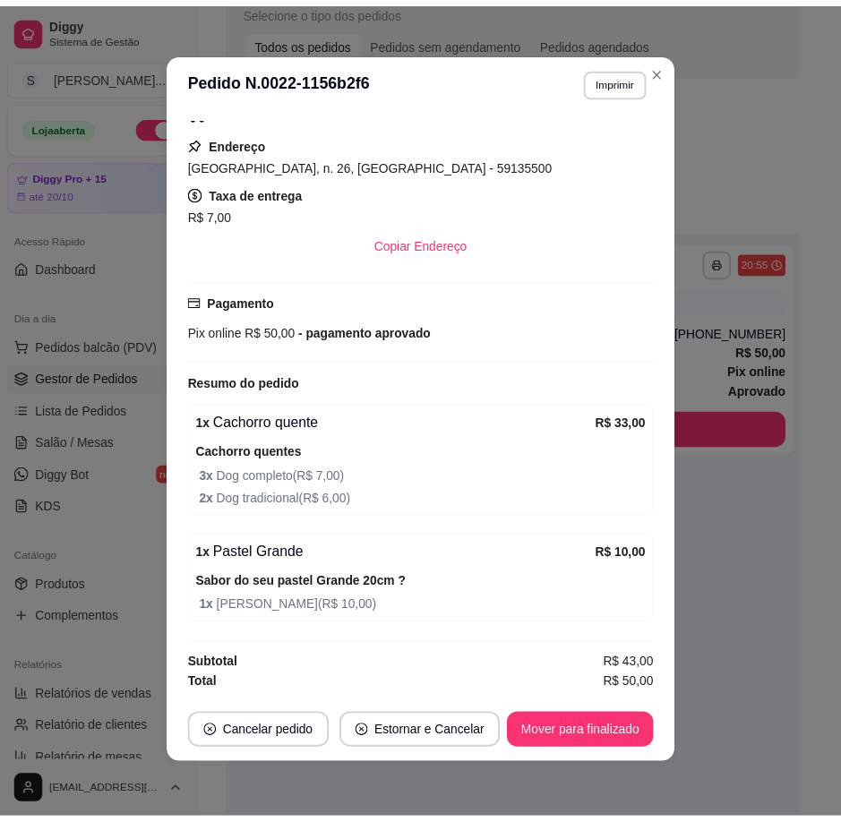
scroll to position [4, 0]
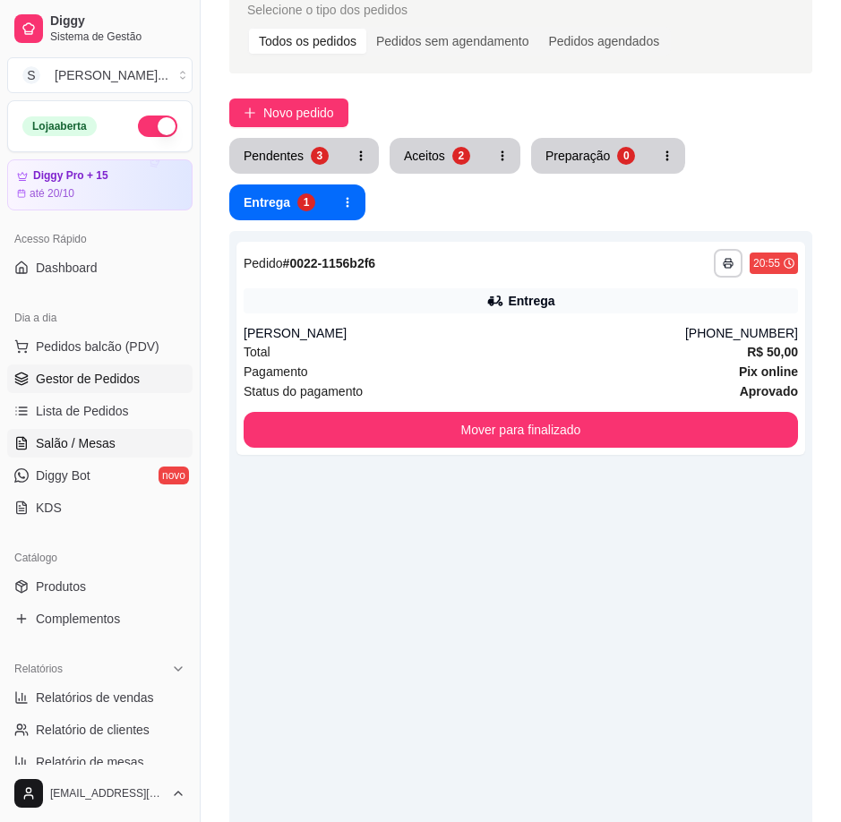
click at [24, 456] on link "Salão / Mesas" at bounding box center [99, 443] width 185 height 29
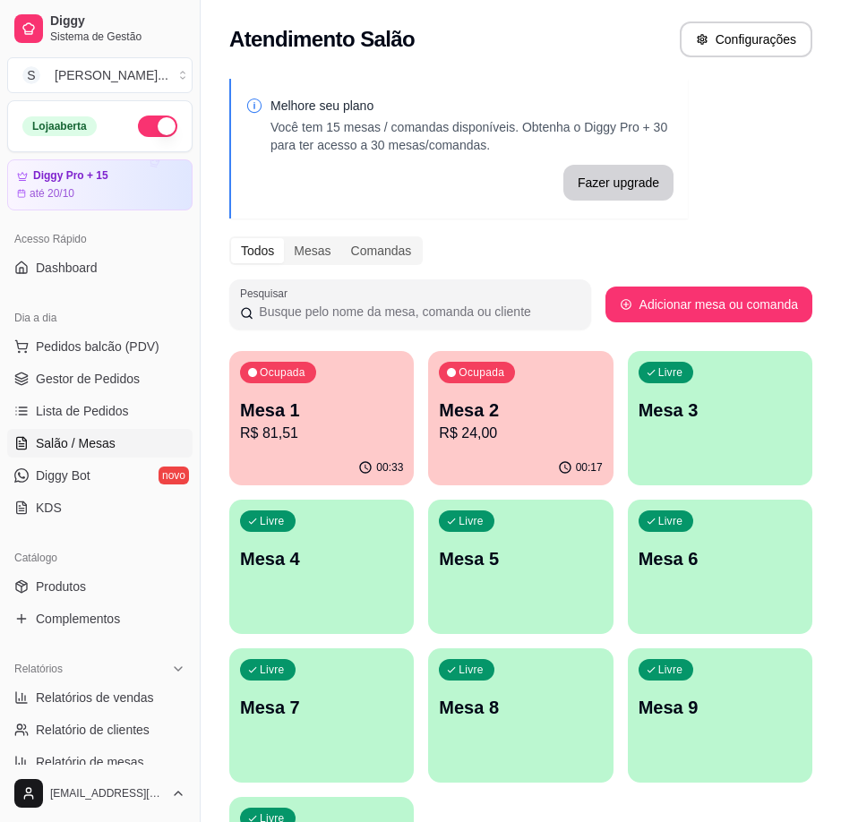
click at [344, 406] on p "Mesa 1" at bounding box center [321, 410] width 163 height 25
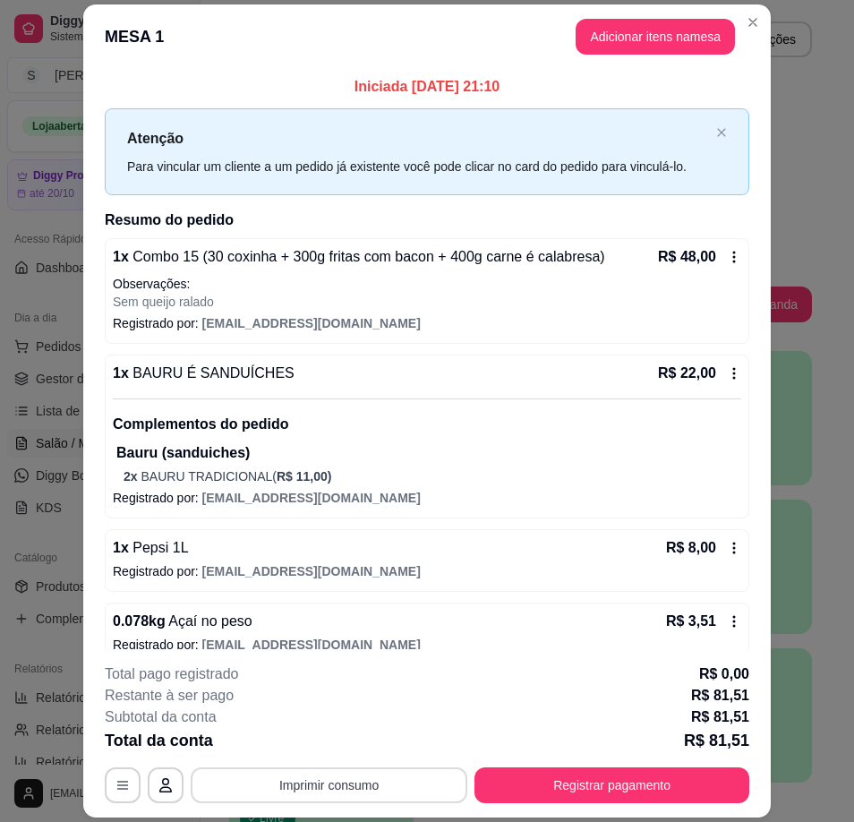
click at [316, 797] on button "Imprimir consumo" at bounding box center [329, 785] width 277 height 36
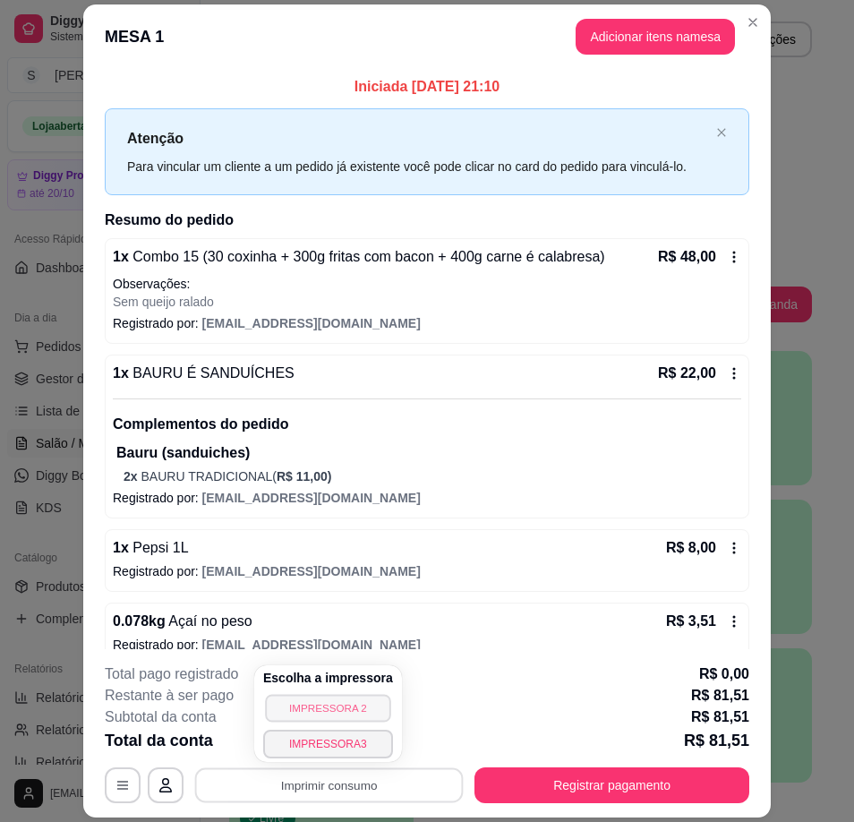
click at [326, 714] on button "IMPRESSORA 2" at bounding box center [327, 708] width 125 height 28
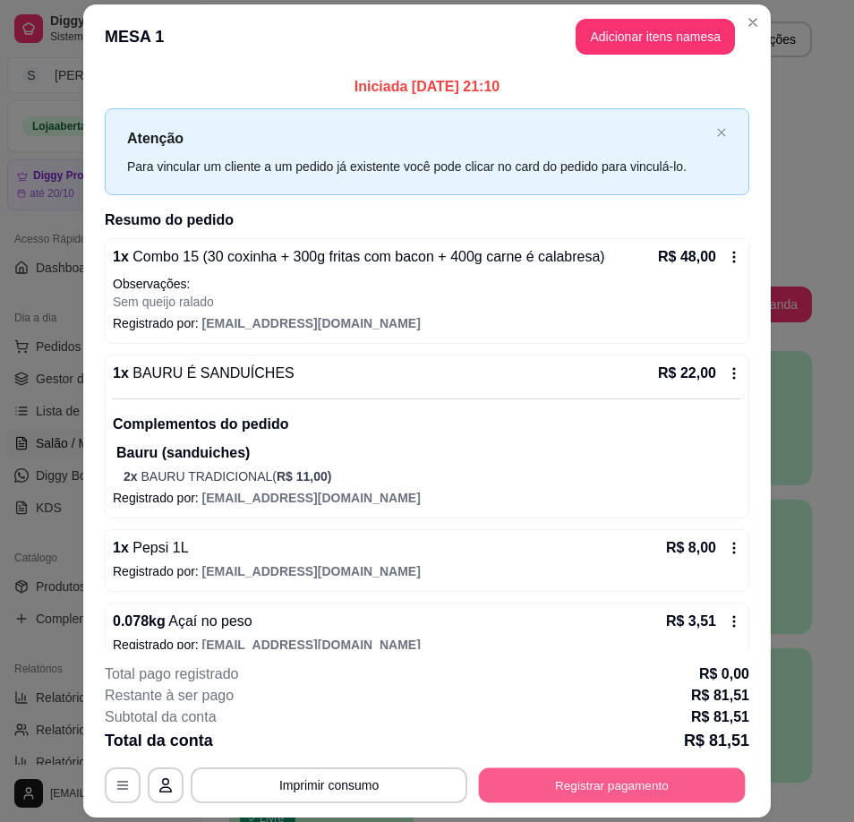
click at [508, 786] on button "Registrar pagamento" at bounding box center [612, 785] width 267 height 35
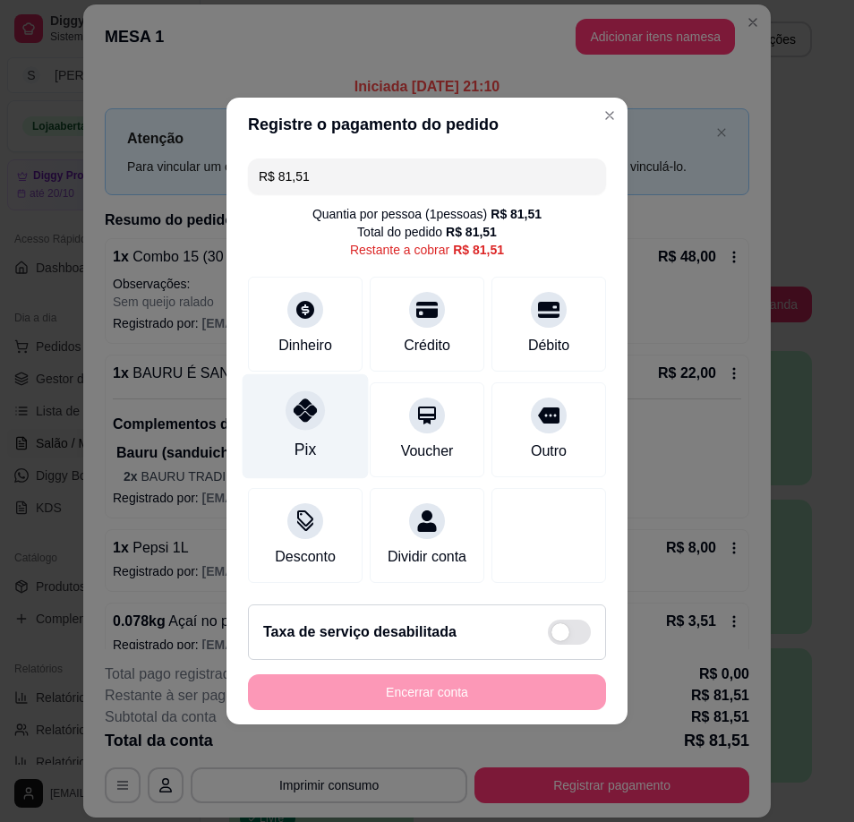
click at [296, 438] on div "Pix" at bounding box center [305, 449] width 21 height 23
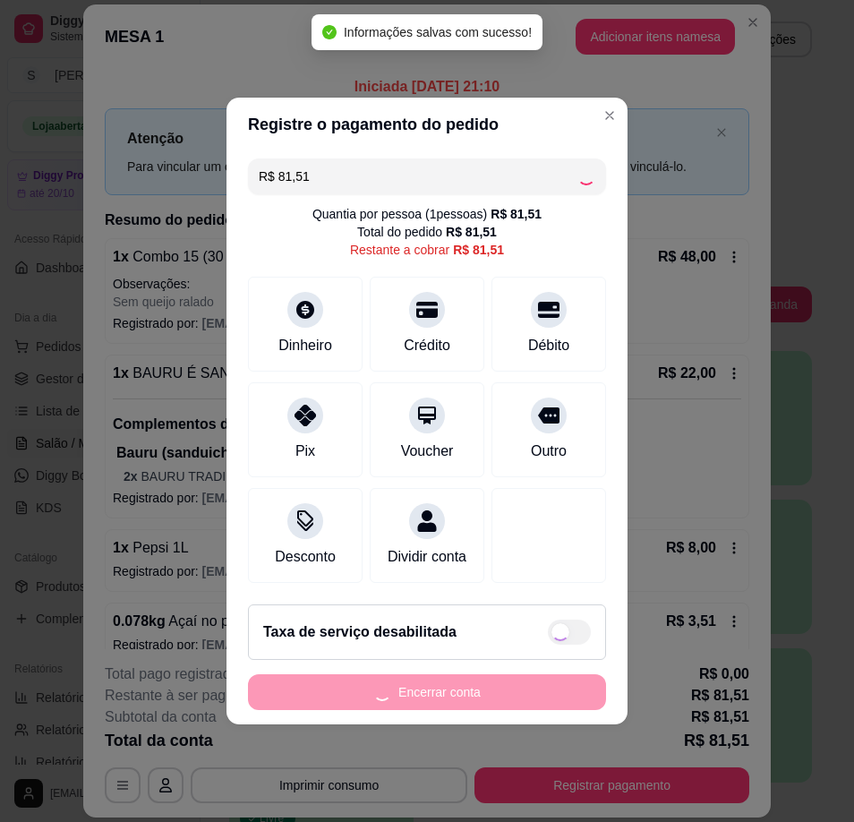
type input "R$ 0,00"
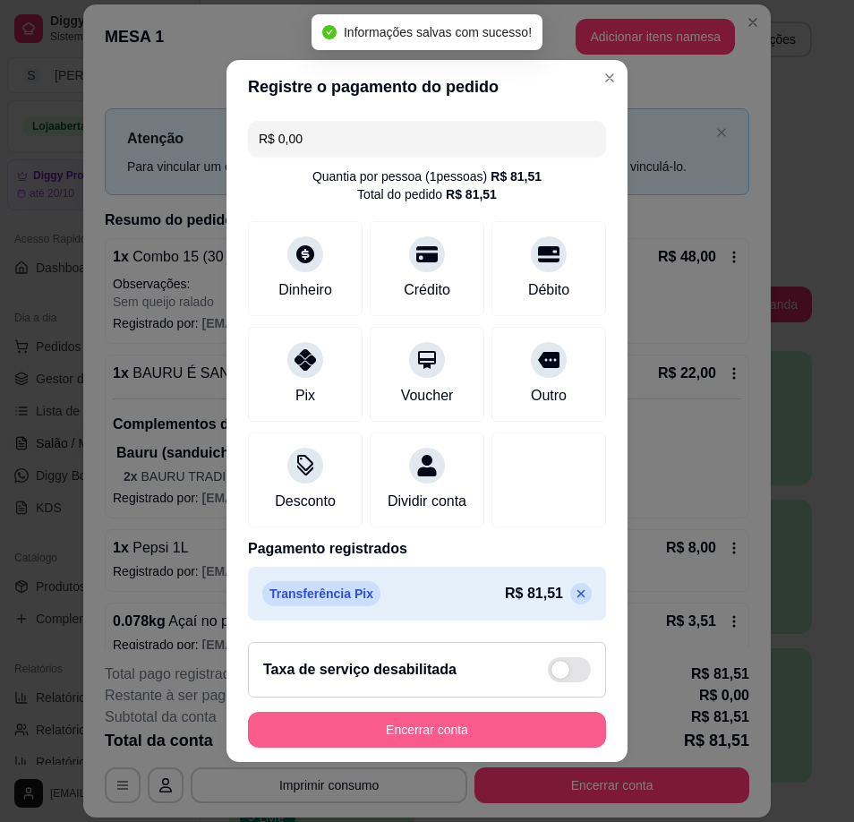
click at [457, 748] on button "Encerrar conta" at bounding box center [427, 730] width 358 height 36
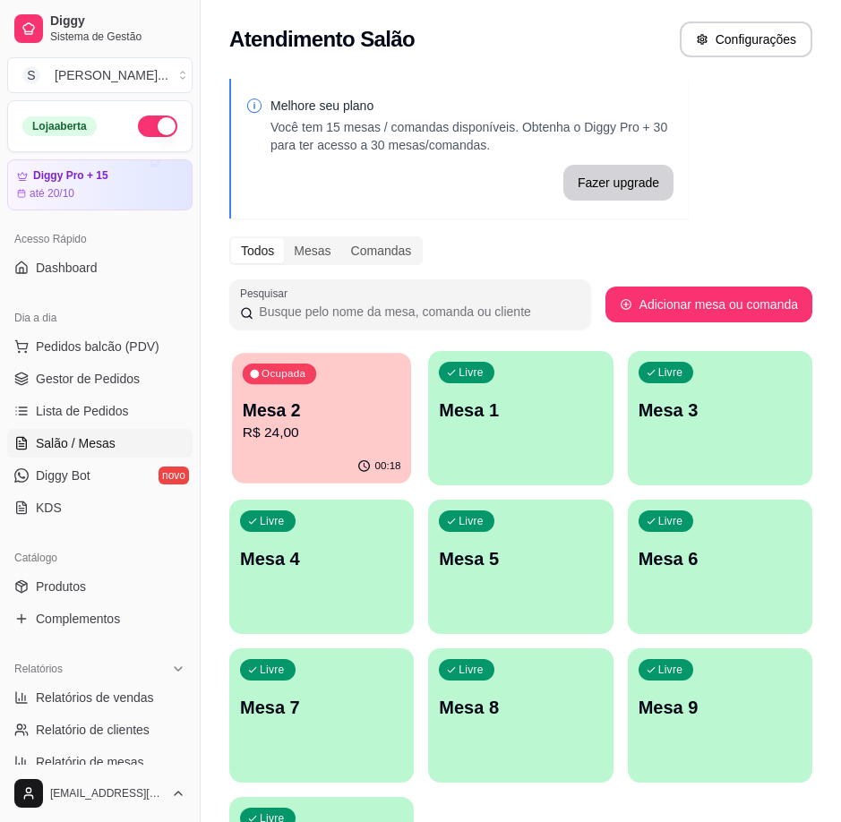
click at [284, 421] on p "Mesa 2" at bounding box center [322, 410] width 158 height 24
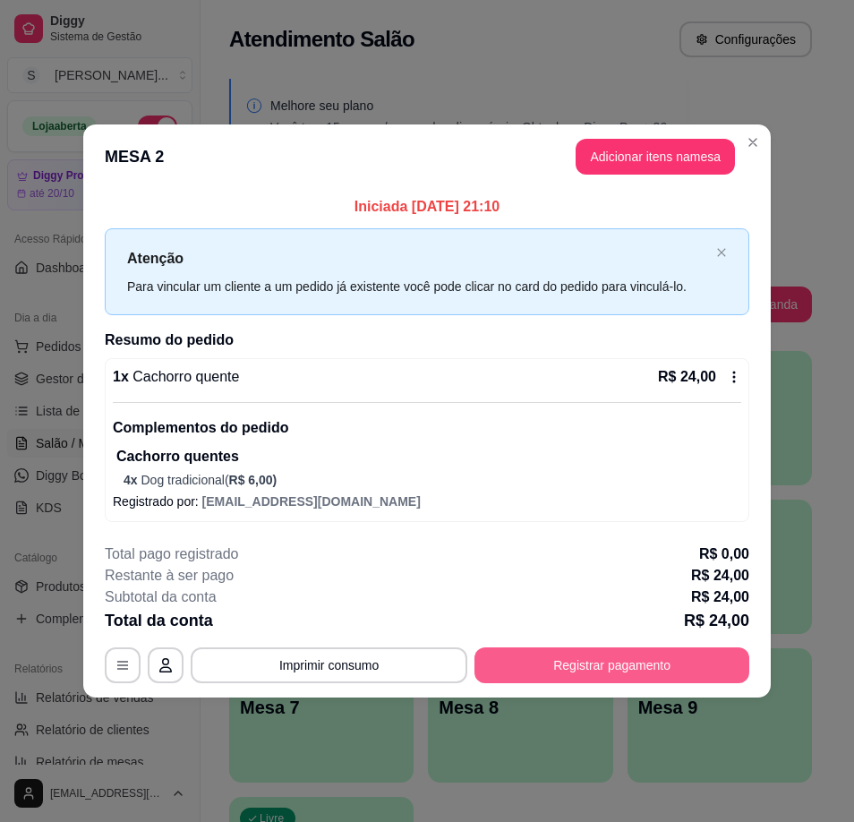
click at [647, 674] on button "Registrar pagamento" at bounding box center [612, 665] width 275 height 36
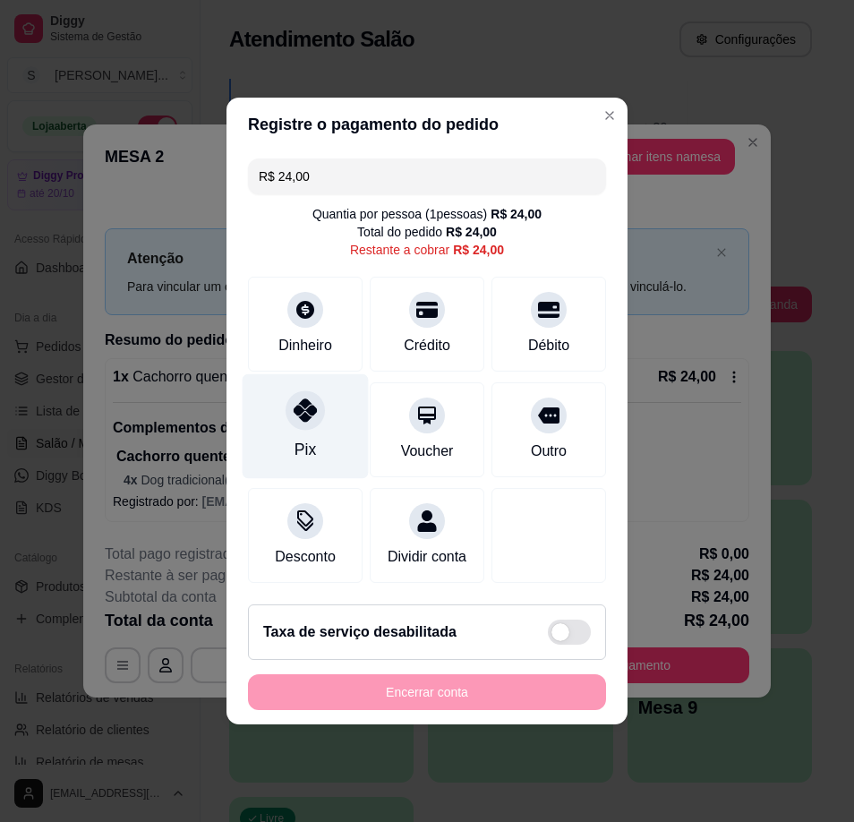
click at [321, 453] on div "Pix" at bounding box center [306, 426] width 126 height 105
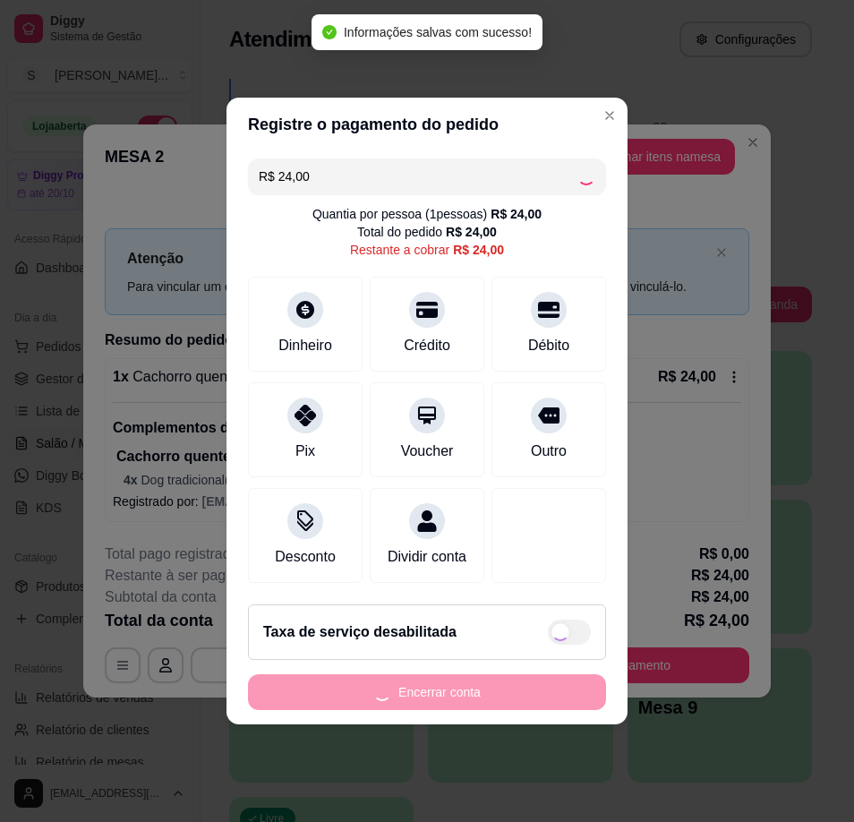
type input "R$ 0,00"
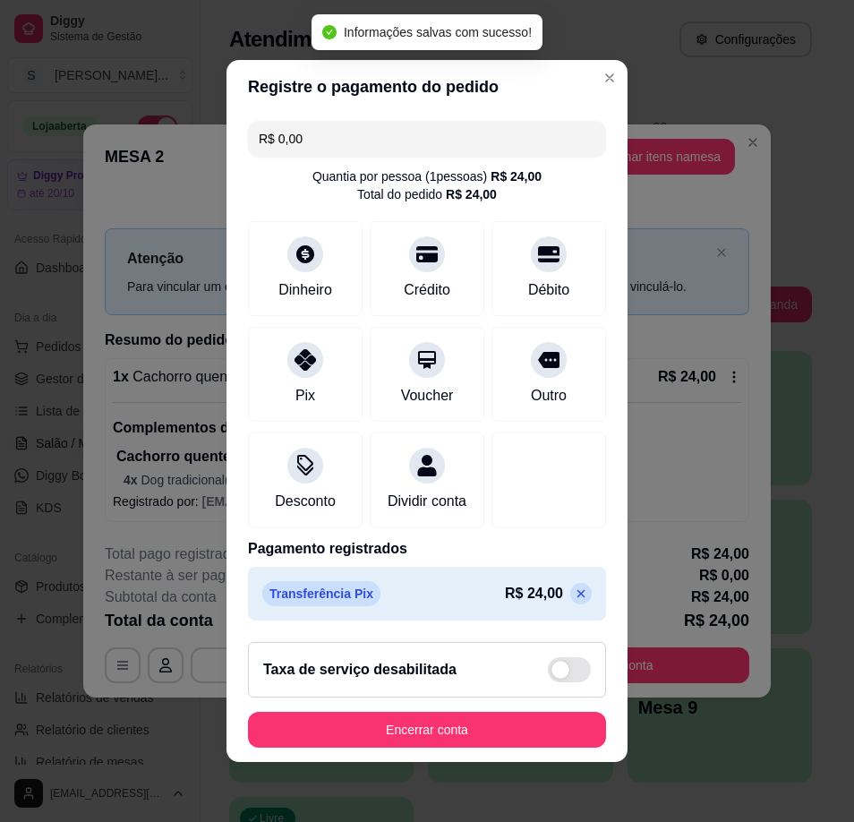
click at [428, 734] on button "Encerrar conta" at bounding box center [427, 730] width 358 height 36
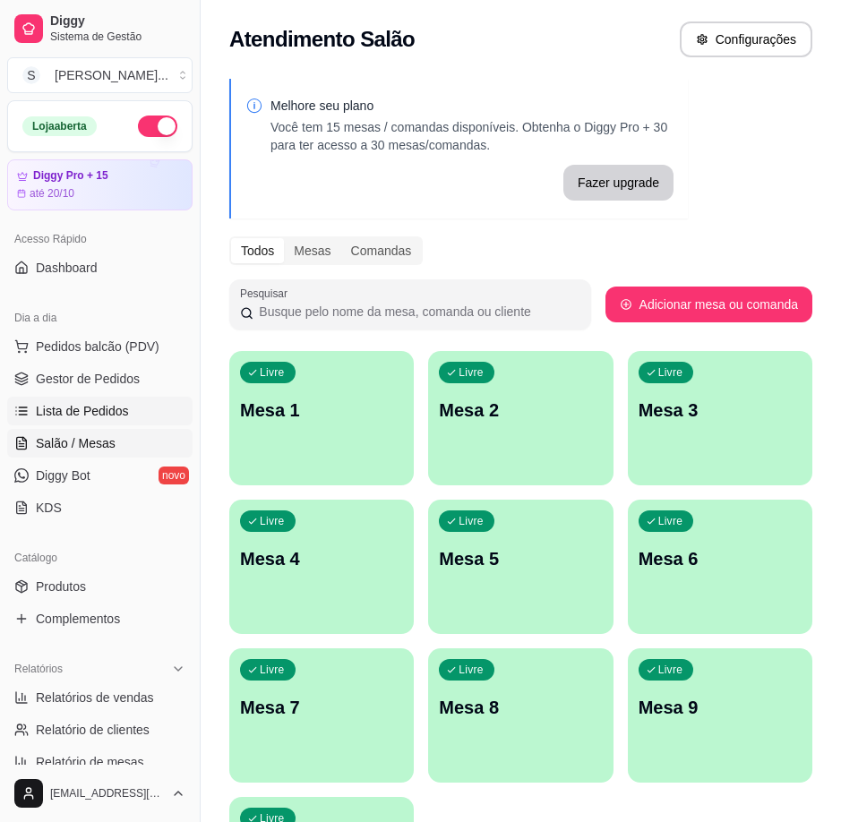
drag, startPoint x: 114, startPoint y: 402, endPoint x: 94, endPoint y: 402, distance: 19.7
click at [115, 402] on span "Lista de Pedidos" at bounding box center [82, 411] width 93 height 18
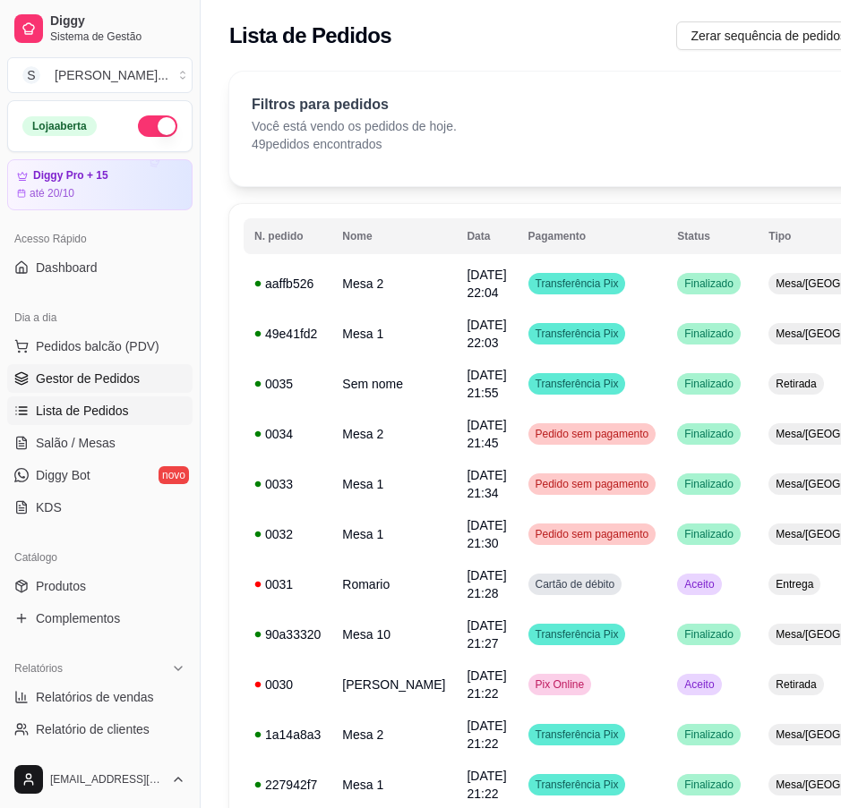
click at [71, 367] on link "Gestor de Pedidos" at bounding box center [99, 378] width 185 height 29
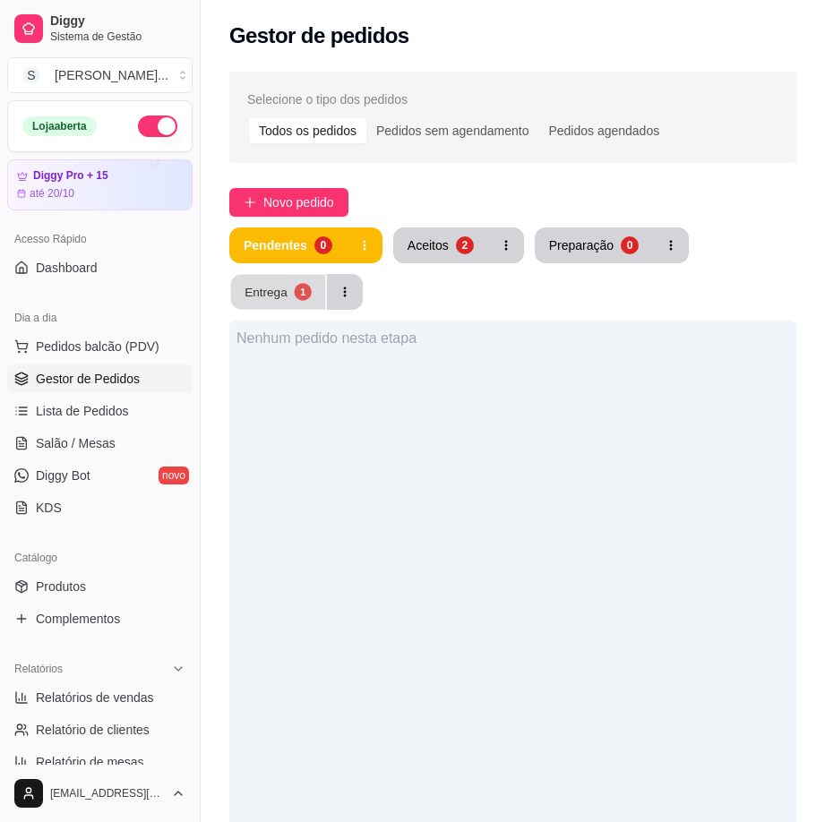
click at [297, 301] on button "Entrega 1" at bounding box center [278, 292] width 95 height 35
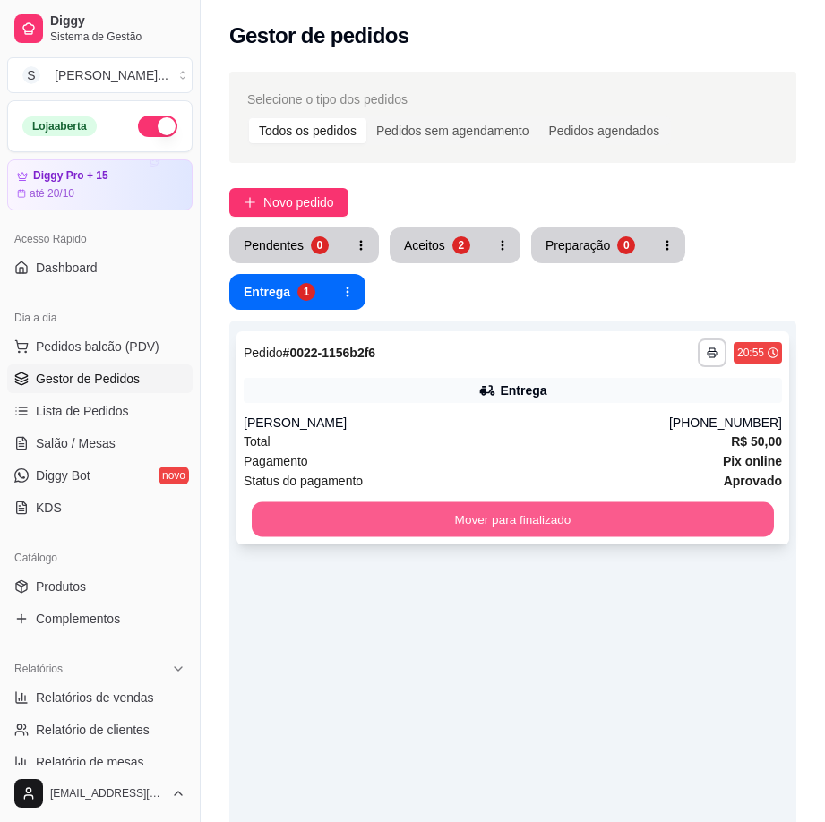
click at [473, 515] on button "Mover para finalizado" at bounding box center [513, 519] width 522 height 35
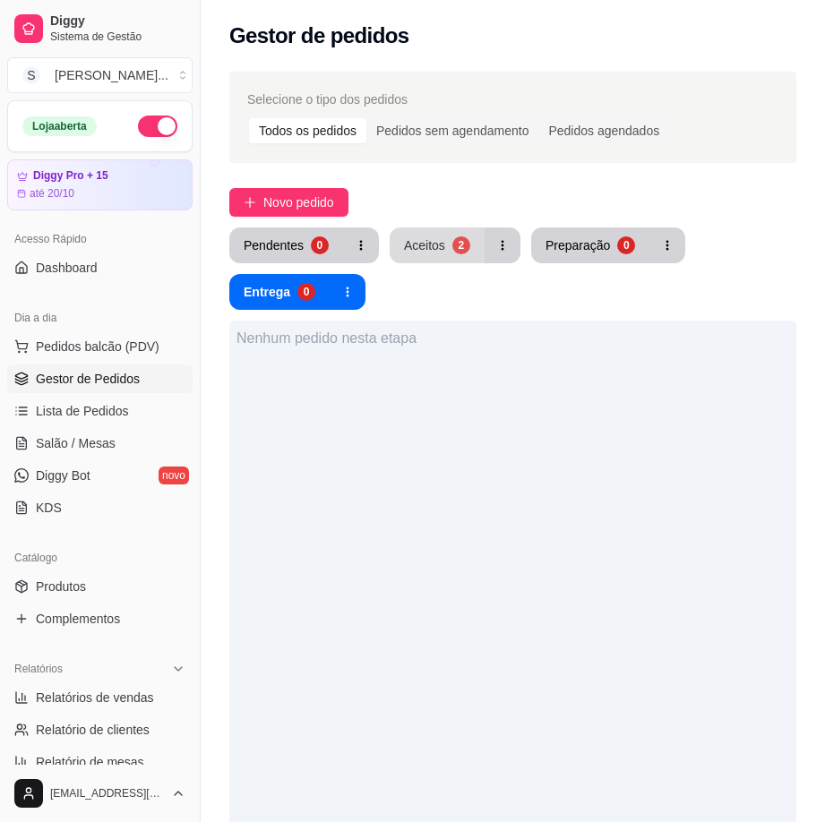
click at [427, 261] on button "Aceitos 2" at bounding box center [436, 245] width 95 height 36
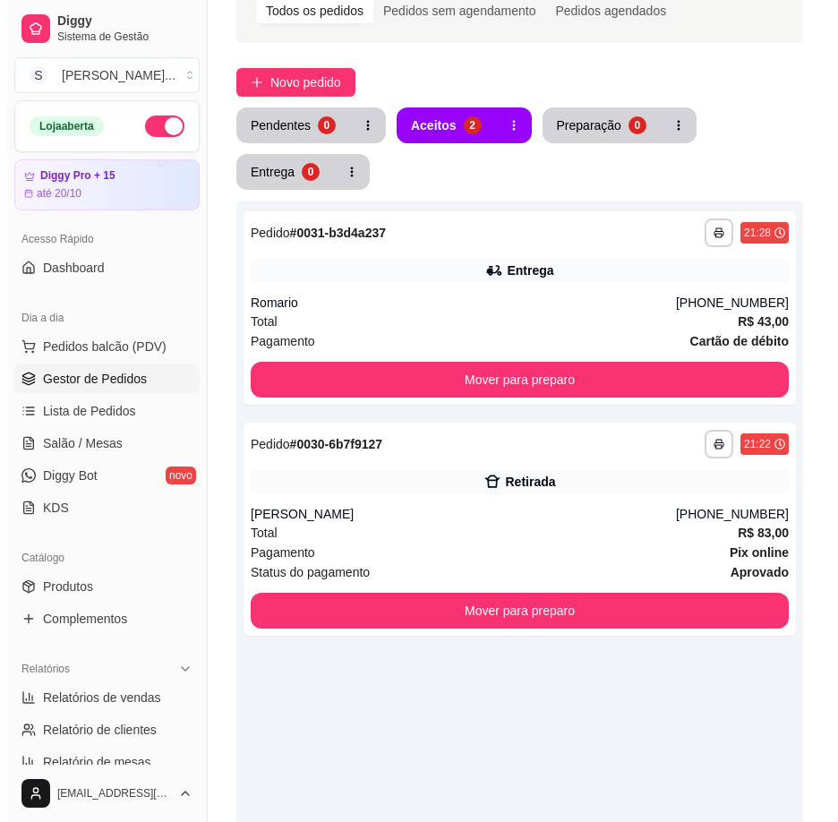
scroll to position [269, 0]
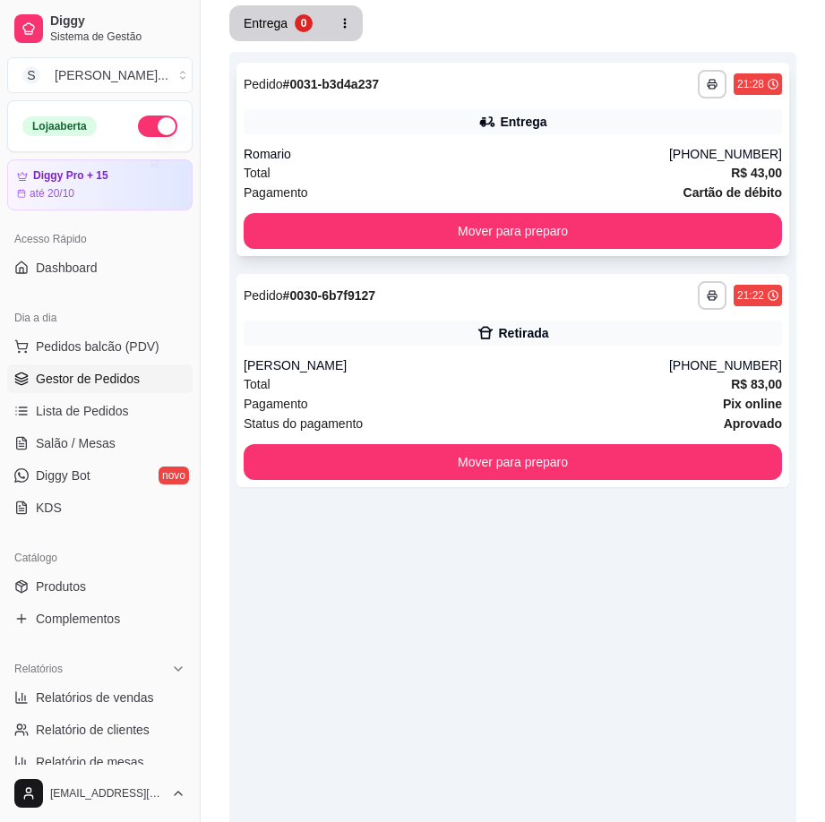
click at [457, 158] on div "Romario" at bounding box center [456, 154] width 425 height 18
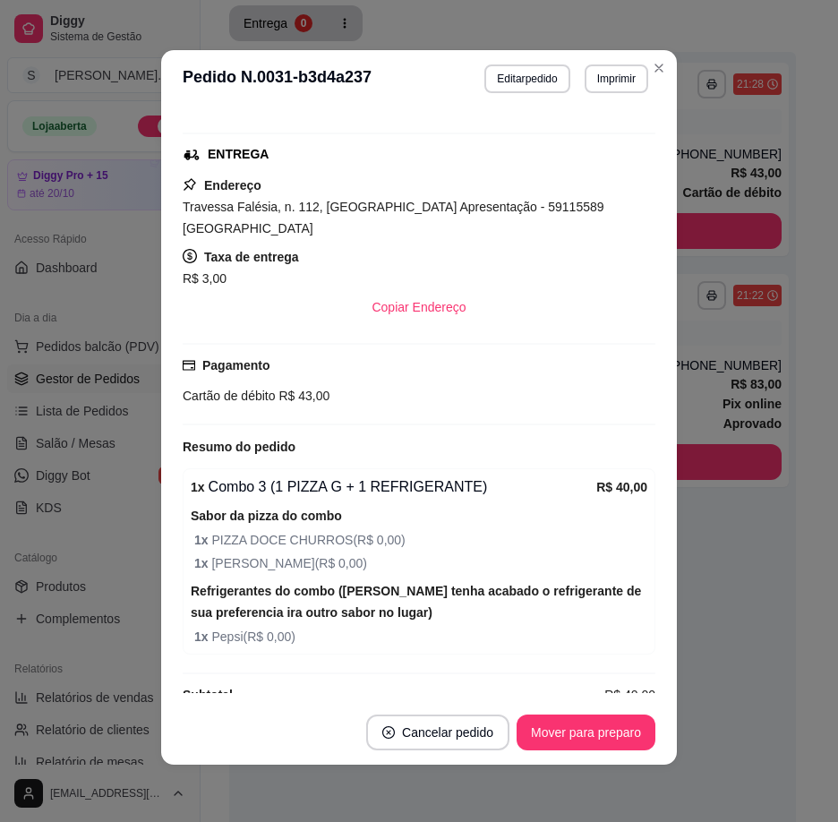
scroll to position [389, 0]
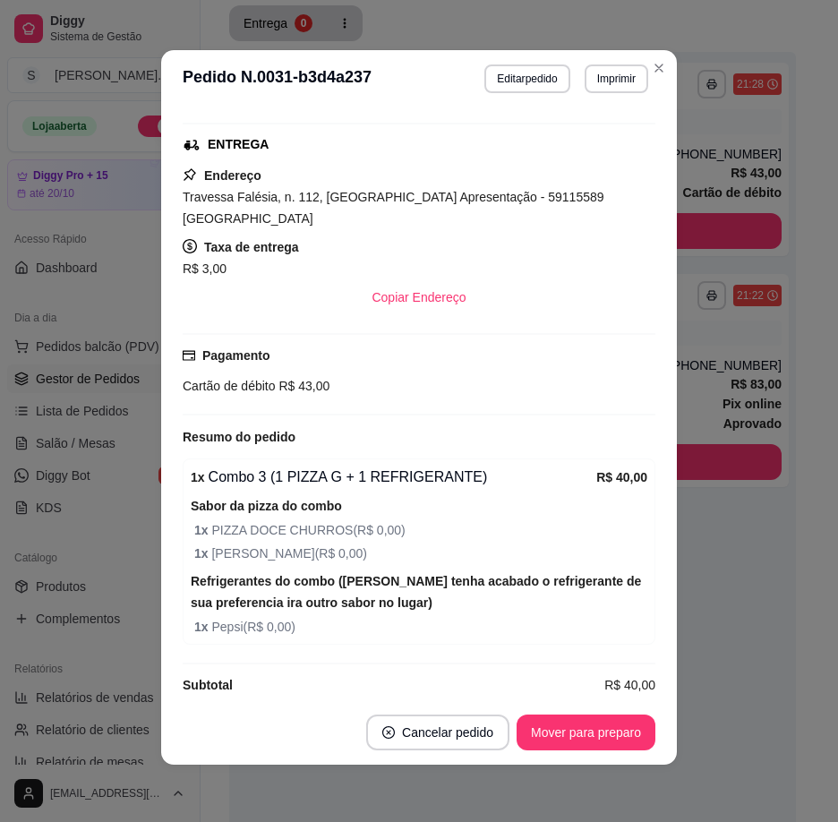
click at [594, 735] on button "Mover para preparo" at bounding box center [586, 732] width 139 height 36
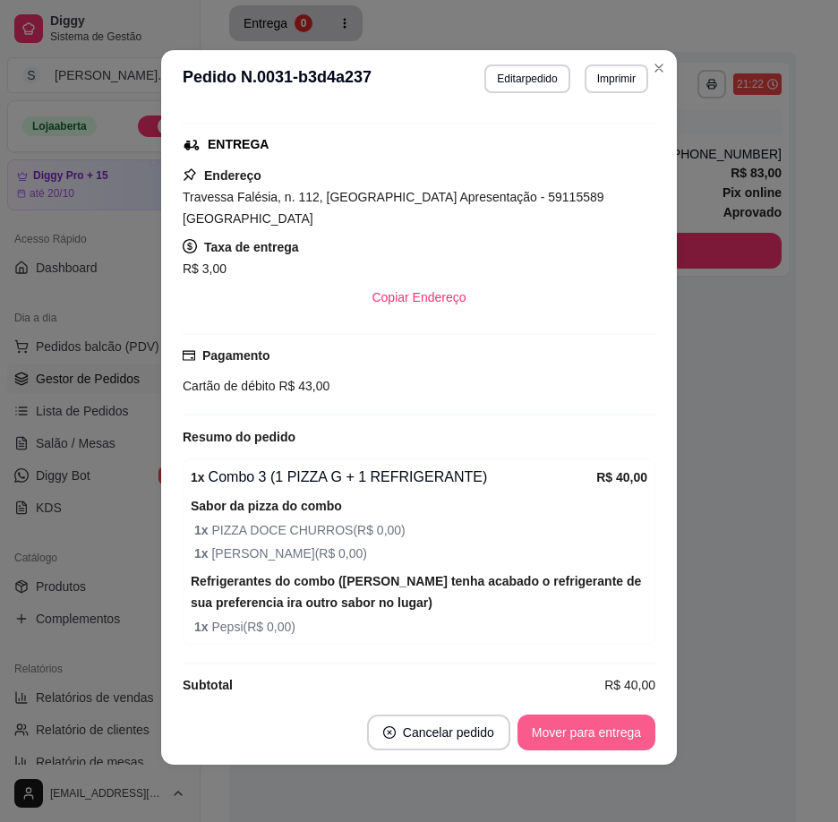
click at [610, 739] on button "Mover para entrega" at bounding box center [586, 732] width 138 height 36
click at [629, 739] on button "Mover para finalizado" at bounding box center [581, 732] width 149 height 36
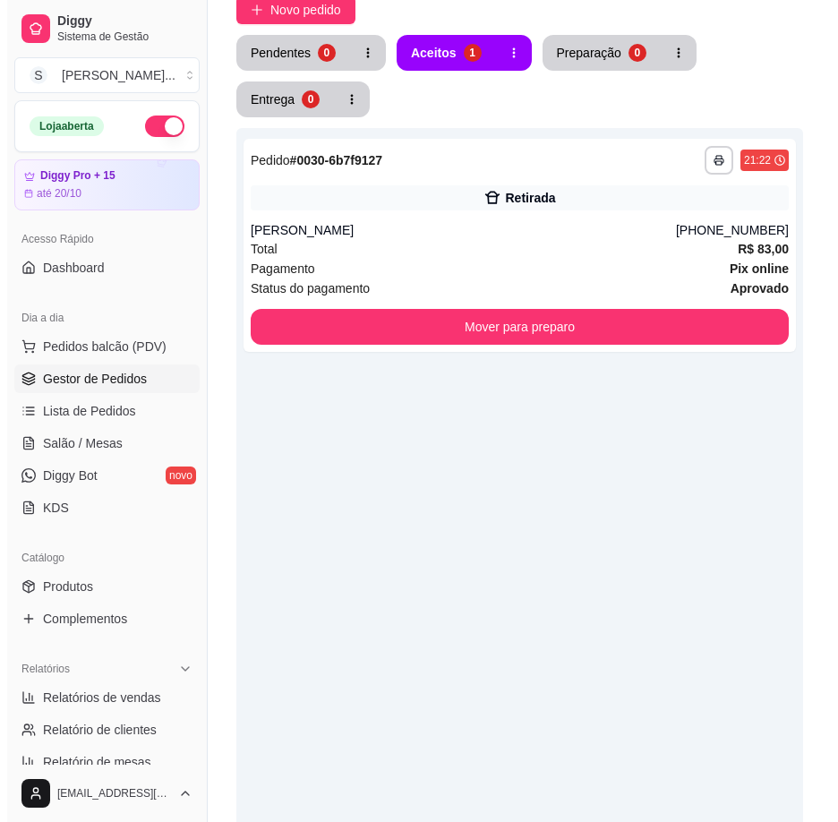
scroll to position [0, 0]
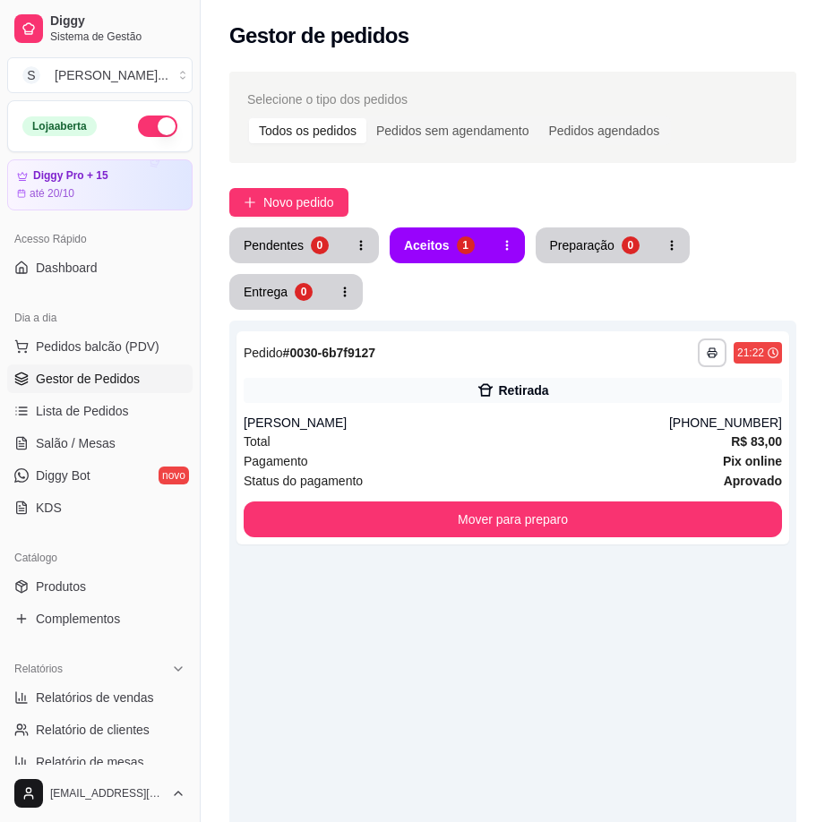
click at [295, 187] on div "**********" at bounding box center [513, 612] width 624 height 1103
click at [301, 188] on button "Novo pedido" at bounding box center [288, 202] width 119 height 29
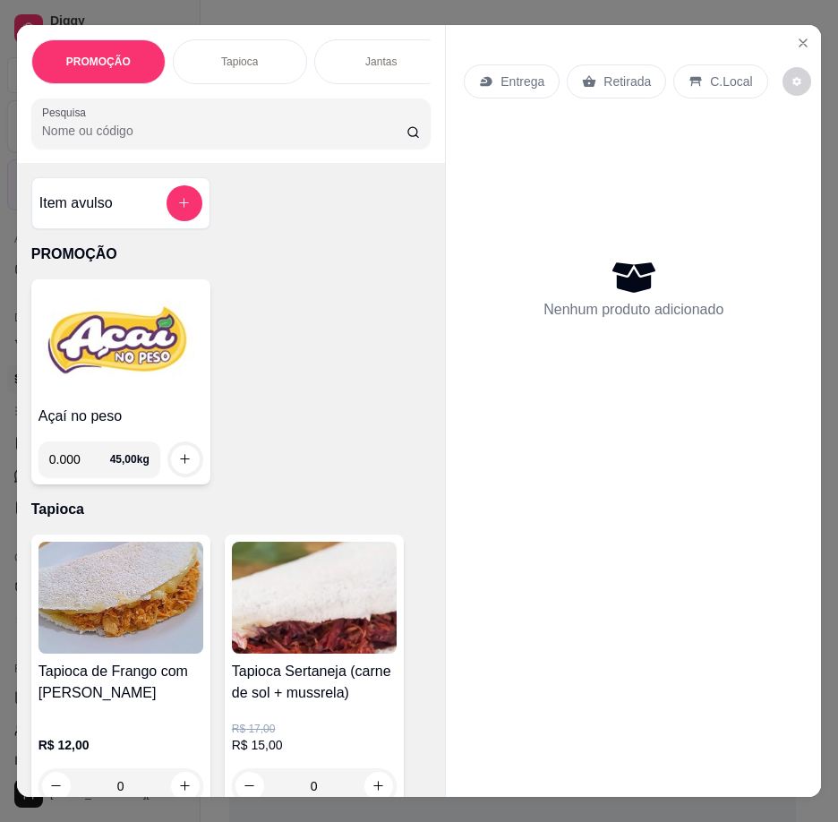
click at [152, 359] on img at bounding box center [120, 342] width 165 height 112
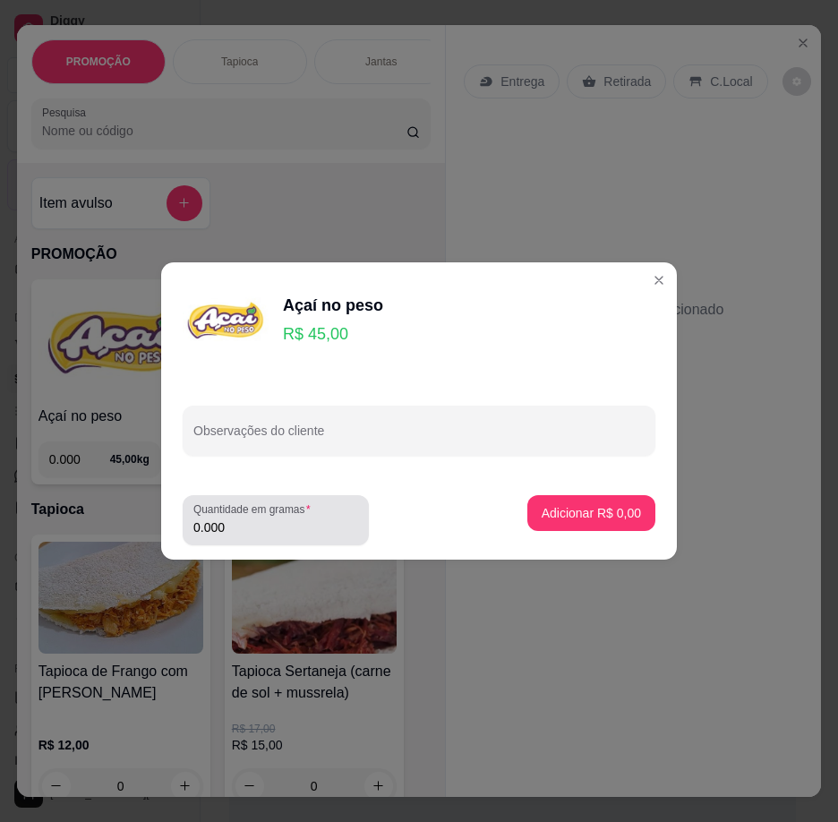
click at [317, 515] on div "0.000" at bounding box center [275, 520] width 165 height 36
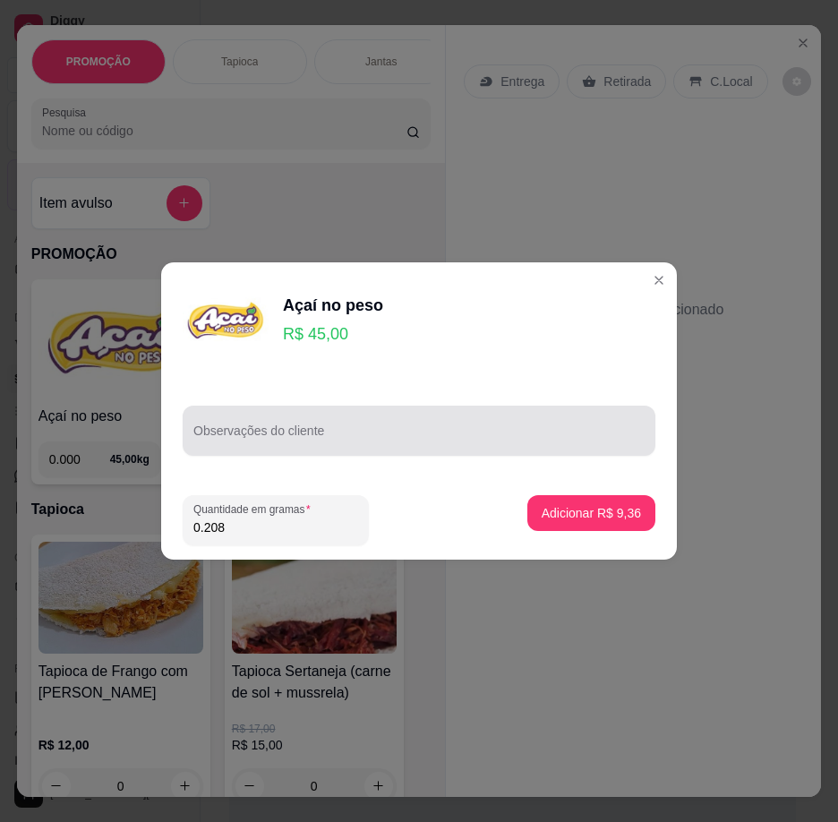
type input "0.208"
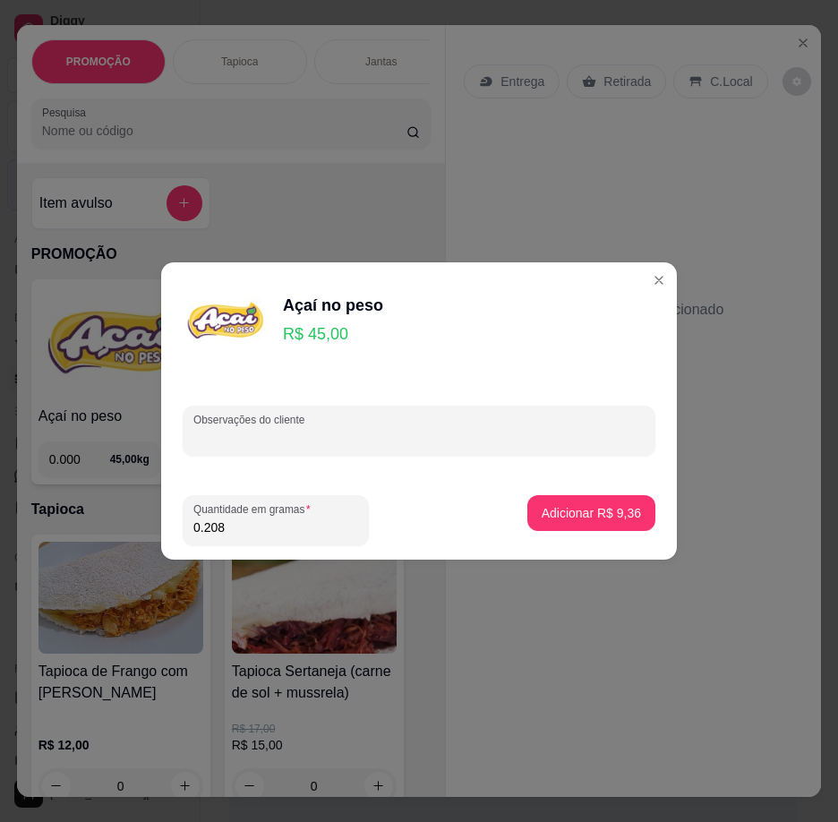
click at [313, 437] on input "Observações do cliente" at bounding box center [418, 438] width 451 height 18
type input "1"
click at [529, 519] on button "Adicionar R$ 9,36" at bounding box center [591, 513] width 128 height 36
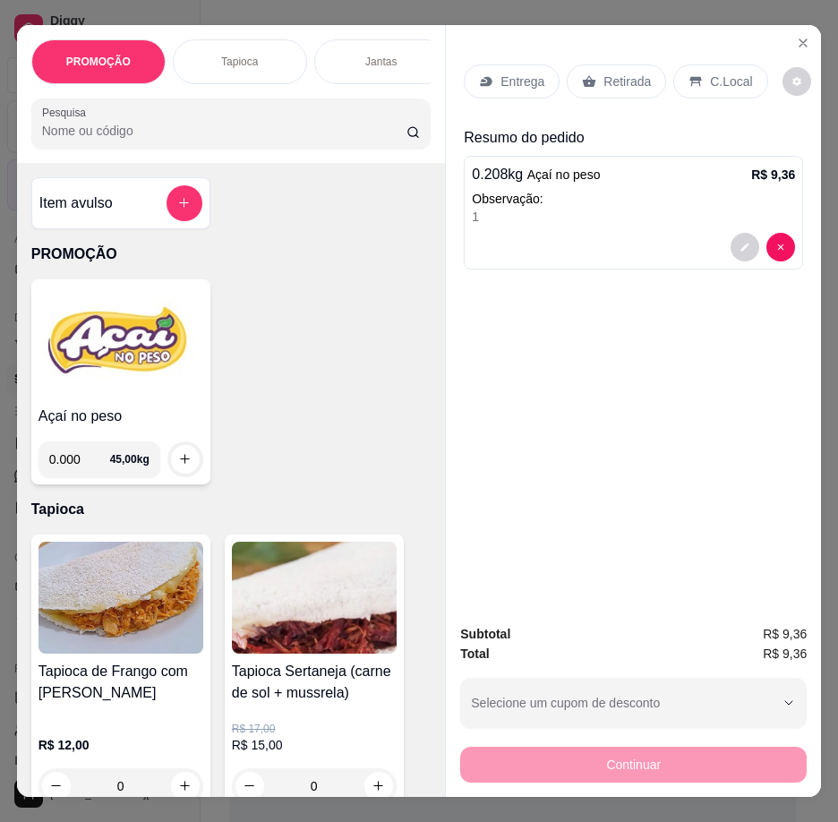
click at [139, 385] on img at bounding box center [120, 342] width 165 height 112
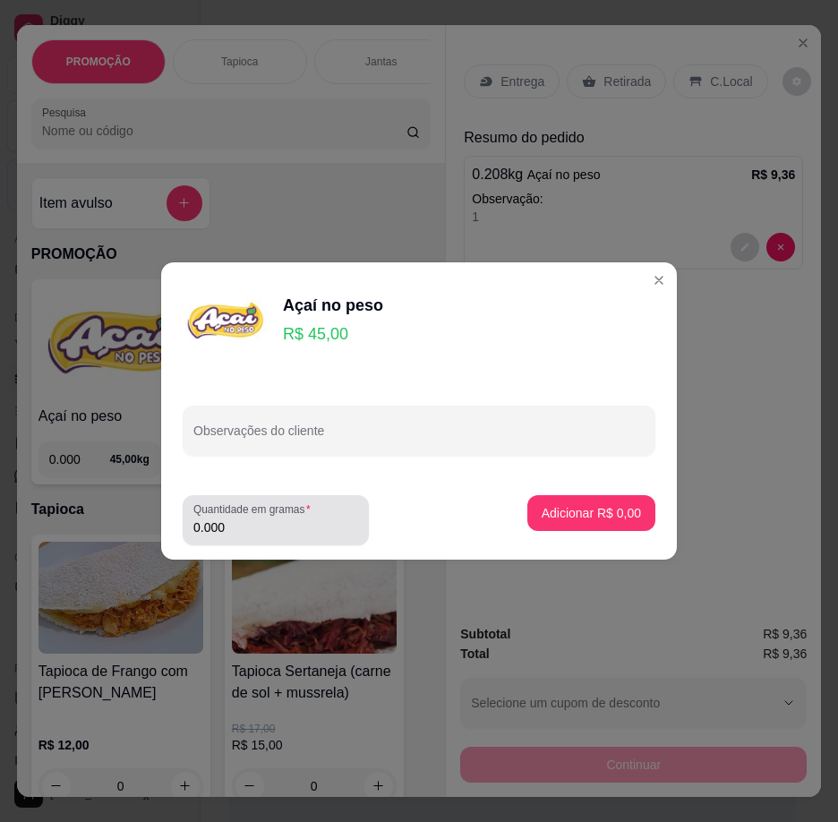
click at [270, 532] on input "0.000" at bounding box center [275, 527] width 165 height 18
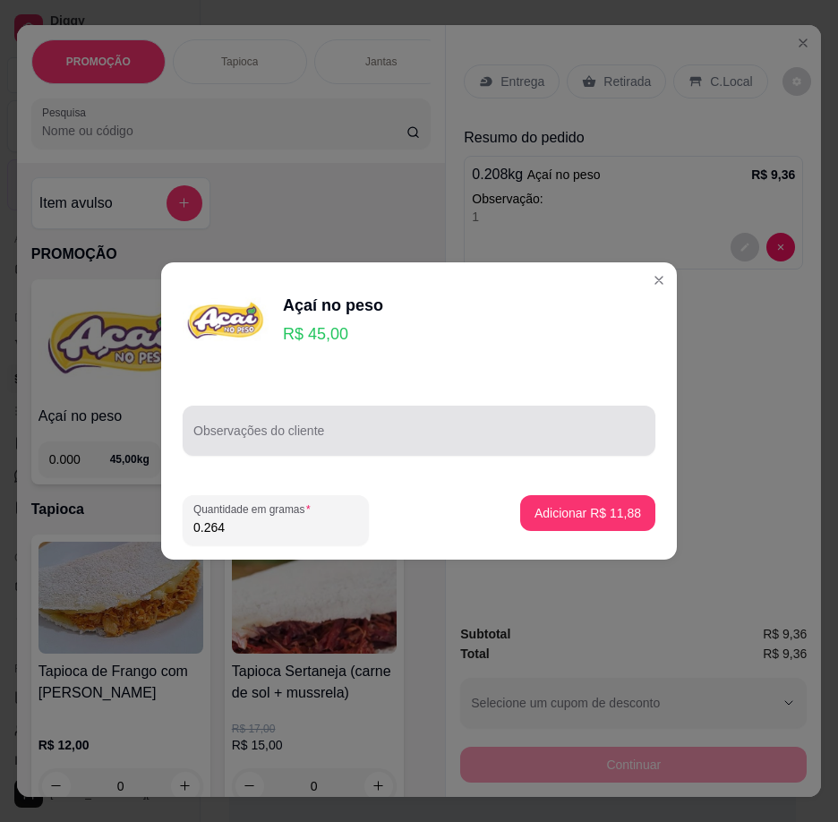
type input "0.264"
click at [348, 448] on div at bounding box center [418, 431] width 451 height 36
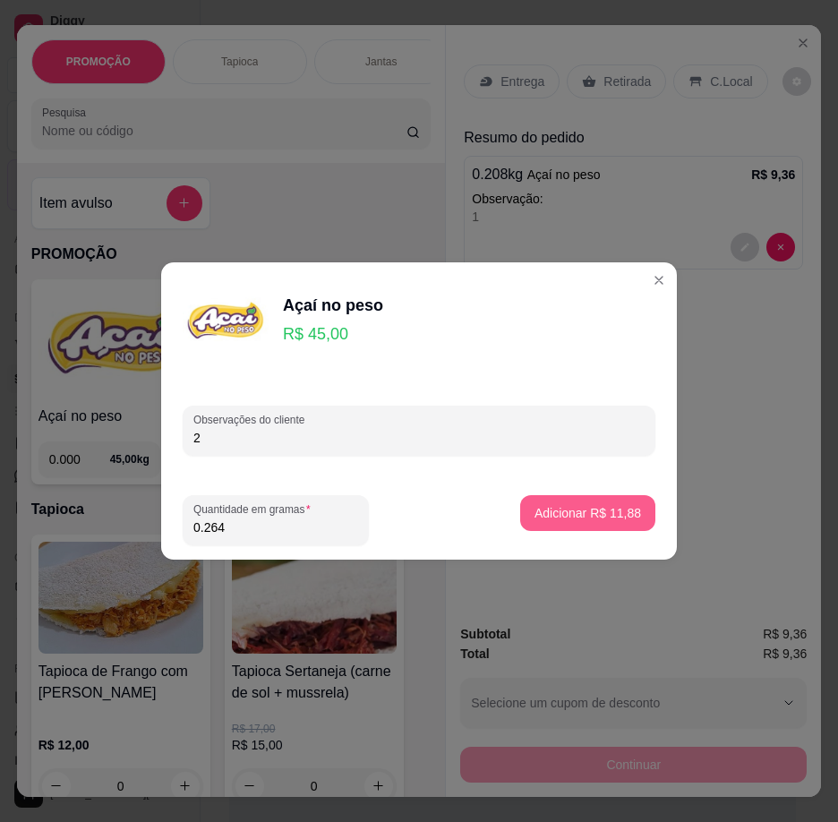
type input "2"
click at [544, 515] on p "Adicionar R$ 11,88" at bounding box center [588, 512] width 104 height 17
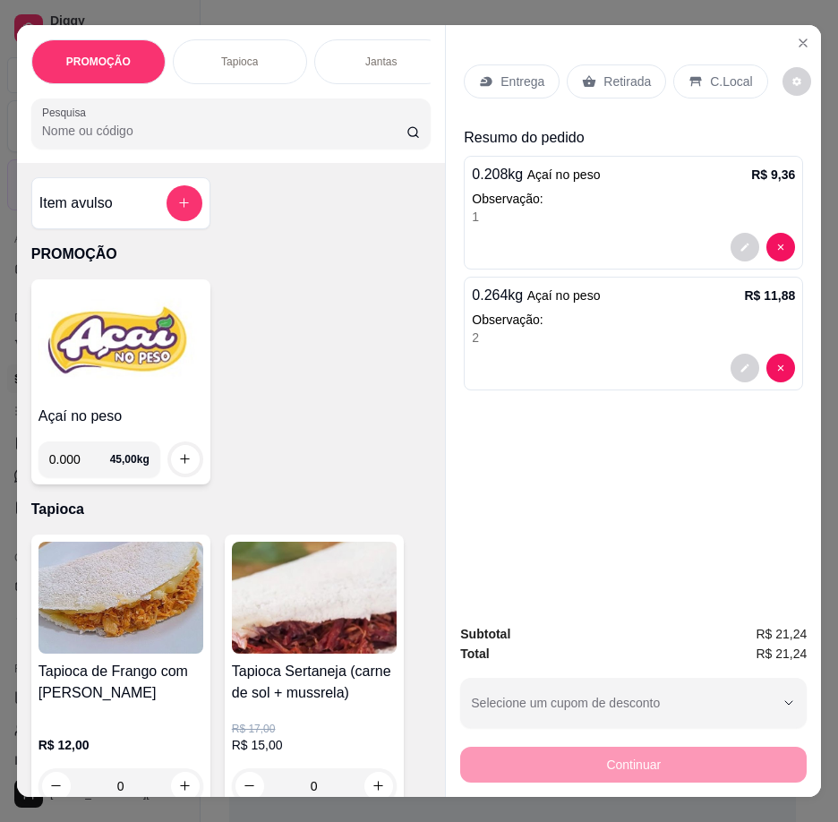
click at [115, 395] on img at bounding box center [120, 342] width 165 height 112
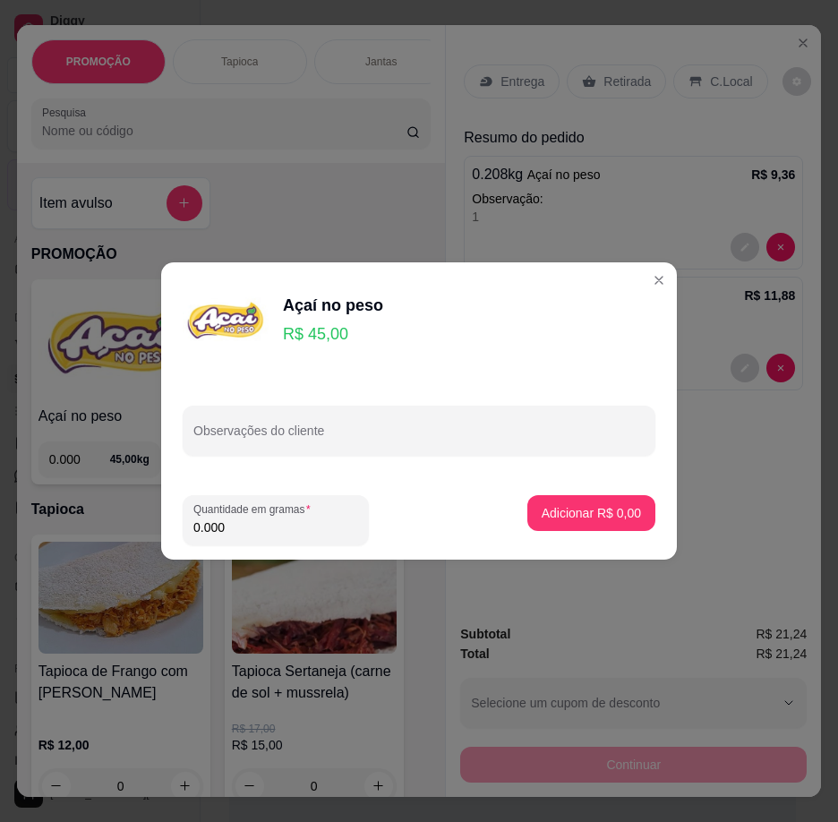
click at [276, 556] on footer "Quantidade em gramas 0.000 Adicionar R$ 0,00" at bounding box center [419, 520] width 516 height 79
click at [260, 528] on input "0.000" at bounding box center [275, 527] width 165 height 18
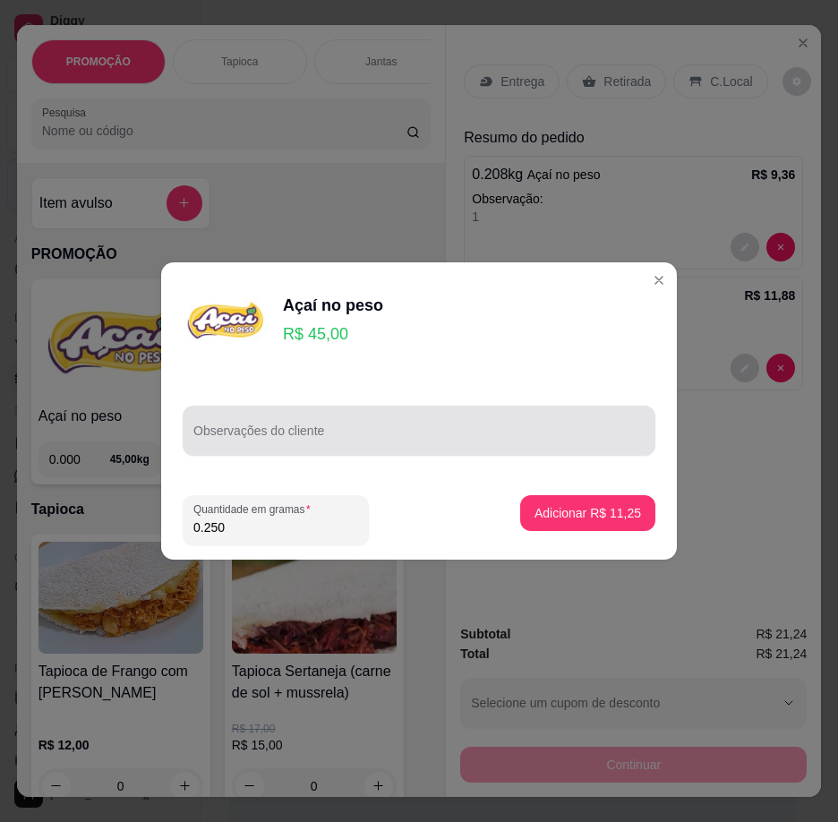
type input "0.250"
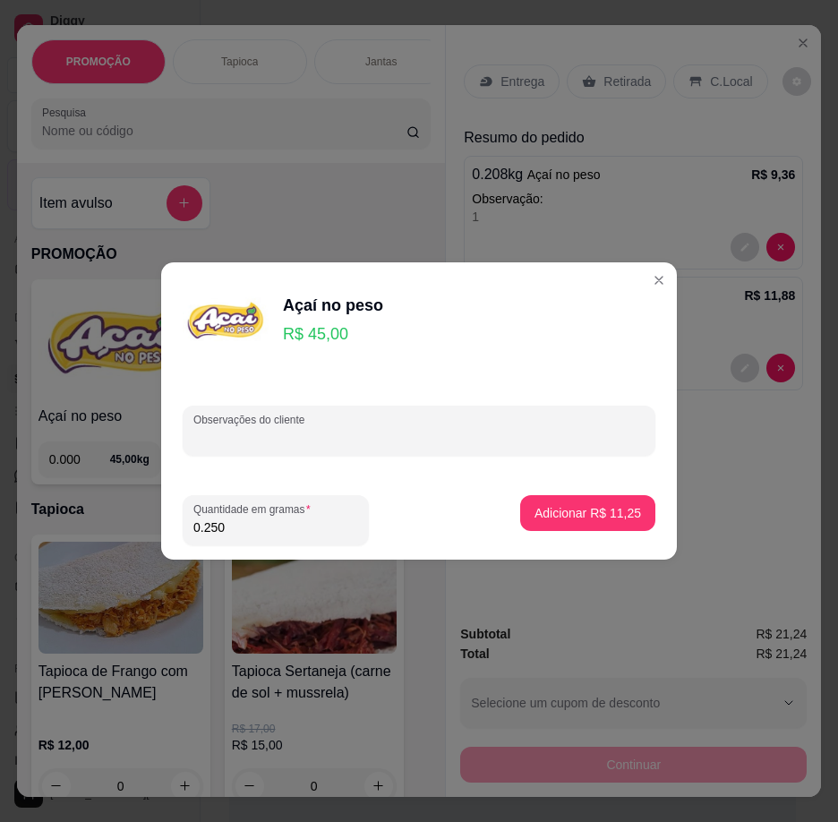
click at [375, 433] on input "Observações do cliente" at bounding box center [418, 438] width 451 height 18
type input "3"
click at [620, 513] on p "Adicionar R$ 11,25" at bounding box center [587, 513] width 107 height 18
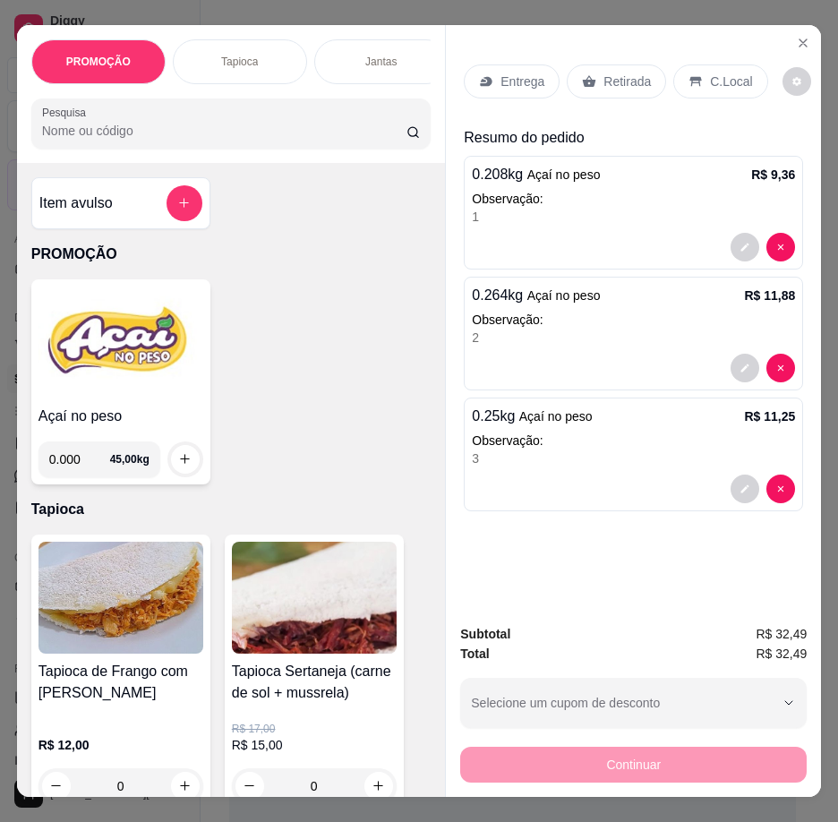
click at [614, 73] on p "Retirada" at bounding box center [626, 82] width 47 height 18
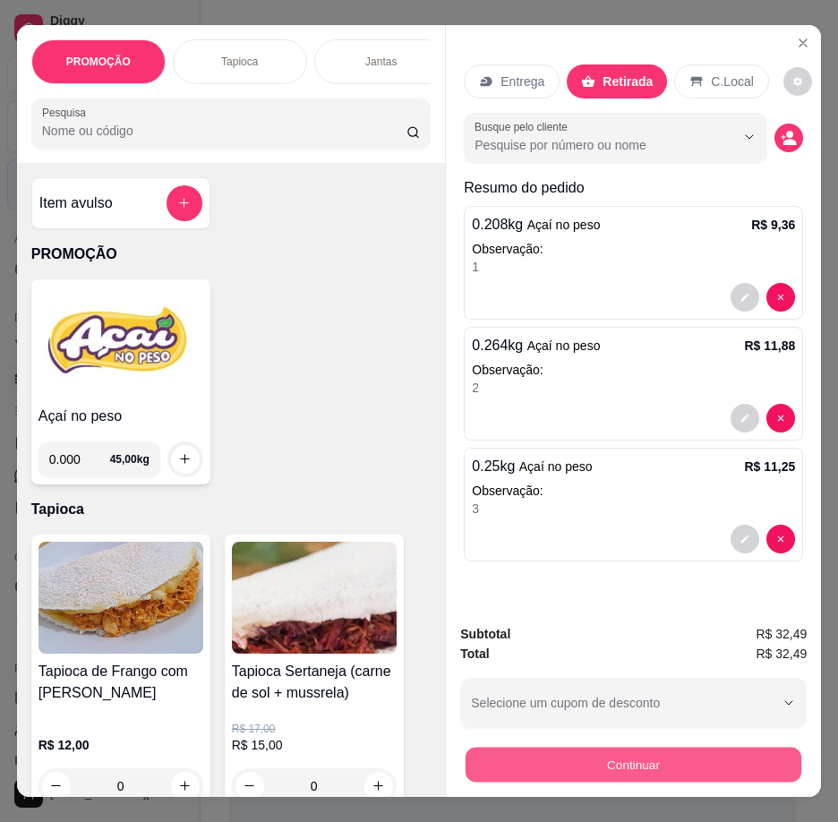
click at [603, 764] on button "Continuar" at bounding box center [634, 765] width 336 height 35
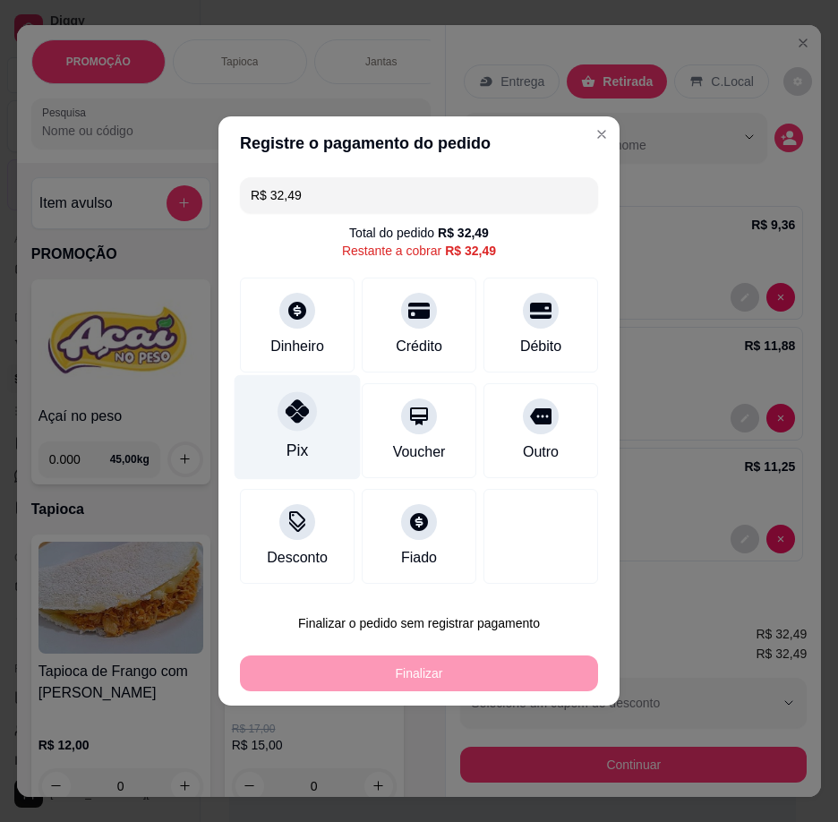
click at [300, 415] on icon at bounding box center [297, 410] width 23 height 23
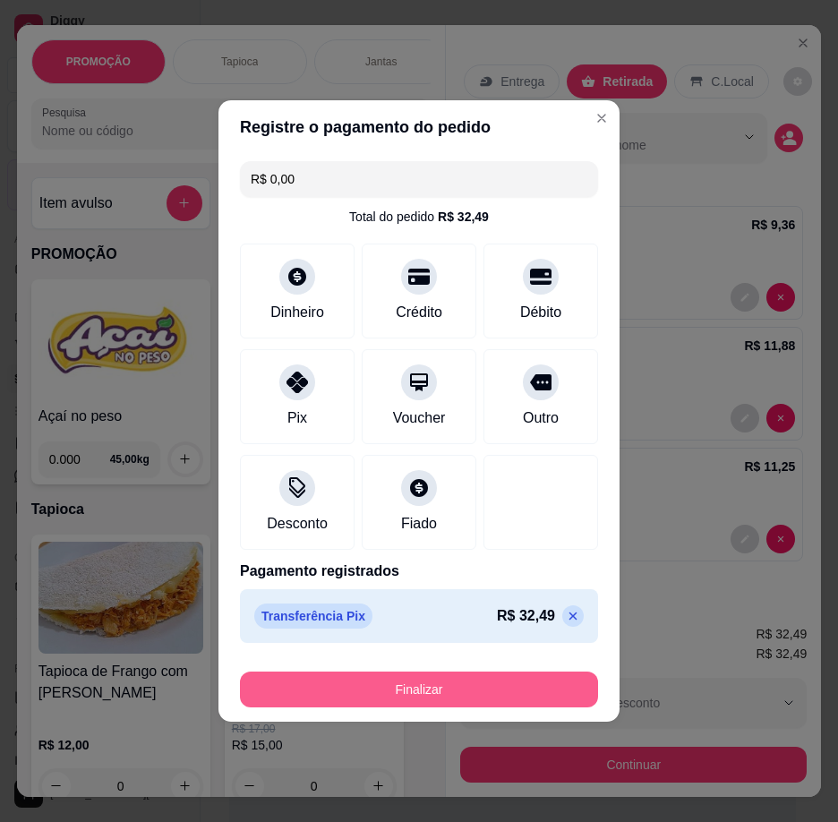
click at [445, 686] on button "Finalizar" at bounding box center [419, 689] width 358 height 36
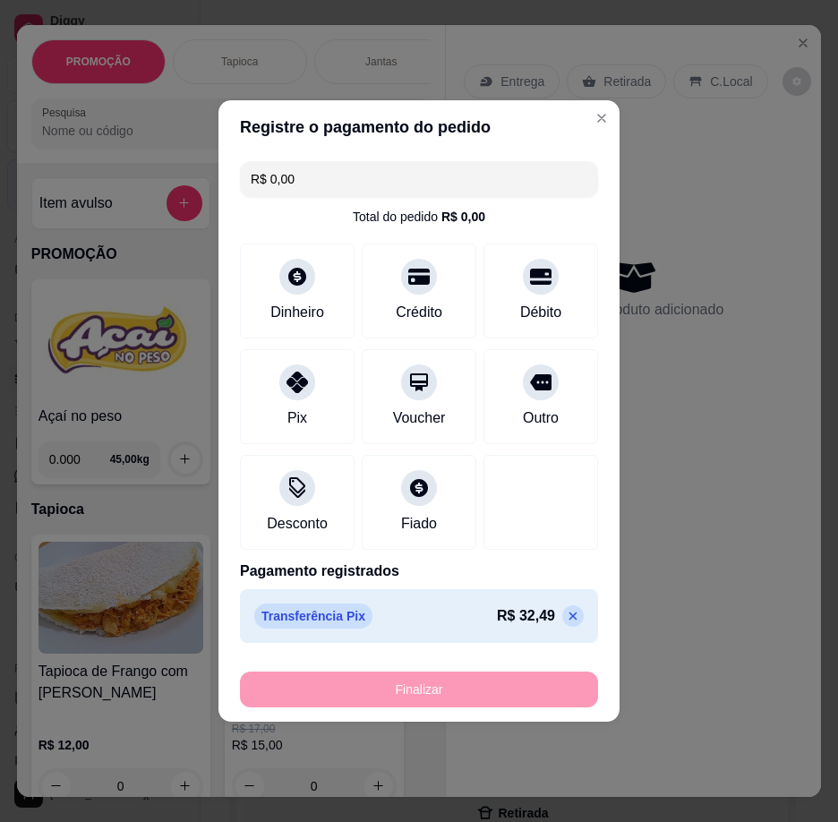
type input "-R$ 32,49"
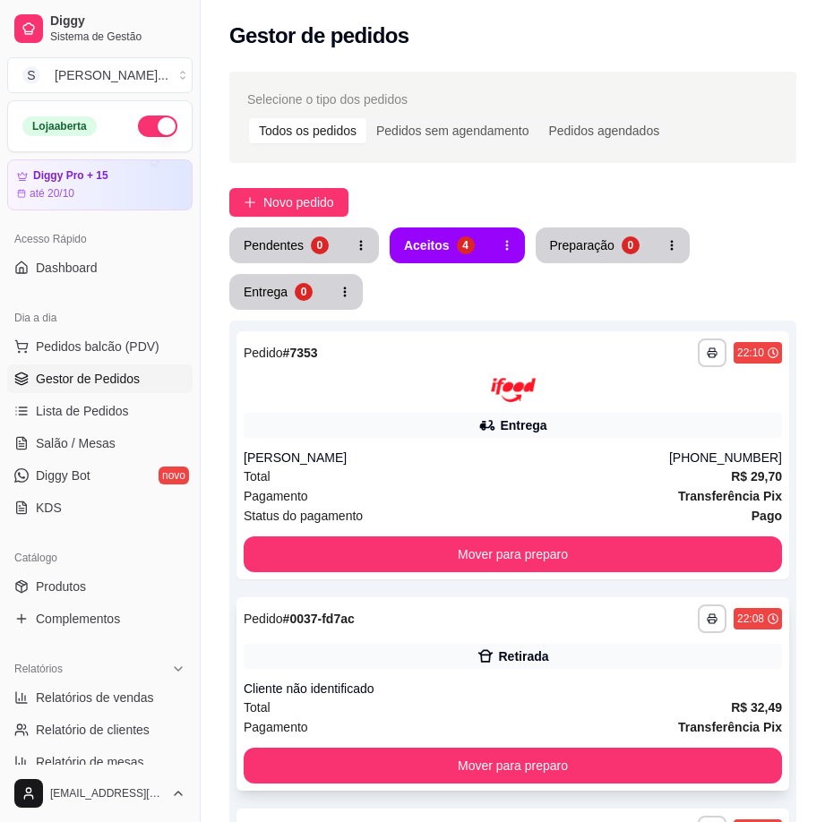
click at [622, 664] on div "Retirada" at bounding box center [513, 656] width 538 height 25
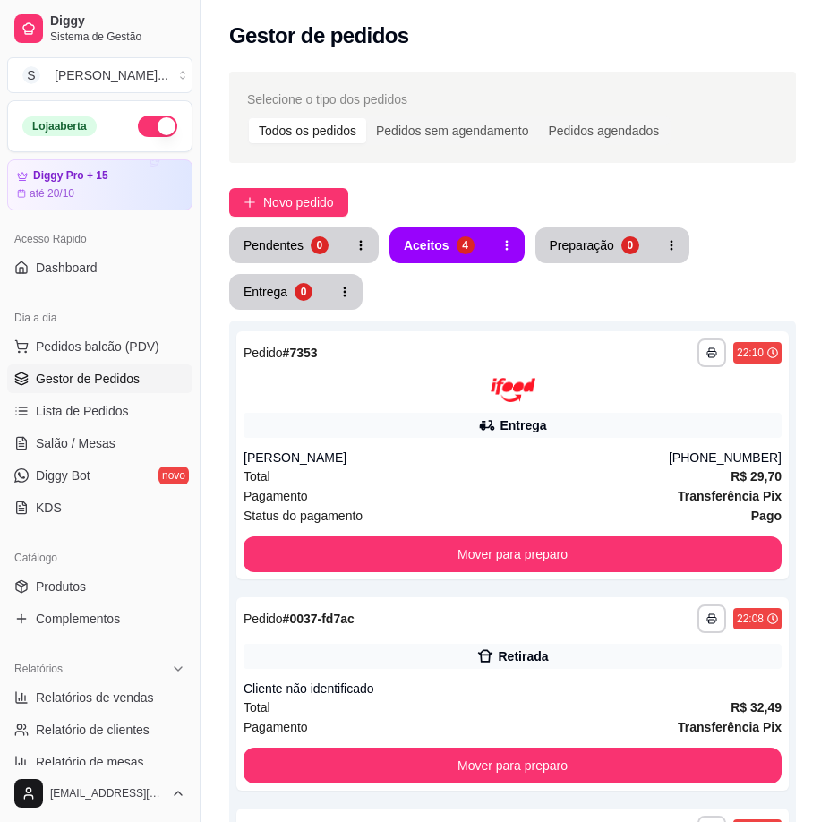
scroll to position [135, 0]
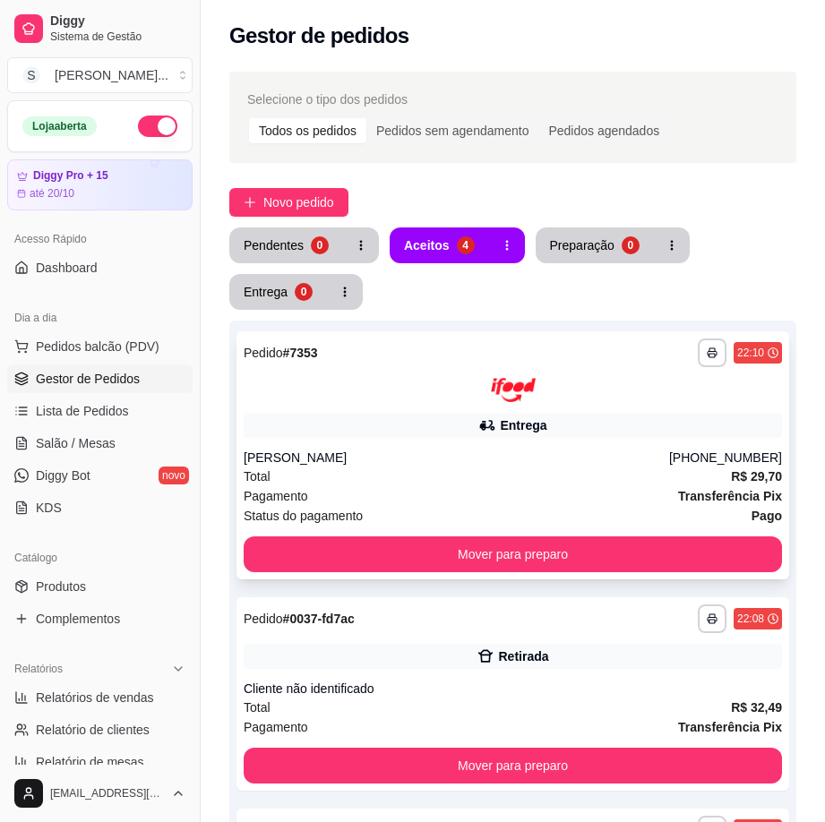
click at [562, 415] on div "Entrega" at bounding box center [513, 425] width 538 height 25
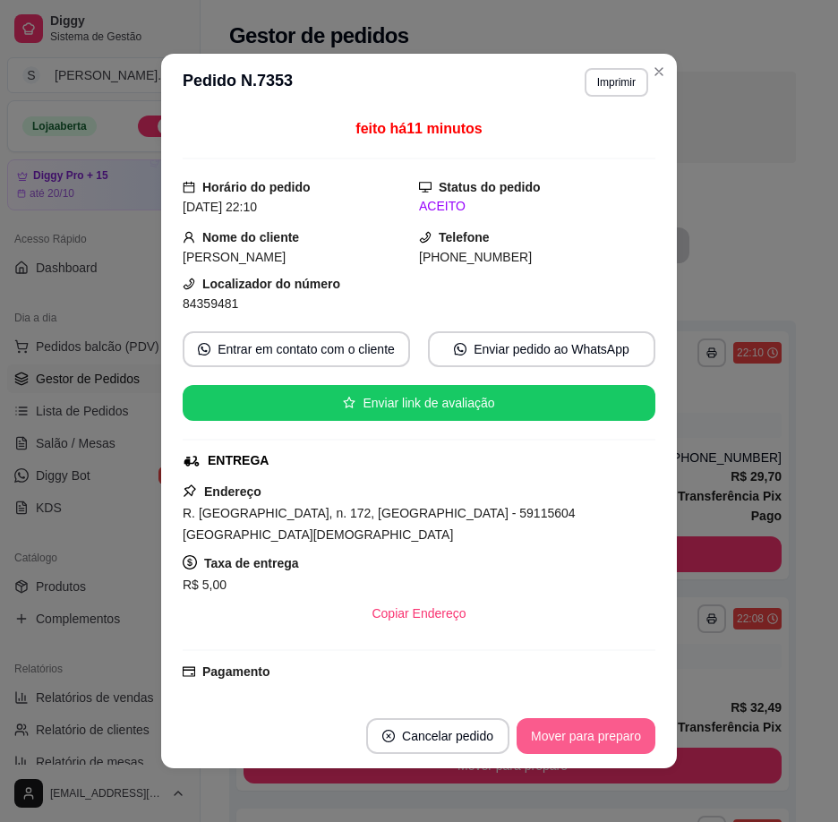
click at [611, 741] on button "Mover para preparo" at bounding box center [586, 736] width 139 height 36
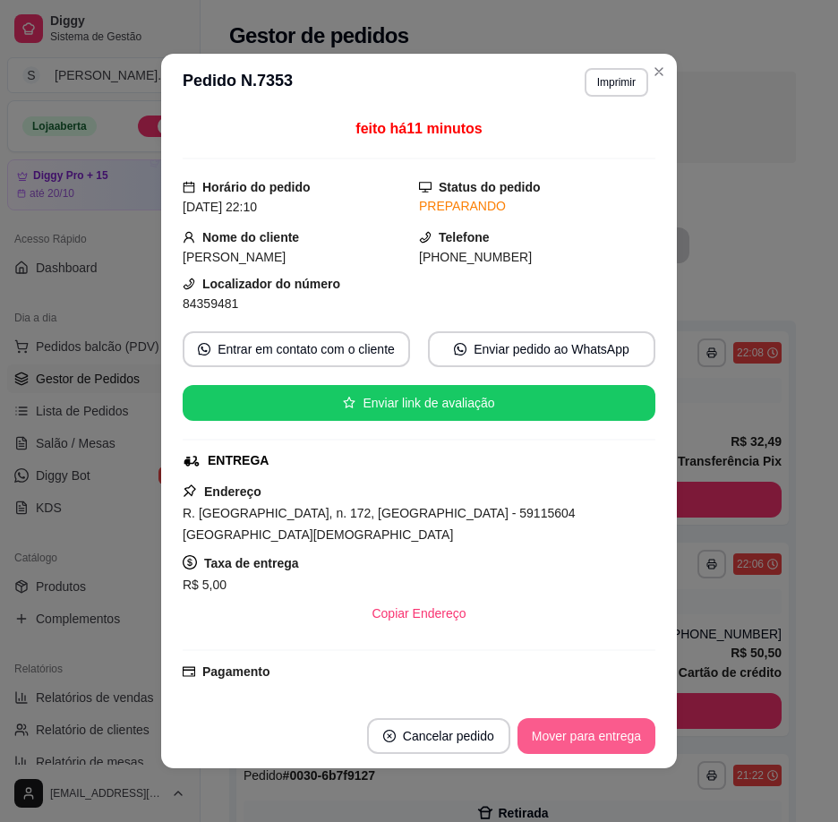
click at [607, 736] on button "Mover para entrega" at bounding box center [586, 736] width 138 height 36
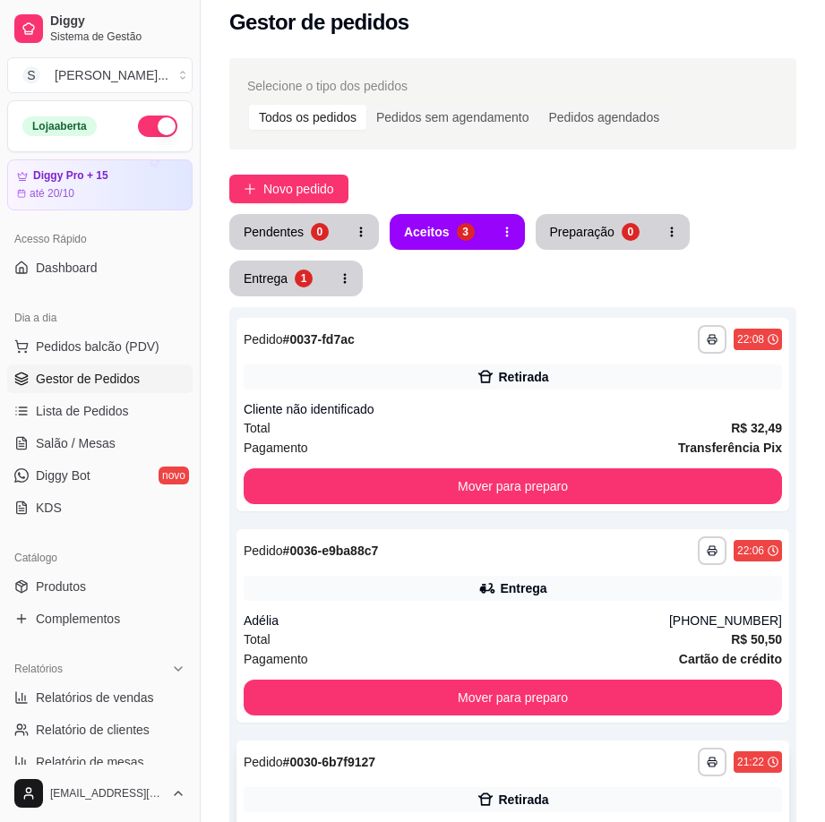
scroll to position [269, 0]
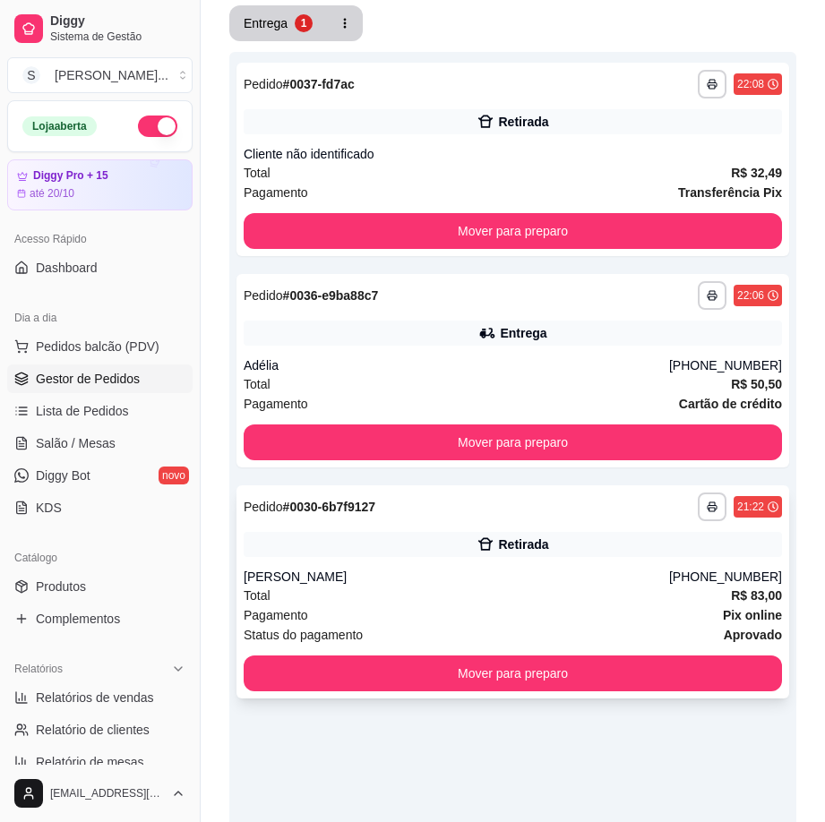
click at [589, 566] on div "**********" at bounding box center [512, 591] width 552 height 213
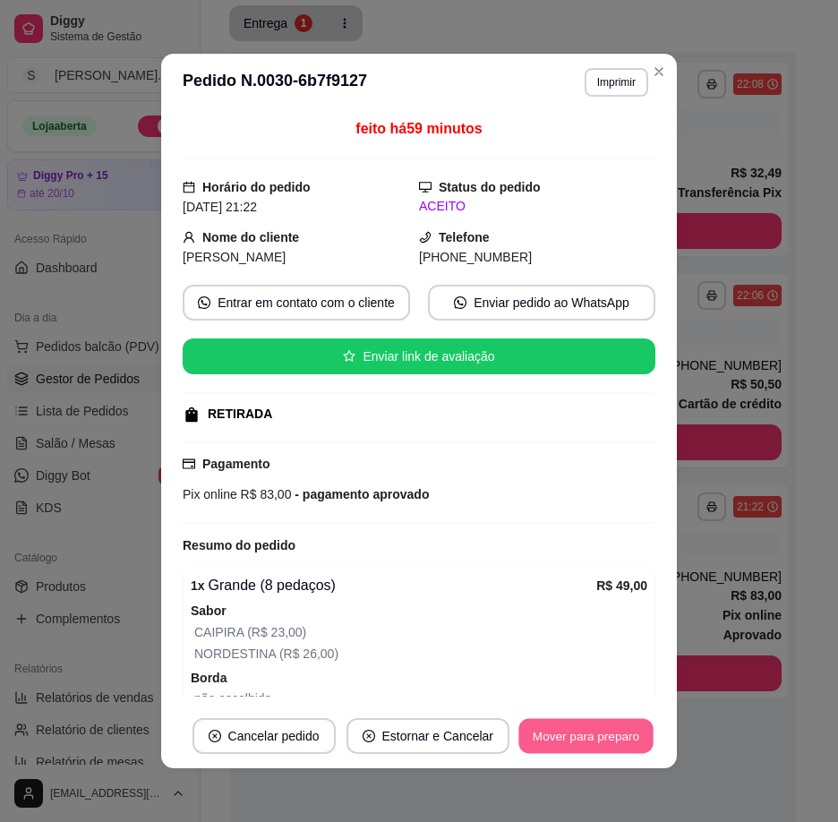
click at [603, 737] on button "Mover para preparo" at bounding box center [585, 736] width 134 height 35
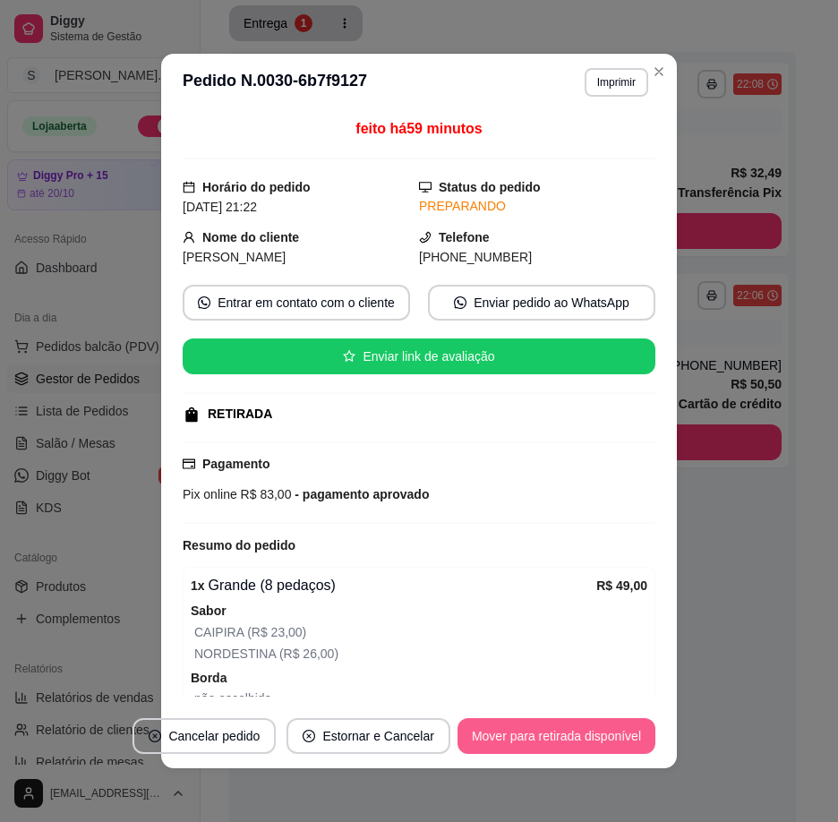
click at [612, 741] on button "Mover para retirada disponível" at bounding box center [556, 736] width 198 height 36
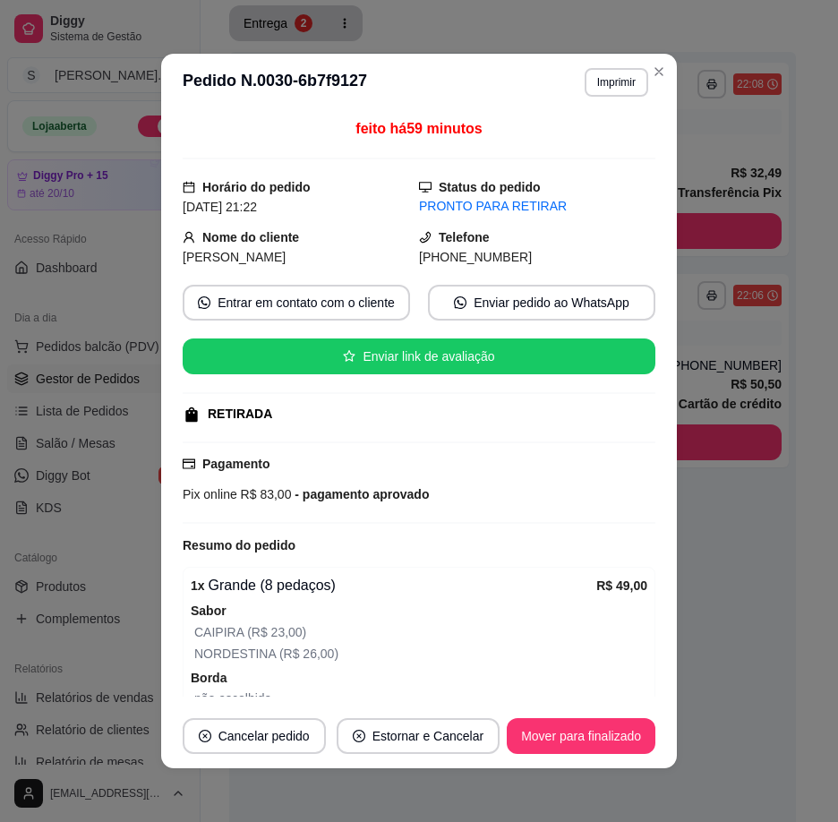
drag, startPoint x: 483, startPoint y: 257, endPoint x: 585, endPoint y: 258, distance: 101.2
click at [585, 258] on div "(84) 9 8746-9668" at bounding box center [537, 257] width 236 height 20
copy span "8746-9668"
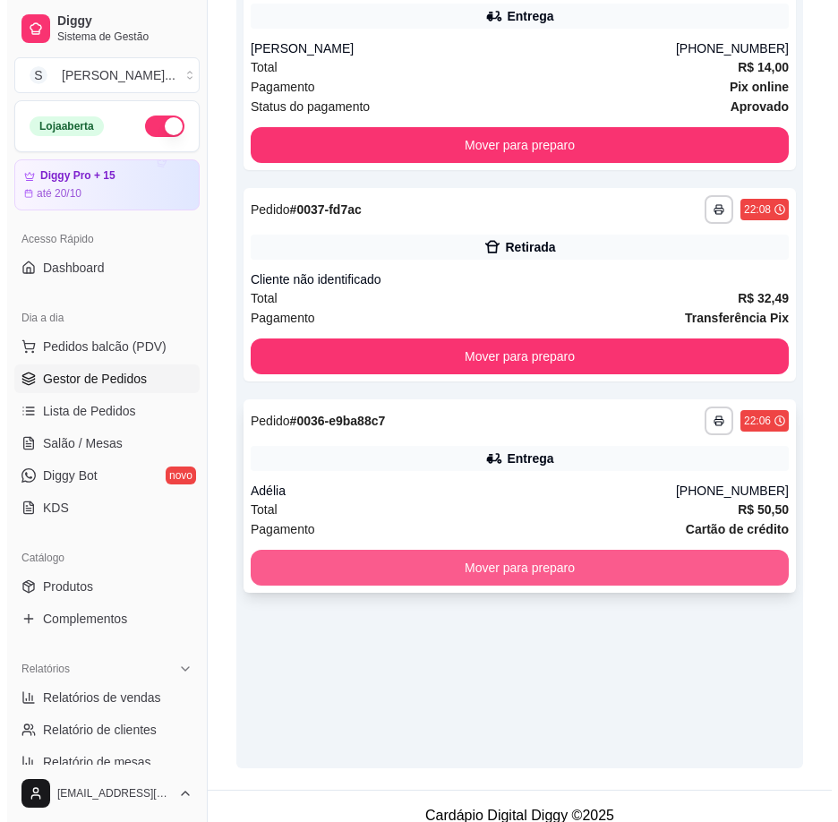
scroll to position [393, 0]
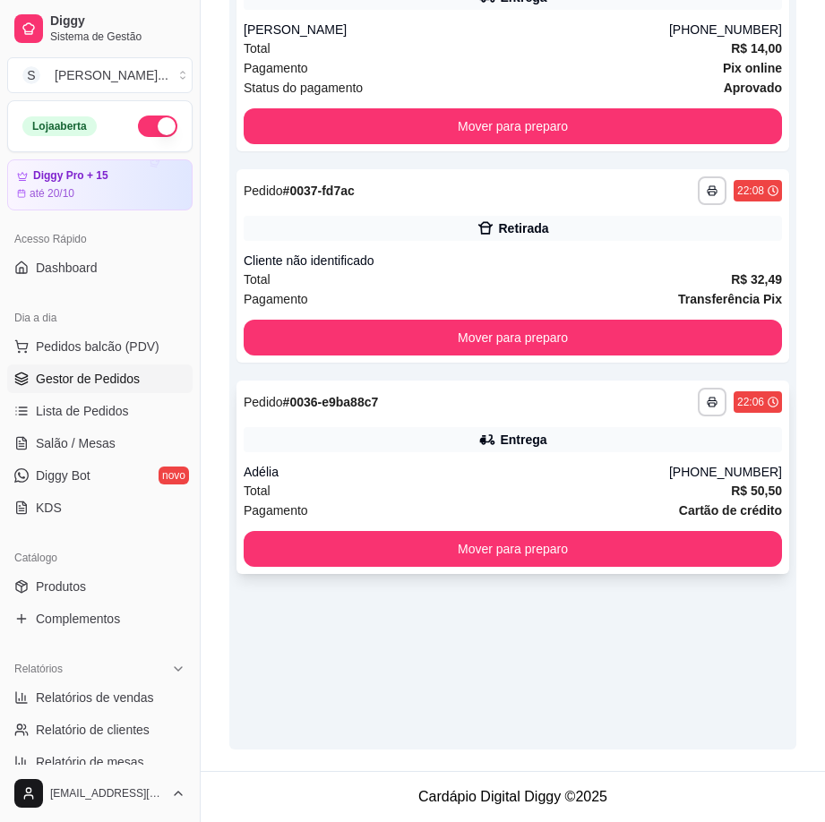
click at [623, 475] on div "Adélia" at bounding box center [456, 472] width 425 height 18
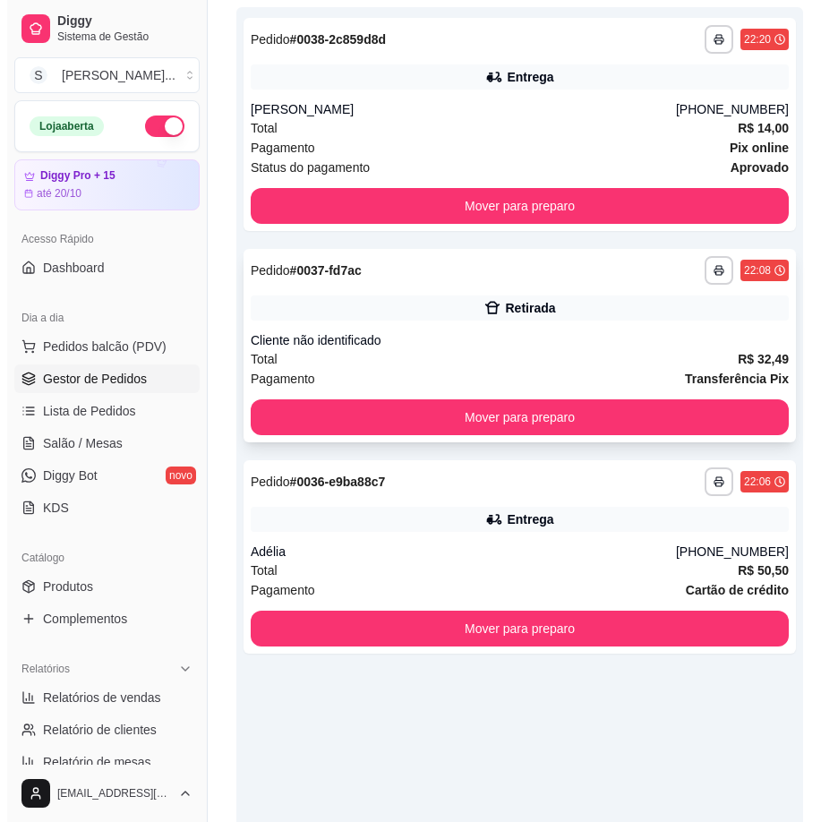
scroll to position [214, 0]
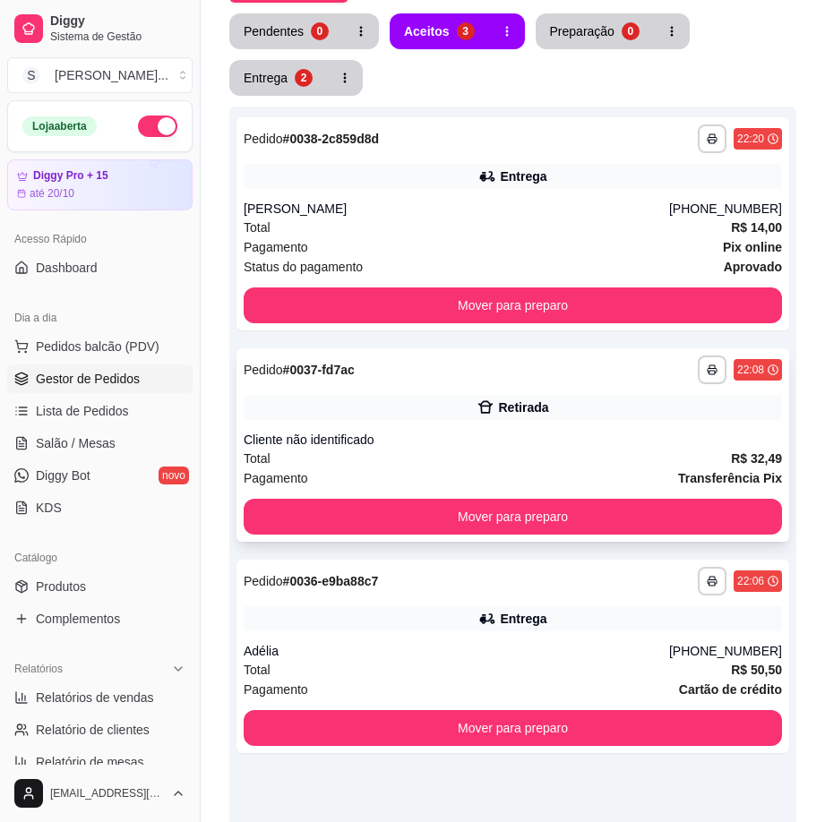
click at [580, 416] on div "Retirada" at bounding box center [513, 407] width 538 height 25
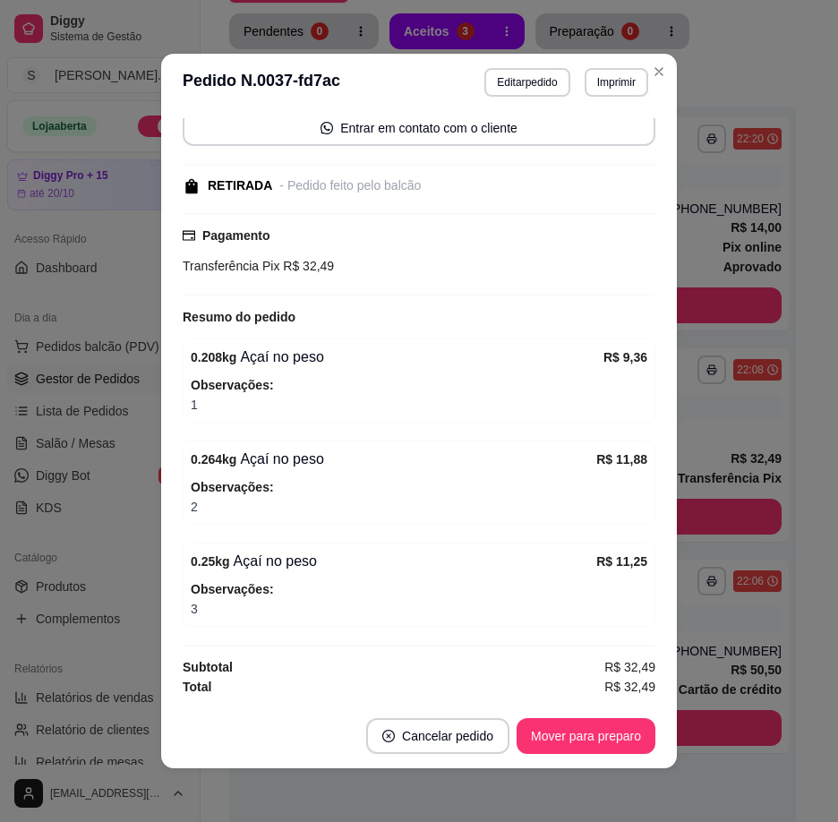
scroll to position [4, 0]
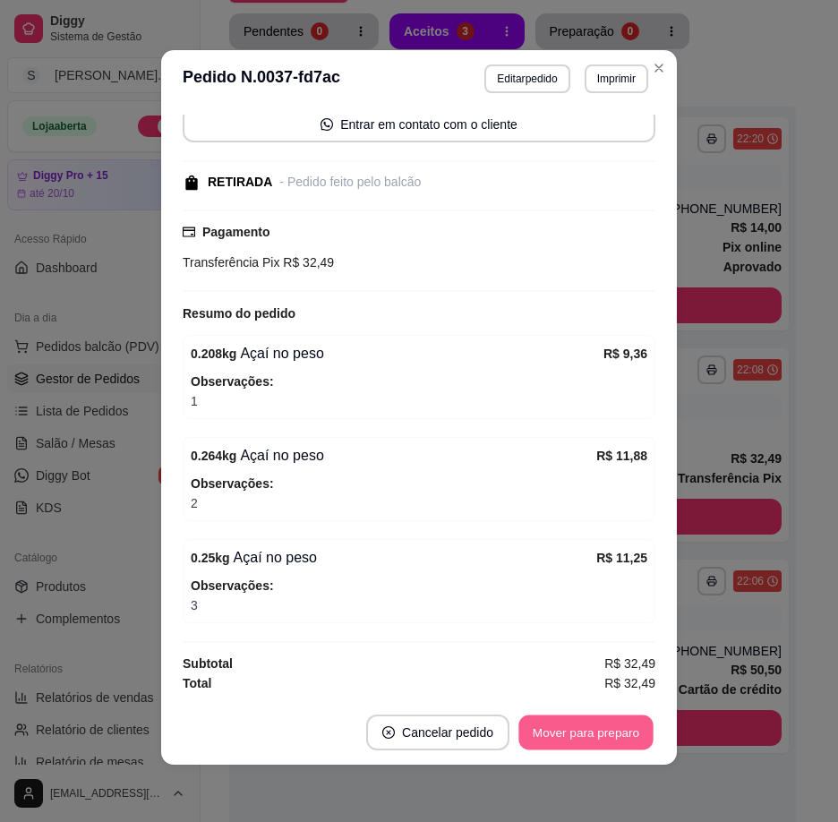
click at [640, 727] on button "Mover para preparo" at bounding box center [585, 732] width 134 height 35
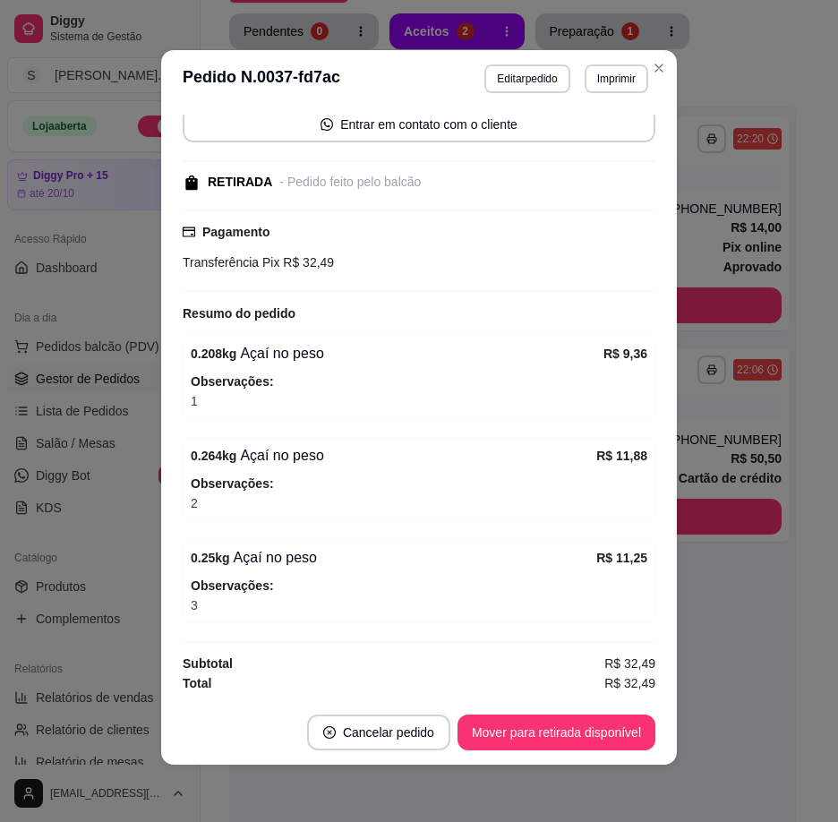
click at [628, 705] on footer "Cancelar pedido Mover para retirada disponível" at bounding box center [419, 732] width 516 height 64
click at [623, 711] on footer "Cancelar pedido Mover para retirada disponível" at bounding box center [419, 732] width 516 height 64
click at [629, 716] on button "Mover para retirada disponível" at bounding box center [556, 732] width 198 height 36
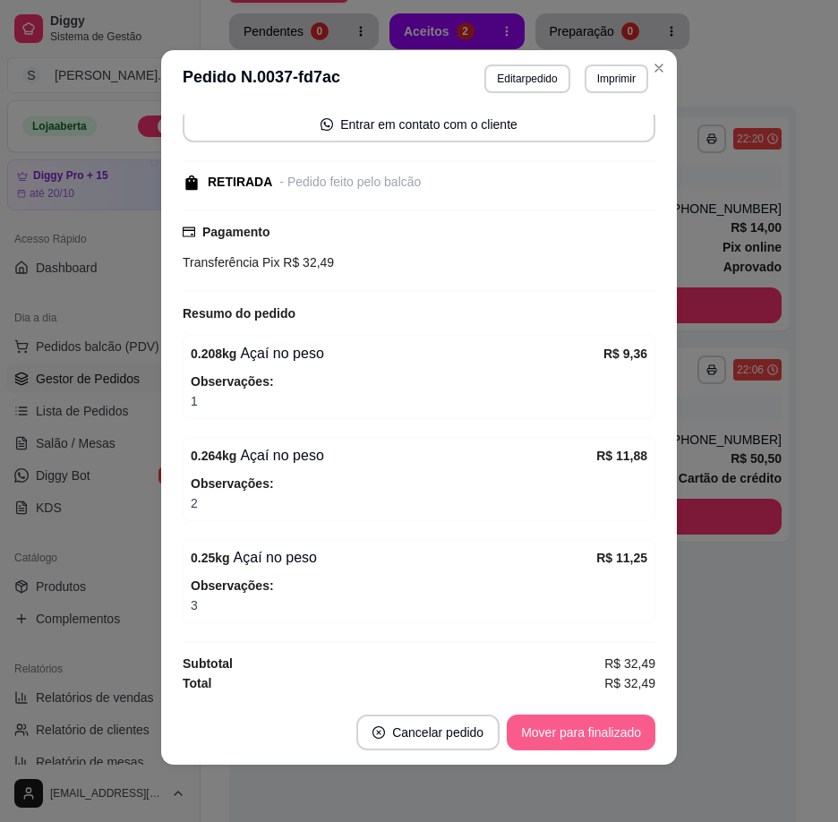
click at [626, 715] on button "Mover para finalizado" at bounding box center [581, 732] width 149 height 36
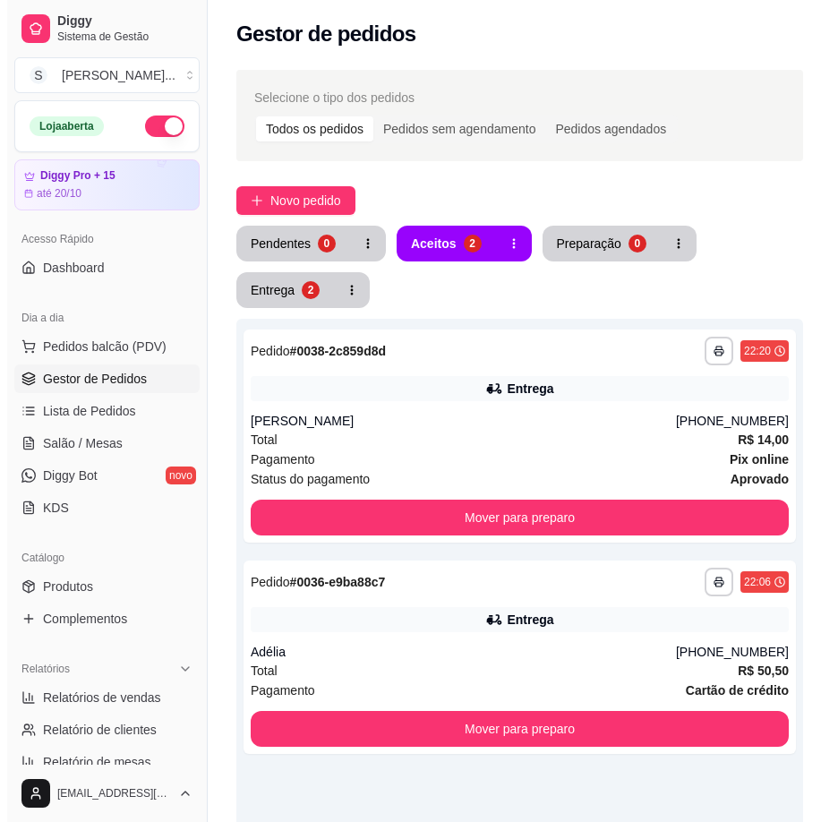
scroll to position [0, 0]
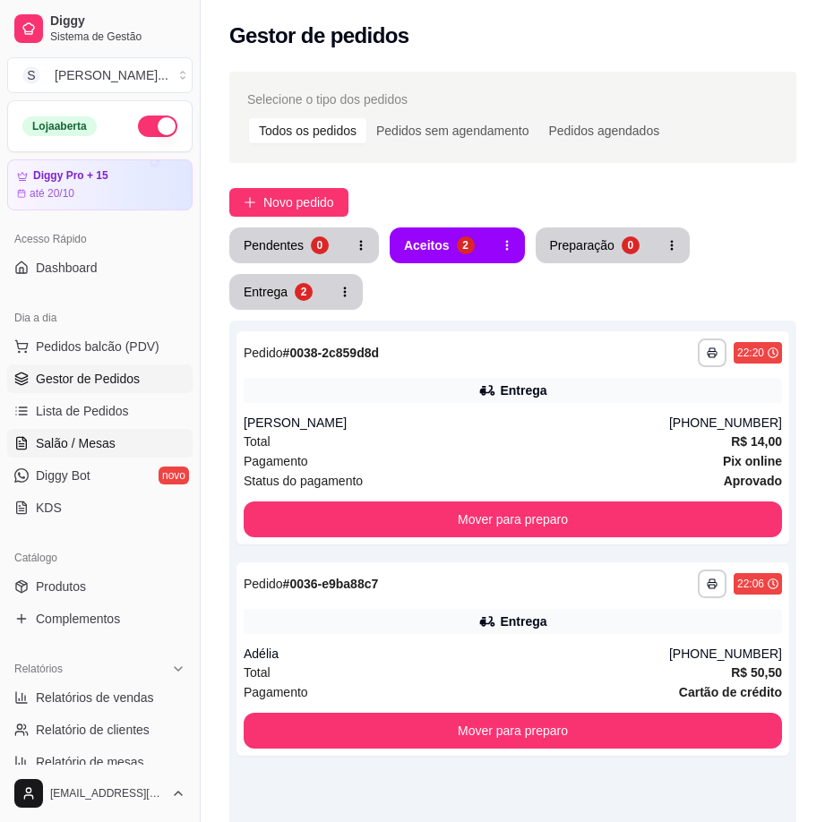
click at [82, 434] on span "Salão / Mesas" at bounding box center [76, 443] width 80 height 18
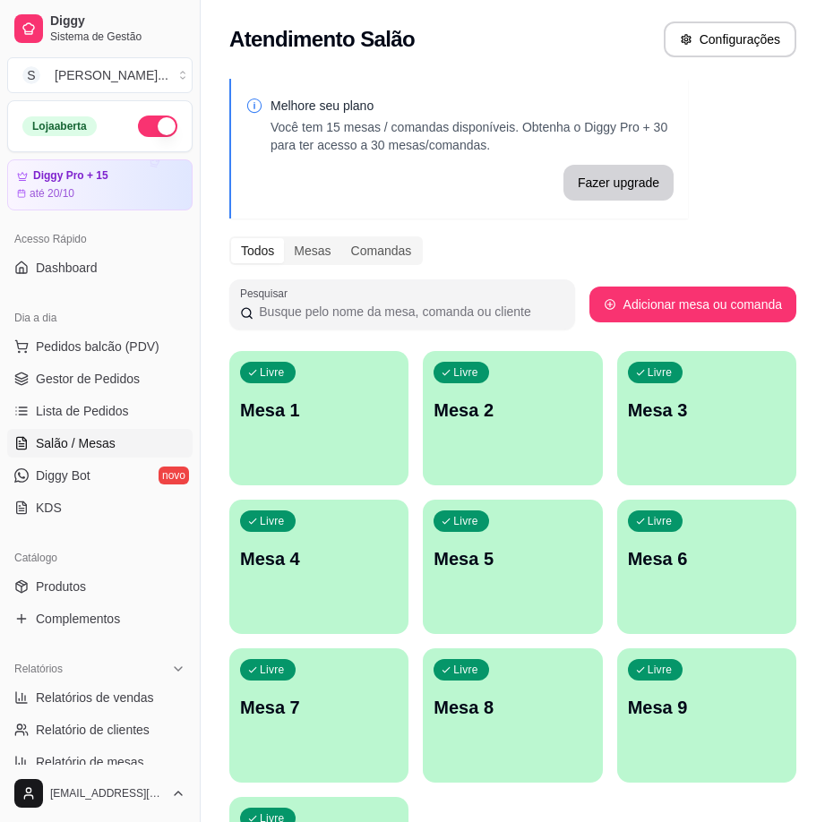
click at [306, 419] on p "Mesa 1" at bounding box center [319, 410] width 158 height 25
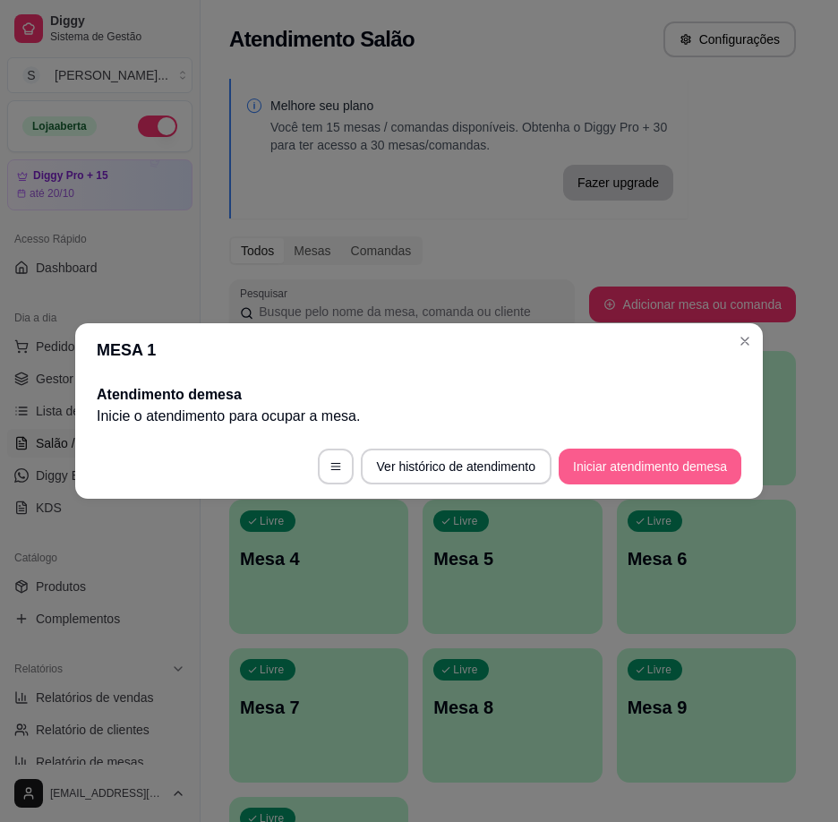
click at [655, 463] on button "Iniciar atendimento de mesa" at bounding box center [650, 467] width 183 height 36
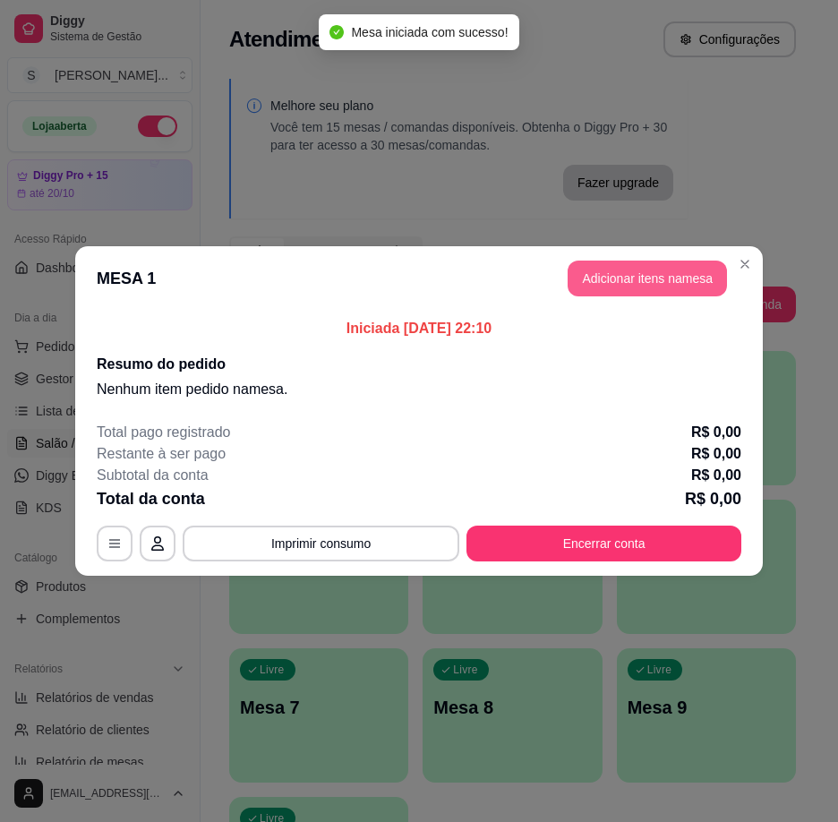
click at [616, 279] on button "Adicionar itens na mesa" at bounding box center [647, 279] width 159 height 36
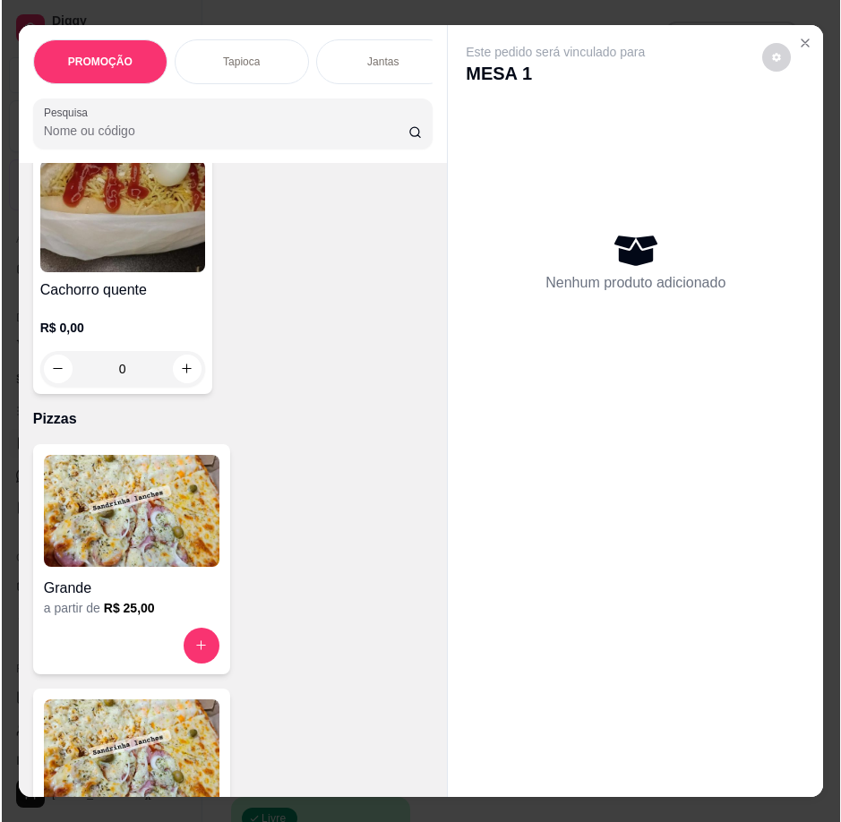
scroll to position [5372, 0]
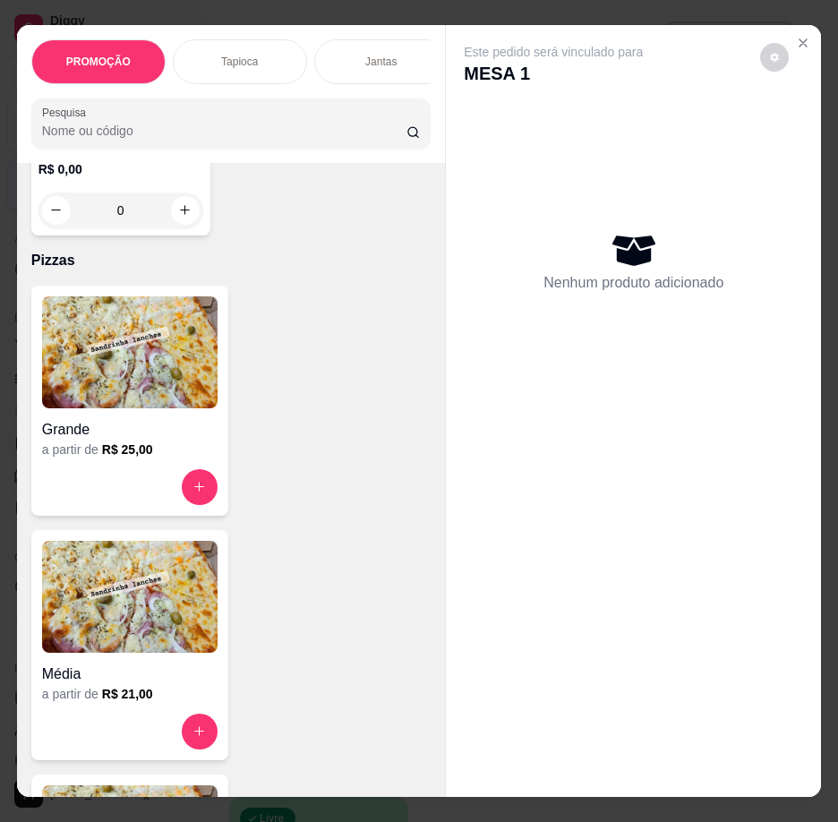
click at [156, 624] on img at bounding box center [129, 597] width 175 height 112
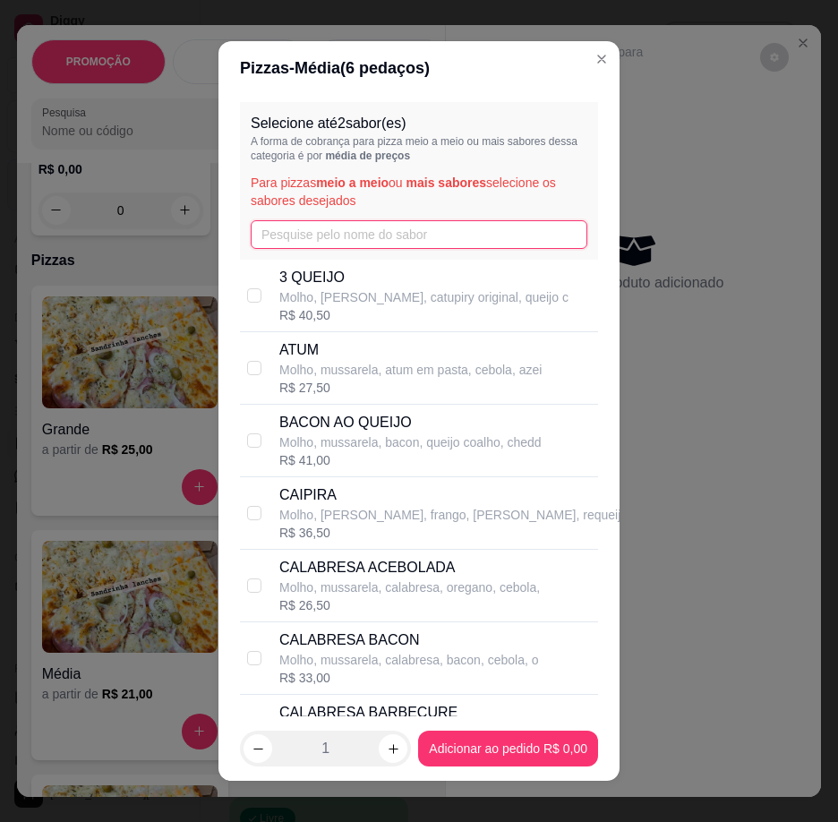
click at [442, 223] on input "text" at bounding box center [419, 234] width 337 height 29
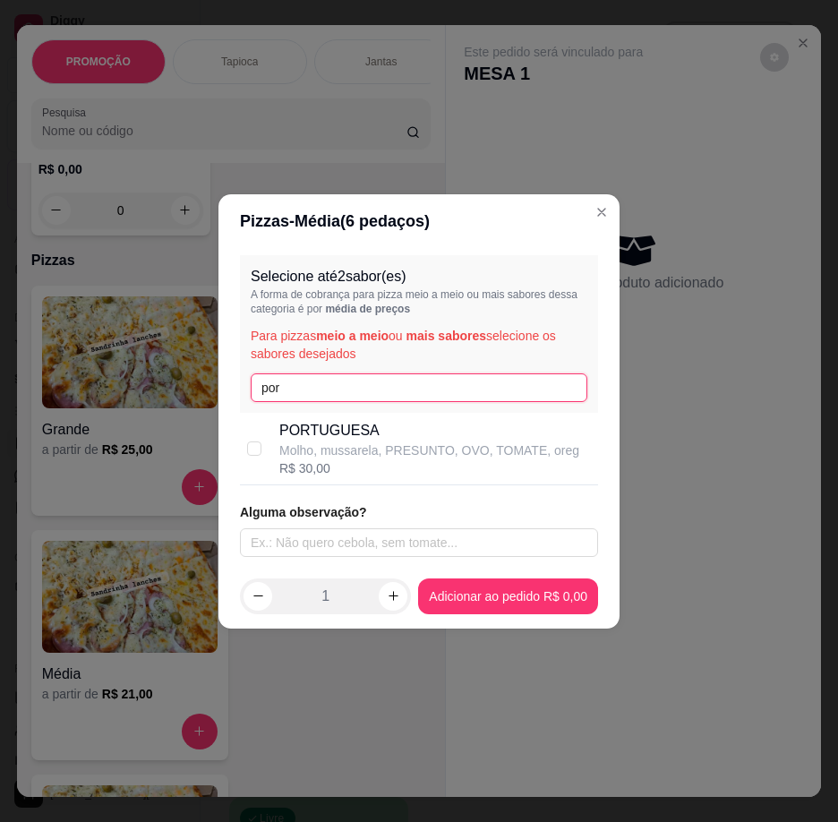
type input "por"
click at [300, 445] on p "Molho, mussarela, PRESUNTO, OVO, TOMATE, oreg" at bounding box center [429, 450] width 300 height 18
checkbox input "true"
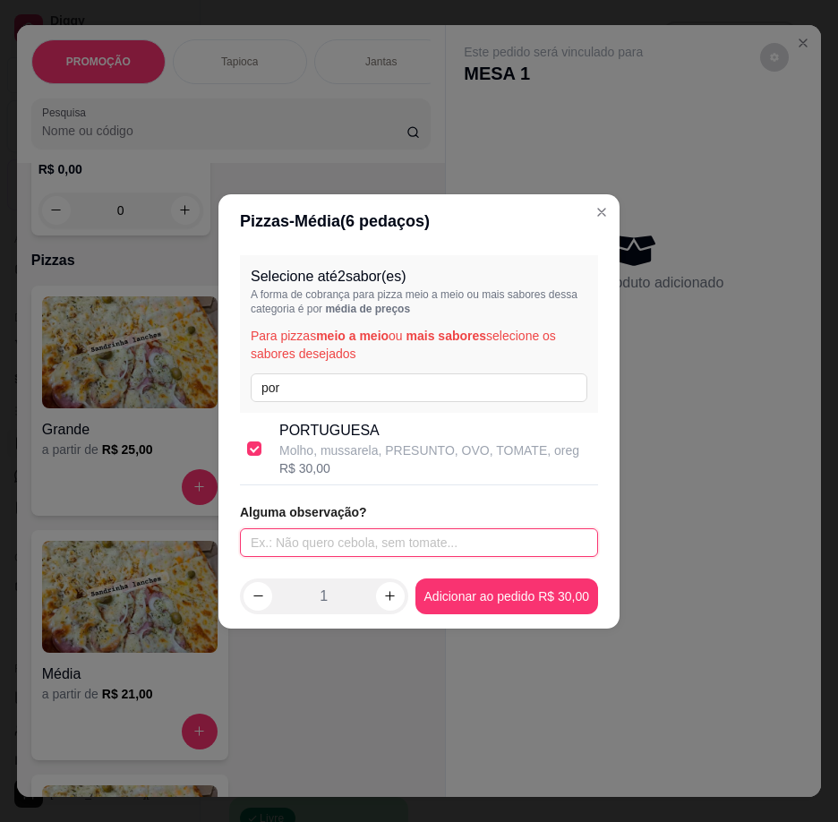
click at [332, 534] on input "text" at bounding box center [419, 542] width 358 height 29
type input "o"
type input "pi"
click at [284, 547] on input "pi" at bounding box center [419, 542] width 358 height 29
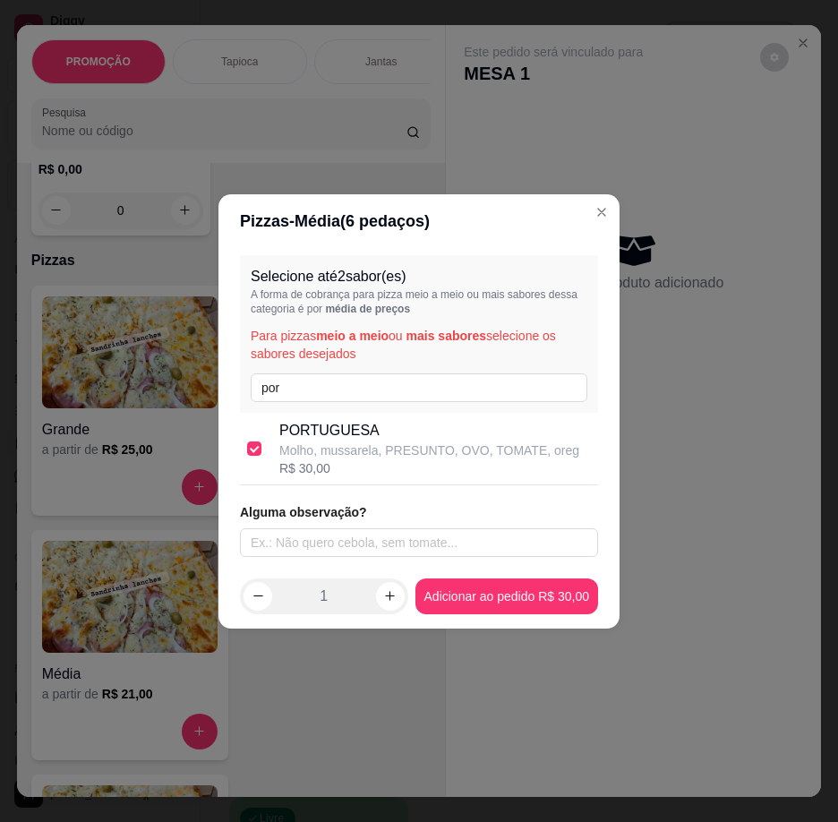
drag, startPoint x: 346, startPoint y: 366, endPoint x: 324, endPoint y: 369, distance: 21.7
click at [337, 366] on div "Selecione até 2 sabor(es) A forma de cobrança para pizza meio a meio ou mais sa…" at bounding box center [419, 334] width 358 height 158
drag, startPoint x: 304, startPoint y: 389, endPoint x: 237, endPoint y: 404, distance: 68.0
click at [237, 404] on div "Selecione até 2 sabor(es) A forma de cobrança para pizza meio a meio ou mais sa…" at bounding box center [418, 406] width 401 height 316
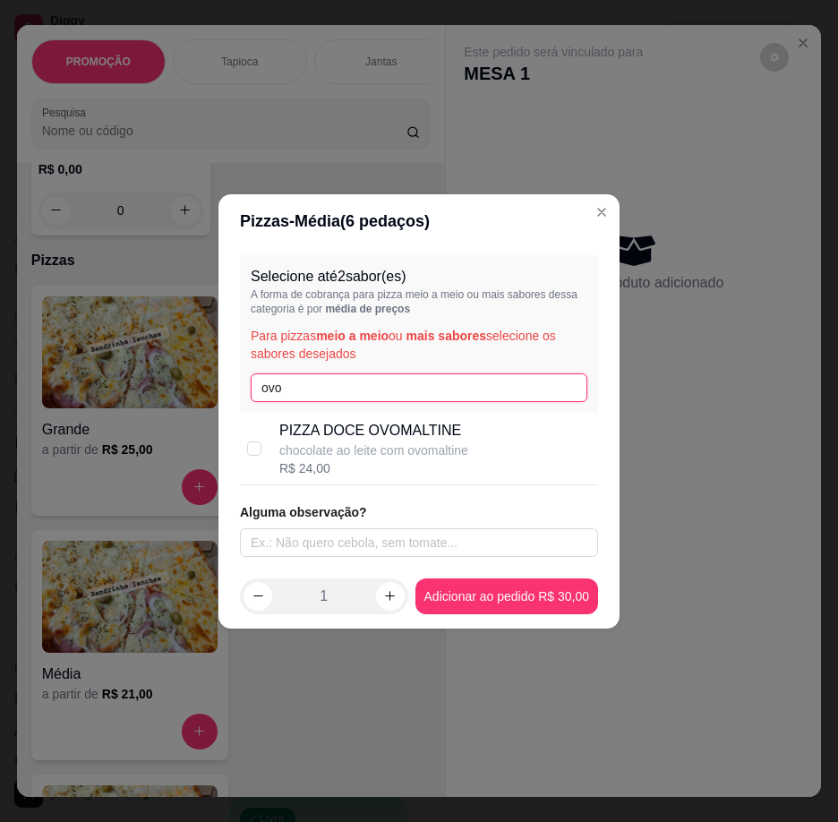
type input "ovo"
click at [274, 445] on div "PIZZA DOCE OVOMALTINE chocolate ao leite com ovomaltine R$ 24,00" at bounding box center [419, 449] width 358 height 73
checkbox input "true"
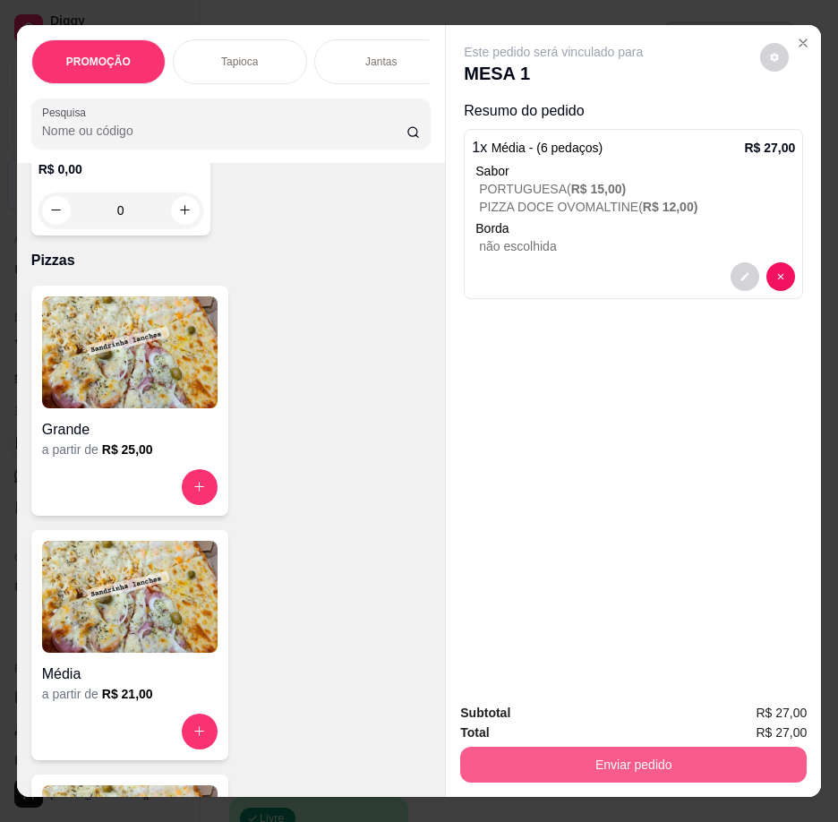
click at [686, 747] on button "Enviar pedido" at bounding box center [633, 765] width 346 height 36
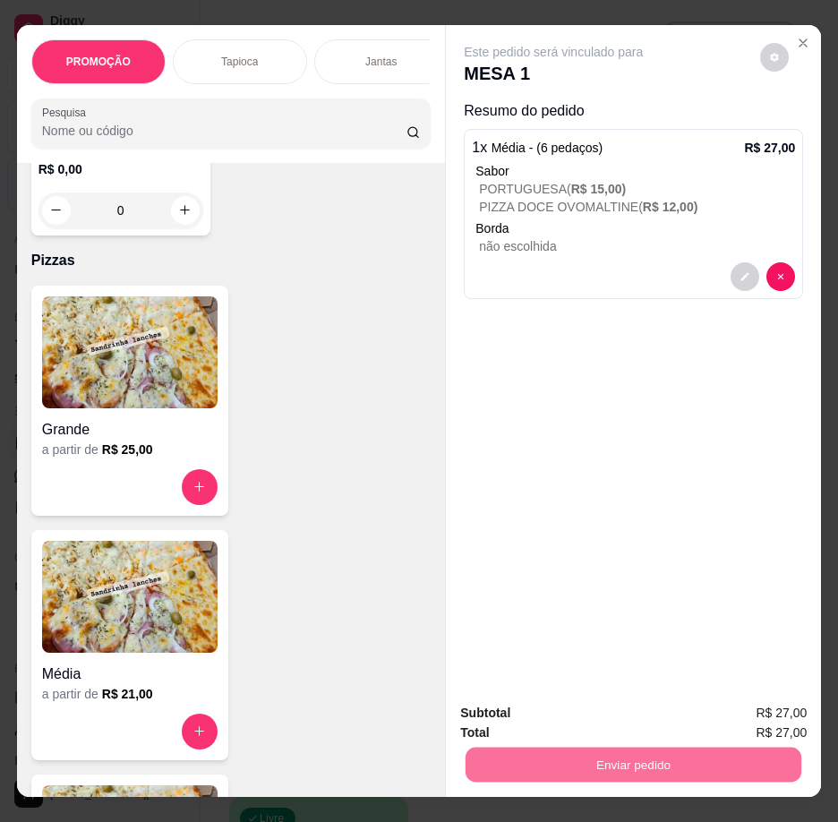
click at [769, 712] on button "Enviar pedido" at bounding box center [760, 713] width 98 height 33
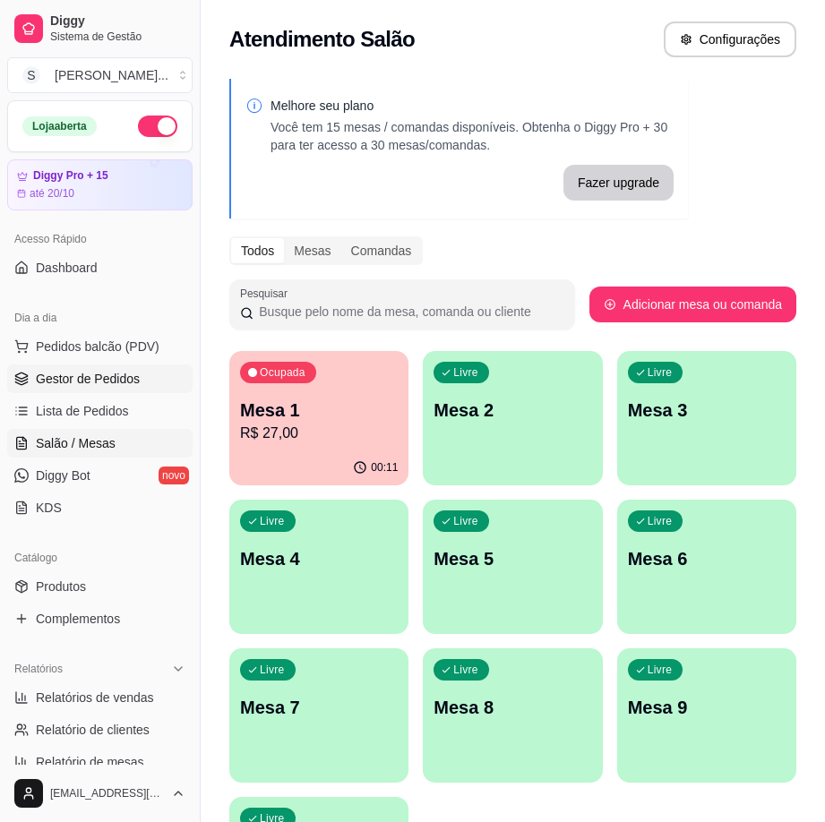
click at [25, 382] on icon at bounding box center [21, 379] width 14 height 14
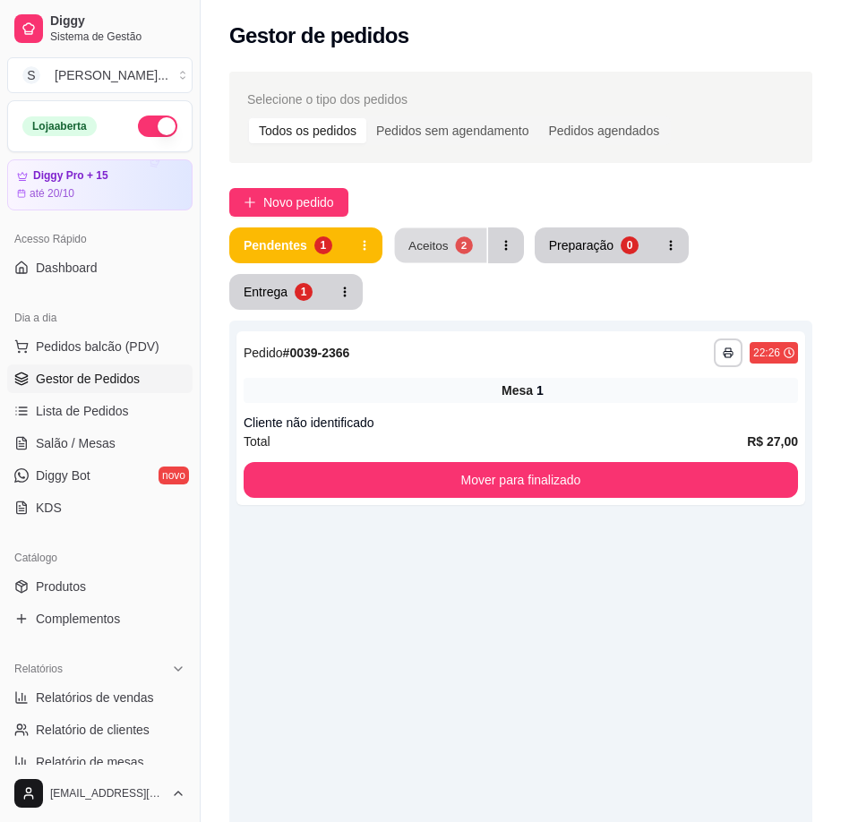
click at [457, 240] on div "2" at bounding box center [463, 244] width 17 height 17
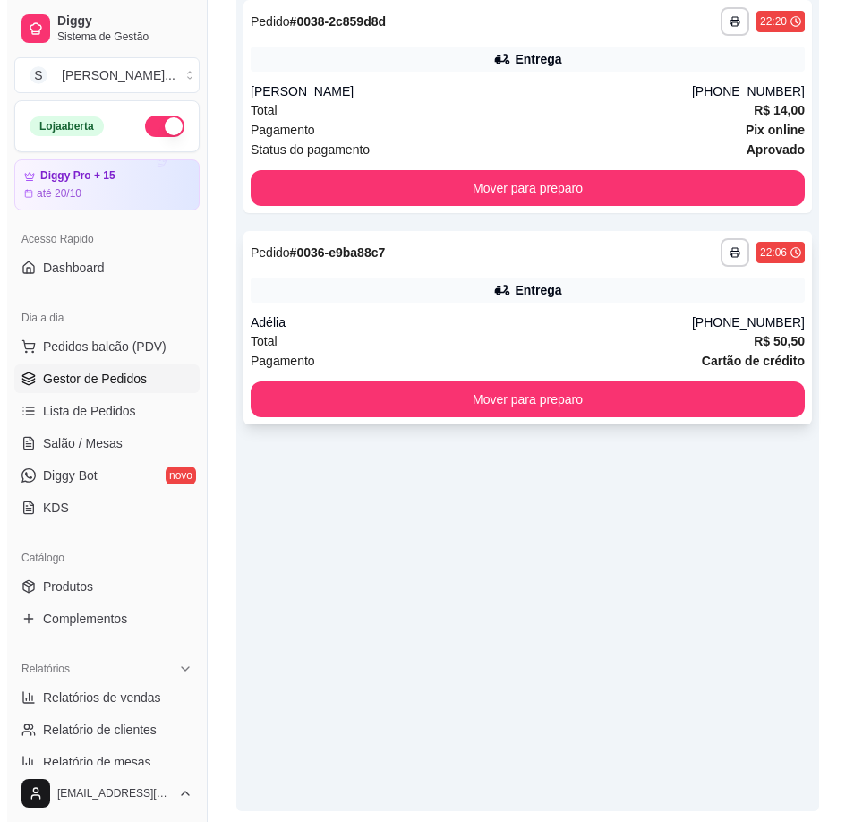
scroll to position [304, 0]
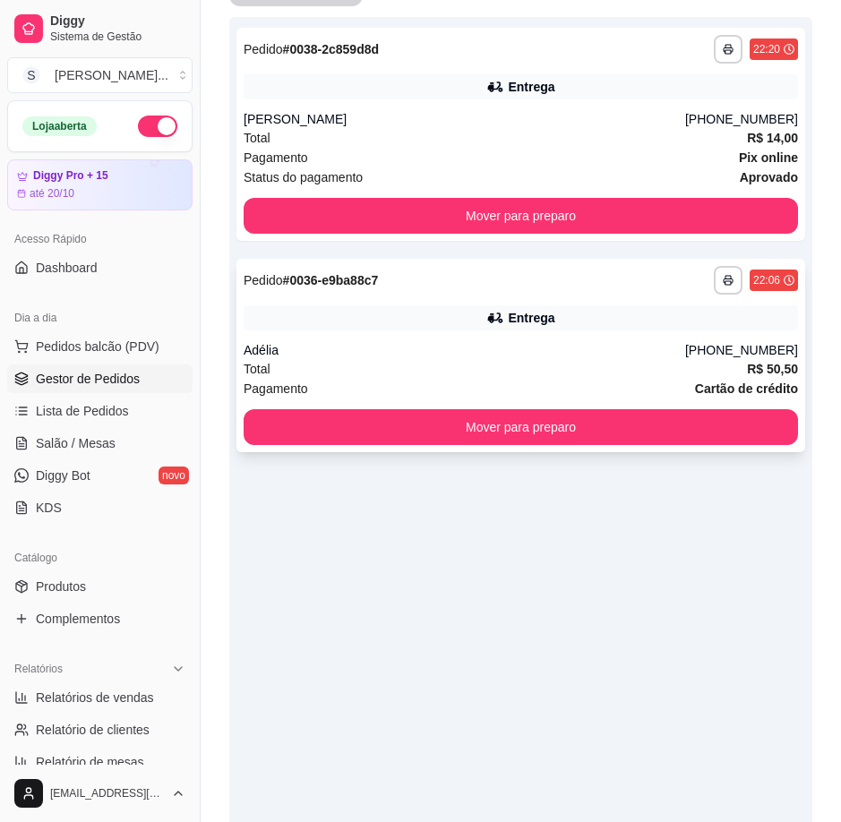
click at [513, 346] on div "Adélia" at bounding box center [464, 350] width 441 height 18
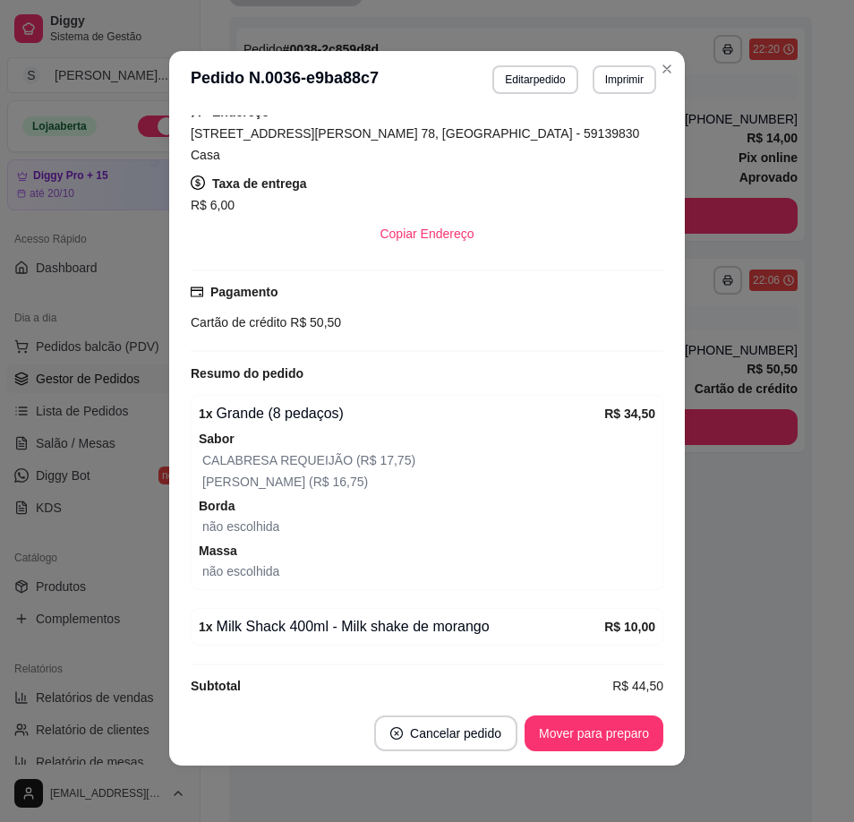
scroll to position [4, 0]
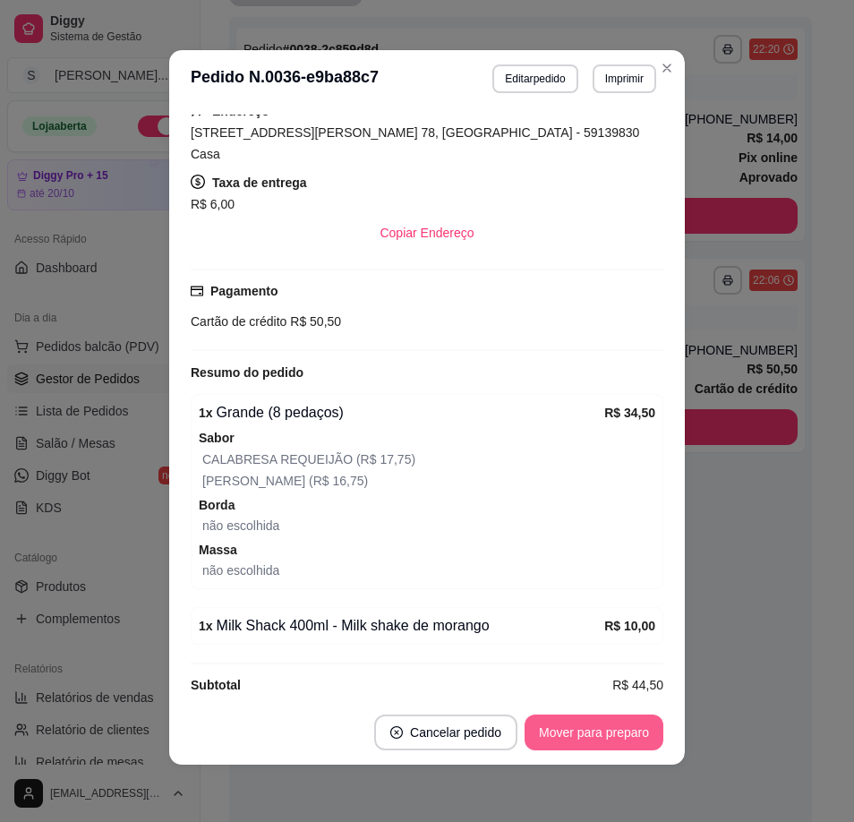
click at [588, 724] on button "Mover para preparo" at bounding box center [594, 732] width 139 height 36
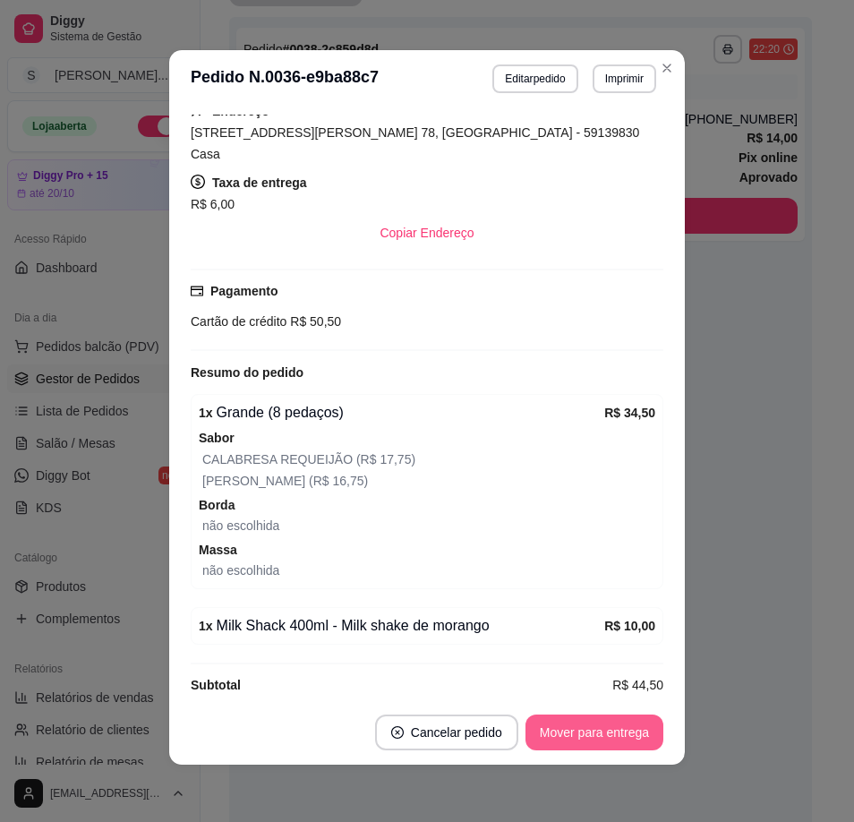
click at [593, 735] on button "Mover para entrega" at bounding box center [595, 732] width 138 height 36
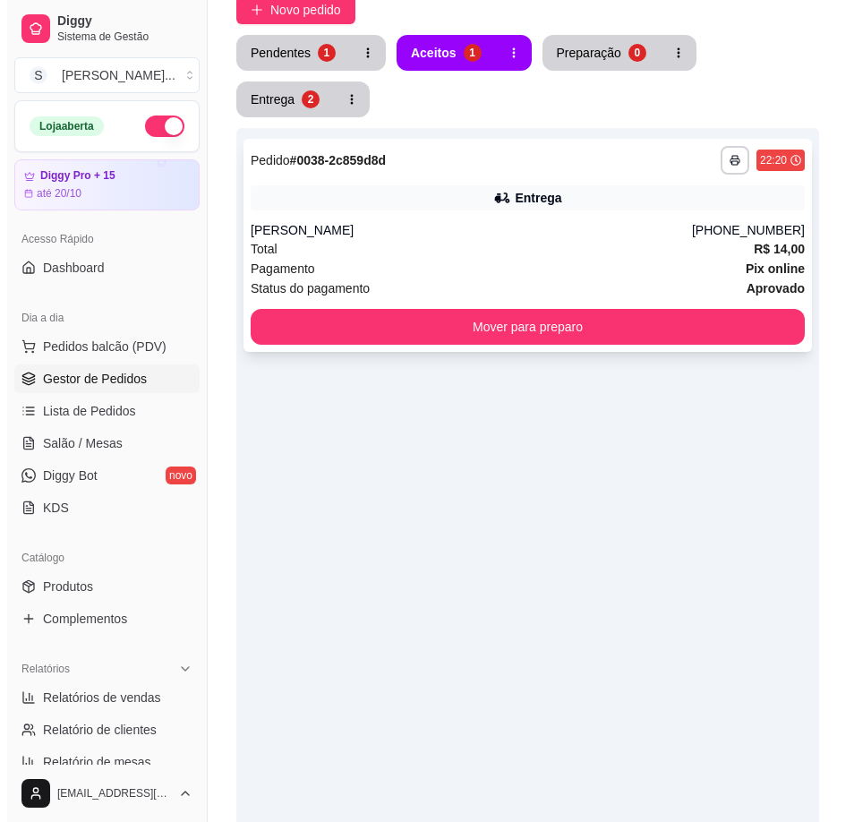
scroll to position [0, 0]
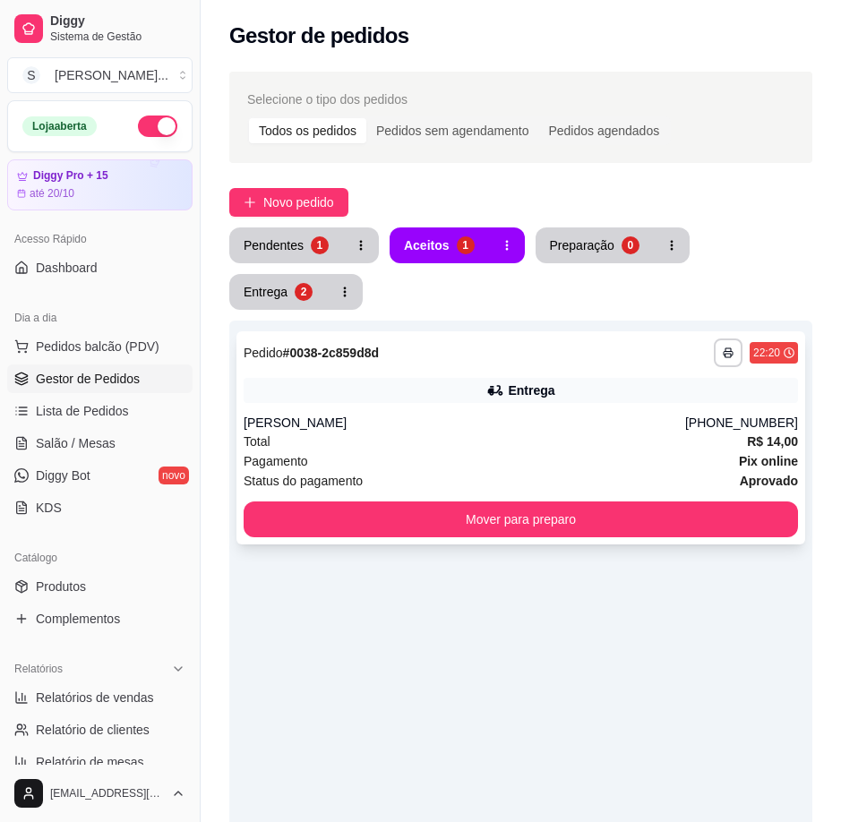
click at [692, 394] on div "Entrega" at bounding box center [521, 390] width 554 height 25
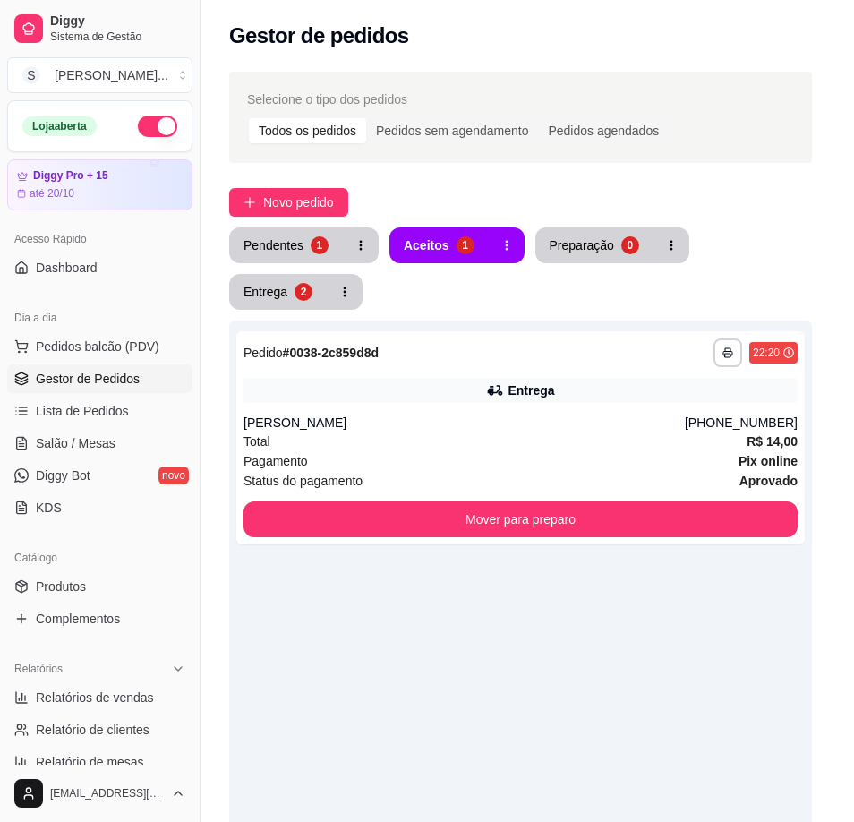
scroll to position [4, 0]
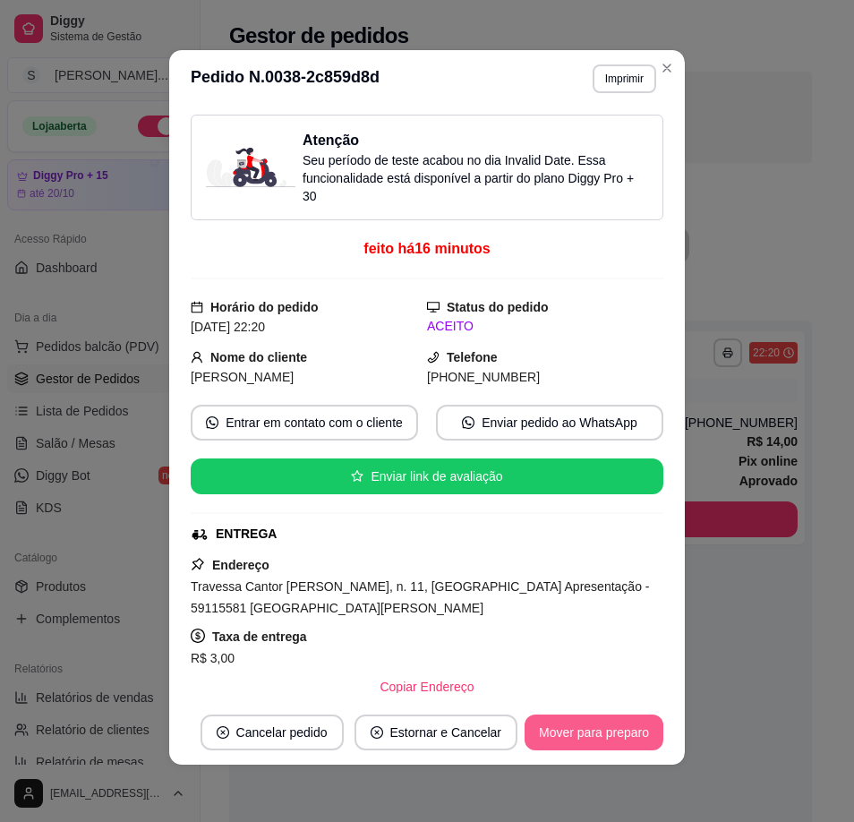
click at [609, 730] on button "Mover para preparo" at bounding box center [594, 732] width 139 height 36
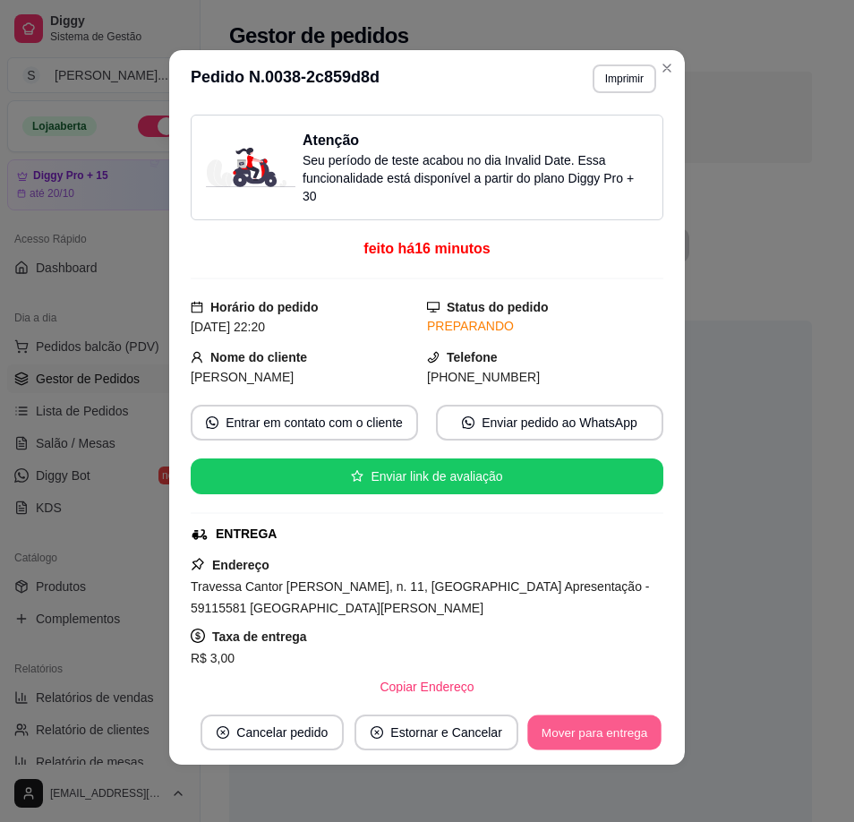
click at [598, 723] on button "Mover para entrega" at bounding box center [594, 732] width 134 height 35
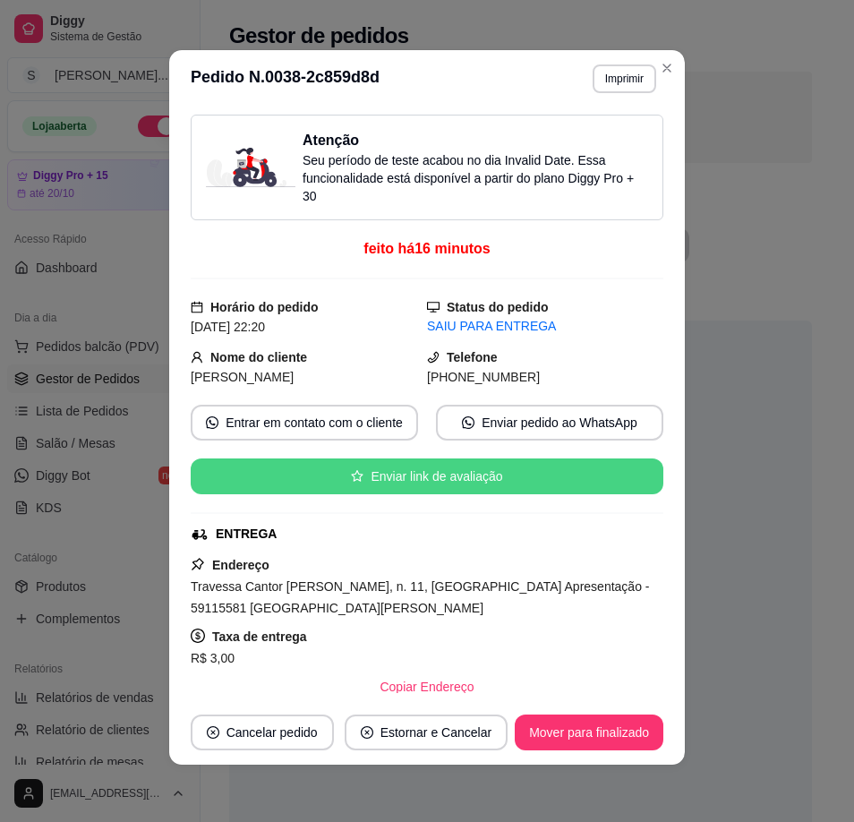
scroll to position [0, 0]
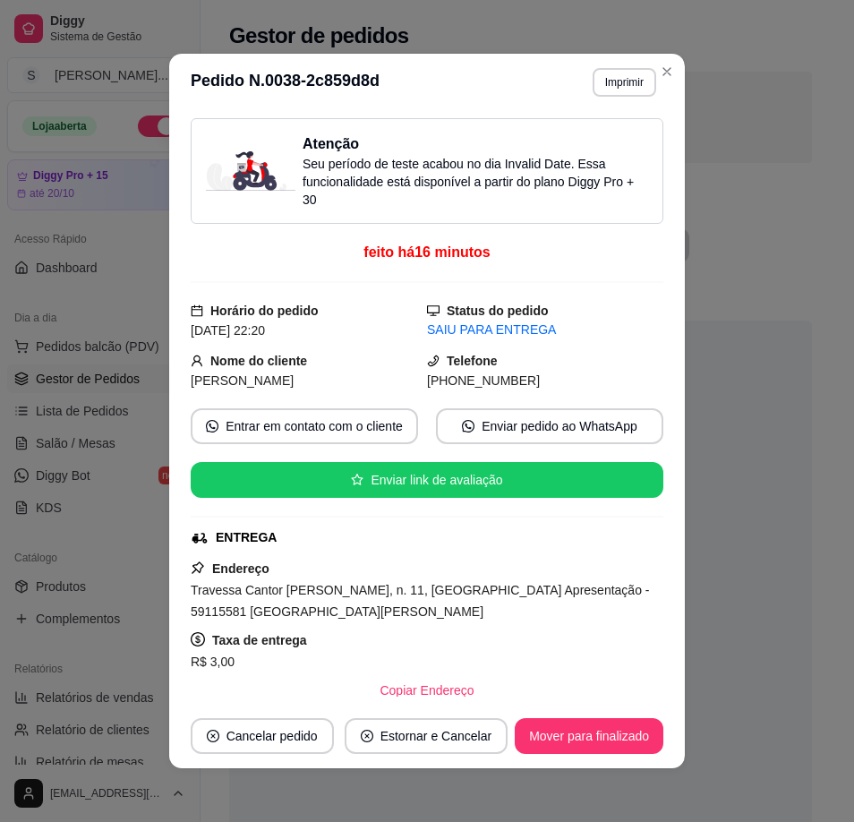
click at [451, 383] on span "(84) 9 9851-0735" at bounding box center [483, 380] width 113 height 14
drag, startPoint x: 447, startPoint y: 380, endPoint x: 536, endPoint y: 375, distance: 89.6
click at [536, 375] on div "(84) 9 9851-0735" at bounding box center [545, 381] width 236 height 20
copy span "9851-0735"
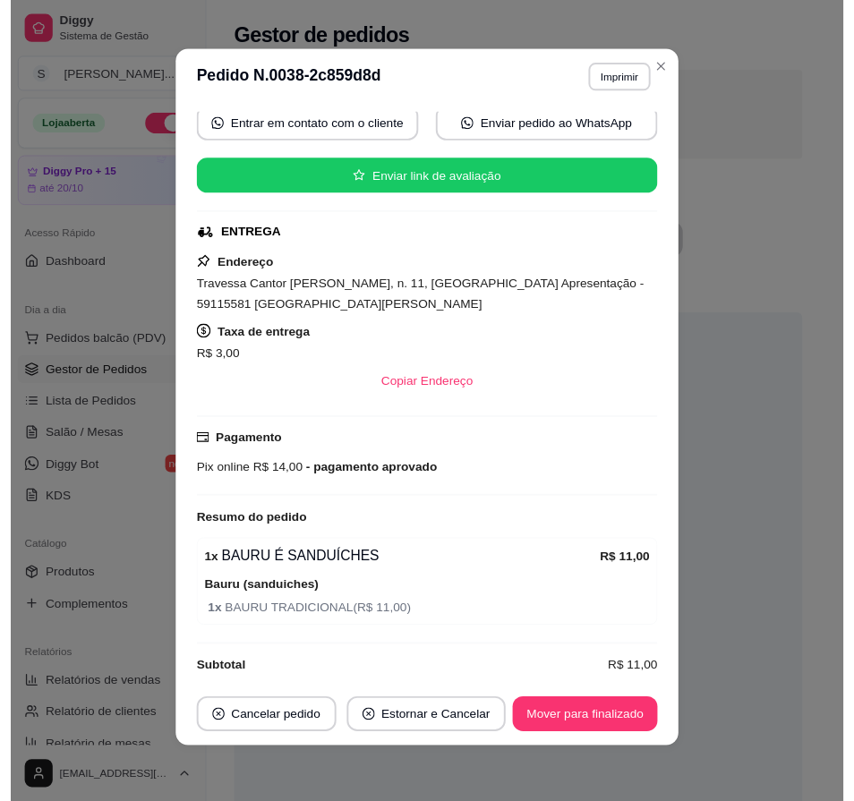
scroll to position [314, 0]
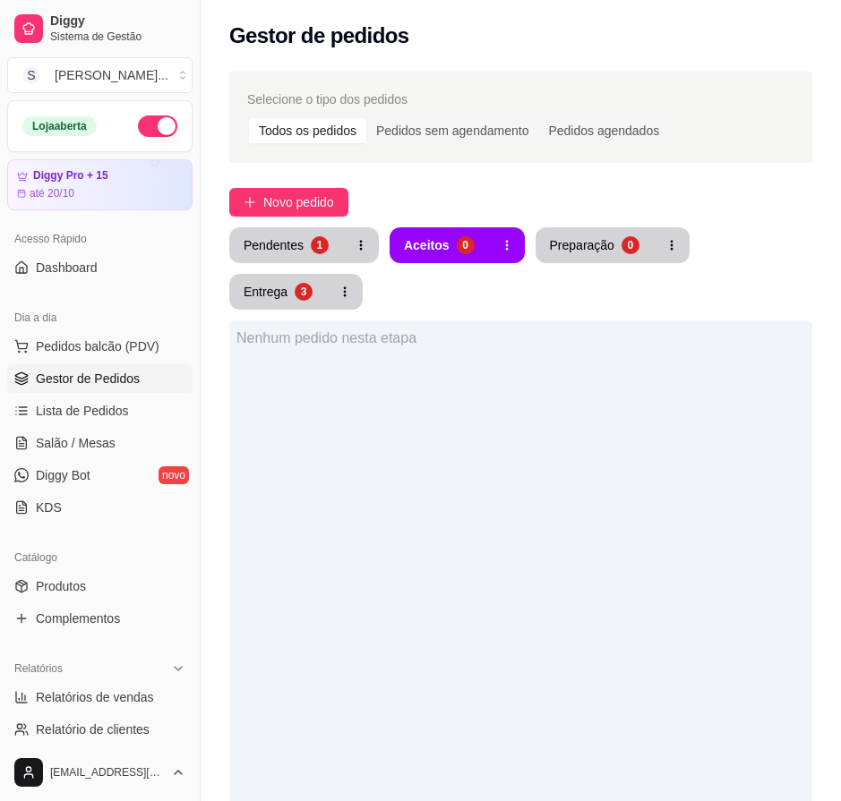
click at [312, 179] on div "Selecione o tipo dos pedidos Todos os pedidos Pedidos sem agendamento Pedidos a…" at bounding box center [521, 602] width 640 height 1082
click at [312, 192] on button "Novo pedido" at bounding box center [288, 202] width 119 height 29
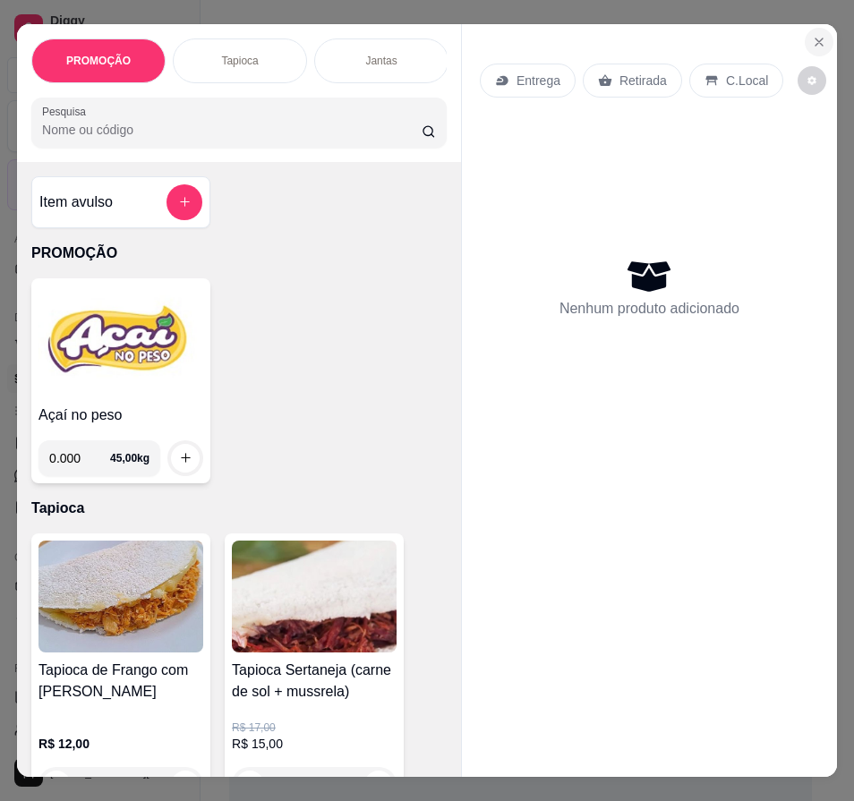
click at [816, 38] on icon "Close" at bounding box center [819, 41] width 7 height 7
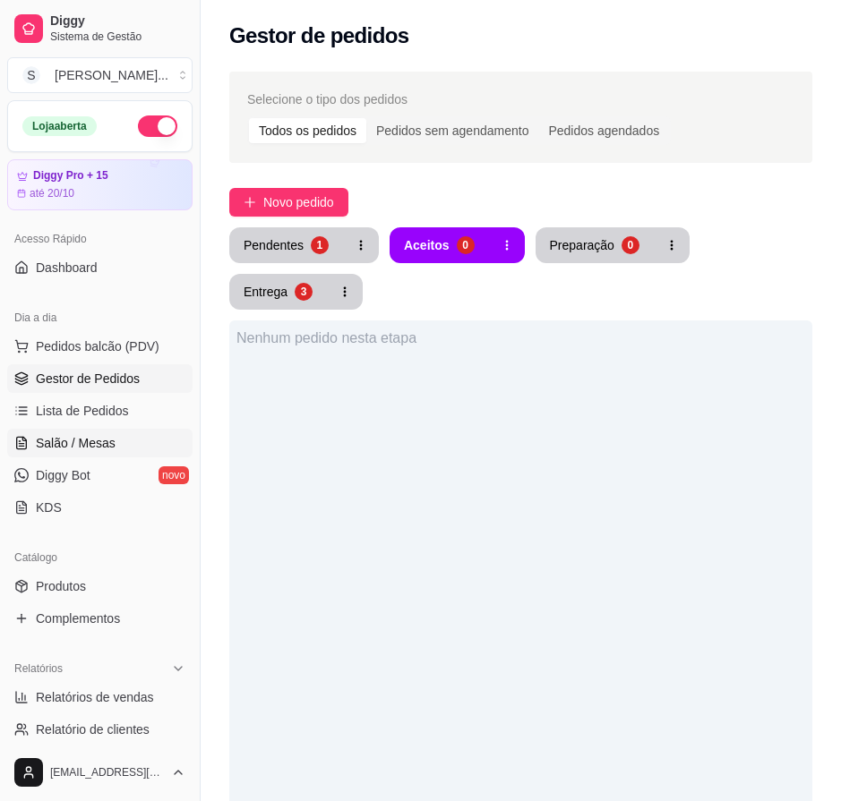
click at [103, 445] on span "Salão / Mesas" at bounding box center [76, 443] width 80 height 18
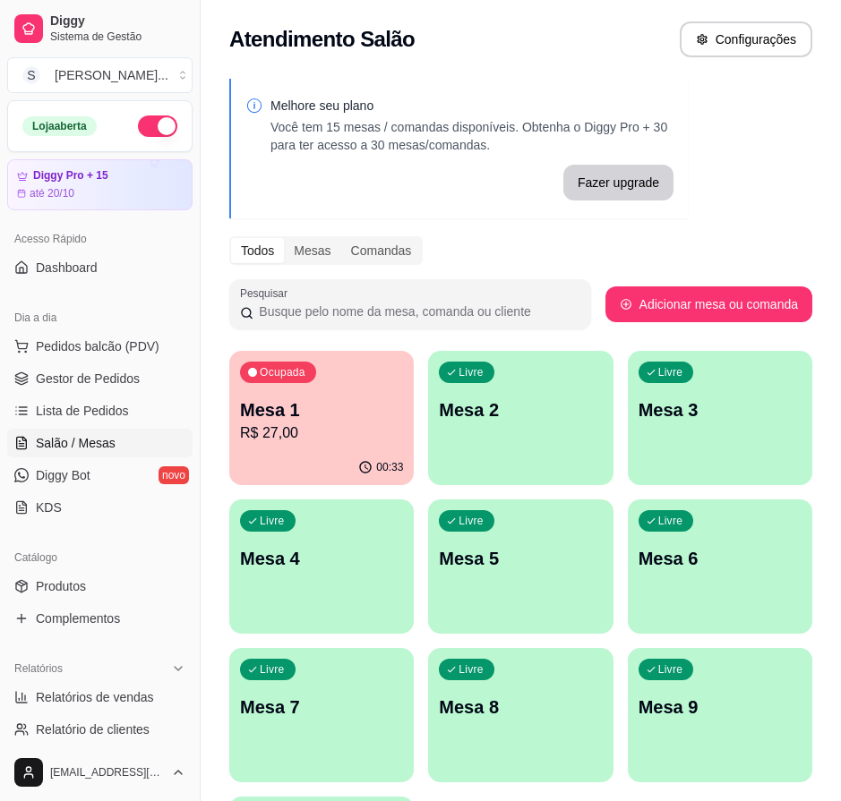
click at [571, 457] on div "Livre Mesa 2" at bounding box center [520, 407] width 184 height 113
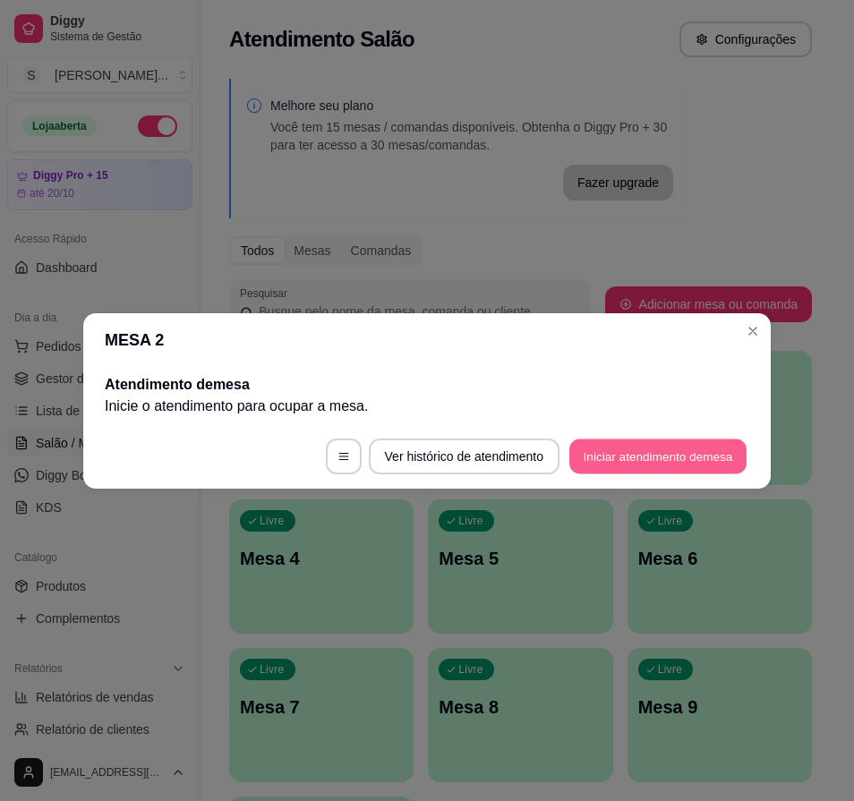
click at [638, 462] on button "Iniciar atendimento de mesa" at bounding box center [657, 456] width 177 height 35
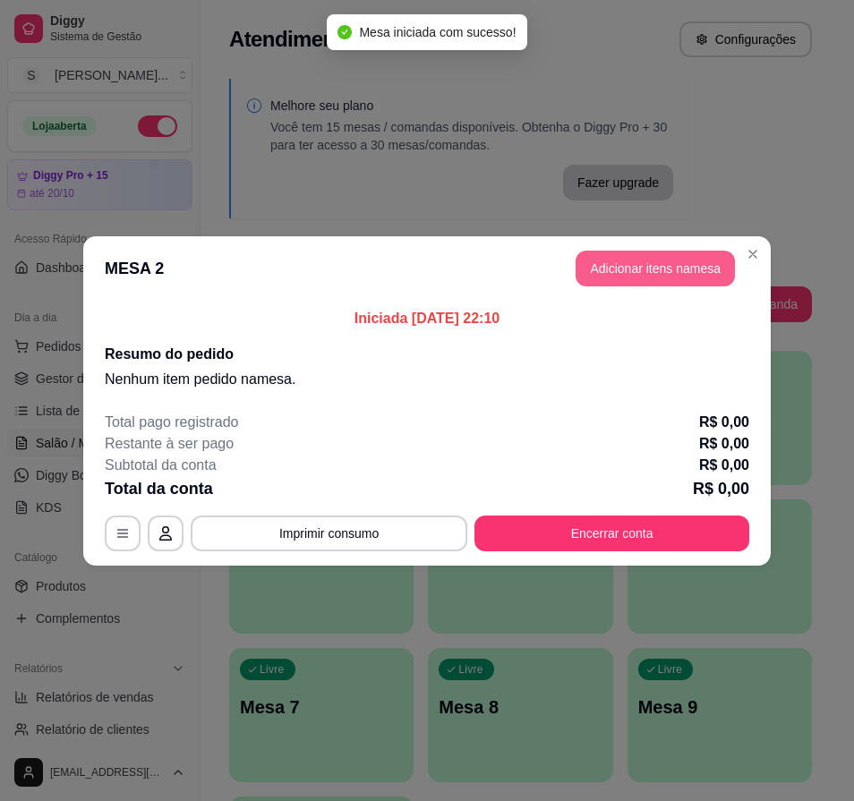
click at [693, 284] on button "Adicionar itens na mesa" at bounding box center [655, 269] width 159 height 36
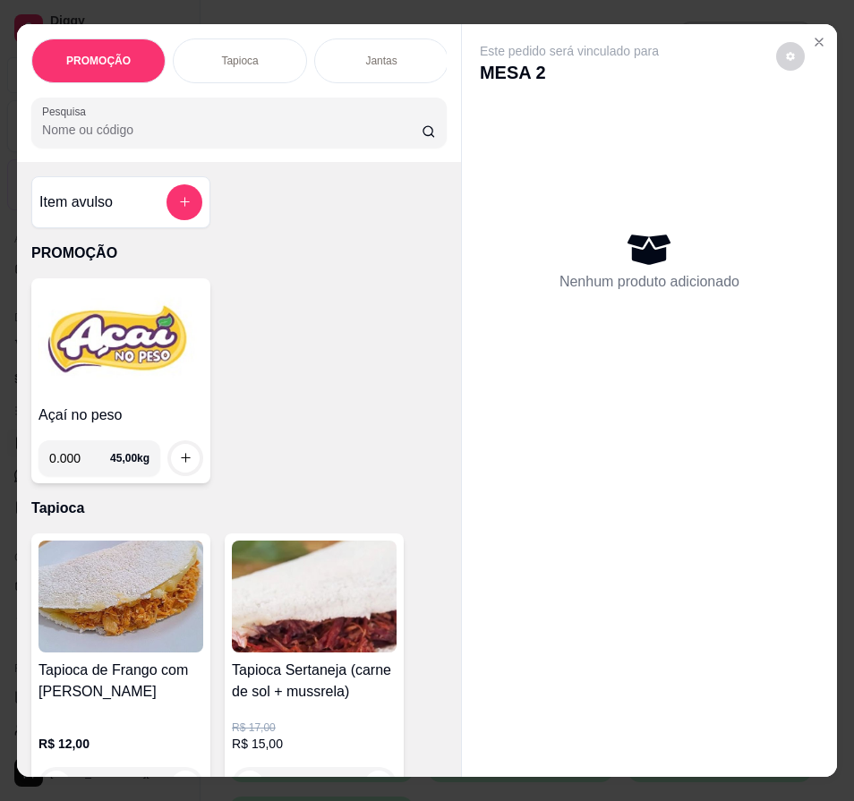
click at [107, 390] on img at bounding box center [120, 342] width 165 height 112
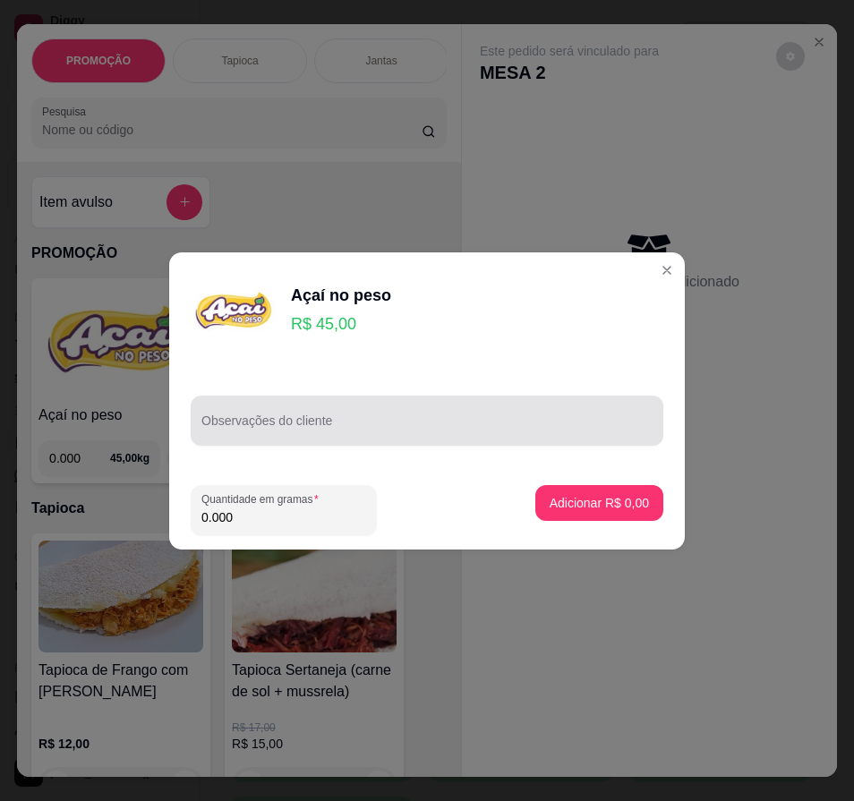
click at [246, 405] on div at bounding box center [426, 421] width 451 height 36
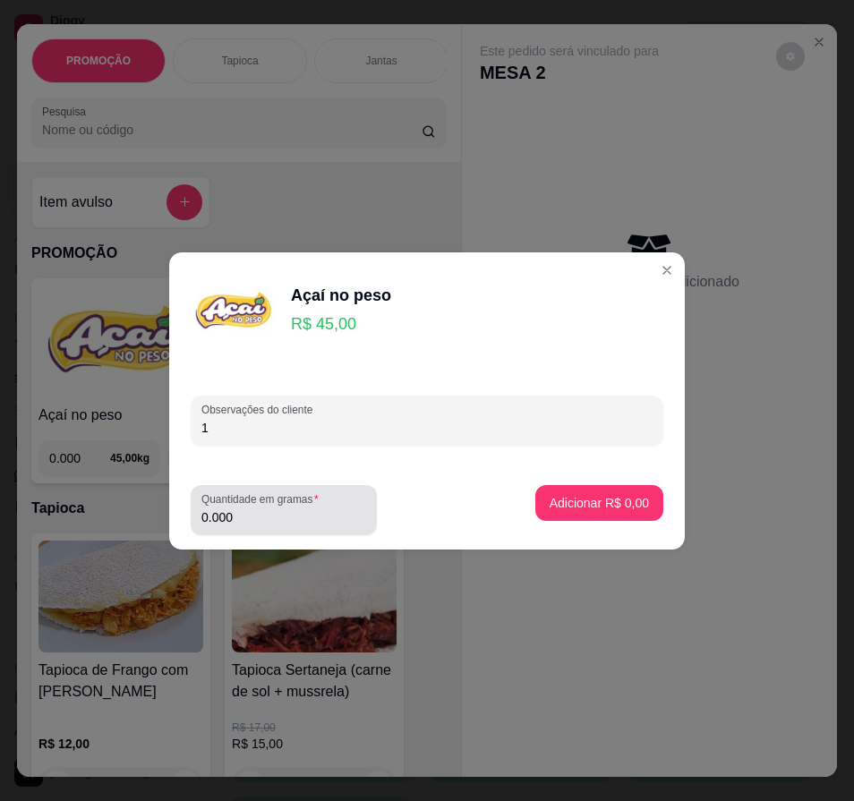
type input "1"
click at [254, 531] on div "Quantidade em gramas 0.000" at bounding box center [284, 510] width 186 height 50
drag, startPoint x: 257, startPoint y: 518, endPoint x: 209, endPoint y: 394, distance: 133.5
click at [260, 509] on input "0.000" at bounding box center [283, 518] width 165 height 18
type input "0.288"
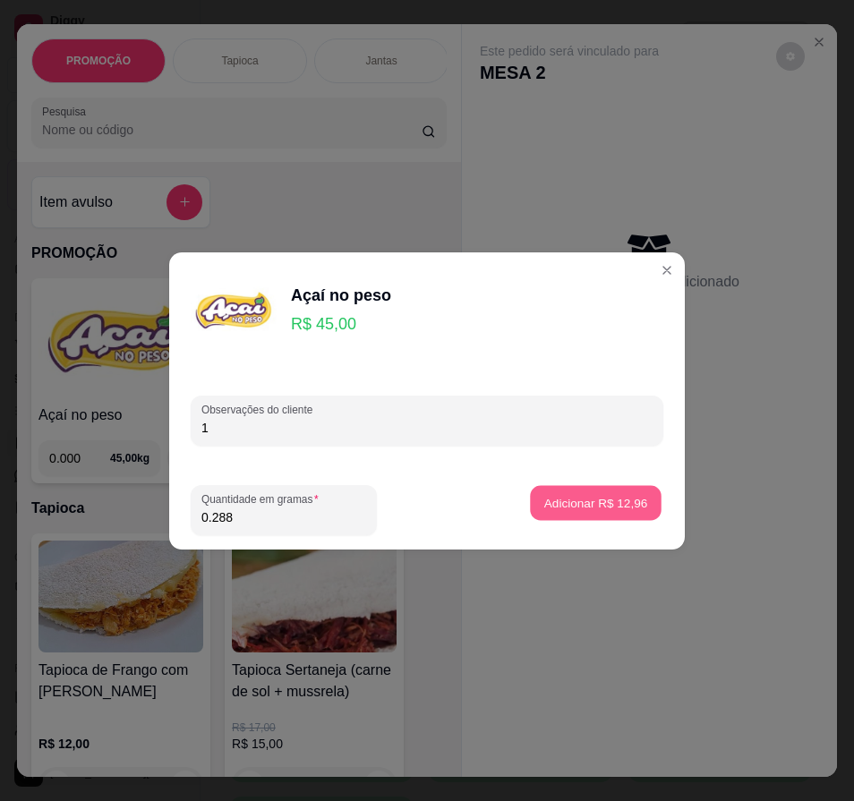
click at [570, 498] on p "Adicionar R$ 12,96" at bounding box center [596, 502] width 104 height 17
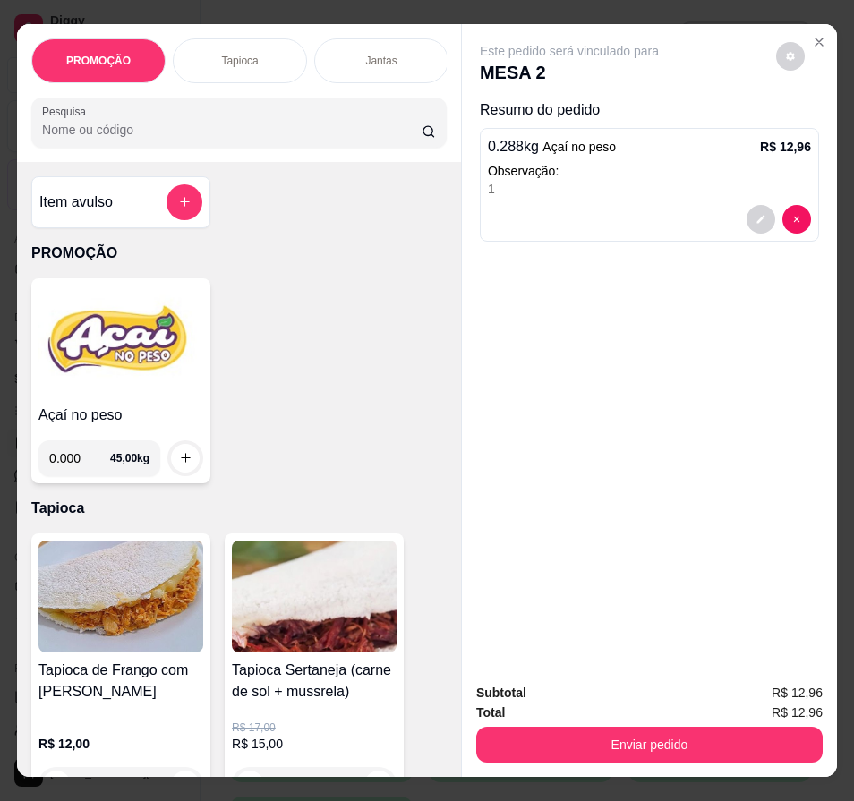
click at [95, 389] on img at bounding box center [120, 342] width 165 height 112
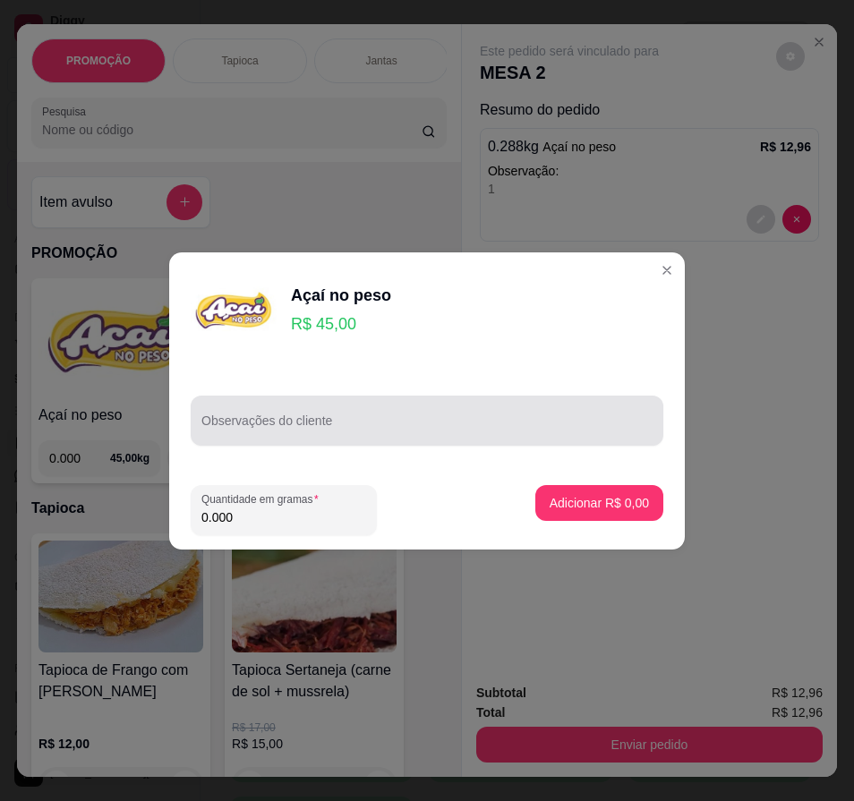
click at [271, 415] on div "Observações do cliente" at bounding box center [427, 421] width 473 height 50
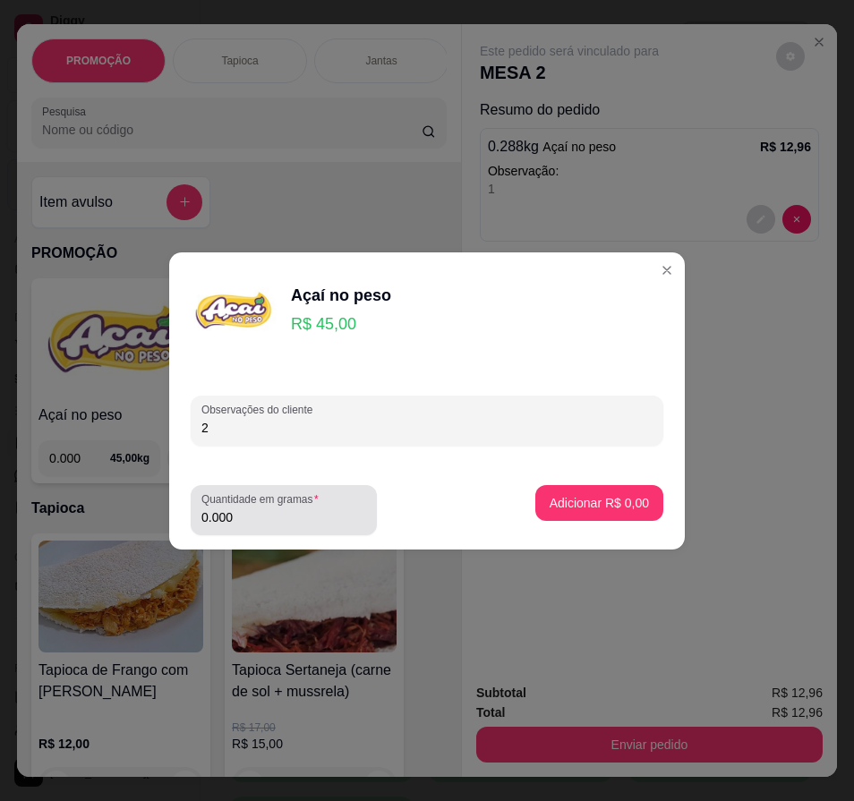
type input "2"
click at [267, 519] on input "0.000" at bounding box center [283, 518] width 165 height 18
click at [268, 525] on input "0.000" at bounding box center [283, 518] width 165 height 18
type input "0.262"
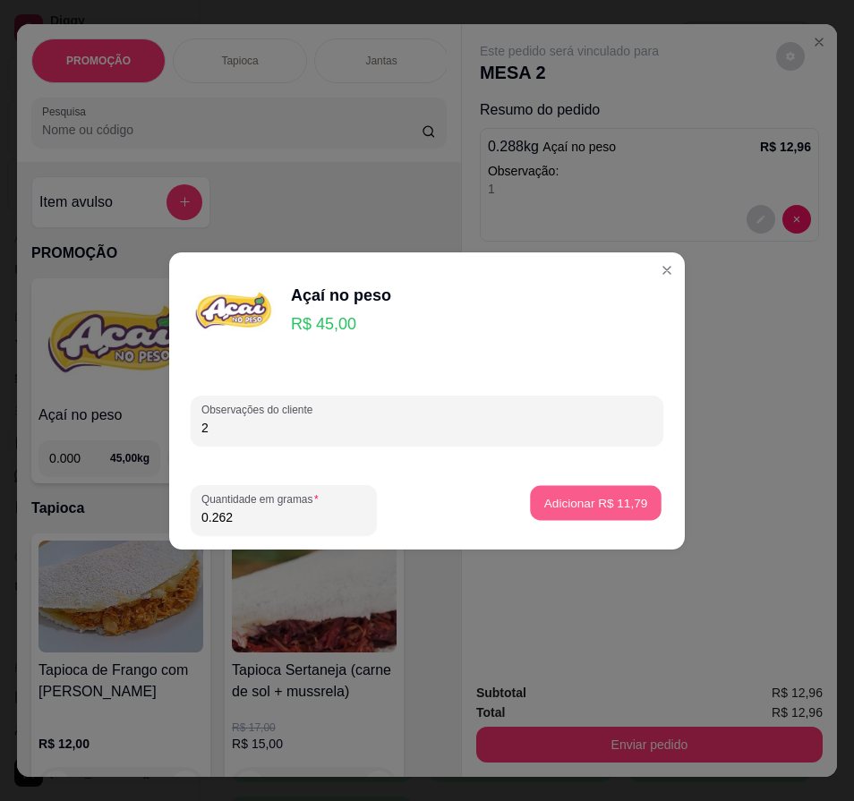
click at [560, 508] on p "Adicionar R$ 11,79" at bounding box center [596, 502] width 104 height 17
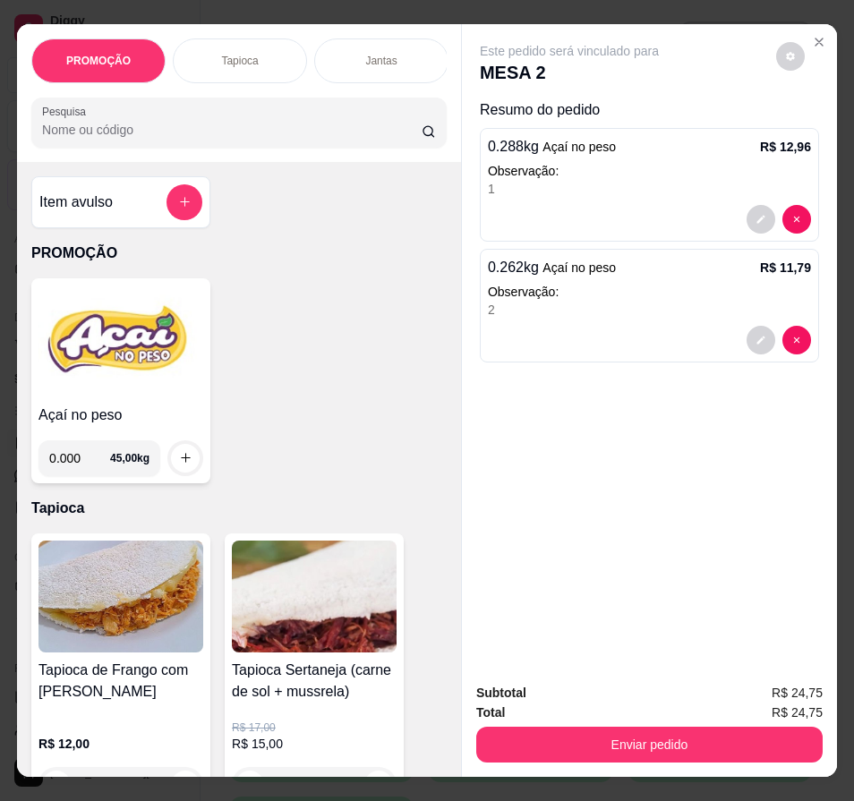
click at [79, 365] on img at bounding box center [120, 342] width 165 height 112
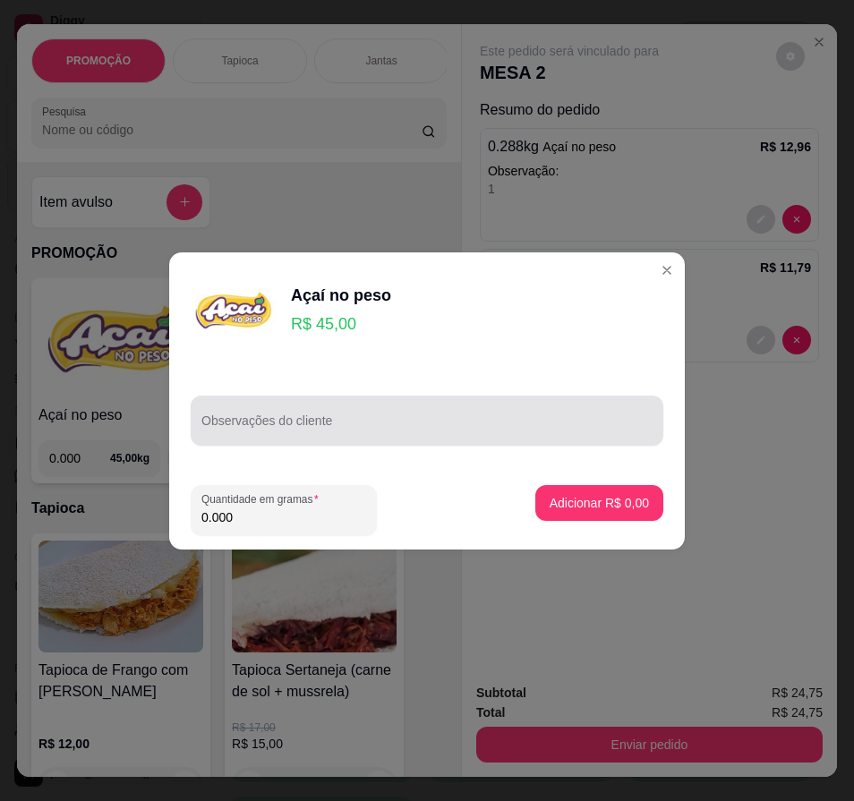
click at [228, 427] on input "Observações do cliente" at bounding box center [426, 428] width 451 height 18
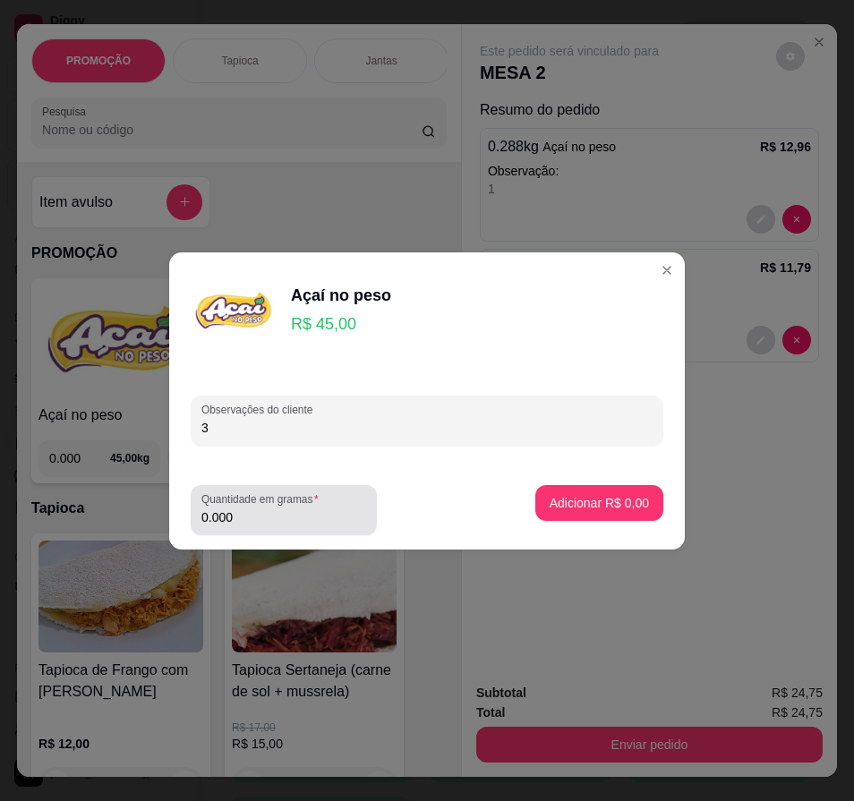
type input "3"
click at [246, 517] on input "0.000" at bounding box center [283, 518] width 165 height 18
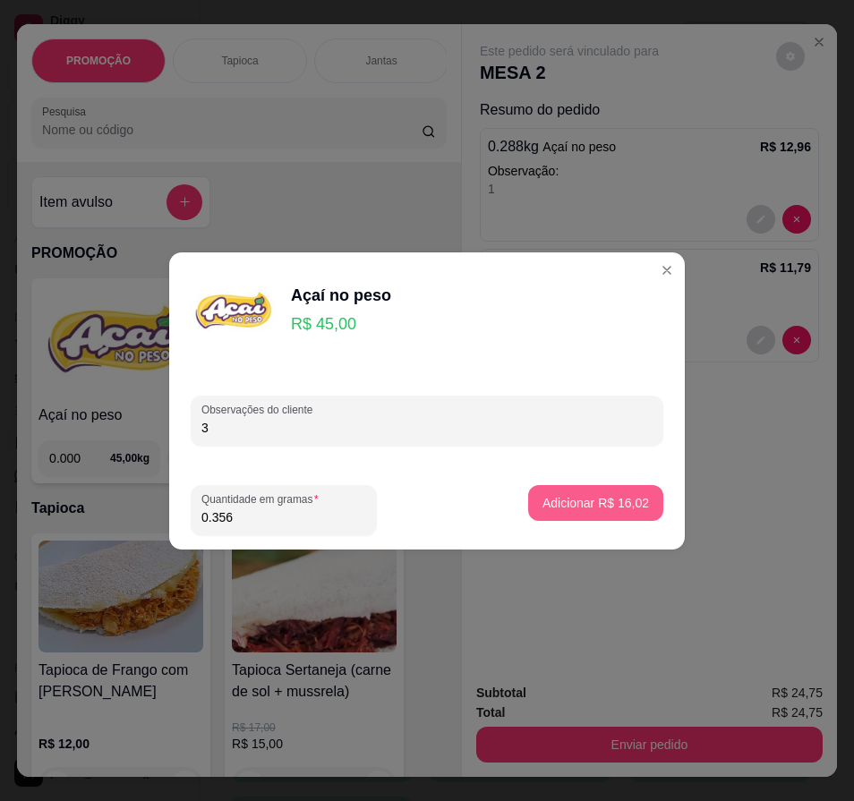
type input "0.356"
click at [646, 507] on button "Adicionar R$ 16,02" at bounding box center [595, 503] width 135 height 36
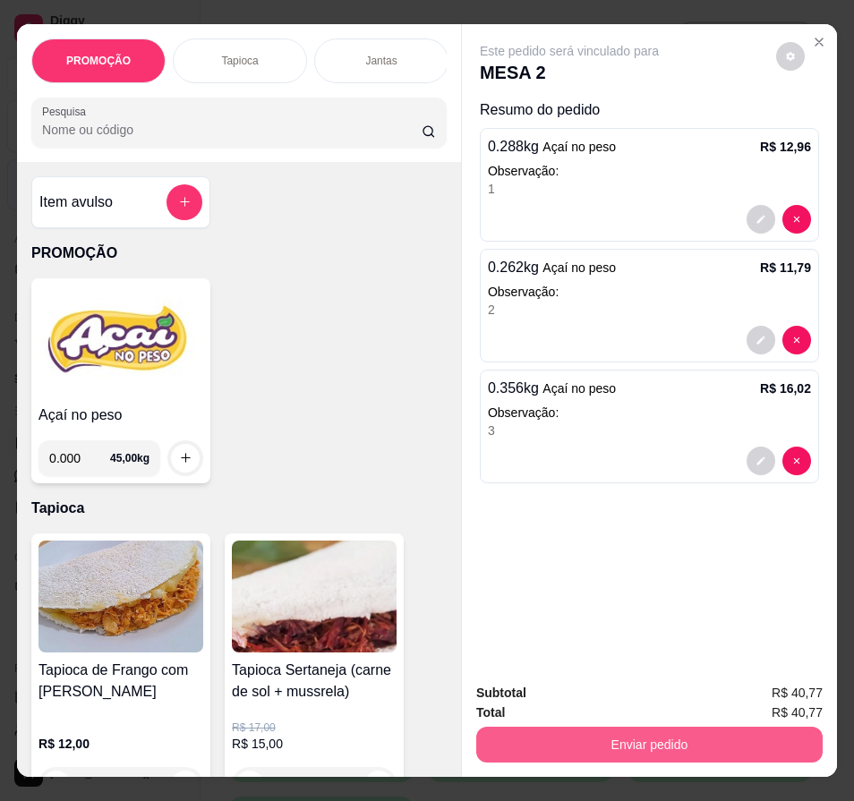
click at [517, 730] on button "Enviar pedido" at bounding box center [649, 745] width 346 height 36
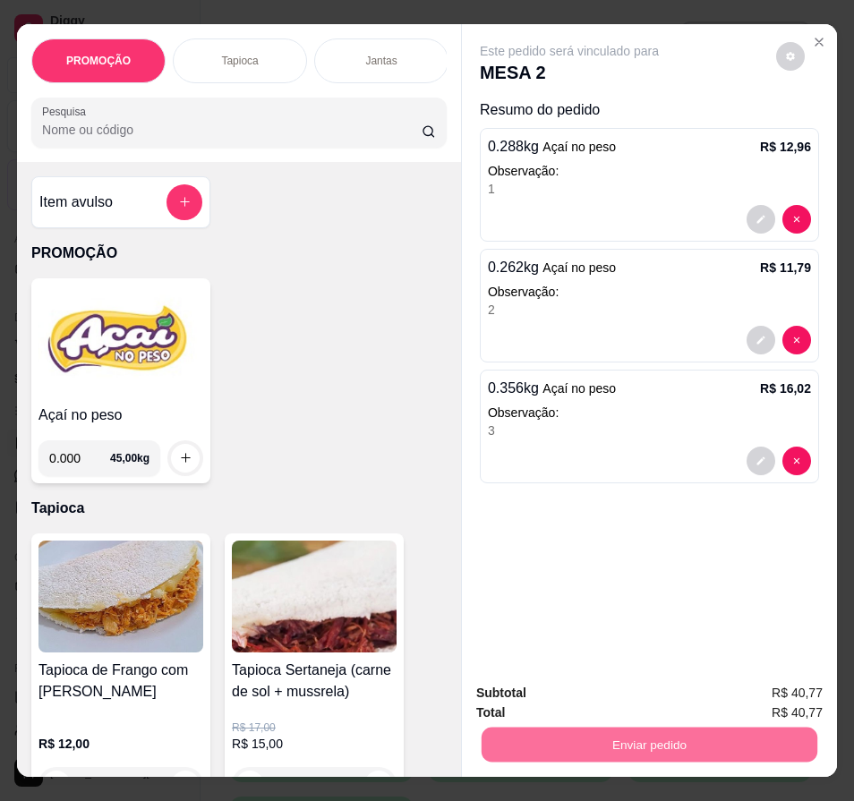
click at [799, 691] on button "Enviar pedido" at bounding box center [775, 695] width 101 height 34
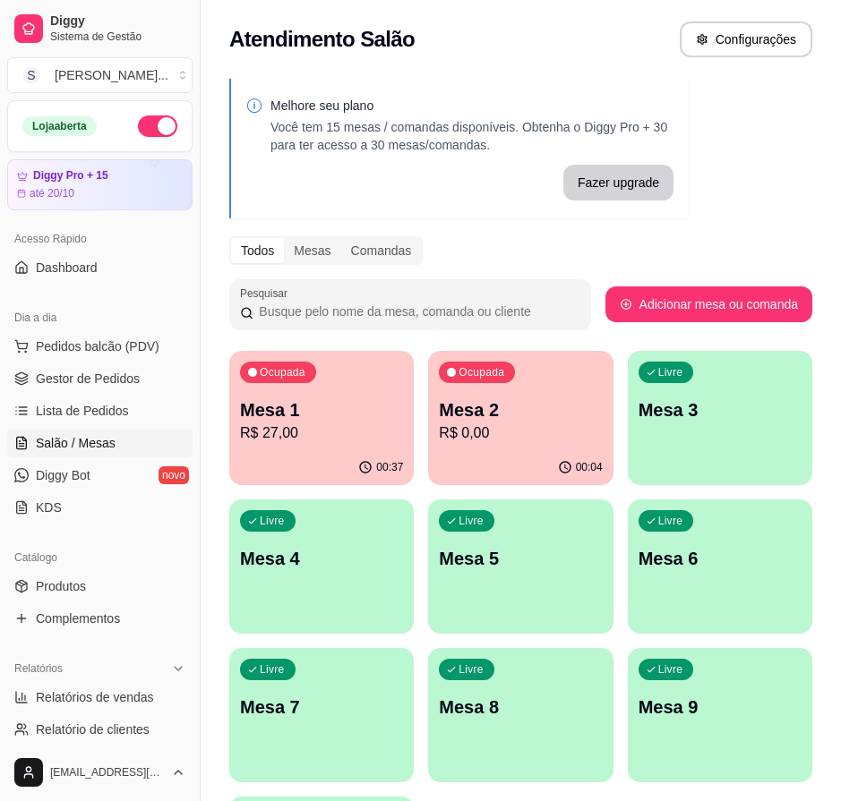
click at [699, 394] on div "Livre Mesa 3" at bounding box center [720, 407] width 184 height 113
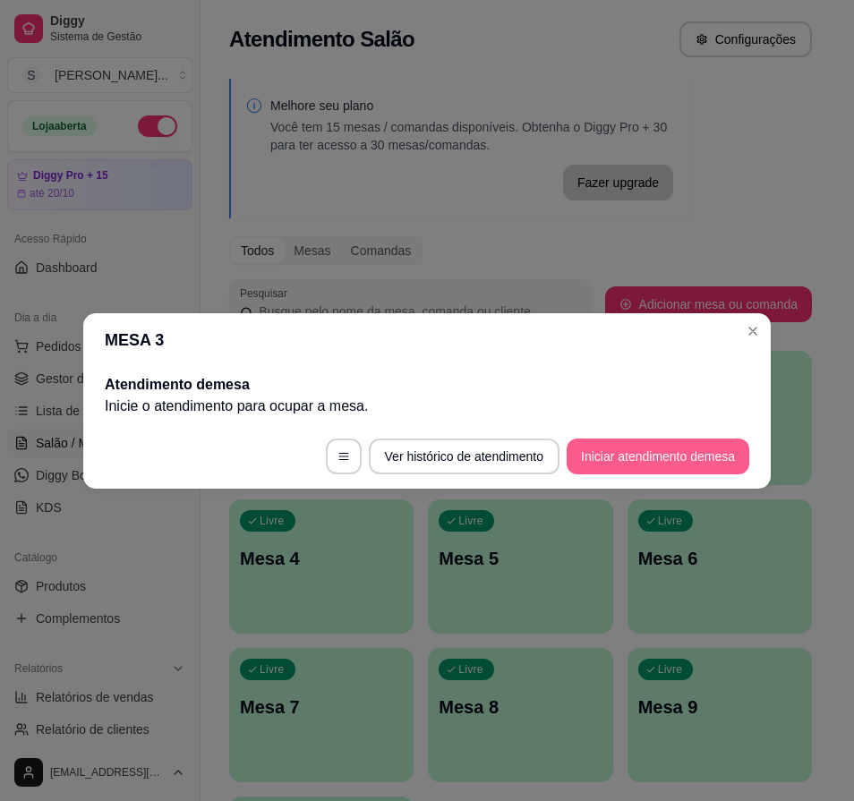
click at [655, 455] on button "Iniciar atendimento de mesa" at bounding box center [658, 457] width 183 height 36
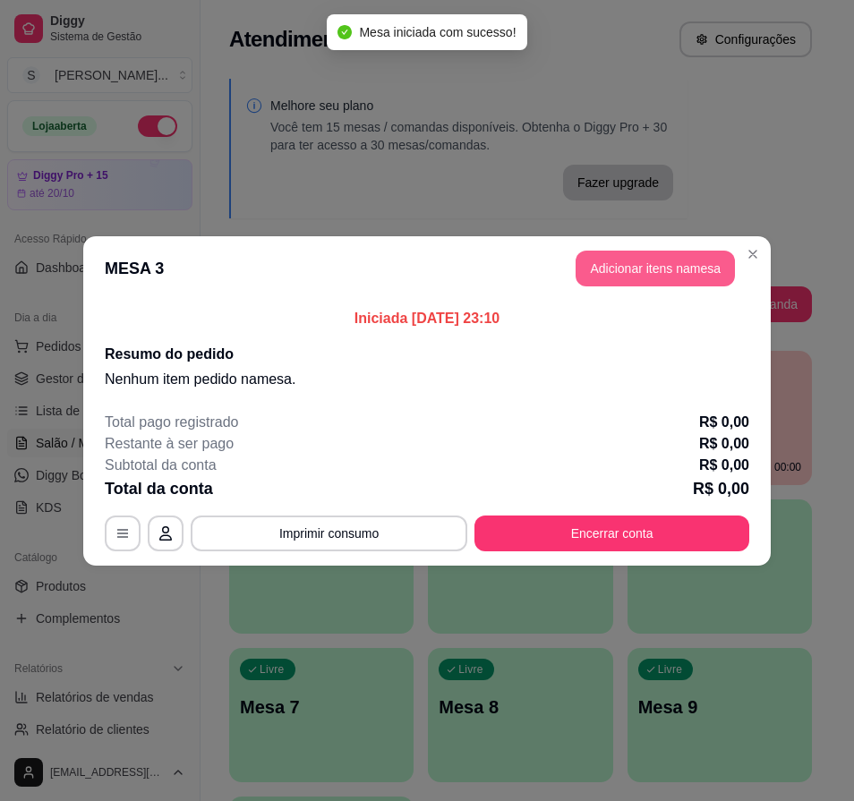
click at [609, 277] on button "Adicionar itens na mesa" at bounding box center [655, 269] width 159 height 36
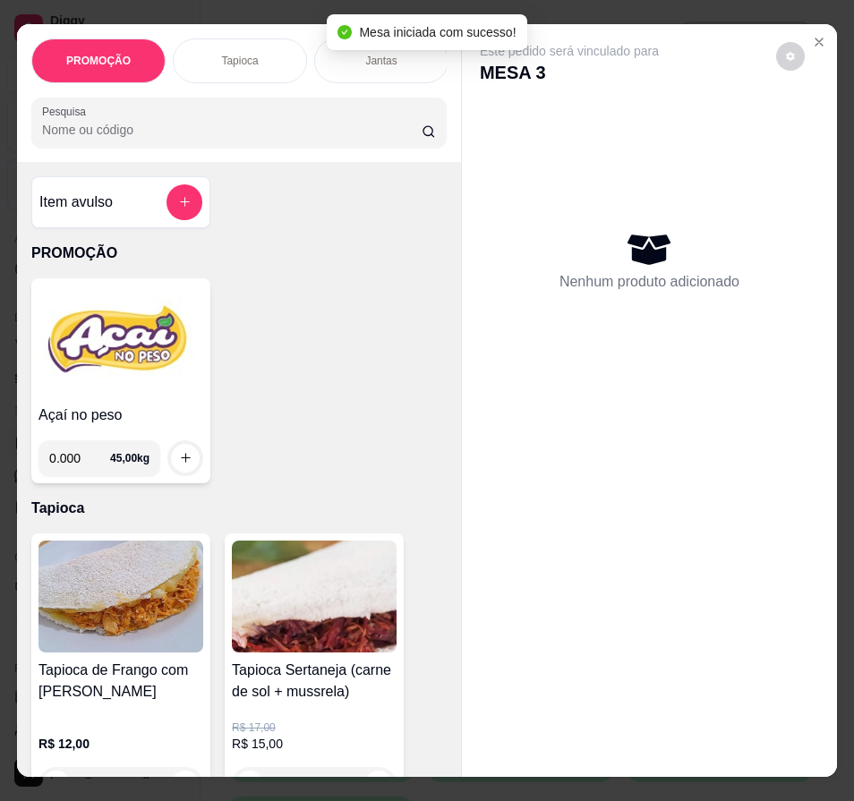
click at [17, 350] on div "Item avulso PROMOÇÃO Açaí no peso 0.000 45,00 kg Tapioca Tapioca de Frango com …" at bounding box center [239, 469] width 444 height 615
click at [63, 361] on img at bounding box center [120, 342] width 165 height 112
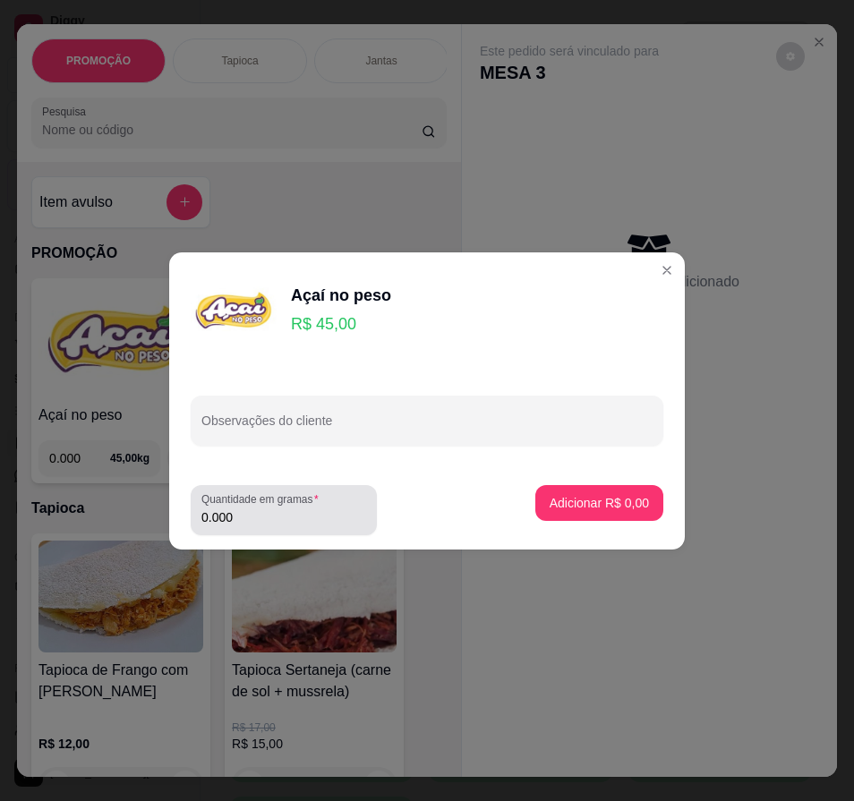
click at [279, 510] on input "0.000" at bounding box center [283, 518] width 165 height 18
type input "0.164"
click at [627, 506] on p "Adicionar R$ 7,38" at bounding box center [599, 503] width 99 height 18
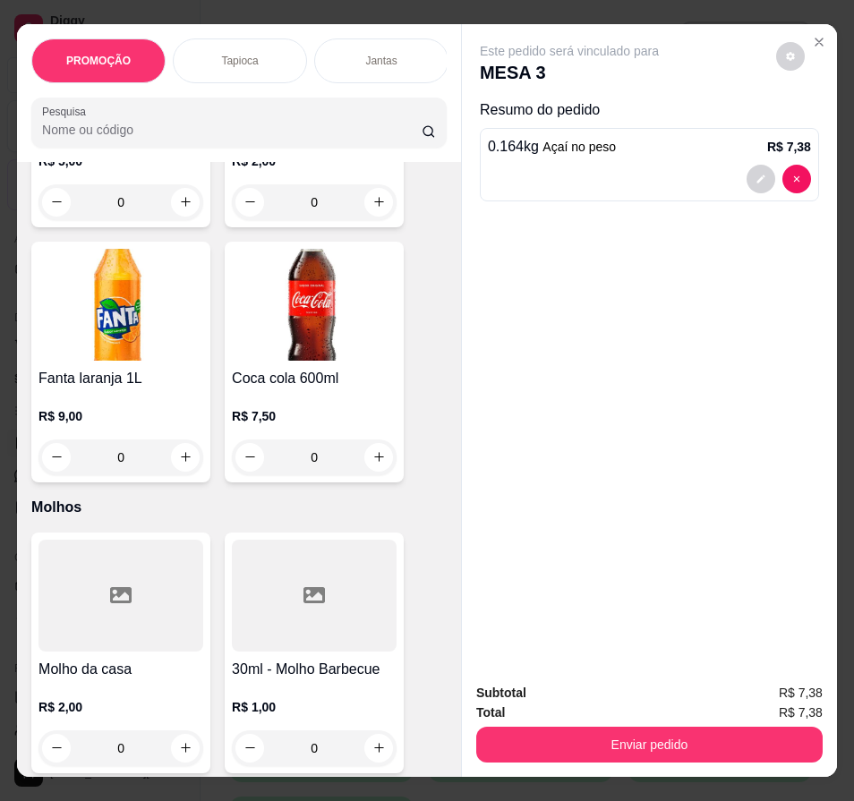
scroll to position [8416, 0]
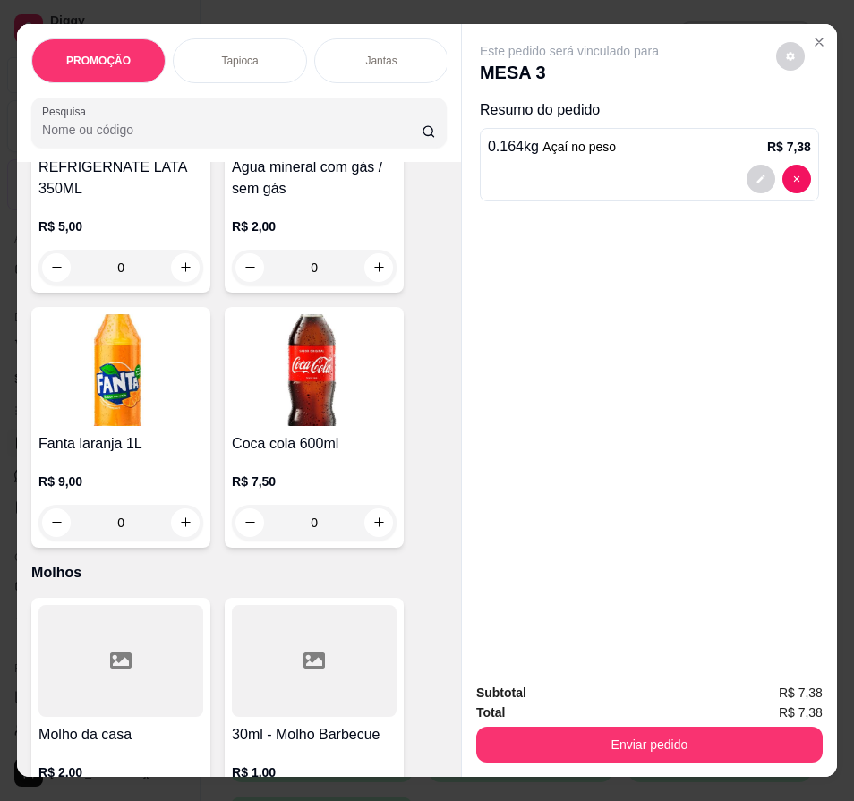
click at [155, 235] on p "R$ 5,00" at bounding box center [120, 227] width 165 height 18
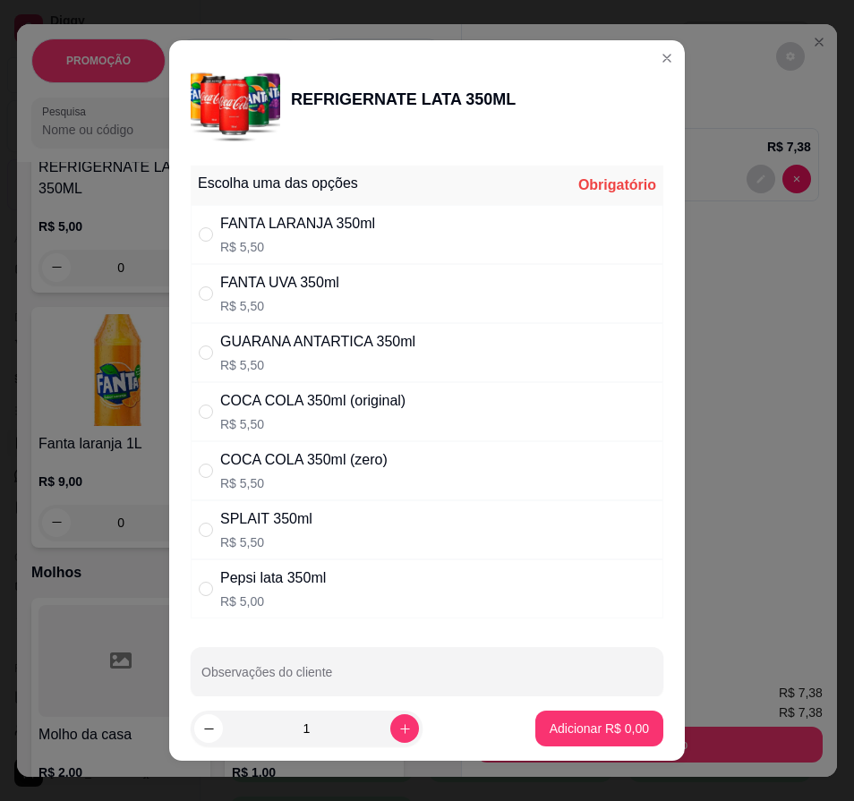
click at [329, 420] on p "R$ 5,50" at bounding box center [312, 424] width 185 height 18
radio input "true"
click at [558, 732] on p "Adicionar R$ 5,50" at bounding box center [599, 729] width 99 height 18
type input "1"
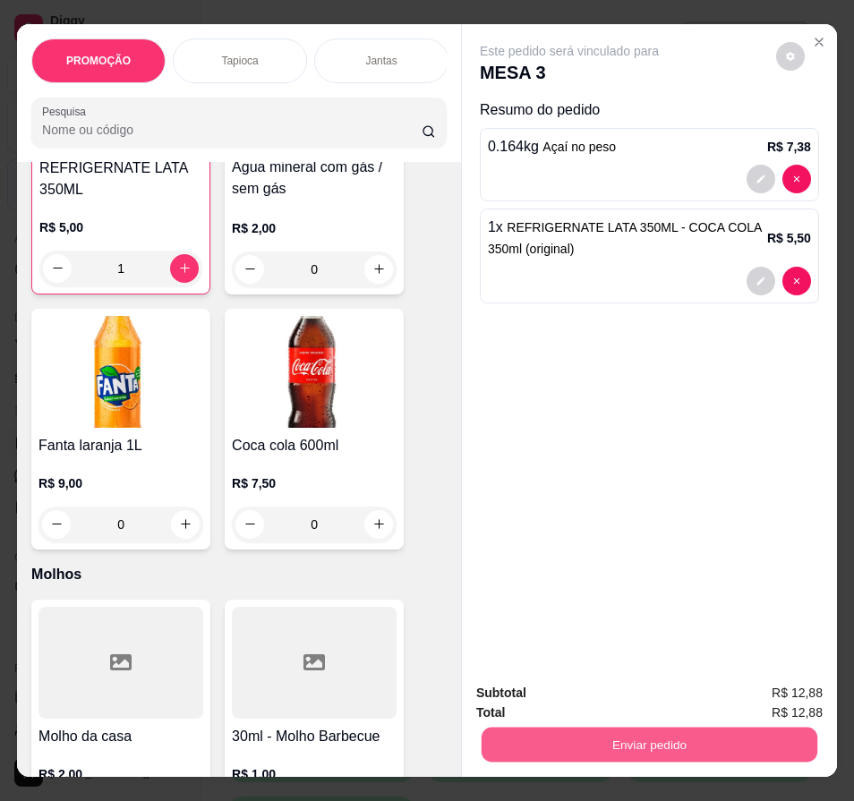
click at [701, 731] on button "Enviar pedido" at bounding box center [650, 745] width 336 height 35
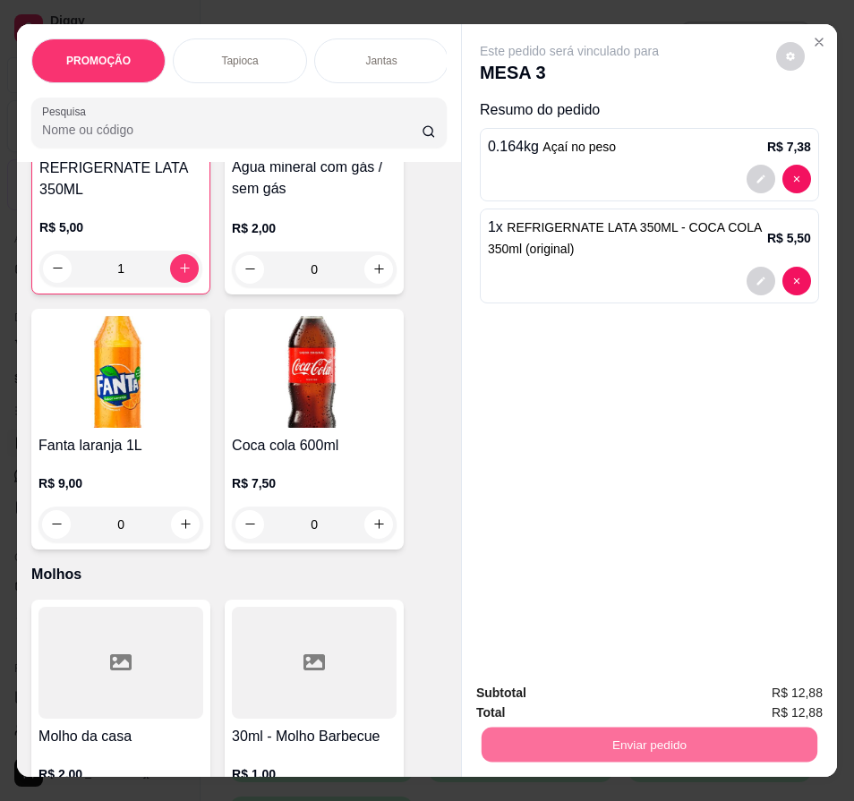
click at [786, 680] on button "Enviar pedido" at bounding box center [775, 694] width 101 height 34
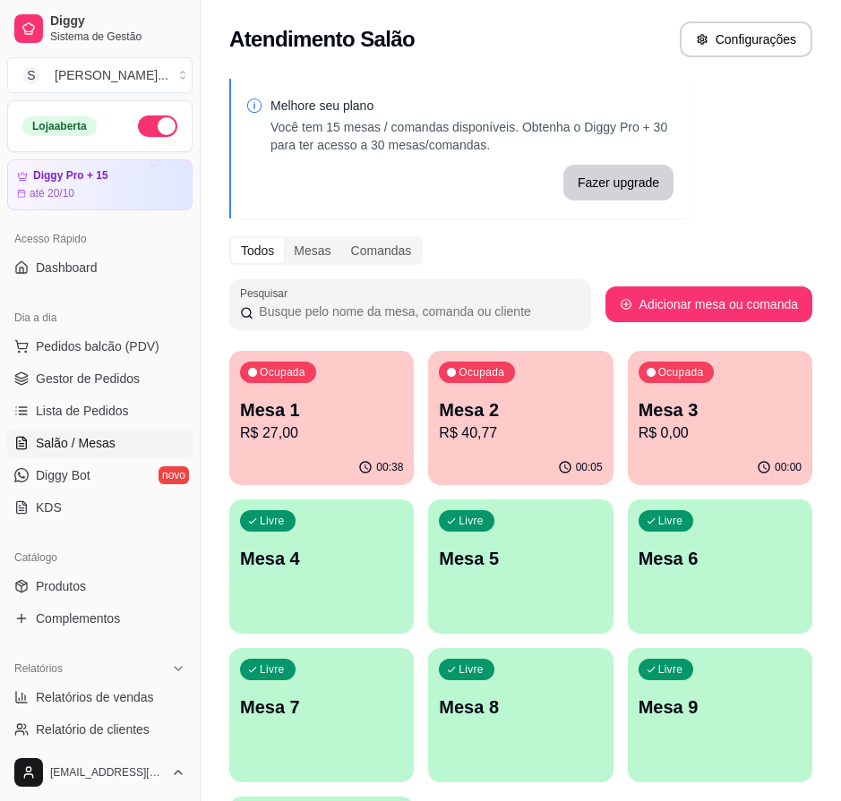
click at [299, 415] on p "Mesa 1" at bounding box center [321, 410] width 163 height 25
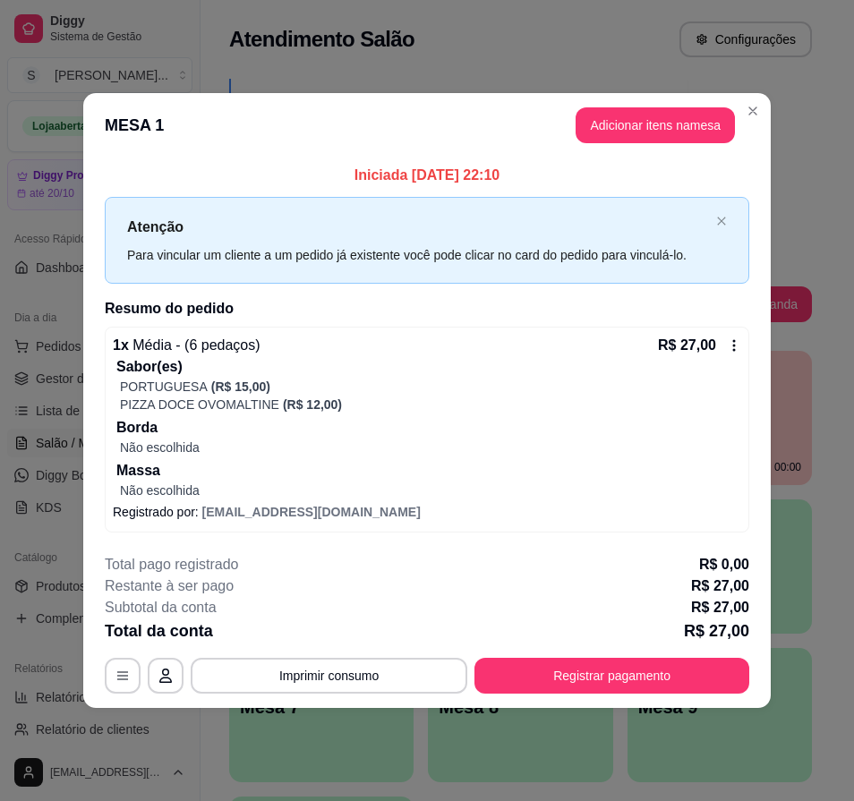
click at [611, 144] on header "MESA 1 Adicionar itens na mesa" at bounding box center [427, 125] width 688 height 64
click at [600, 112] on button "Adicionar itens na mesa" at bounding box center [655, 125] width 159 height 36
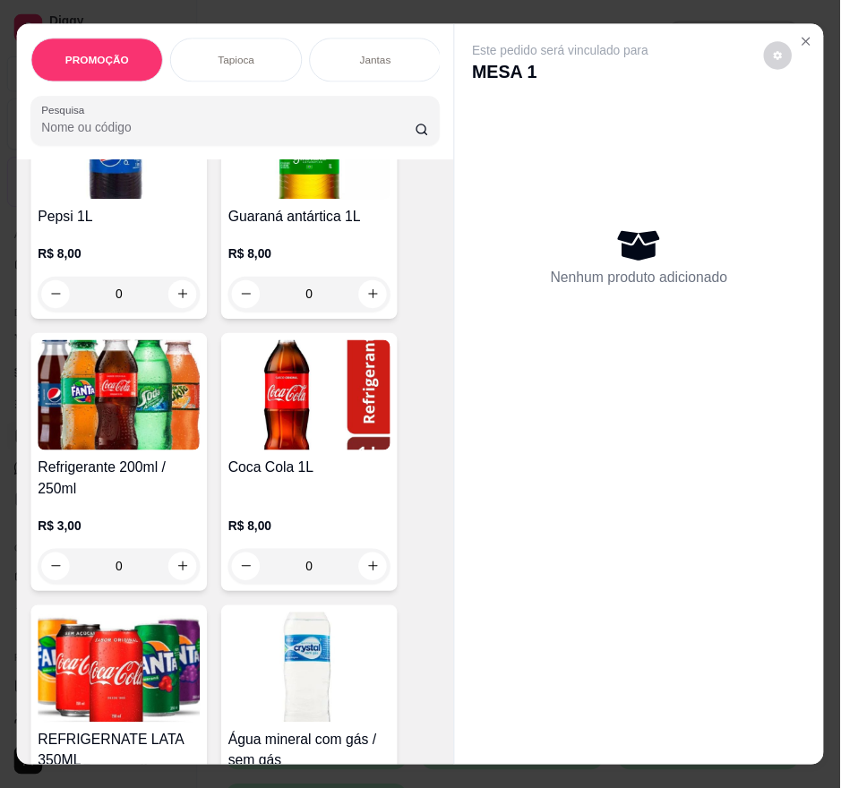
scroll to position [7968, 0]
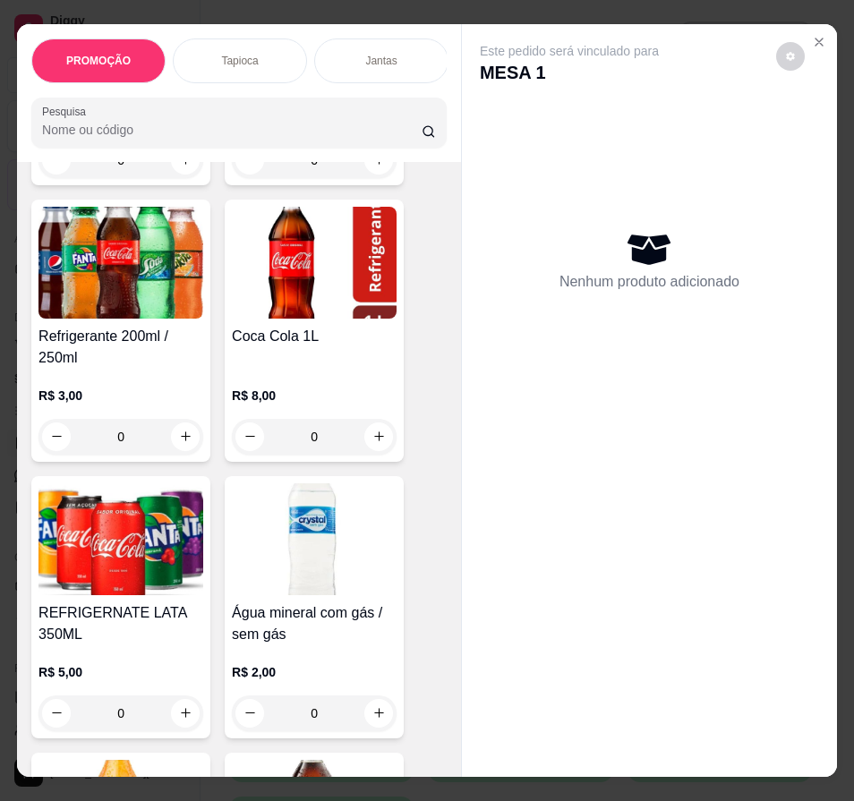
click at [372, 455] on div "0" at bounding box center [314, 437] width 165 height 36
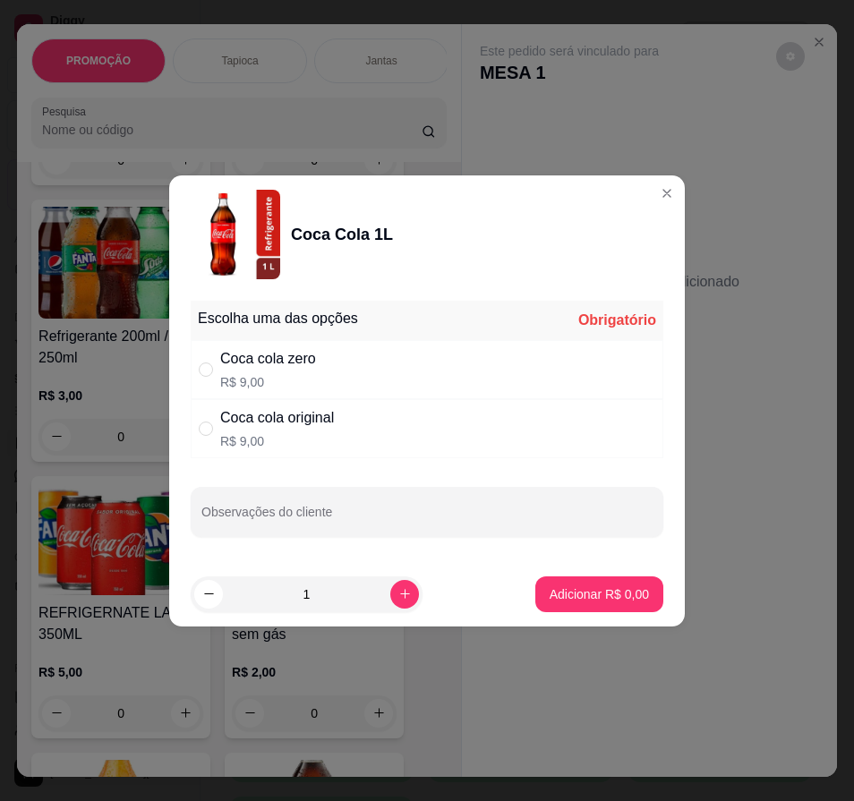
click at [386, 413] on div "Coca cola original R$ 9,00" at bounding box center [427, 428] width 473 height 59
radio input "true"
click at [580, 606] on button "Adicionar R$ 9,00" at bounding box center [599, 595] width 128 height 36
type input "1"
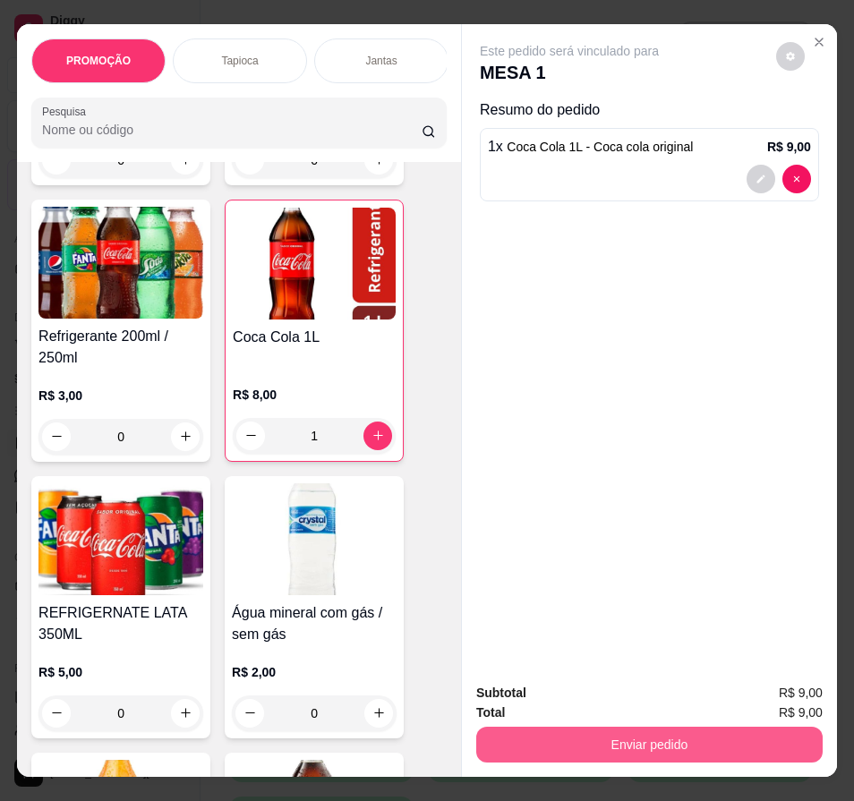
click at [671, 731] on button "Enviar pedido" at bounding box center [649, 745] width 346 height 36
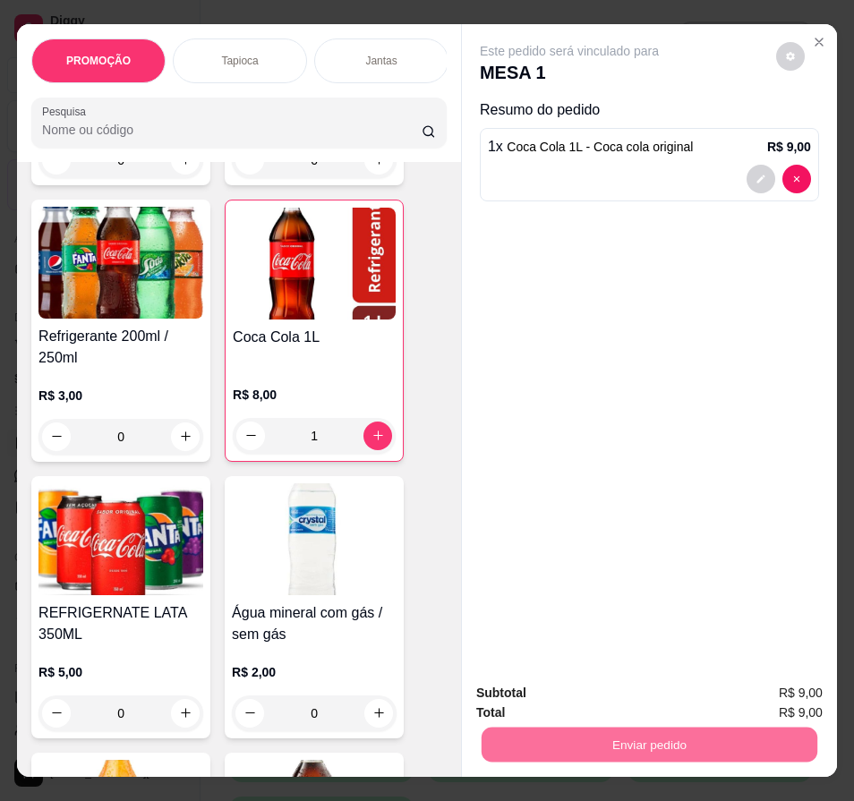
click at [744, 691] on button "Enviar pedido" at bounding box center [776, 693] width 98 height 33
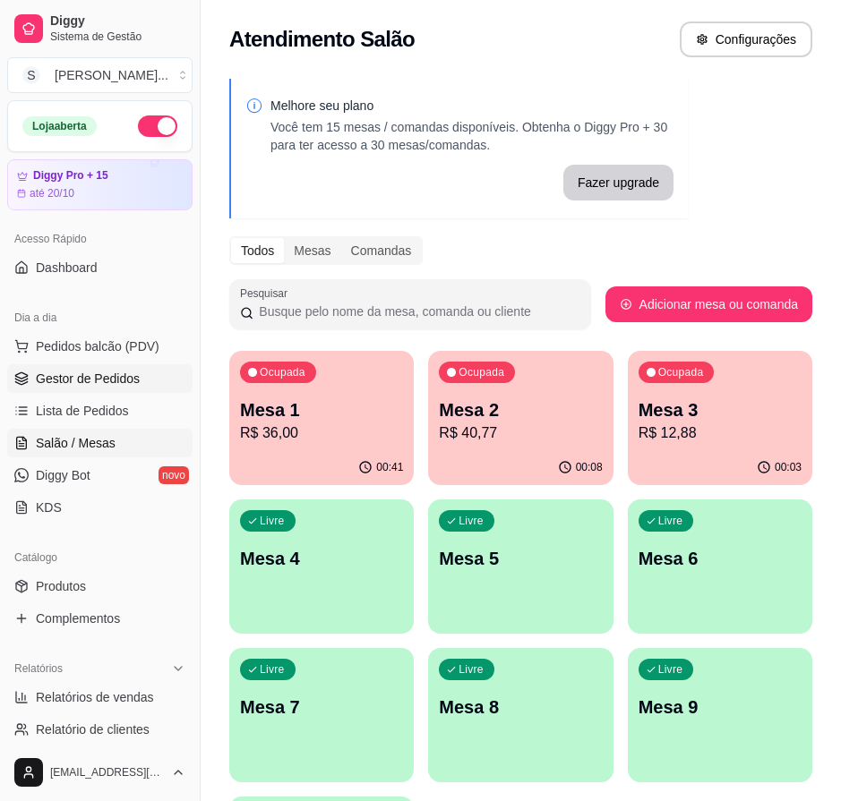
click at [108, 381] on span "Gestor de Pedidos" at bounding box center [88, 379] width 104 height 18
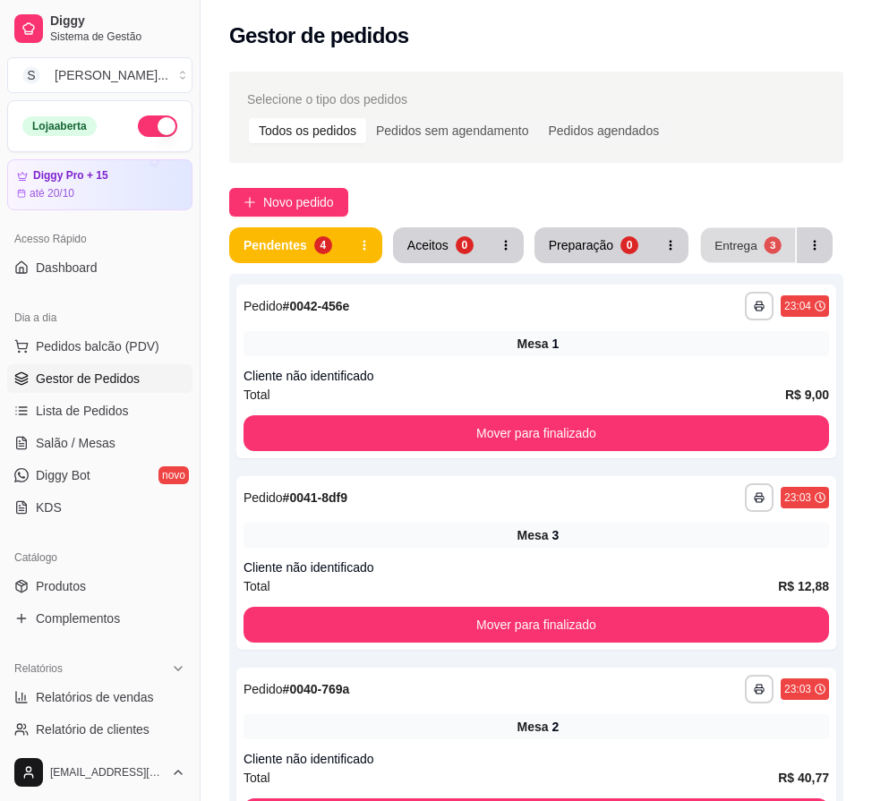
click at [730, 240] on div "Entrega" at bounding box center [735, 244] width 43 height 17
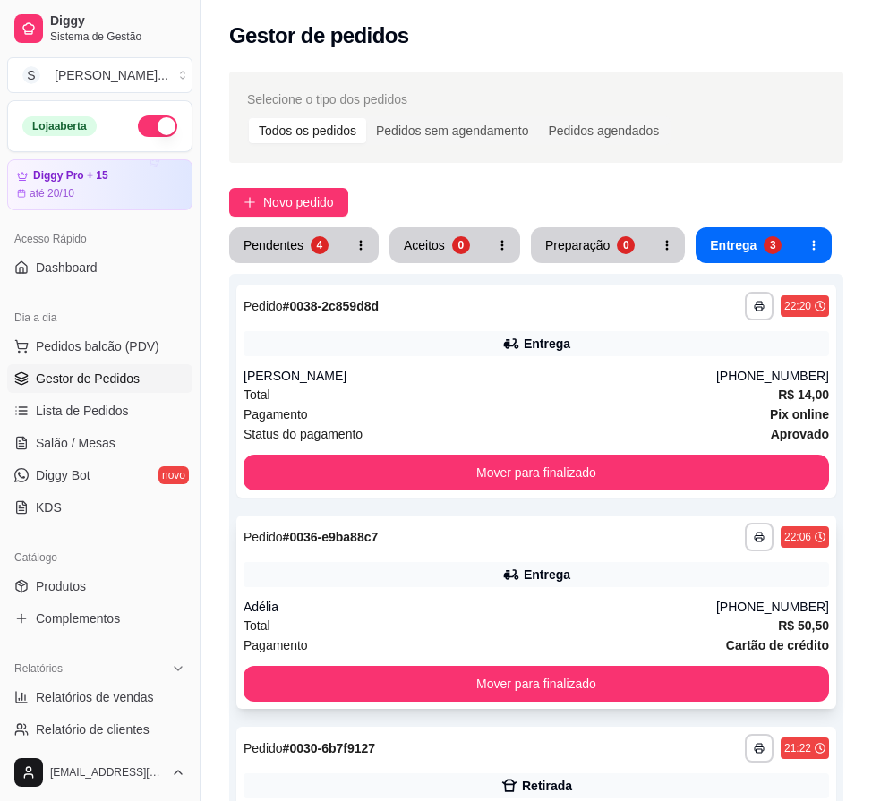
click at [398, 587] on div "**********" at bounding box center [536, 612] width 600 height 193
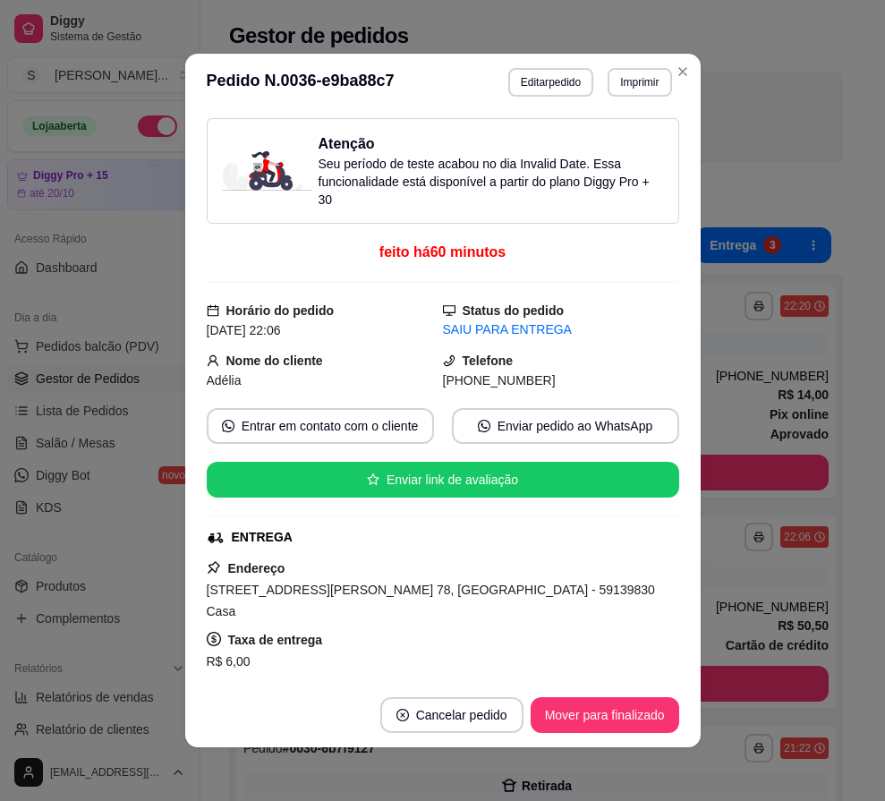
click at [497, 629] on div "Taxa de entrega R$ 6,00" at bounding box center [443, 650] width 473 height 43
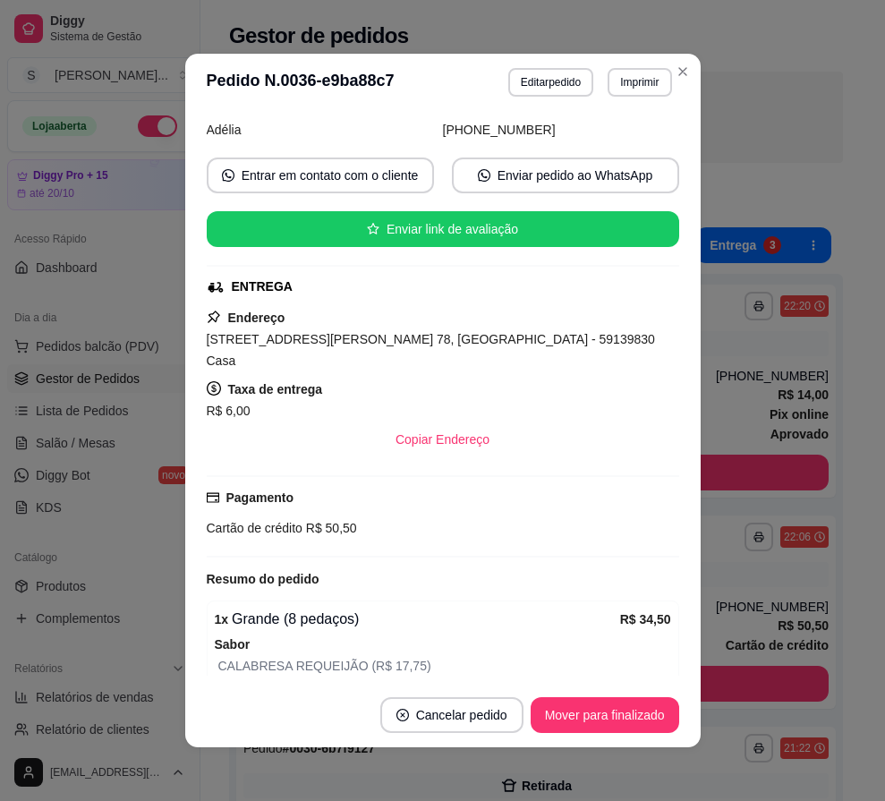
scroll to position [269, 0]
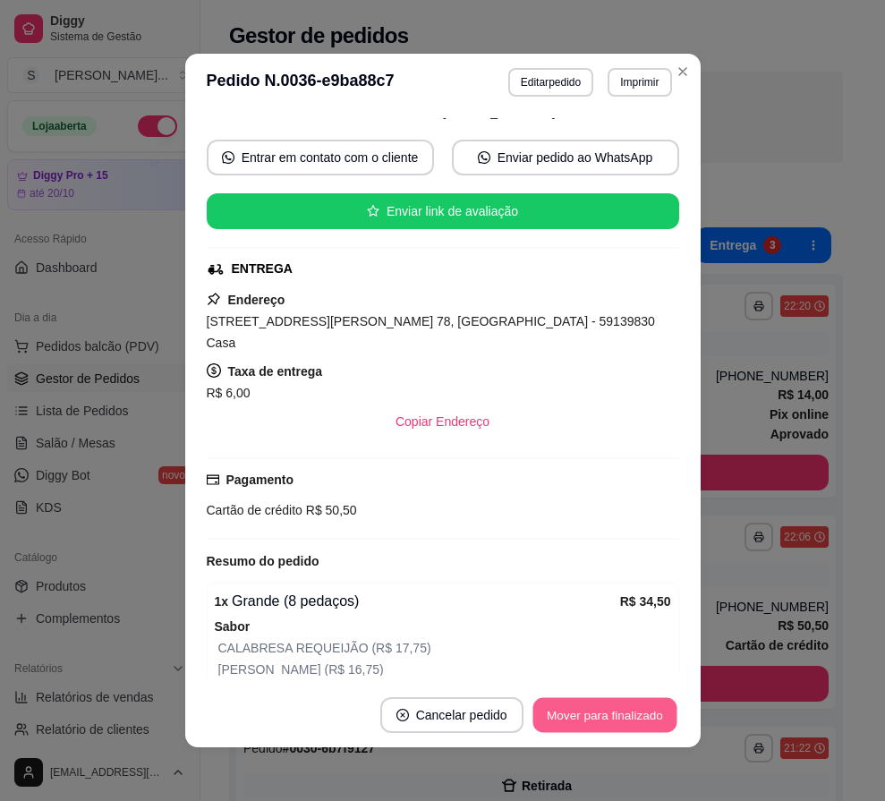
click at [625, 715] on button "Mover para finalizado" at bounding box center [605, 715] width 144 height 35
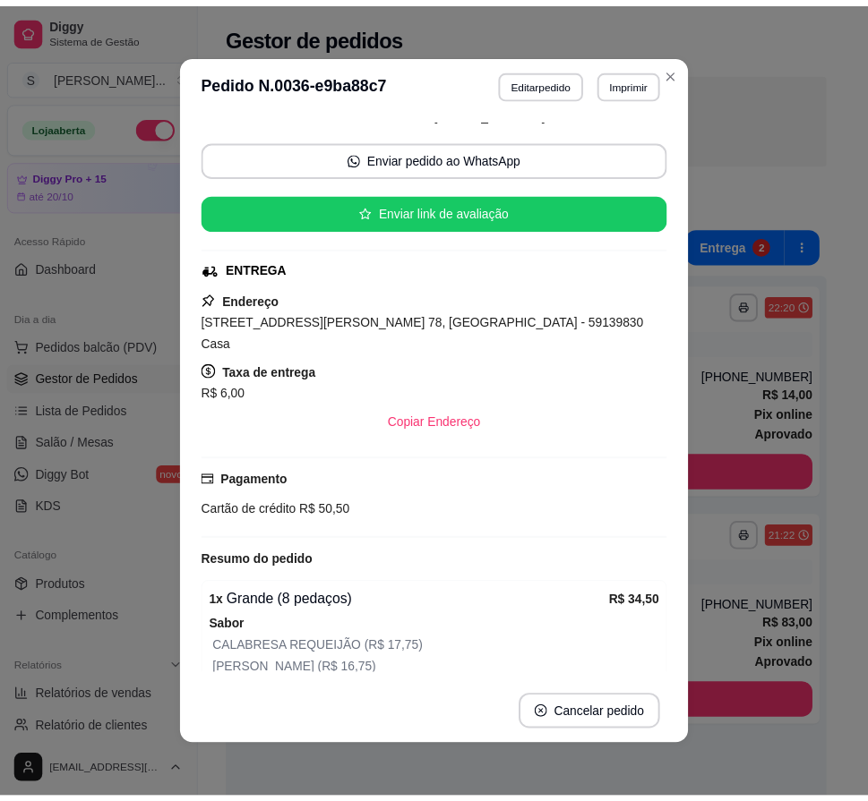
scroll to position [104, 0]
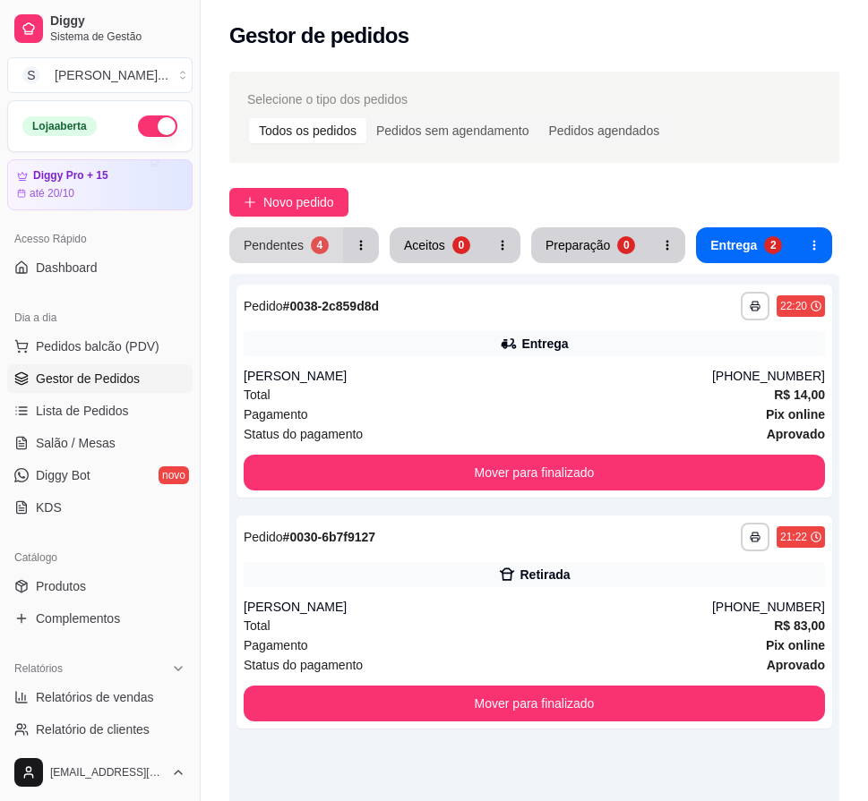
click at [267, 247] on div "Pendentes" at bounding box center [274, 245] width 60 height 18
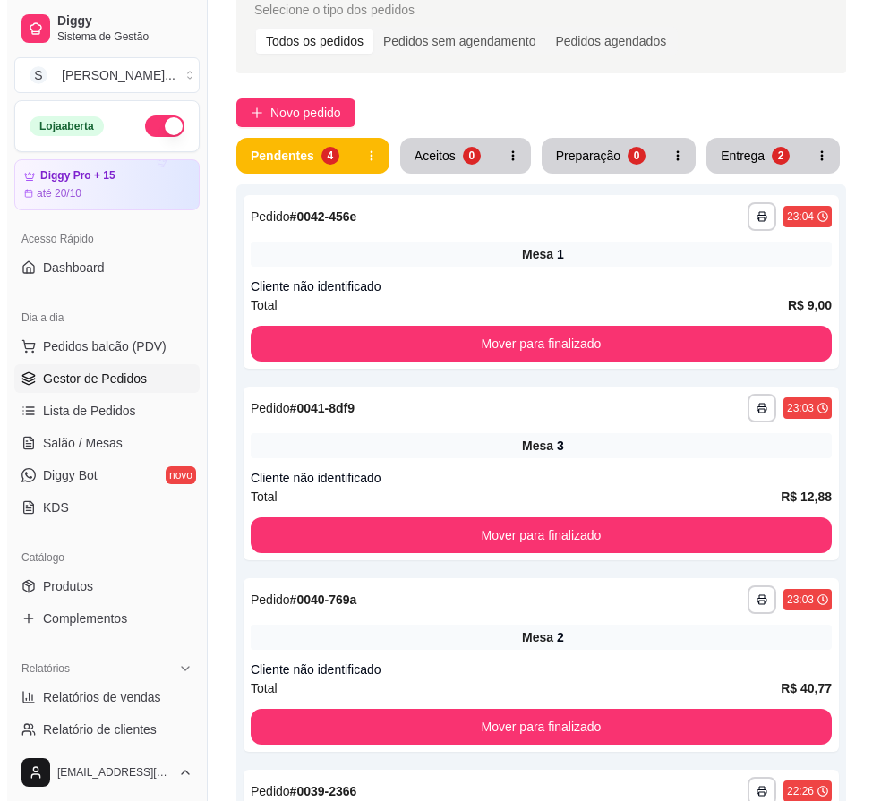
scroll to position [179, 0]
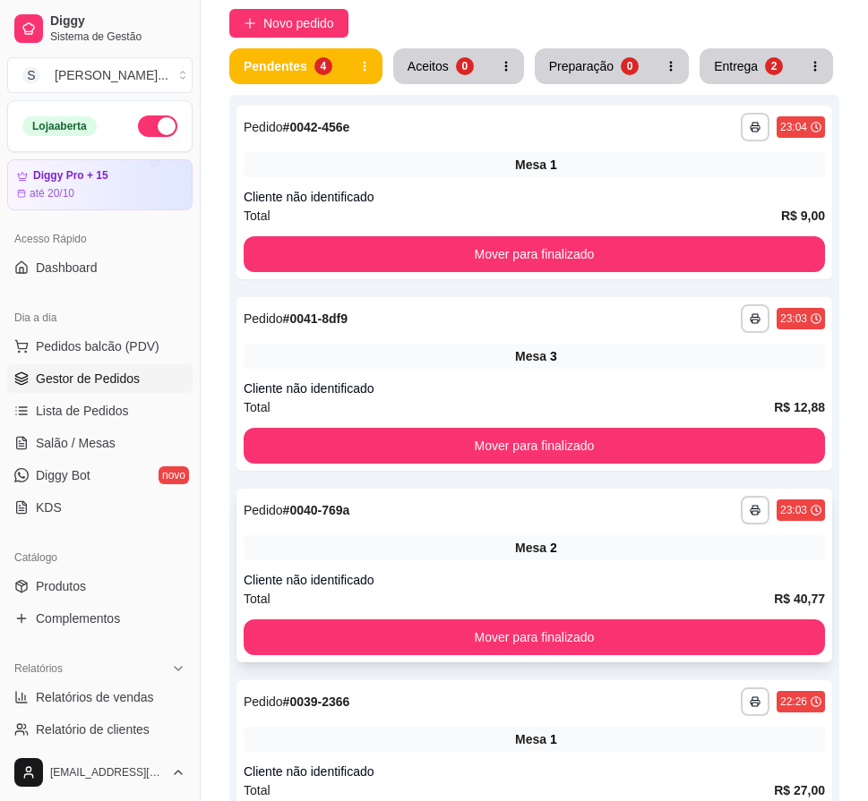
click at [459, 561] on div "**********" at bounding box center [533, 576] width 595 height 174
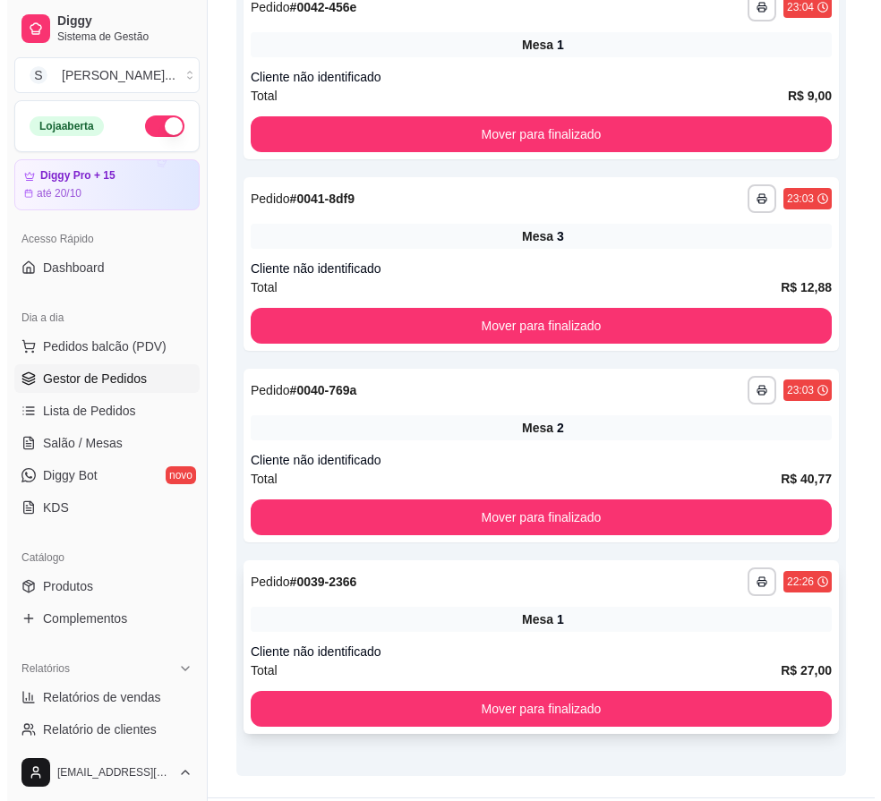
scroll to position [346, 0]
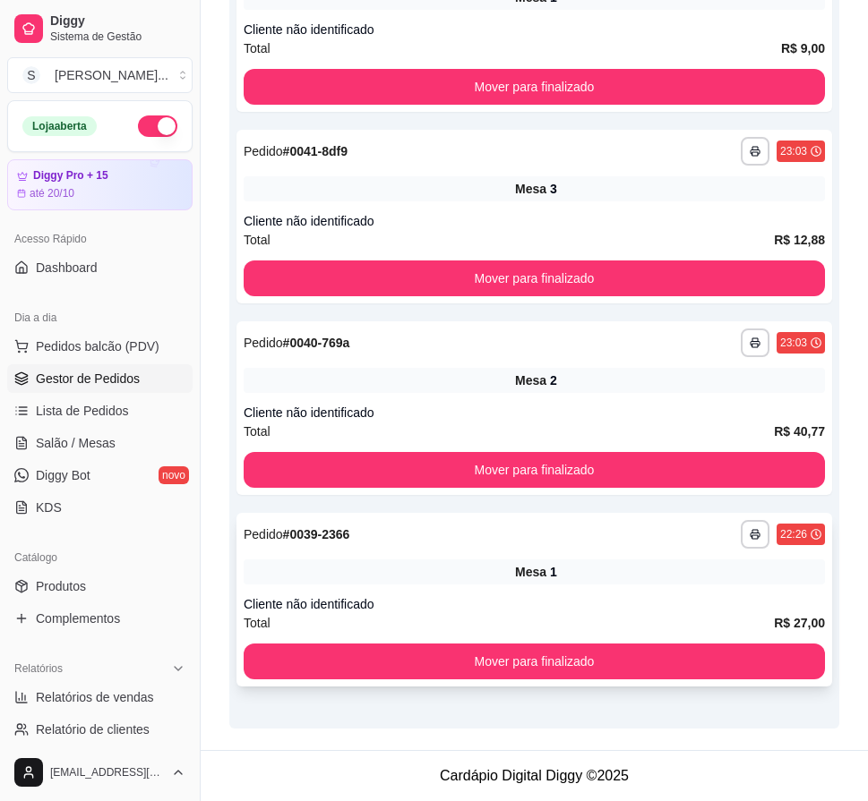
click at [582, 587] on div "**********" at bounding box center [533, 600] width 595 height 174
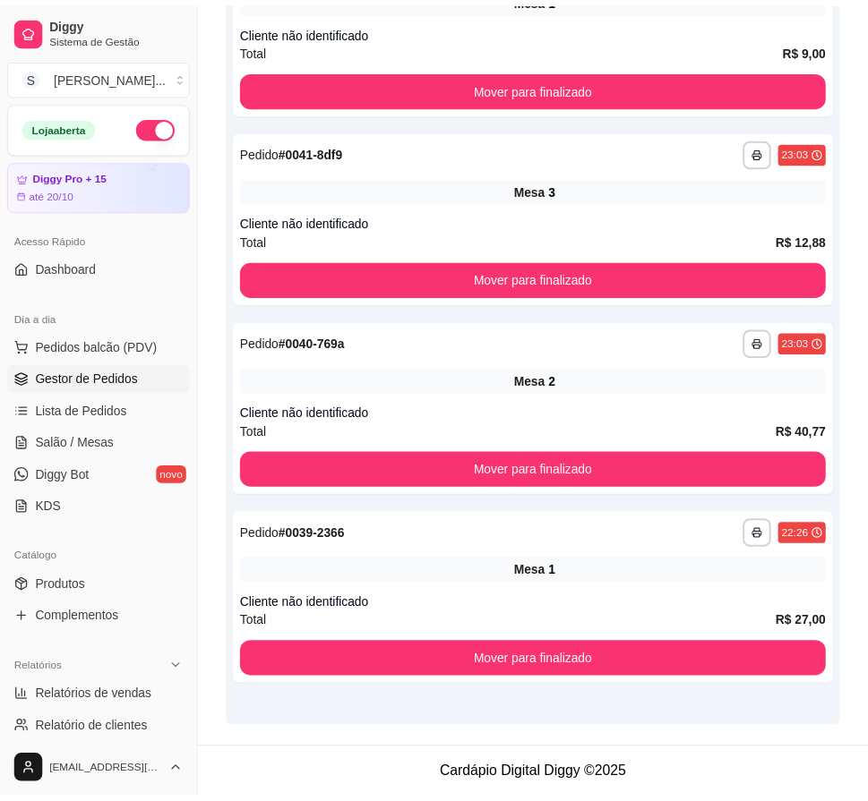
scroll to position [320, 0]
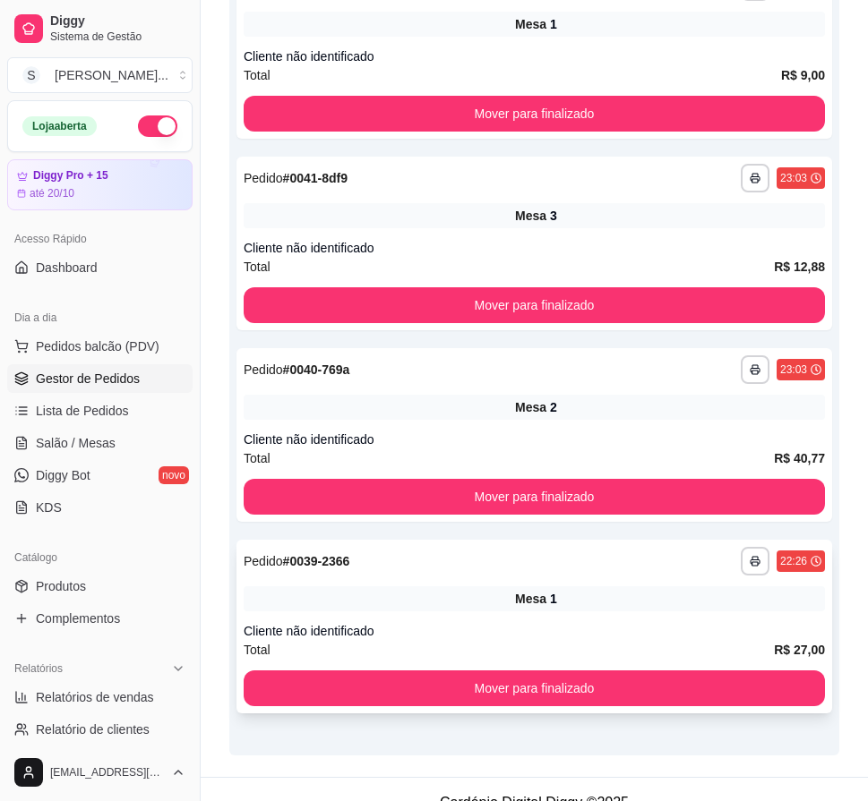
click at [383, 611] on div "Mesa 1" at bounding box center [534, 598] width 581 height 25
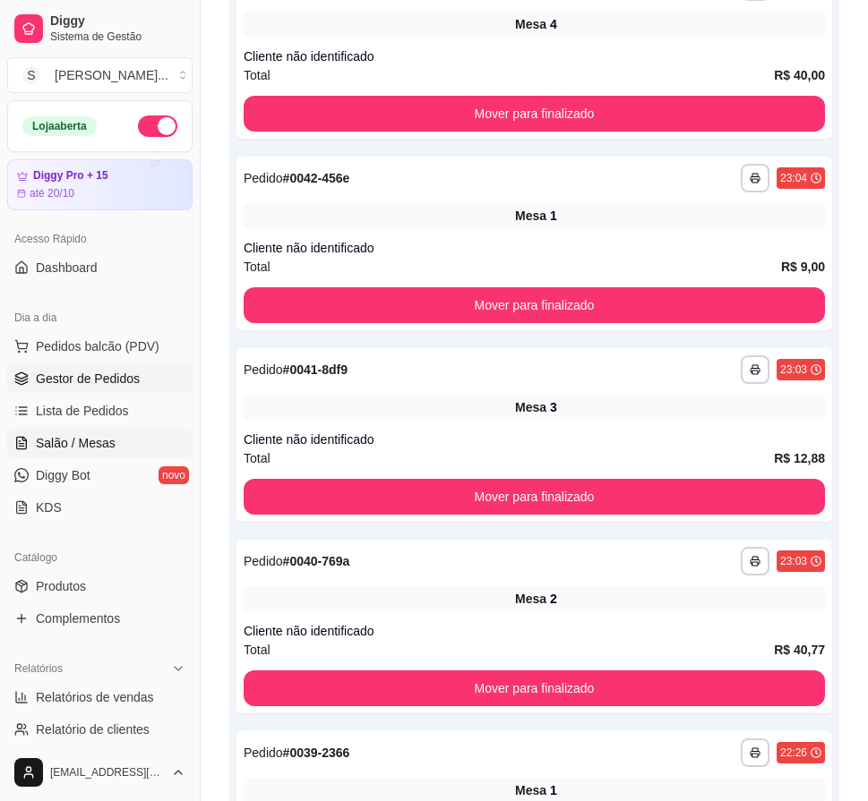
click at [77, 451] on span "Salão / Mesas" at bounding box center [76, 443] width 80 height 18
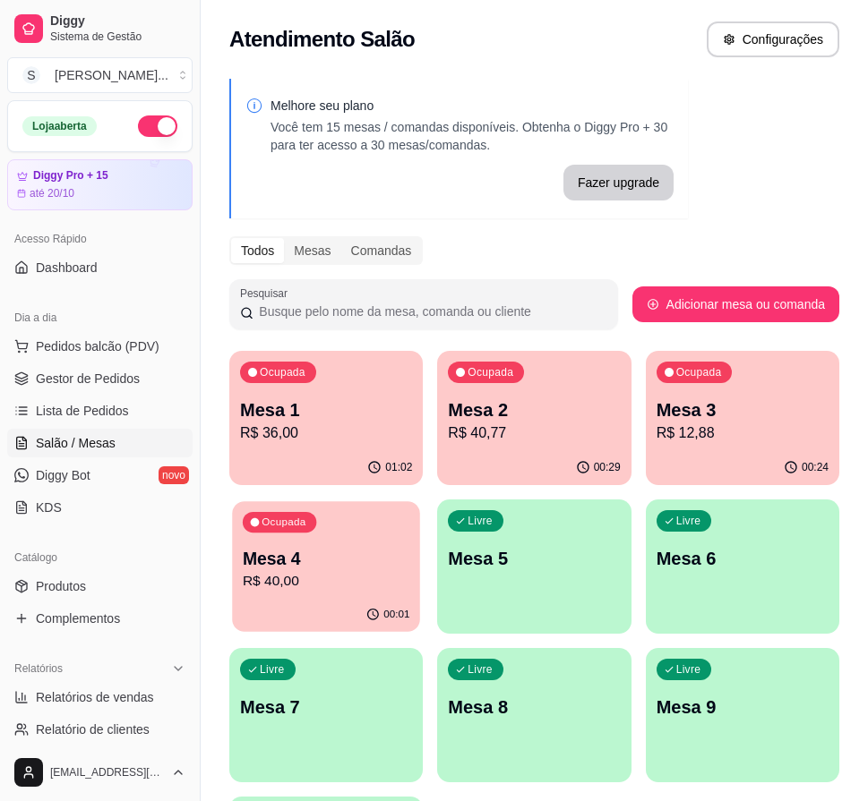
click at [311, 565] on p "Mesa 4" at bounding box center [326, 559] width 167 height 24
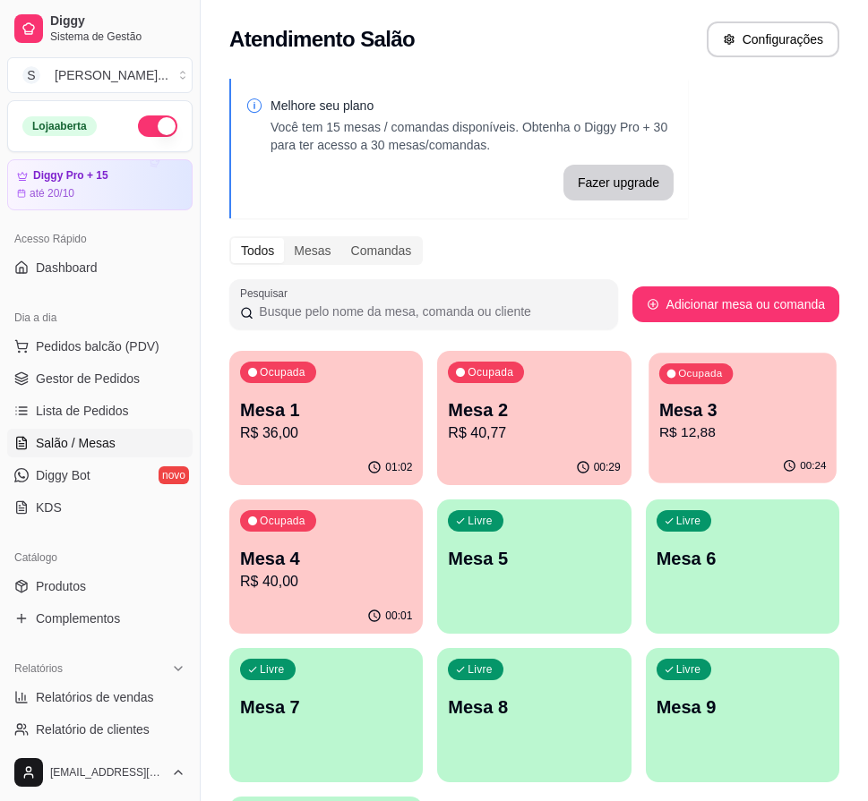
click at [766, 416] on p "Mesa 3" at bounding box center [742, 410] width 167 height 24
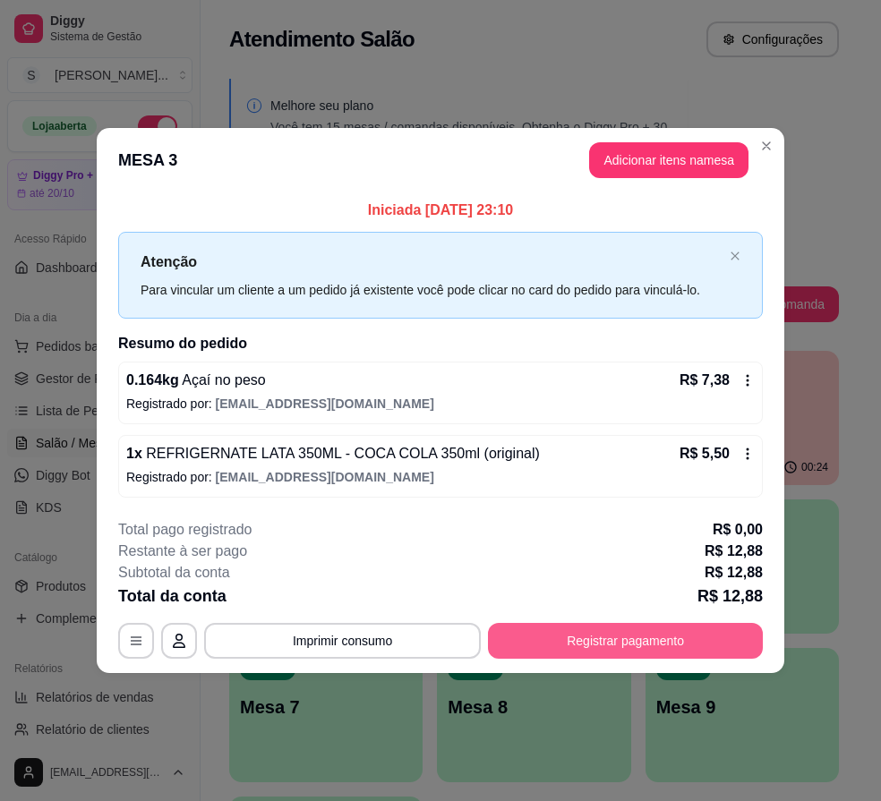
click at [603, 632] on button "Registrar pagamento" at bounding box center [625, 641] width 275 height 36
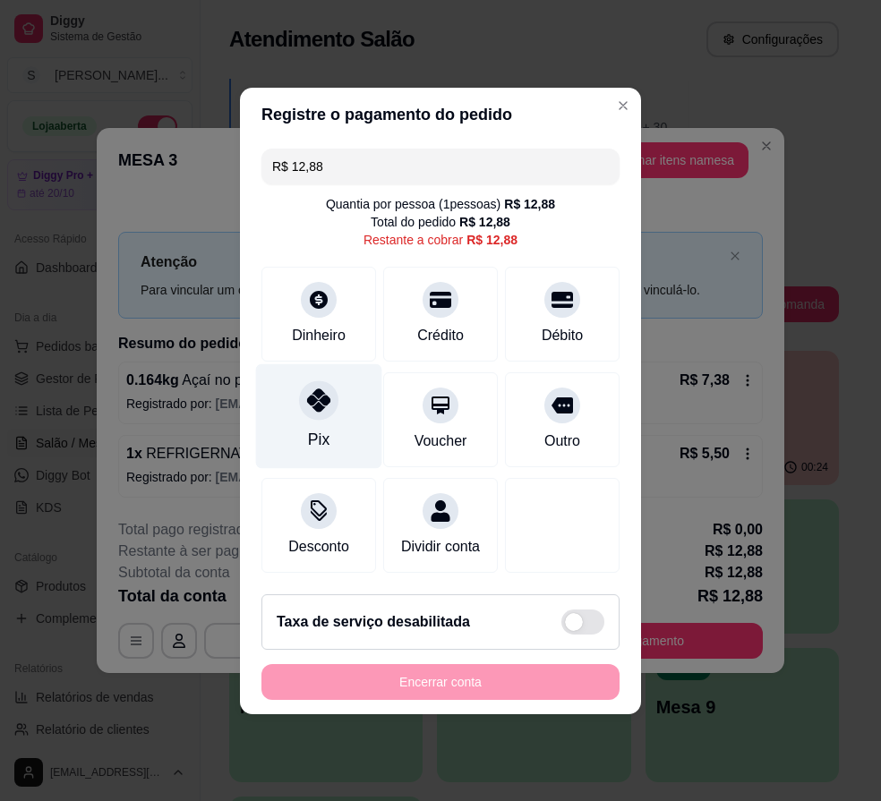
click at [310, 408] on div at bounding box center [318, 400] width 39 height 39
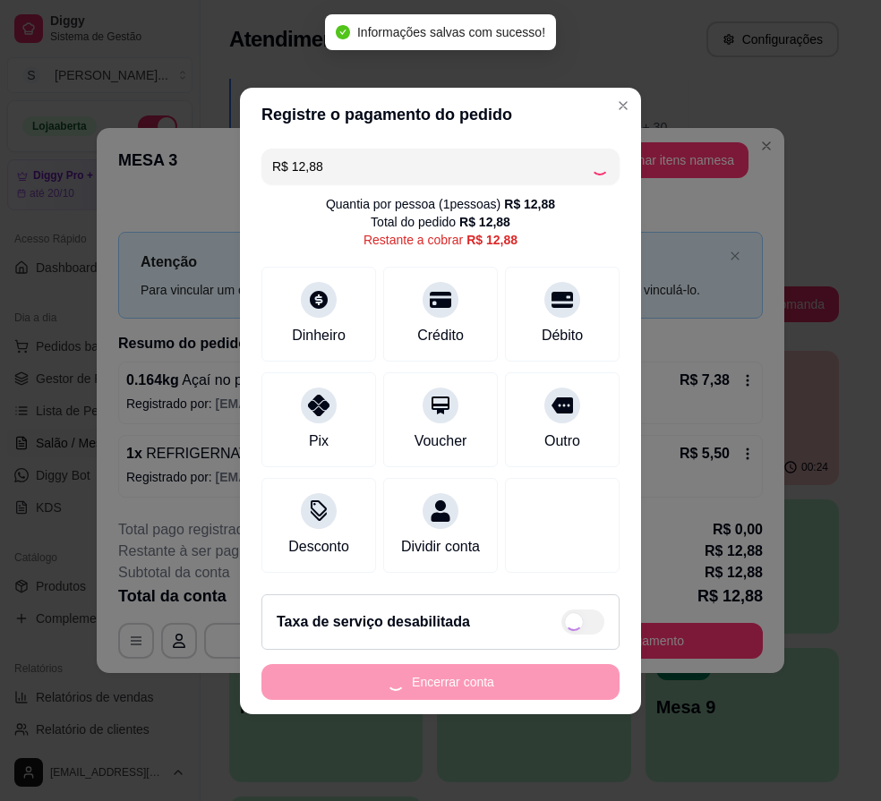
type input "R$ 0,00"
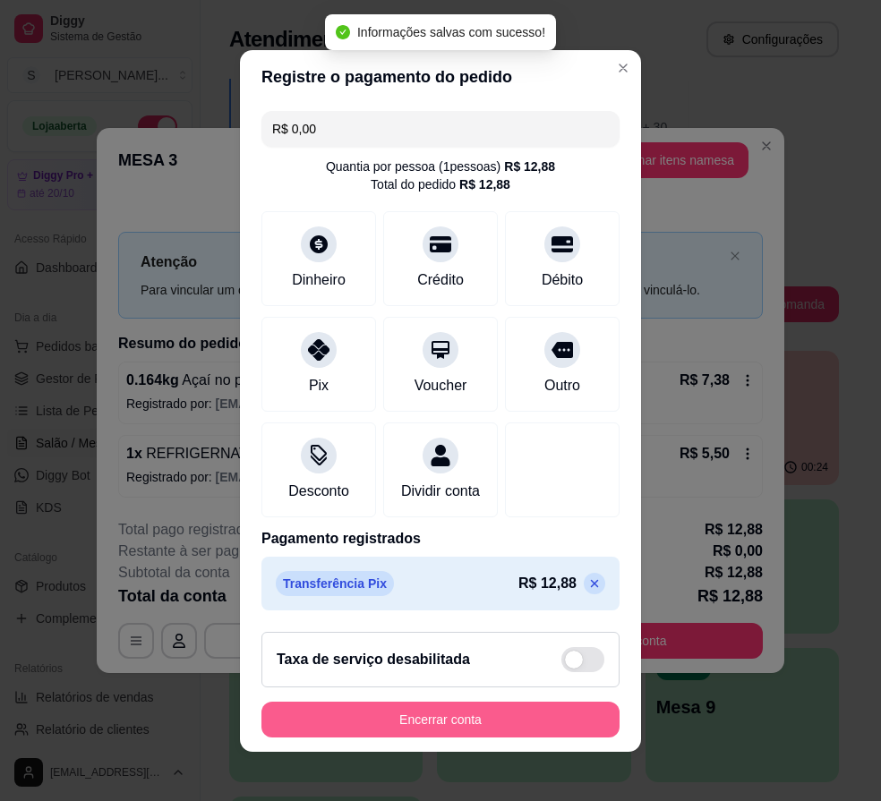
click at [543, 736] on button "Encerrar conta" at bounding box center [440, 720] width 358 height 36
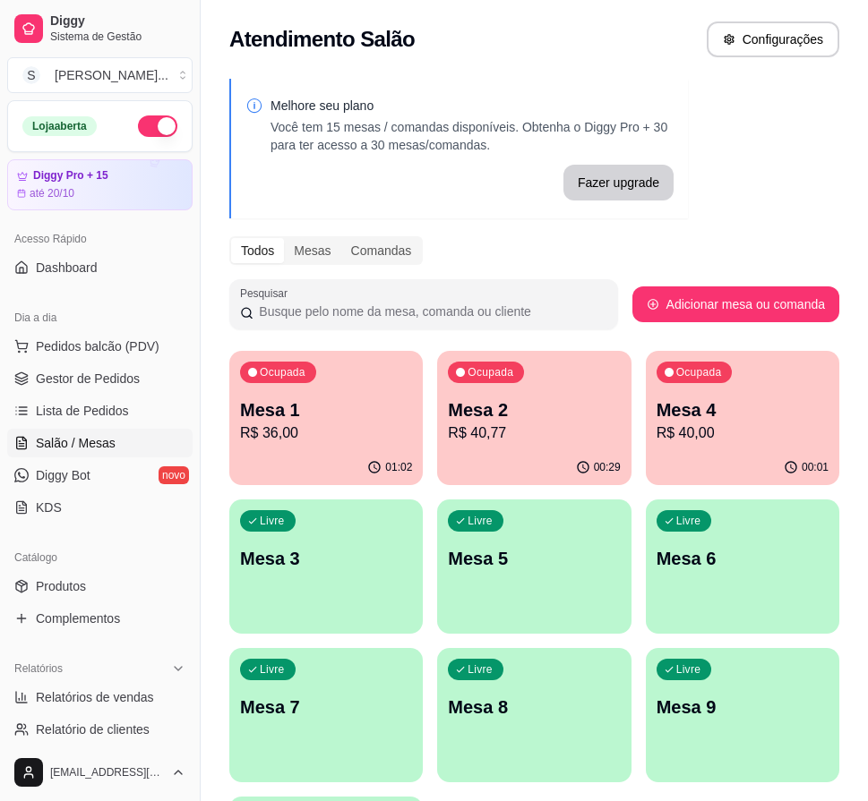
click at [526, 423] on p "R$ 40,77" at bounding box center [534, 433] width 172 height 21
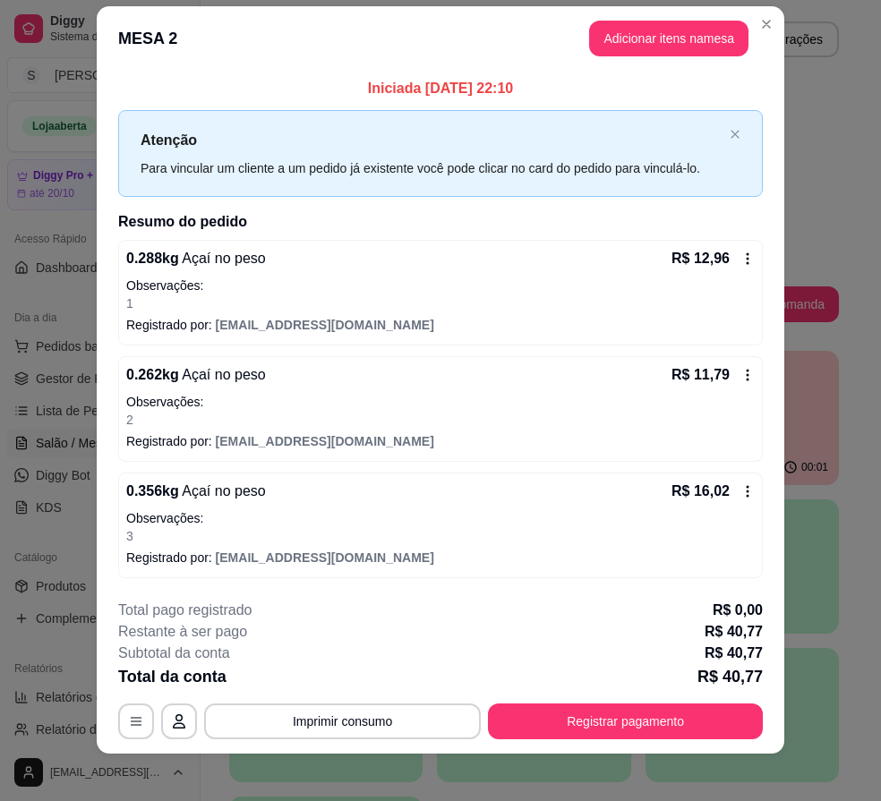
scroll to position [30, 0]
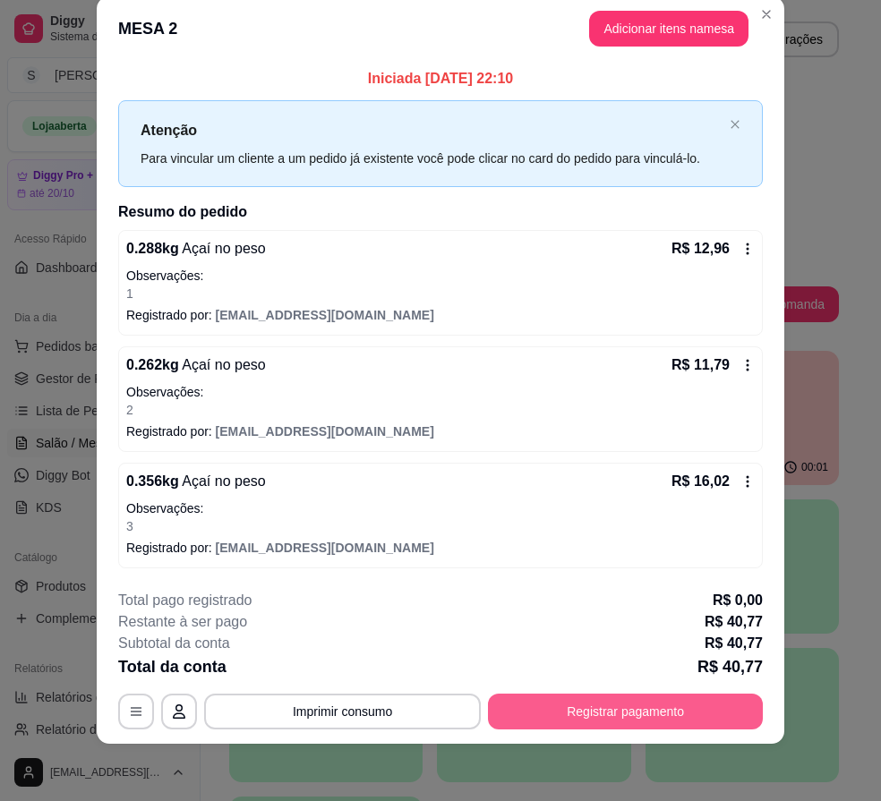
click at [598, 705] on button "Registrar pagamento" at bounding box center [625, 712] width 275 height 36
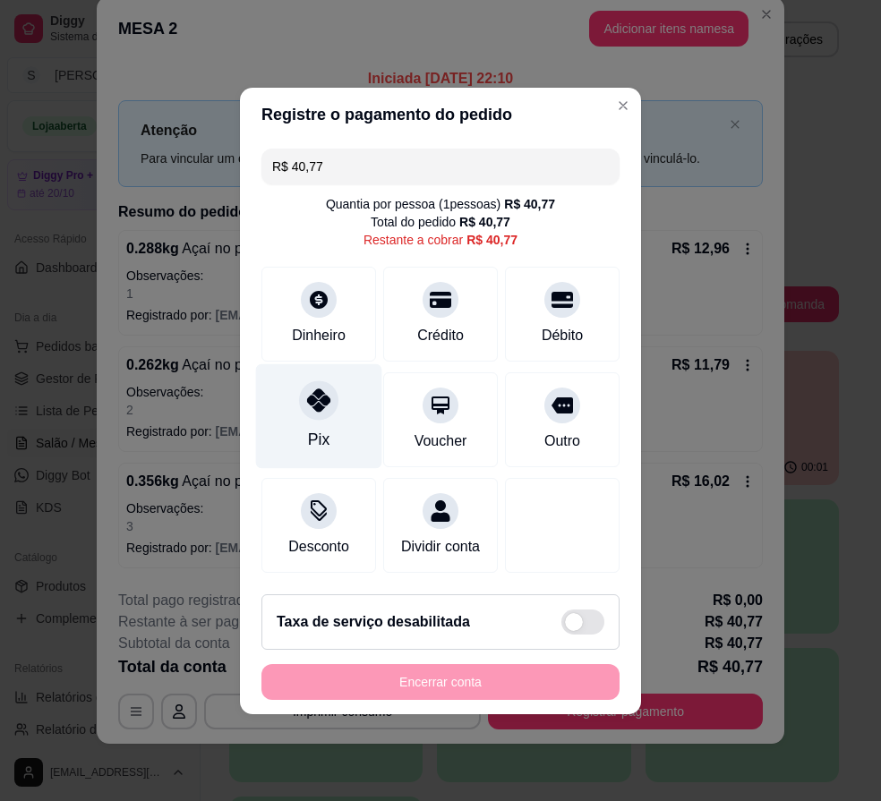
click at [276, 409] on div "Pix" at bounding box center [319, 415] width 126 height 105
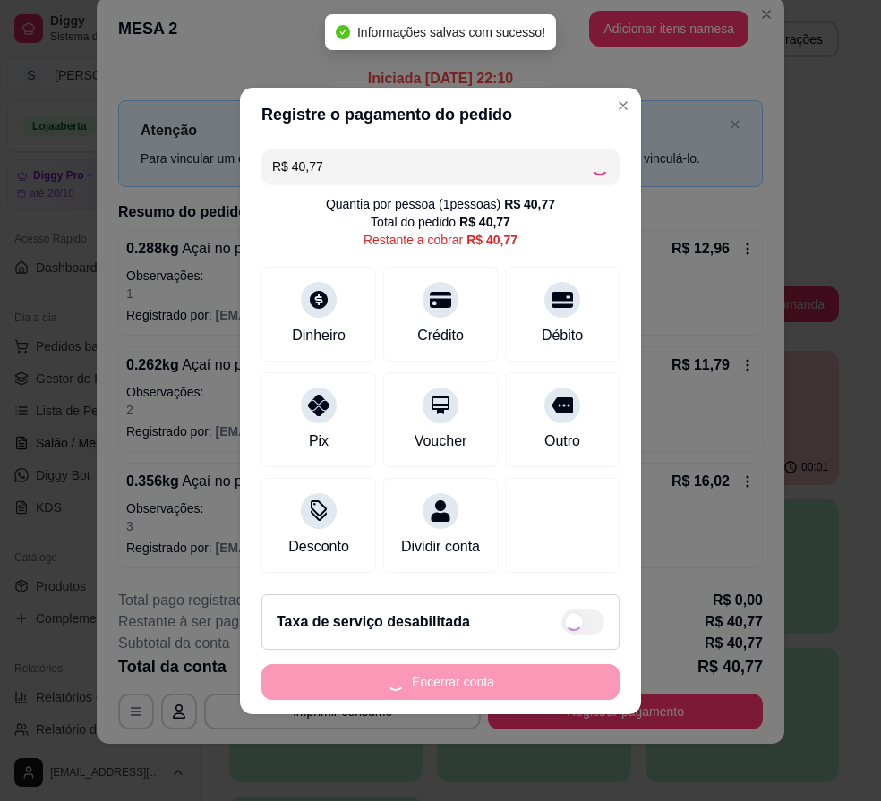
type input "R$ 0,00"
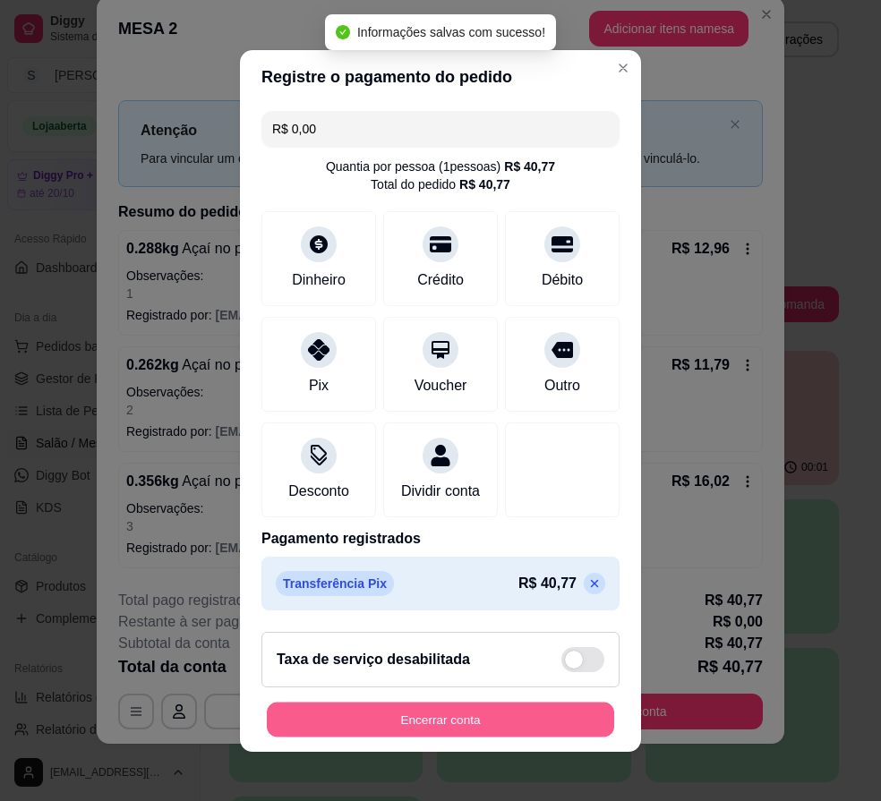
click at [474, 732] on button "Encerrar conta" at bounding box center [440, 719] width 347 height 35
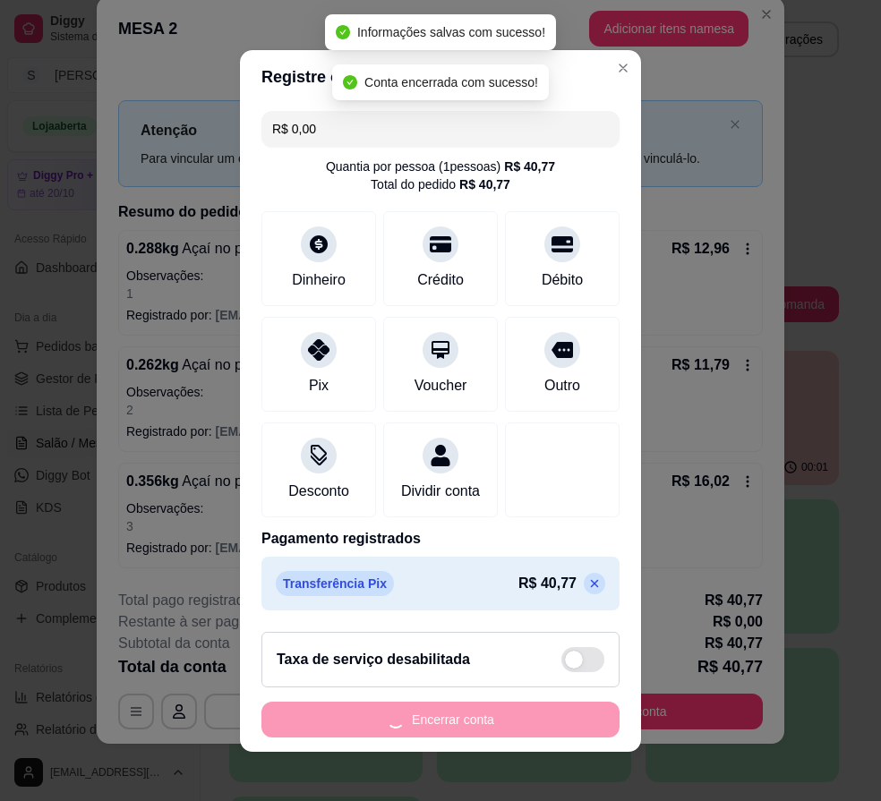
scroll to position [0, 0]
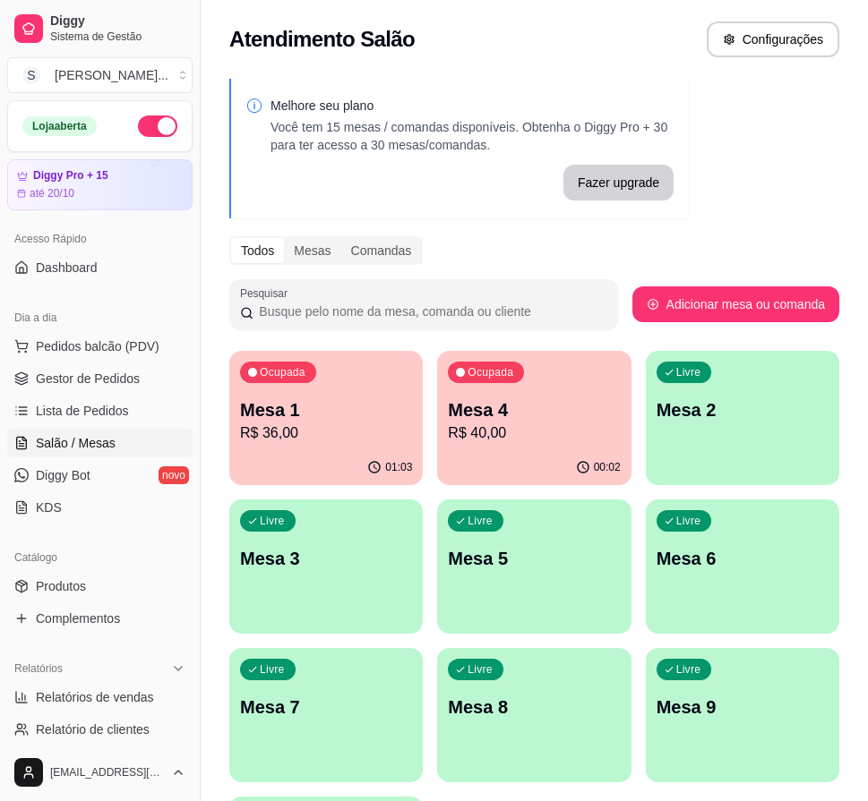
click at [509, 438] on p "R$ 40,00" at bounding box center [534, 433] width 172 height 21
click at [305, 466] on div "01:03" at bounding box center [326, 466] width 188 height 34
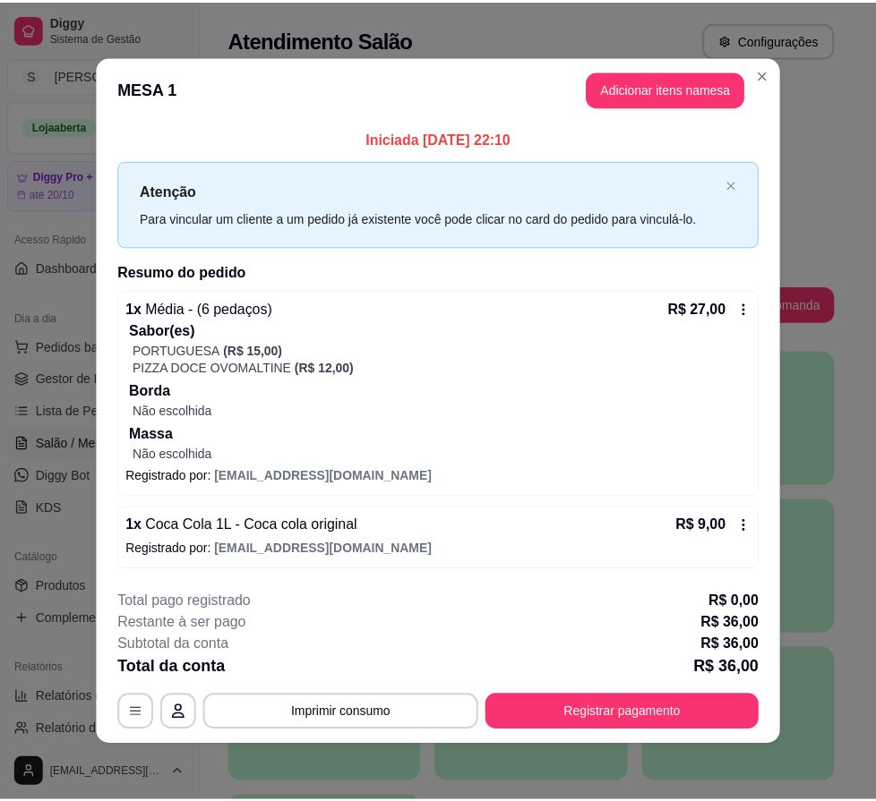
scroll to position [1, 0]
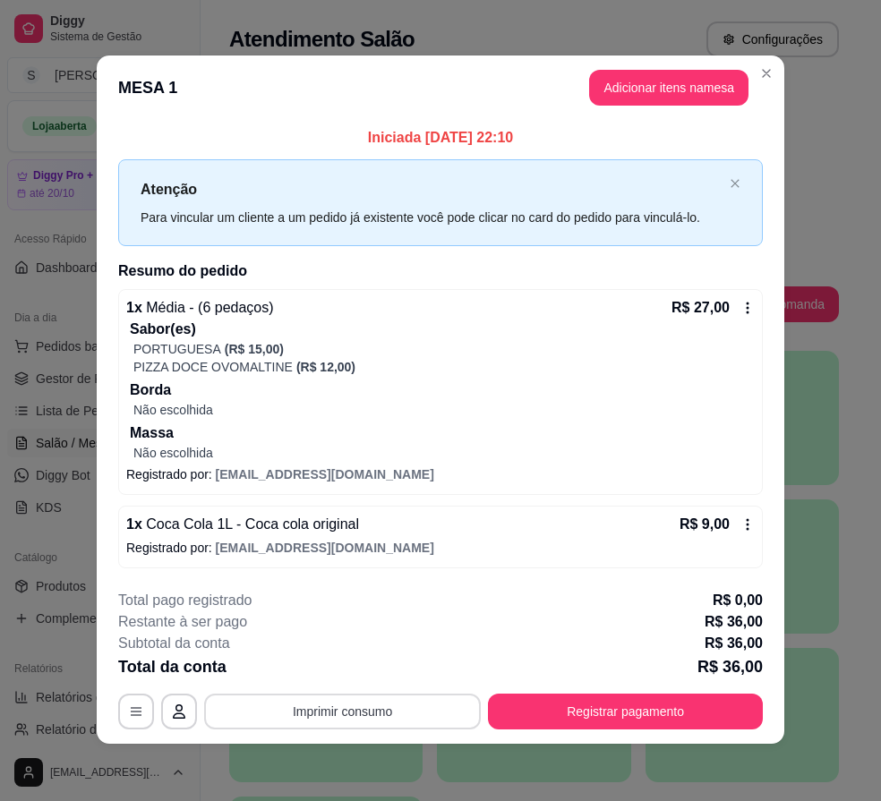
click at [392, 714] on button "Imprimir consumo" at bounding box center [342, 712] width 277 height 36
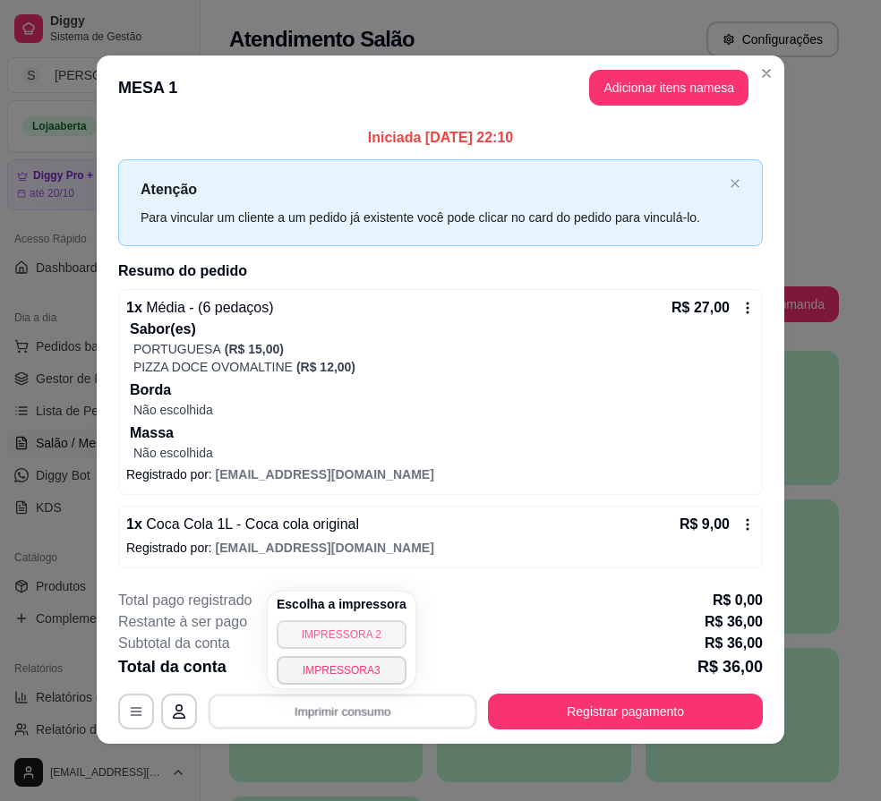
click at [388, 631] on button "IMPRESSORA 2" at bounding box center [342, 634] width 130 height 29
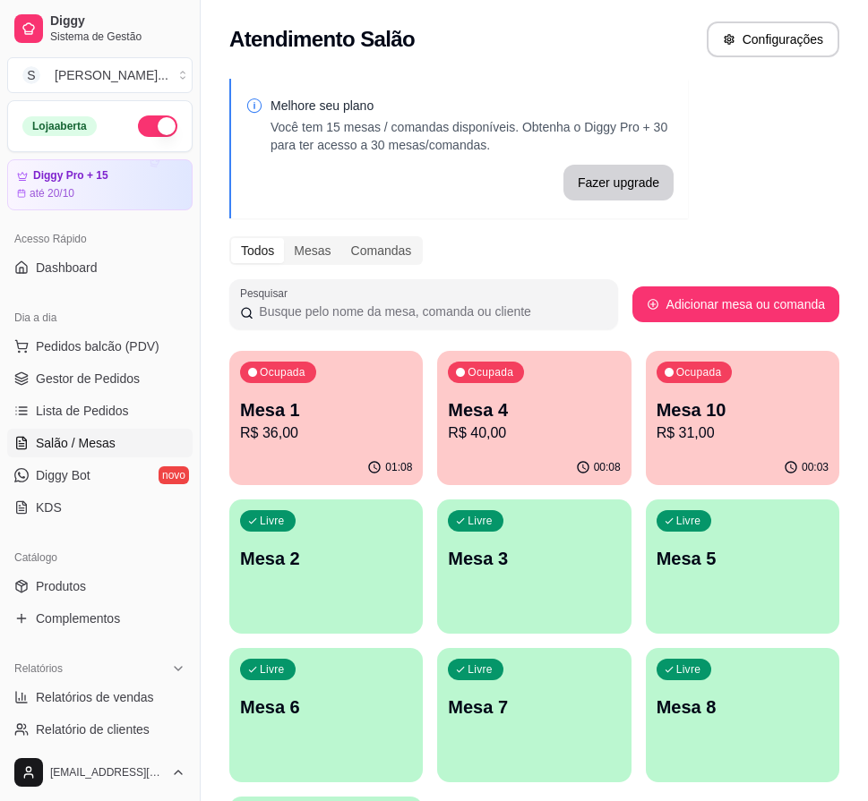
click at [352, 442] on p "R$ 36,00" at bounding box center [326, 433] width 172 height 21
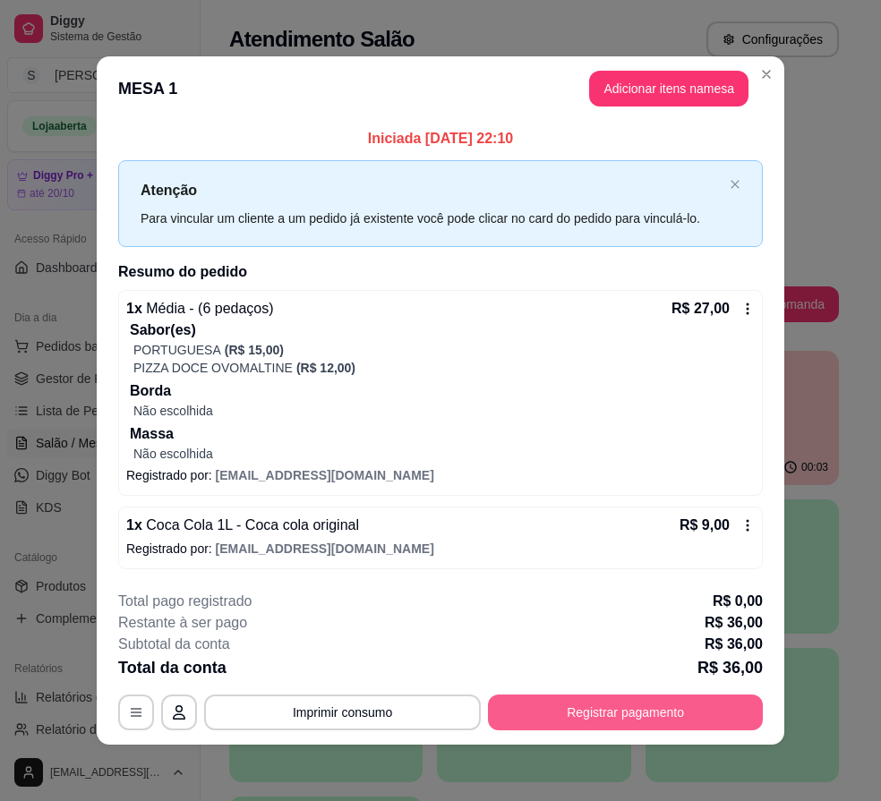
click at [635, 726] on button "Registrar pagamento" at bounding box center [625, 713] width 275 height 36
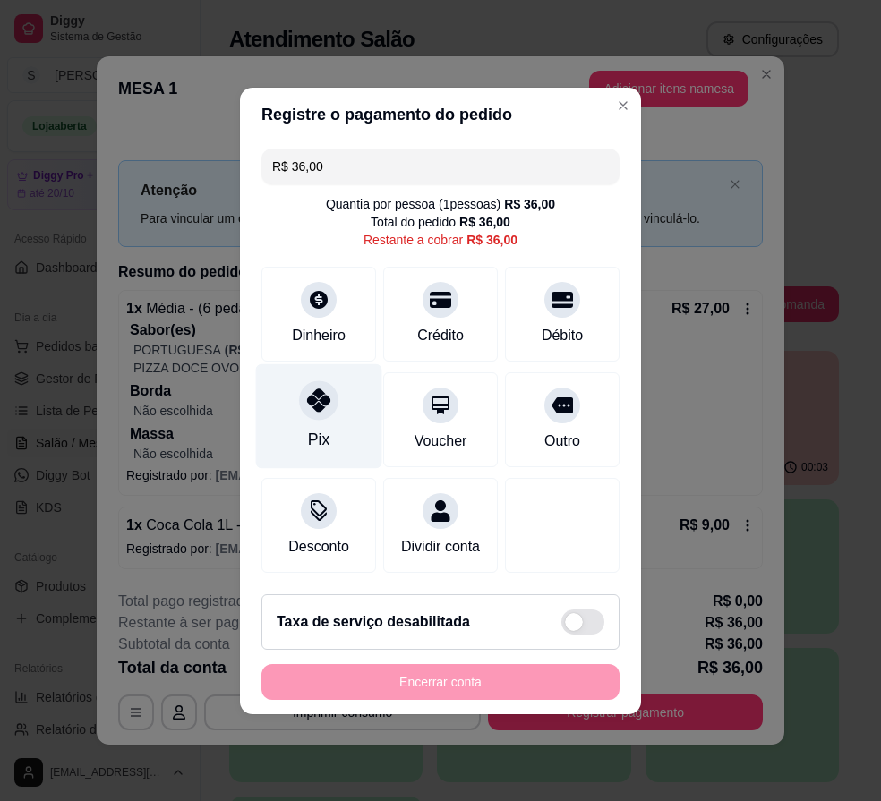
click at [298, 399] on div "Pix" at bounding box center [319, 415] width 126 height 105
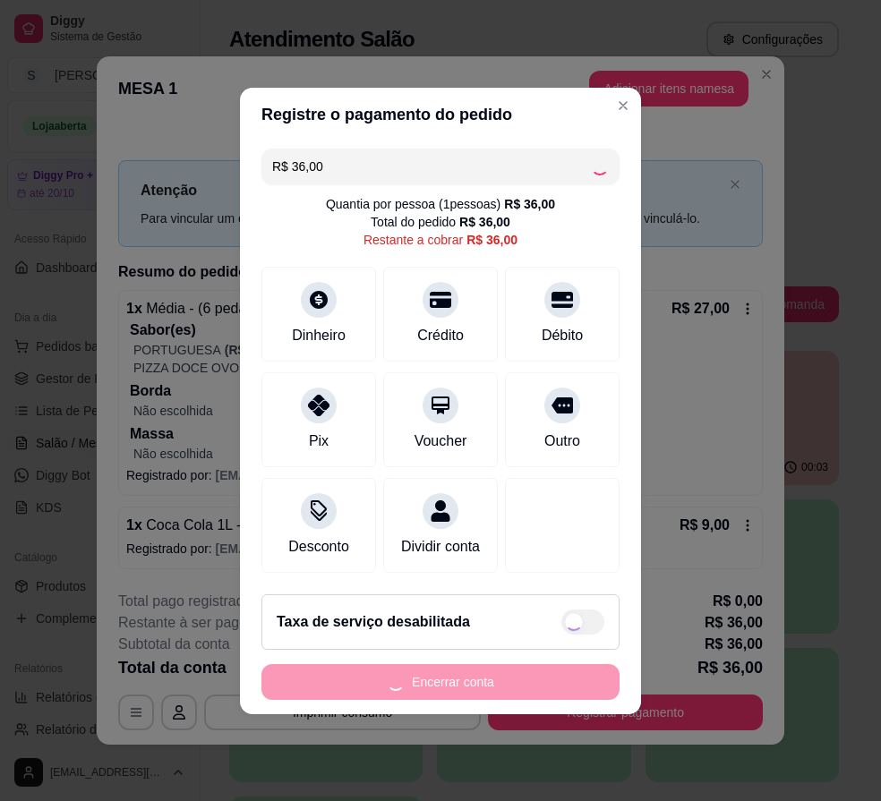
type input "R$ 0,00"
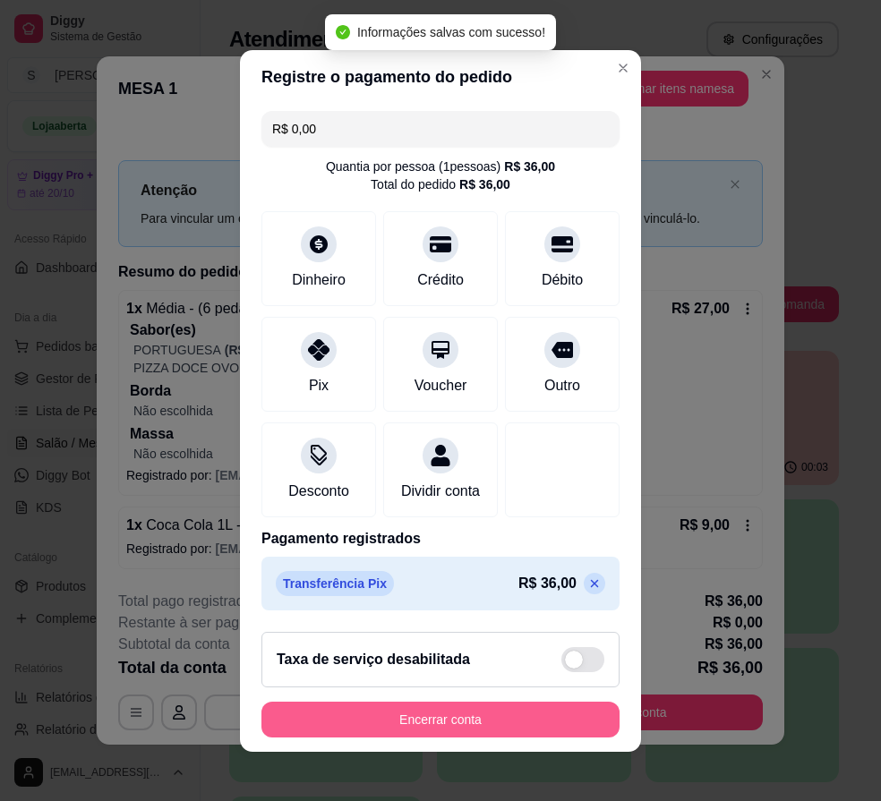
click at [426, 734] on button "Encerrar conta" at bounding box center [440, 720] width 358 height 36
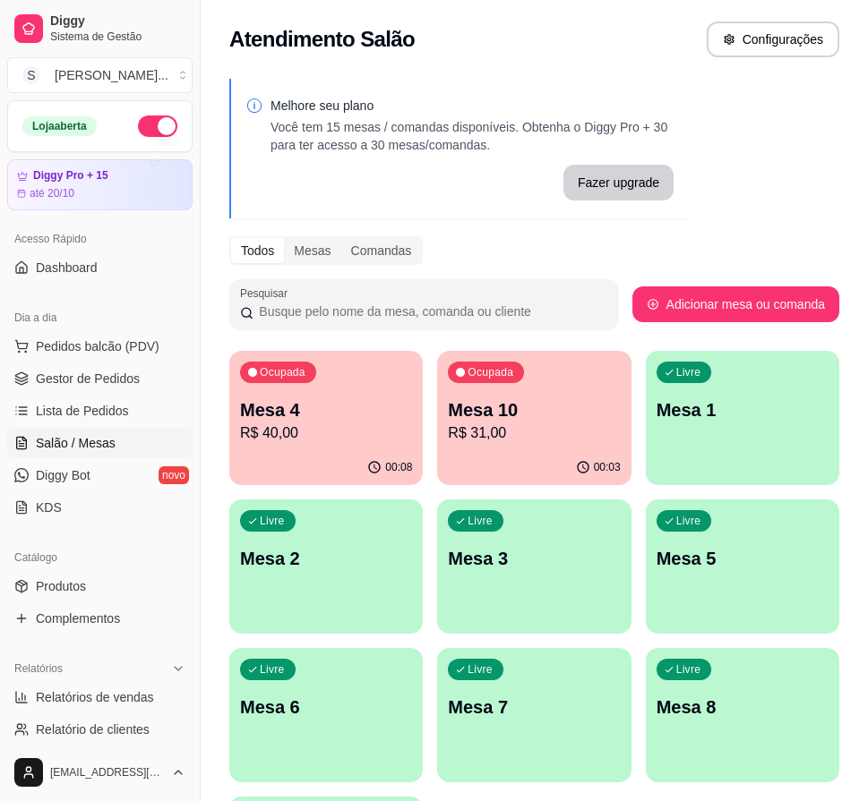
click at [90, 362] on ul "Pedidos balcão (PDV) Gestor de Pedidos Lista de Pedidos Salão / Mesas Diggy Bot…" at bounding box center [99, 427] width 185 height 190
click at [91, 373] on span "Gestor de Pedidos" at bounding box center [88, 379] width 104 height 18
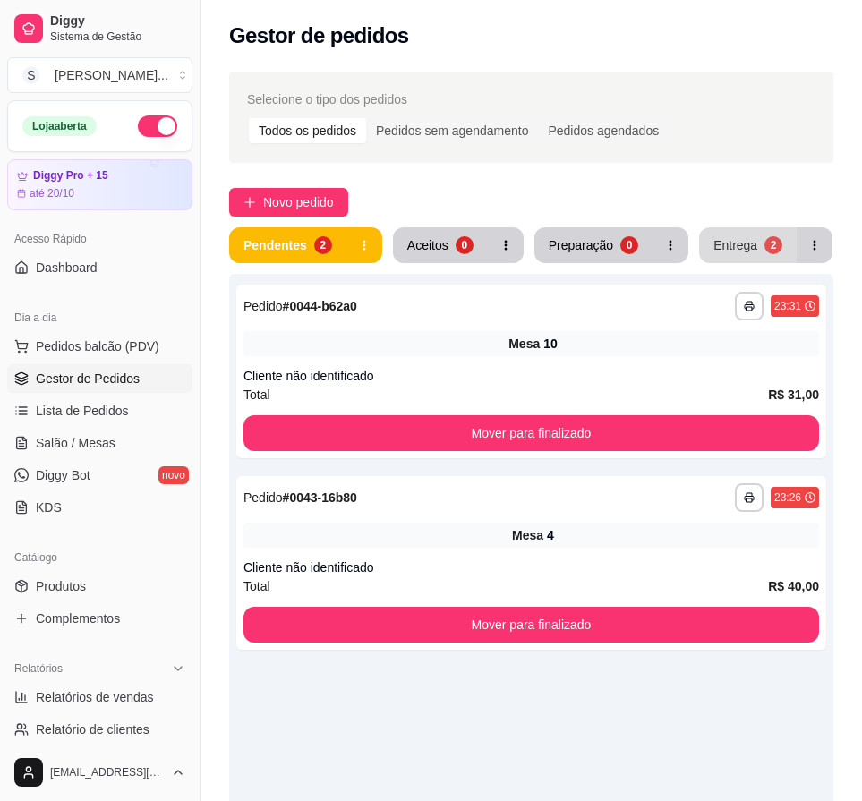
click at [732, 249] on div "Entrega" at bounding box center [736, 245] width 44 height 18
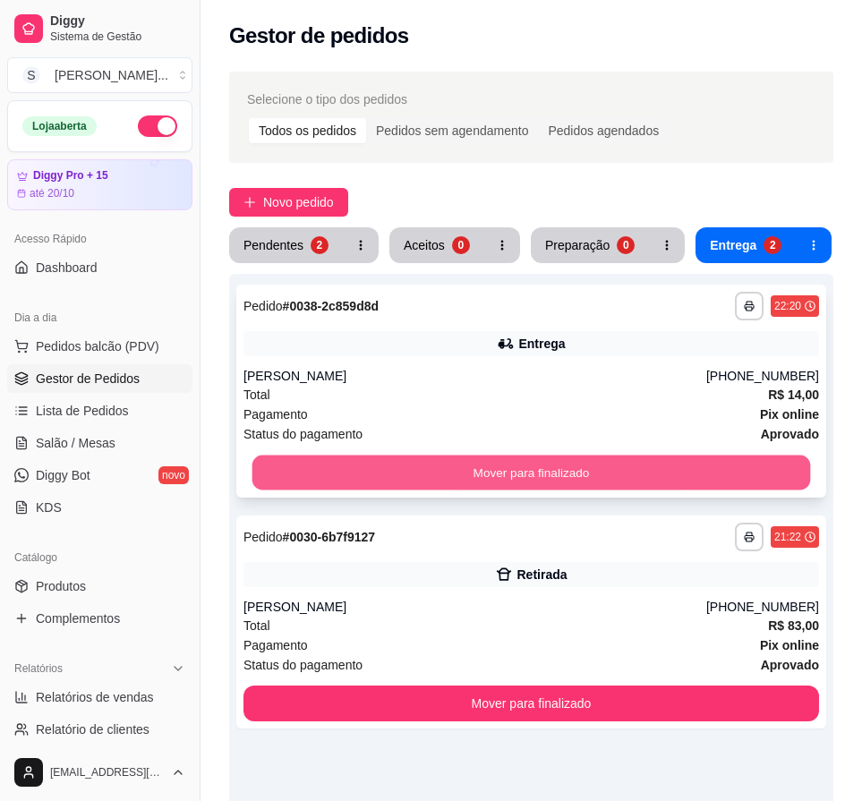
click at [651, 478] on button "Mover para finalizado" at bounding box center [531, 473] width 559 height 35
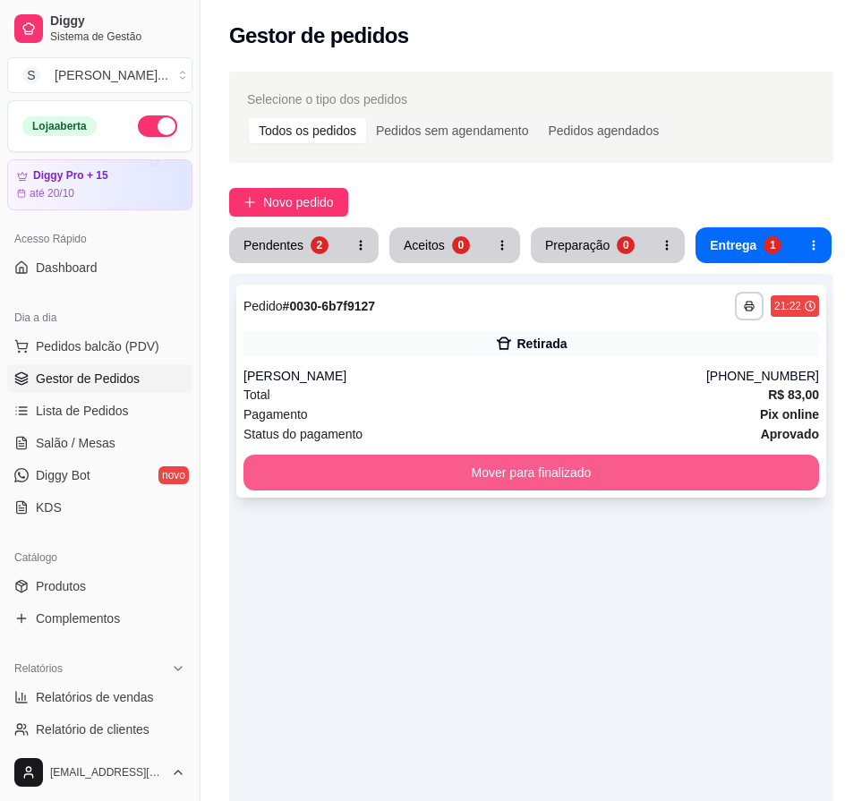
click at [648, 475] on button "Mover para finalizado" at bounding box center [532, 473] width 576 height 36
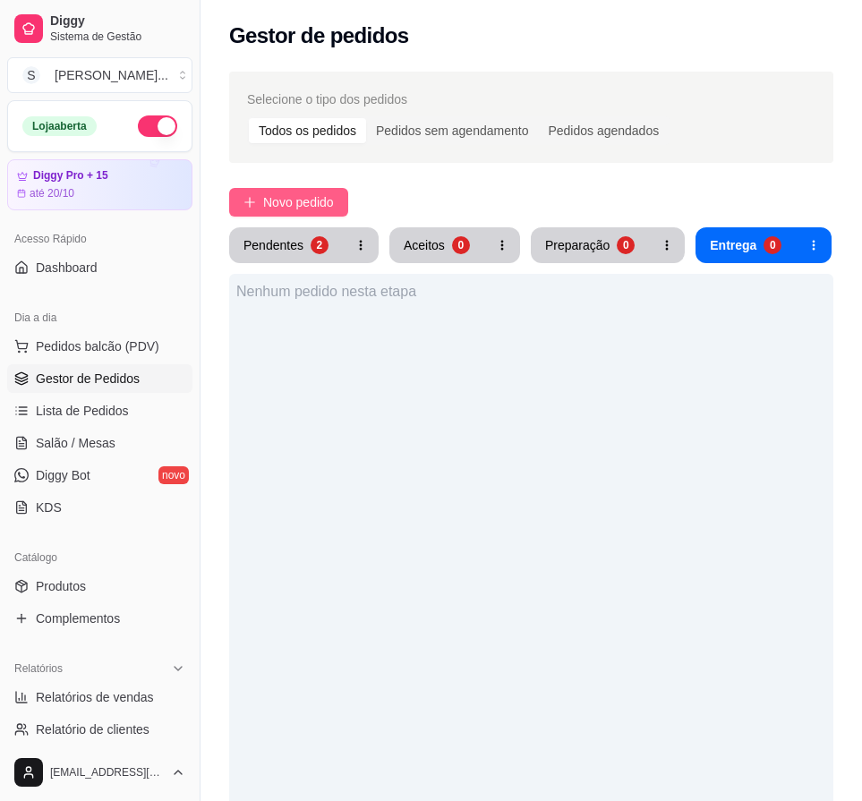
click at [291, 200] on span "Novo pedido" at bounding box center [298, 202] width 71 height 20
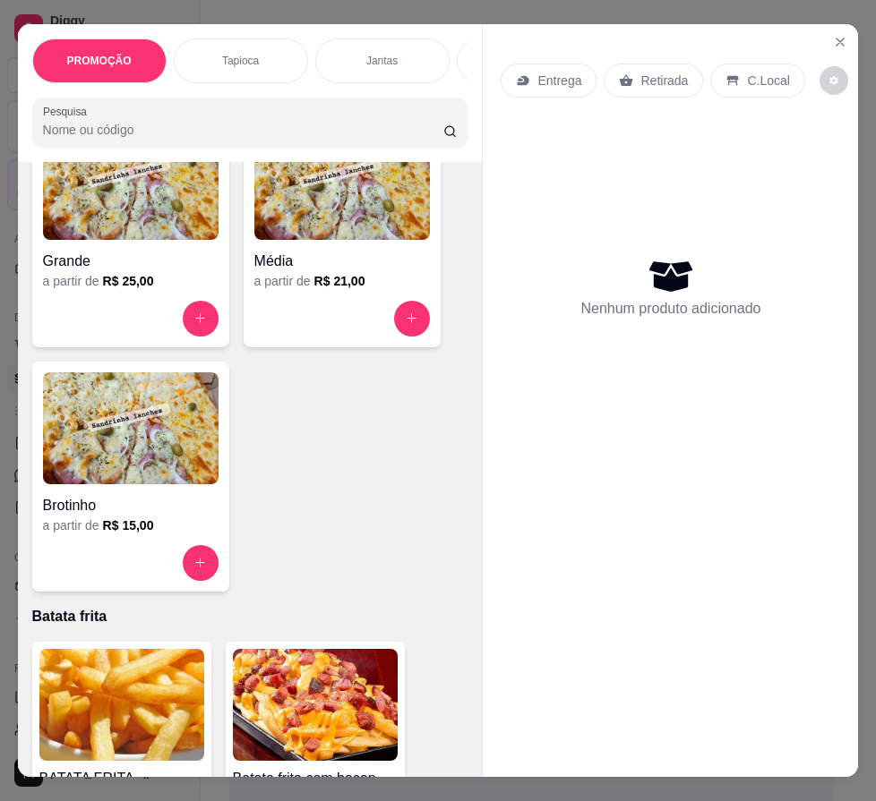
scroll to position [5461, 0]
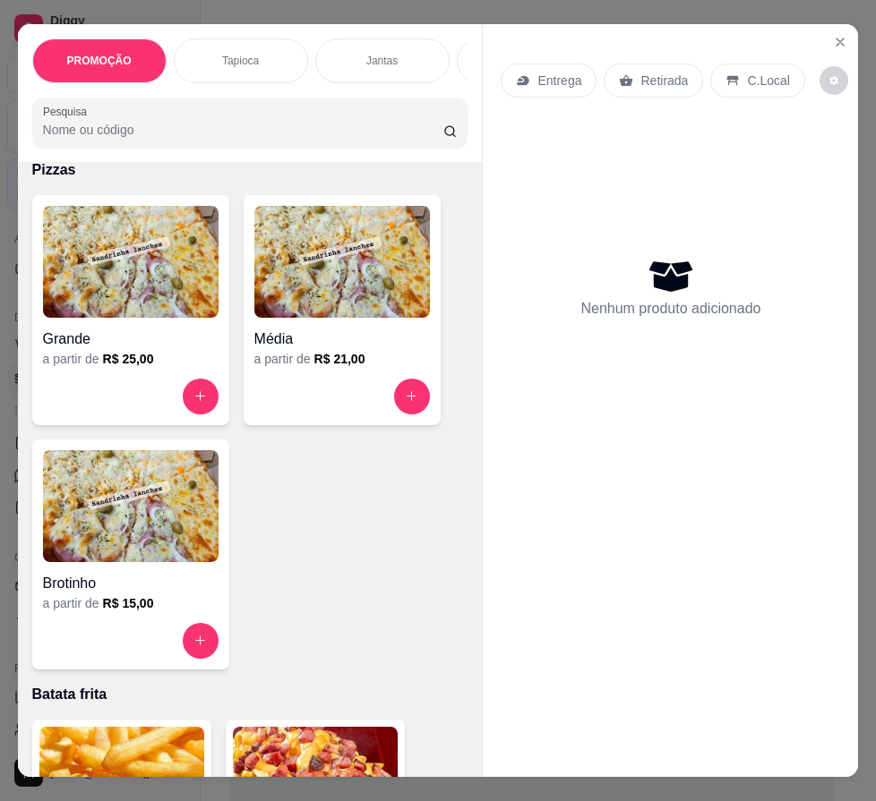
click at [159, 278] on img at bounding box center [130, 262] width 175 height 112
click at [109, 346] on h4 "Grande" at bounding box center [130, 339] width 175 height 21
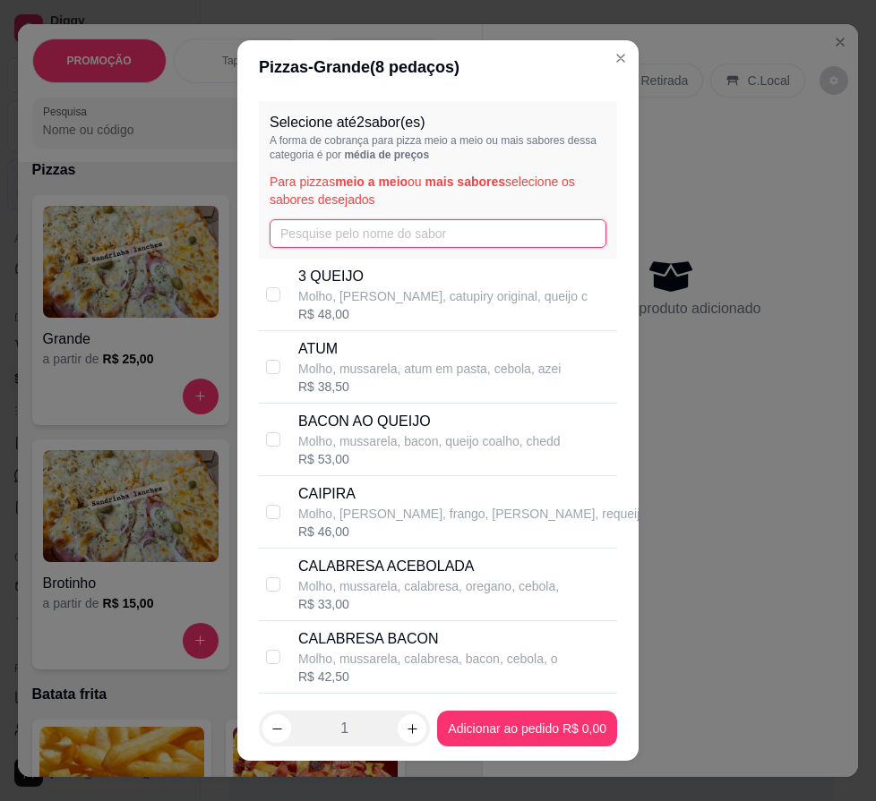
click at [320, 221] on input "text" at bounding box center [437, 233] width 337 height 29
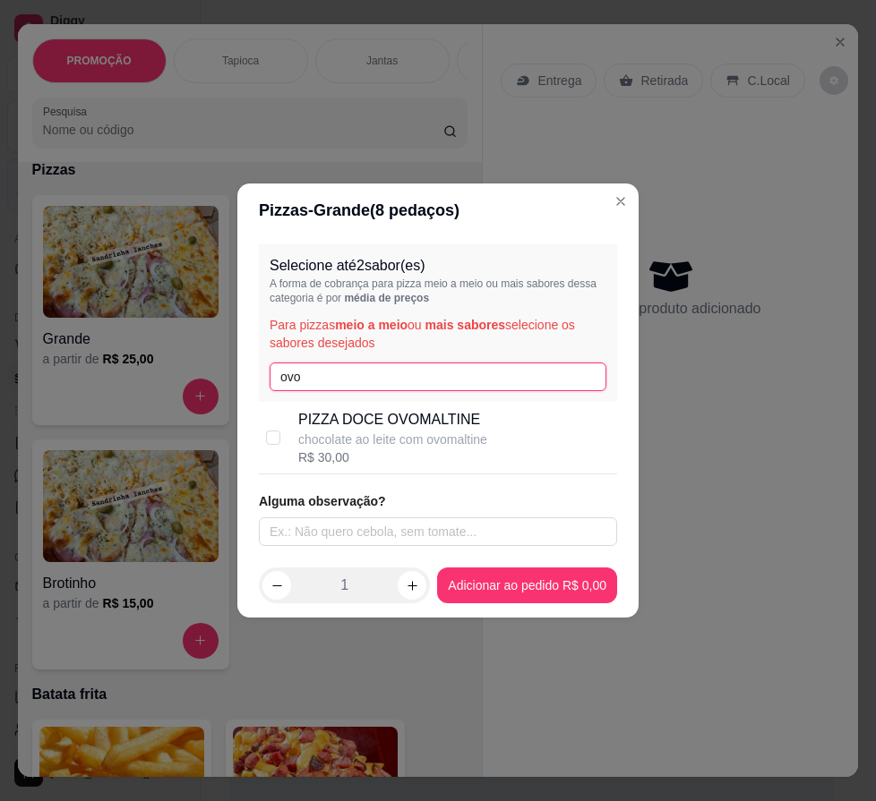
type input "ovo"
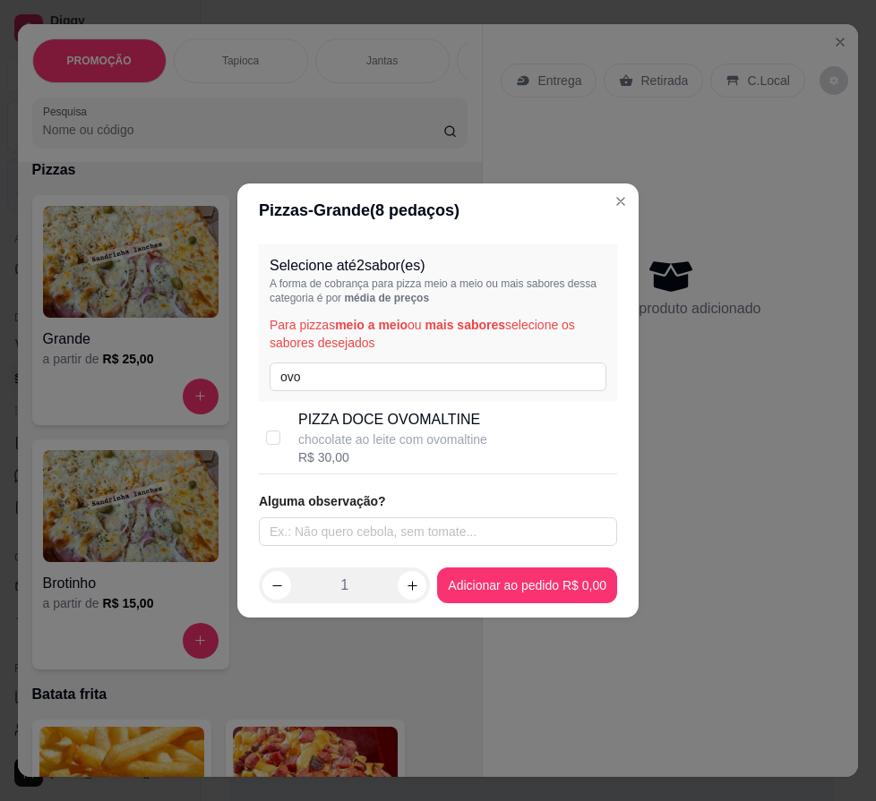
click at [422, 435] on p "chocolate ao leite com ovomaltine" at bounding box center [392, 440] width 189 height 18
checkbox input "true"
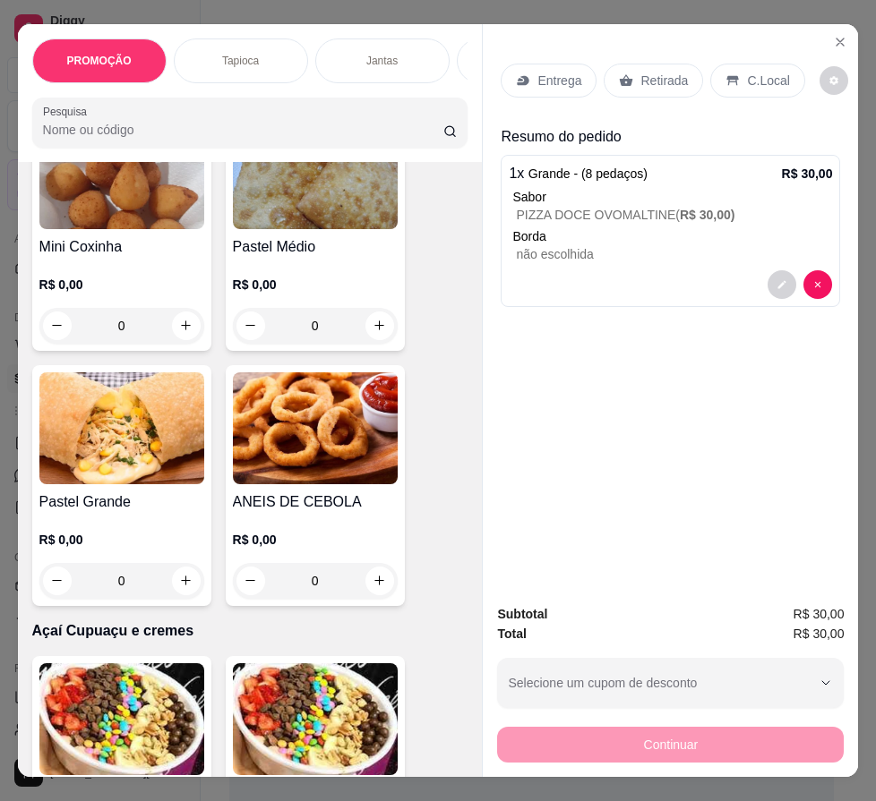
scroll to position [6178, 0]
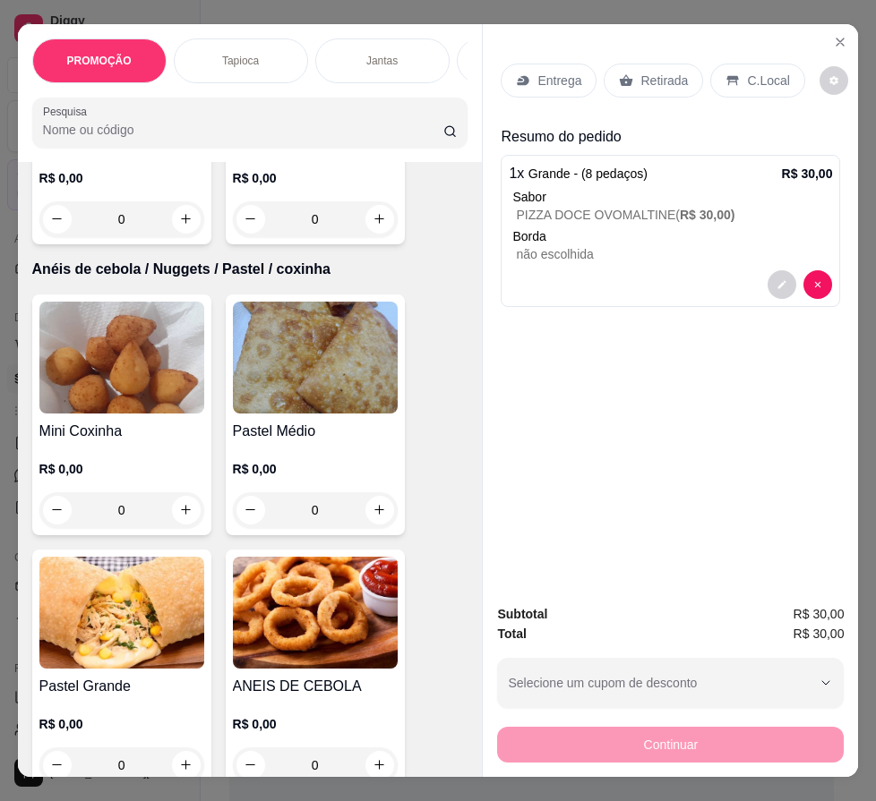
click at [145, 449] on div "R$ 0,00 0" at bounding box center [121, 485] width 165 height 86
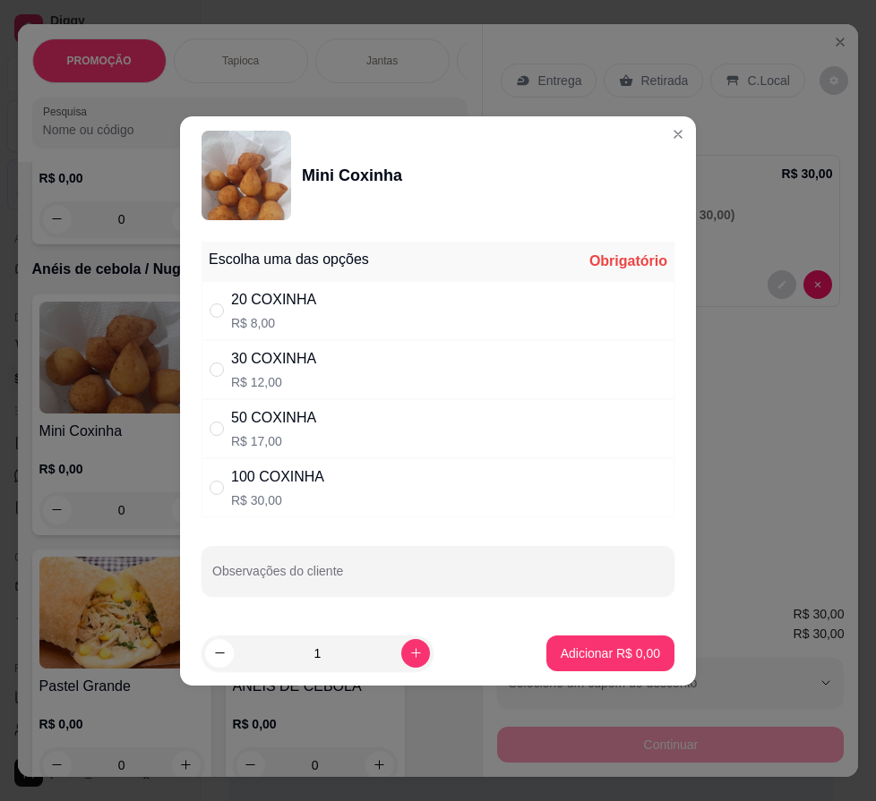
click at [340, 324] on div "20 COXINHA R$ 8,00" at bounding box center [437, 310] width 473 height 59
drag, startPoint x: 313, startPoint y: 313, endPoint x: 305, endPoint y: 404, distance: 90.8
click at [315, 321] on div "20 COXINHA R$ 8,00" at bounding box center [437, 310] width 473 height 59
radio input "false"
drag, startPoint x: 310, startPoint y: 405, endPoint x: 321, endPoint y: 402, distance: 11.9
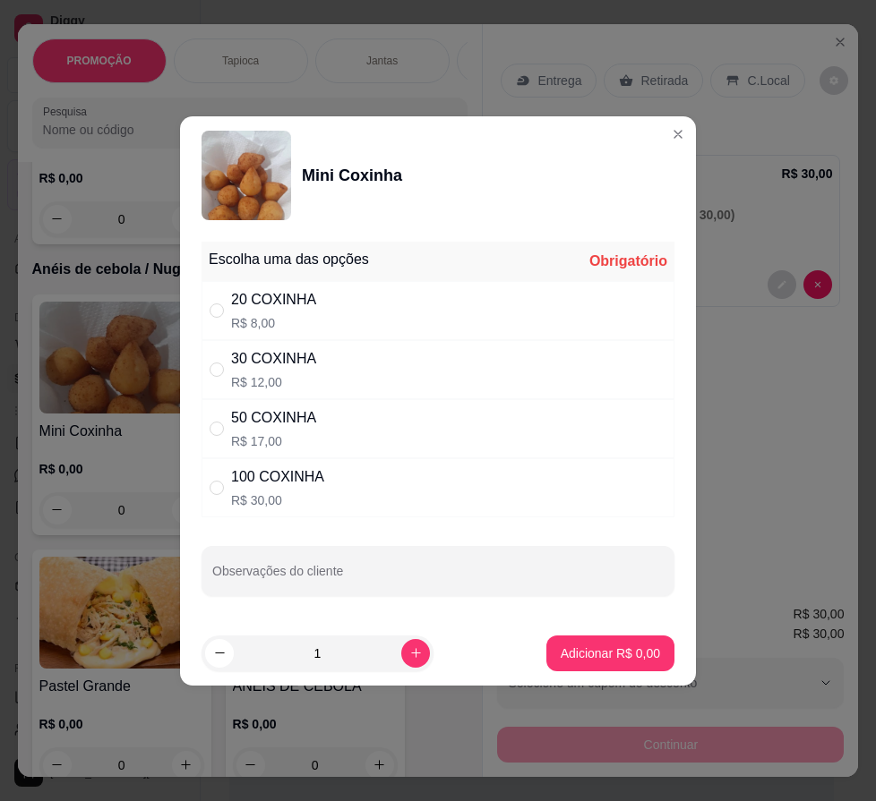
click at [311, 405] on div "50 COXINHA R$ 17,00" at bounding box center [437, 428] width 473 height 59
radio input "true"
click at [323, 372] on div "30 COXINHA R$ 12,00" at bounding box center [437, 369] width 473 height 59
radio input "true"
radio input "false"
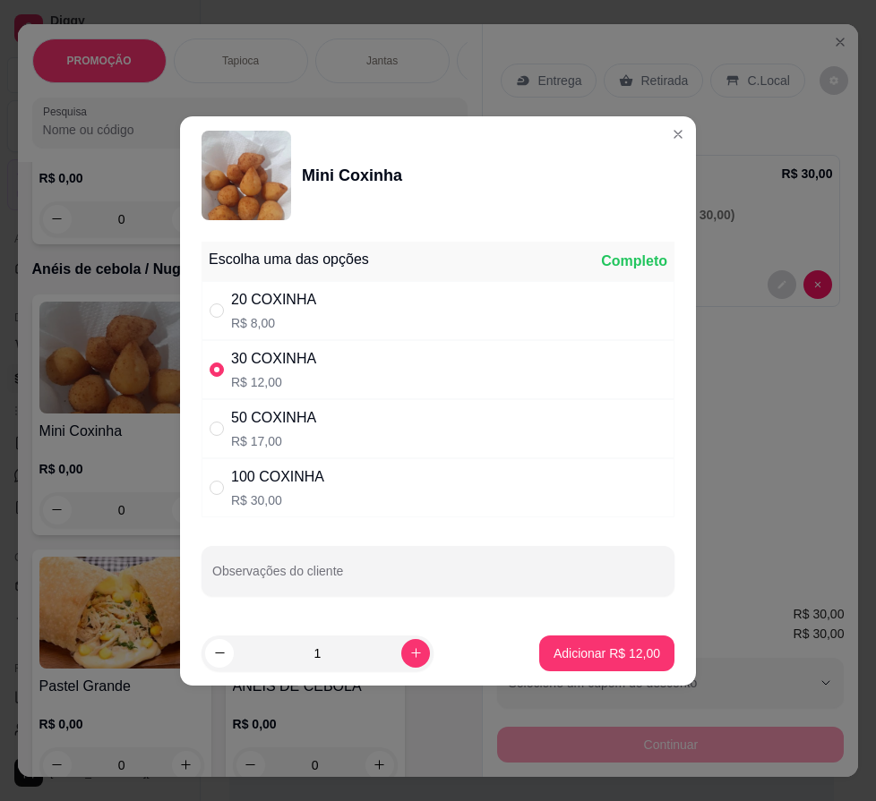
click at [322, 415] on div "50 COXINHA R$ 17,00" at bounding box center [437, 428] width 473 height 59
radio input "false"
radio input "true"
click at [355, 361] on div "30 COXINHA R$ 12,00" at bounding box center [437, 369] width 473 height 59
radio input "true"
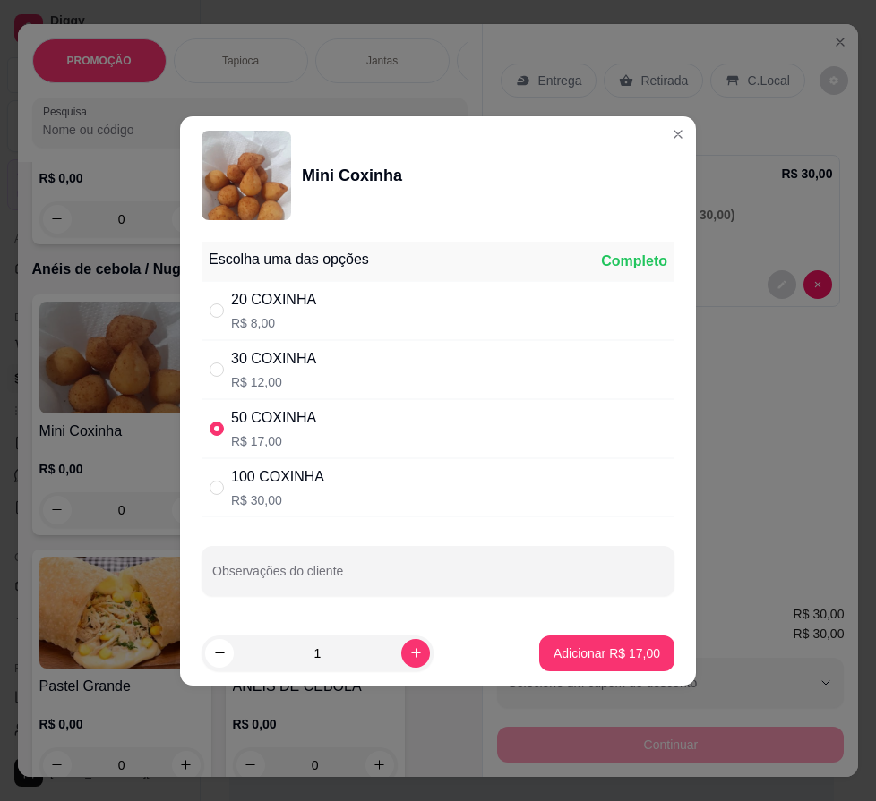
radio input "false"
click at [570, 647] on p "Adicionar R$ 12,00" at bounding box center [606, 654] width 107 height 18
type input "1"
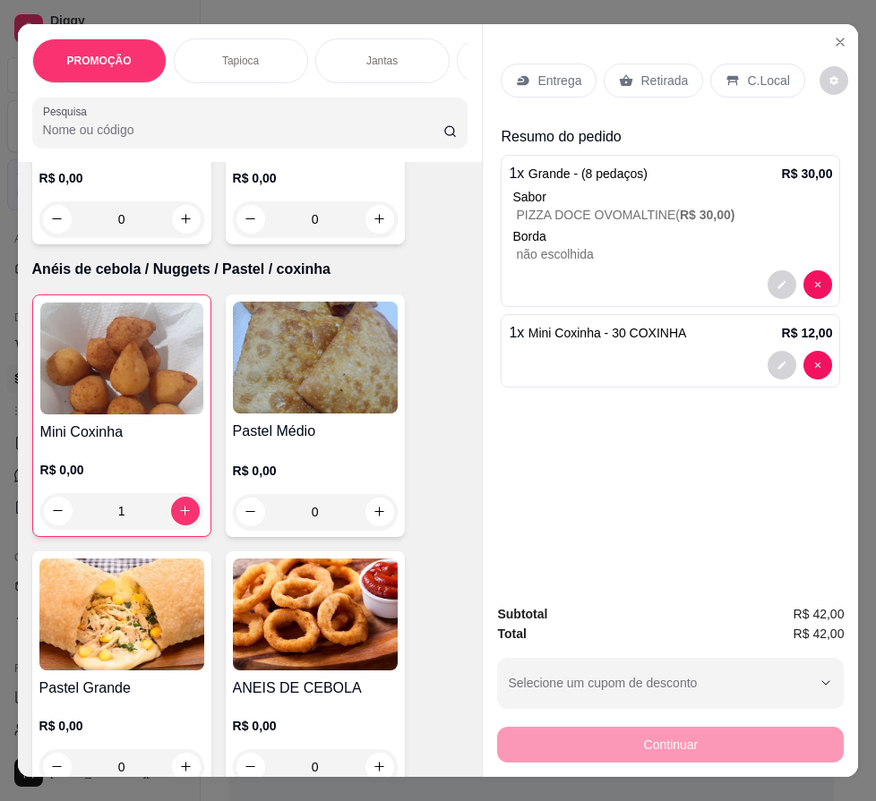
click at [158, 437] on h4 "Mini Coxinha" at bounding box center [121, 432] width 163 height 21
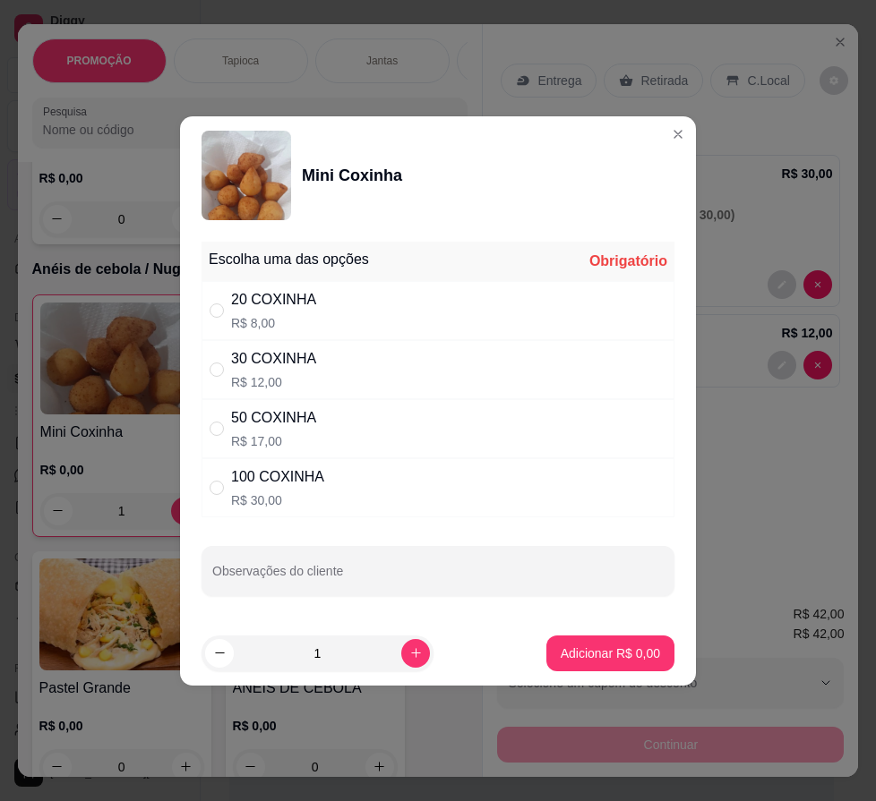
click at [339, 362] on div "30 COXINHA R$ 12,00" at bounding box center [437, 369] width 473 height 59
radio input "true"
click at [611, 639] on button "Adicionar R$ 12,00" at bounding box center [606, 654] width 135 height 36
type input "2"
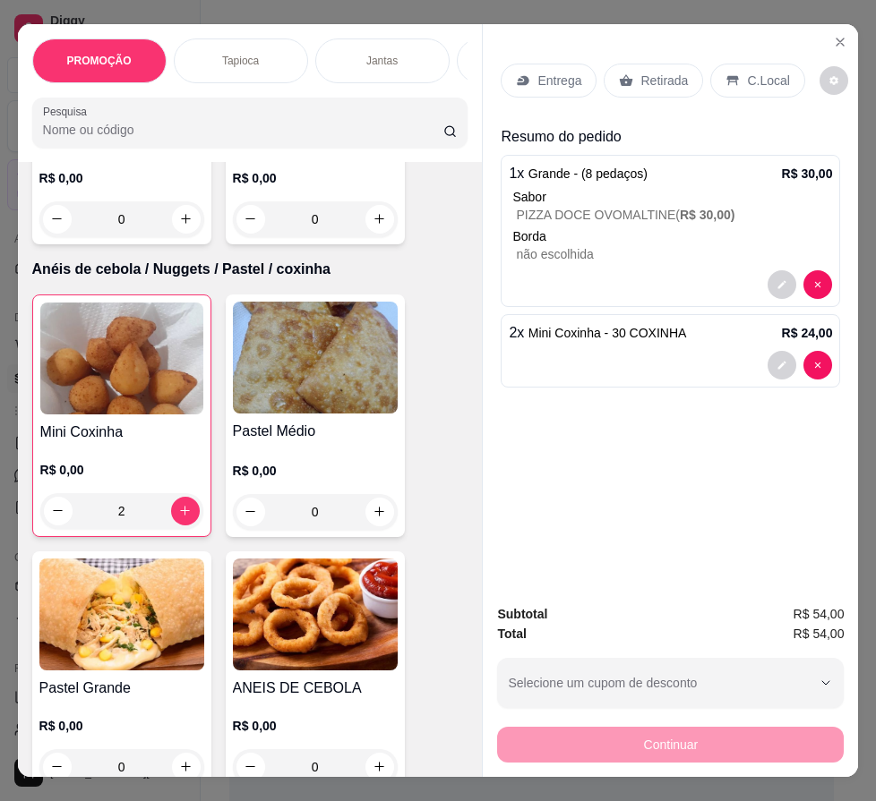
click at [526, 84] on div "Entrega" at bounding box center [548, 81] width 96 height 34
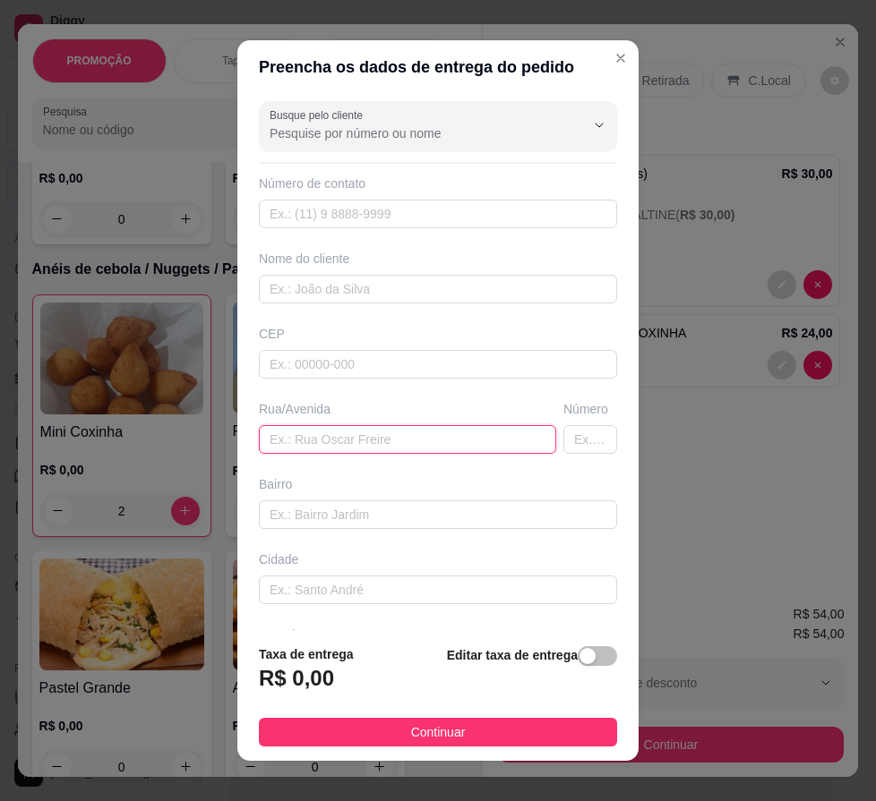
click at [335, 439] on input "text" at bounding box center [407, 439] width 297 height 29
paste input "trv três corações 9a"
type input "trv três corações 9a"
drag, startPoint x: 586, startPoint y: 655, endPoint x: 576, endPoint y: 654, distance: 9.9
click at [586, 655] on span "button" at bounding box center [596, 656] width 39 height 20
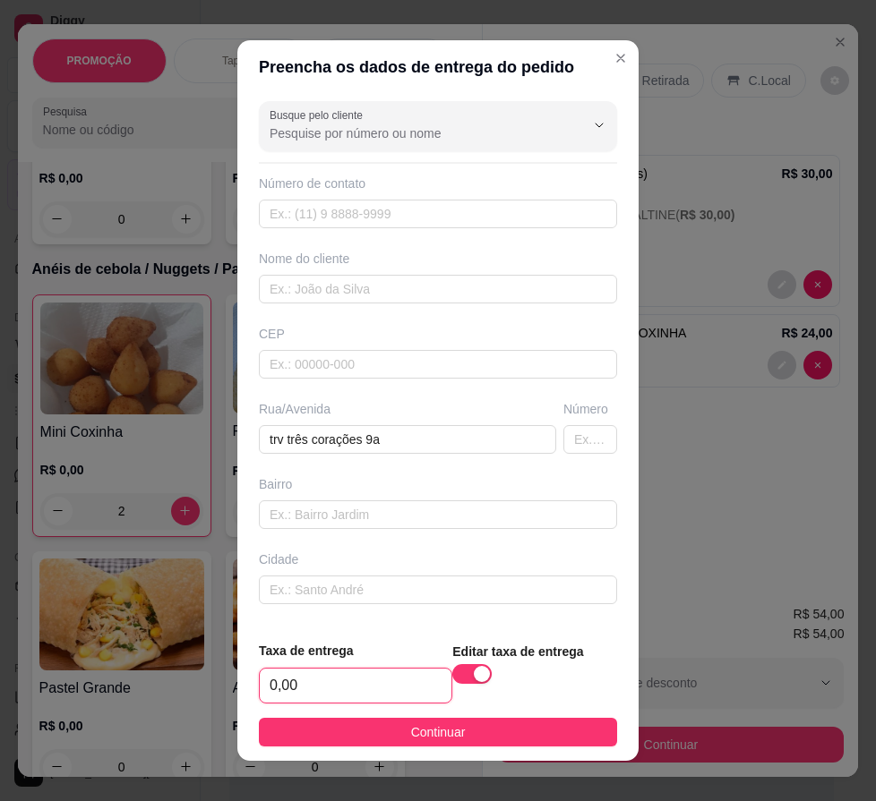
click at [358, 693] on input "0,00" at bounding box center [356, 686] width 192 height 34
type input "4,00"
drag, startPoint x: 273, startPoint y: 536, endPoint x: 284, endPoint y: 525, distance: 15.8
click at [273, 536] on div "Busque pelo cliente Número de contato Nome do cliente CEP Rua/Avenida trv três …" at bounding box center [437, 361] width 401 height 534
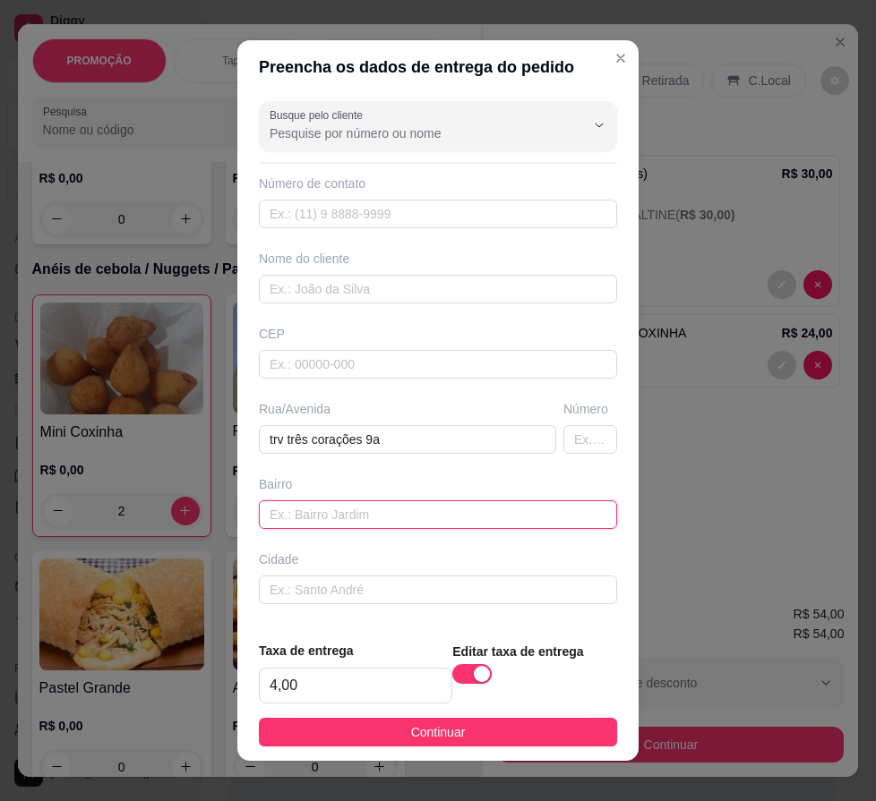
click at [286, 515] on input "text" at bounding box center [438, 514] width 358 height 29
paste input "nossa senhora da apresentação"
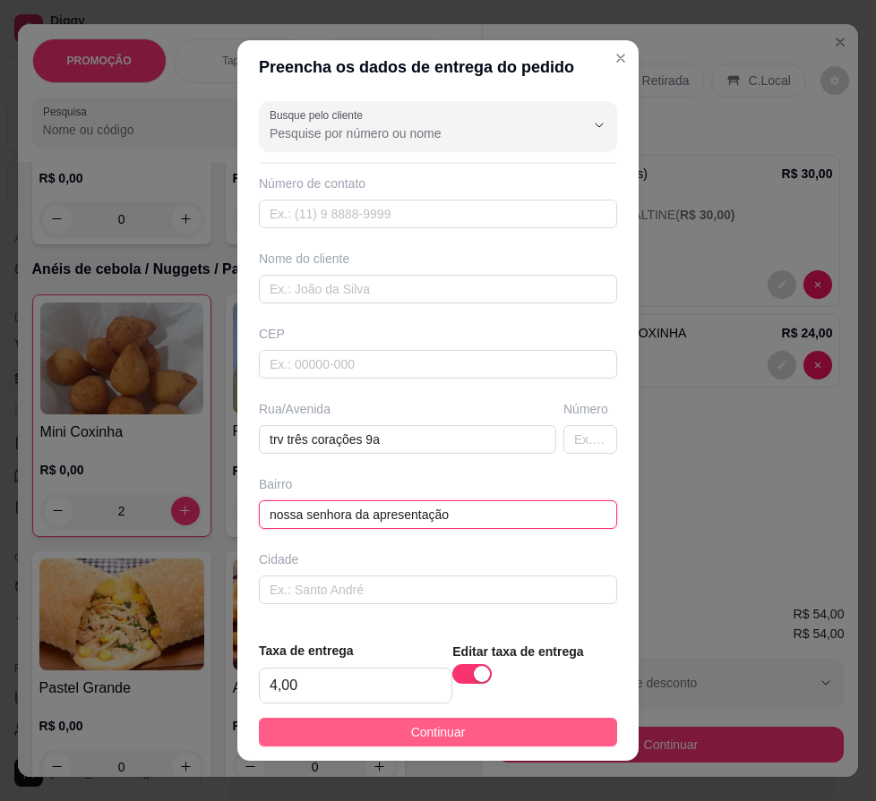
type input "nossa senhora da apresentação"
click at [452, 727] on button "Continuar" at bounding box center [438, 732] width 358 height 29
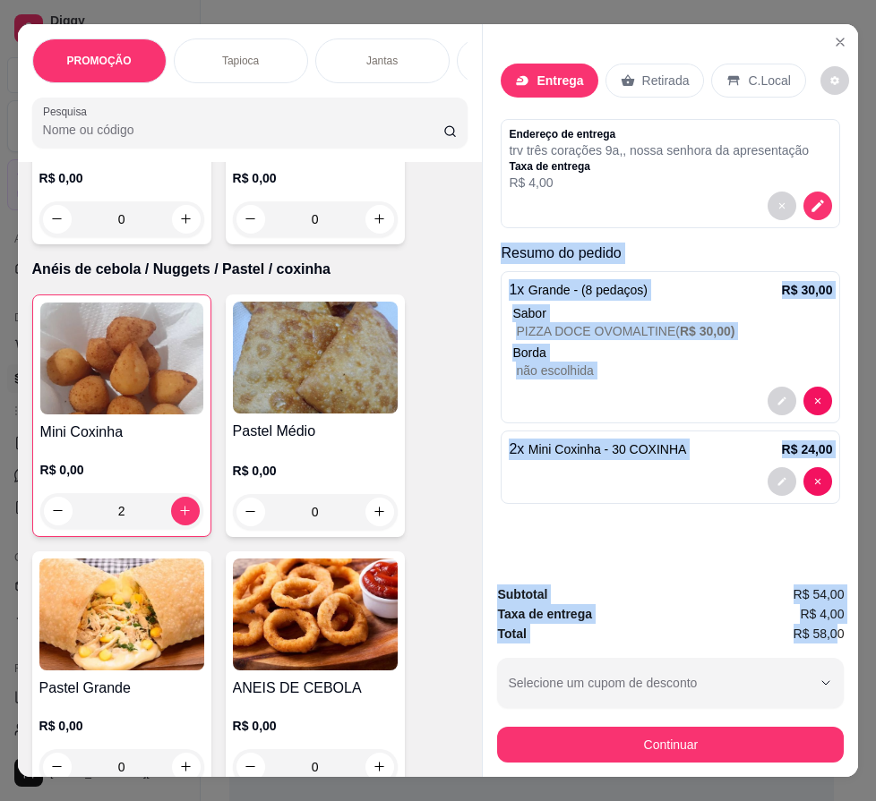
drag, startPoint x: 510, startPoint y: 251, endPoint x: 827, endPoint y: 635, distance: 498.0
click at [827, 635] on div "Entrega Retirada C.Local Endereço de entrega trv três corações 9a , , nossa sen…" at bounding box center [670, 400] width 376 height 753
click at [697, 594] on div "Subtotal R$ 54,00" at bounding box center [670, 595] width 346 height 20
drag, startPoint x: 486, startPoint y: 252, endPoint x: 842, endPoint y: 637, distance: 524.6
click at [842, 637] on div "Entrega Retirada C.Local Endereço de entrega trv três corações 9a , , nossa sen…" at bounding box center [670, 400] width 376 height 753
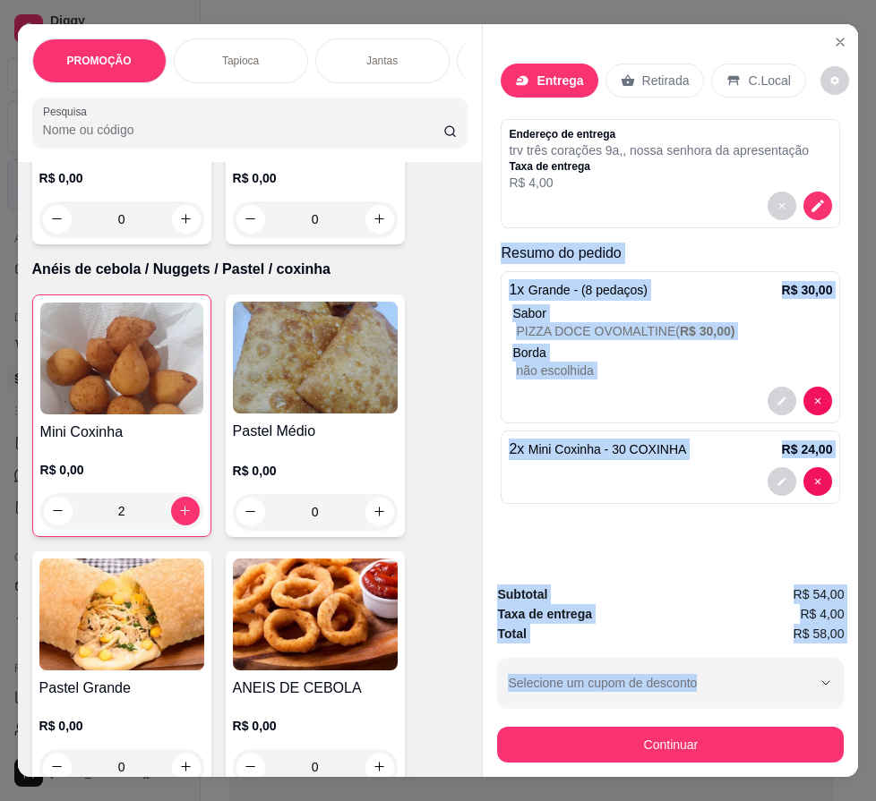
copy div "Resumo do pedido 1 x Grande - (8 pedaços) R$ 30,00 Sabor PIZZA DOCE OVOMALTINE …"
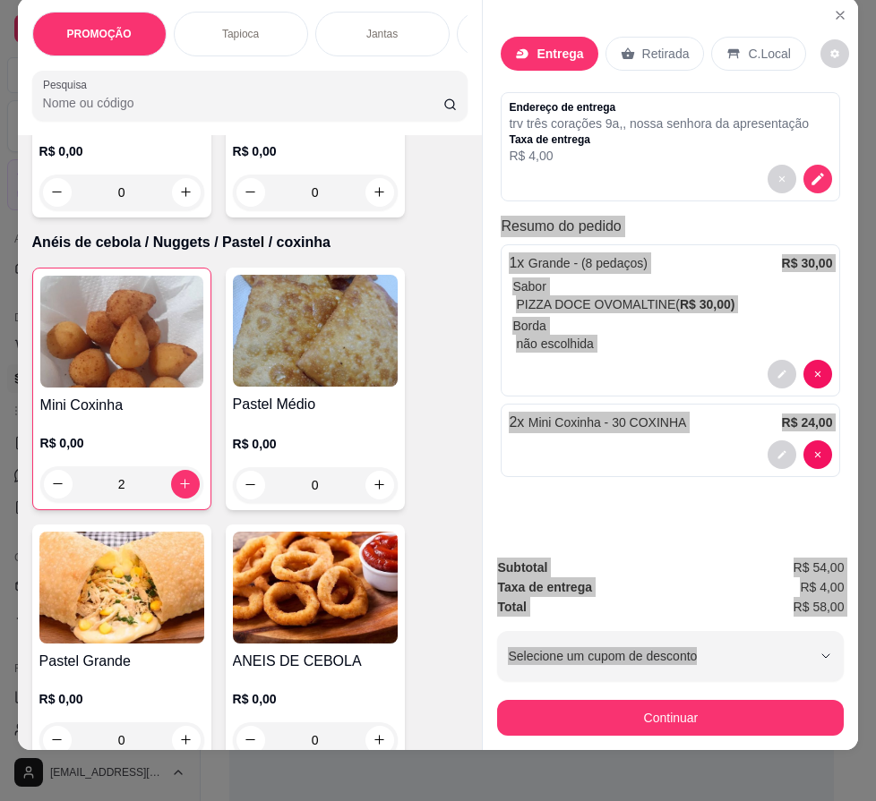
scroll to position [40, 0]
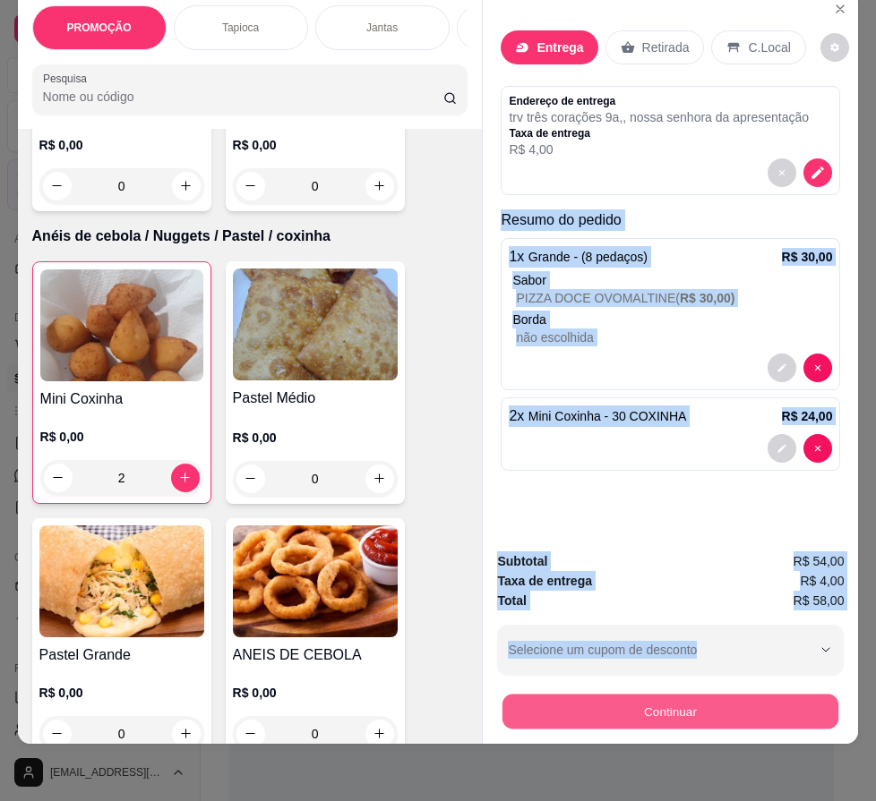
click at [774, 695] on button "Continuar" at bounding box center [670, 712] width 336 height 35
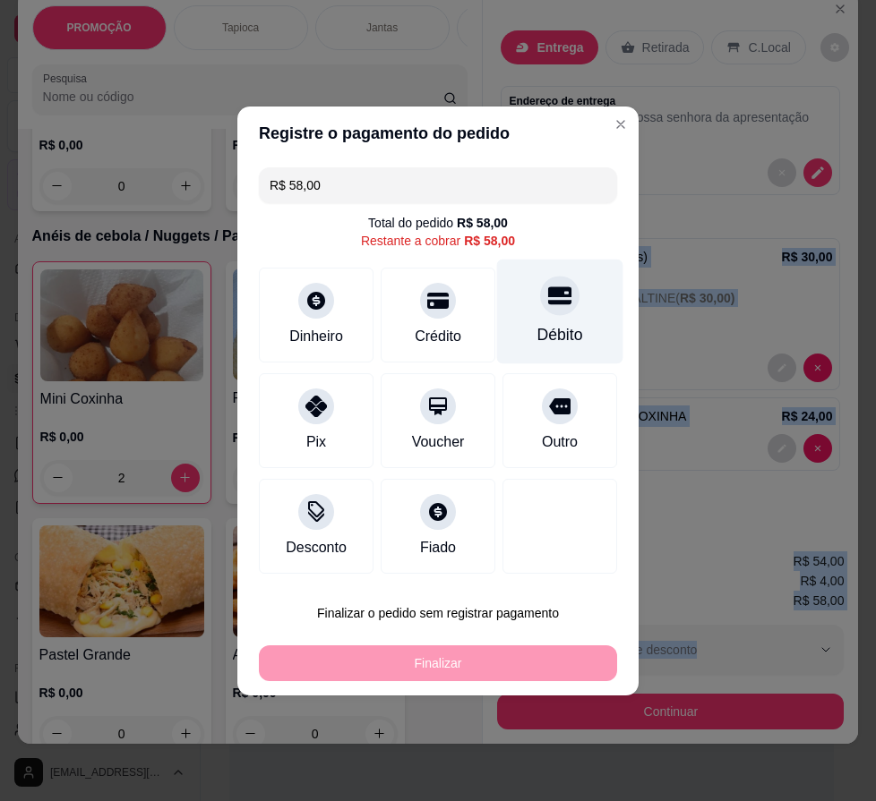
drag, startPoint x: 553, startPoint y: 324, endPoint x: 532, endPoint y: 516, distance: 192.8
click at [555, 324] on div "Débito" at bounding box center [560, 334] width 46 height 23
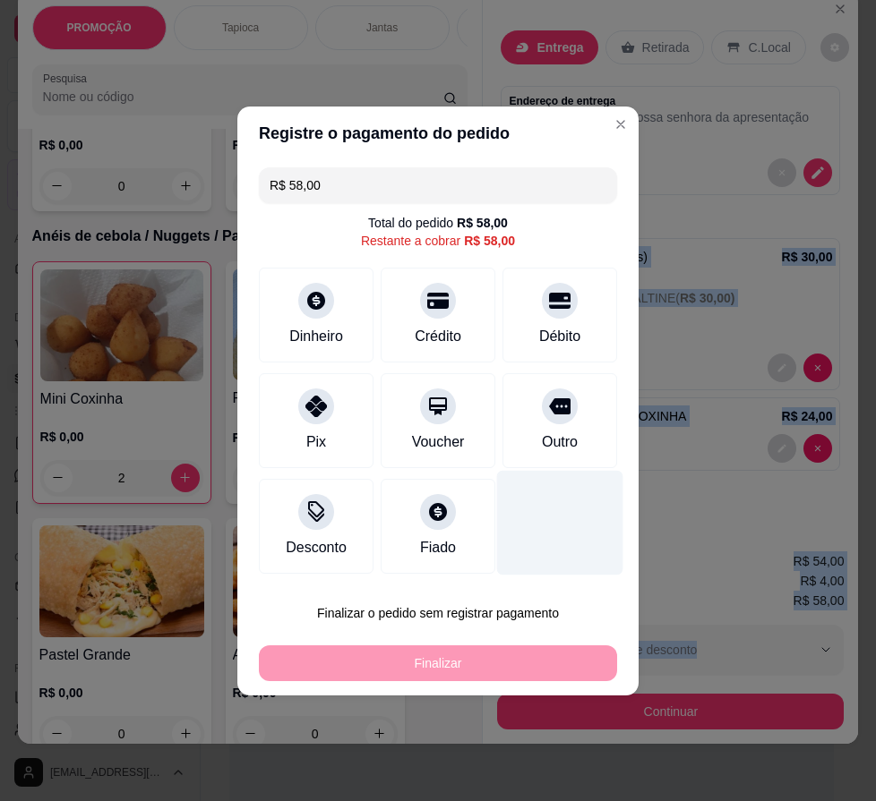
type input "R$ 0,00"
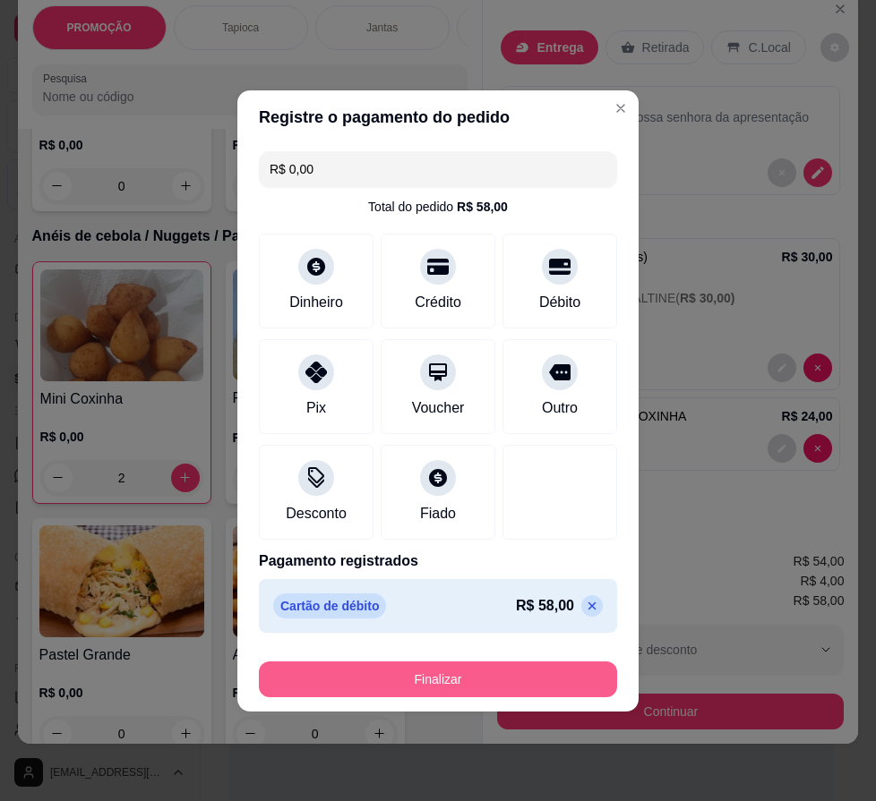
click at [522, 681] on button "Finalizar" at bounding box center [438, 680] width 358 height 36
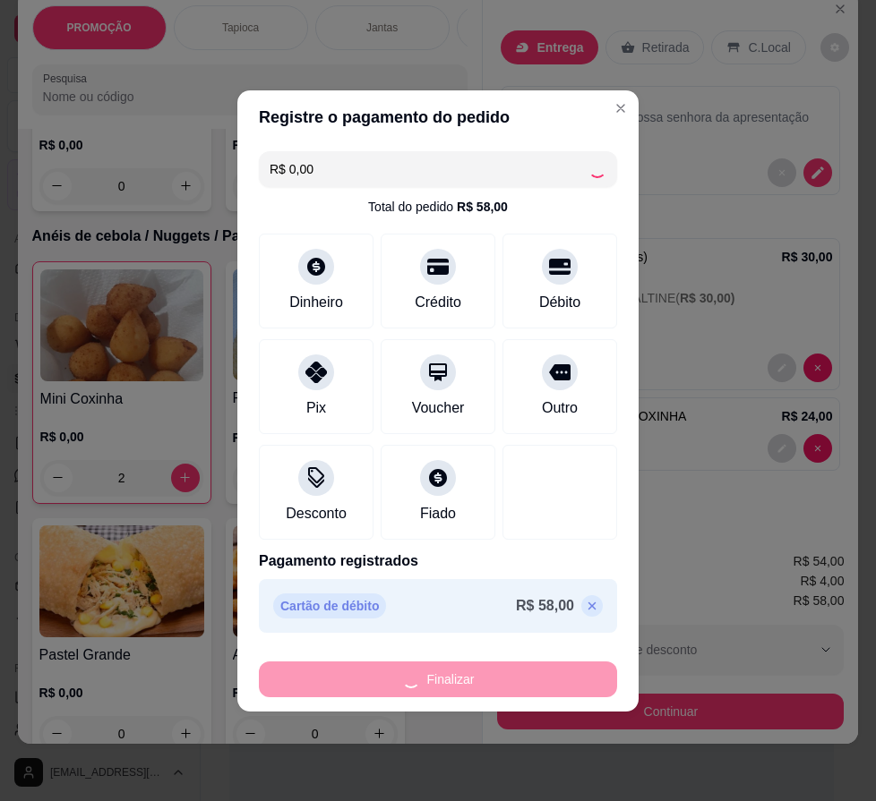
type input "0"
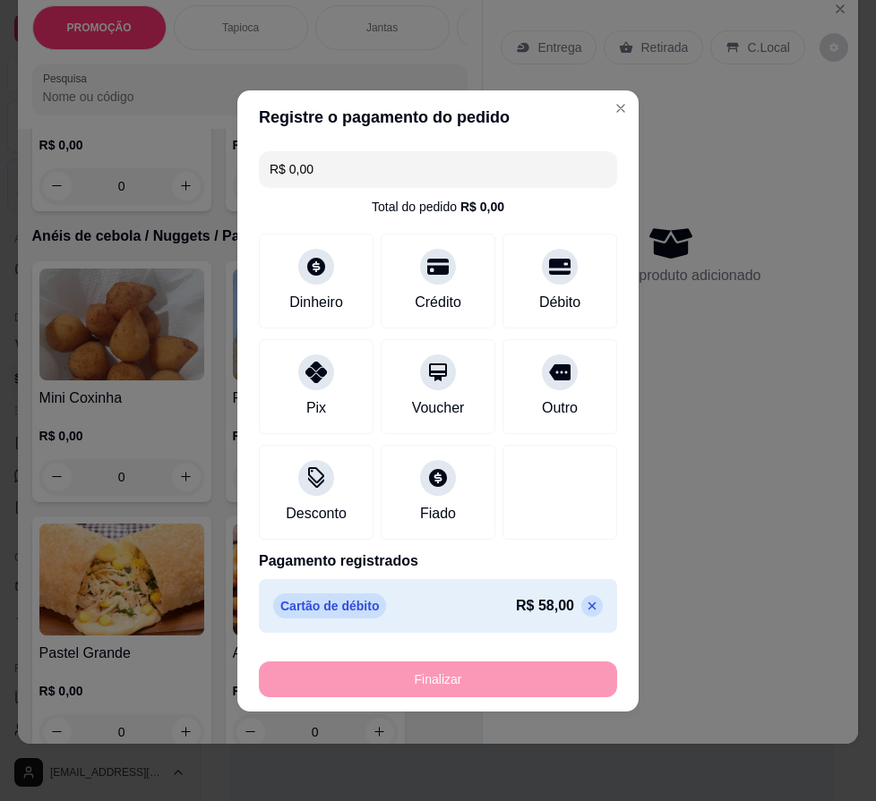
type input "-R$ 58,00"
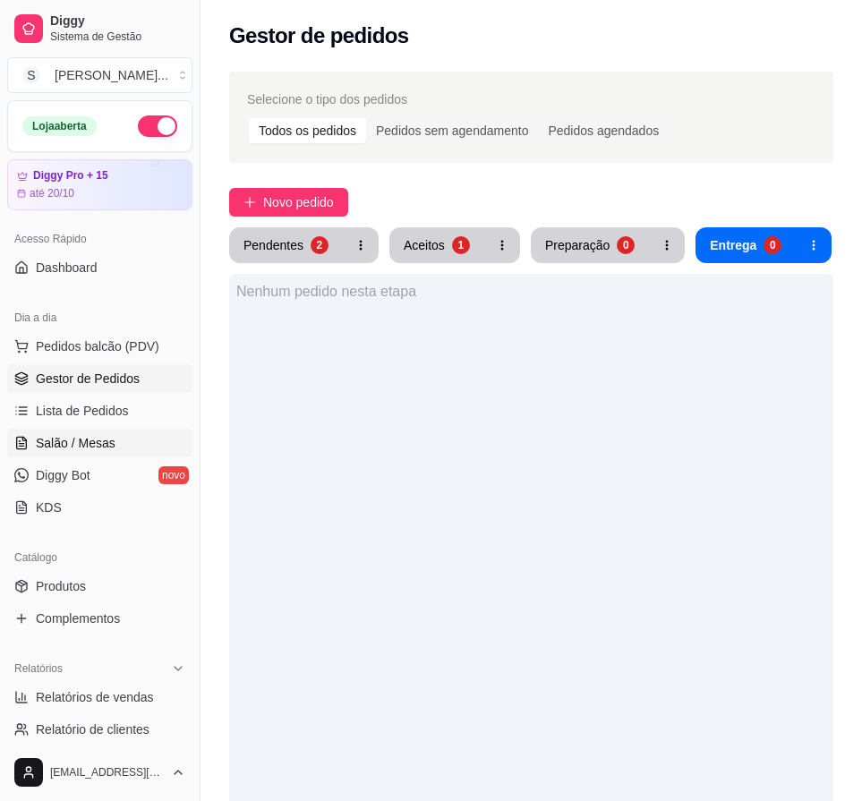
click at [75, 441] on span "Salão / Mesas" at bounding box center [76, 443] width 80 height 18
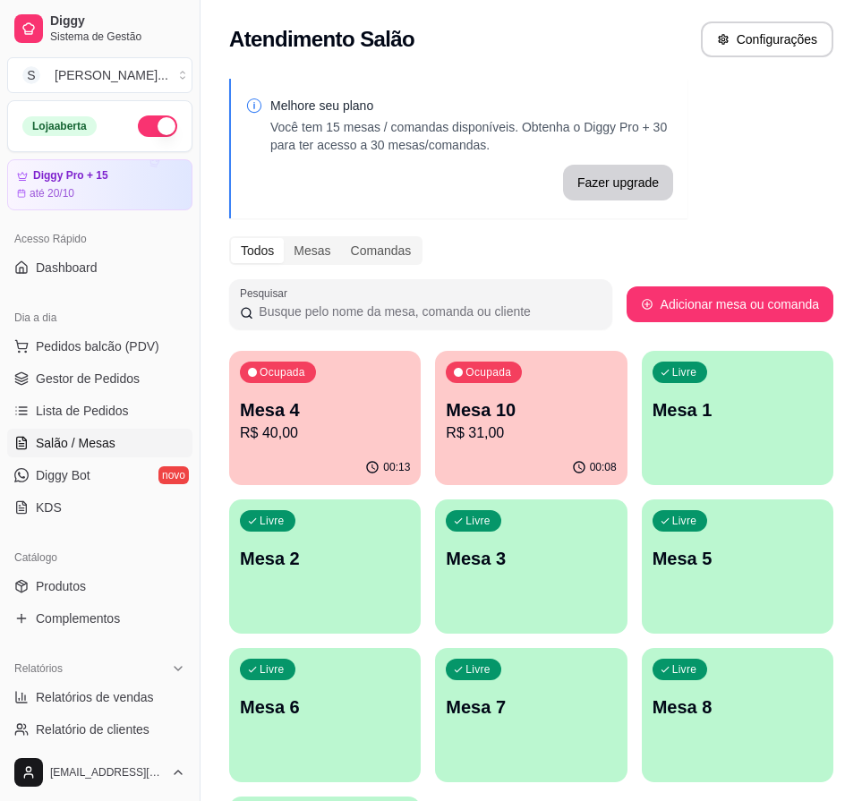
click at [603, 453] on div "00:08" at bounding box center [531, 467] width 192 height 35
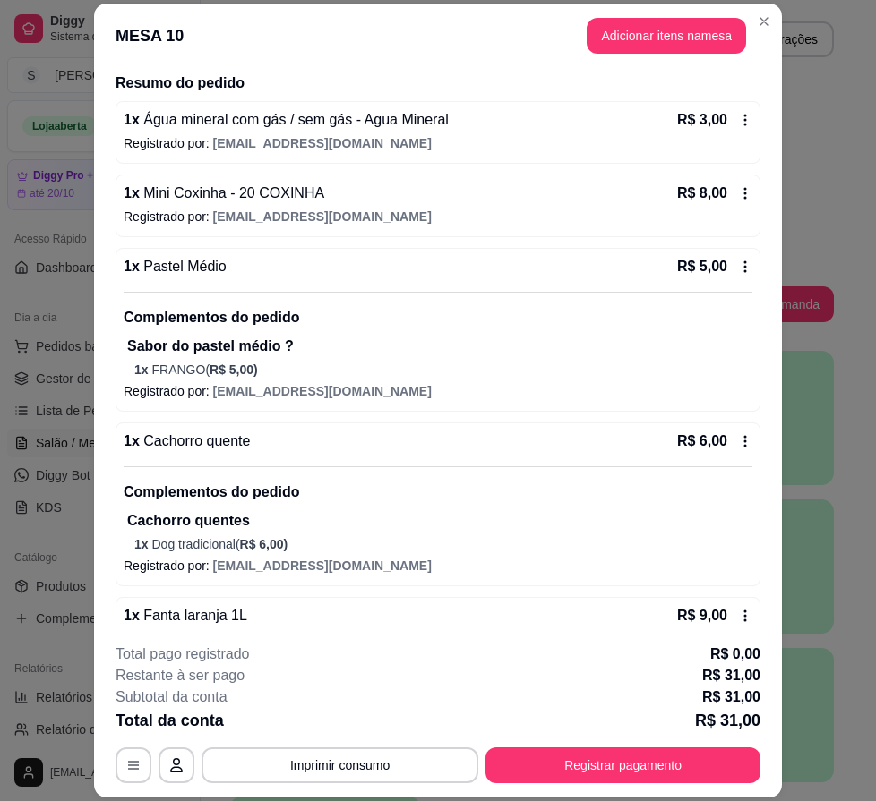
scroll to position [175, 0]
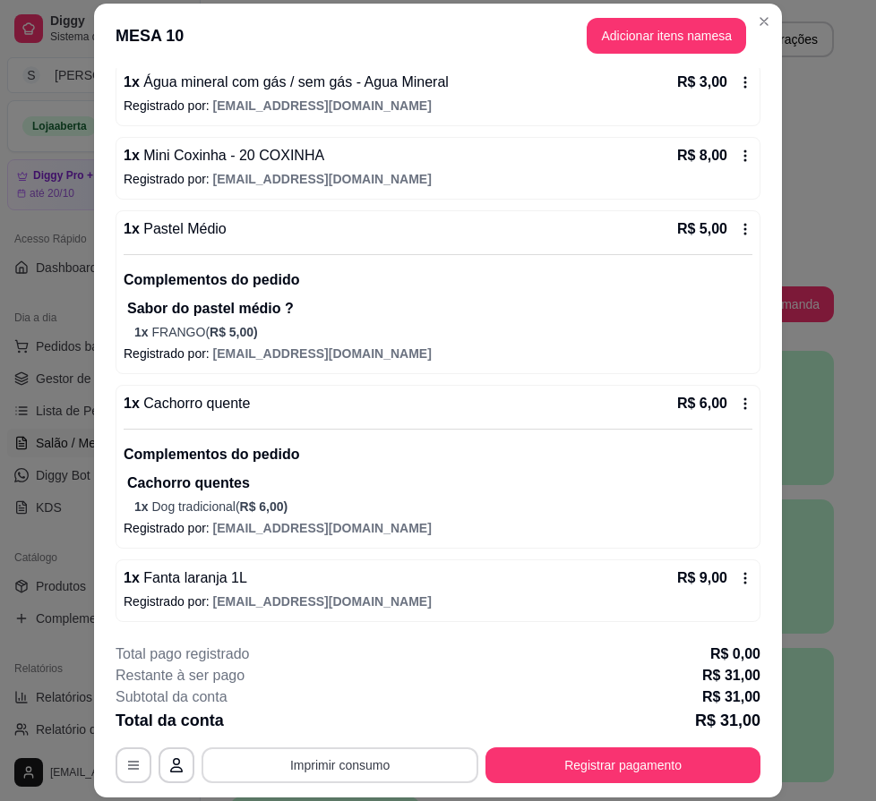
click at [314, 767] on button "Imprimir consumo" at bounding box center [339, 766] width 277 height 36
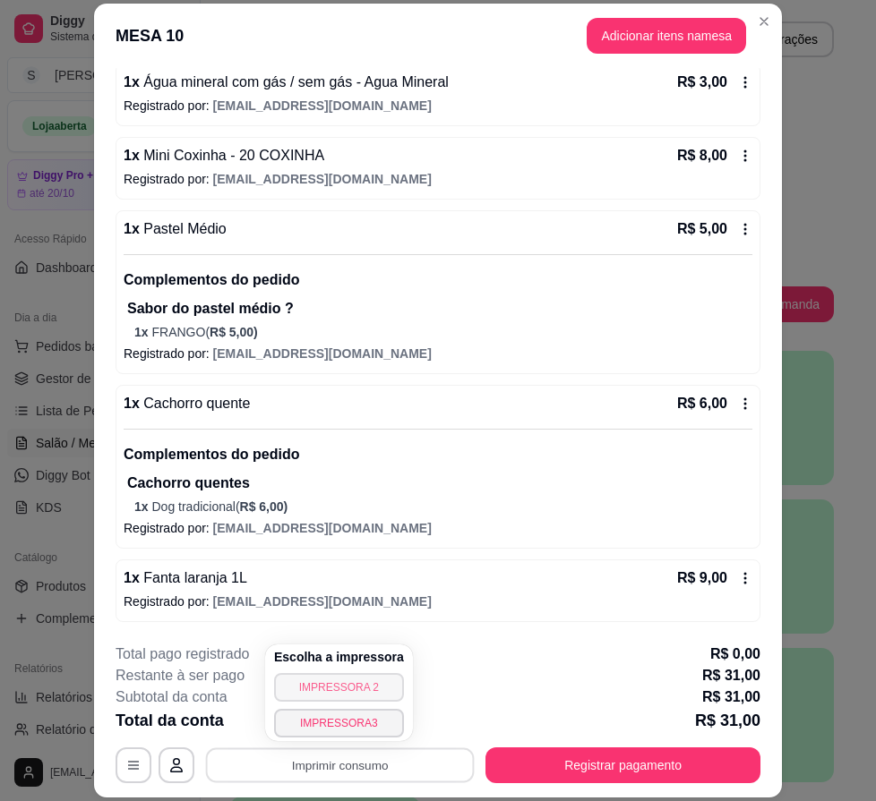
click at [361, 681] on button "IMPRESSORA 2" at bounding box center [339, 687] width 130 height 29
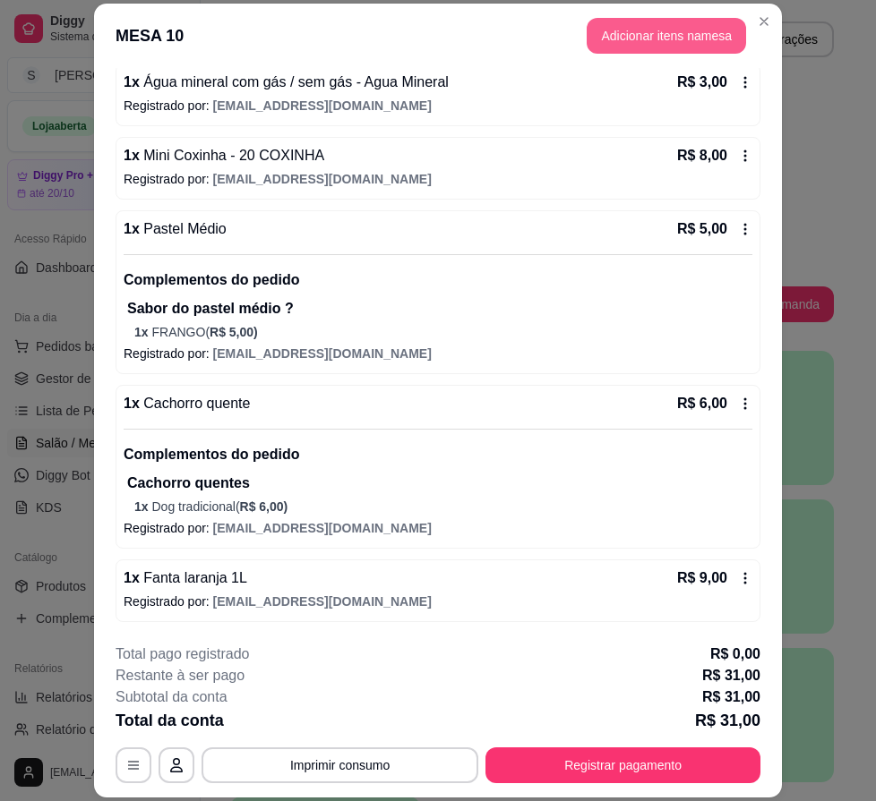
click at [671, 35] on button "Adicionar itens na mesa" at bounding box center [665, 36] width 159 height 36
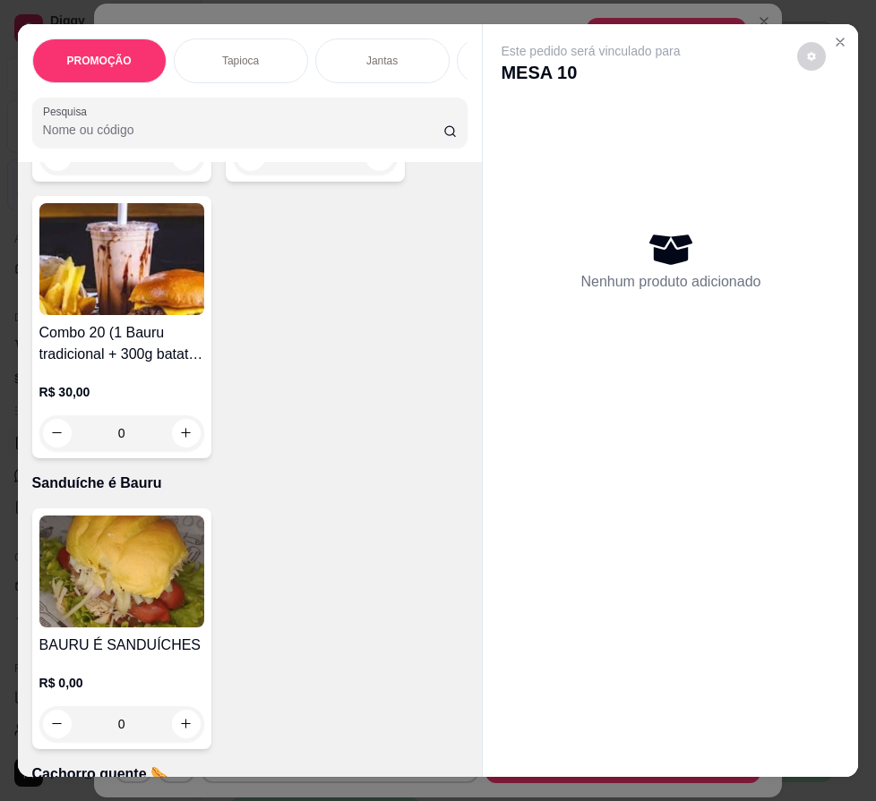
scroll to position [5014, 0]
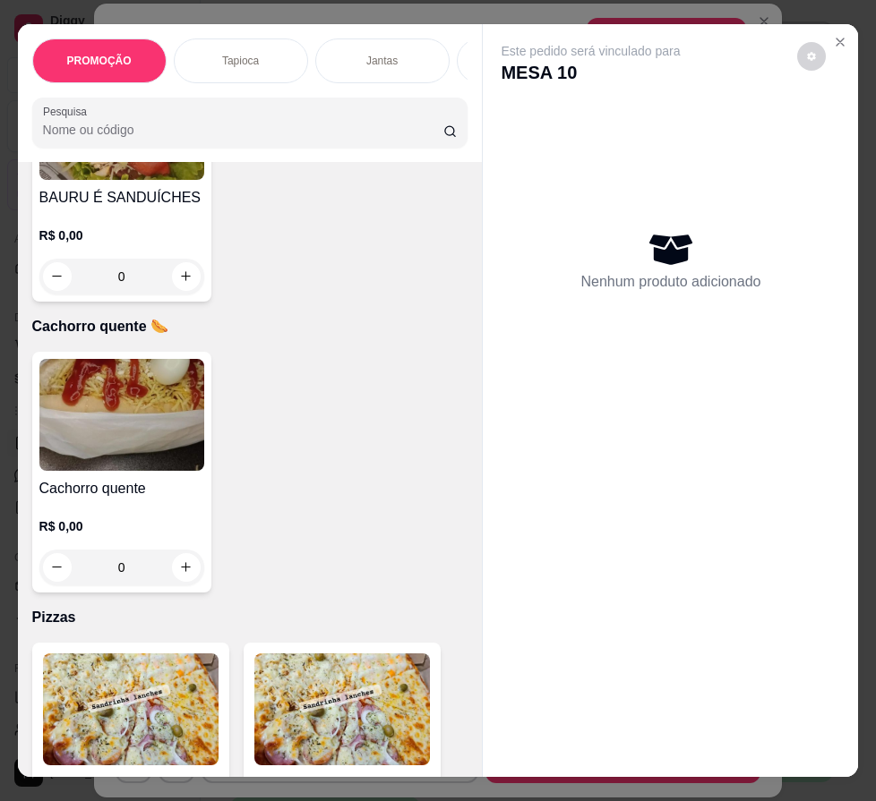
click at [66, 492] on h4 "Cachorro quente" at bounding box center [121, 488] width 165 height 21
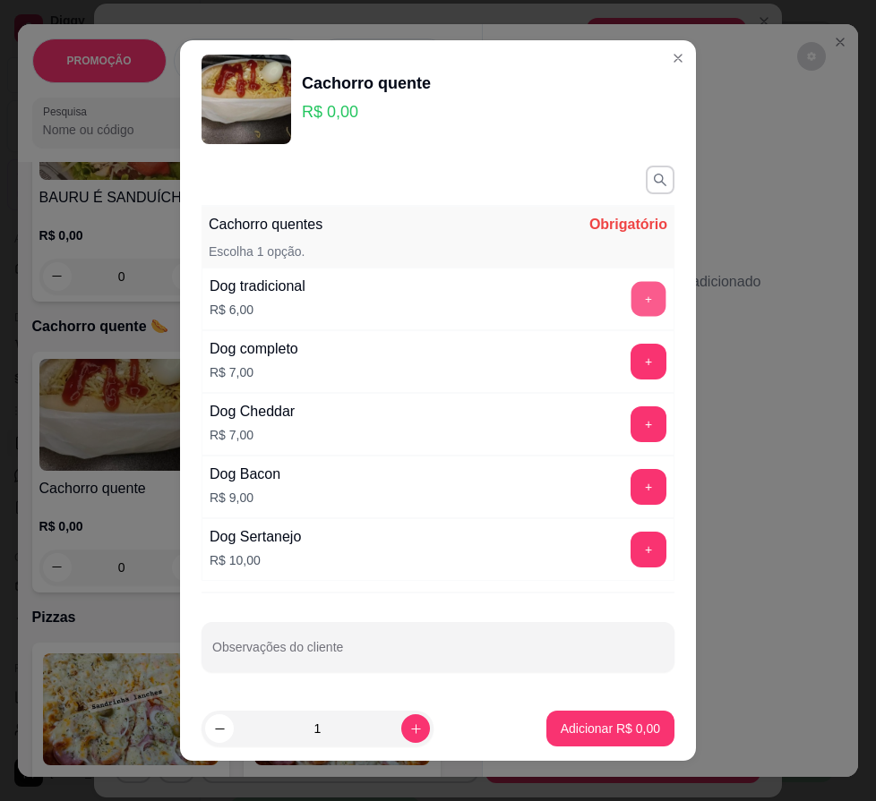
click at [634, 300] on button "+" at bounding box center [648, 298] width 35 height 35
click at [616, 730] on p "Adicionar R$ 6,00" at bounding box center [609, 729] width 99 height 18
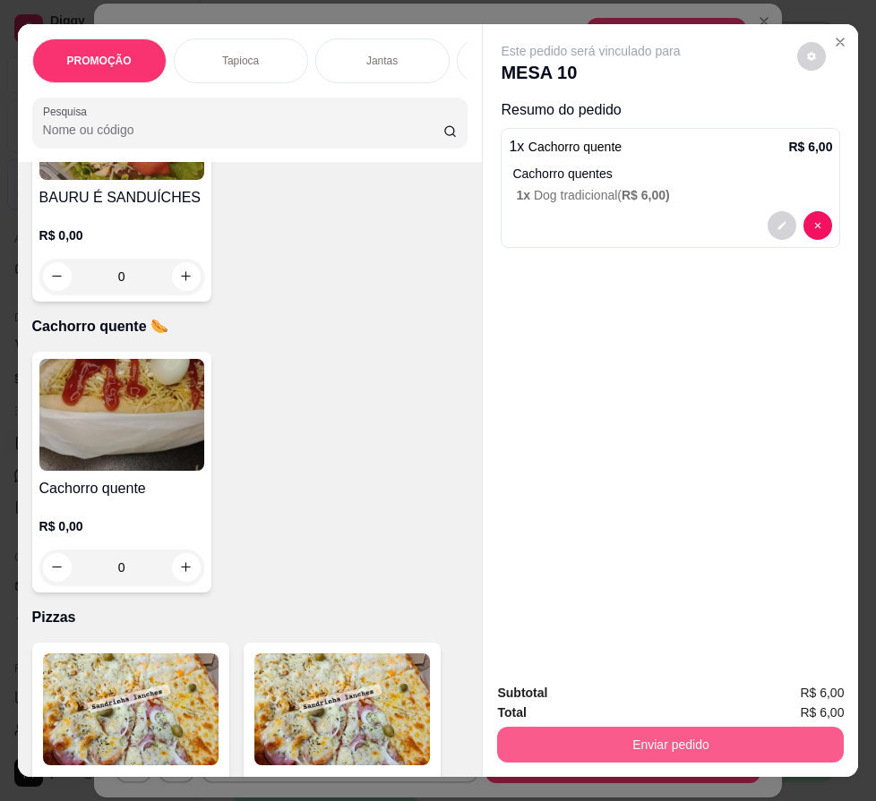
click at [634, 728] on button "Enviar pedido" at bounding box center [670, 745] width 346 height 36
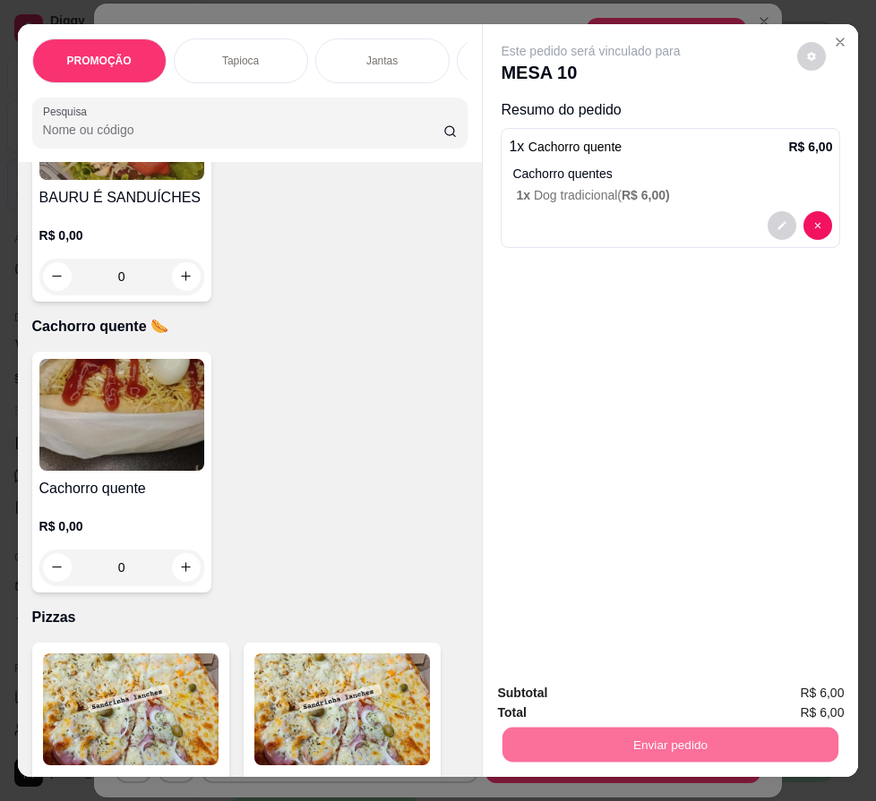
click at [832, 693] on button "Enviar pedido" at bounding box center [797, 695] width 101 height 34
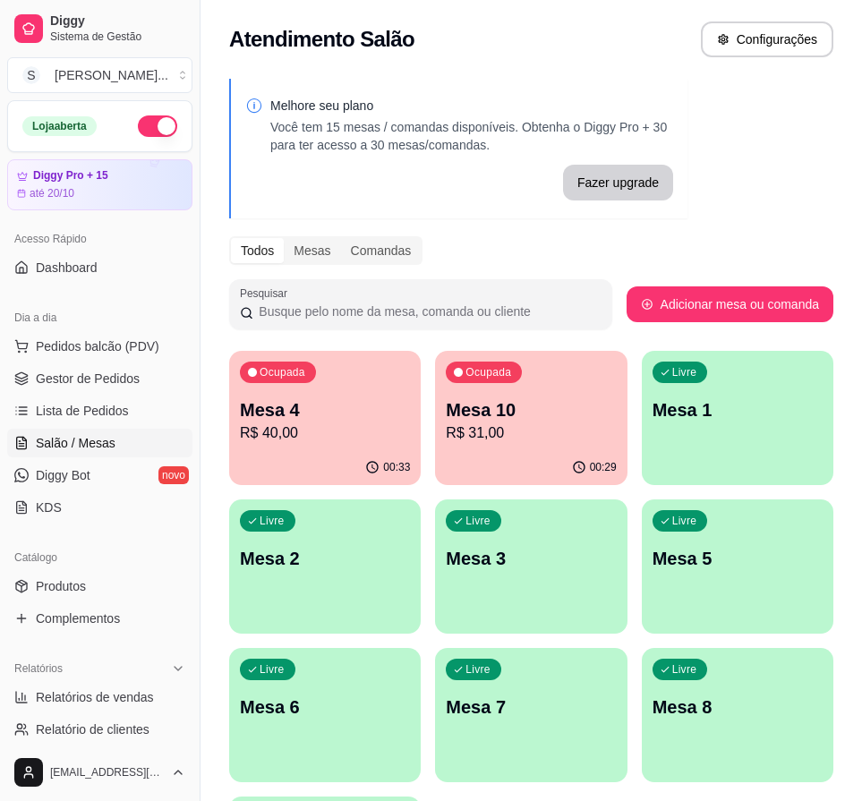
click at [481, 464] on div "00:29" at bounding box center [531, 467] width 192 height 35
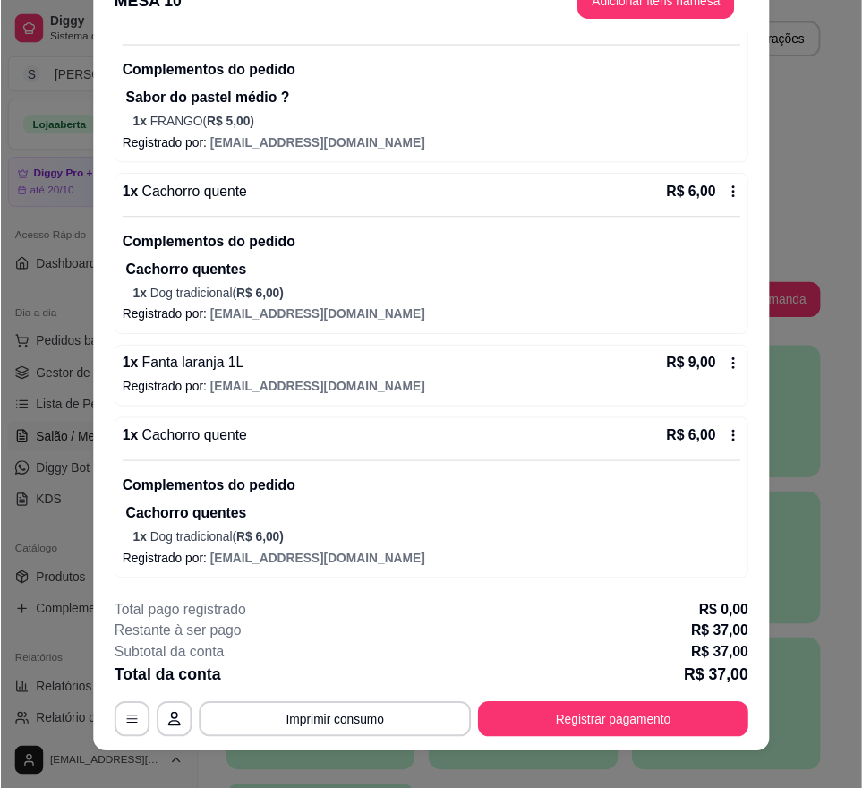
scroll to position [54, 0]
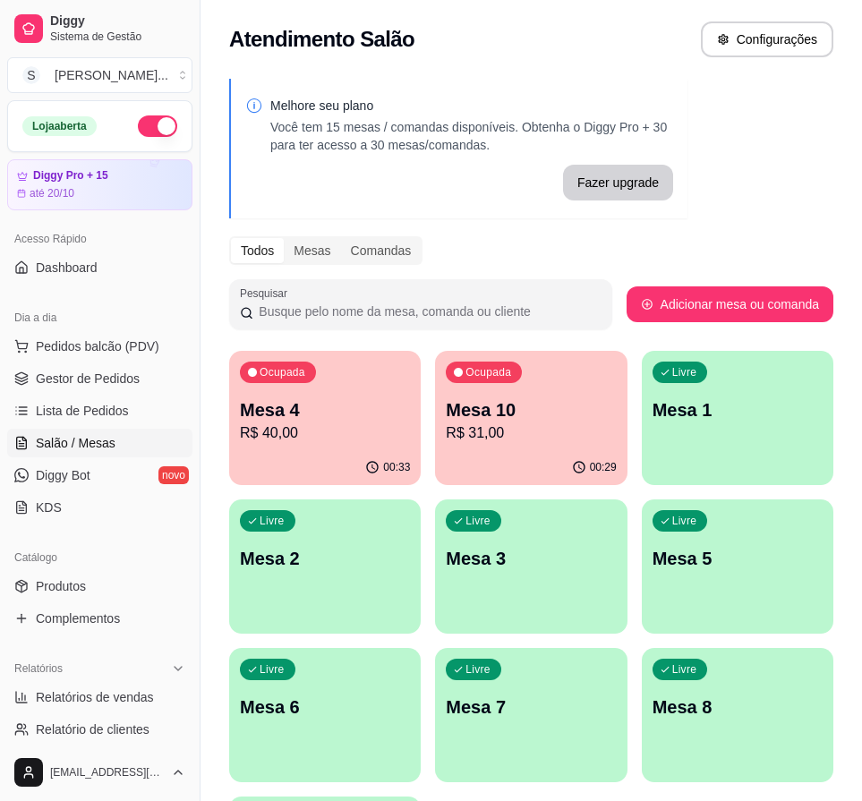
click at [313, 478] on div "00:33" at bounding box center [325, 467] width 192 height 35
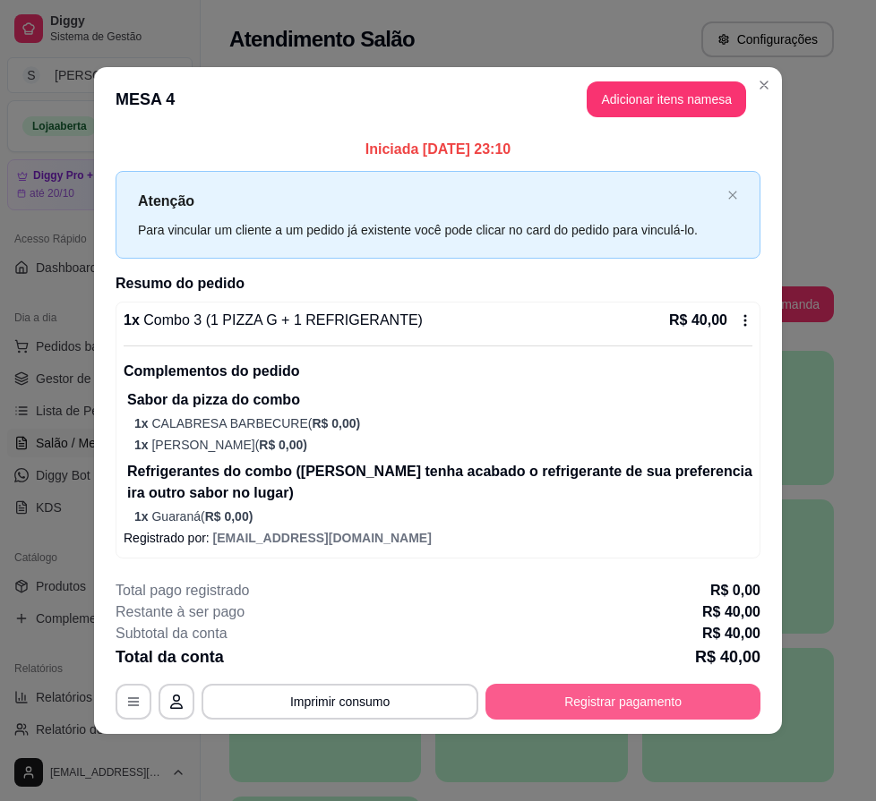
click at [643, 696] on button "Registrar pagamento" at bounding box center [622, 702] width 275 height 36
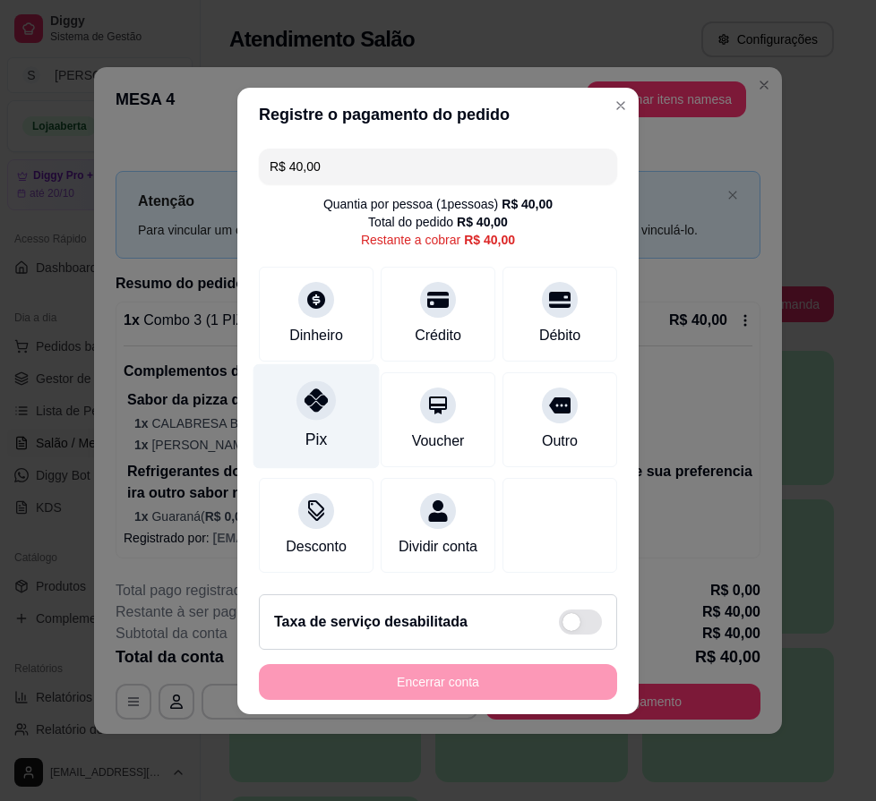
click at [339, 439] on div "Pix" at bounding box center [316, 415] width 126 height 105
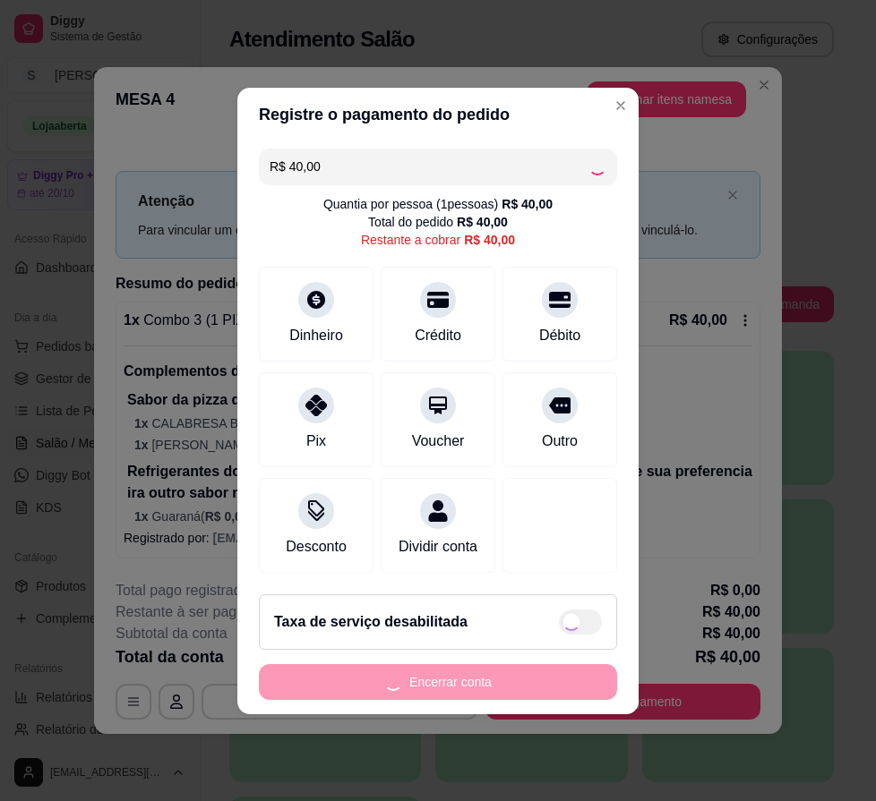
type input "R$ 0,00"
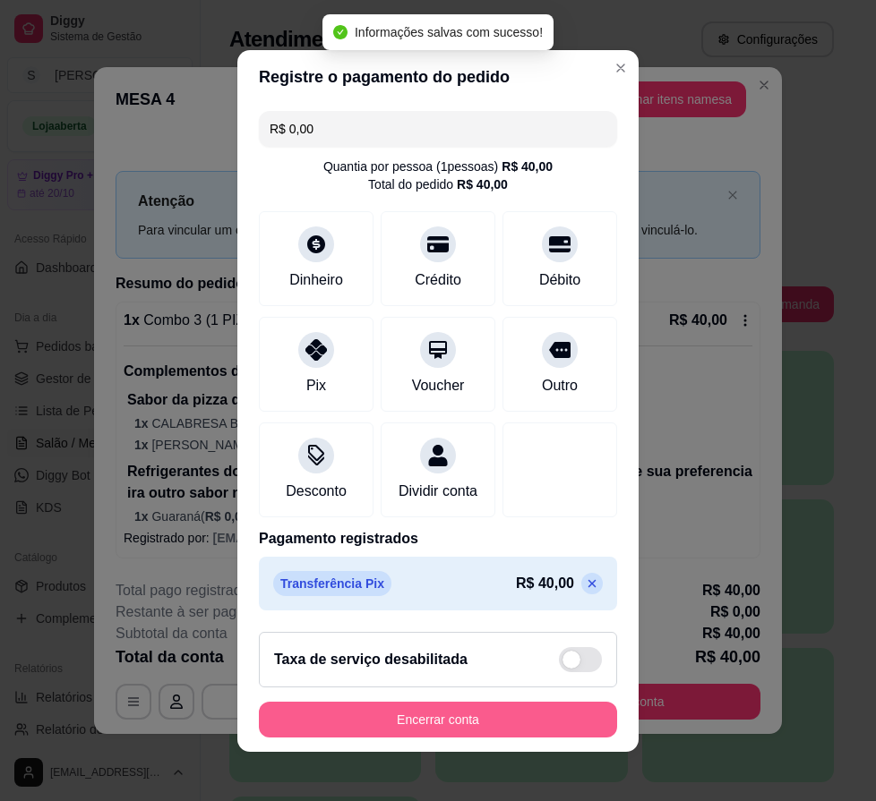
click at [455, 725] on button "Encerrar conta" at bounding box center [438, 720] width 358 height 36
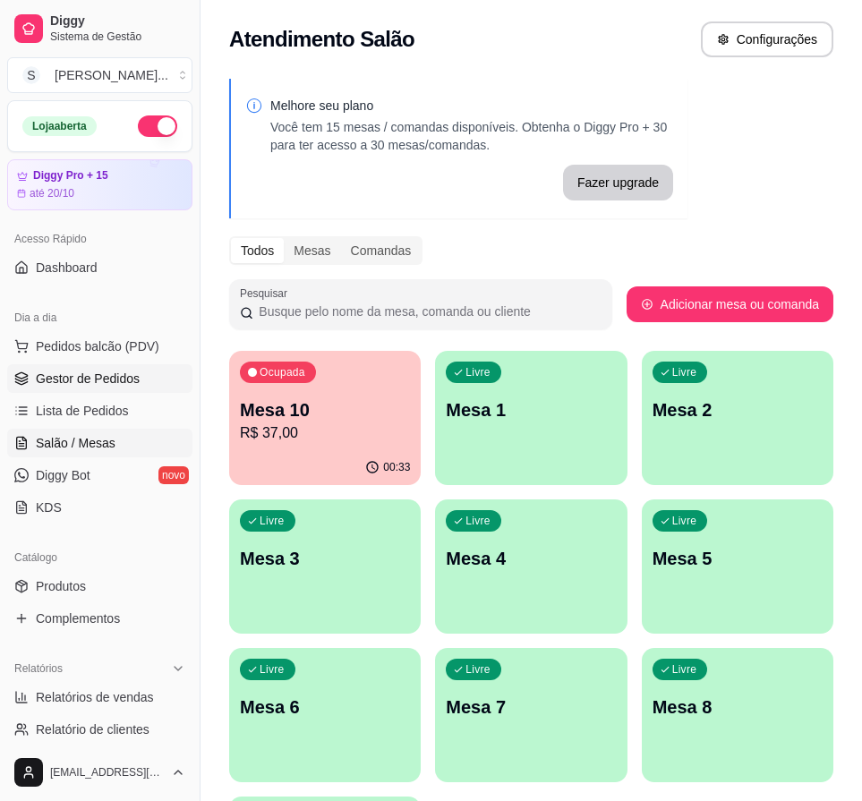
click at [66, 370] on span "Gestor de Pedidos" at bounding box center [88, 379] width 104 height 18
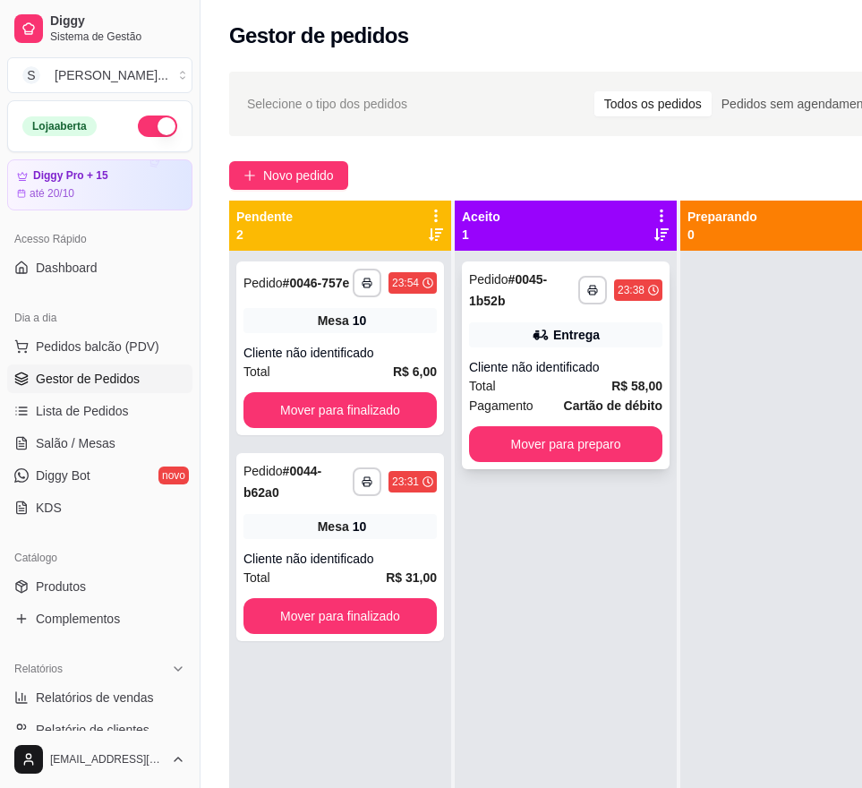
click at [610, 373] on div "Cliente não identificado" at bounding box center [565, 367] width 193 height 18
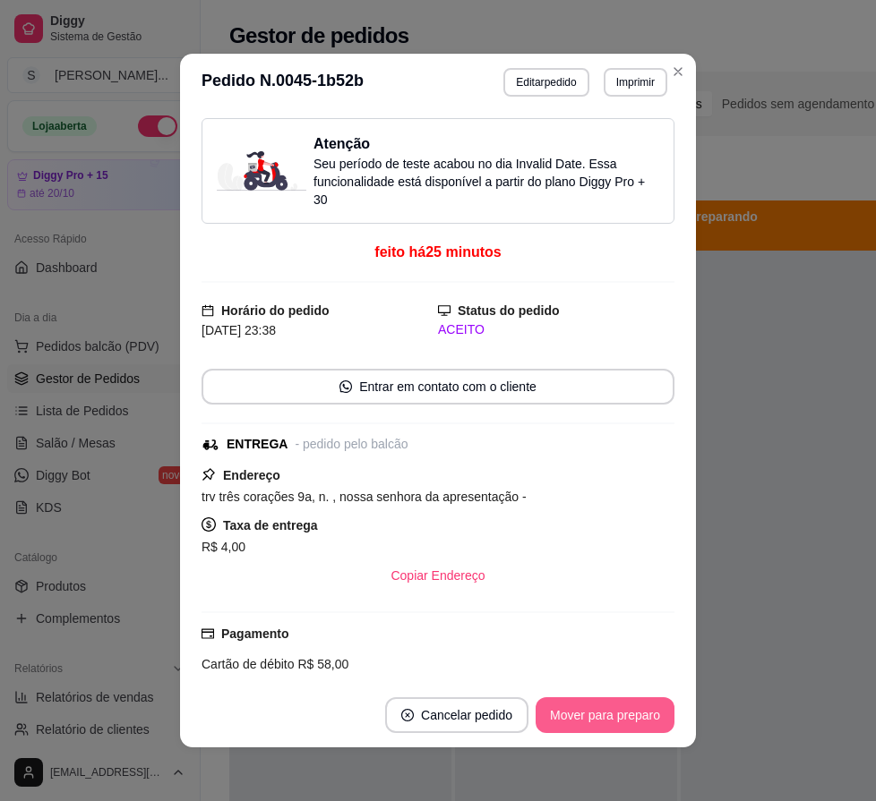
click at [626, 712] on button "Mover para preparo" at bounding box center [604, 715] width 139 height 36
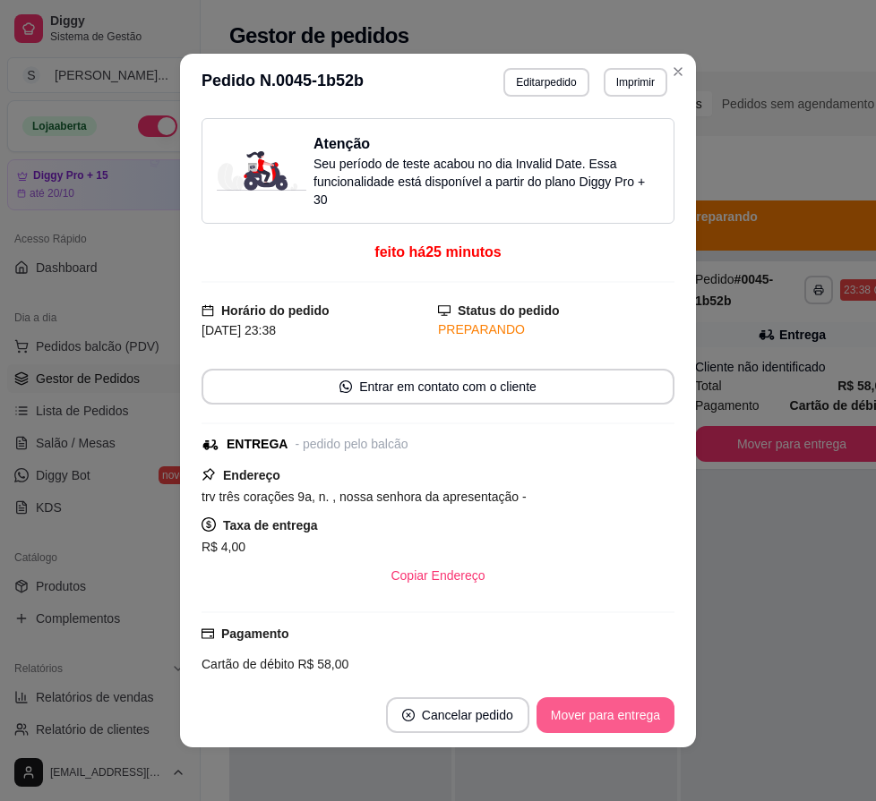
click at [631, 716] on button "Mover para entrega" at bounding box center [605, 715] width 138 height 36
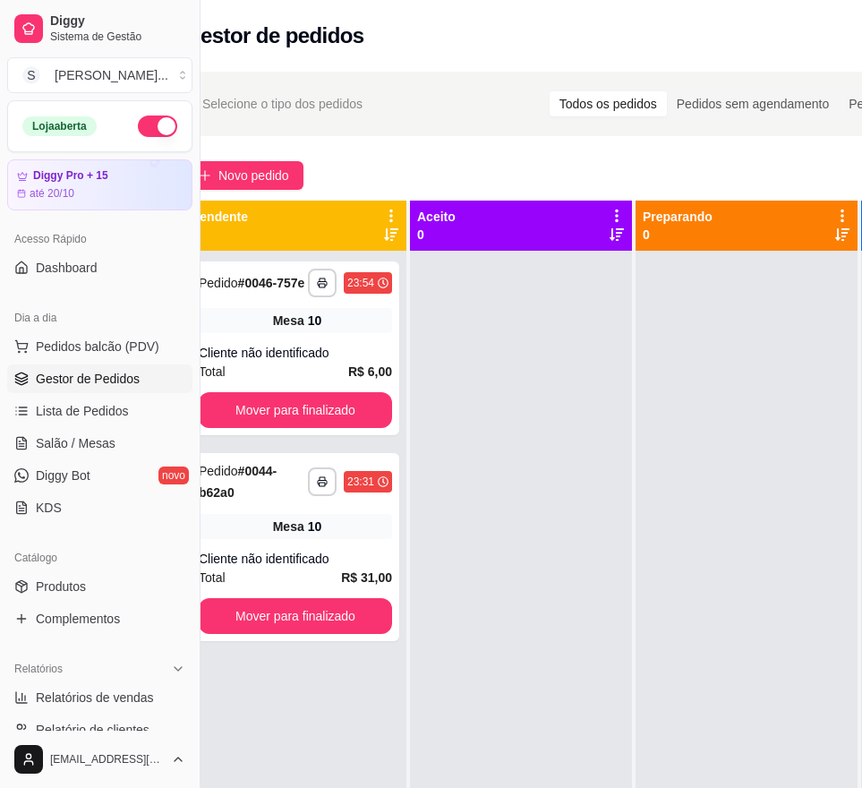
scroll to position [0, 201]
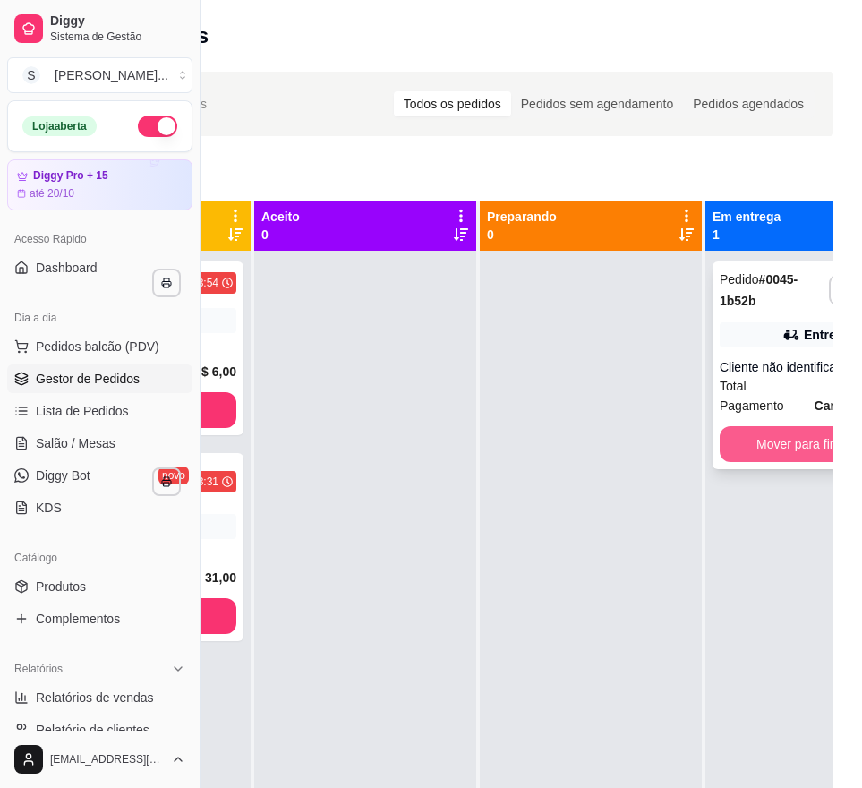
click at [748, 447] on button "Mover para finalizado" at bounding box center [816, 444] width 193 height 36
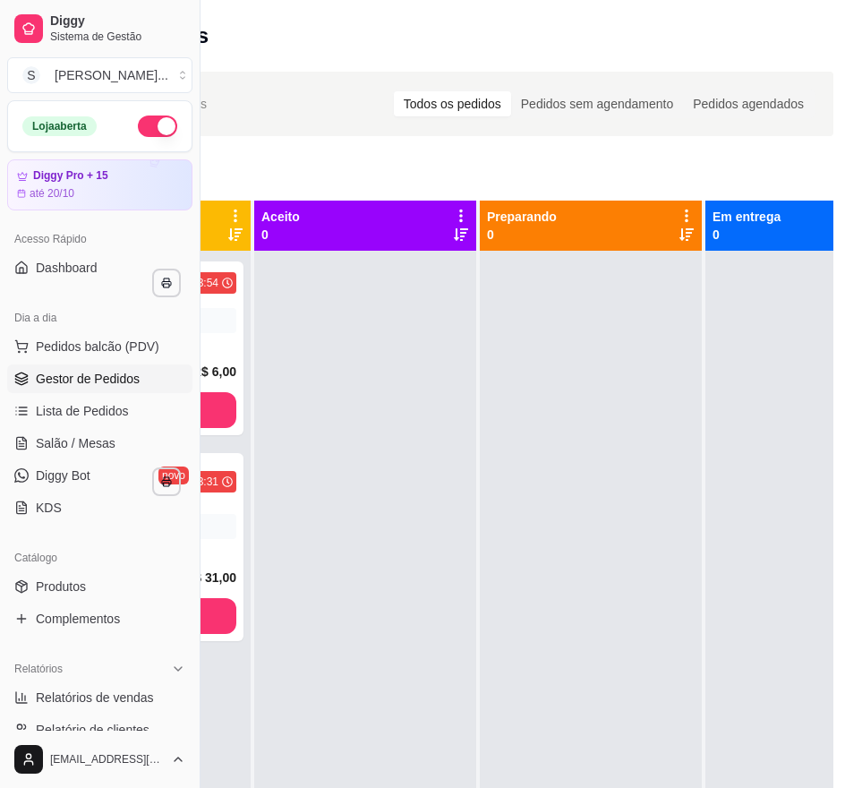
click at [664, 613] on div at bounding box center [591, 645] width 222 height 788
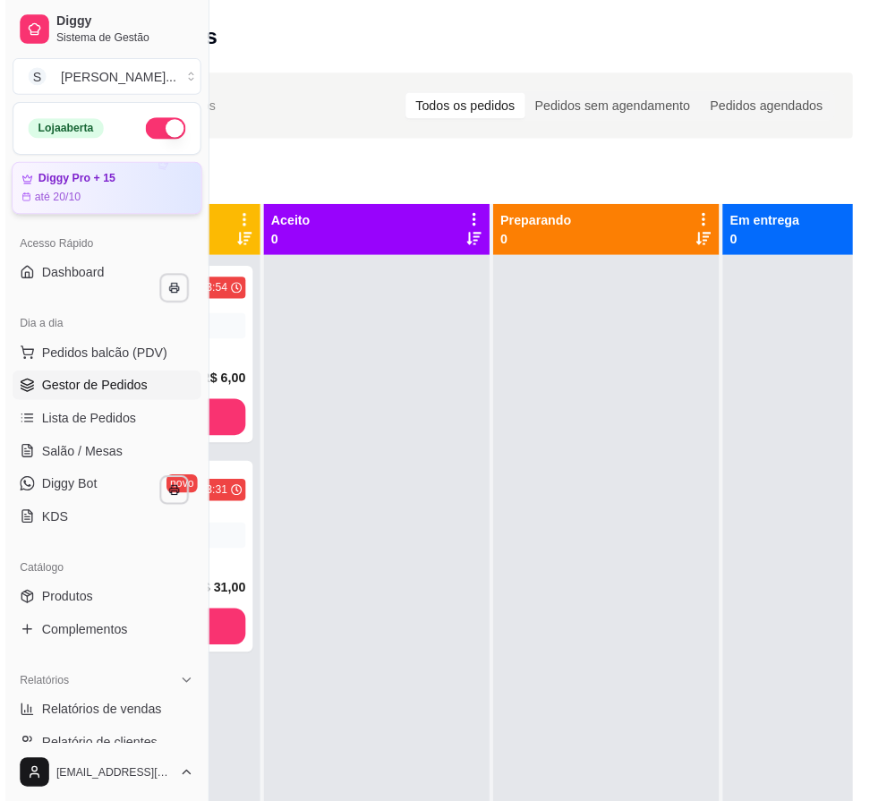
scroll to position [0, 0]
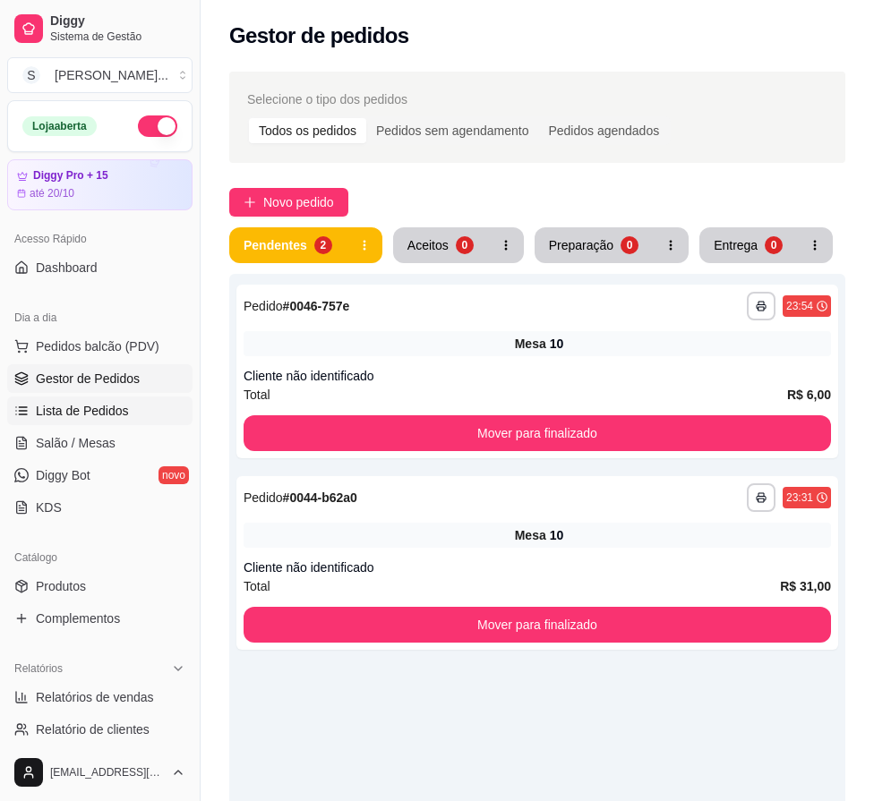
click at [77, 415] on span "Lista de Pedidos" at bounding box center [82, 411] width 93 height 18
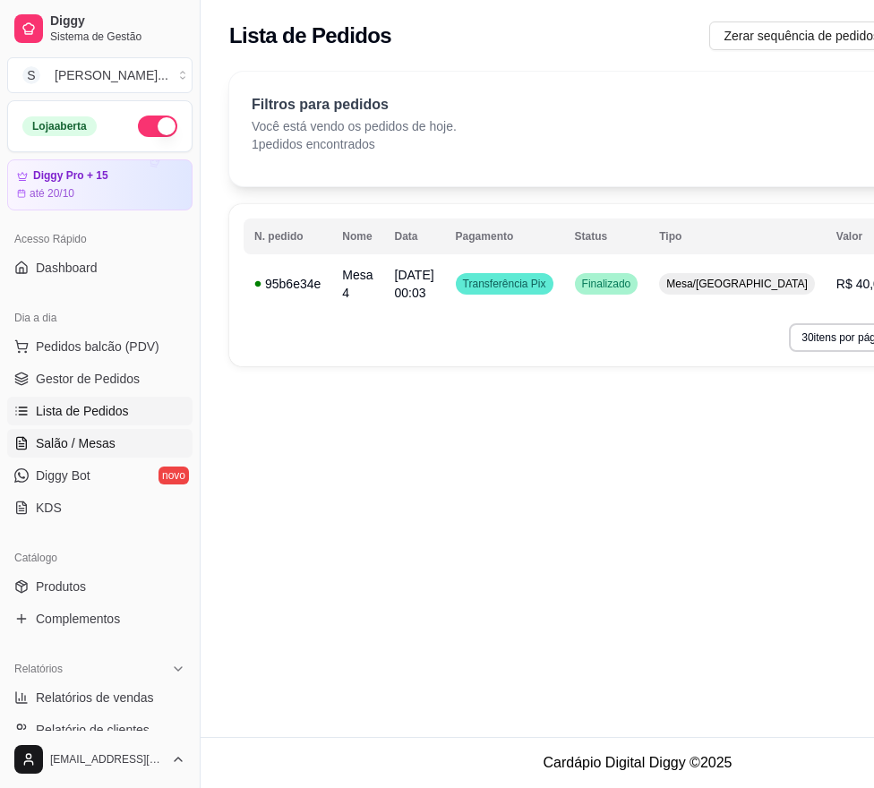
click at [84, 440] on span "Salão / Mesas" at bounding box center [76, 443] width 80 height 18
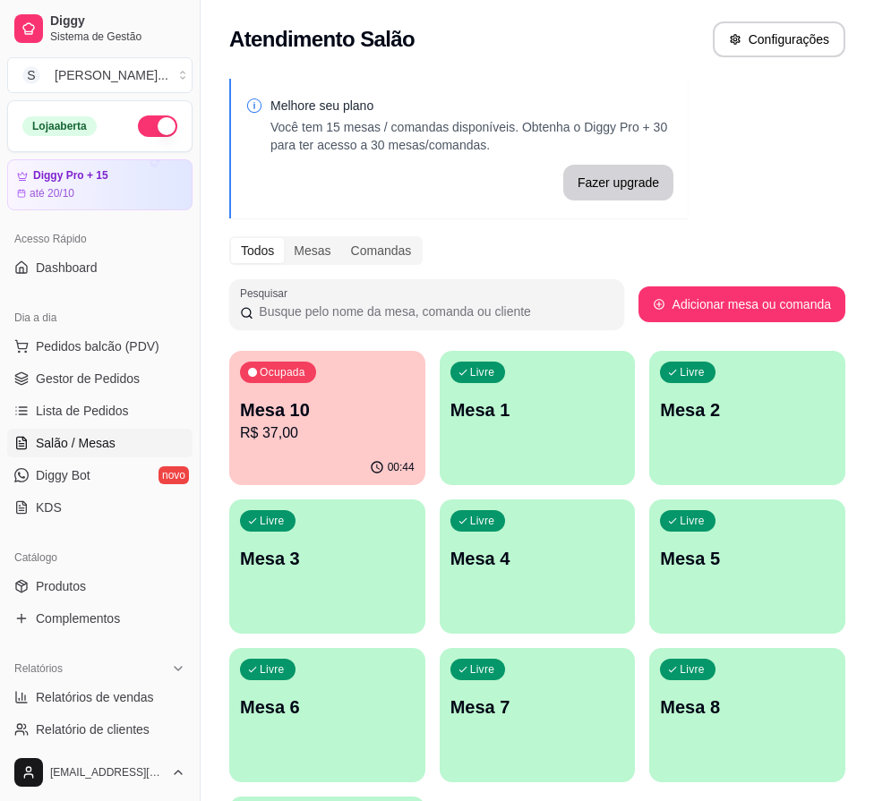
click at [361, 435] on p "R$ 37,00" at bounding box center [327, 433] width 175 height 21
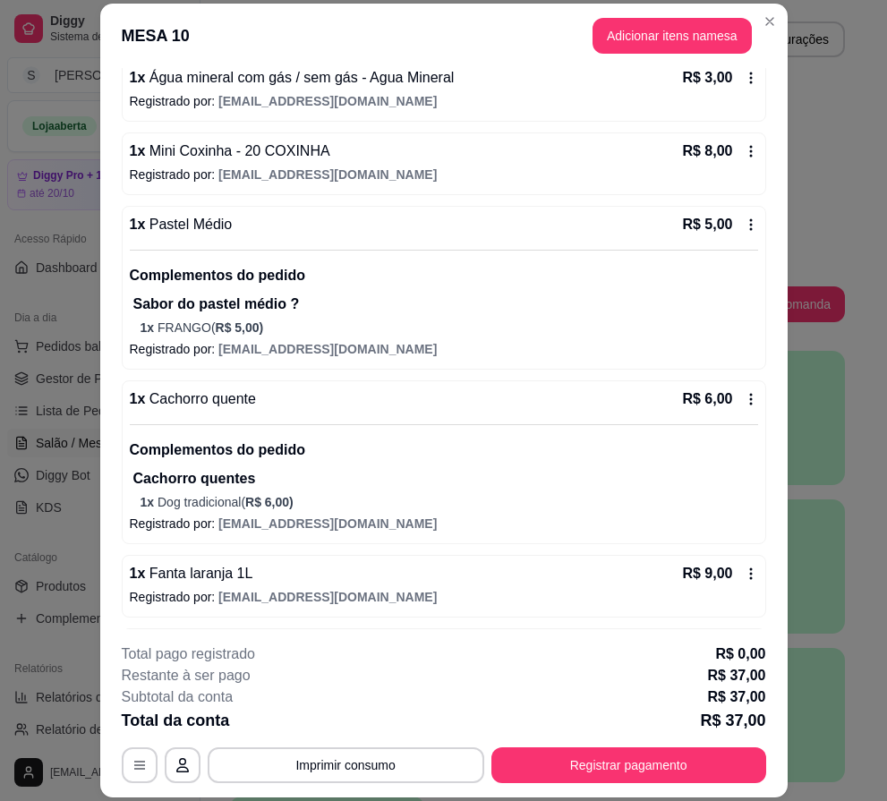
scroll to position [349, 0]
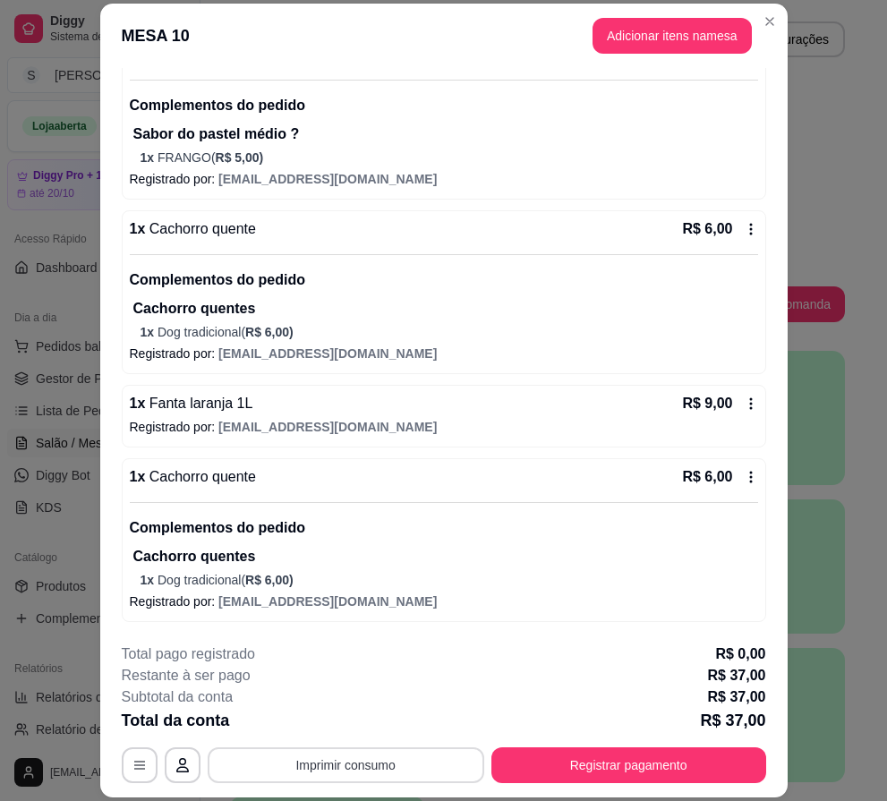
click at [408, 753] on button "Imprimir consumo" at bounding box center [346, 766] width 277 height 36
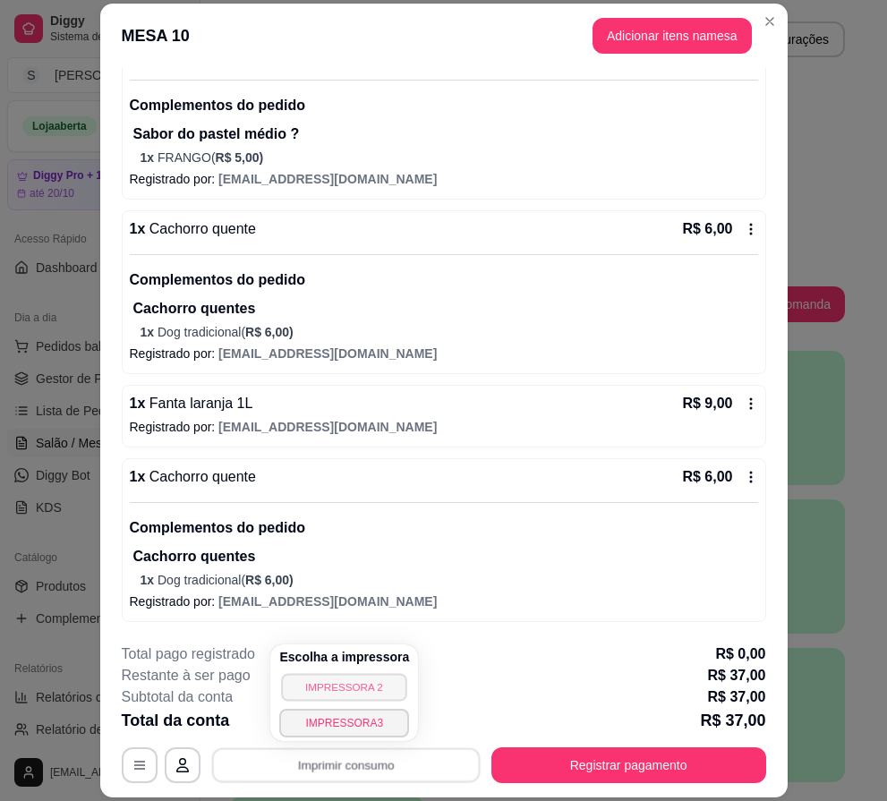
click at [381, 686] on button "IMPRESSORA 2" at bounding box center [344, 687] width 125 height 28
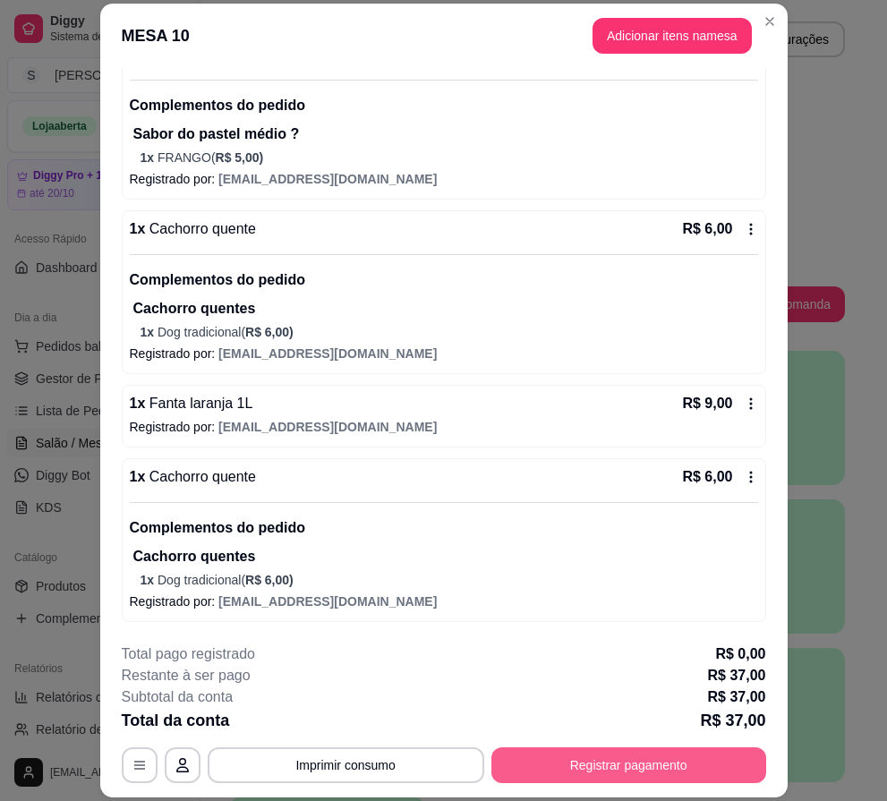
click at [723, 767] on button "Registrar pagamento" at bounding box center [629, 766] width 275 height 36
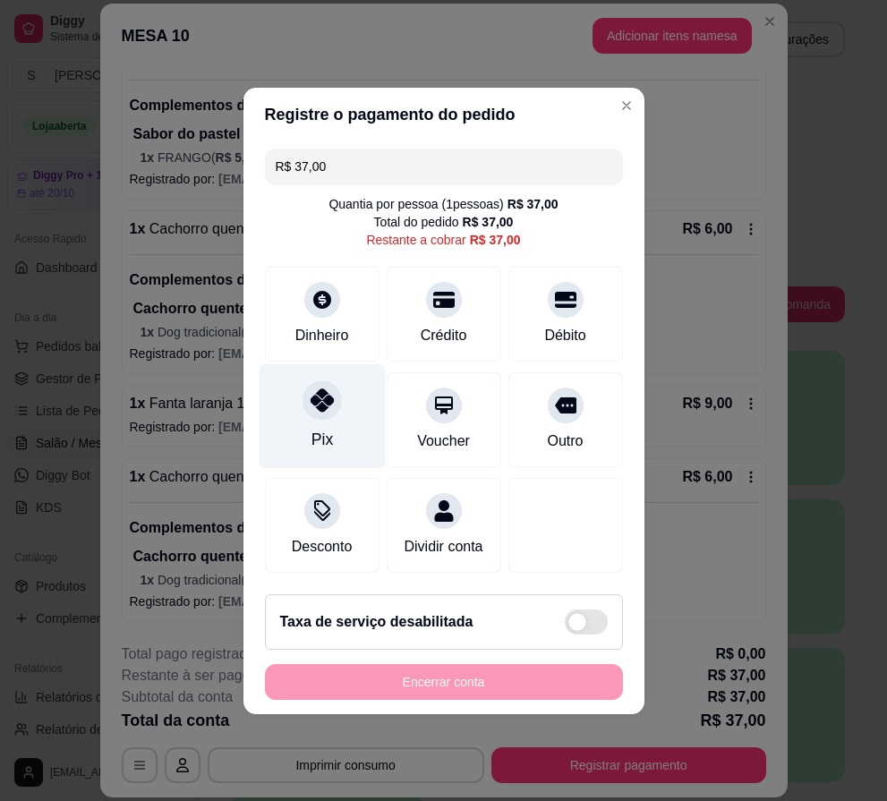
click at [311, 381] on div at bounding box center [322, 400] width 39 height 39
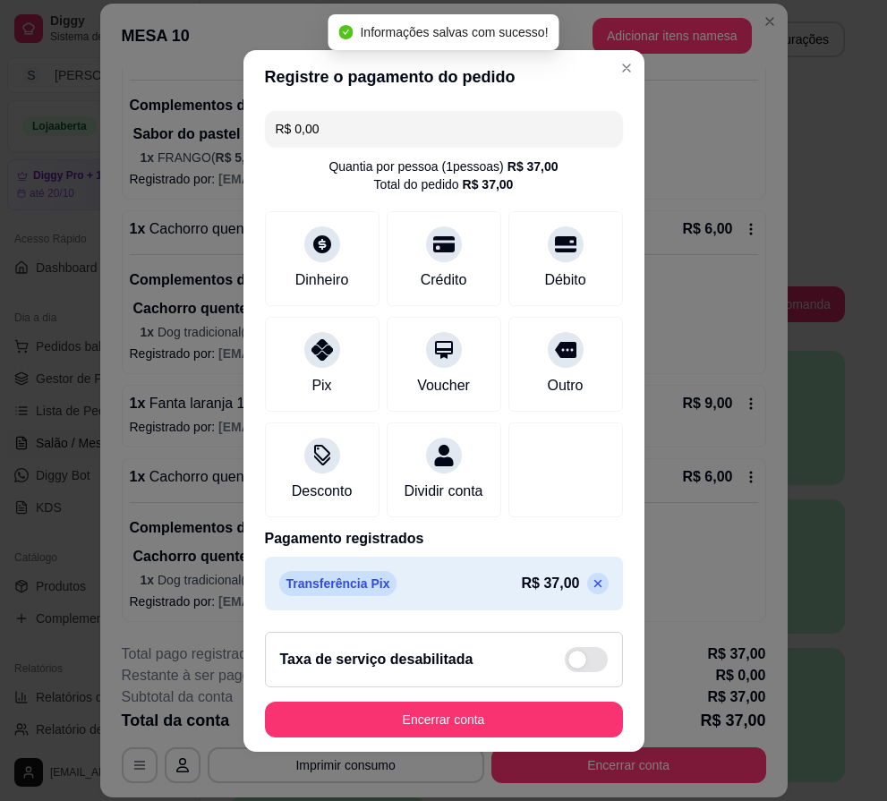
type input "R$ 0,00"
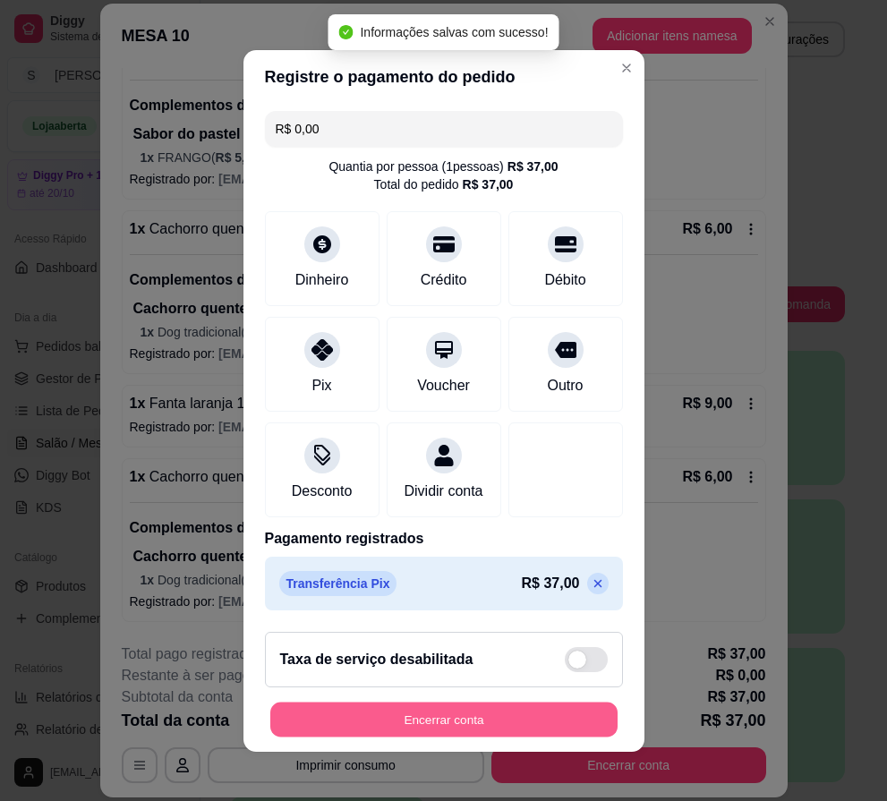
click at [535, 719] on button "Encerrar conta" at bounding box center [443, 719] width 347 height 35
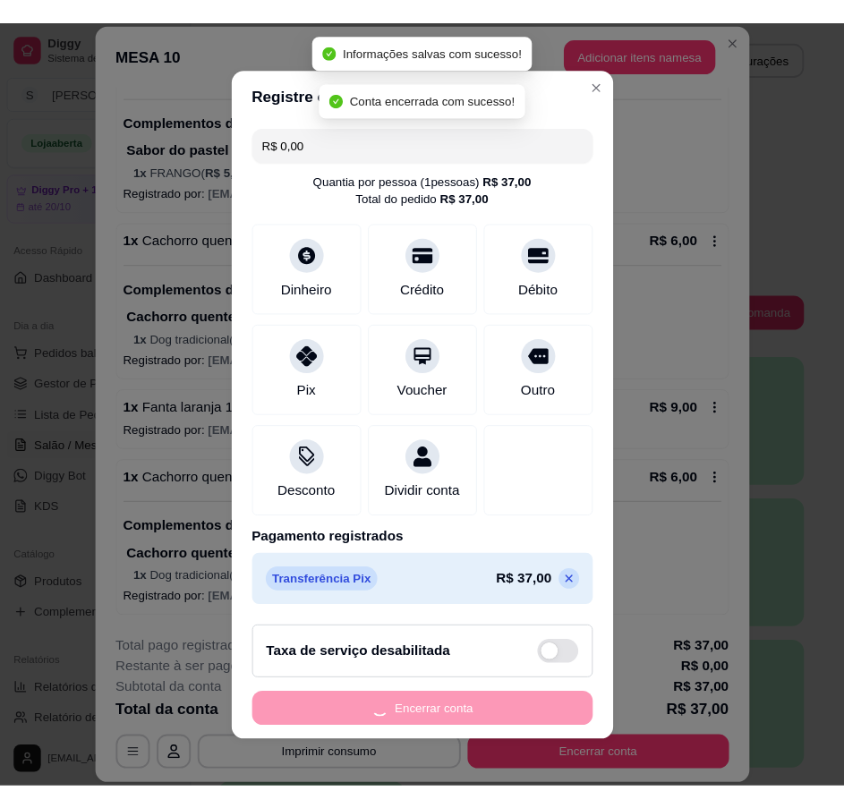
scroll to position [0, 0]
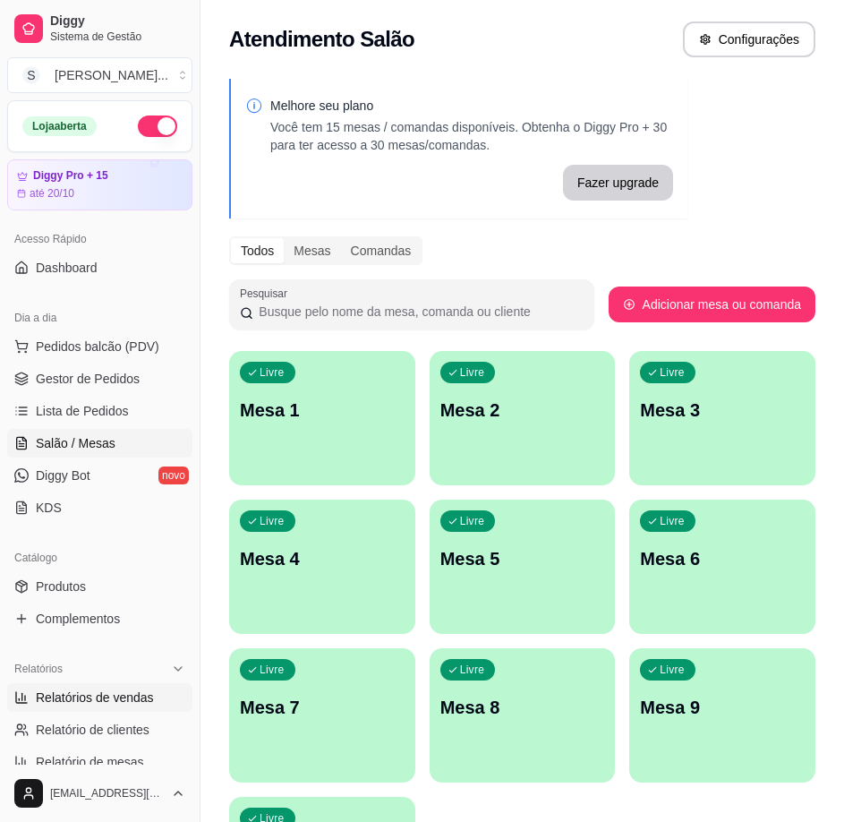
click at [93, 702] on span "Relatórios de vendas" at bounding box center [95, 697] width 118 height 18
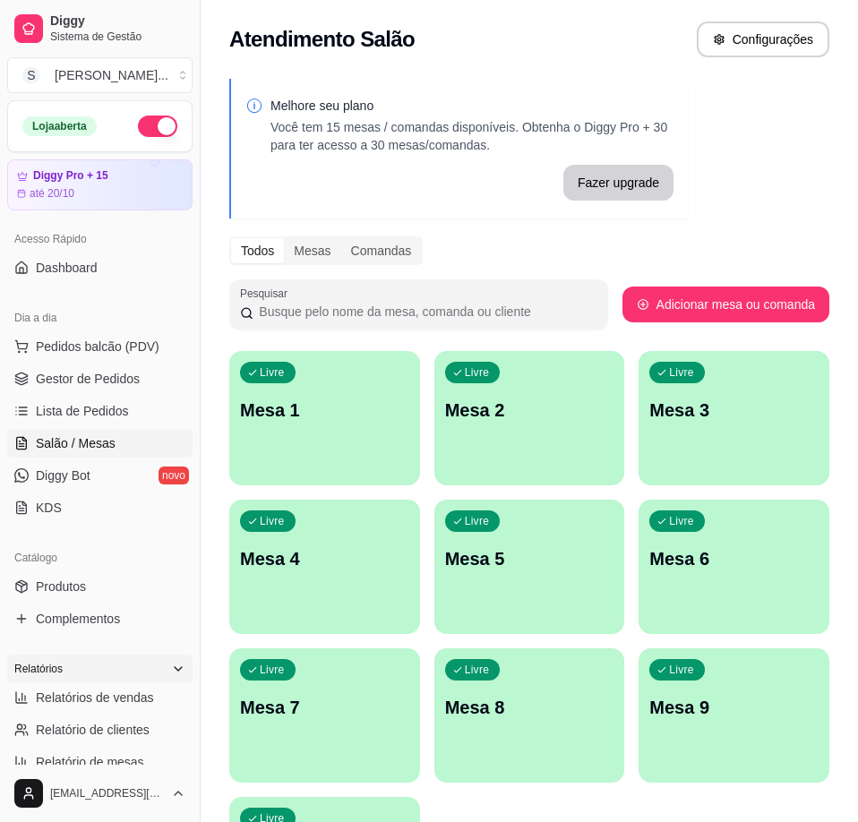
select select "ALL"
select select "0"
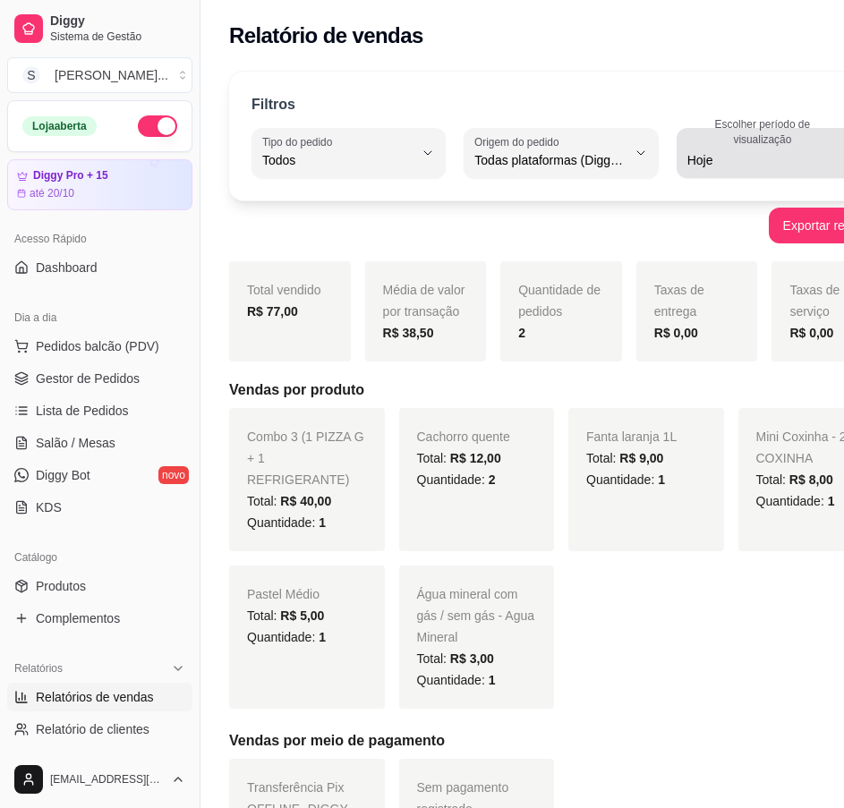
click at [810, 154] on button "Escolher período de visualização Hoje" at bounding box center [774, 153] width 194 height 50
click at [765, 382] on span "Customizado" at bounding box center [720, 378] width 124 height 17
type input "-1"
select select "-1"
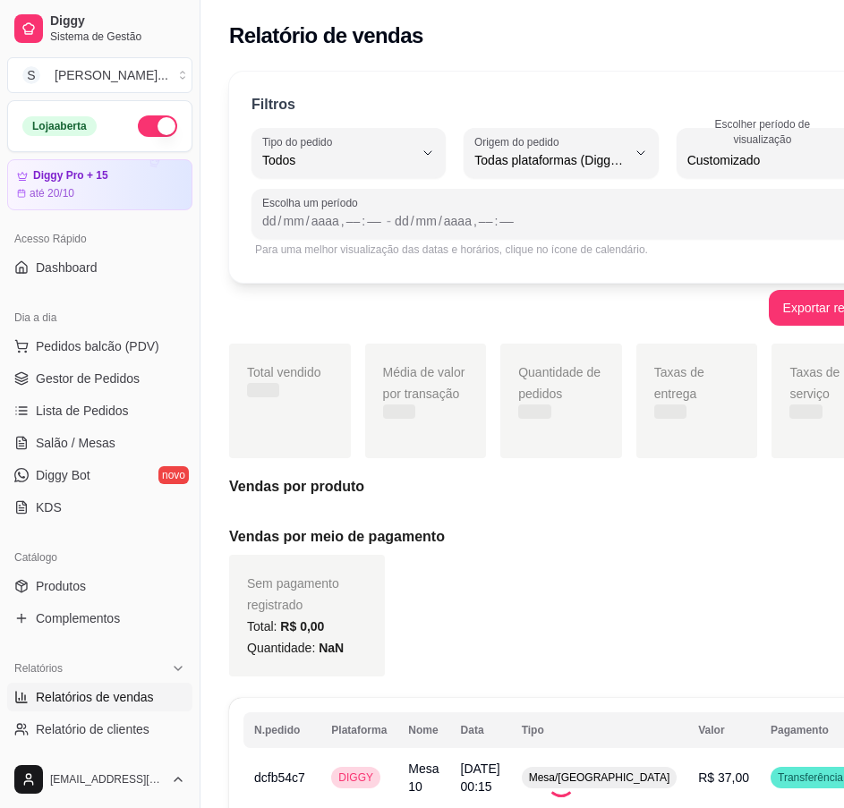
scroll to position [17, 0]
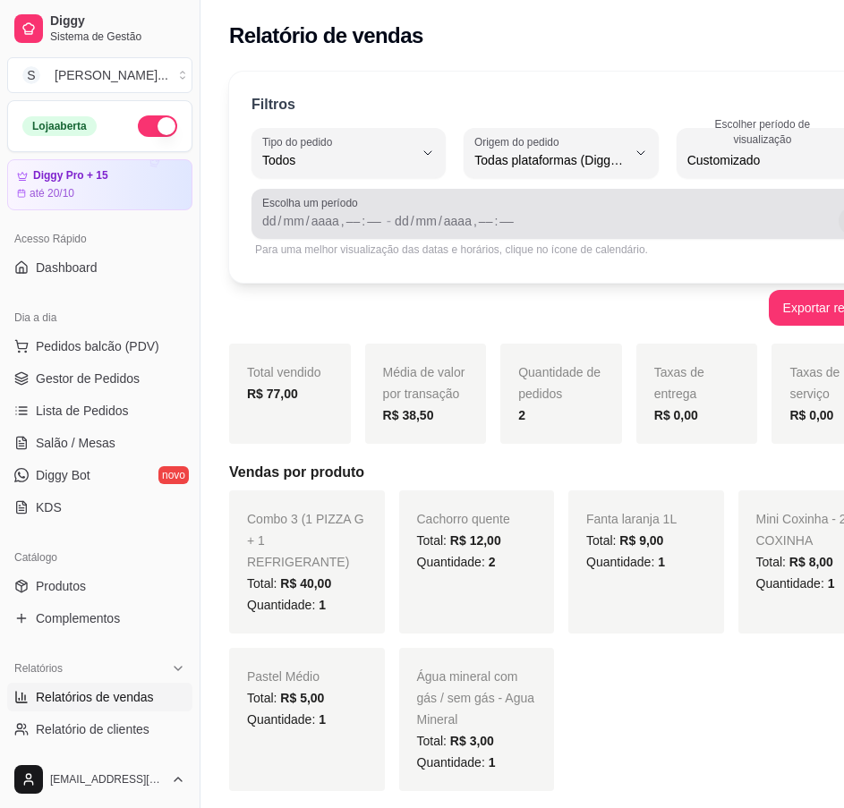
click at [839, 231] on button "Calendário" at bounding box center [853, 221] width 29 height 29
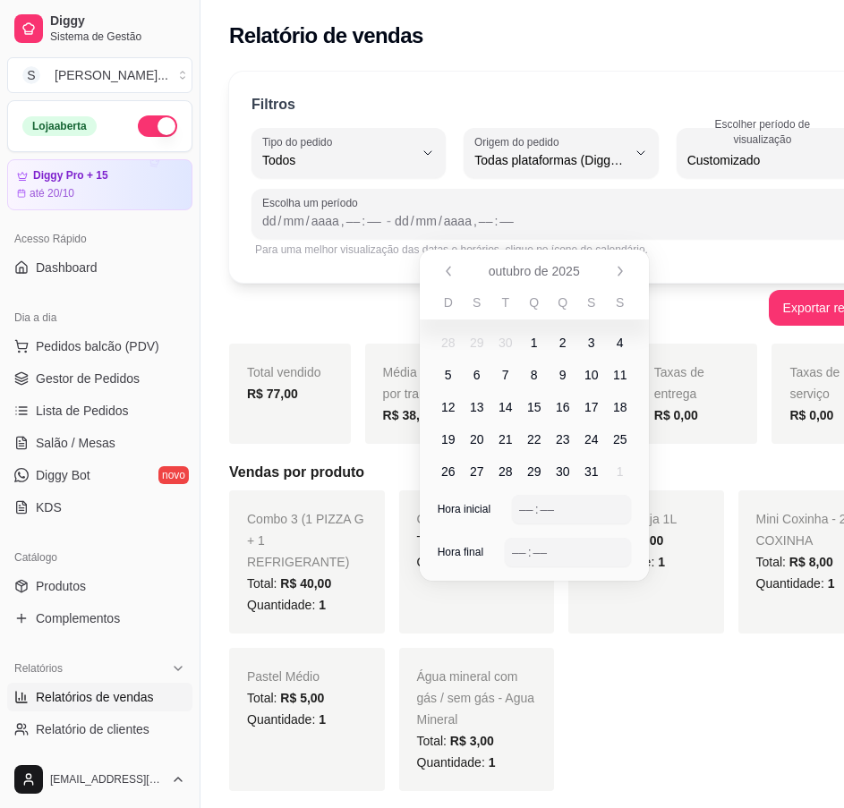
click at [539, 341] on span "1" at bounding box center [534, 343] width 29 height 29
click at [535, 338] on span "1" at bounding box center [534, 343] width 7 height 18
click at [517, 512] on div "–– : ––" at bounding box center [571, 509] width 119 height 29
click at [514, 547] on div "––" at bounding box center [519, 552] width 18 height 18
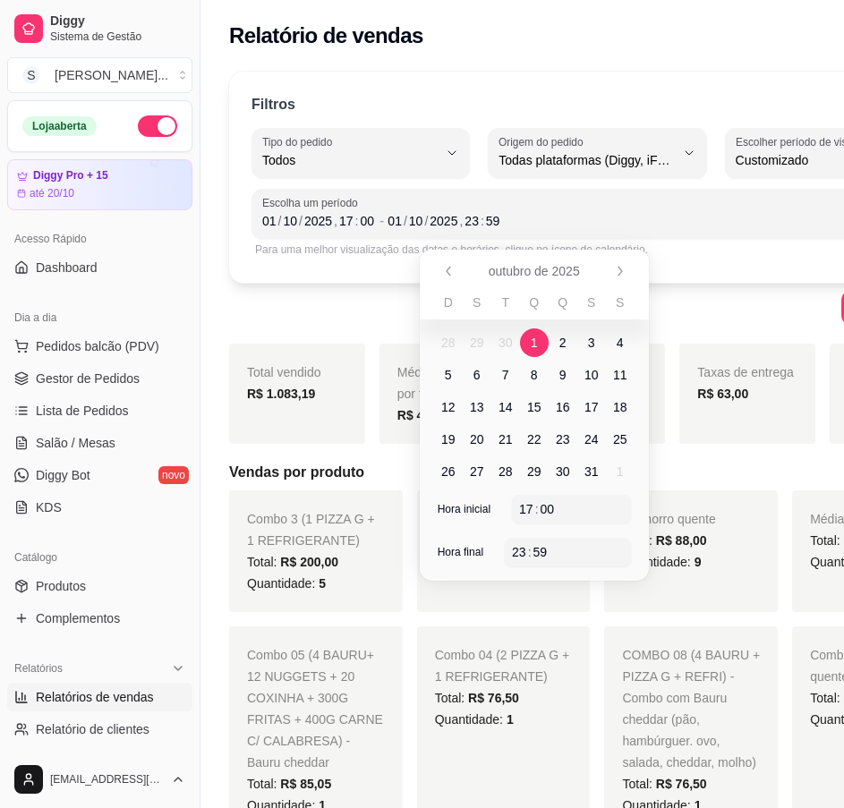
click at [705, 483] on h5 "Vendas por produto" at bounding box center [597, 472] width 737 height 21
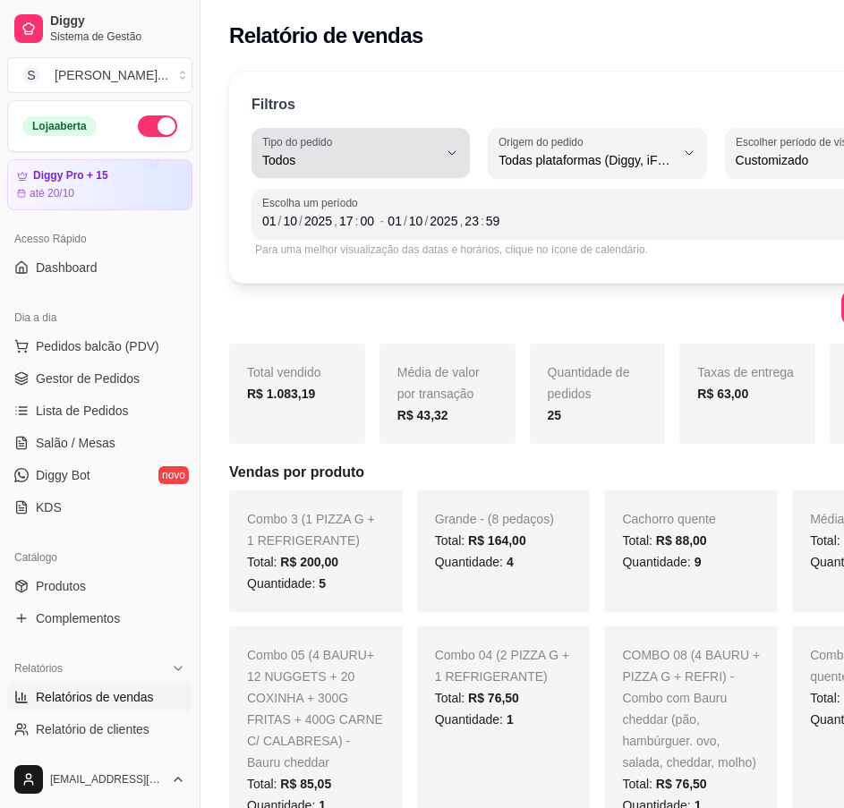
click at [414, 141] on button "Tipo do pedido Todos" at bounding box center [361, 153] width 218 height 50
click at [360, 241] on span "Entrega" at bounding box center [335, 232] width 133 height 17
type input "DELIVERY"
select select "DELIVERY"
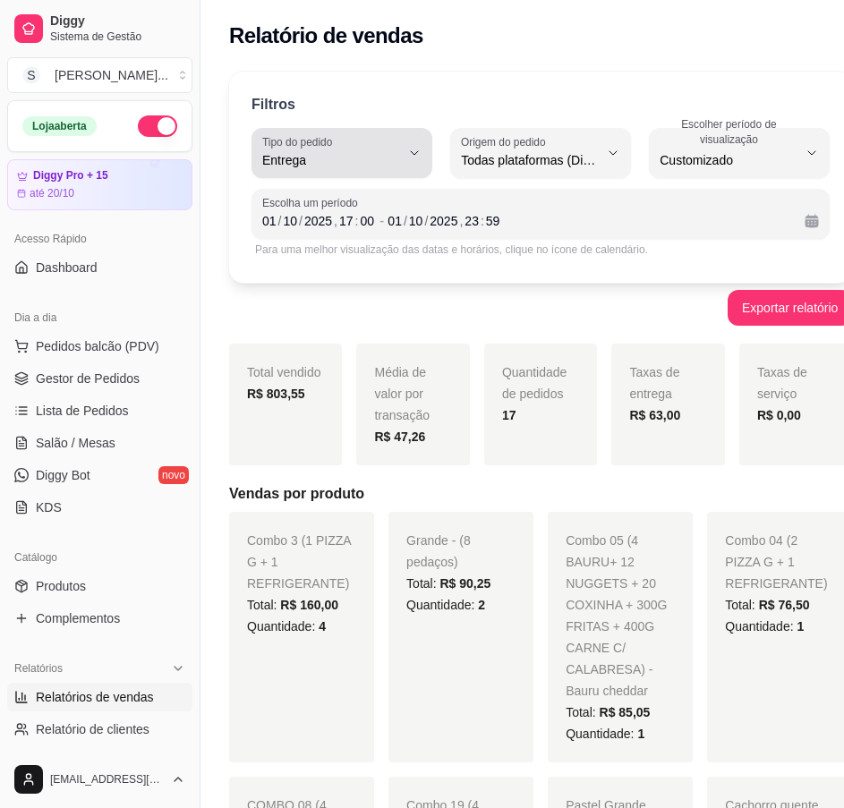
click at [398, 160] on button "Tipo do pedido Entrega" at bounding box center [342, 153] width 181 height 50
click at [356, 275] on li "Retirada" at bounding box center [335, 262] width 149 height 28
type input "PICKUP"
select select "PICKUP"
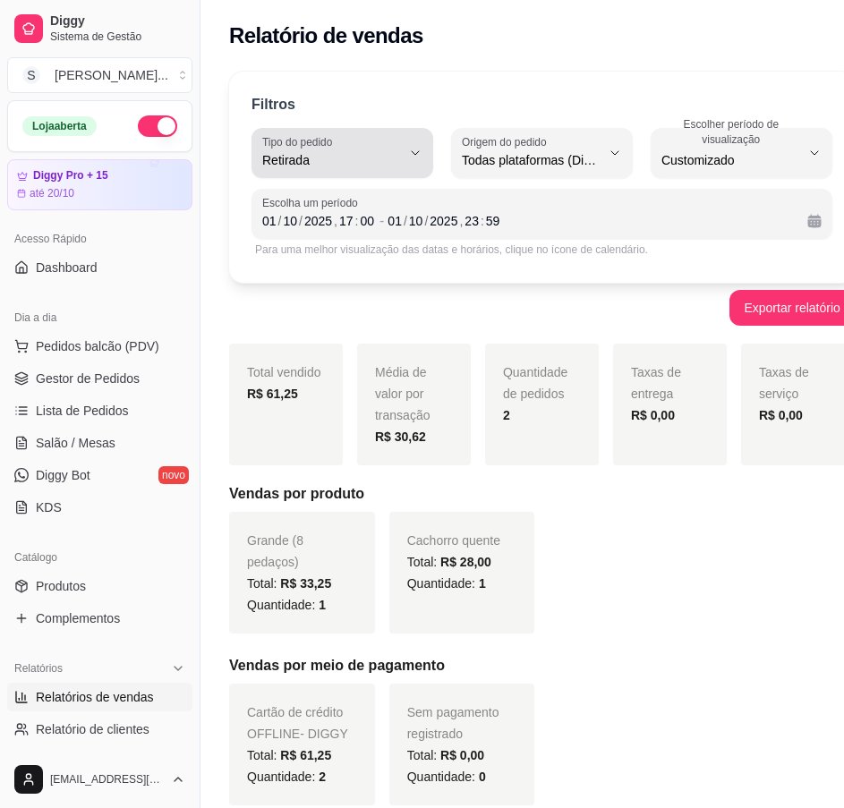
click at [395, 165] on button "Tipo do pedido Retirada" at bounding box center [343, 153] width 182 height 50
click at [299, 299] on span "Mesa" at bounding box center [328, 290] width 118 height 17
type input "IN_STORE"
select select "IN_STORE"
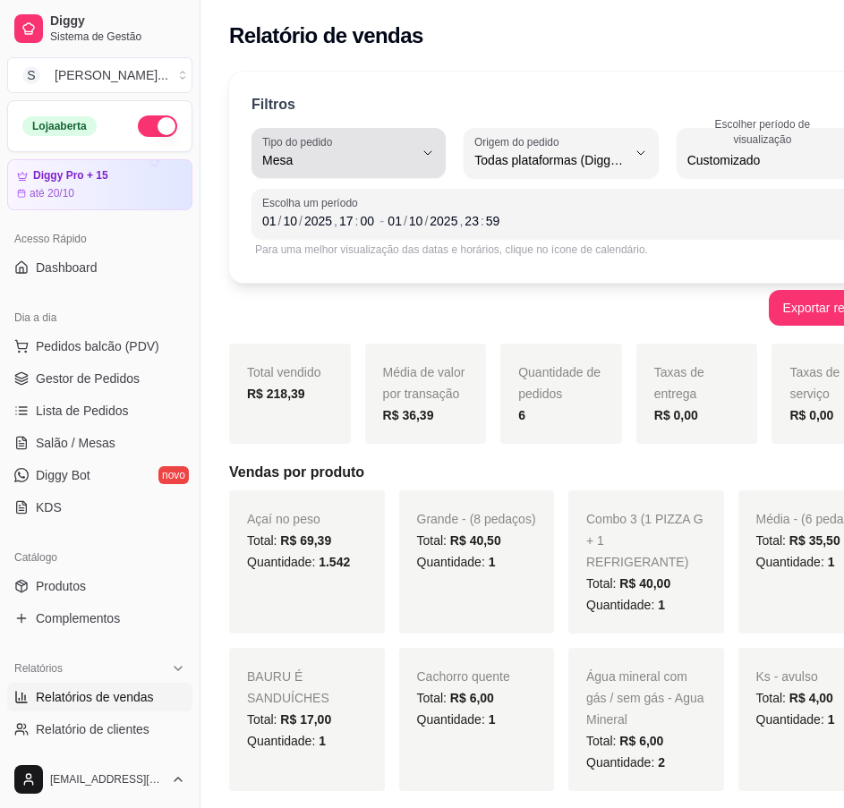
click at [396, 150] on div "Mesa" at bounding box center [337, 153] width 151 height 36
click at [346, 261] on span "Retirada" at bounding box center [331, 261] width 124 height 17
type input "PICKUP"
select select "PICKUP"
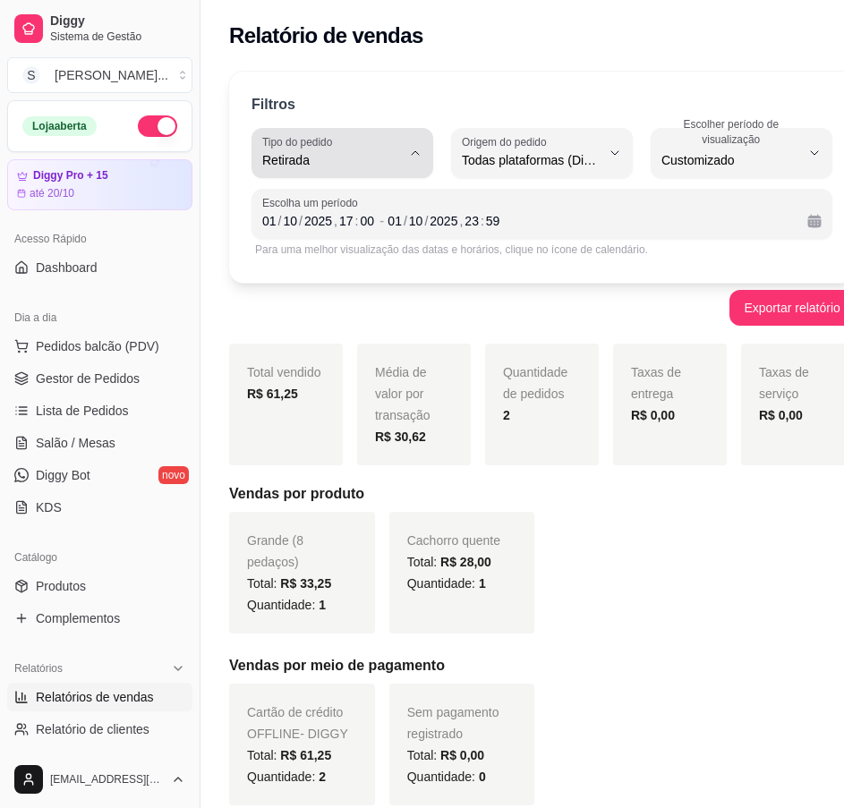
click at [408, 151] on icon "button" at bounding box center [415, 153] width 14 height 14
click at [293, 204] on span "Todos" at bounding box center [328, 202] width 118 height 17
type input "ALL"
select select "ALL"
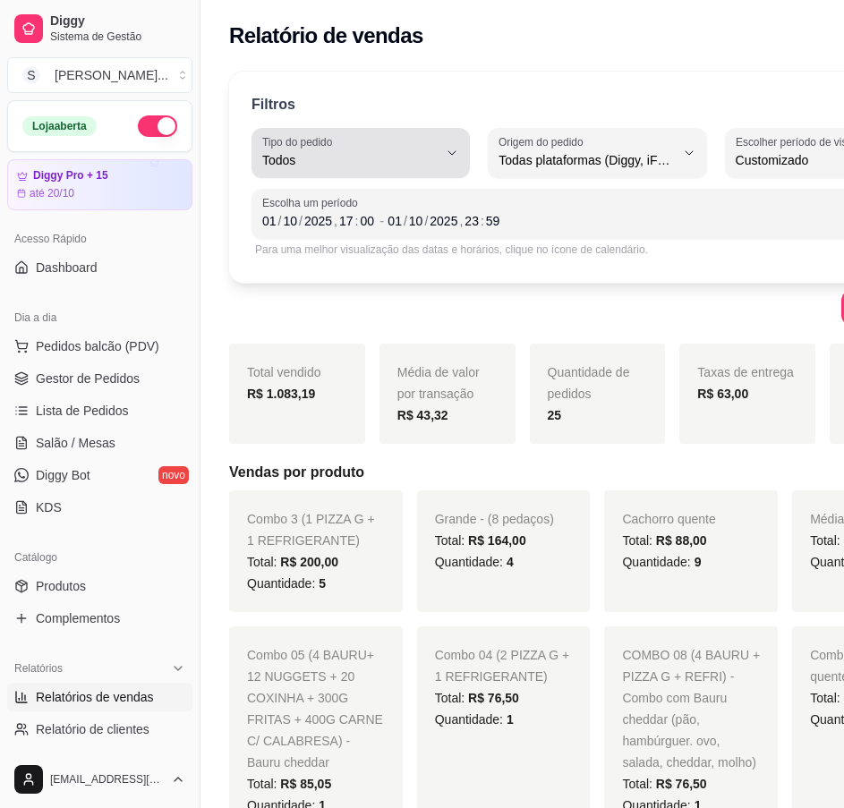
click at [430, 162] on button "Tipo do pedido Todos" at bounding box center [361, 153] width 218 height 50
click at [395, 240] on span "Entrega" at bounding box center [335, 232] width 133 height 17
type input "DELIVERY"
select select "DELIVERY"
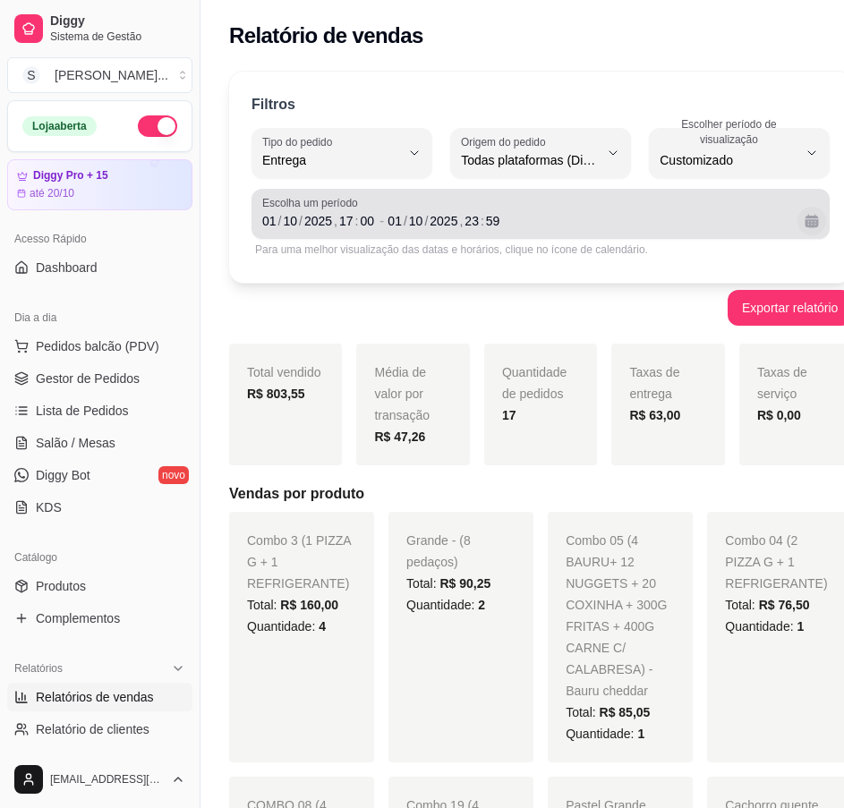
click at [798, 218] on button "Calendário" at bounding box center [812, 221] width 29 height 29
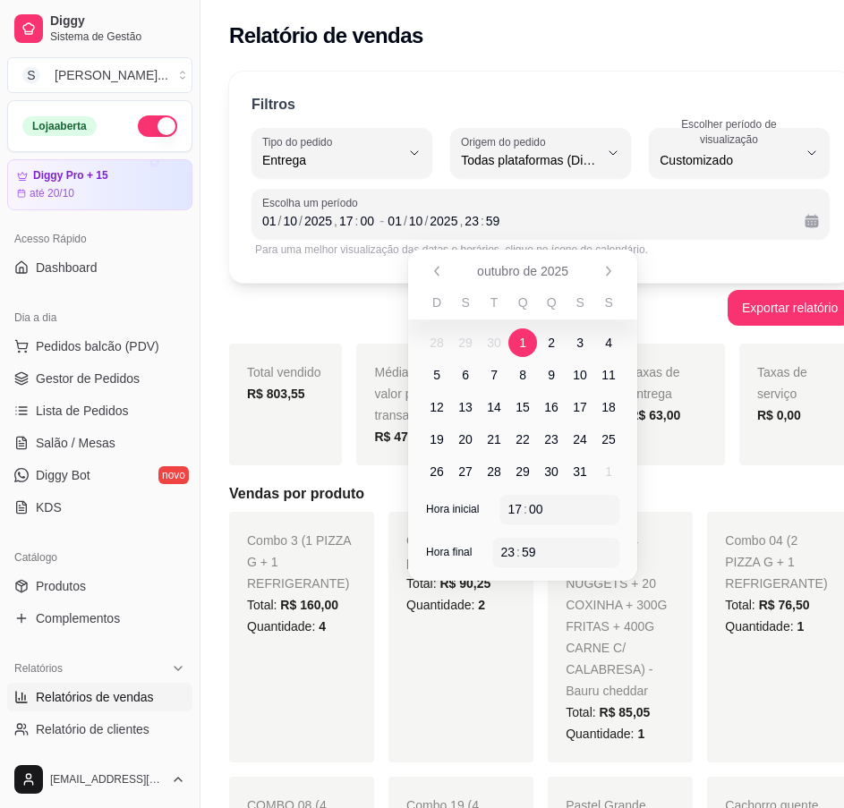
click at [546, 338] on span "2" at bounding box center [551, 343] width 29 height 29
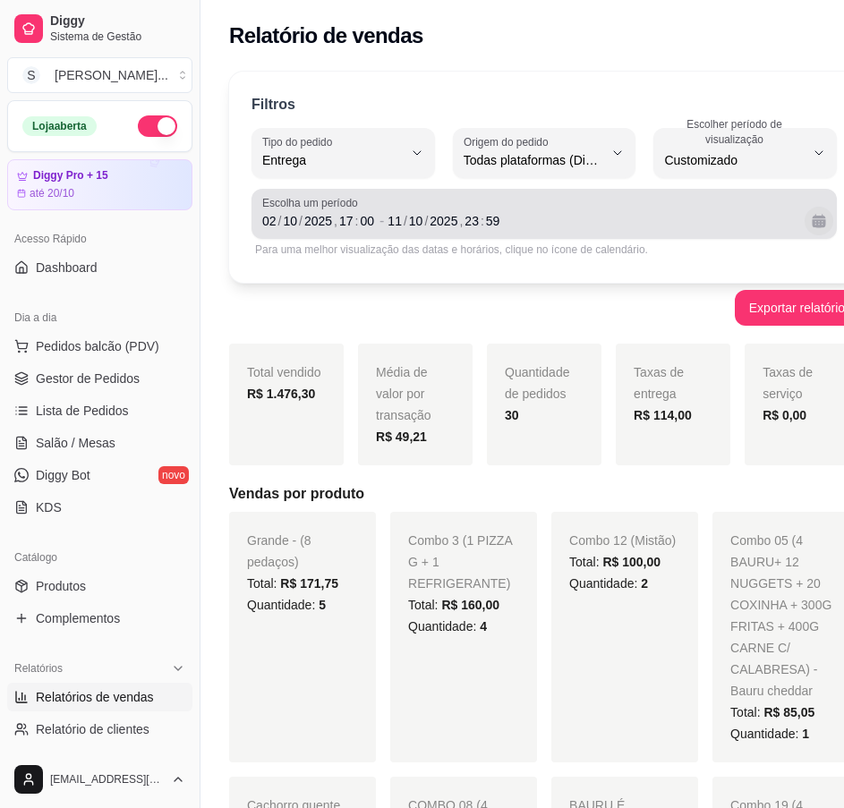
click at [807, 234] on button "Calendário" at bounding box center [819, 221] width 29 height 29
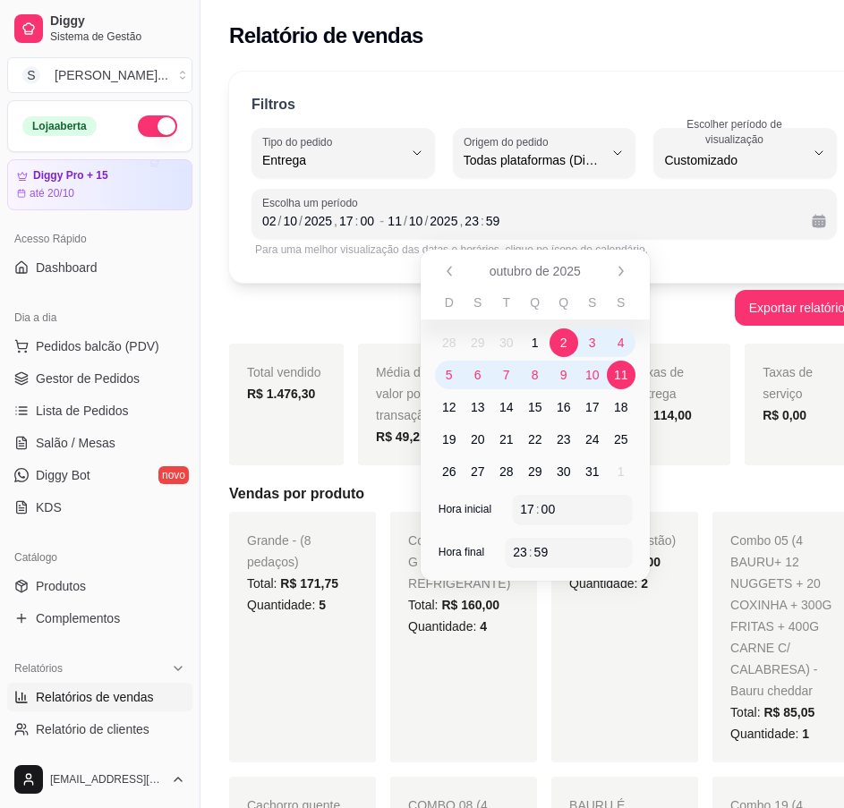
click at [565, 346] on span "2" at bounding box center [563, 343] width 7 height 18
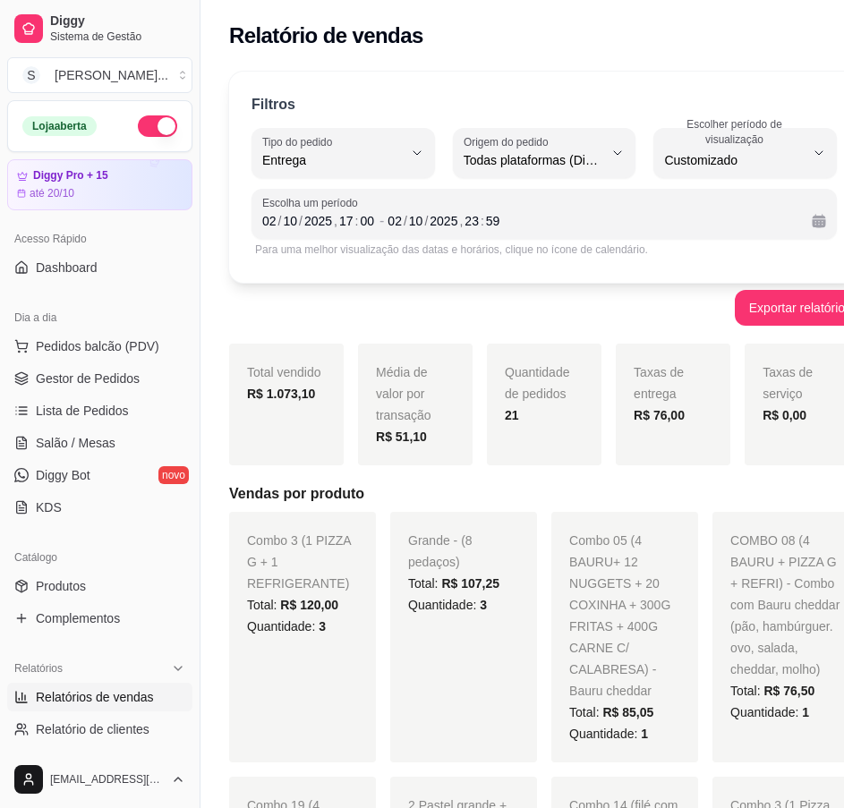
click at [277, 345] on div "Total vendido R$ 1.073,10" at bounding box center [286, 405] width 115 height 122
click at [415, 156] on icon "button" at bounding box center [417, 153] width 14 height 14
click at [334, 262] on span "Retirada" at bounding box center [331, 261] width 125 height 17
type input "PICKUP"
select select "PICKUP"
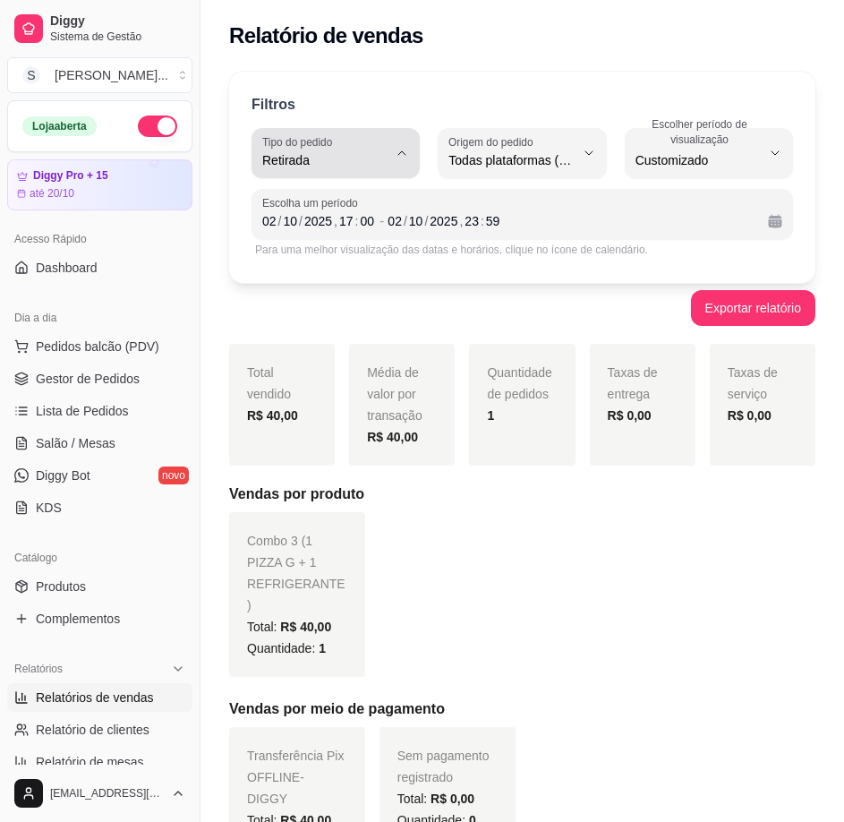
click at [381, 158] on span "Retirada" at bounding box center [324, 160] width 125 height 18
click at [341, 281] on li "Mesa" at bounding box center [335, 292] width 148 height 28
type input "IN_STORE"
select select "IN_STORE"
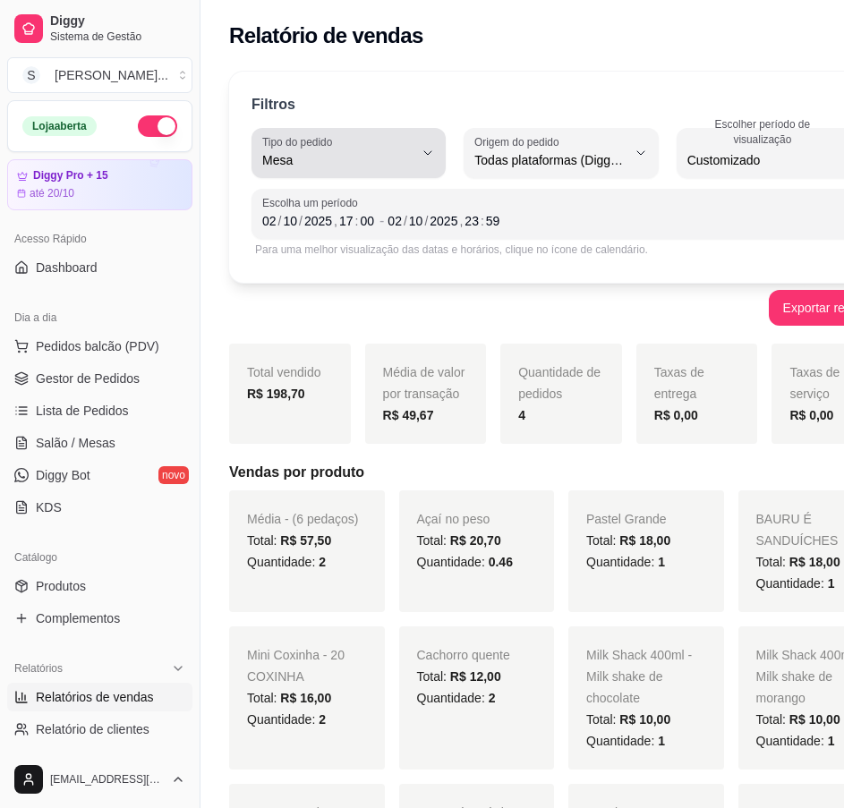
click at [421, 154] on icon "button" at bounding box center [428, 153] width 14 height 14
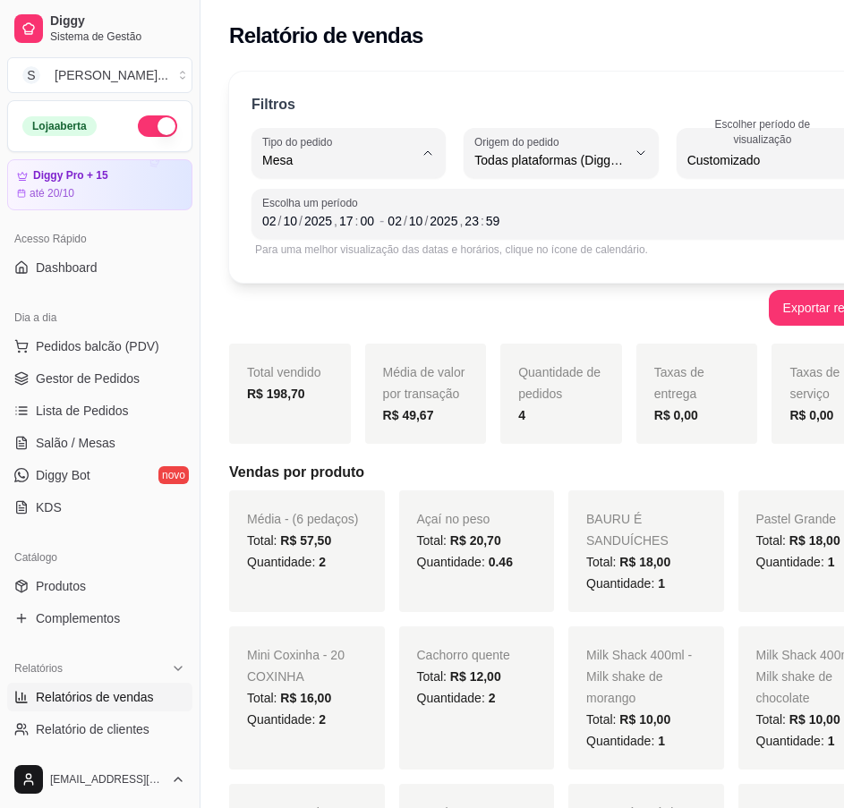
click at [342, 325] on span "Consumo local" at bounding box center [331, 320] width 124 height 17
type input "EAT_IN"
select select "EAT_IN"
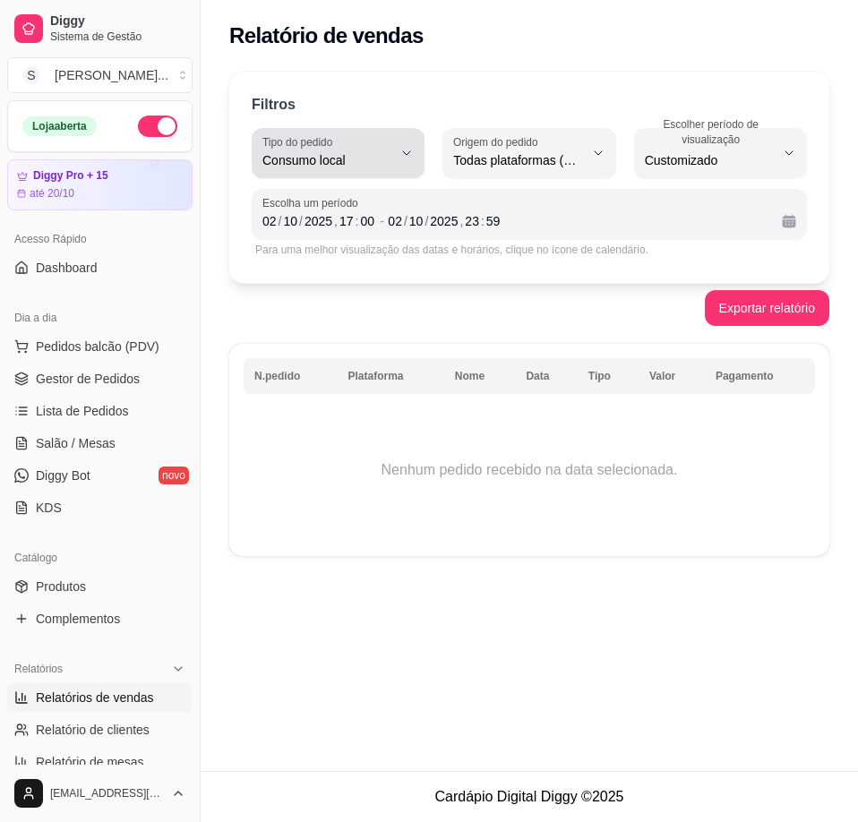
click at [392, 164] on span "Consumo local" at bounding box center [327, 160] width 130 height 18
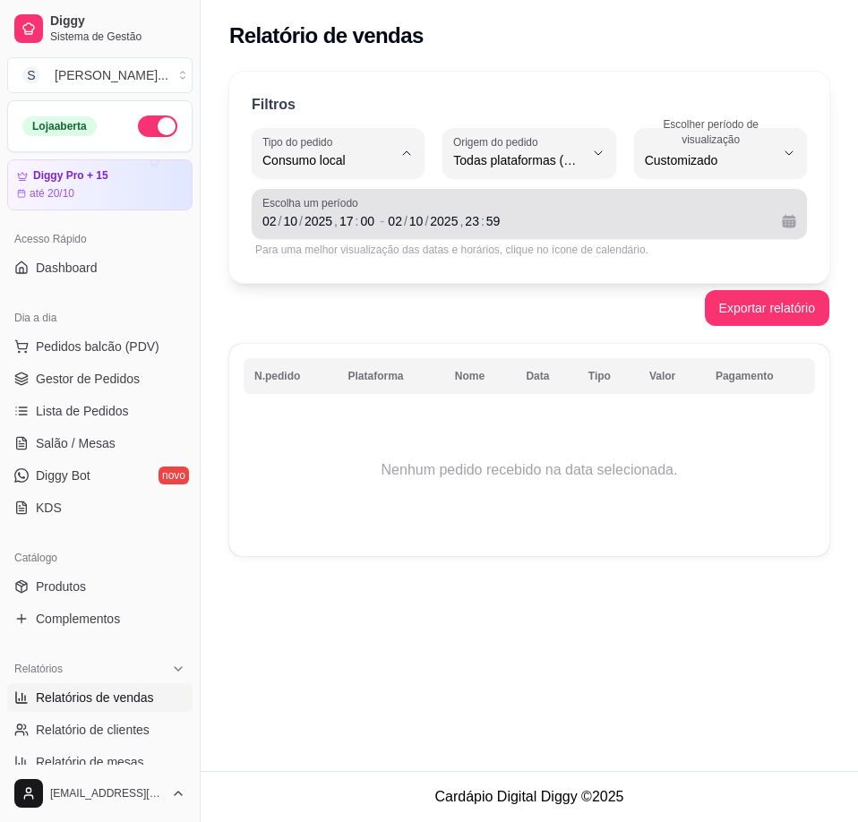
click at [799, 224] on button "Calendário" at bounding box center [788, 221] width 29 height 29
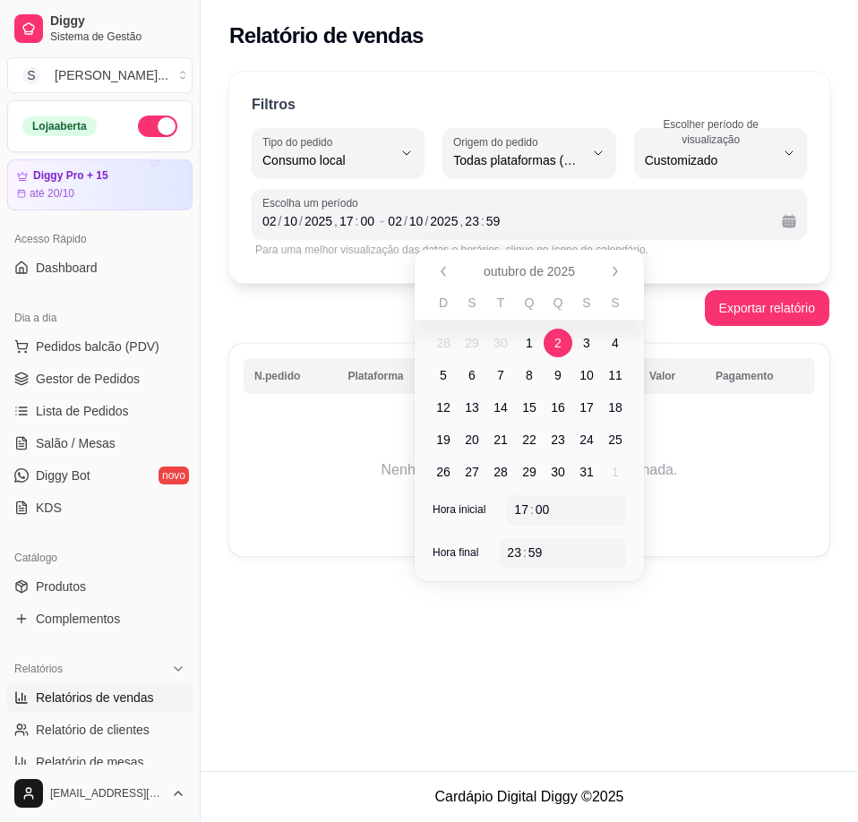
click at [589, 337] on span "3" at bounding box center [586, 343] width 7 height 18
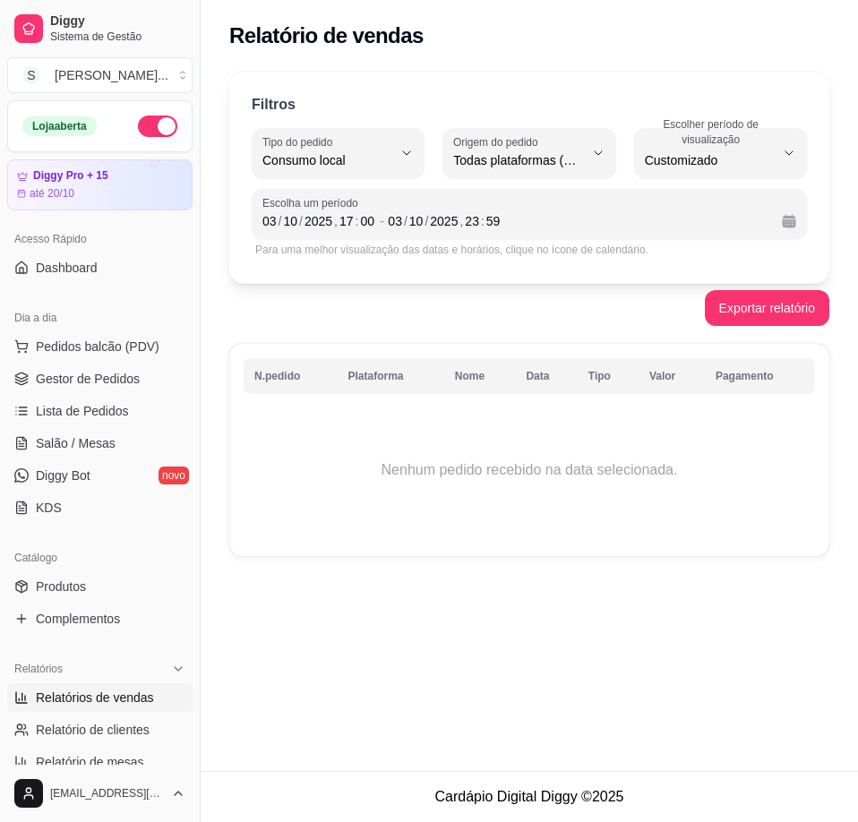
click at [680, 269] on div "Filtros EAT_IN Tipo do pedido Todos Entrega Retirada Mesa Consumo local Tipo do…" at bounding box center [529, 177] width 600 height 211
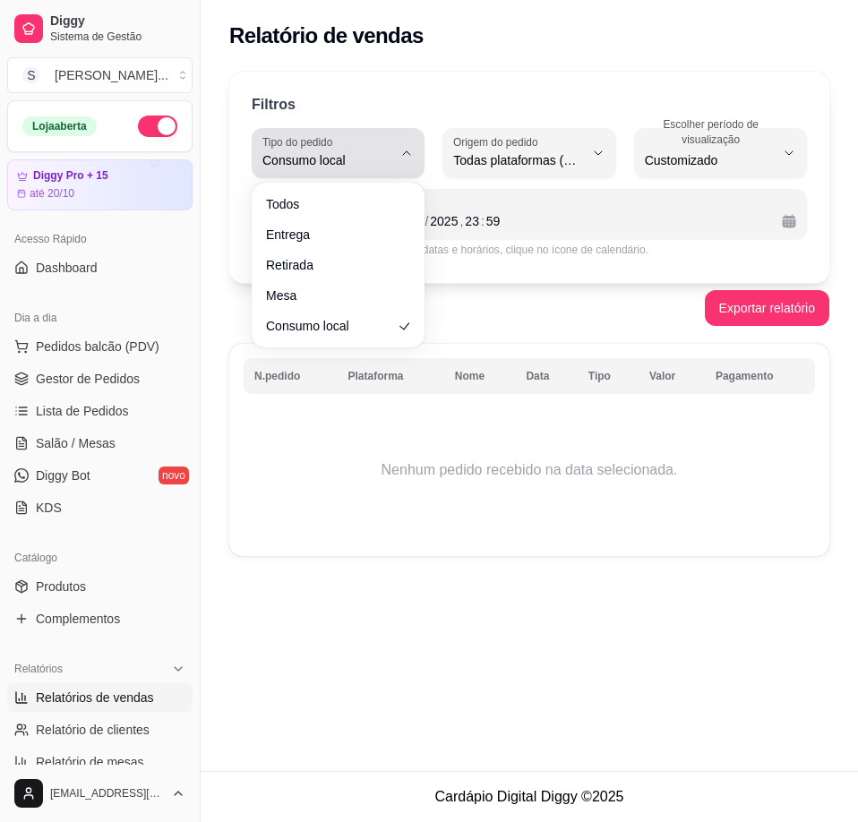
click at [380, 154] on span "Consumo local" at bounding box center [327, 160] width 130 height 18
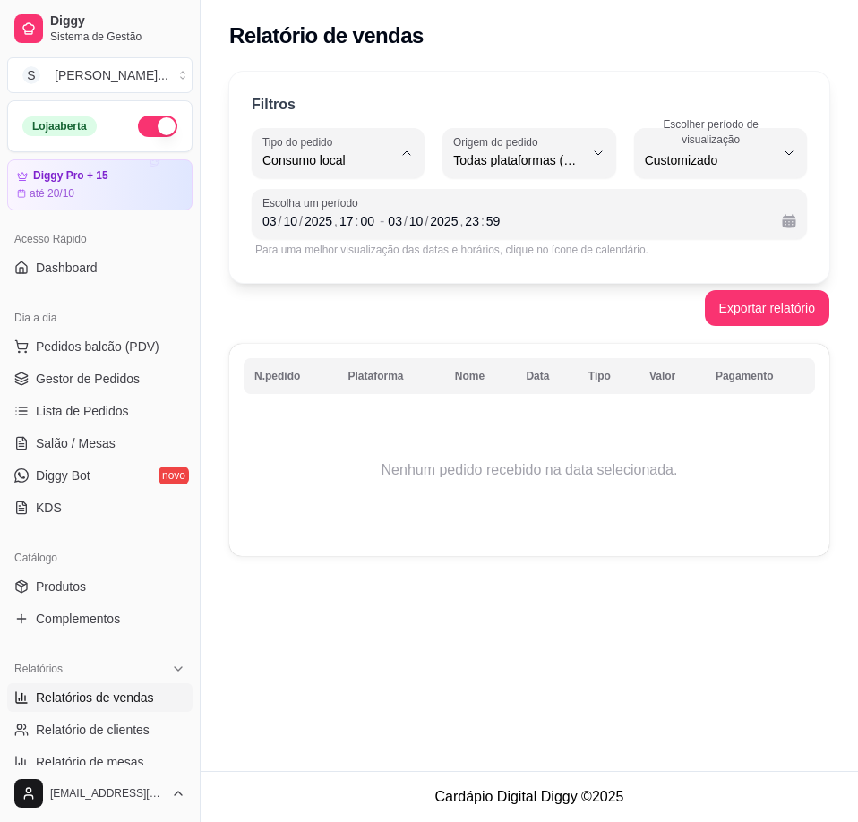
click at [295, 196] on span "Todos" at bounding box center [330, 202] width 122 height 17
type input "ALL"
select select "ALL"
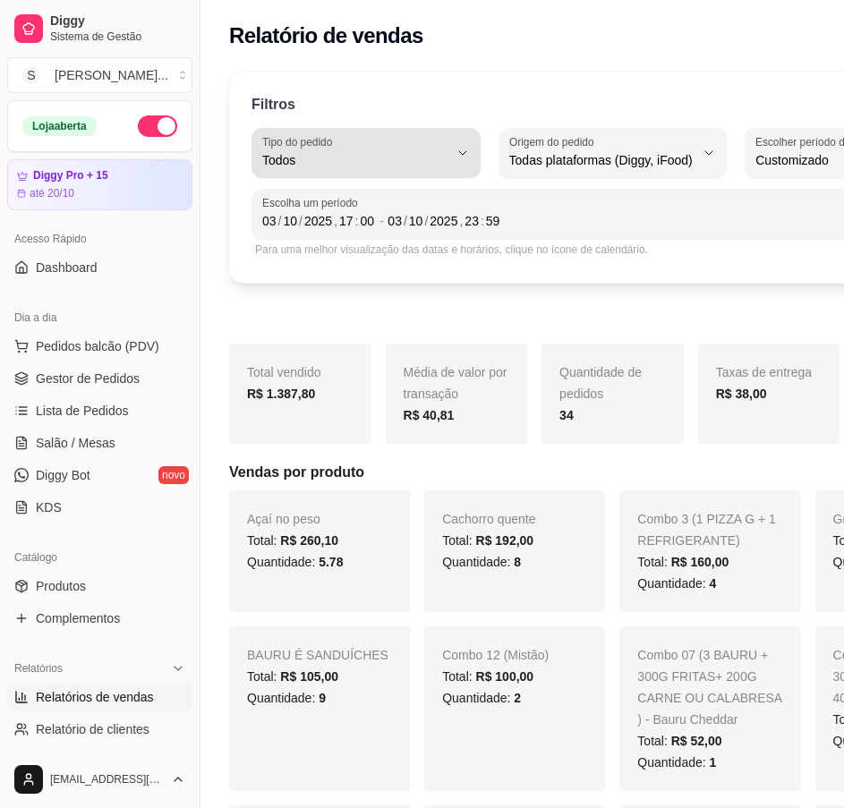
click at [423, 157] on button "Tipo do pedido Todos" at bounding box center [366, 153] width 229 height 50
click at [346, 234] on span "Entrega" at bounding box center [342, 232] width 146 height 17
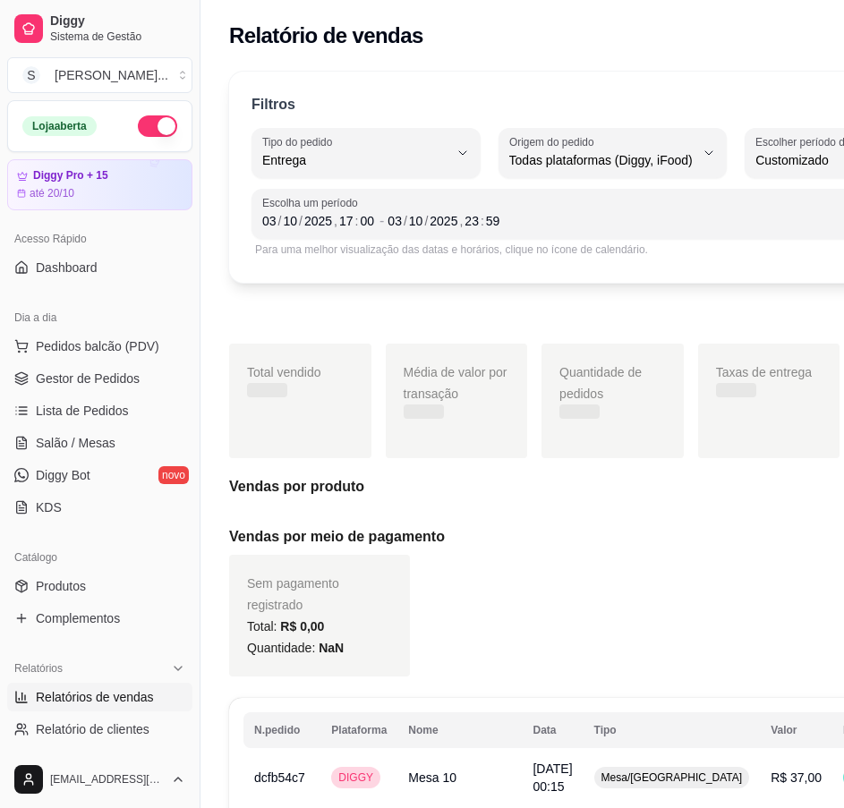
type input "DELIVERY"
select select "DELIVERY"
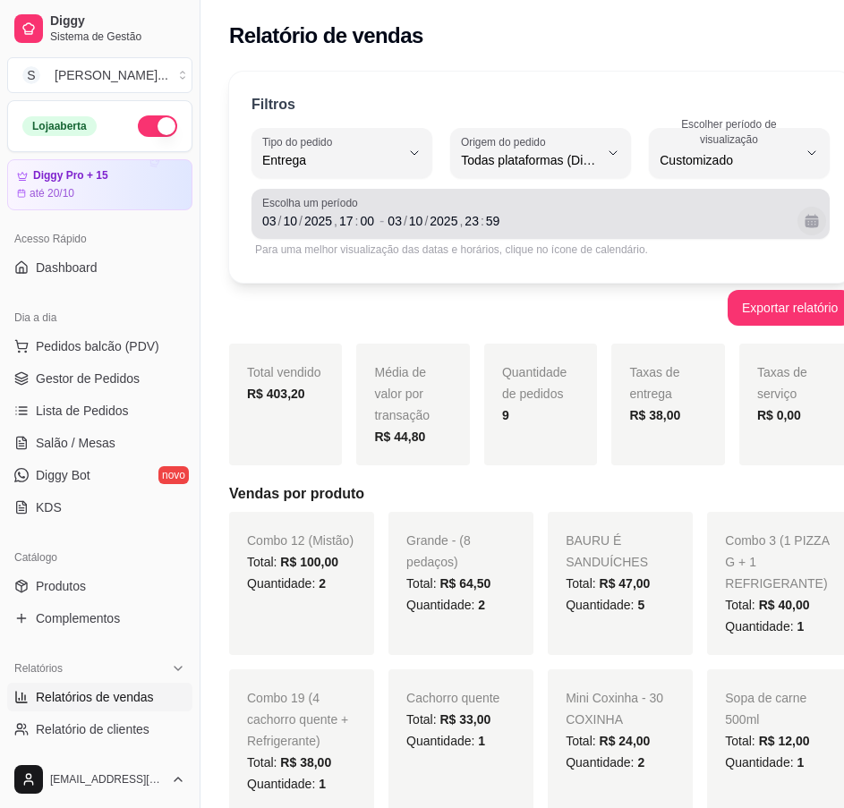
click at [798, 224] on button "Calendário" at bounding box center [812, 221] width 29 height 29
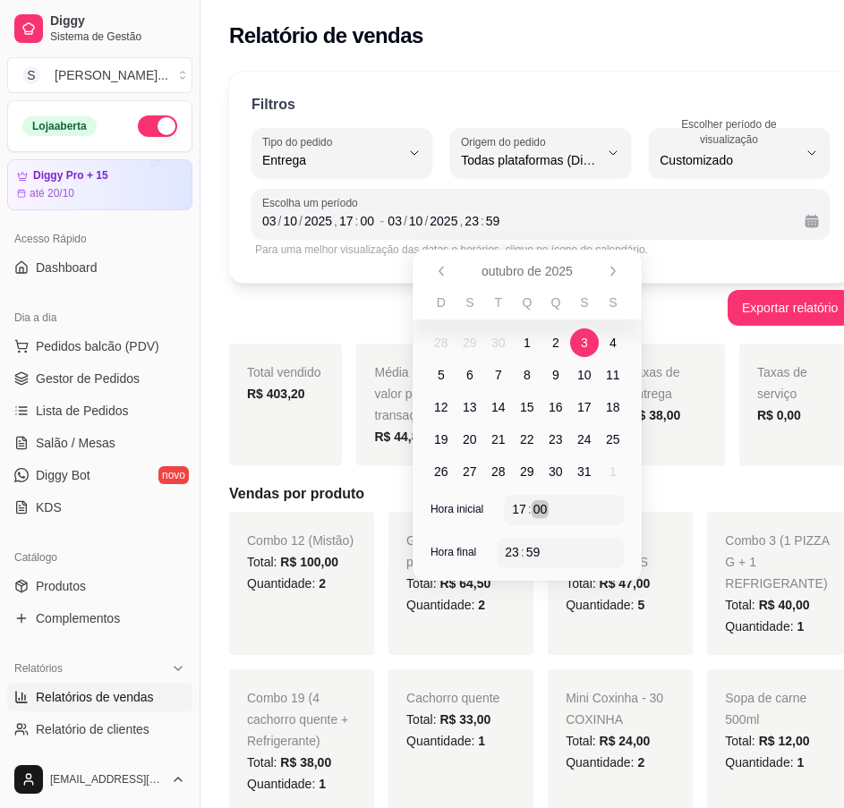
click at [558, 500] on div "17 : 00" at bounding box center [564, 509] width 105 height 21
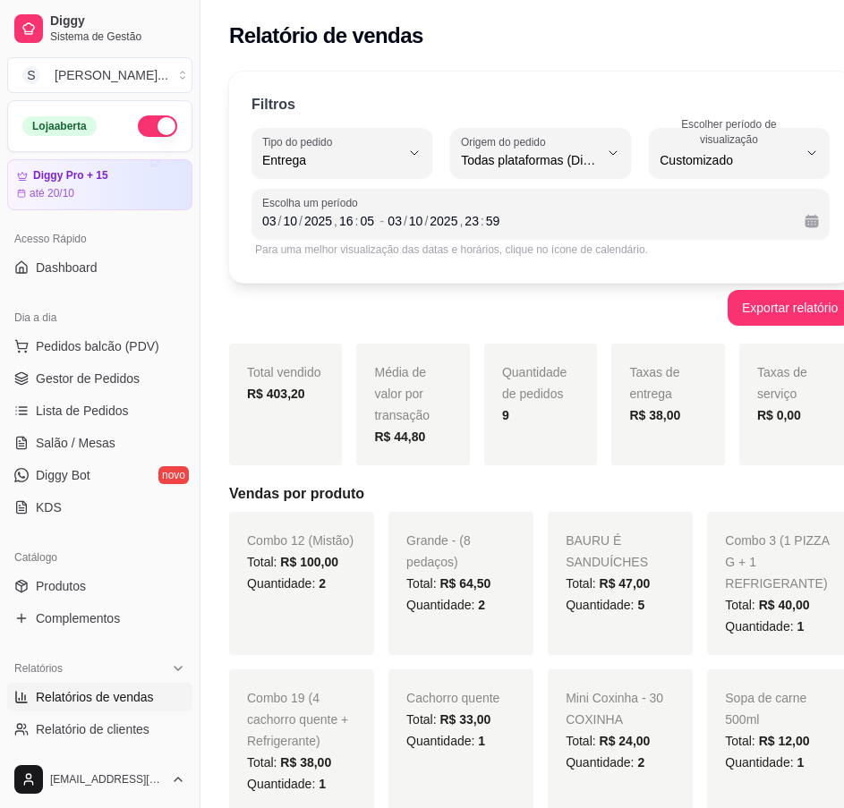
click at [660, 492] on h5 "Vendas por produto" at bounding box center [540, 493] width 623 height 21
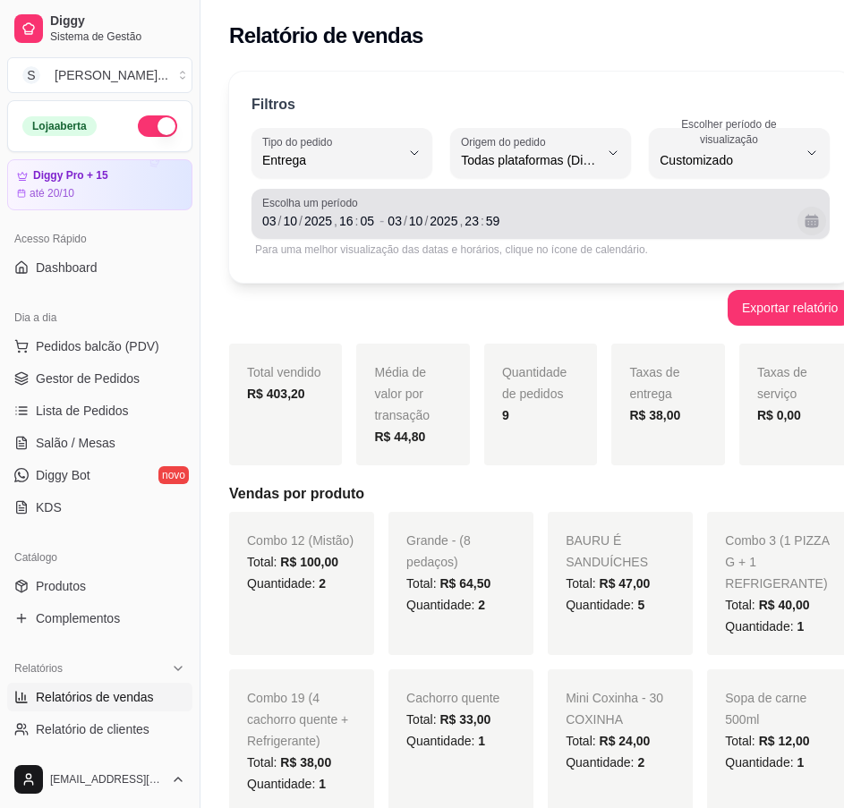
click at [798, 222] on button "Calendário" at bounding box center [812, 221] width 29 height 29
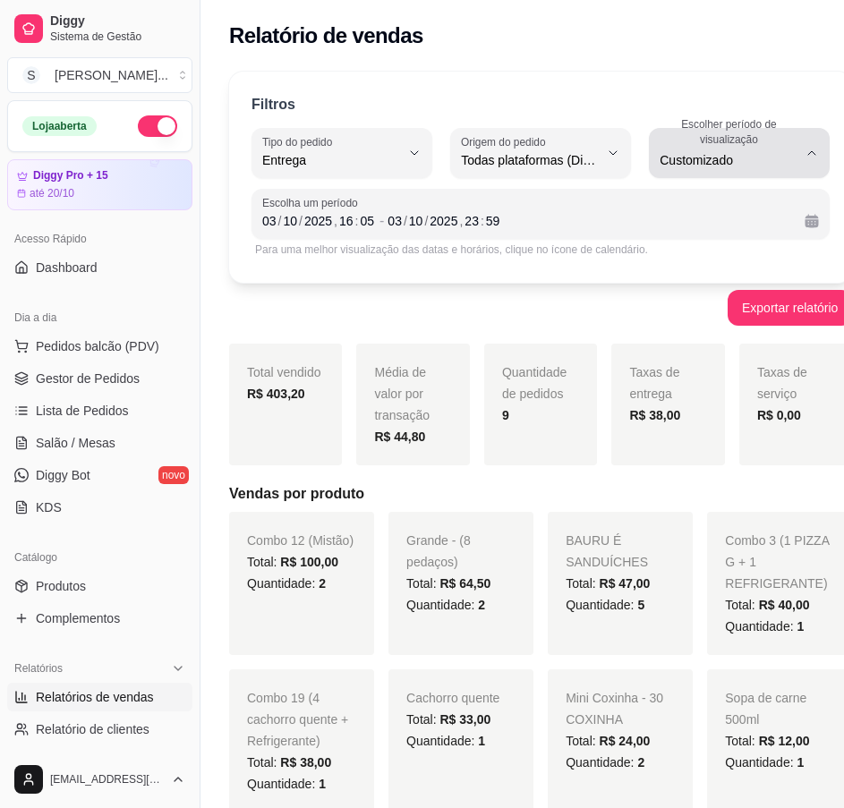
click at [805, 150] on icon "button" at bounding box center [812, 153] width 14 height 14
click at [723, 233] on span "Ontem" at bounding box center [708, 232] width 120 height 17
type input "1"
select select "1"
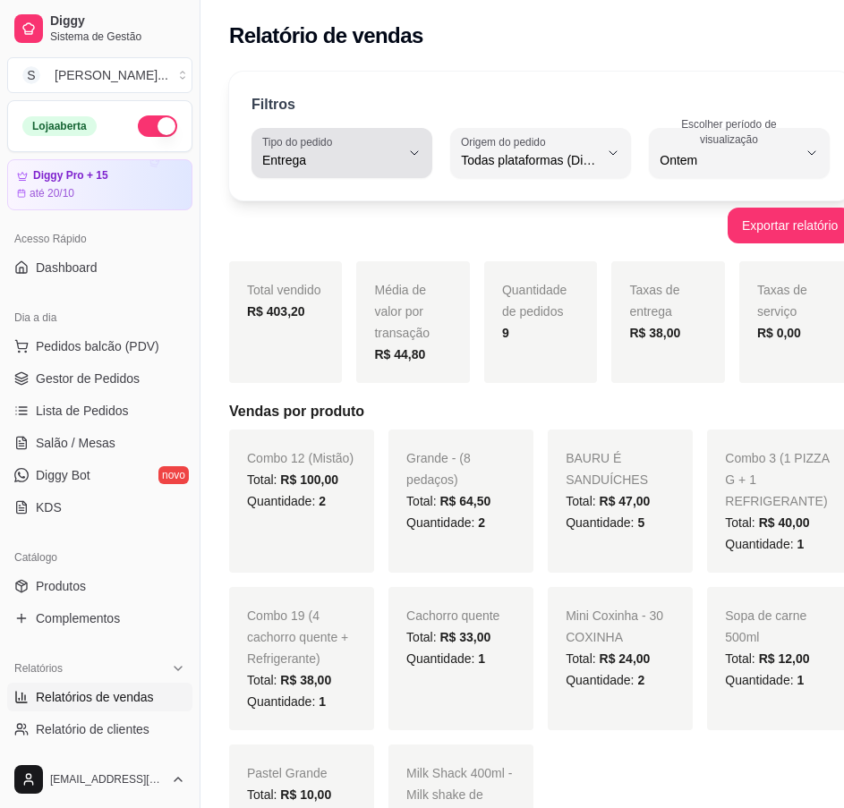
click at [396, 168] on button "Tipo do pedido Entrega" at bounding box center [342, 153] width 181 height 50
click at [360, 270] on span "Retirada" at bounding box center [329, 261] width 120 height 17
type input "PICKUP"
select select "PICKUP"
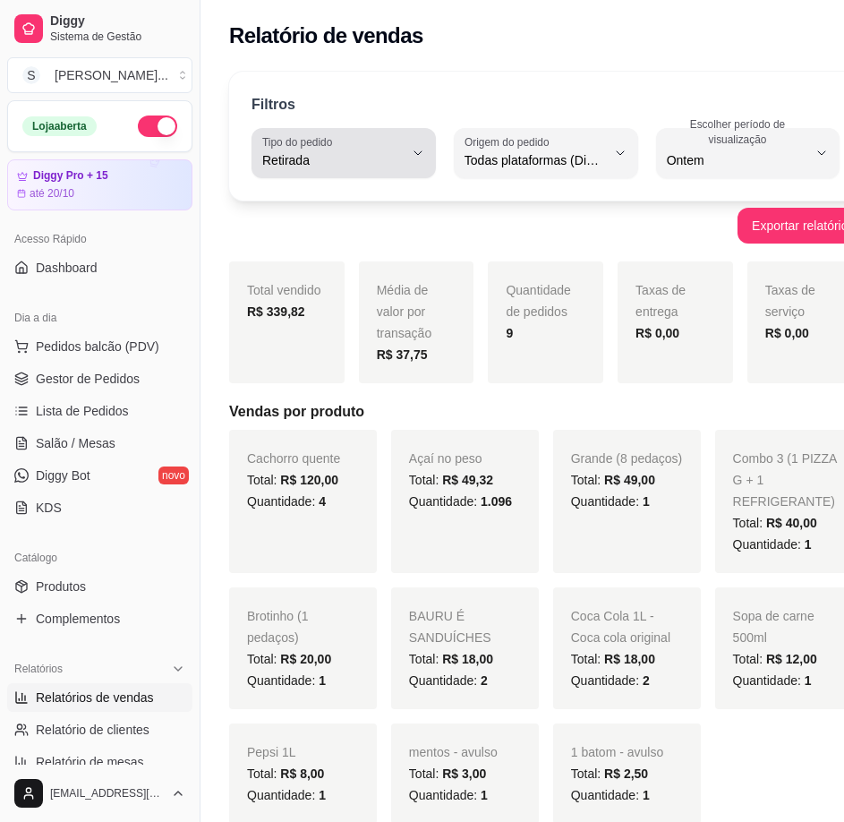
click at [394, 154] on button "Tipo do pedido Retirada" at bounding box center [344, 153] width 184 height 50
click at [352, 226] on span "Entrega" at bounding box center [327, 232] width 117 height 17
type input "DELIVERY"
select select "DELIVERY"
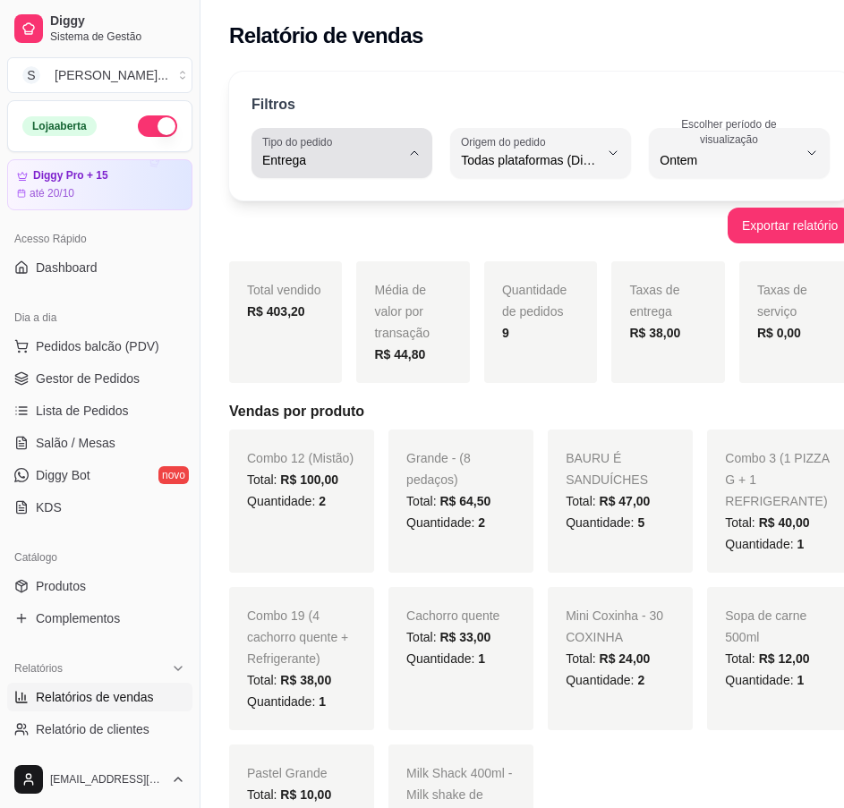
click at [397, 159] on button "Tipo do pedido Entrega" at bounding box center [342, 153] width 181 height 50
click at [296, 259] on span "Retirada" at bounding box center [329, 261] width 120 height 17
type input "PICKUP"
select select "PICKUP"
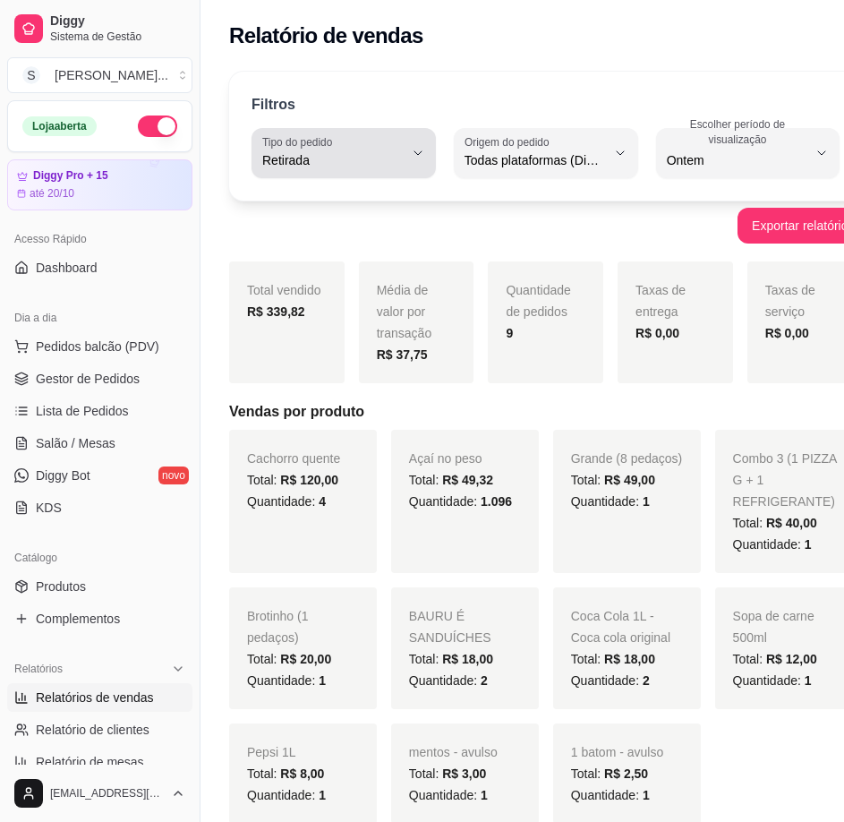
click at [371, 159] on span "Retirada" at bounding box center [332, 160] width 141 height 18
click at [355, 296] on span "Mesa" at bounding box center [327, 290] width 117 height 17
type input "IN_STORE"
select select "IN_STORE"
